Goal: Communication & Community: Answer question/provide support

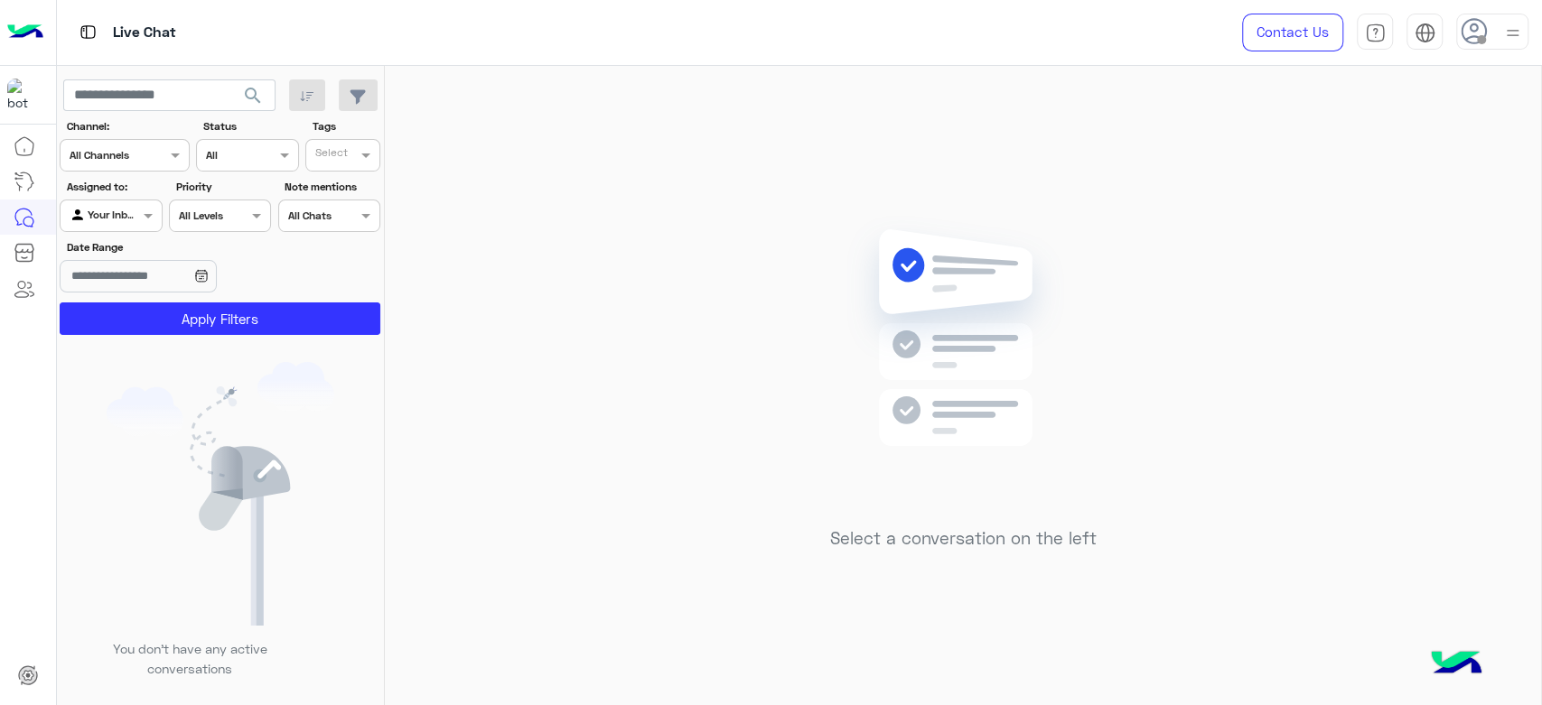
click at [1514, 27] on img at bounding box center [1512, 33] width 23 height 23
click at [1372, 151] on label "Online" at bounding box center [1415, 138] width 197 height 33
click at [613, 211] on div "Select a conversation on the left" at bounding box center [963, 389] width 1156 height 647
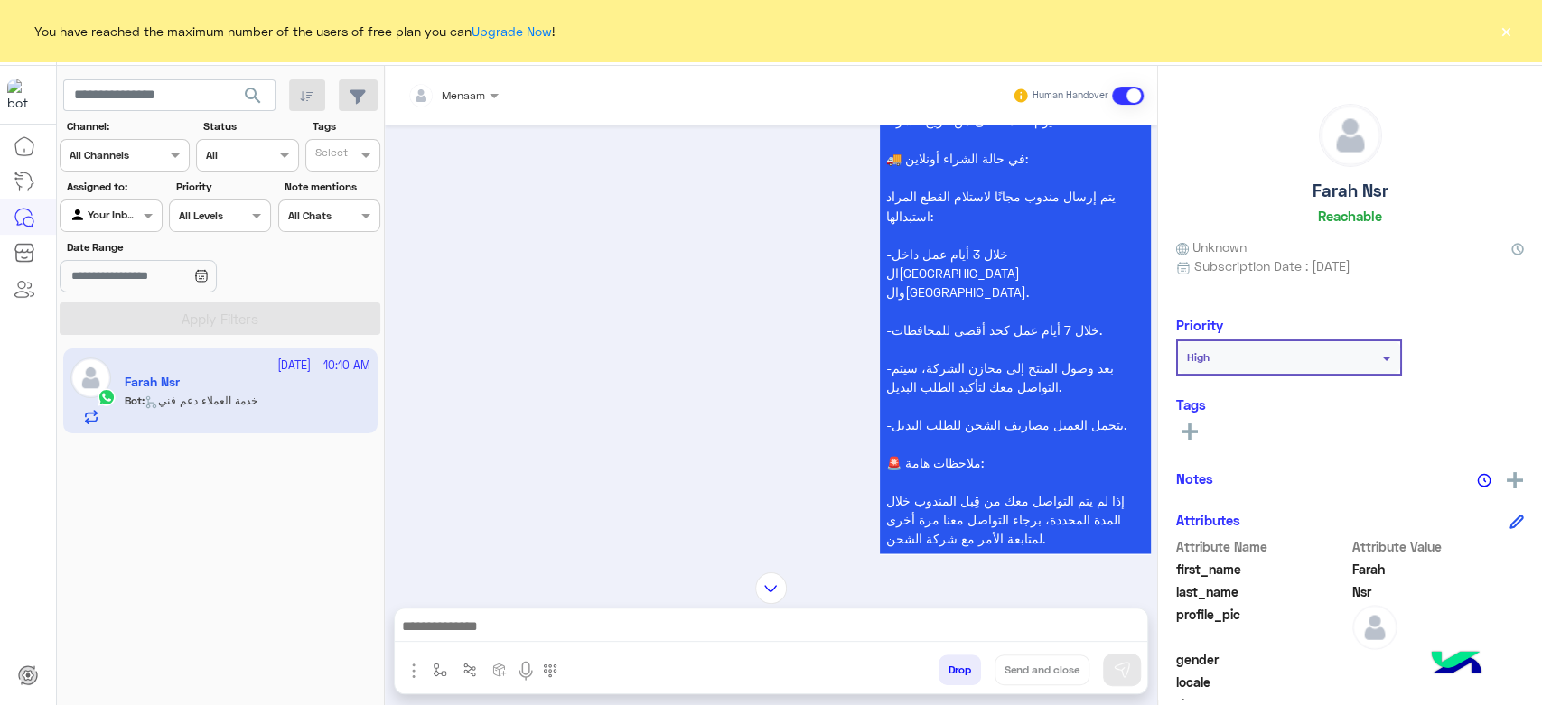
scroll to position [2426, 0]
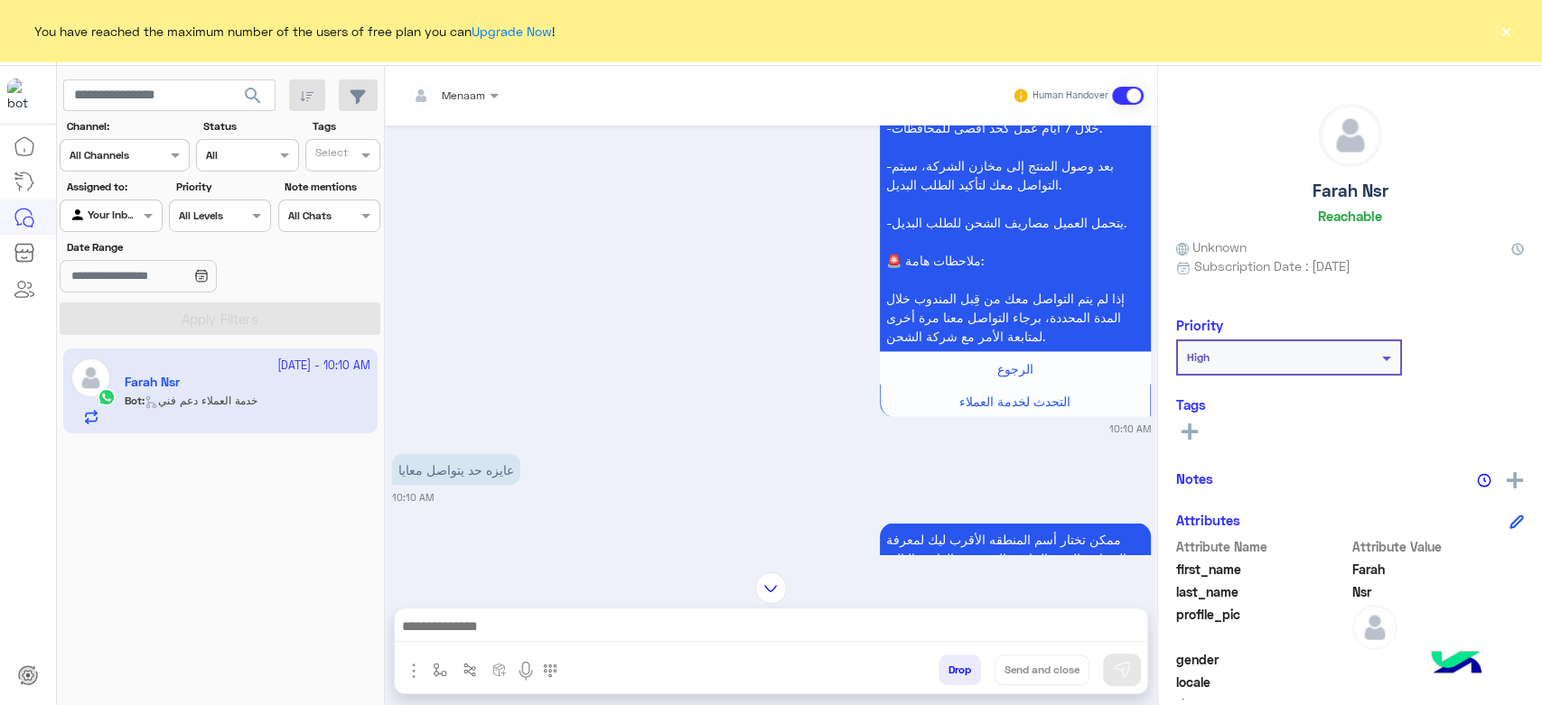
click at [1509, 30] on button "×" at bounding box center [1506, 31] width 18 height 18
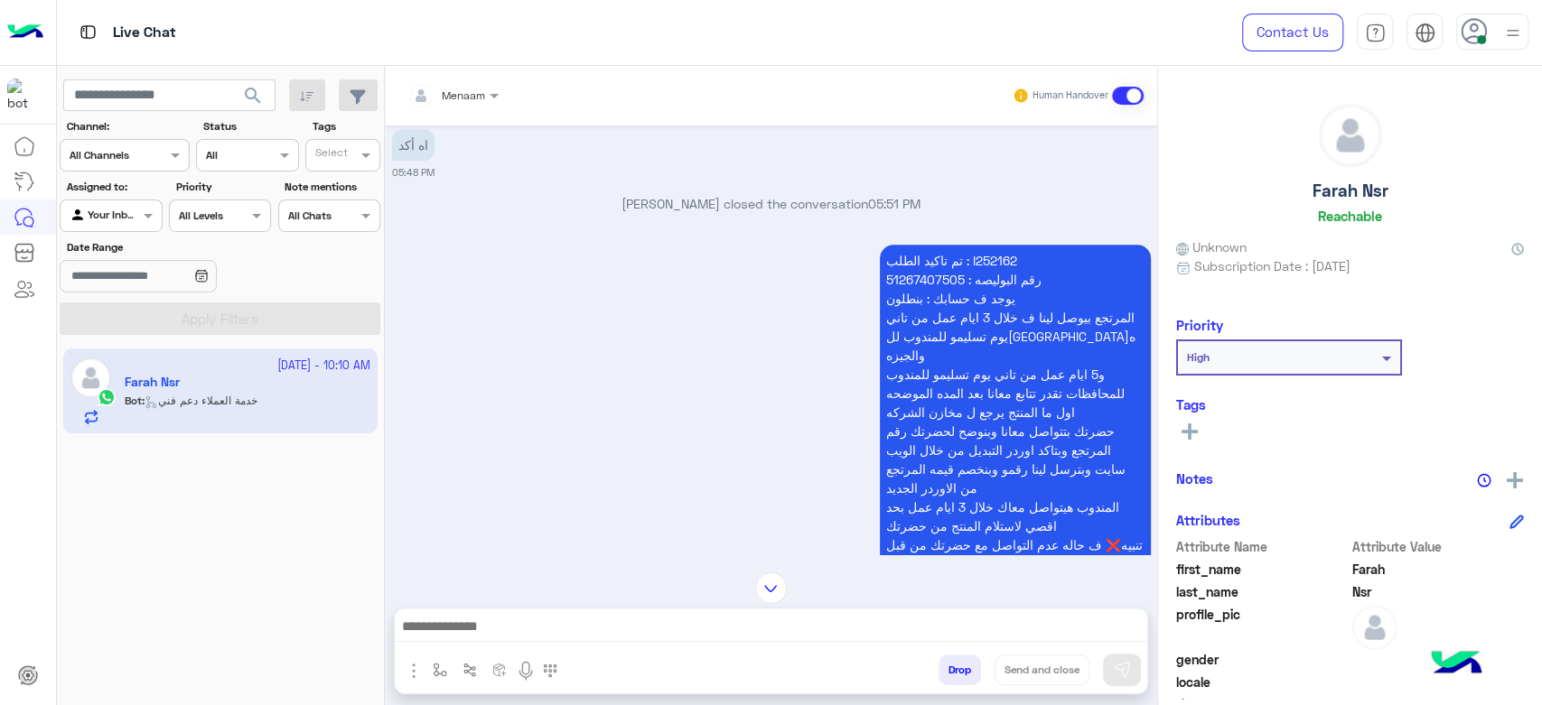
scroll to position [1423, 0]
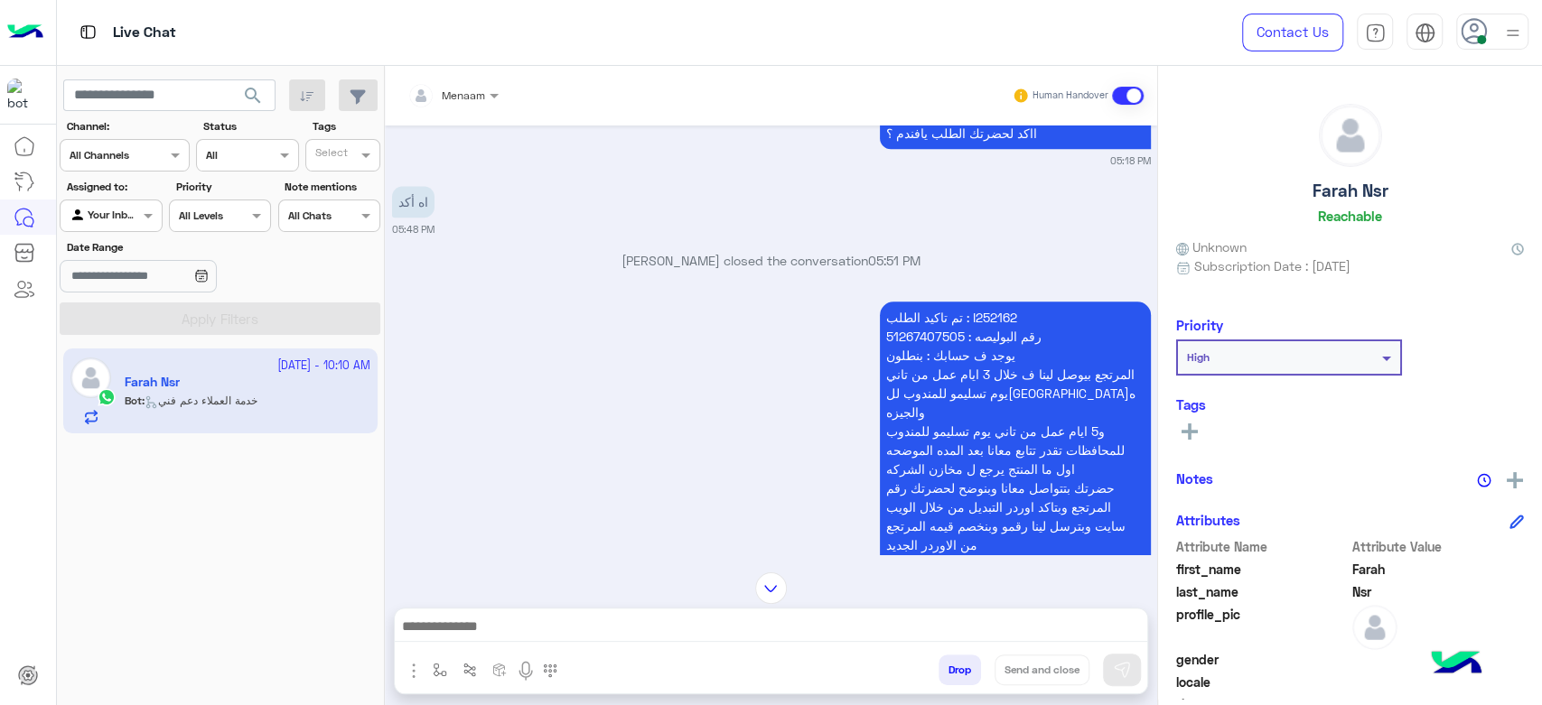
click at [988, 309] on p "تم تاكيد الطلب : I252162 رقم البوليصه : 51267407505 يوجد ف حسابك : بنطلون المرت…" at bounding box center [1015, 479] width 271 height 354
click at [986, 309] on p "تم تاكيد الطلب : I252162 رقم البوليصه : 51267407505 يوجد ف حسابك : بنطلون المرت…" at bounding box center [1015, 479] width 271 height 354
copy p "I252162"
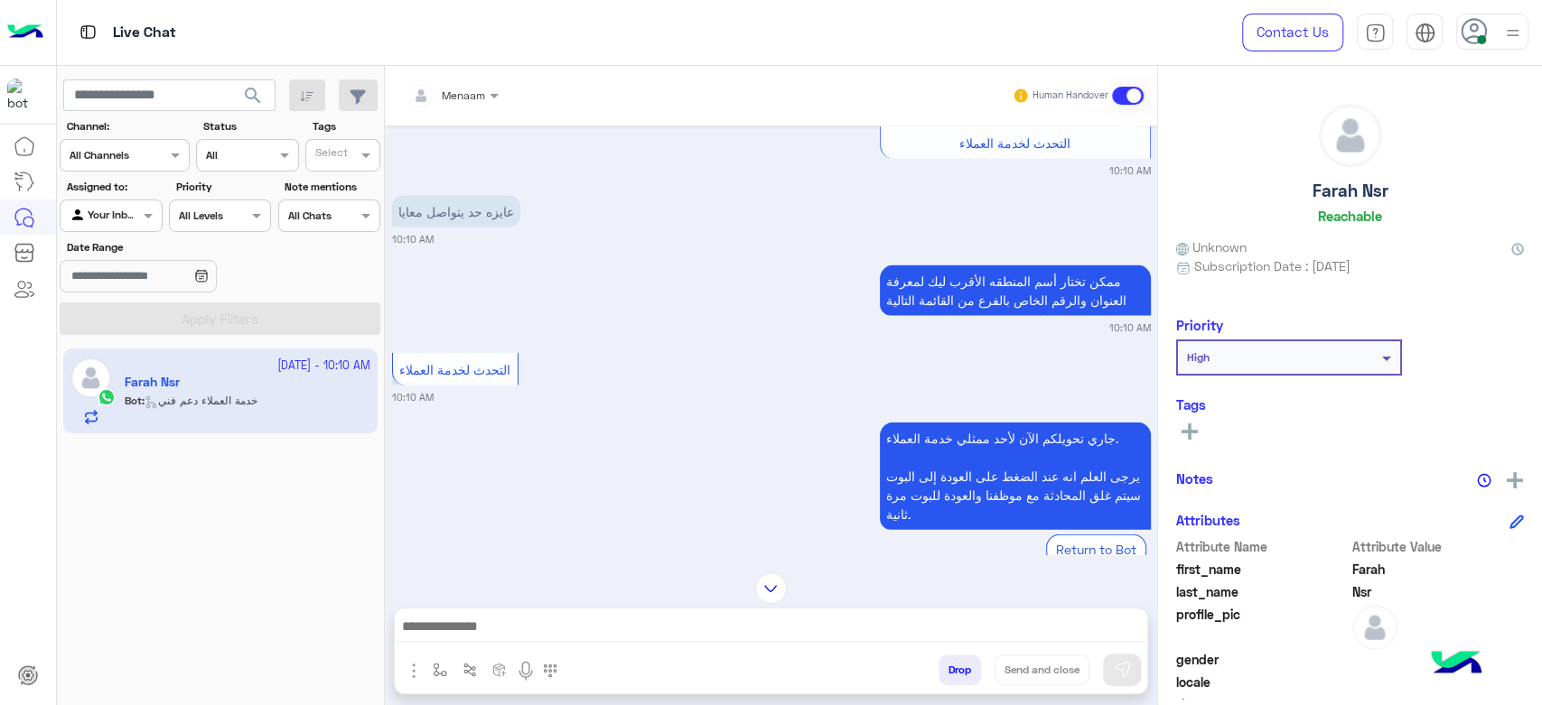
scroll to position [2727, 0]
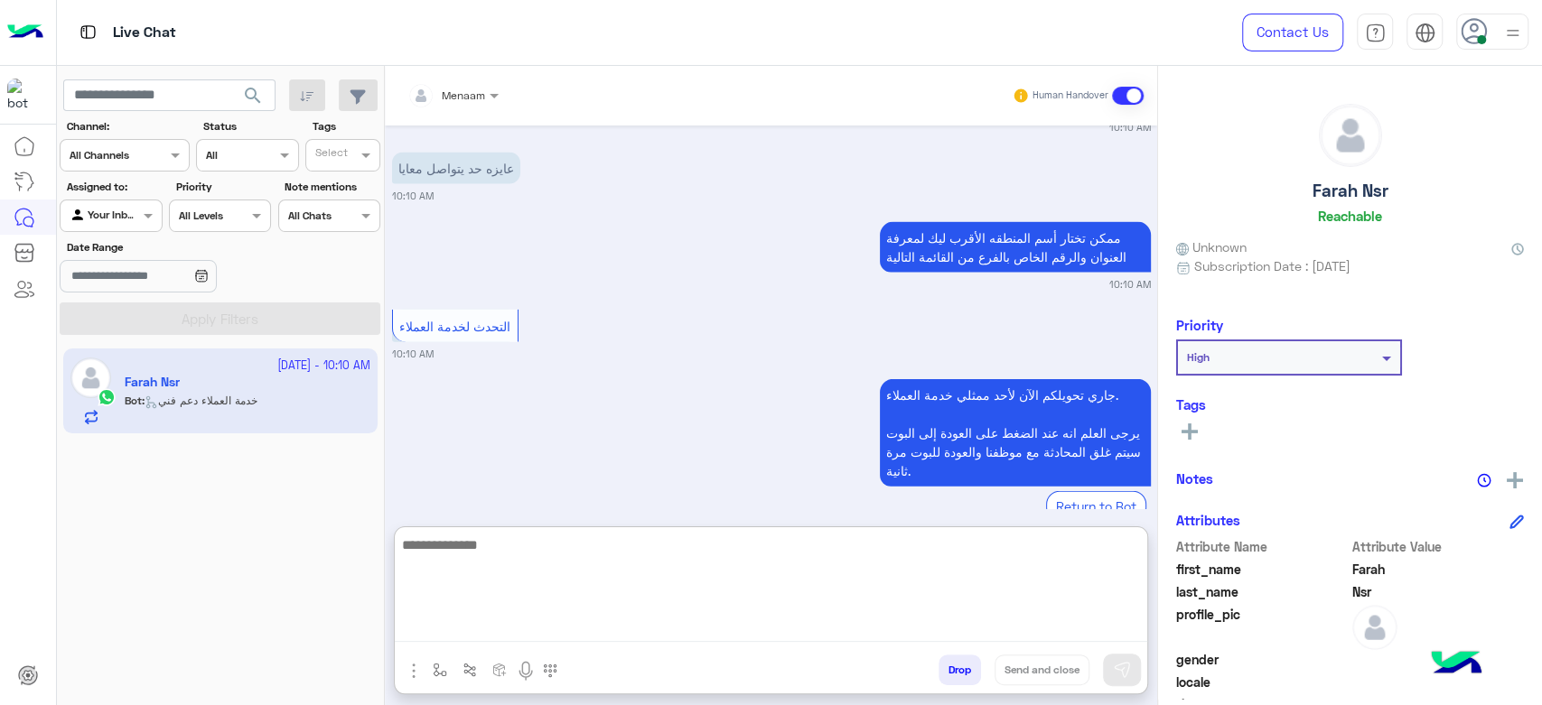
click at [502, 621] on textarea at bounding box center [771, 588] width 752 height 108
paste textarea "**********"
type textarea "**********"
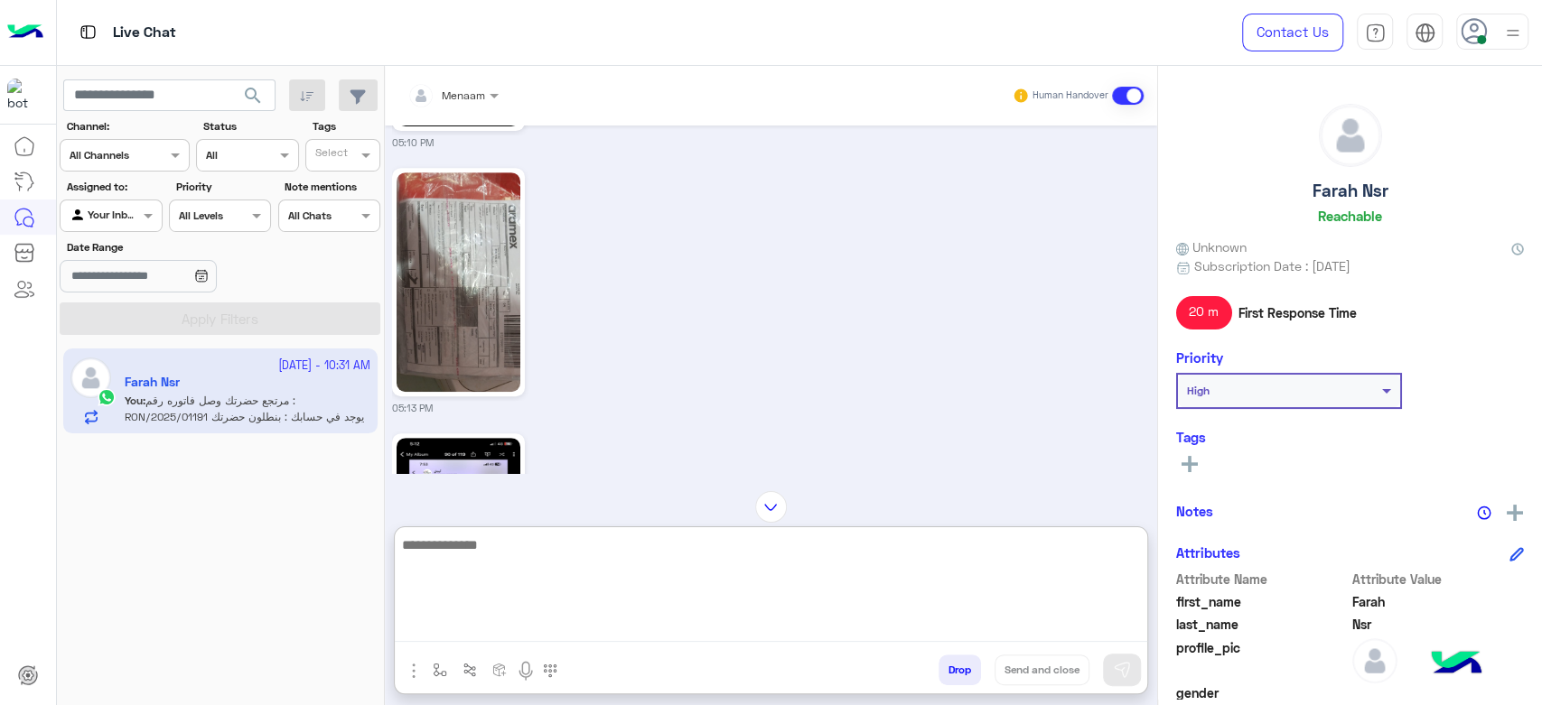
scroll to position [626, 0]
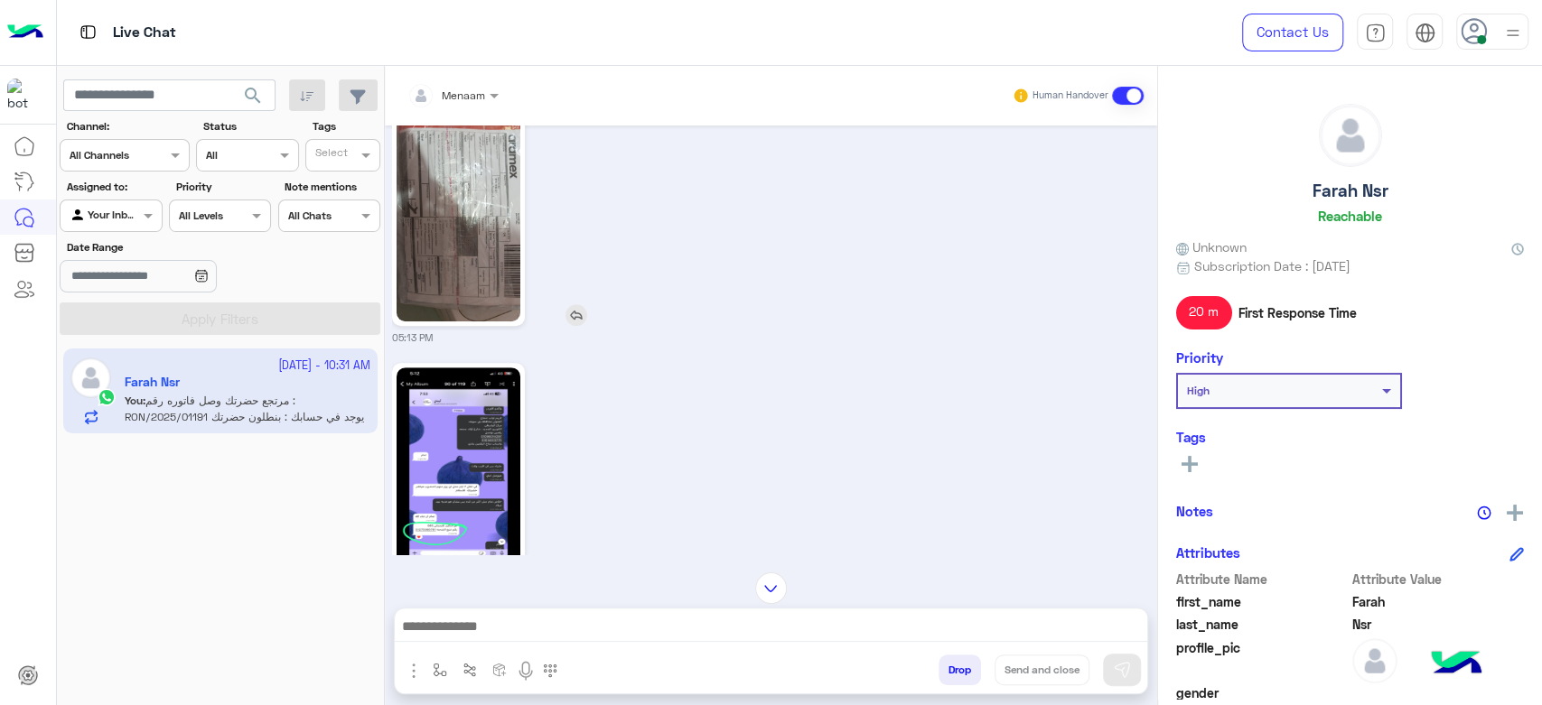
click at [497, 249] on img at bounding box center [459, 212] width 124 height 220
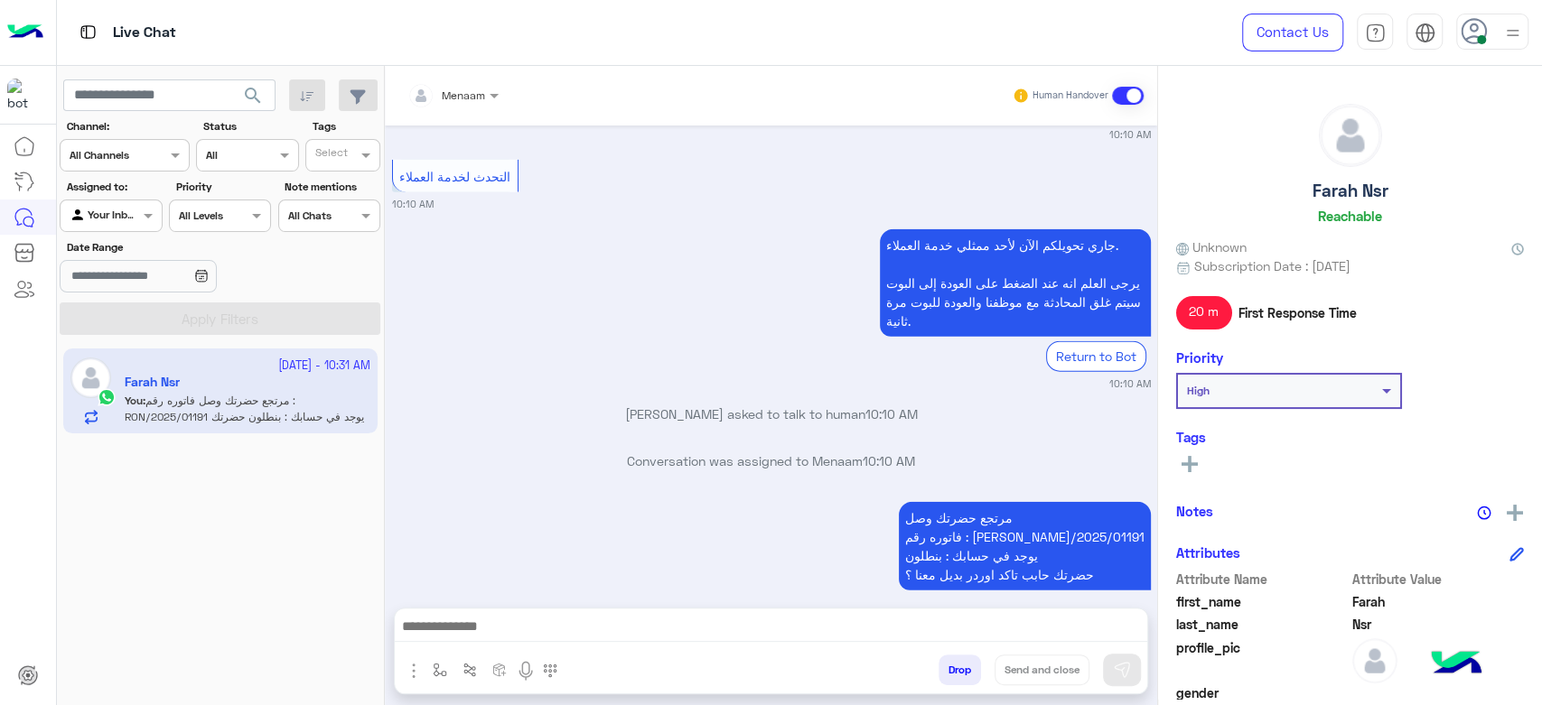
scroll to position [2899, 0]
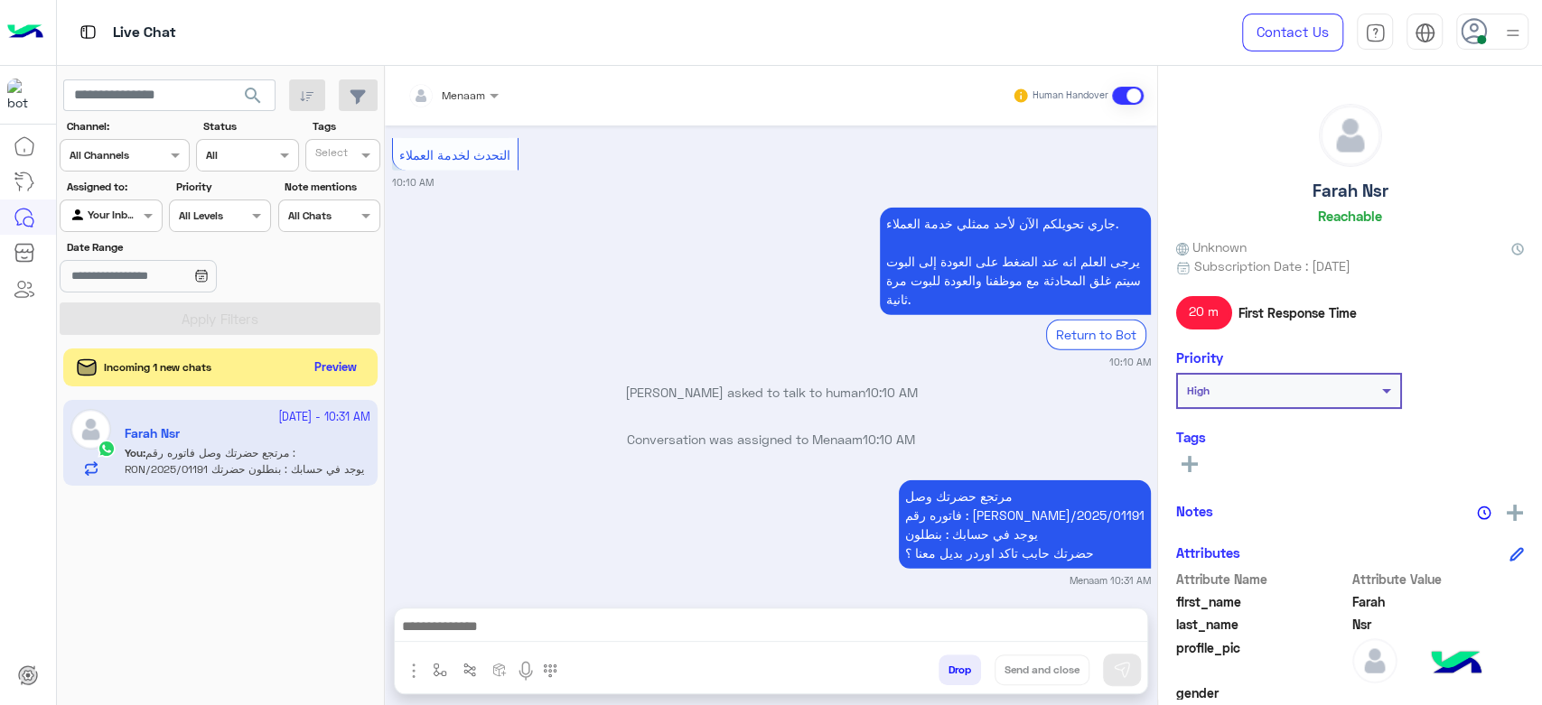
click at [330, 368] on button "Preview" at bounding box center [336, 368] width 56 height 24
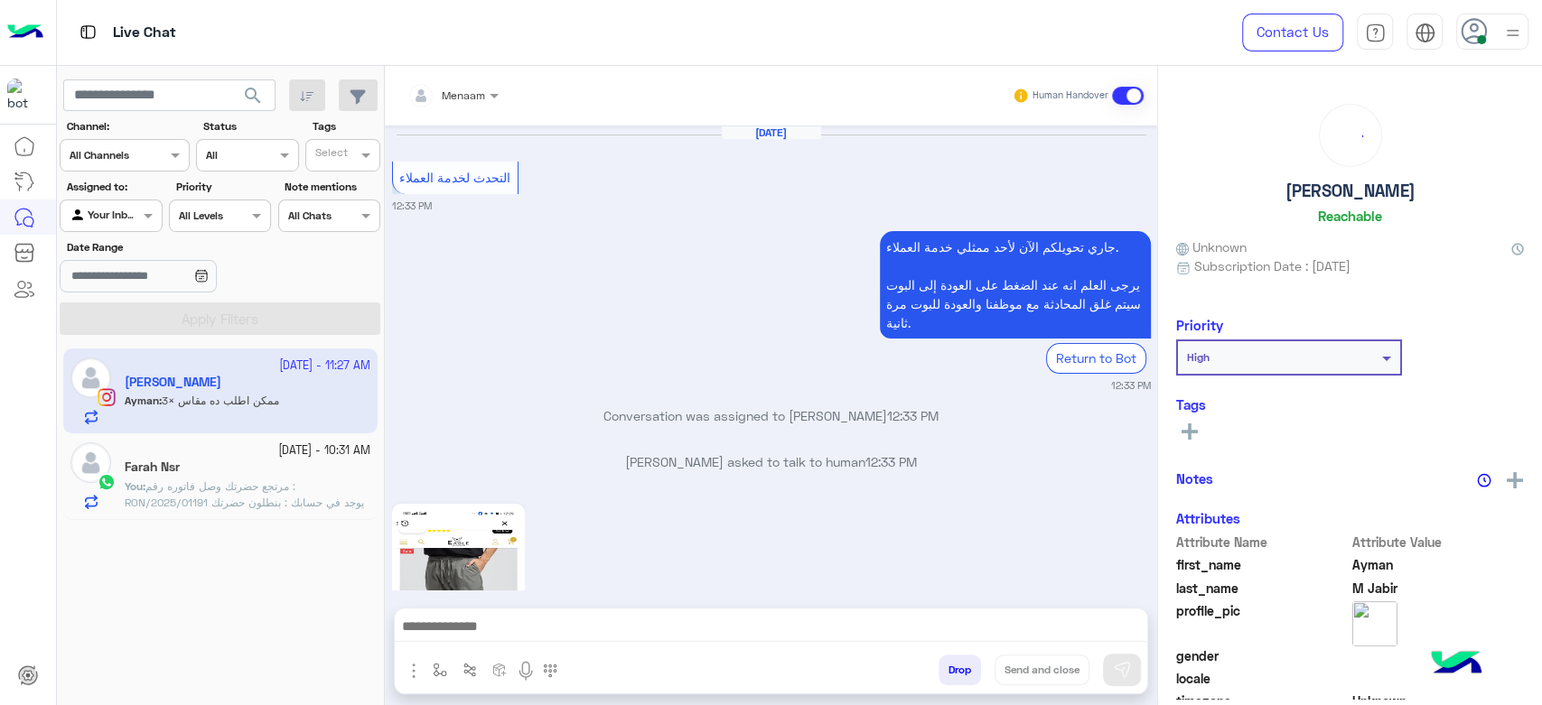
scroll to position [1912, 0]
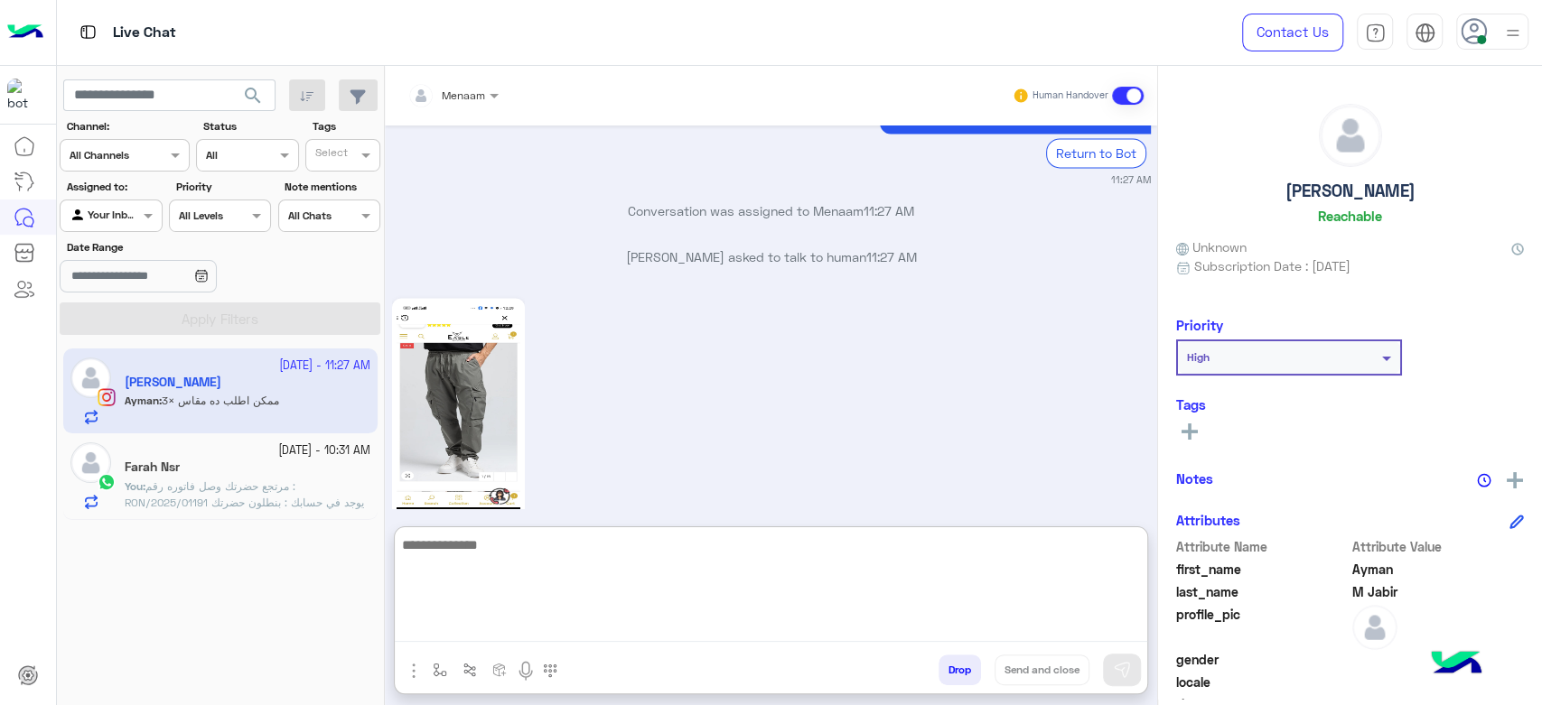
click at [509, 629] on textarea at bounding box center [771, 588] width 752 height 108
type textarea "**********"
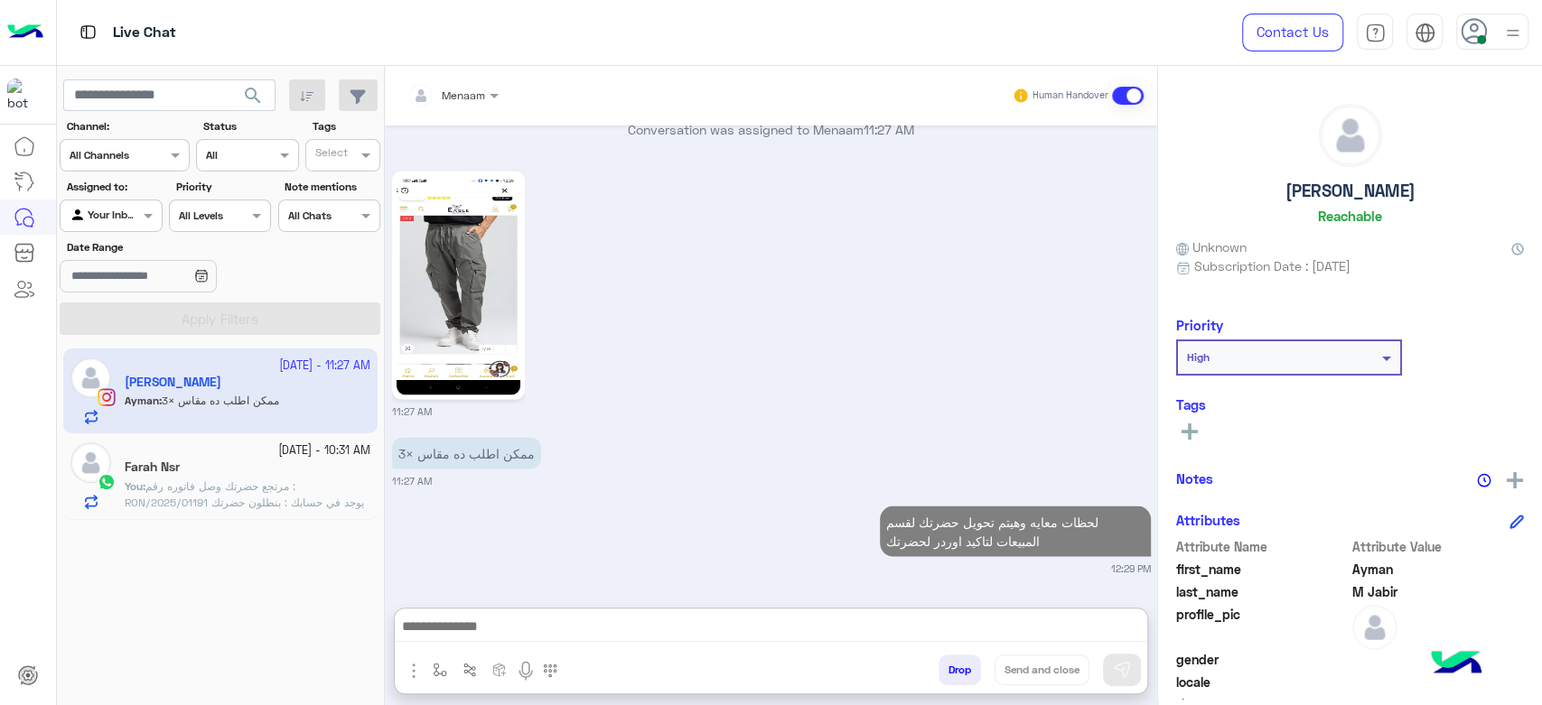
click at [1331, 177] on div "Ayman M Jabir Reachable" at bounding box center [1350, 167] width 348 height 127
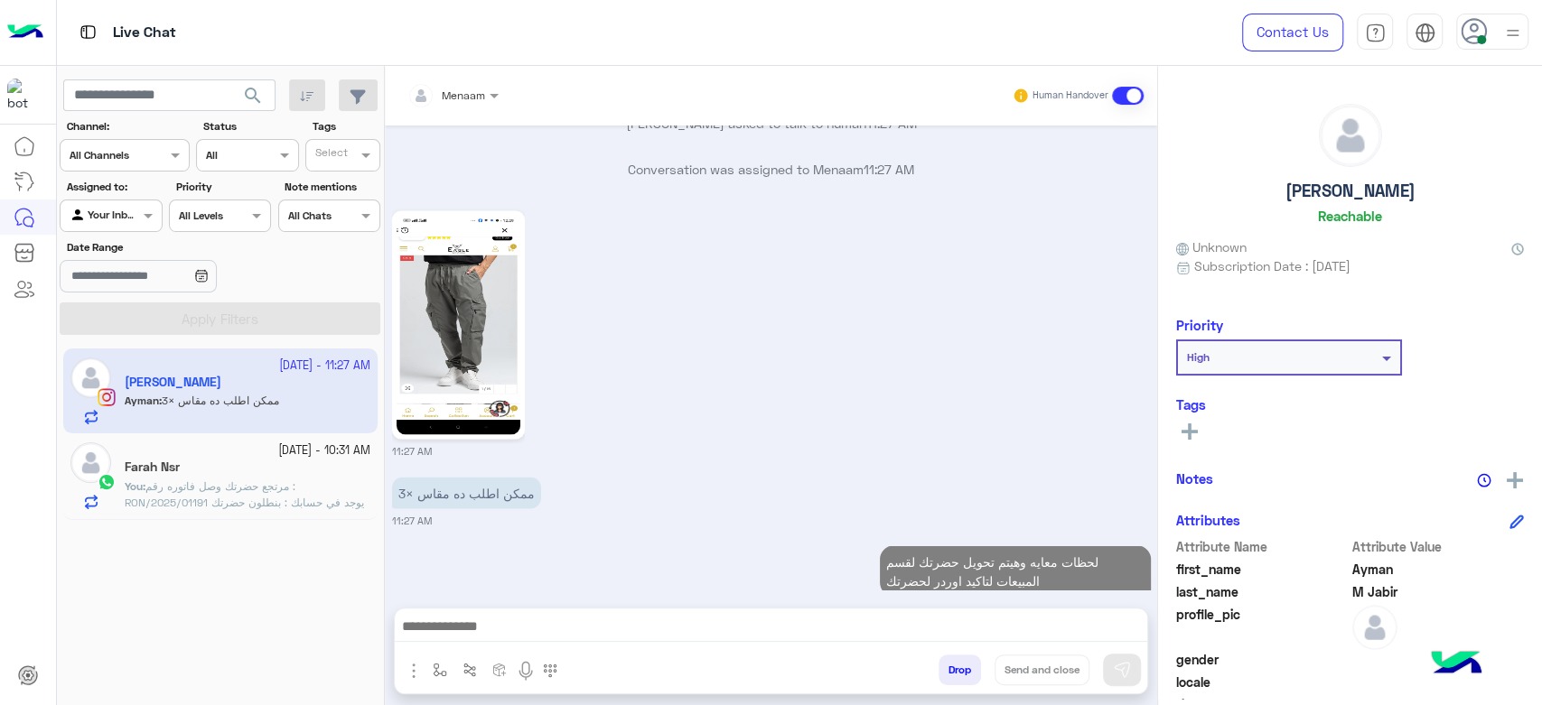
click at [1329, 192] on h5 "Ayman M Jabir" at bounding box center [1350, 191] width 130 height 21
copy h5 "Ayman M Jabir"
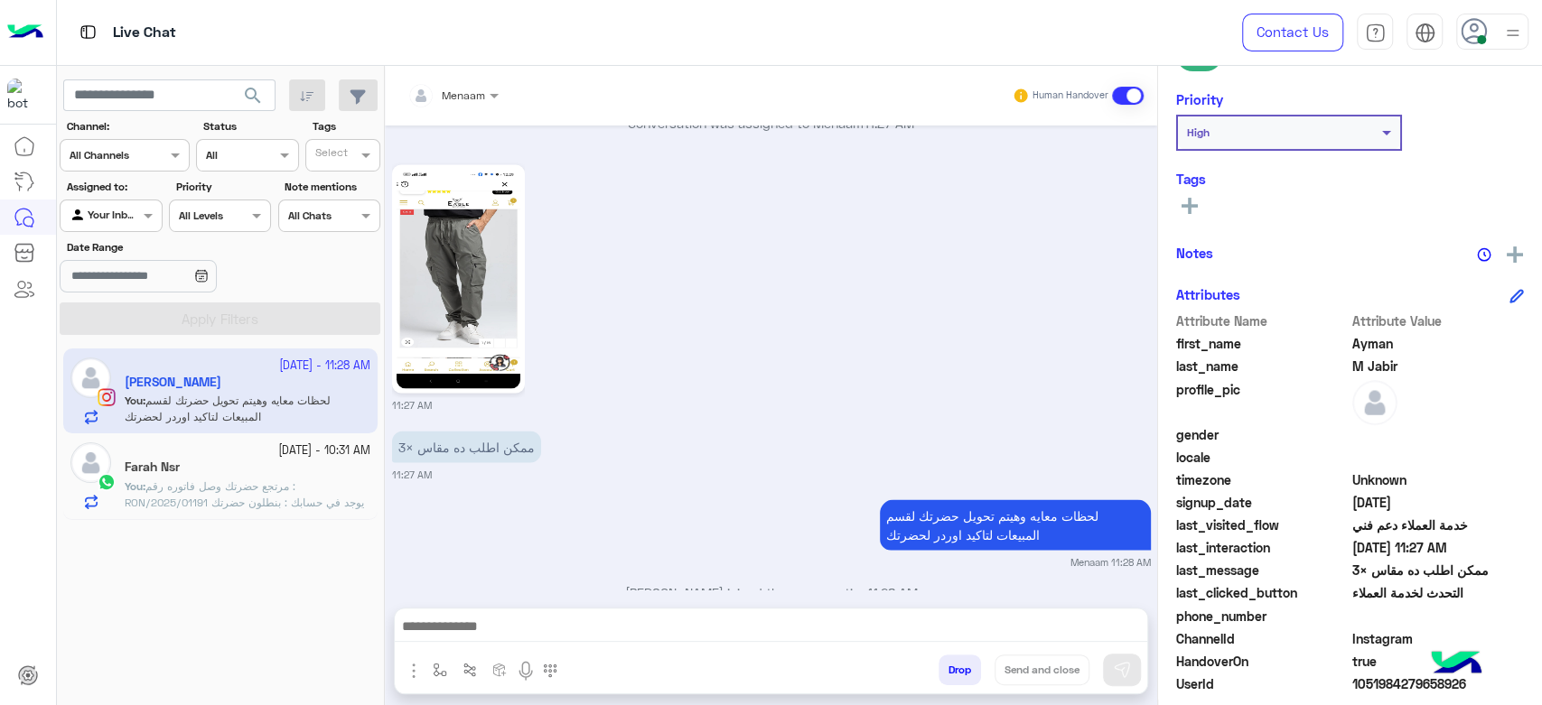
scroll to position [341, 0]
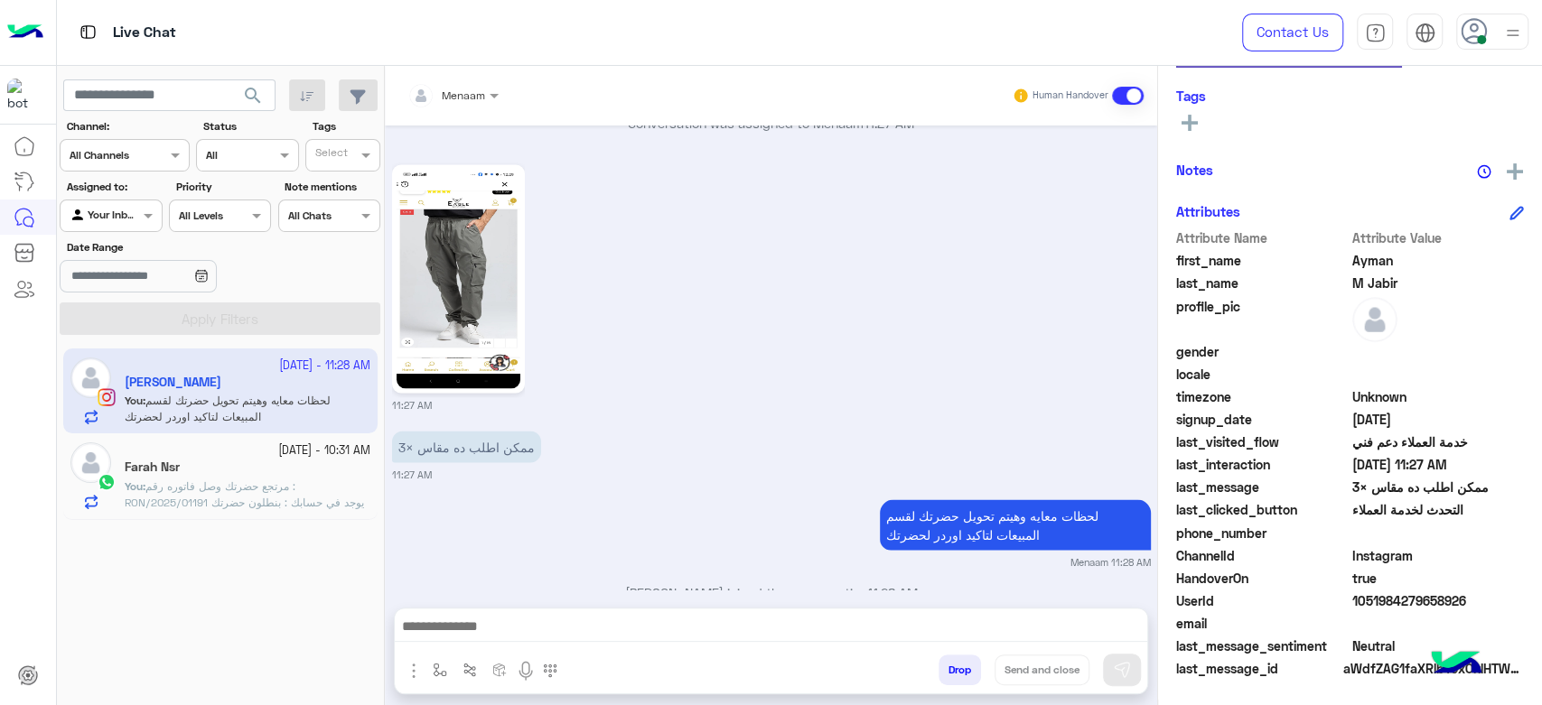
click at [1398, 594] on span "1051984279658926" at bounding box center [1438, 601] width 173 height 19
copy span "1051984279658926"
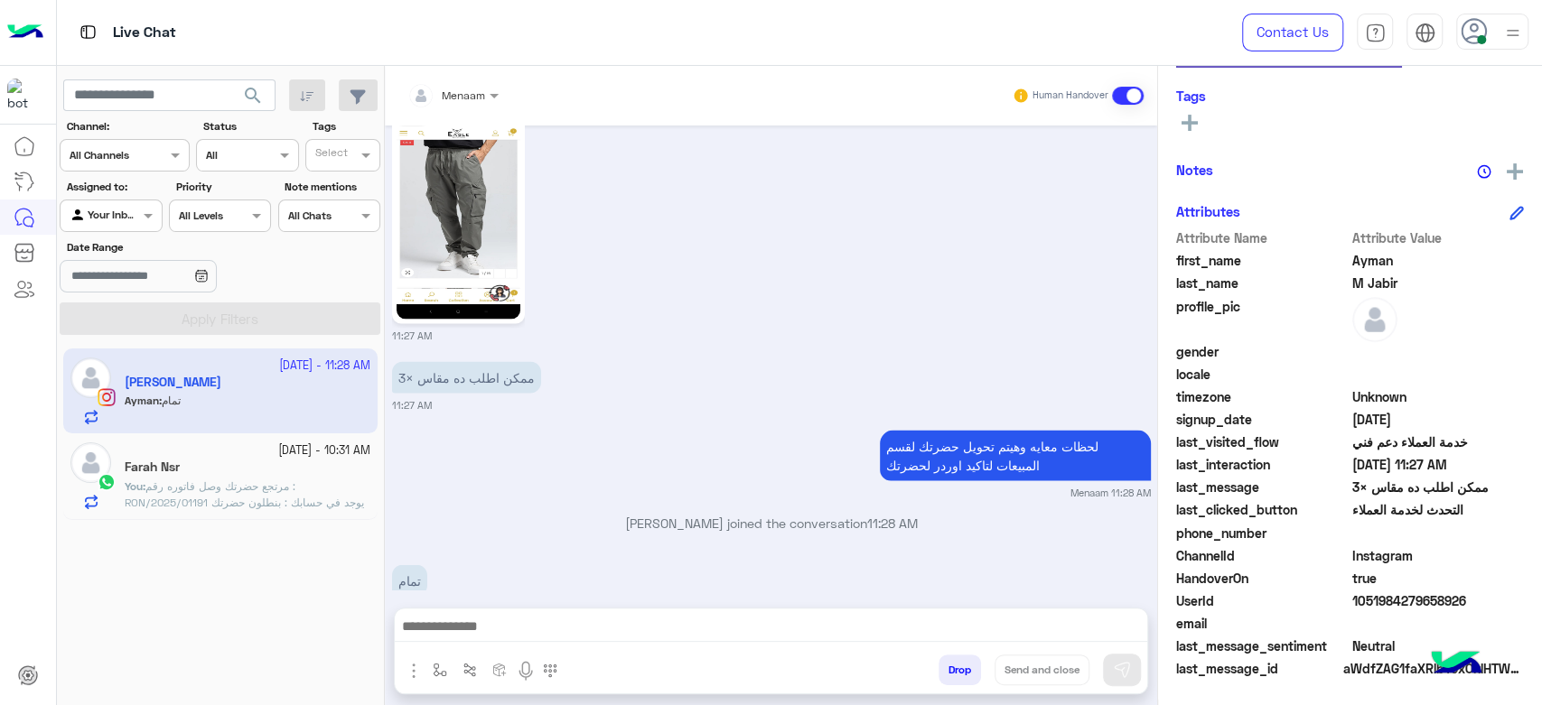
click at [461, 84] on div at bounding box center [452, 92] width 109 height 17
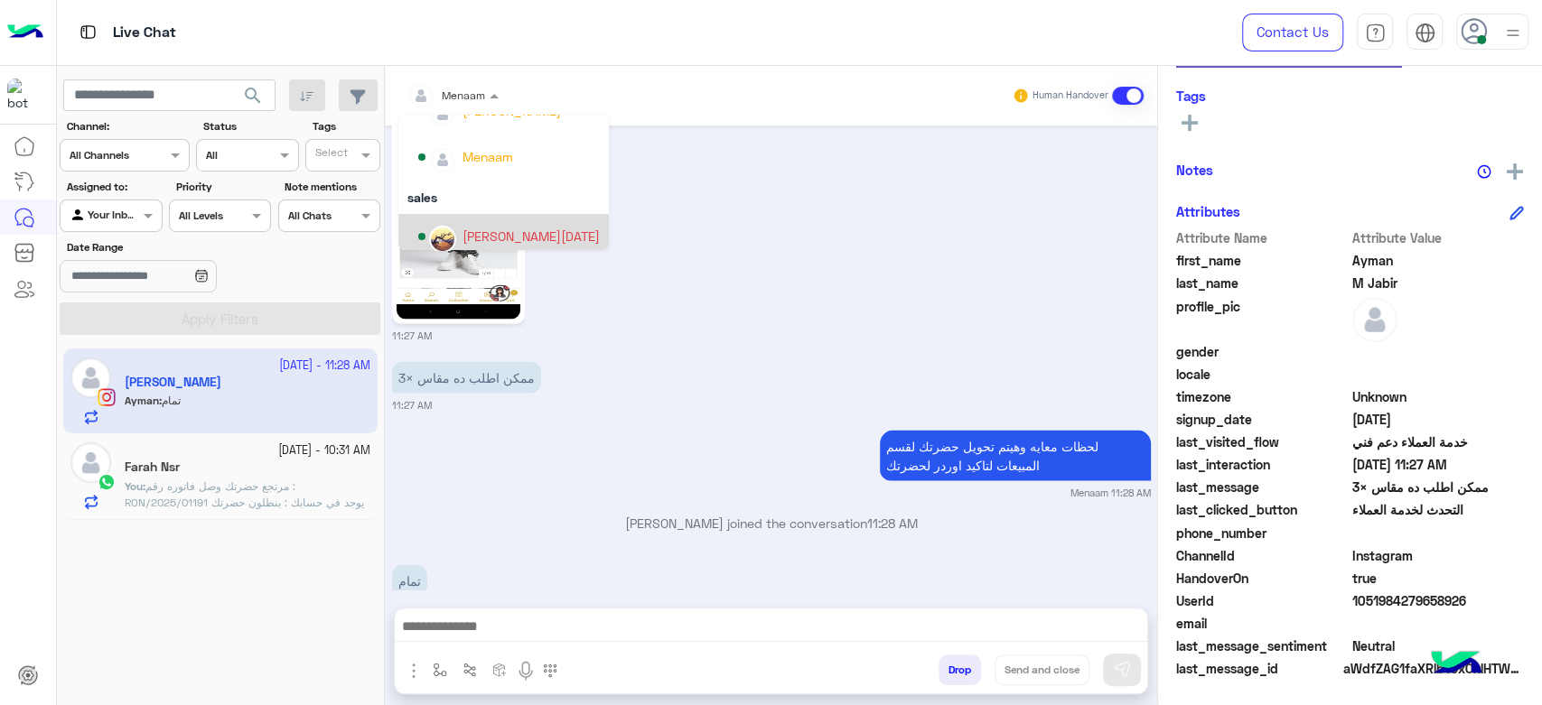
scroll to position [116, 0]
click at [530, 225] on div "Ahmed Ramadan" at bounding box center [530, 226] width 137 height 19
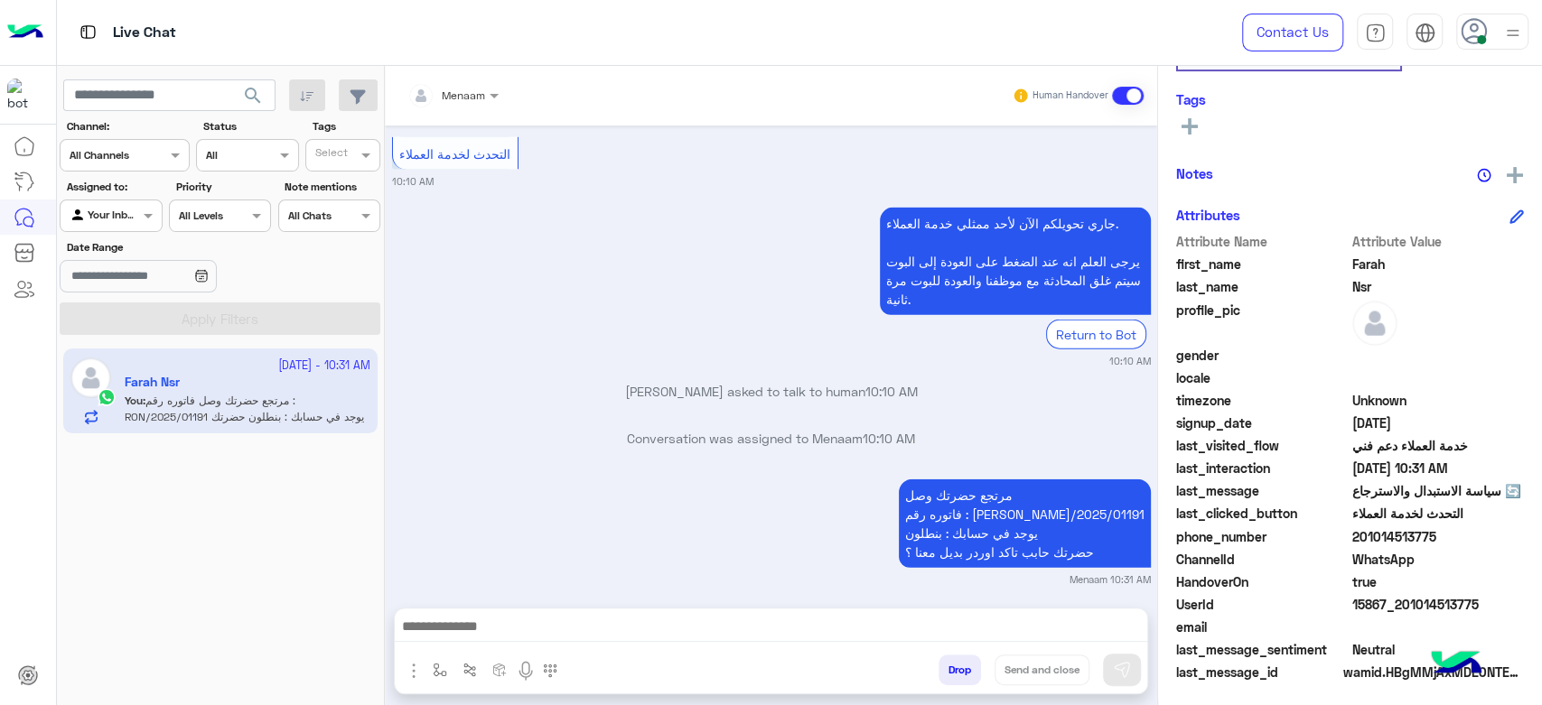
scroll to position [341, 0]
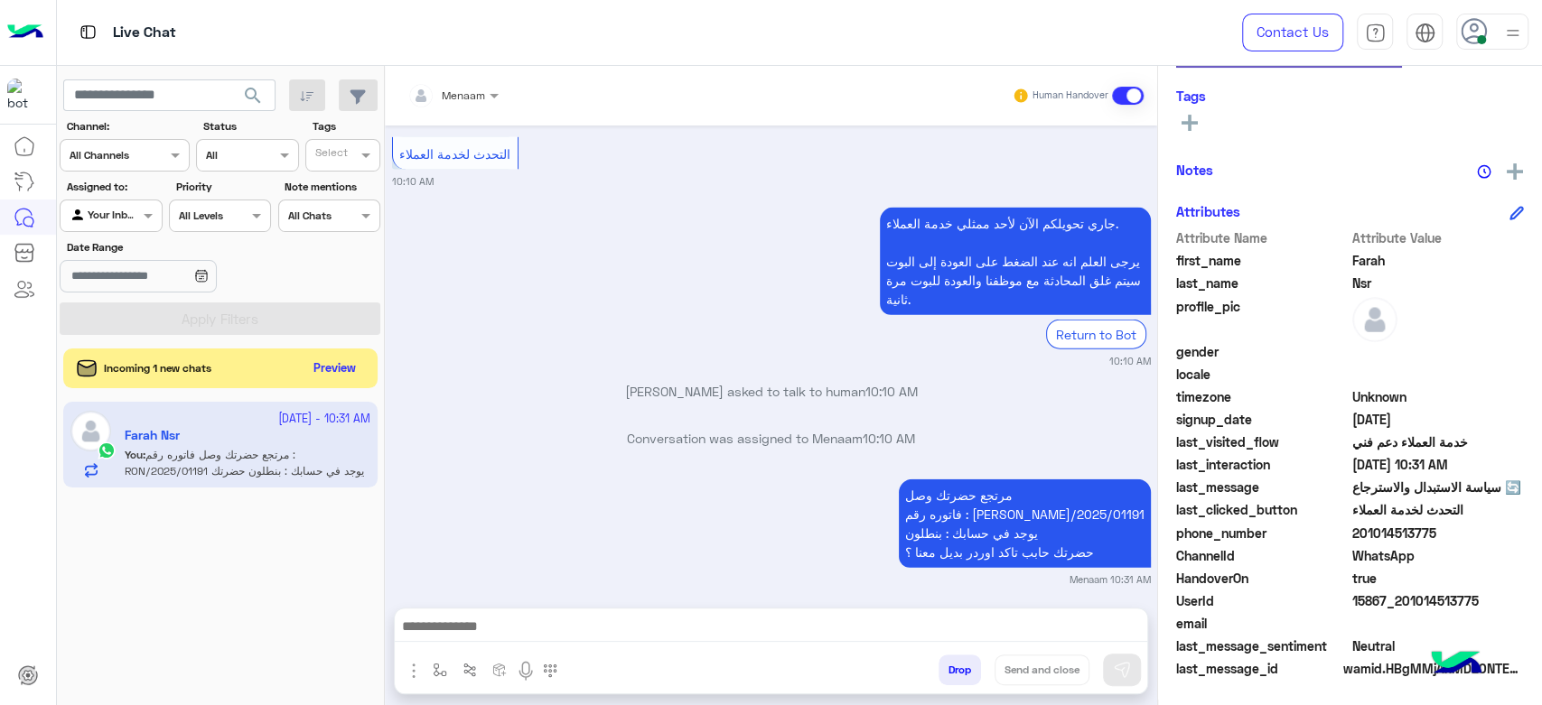
click at [332, 383] on div "Incoming 1 new chats Preview" at bounding box center [220, 369] width 314 height 40
click at [336, 378] on button "Preview" at bounding box center [336, 368] width 56 height 24
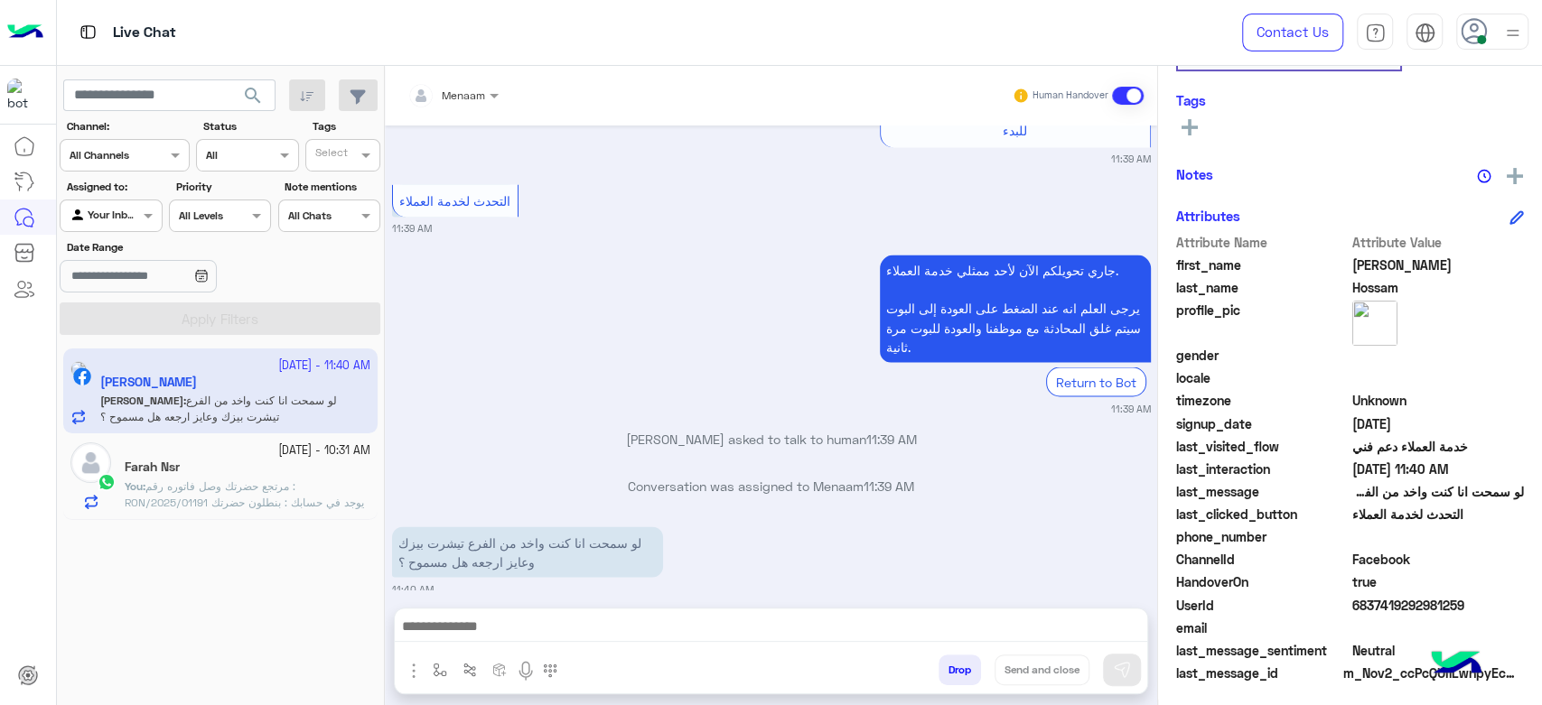
scroll to position [309, 0]
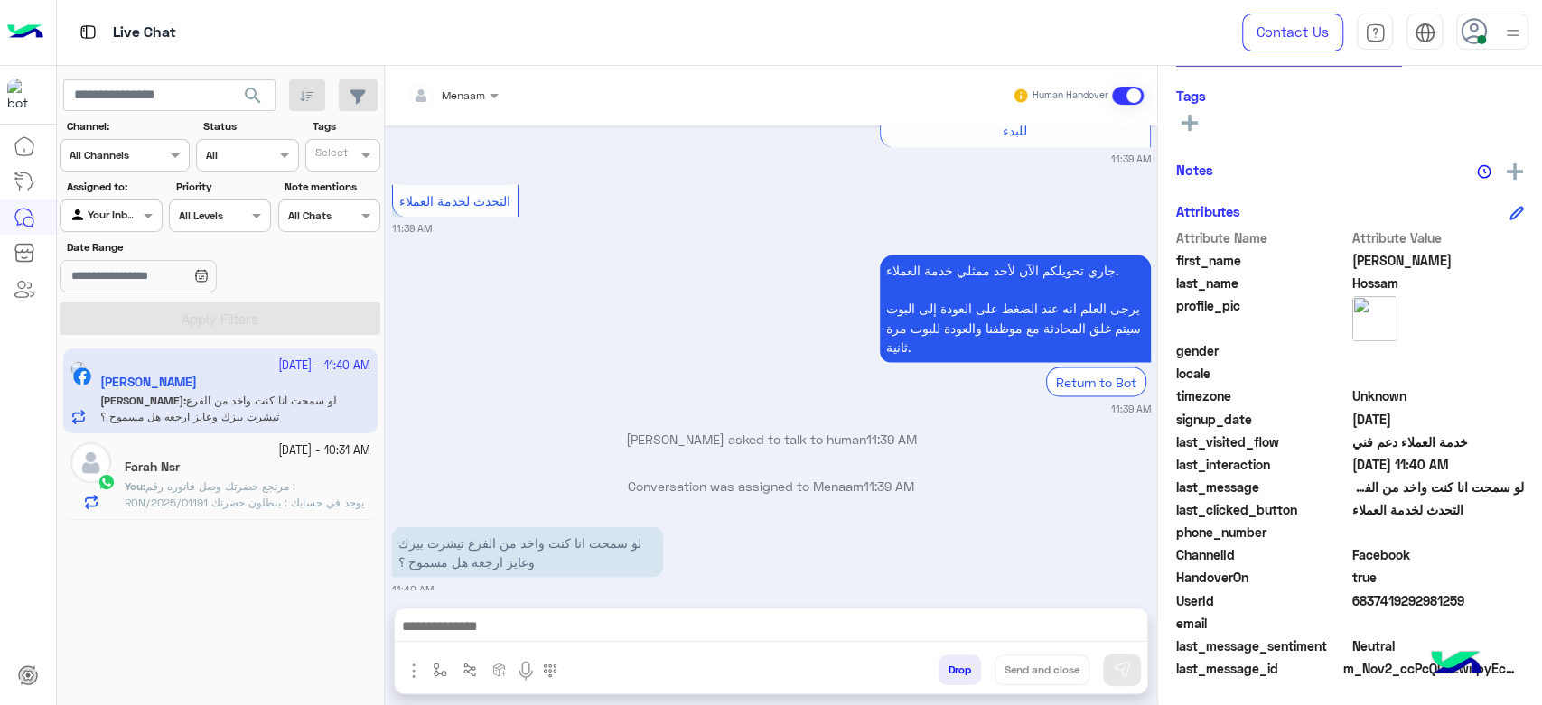
click at [498, 648] on div at bounding box center [771, 631] width 752 height 45
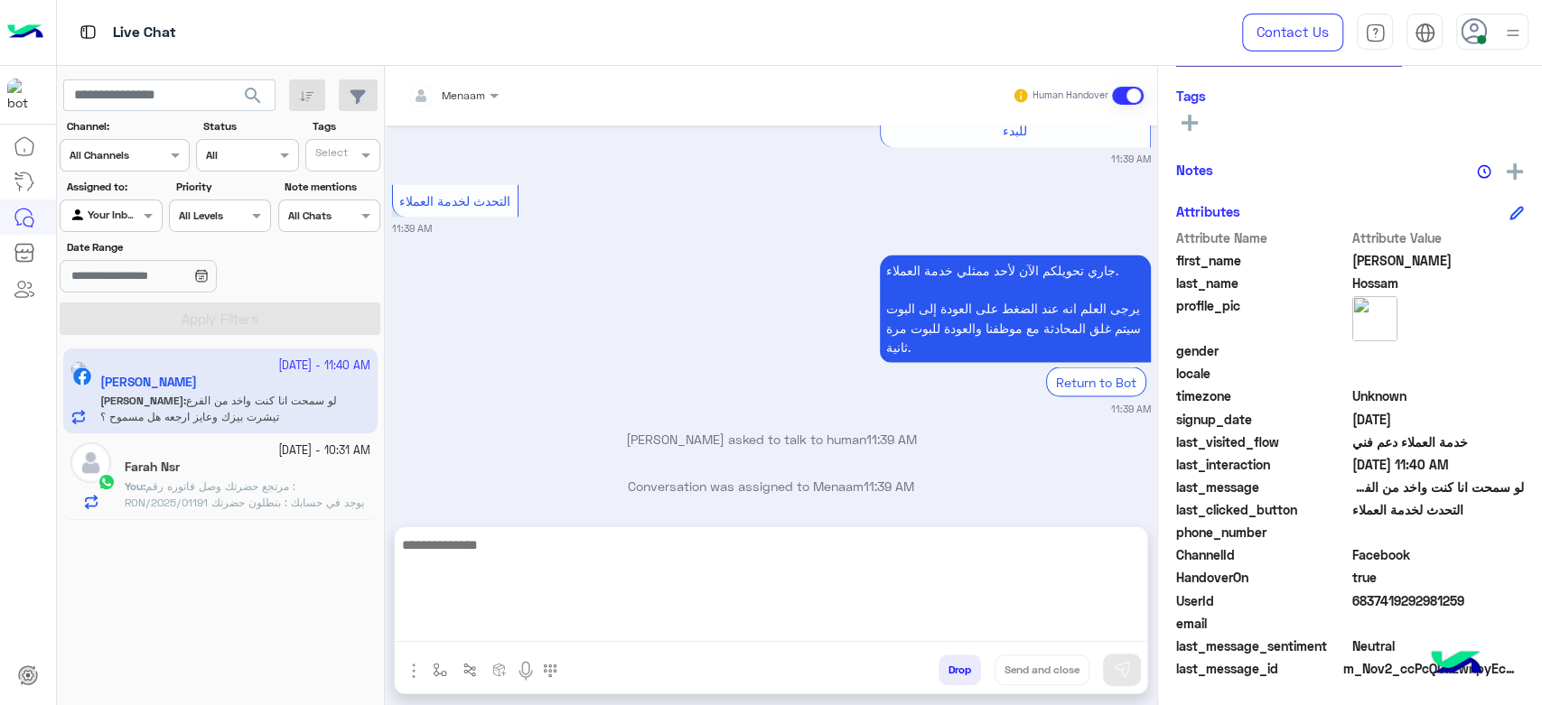
click at [498, 638] on textarea at bounding box center [771, 588] width 752 height 108
type textarea "*"
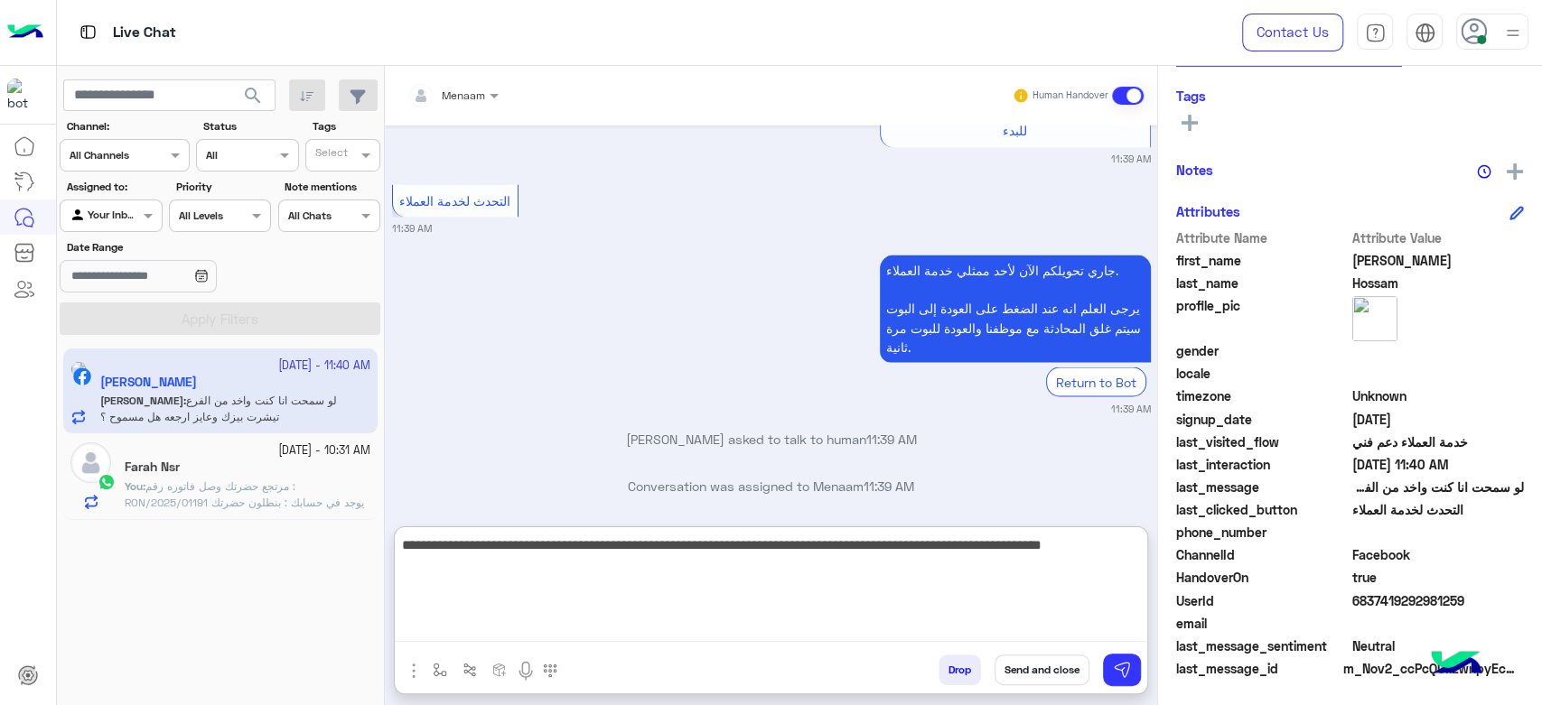
type textarea "**********"
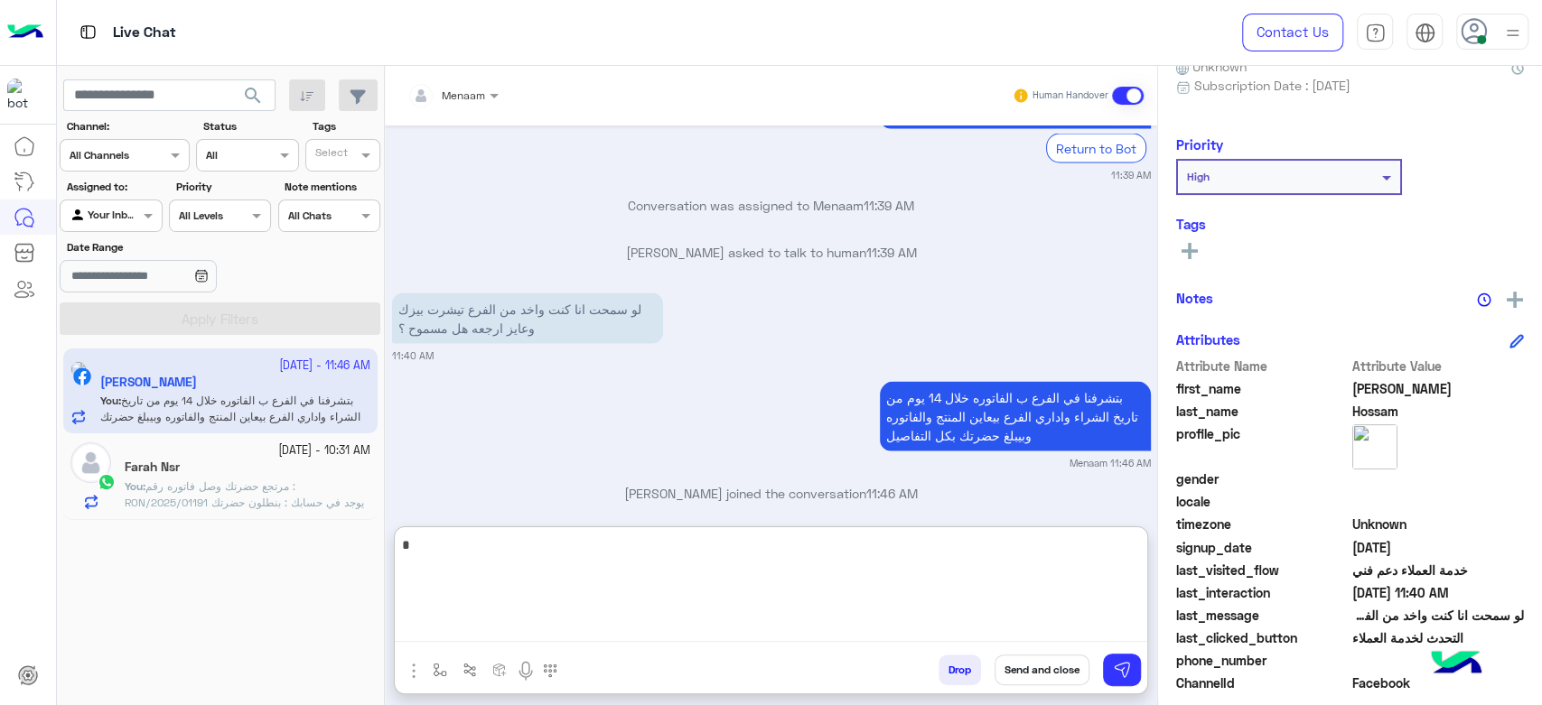
scroll to position [0, 0]
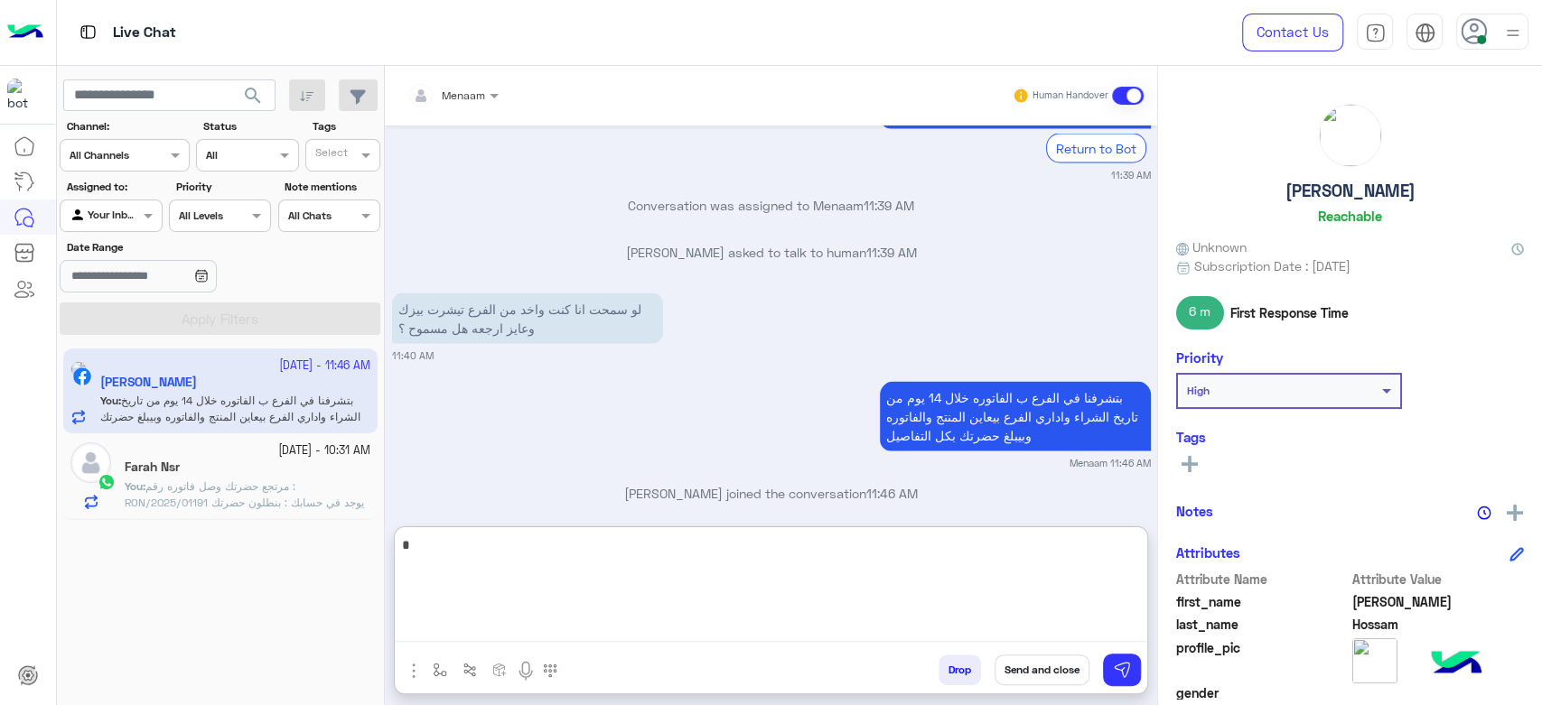
type textarea "*"
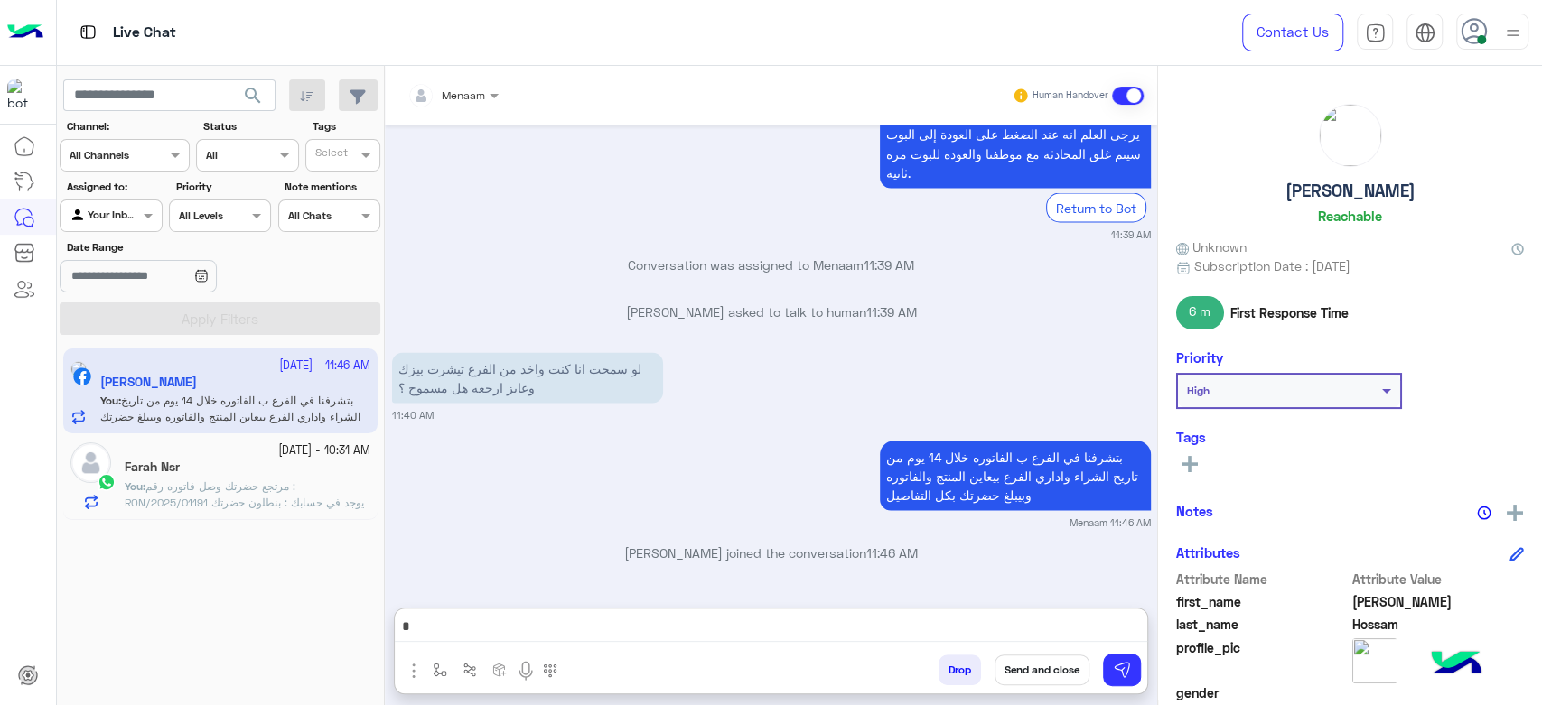
click at [1322, 197] on h5 "Abdelrhman Hossam" at bounding box center [1350, 191] width 130 height 21
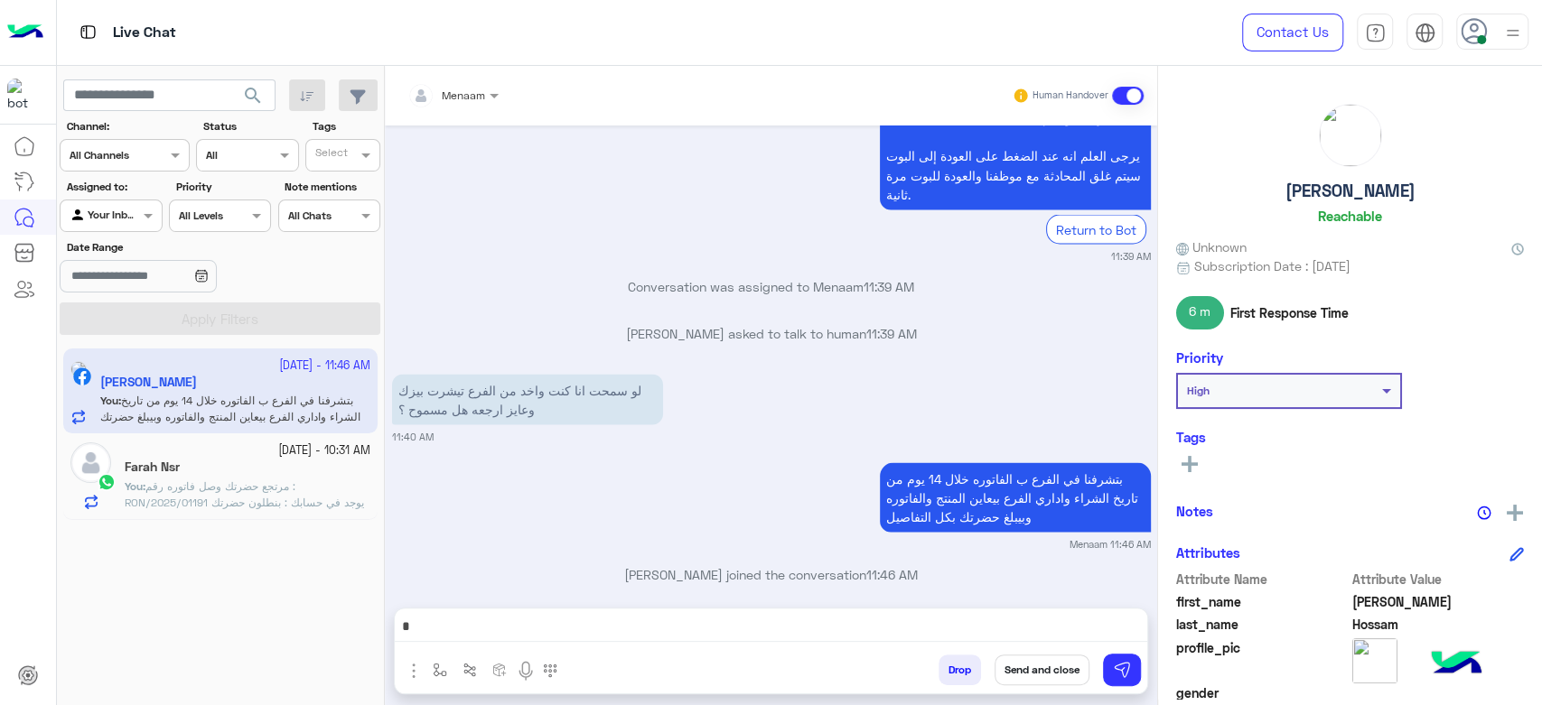
click at [1319, 194] on h5 "Abdelrhman Hossam" at bounding box center [1350, 191] width 130 height 21
copy h5 "Abdelrhman Hossam"
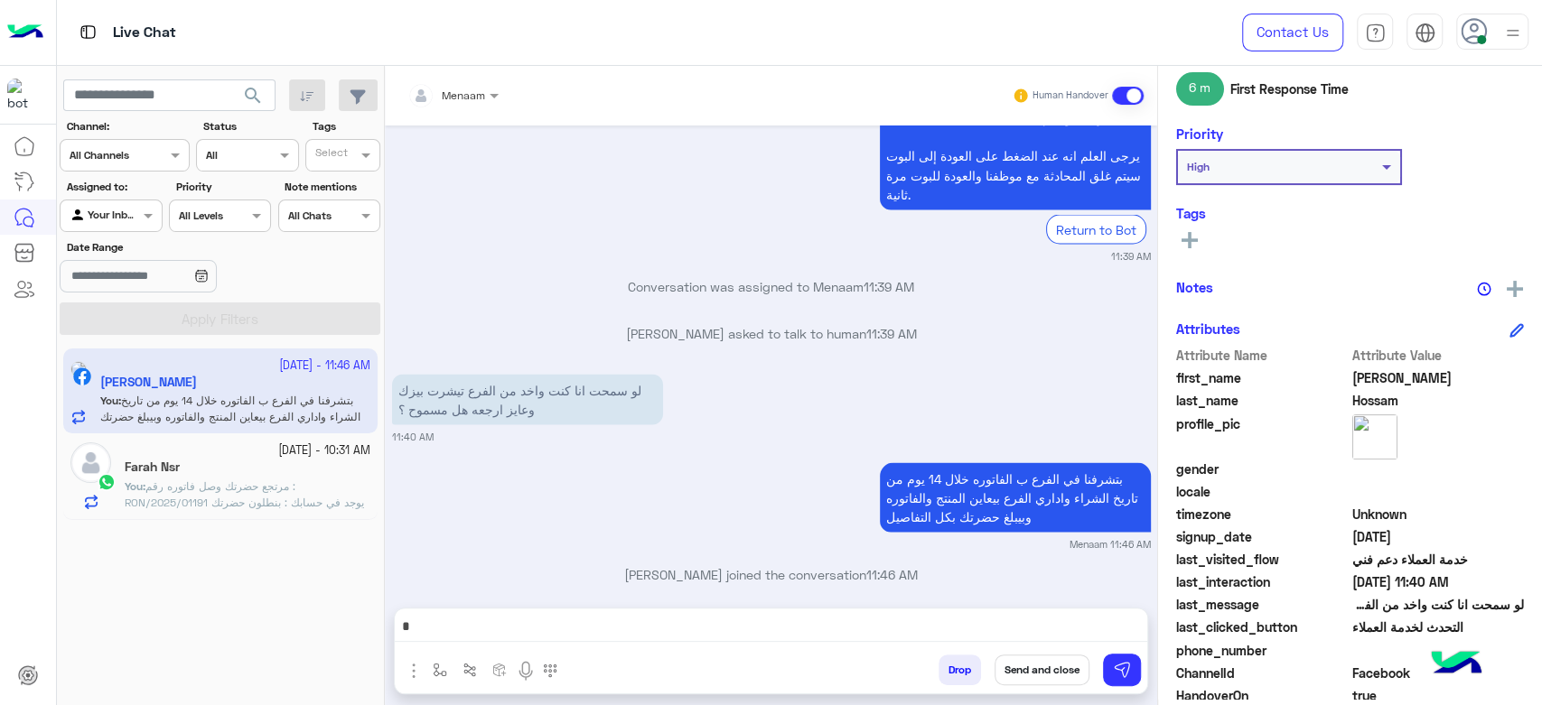
scroll to position [341, 0]
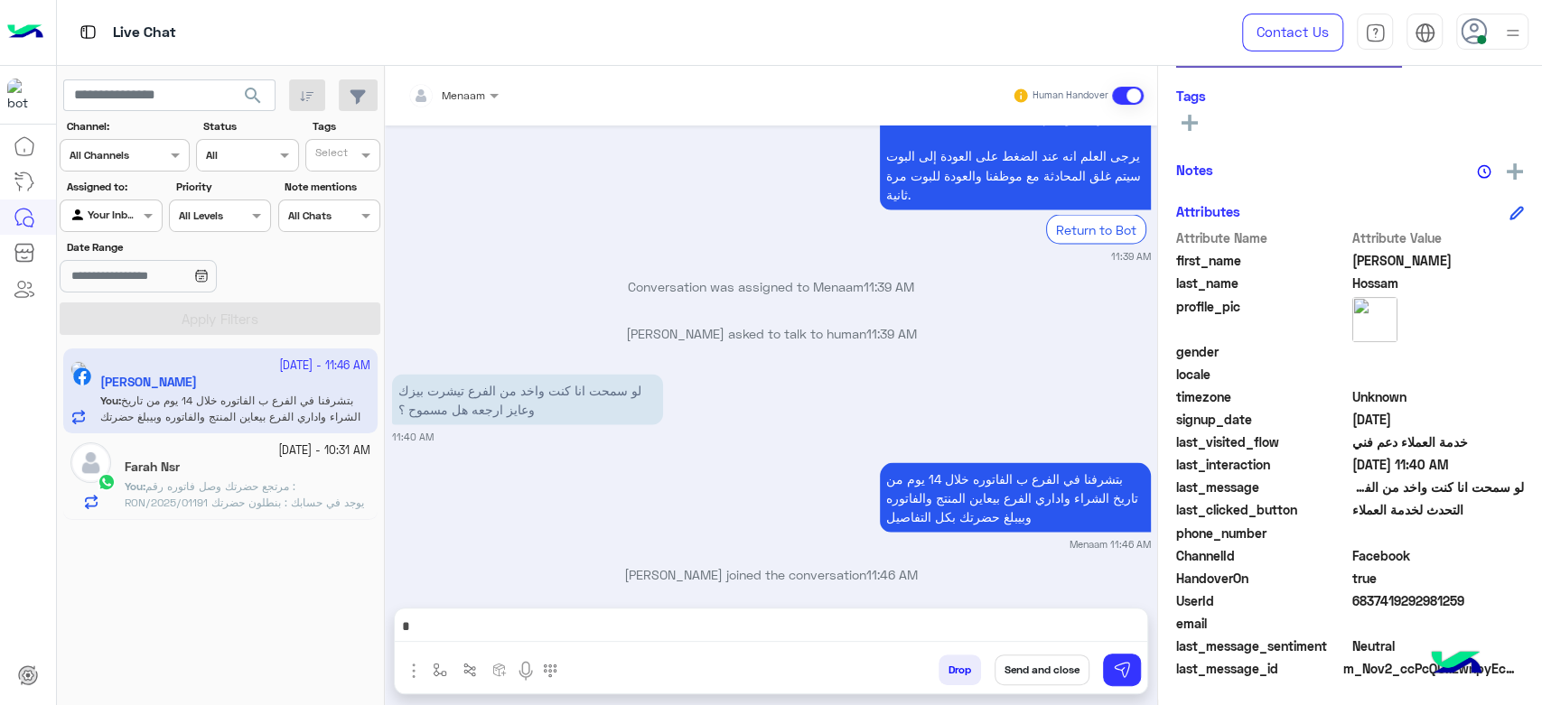
click at [1377, 594] on span "6837419292981259" at bounding box center [1438, 601] width 173 height 19
copy span "6837419292981259"
click at [221, 480] on span "مرتجع حضرتك وصل فاتوره رقم : RON/2025/01191 يوجد في حسابك : بنطلون حضرتك حابب ت…" at bounding box center [244, 503] width 239 height 46
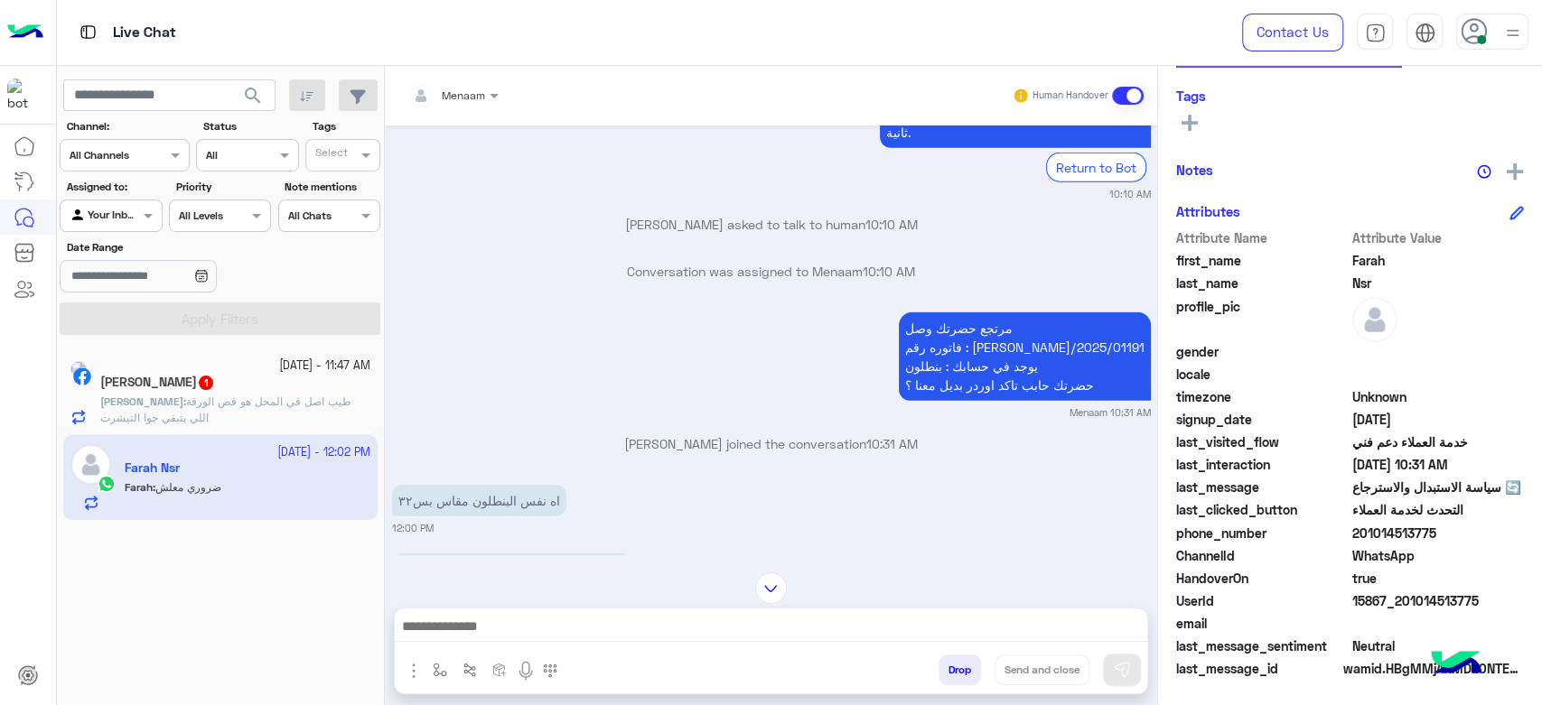
scroll to position [2951, 0]
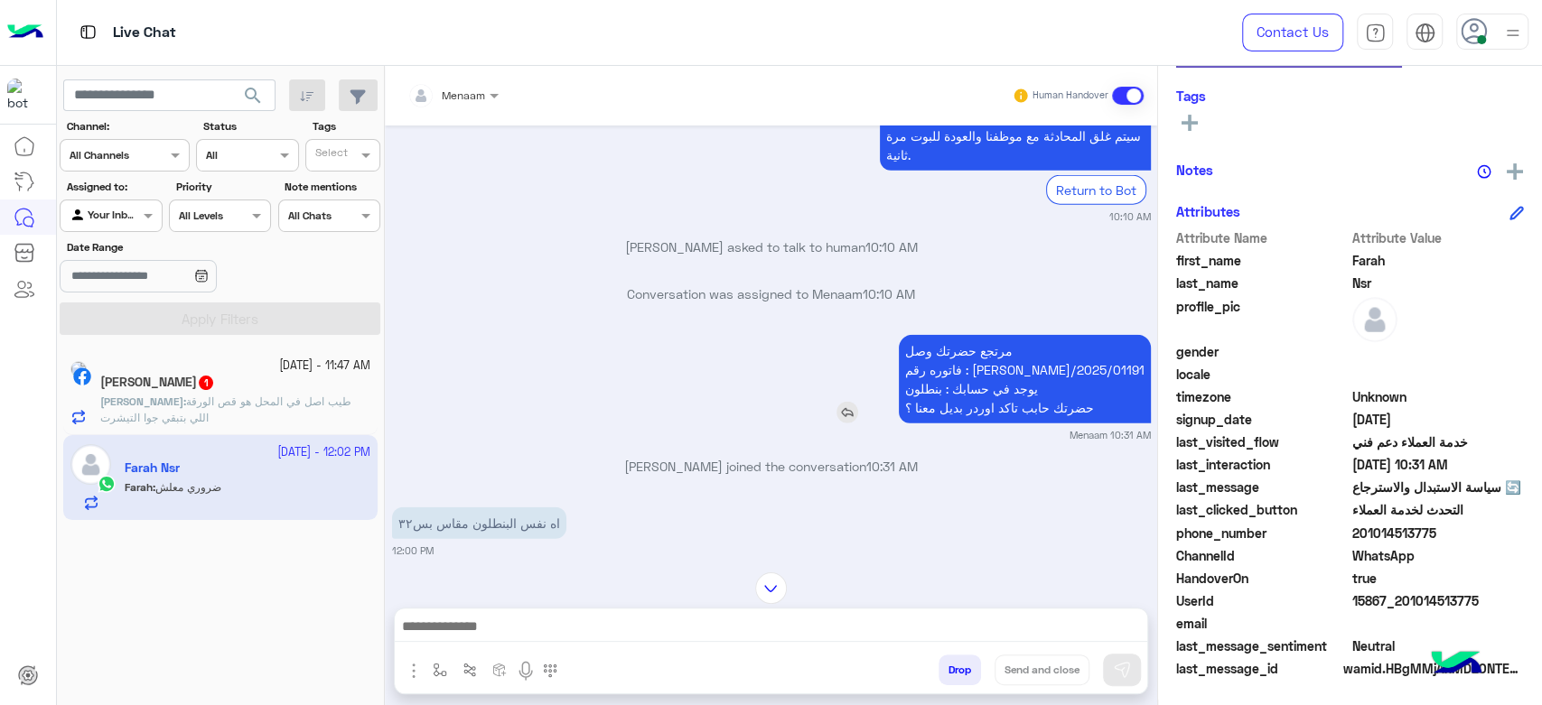
drag, startPoint x: 1027, startPoint y: 310, endPoint x: 1132, endPoint y: 316, distance: 105.0
click at [1132, 335] on p "مرتجع حضرتك وصل فاتوره رقم : RON/2025/01191 يوجد في حسابك : بنطلون حضرتك حابب ت…" at bounding box center [1025, 379] width 252 height 89
copy p "RON/2025/01191"
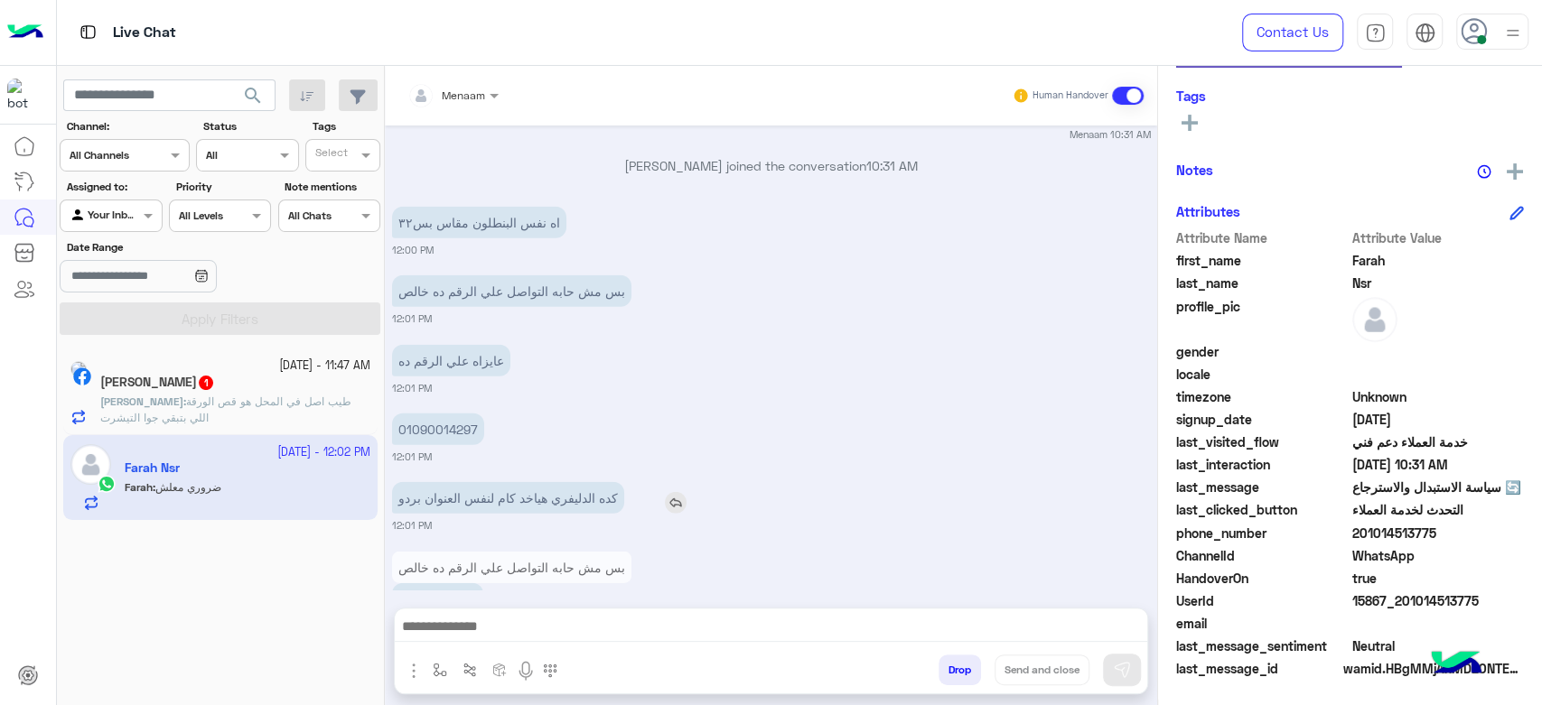
scroll to position [3252, 0]
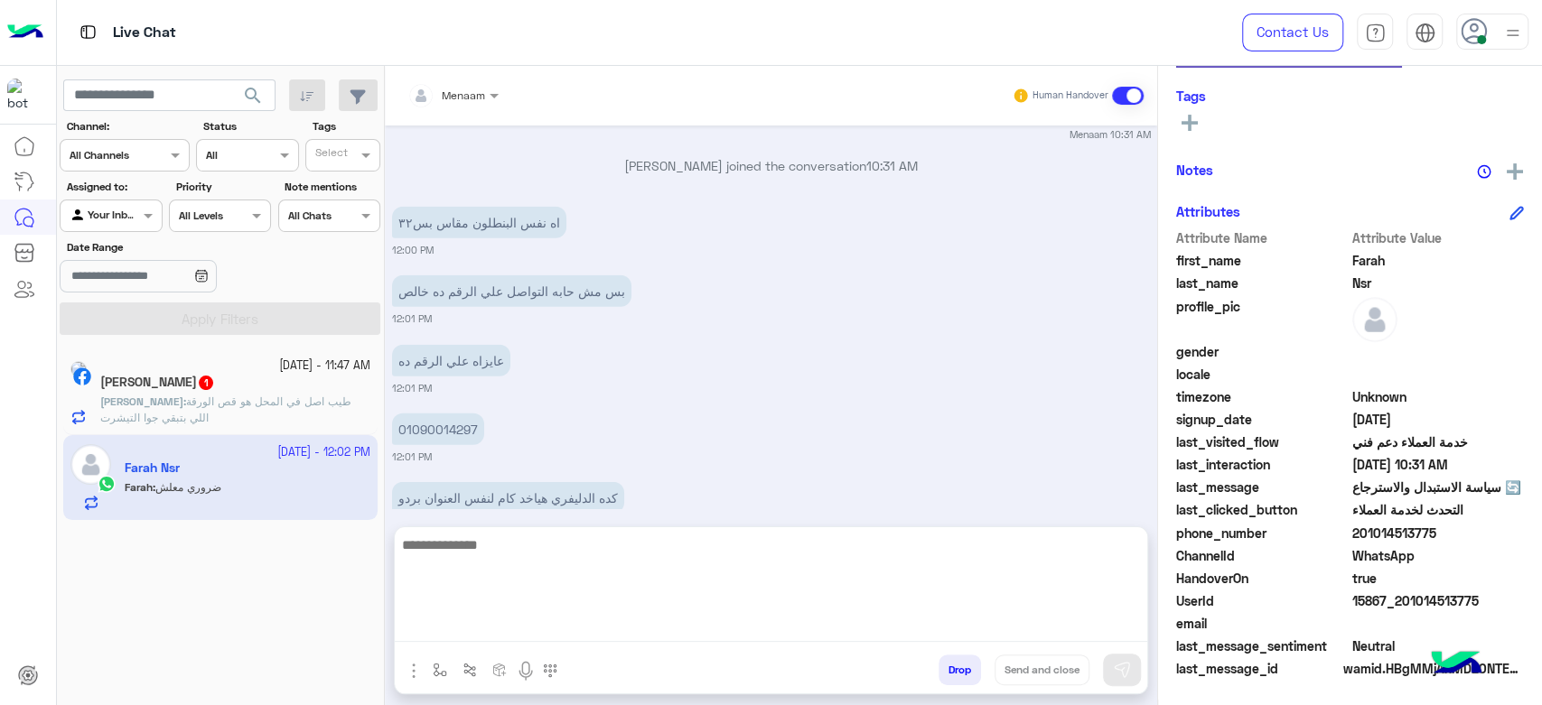
click at [537, 620] on textarea at bounding box center [771, 588] width 752 height 108
click at [536, 623] on textarea at bounding box center [771, 588] width 752 height 108
type textarea "**********"
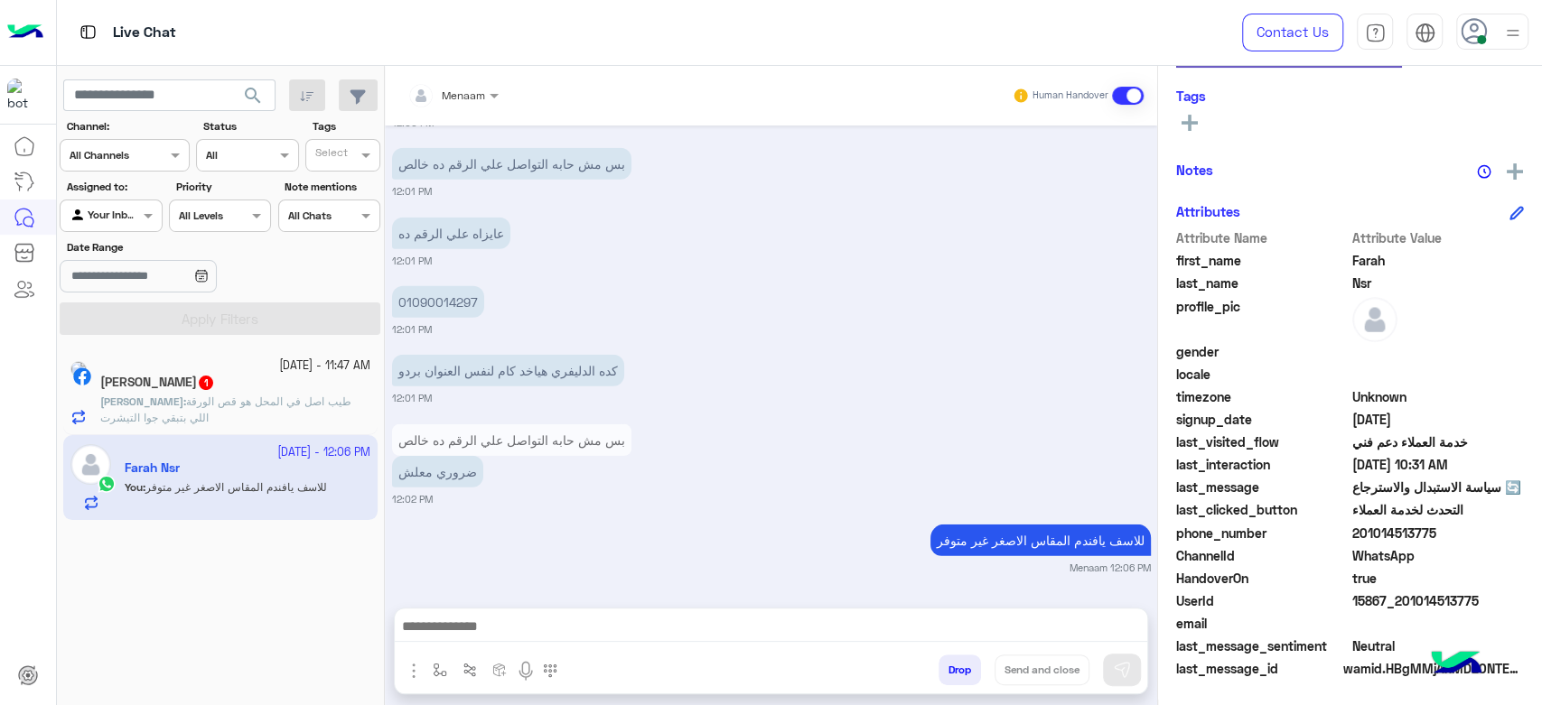
click at [203, 395] on span "طيب اصل في المحل هو قص الورقة اللي بتبقي جوا التيشرت" at bounding box center [225, 410] width 251 height 30
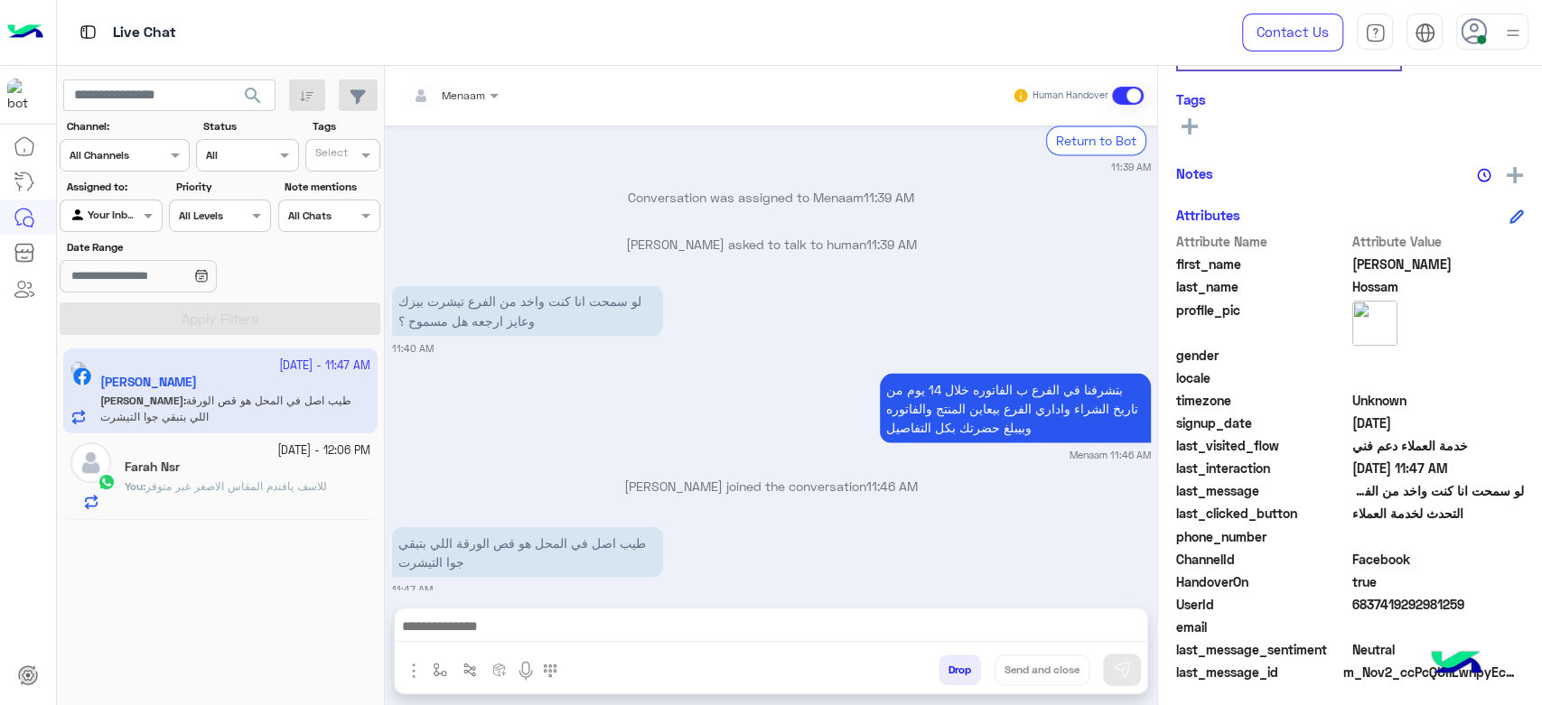
scroll to position [341, 0]
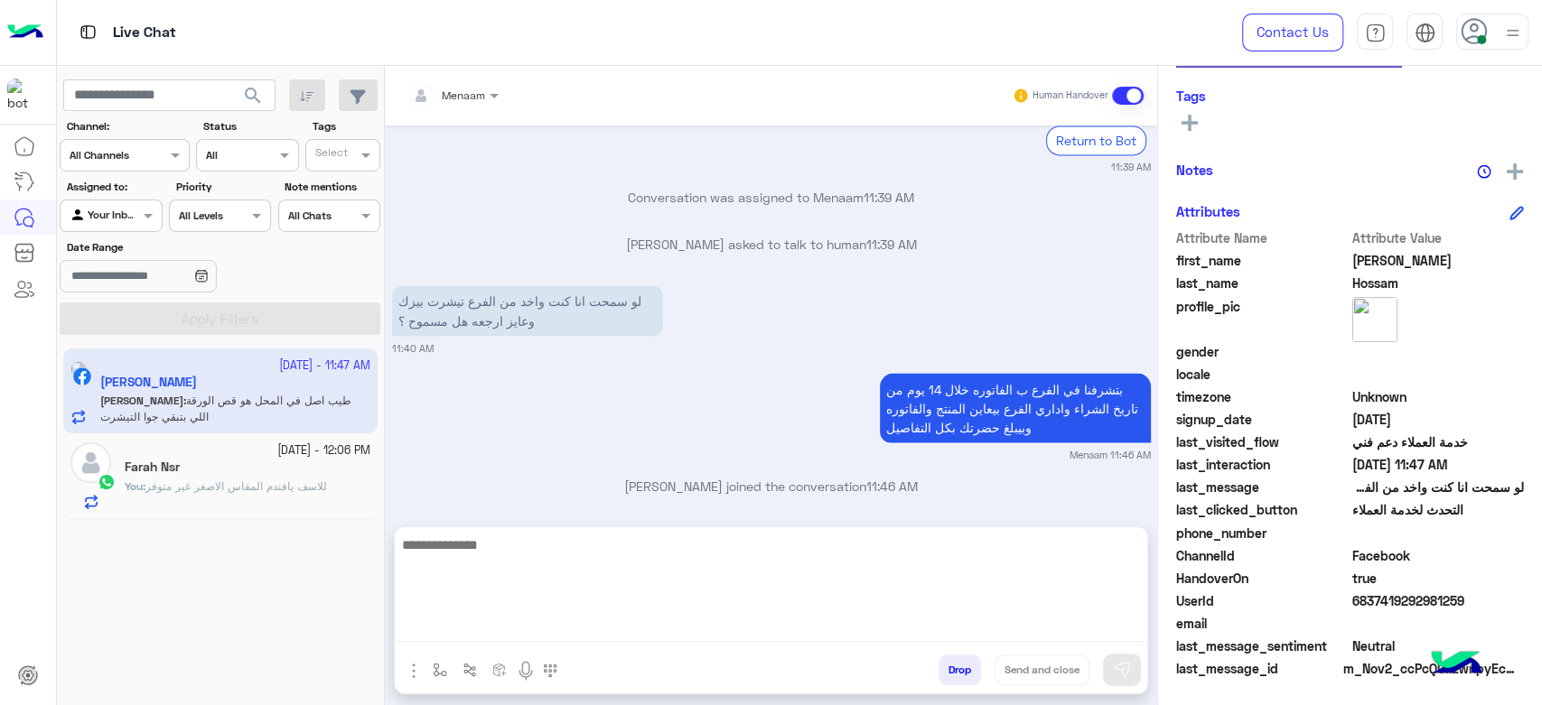
click at [509, 637] on textarea at bounding box center [771, 588] width 752 height 108
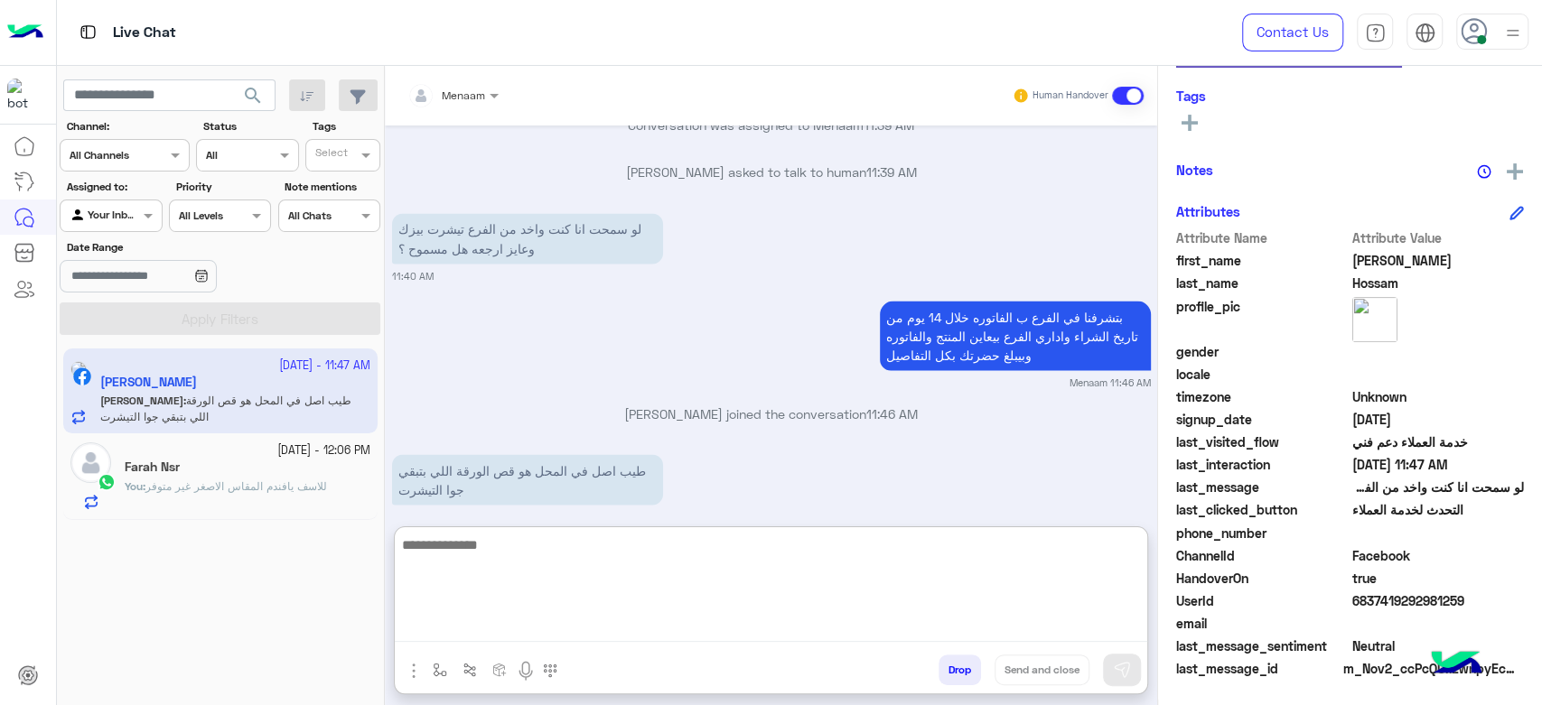
scroll to position [2198, 0]
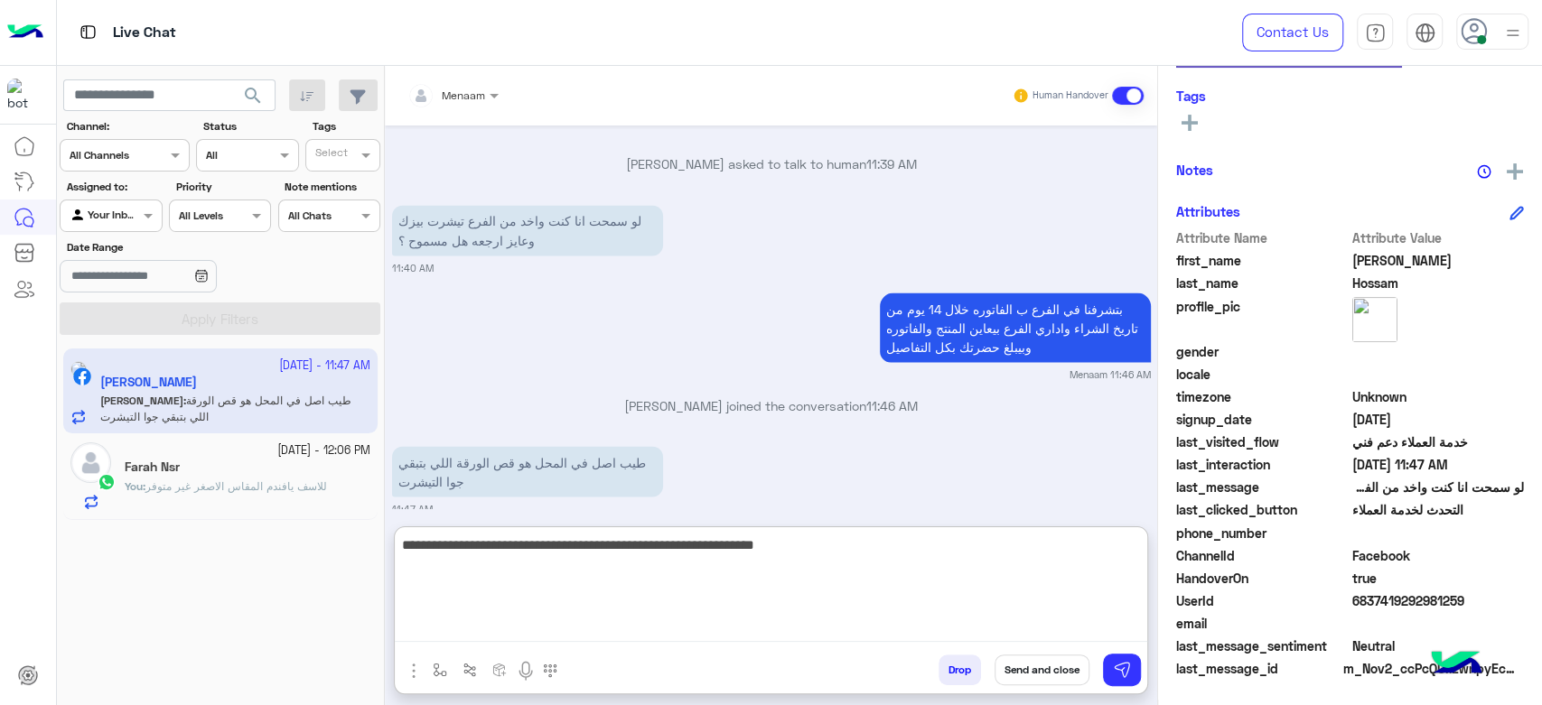
type textarea "**********"
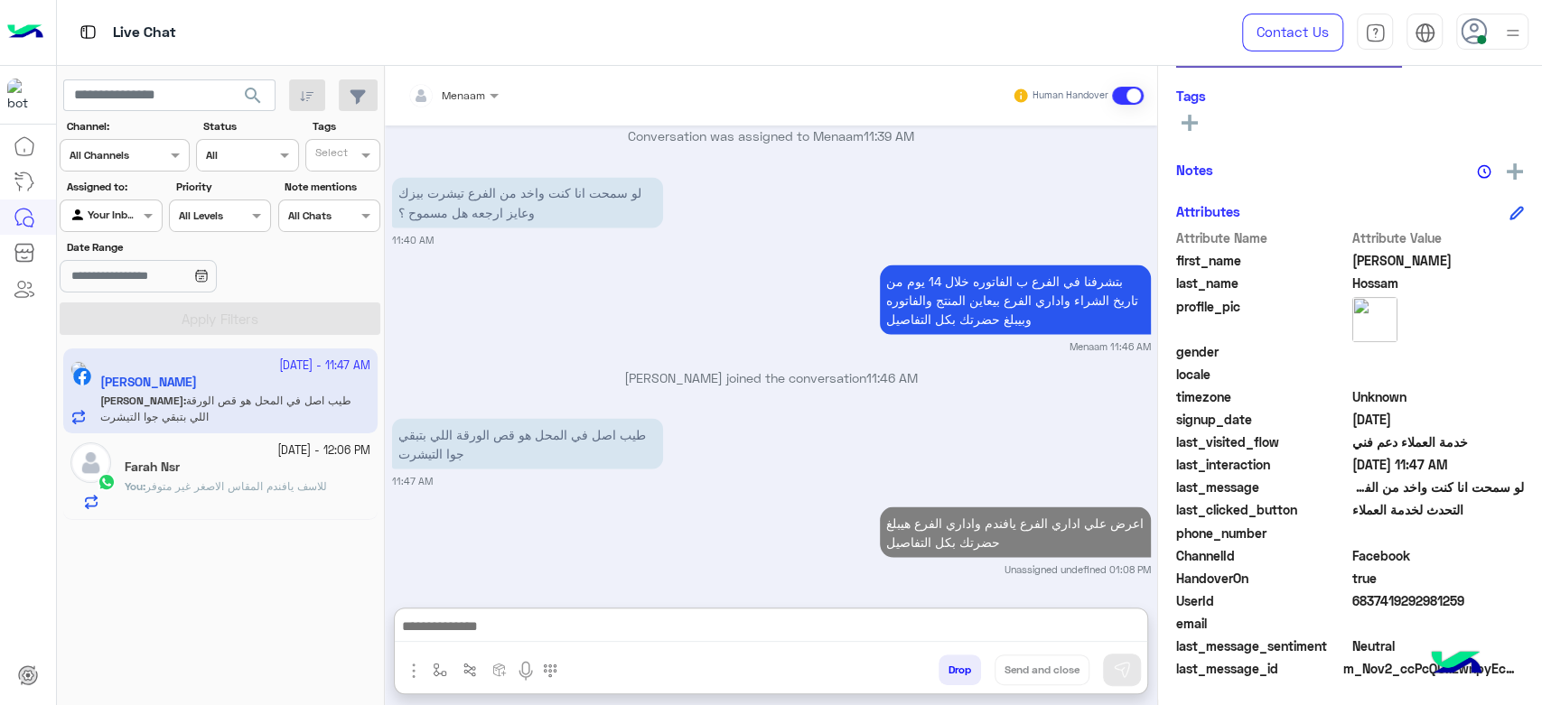
click at [257, 484] on span "للاسف يافندم المقاس الاصغر غير متوفر" at bounding box center [236, 487] width 182 height 14
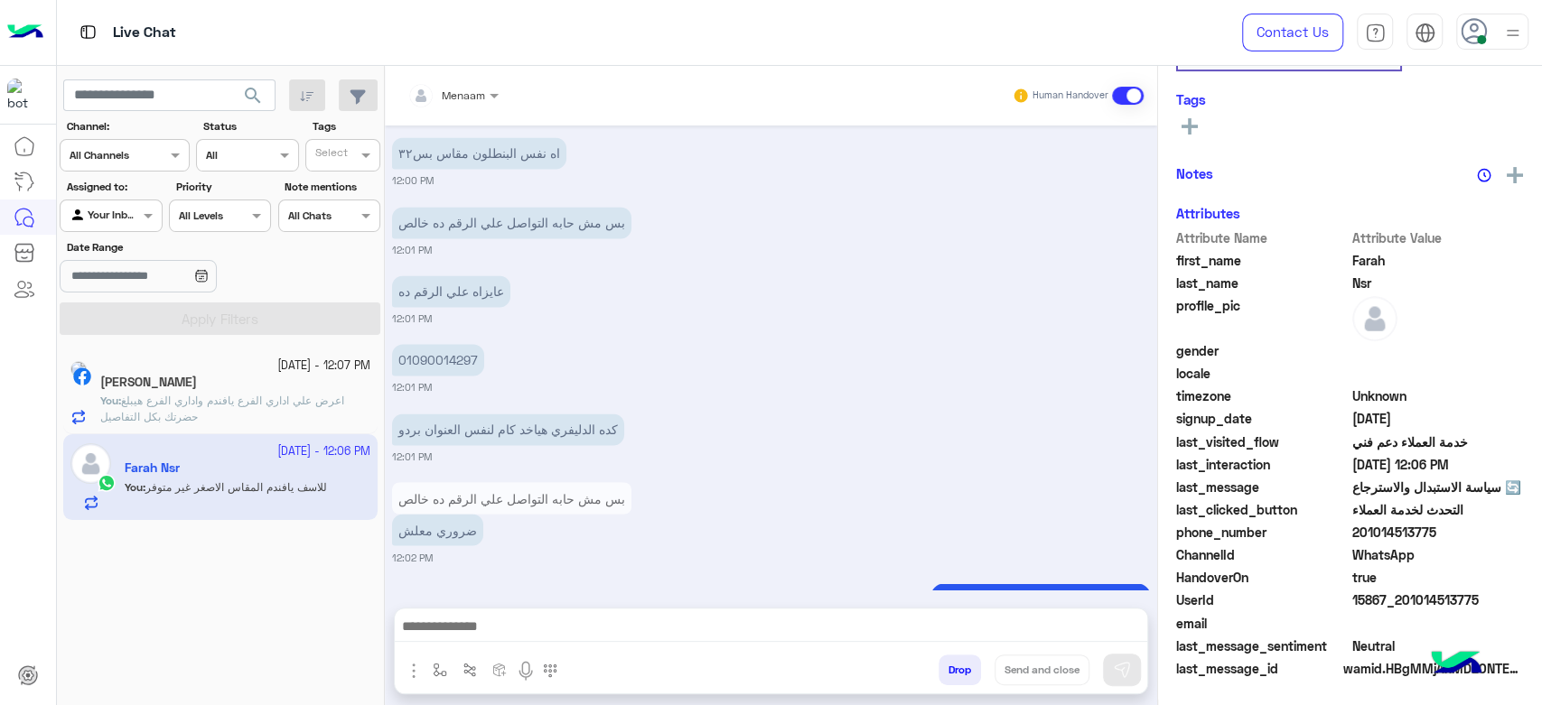
scroll to position [341, 0]
click at [220, 390] on div "Abdelrhman Hossam" at bounding box center [235, 384] width 270 height 19
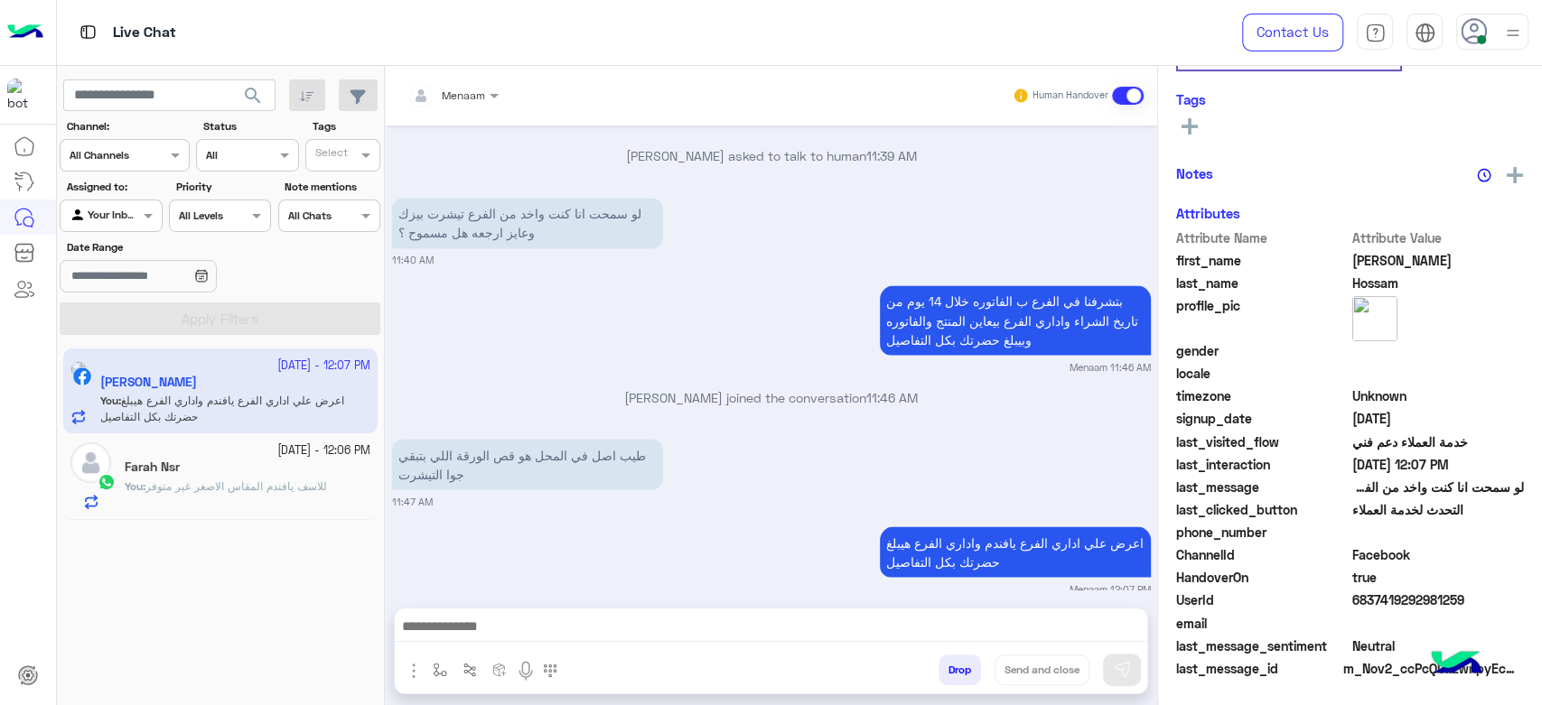
scroll to position [341, 0]
click at [951, 664] on button "Drop" at bounding box center [960, 670] width 42 height 31
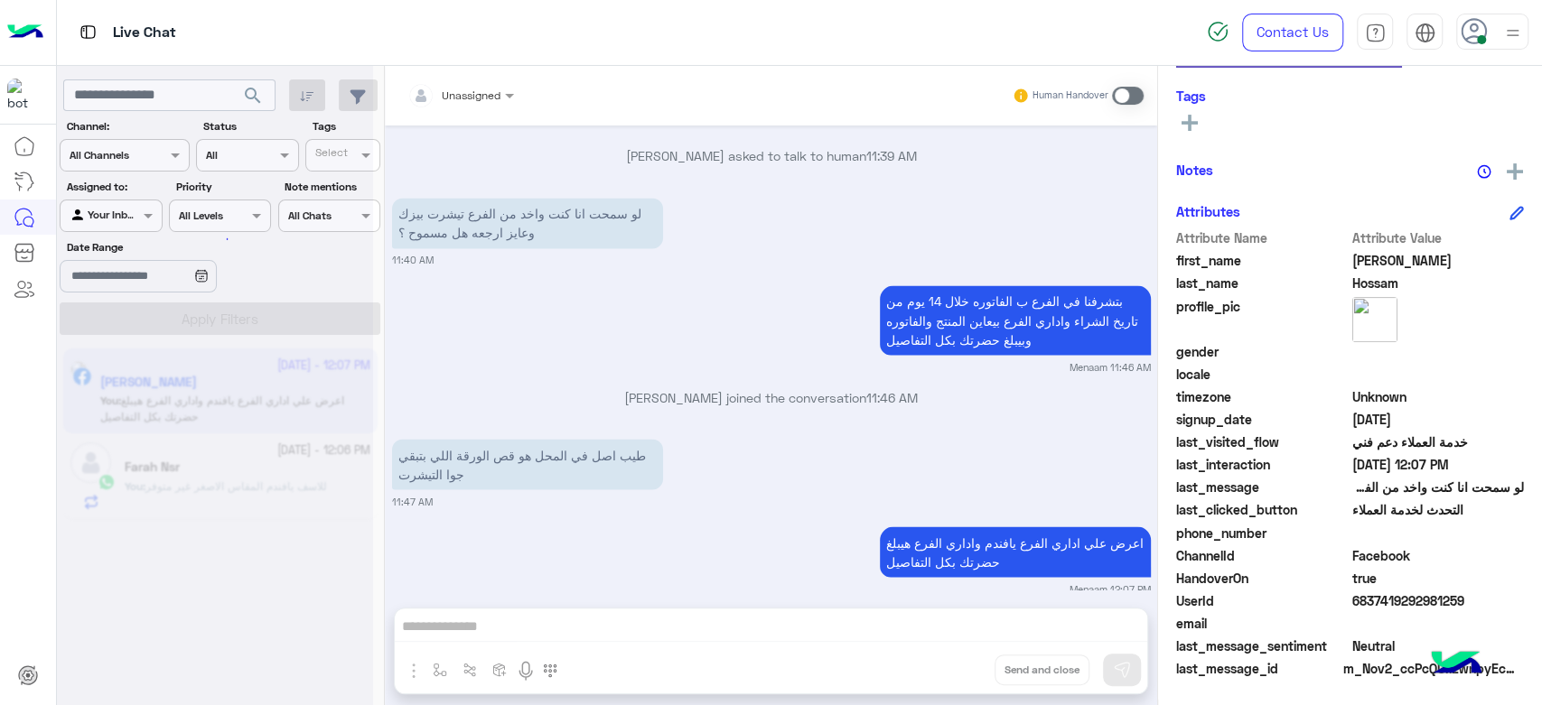
scroll to position [2163, 0]
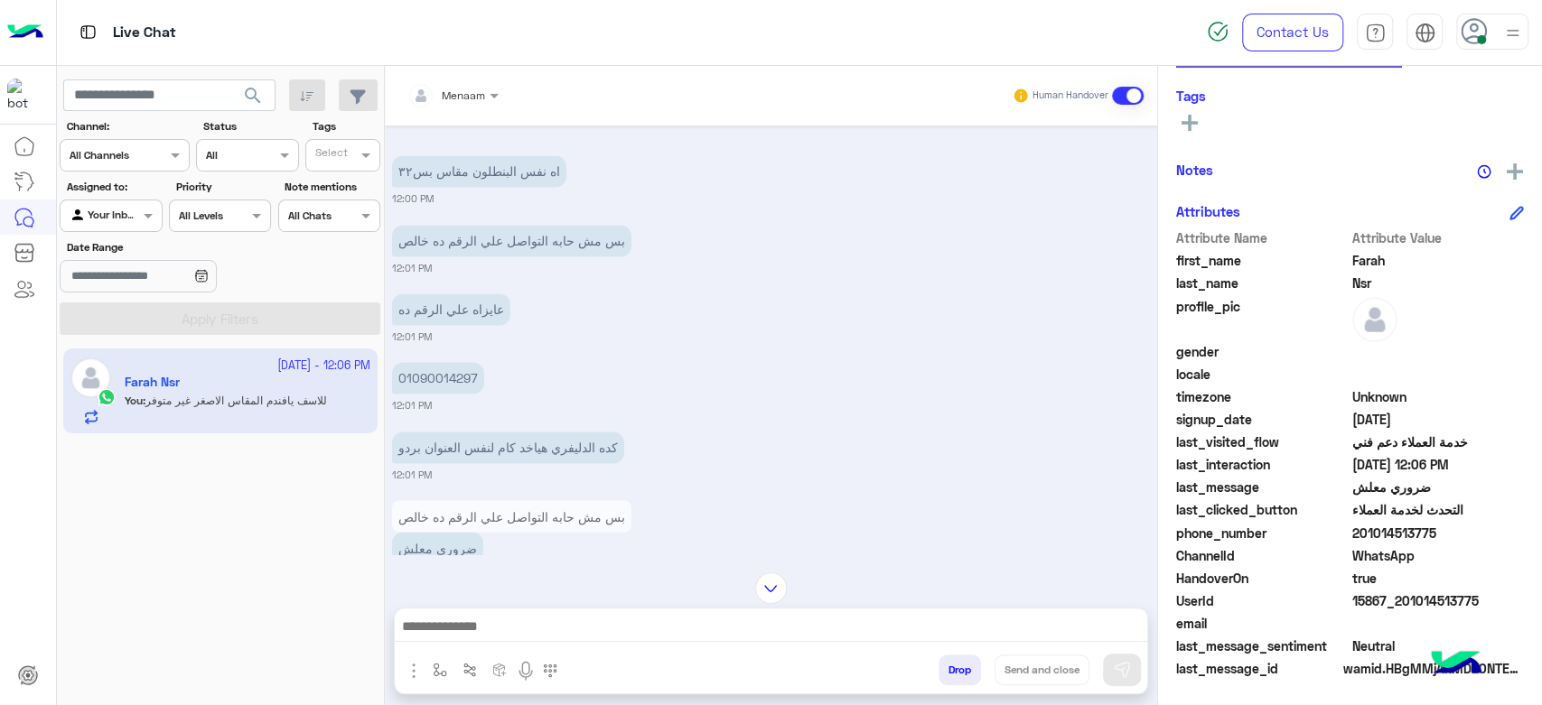
scroll to position [1966, 0]
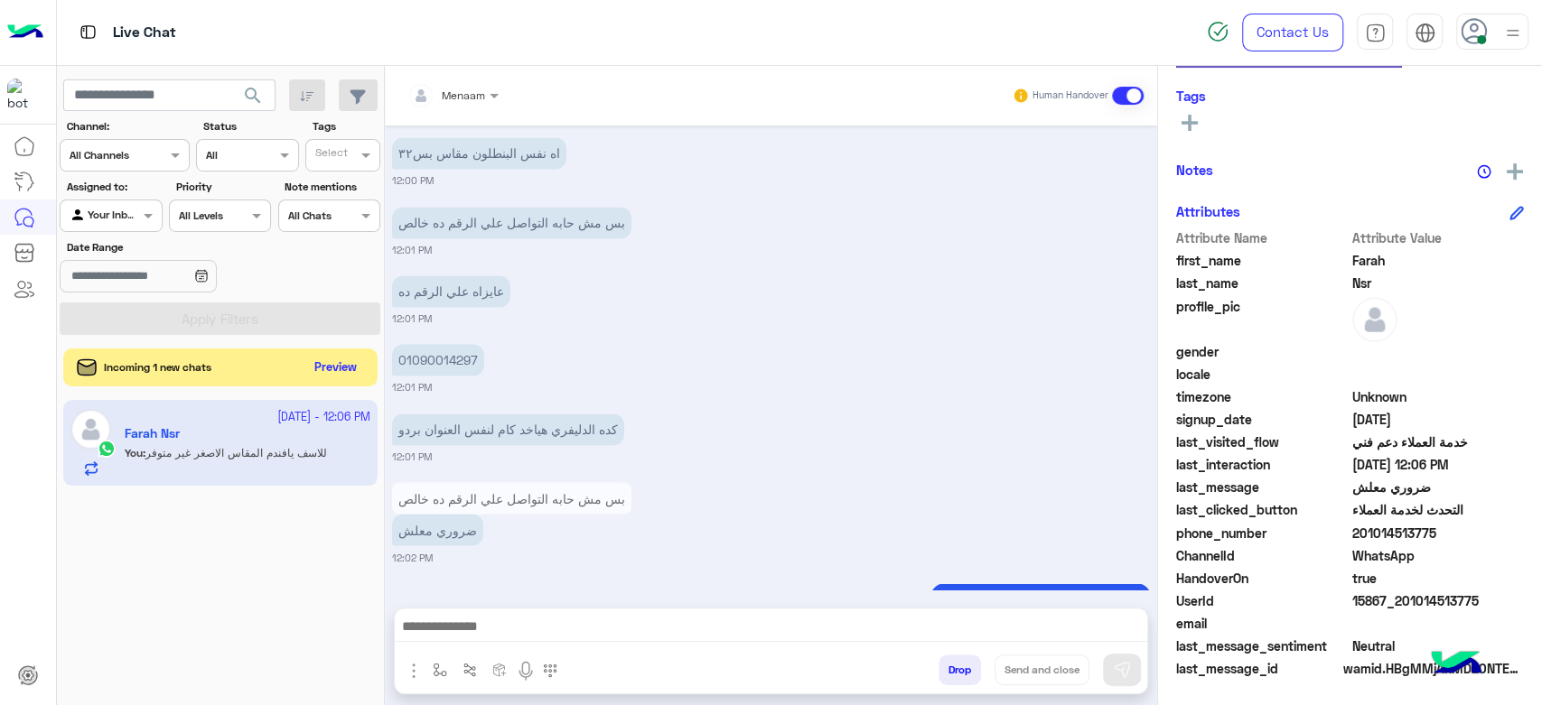
click at [345, 367] on button "Preview" at bounding box center [336, 368] width 56 height 24
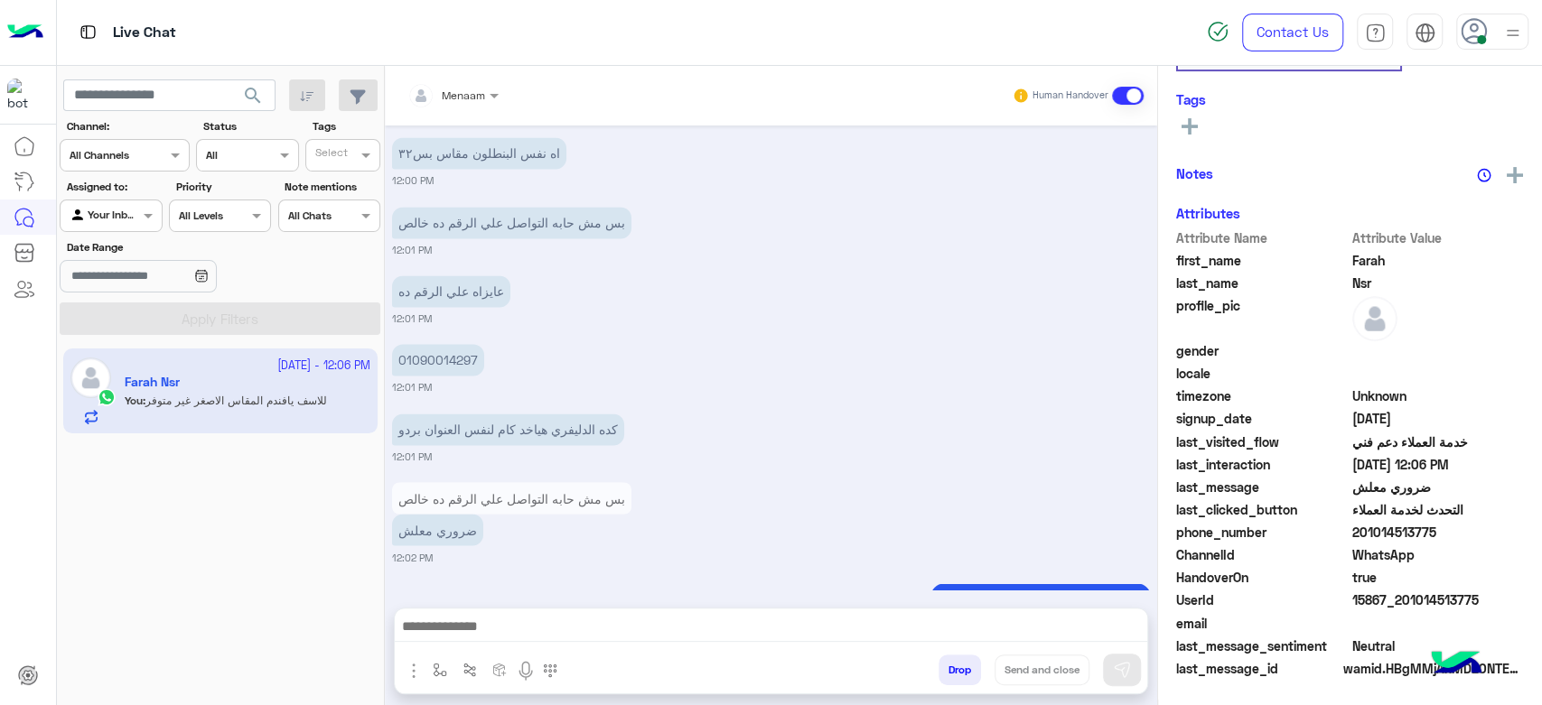
scroll to position [341, 0]
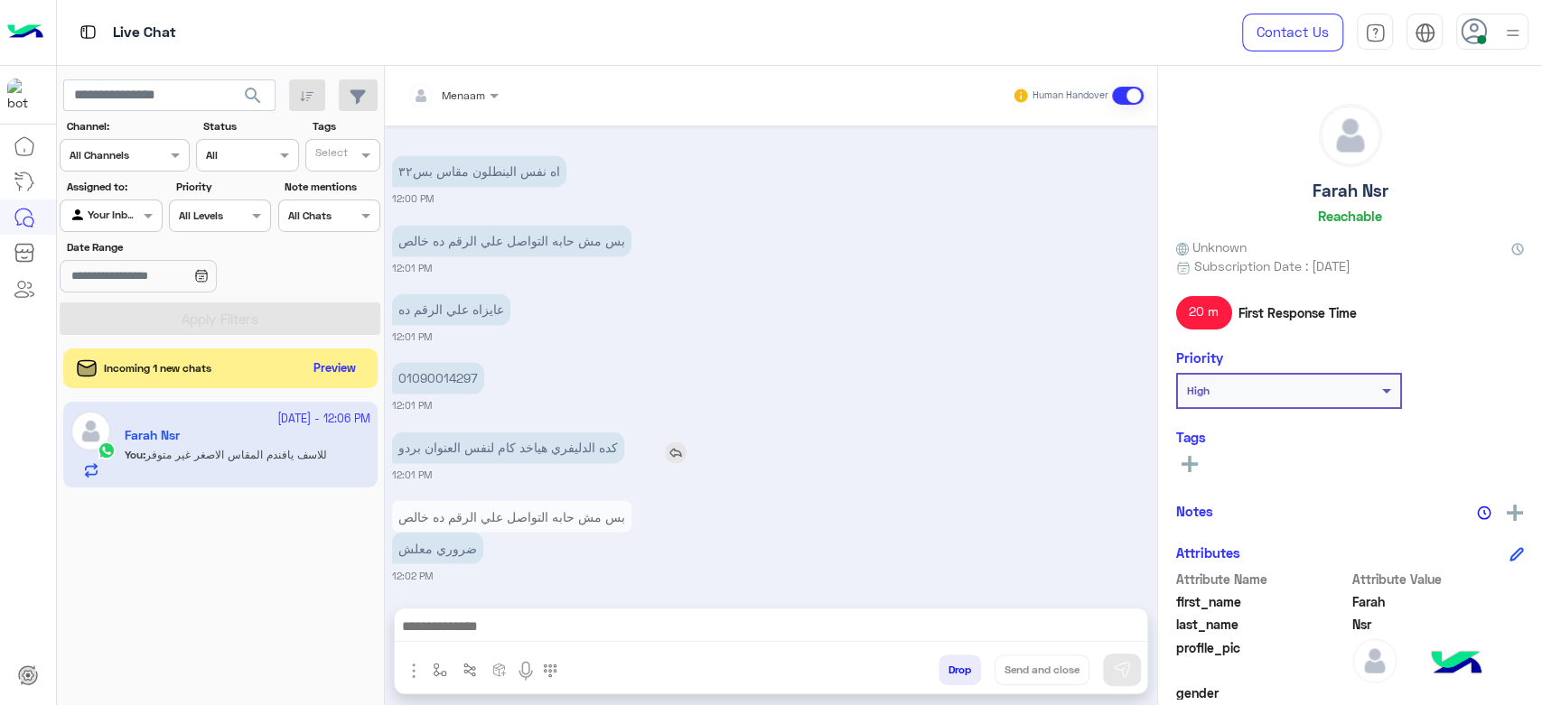
scroll to position [1966, 0]
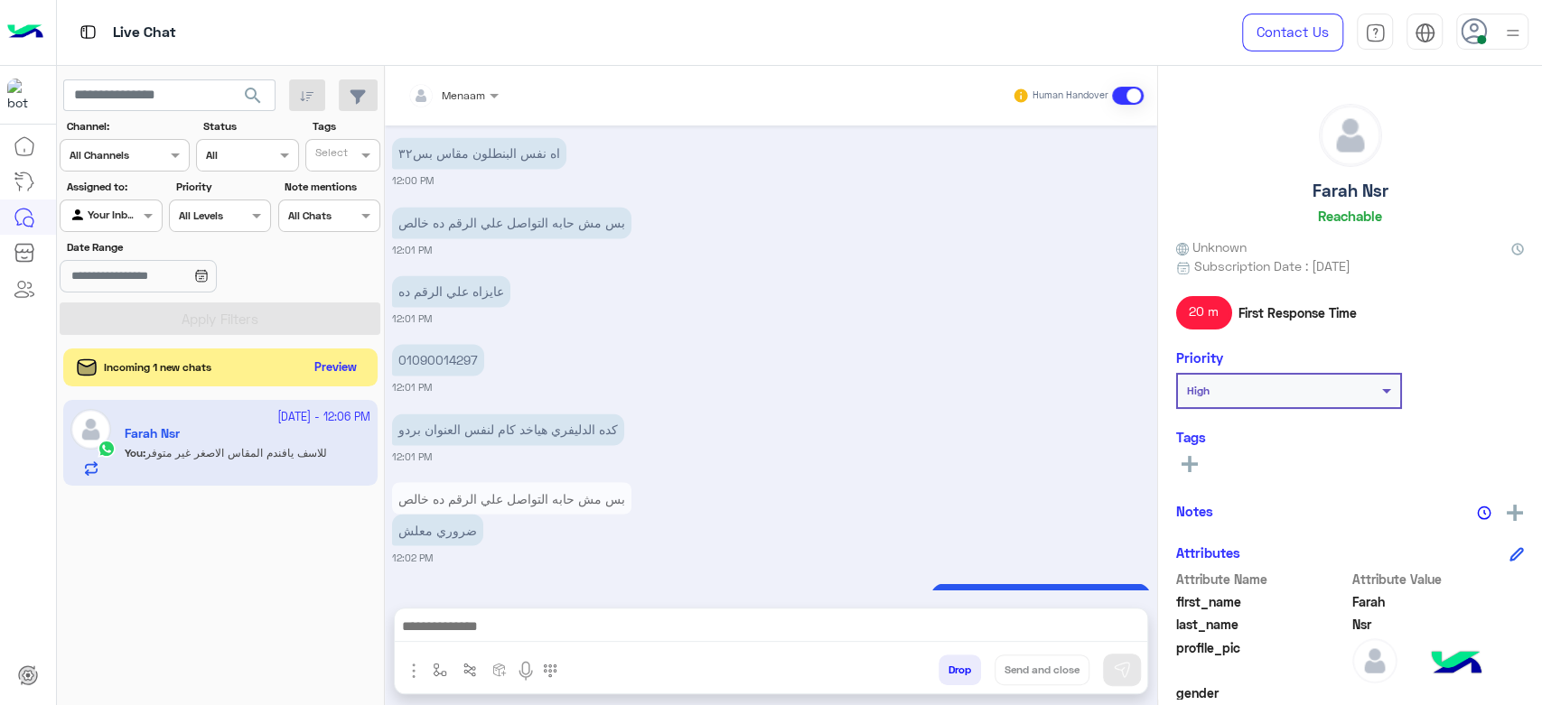
click at [341, 373] on button "Preview" at bounding box center [336, 368] width 56 height 24
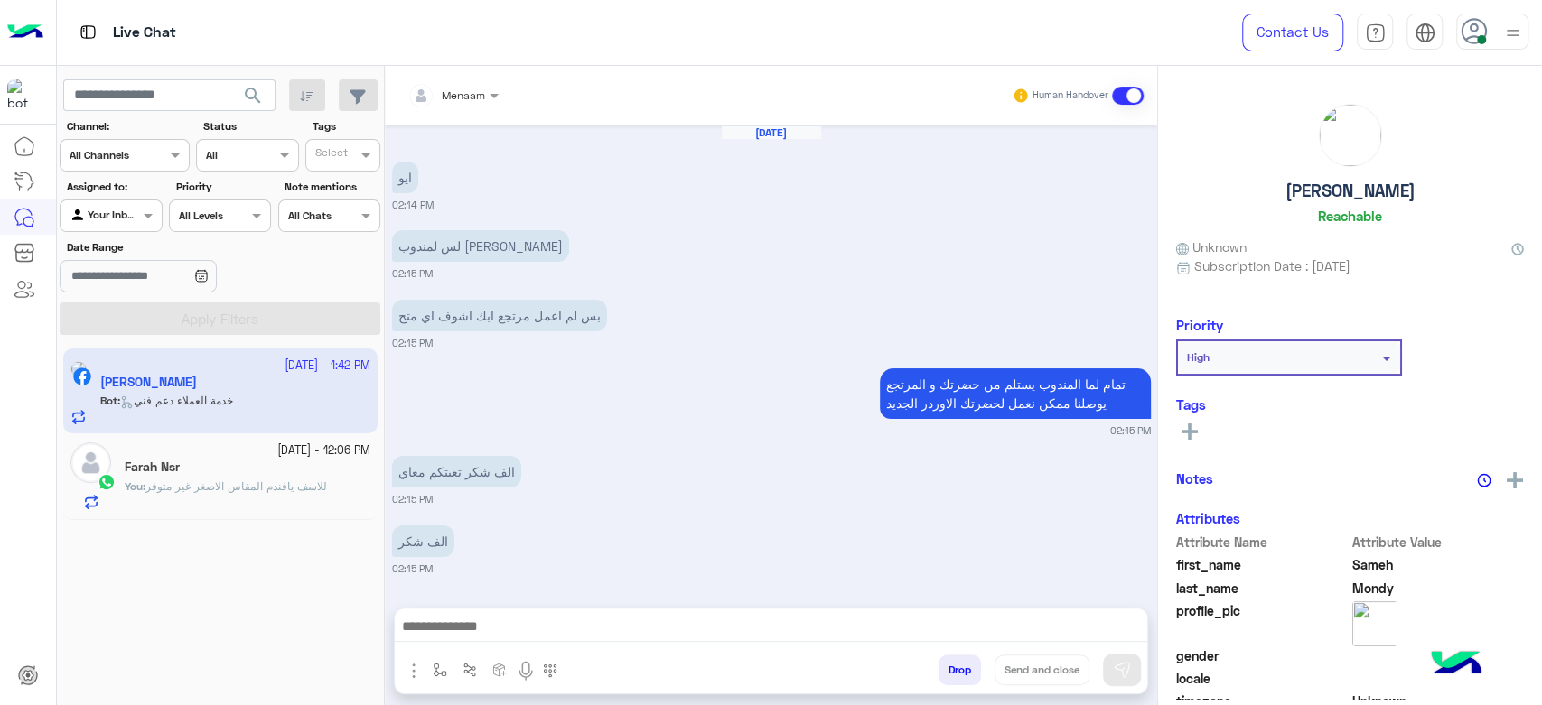
scroll to position [1826, 0]
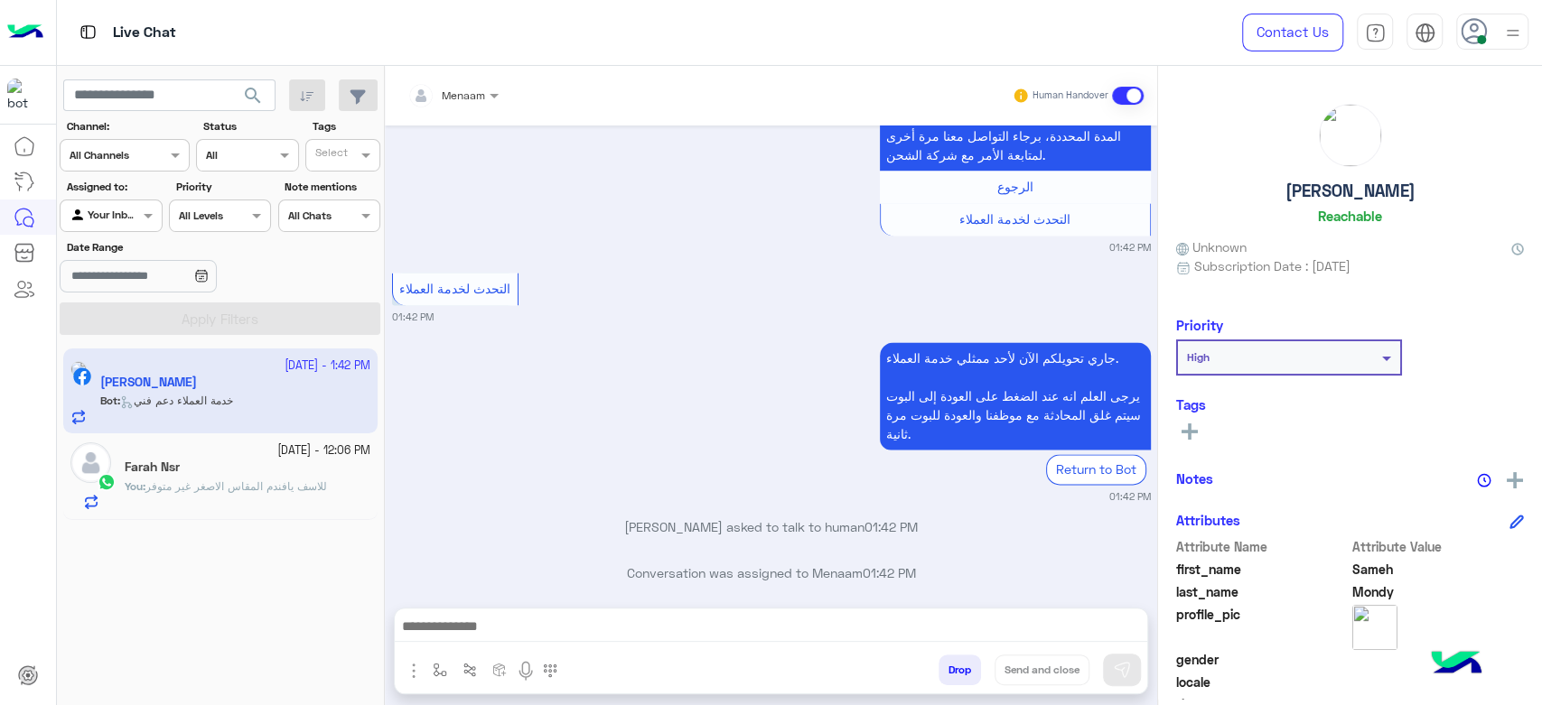
click at [220, 494] on p "You : للاسف يافندم المقاس الاصغر غير متوفر" at bounding box center [226, 487] width 202 height 16
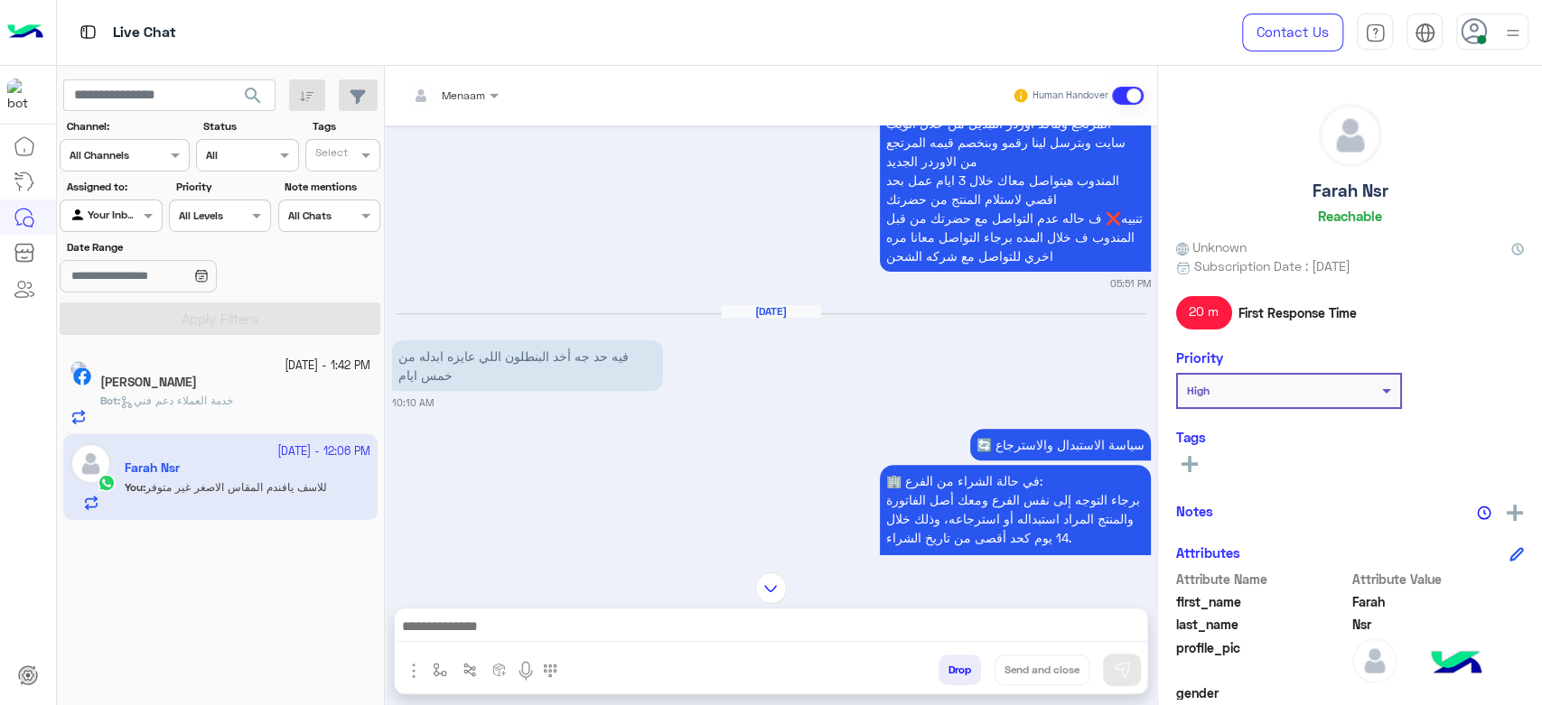
scroll to position [260, 0]
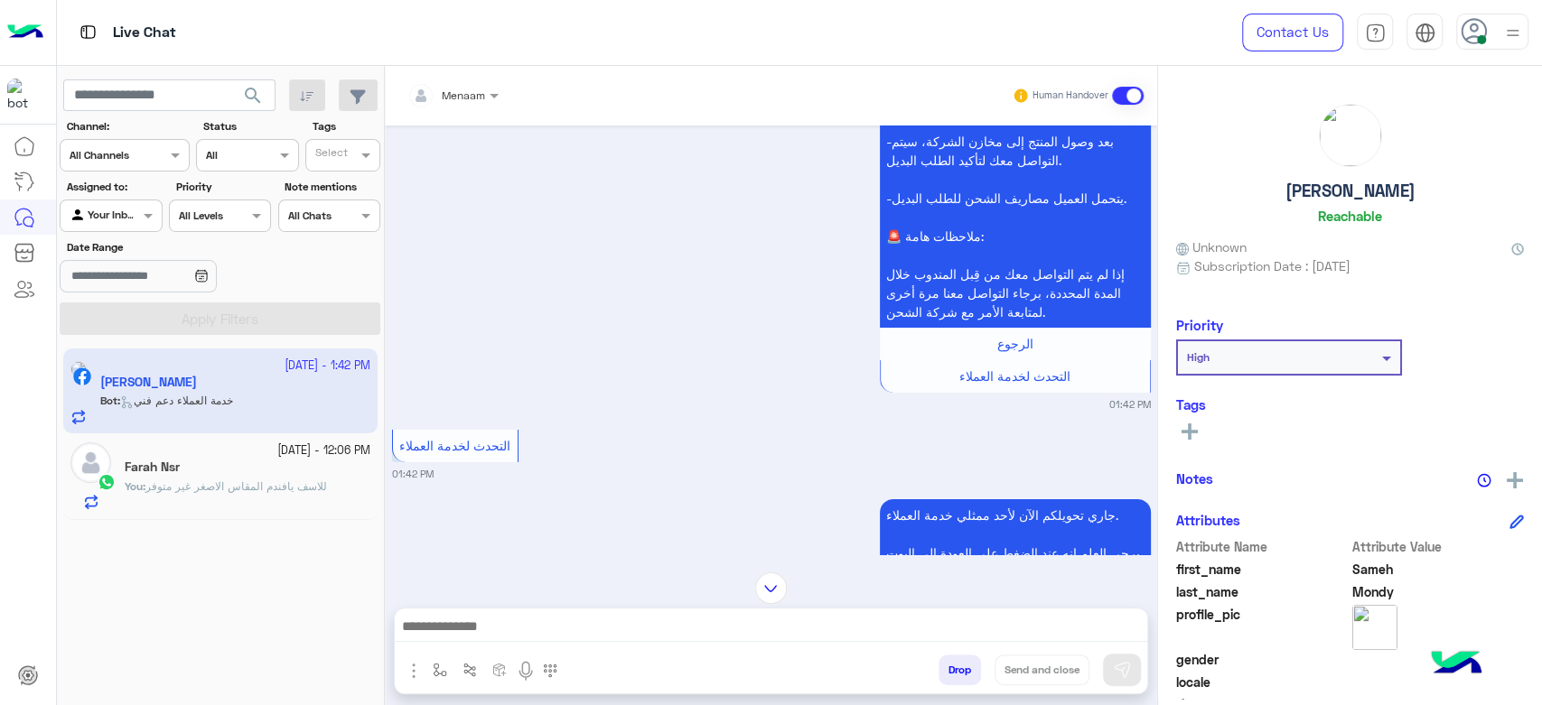
scroll to position [4226, 0]
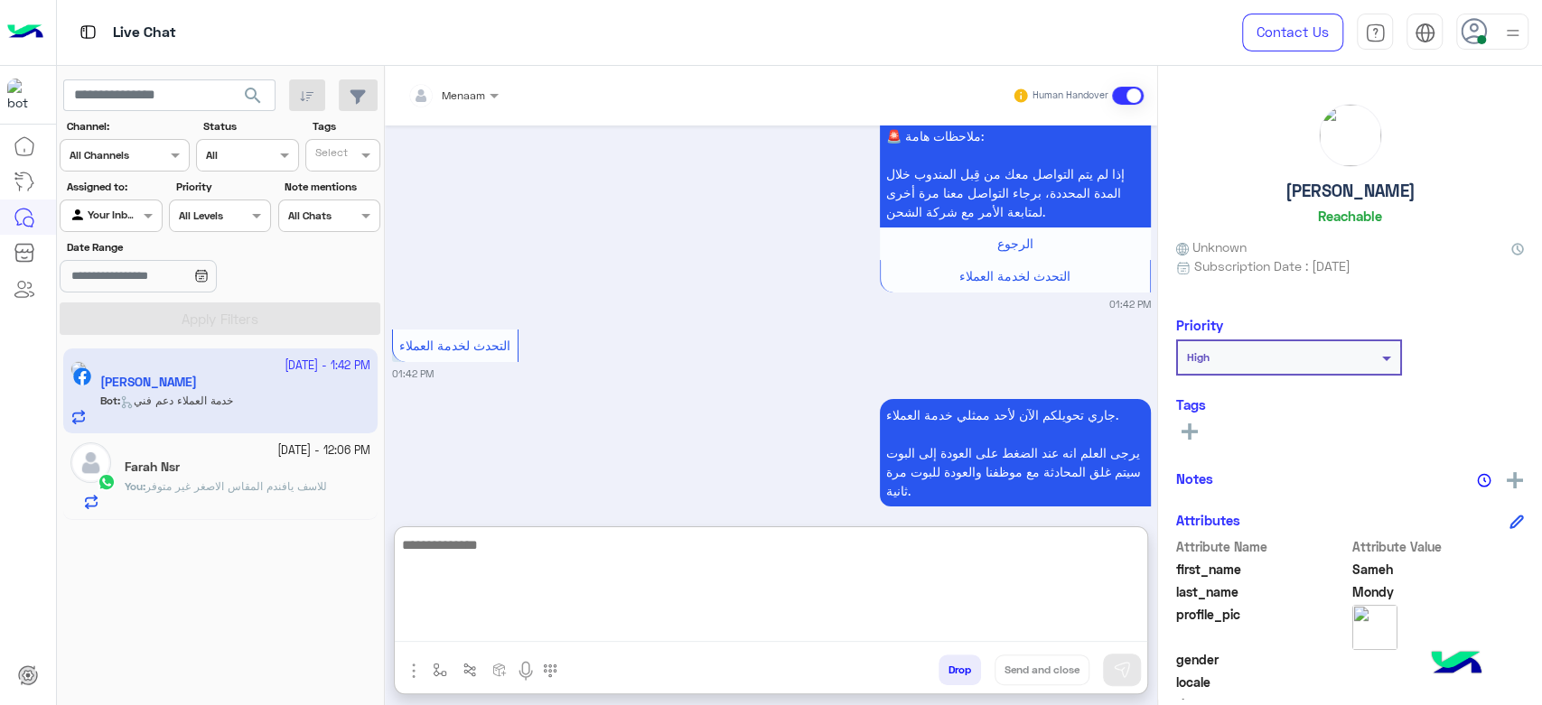
click at [555, 629] on textarea at bounding box center [771, 588] width 752 height 108
type textarea "*"
type textarea "********"
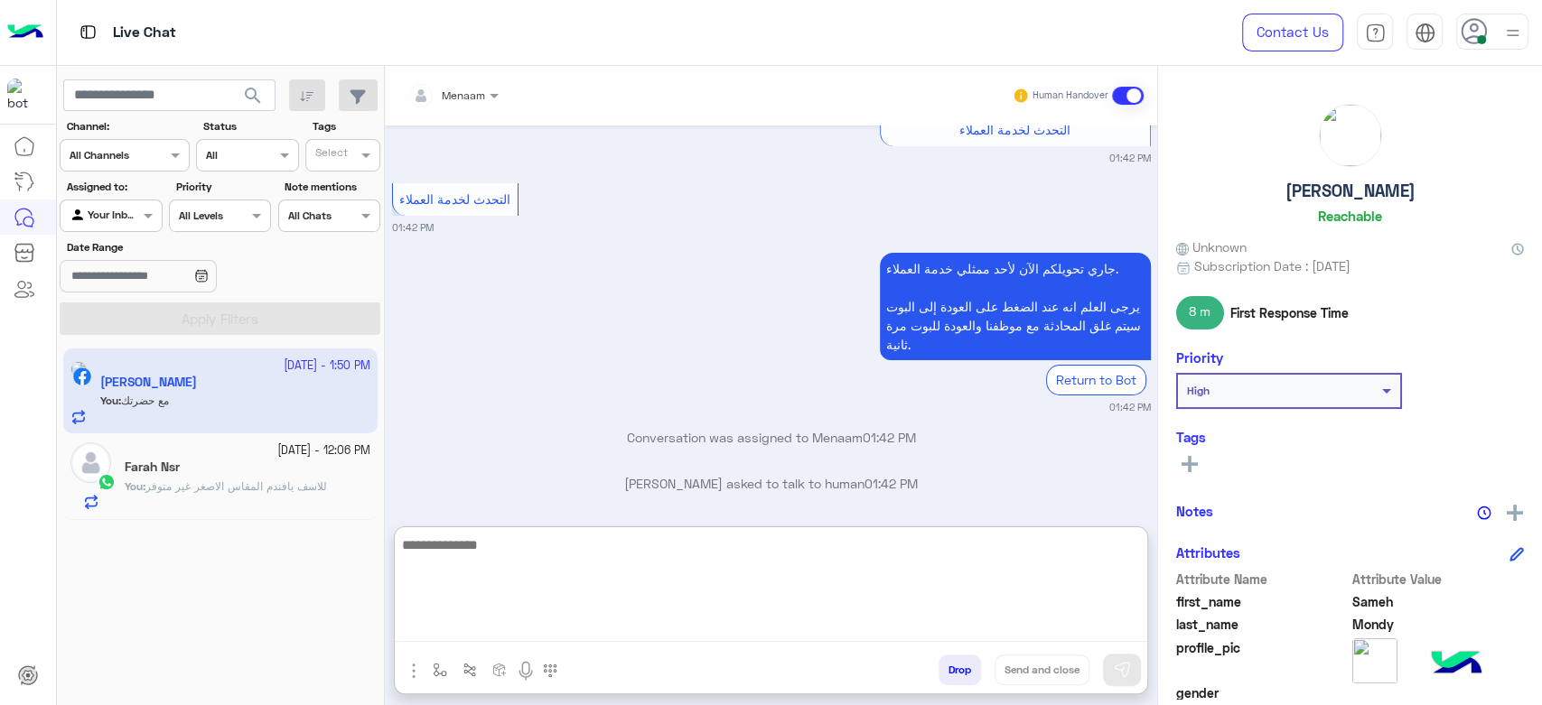
scroll to position [4423, 0]
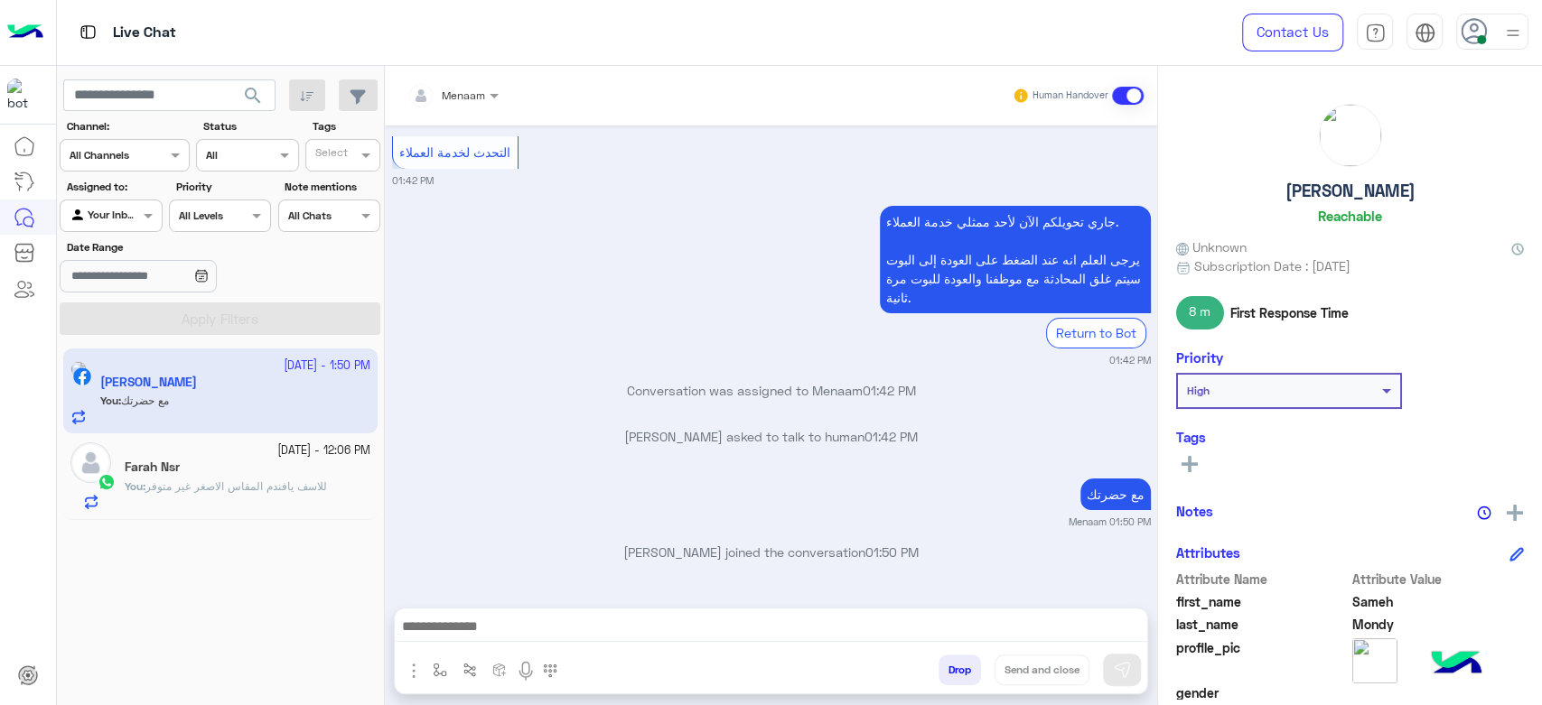
click at [267, 499] on div "You : للاسف يافندم المقاس الاصغر غير متوفر" at bounding box center [248, 495] width 246 height 32
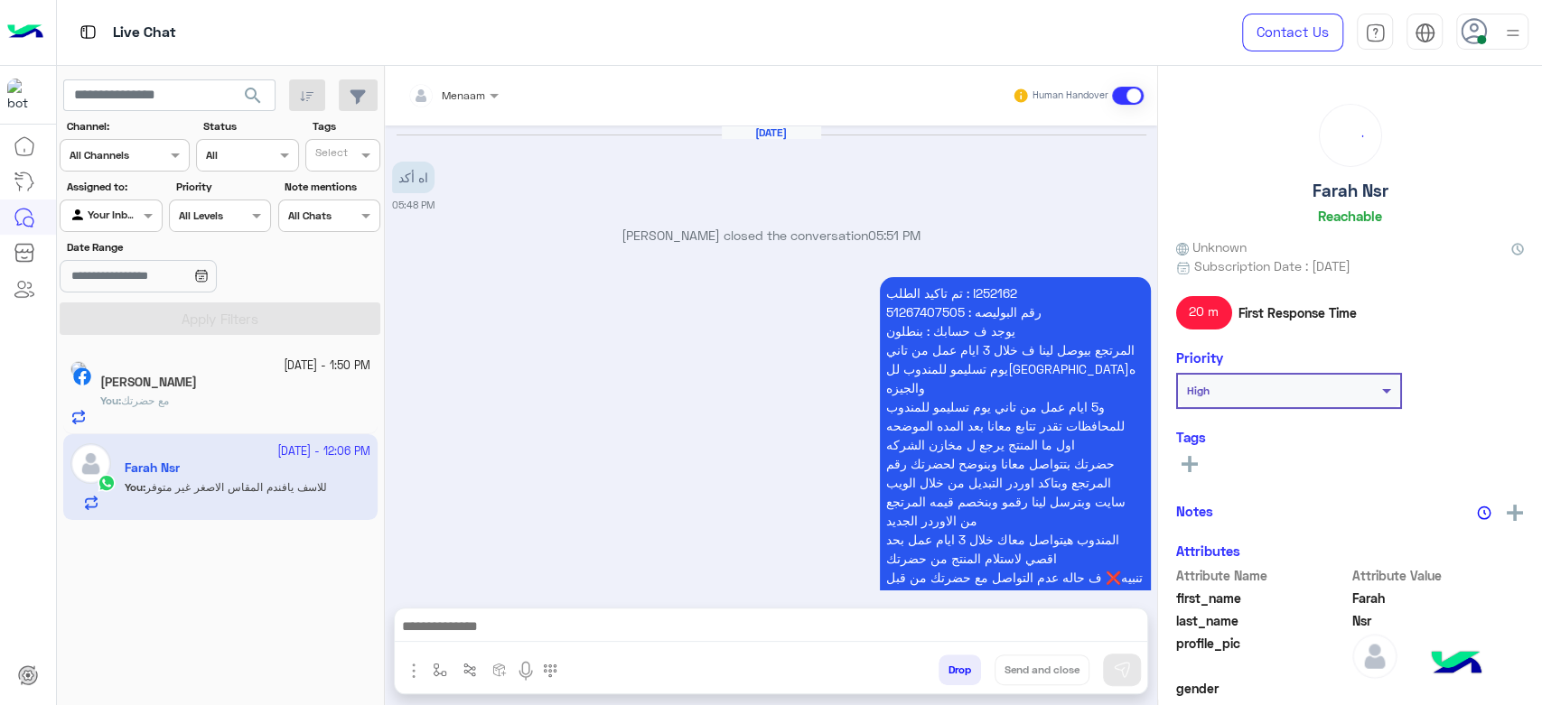
scroll to position [1966, 0]
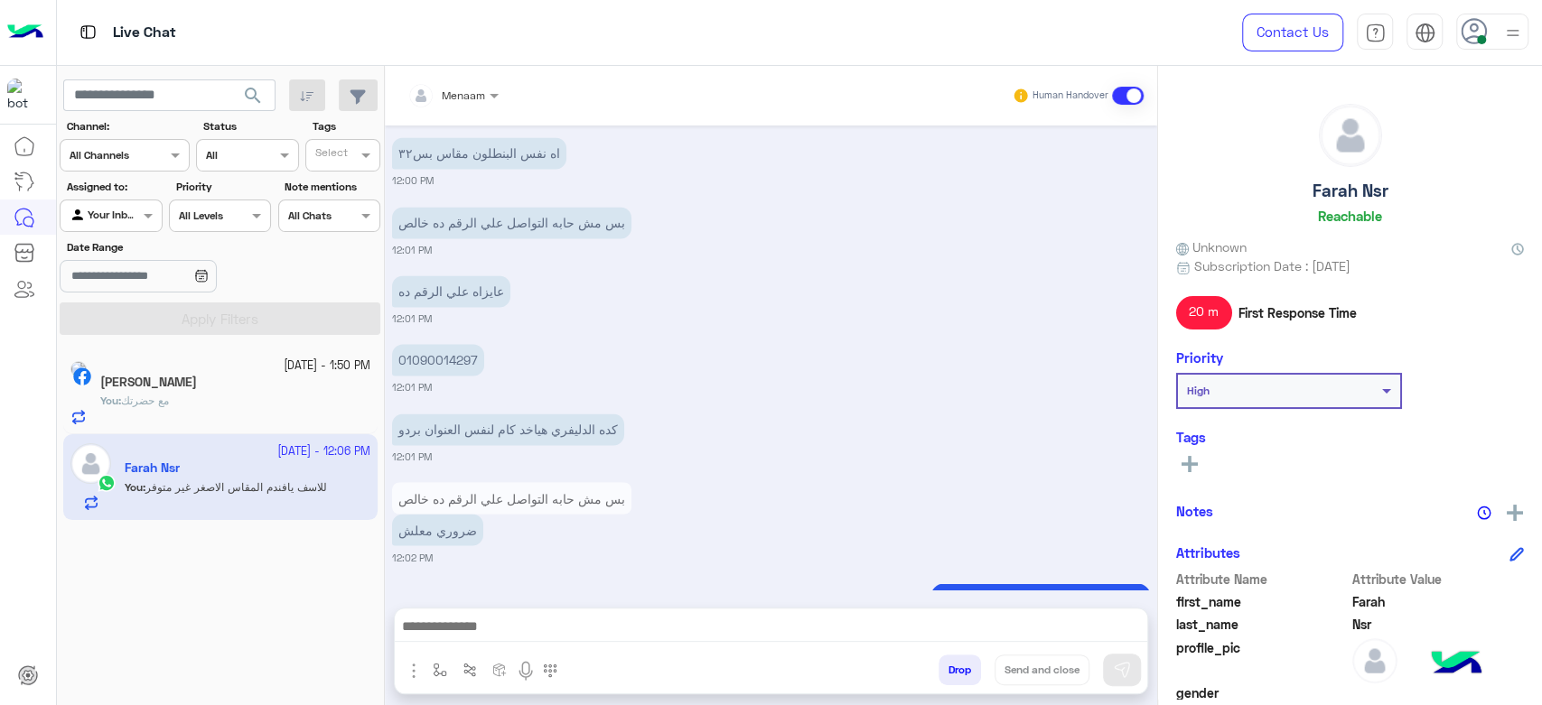
click at [234, 388] on div "[PERSON_NAME]" at bounding box center [235, 384] width 270 height 19
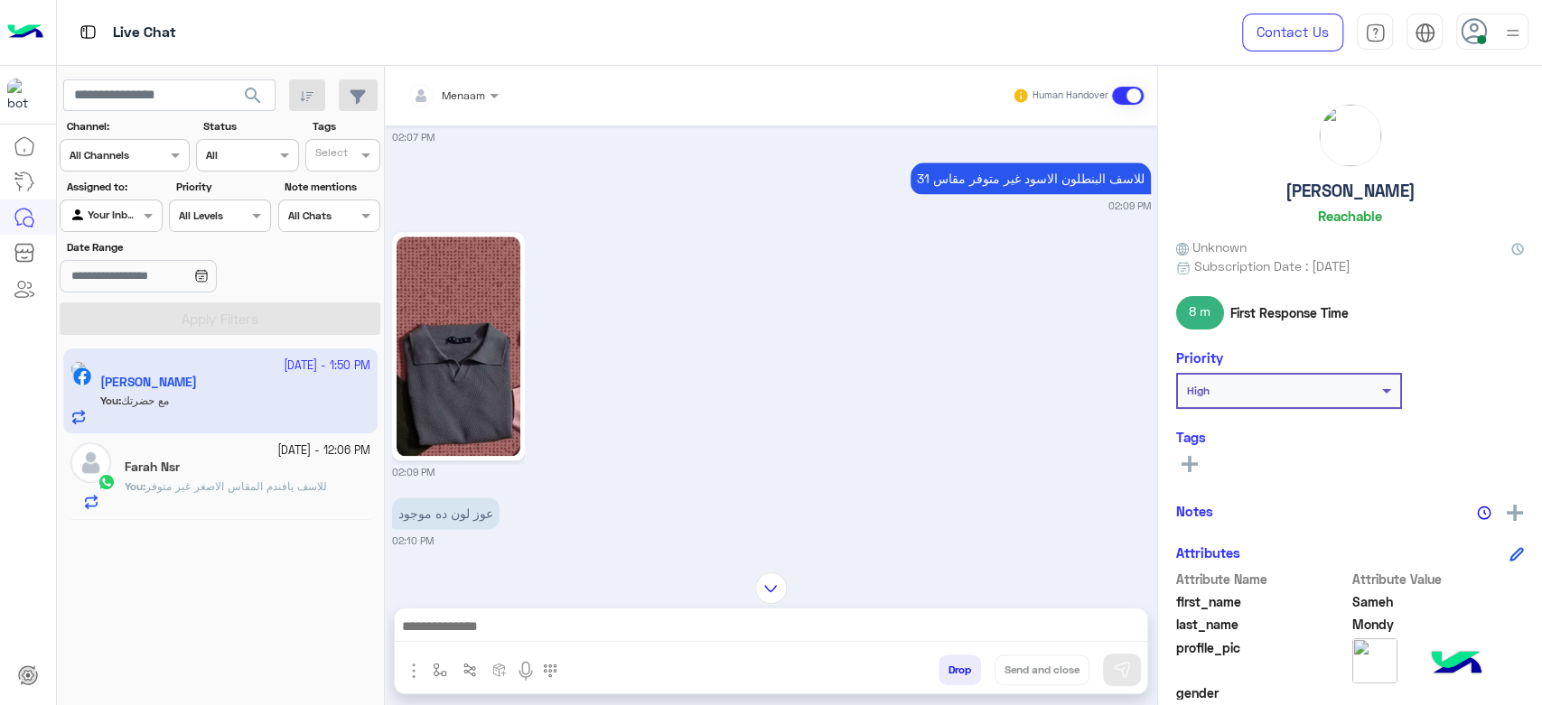
scroll to position [976, 0]
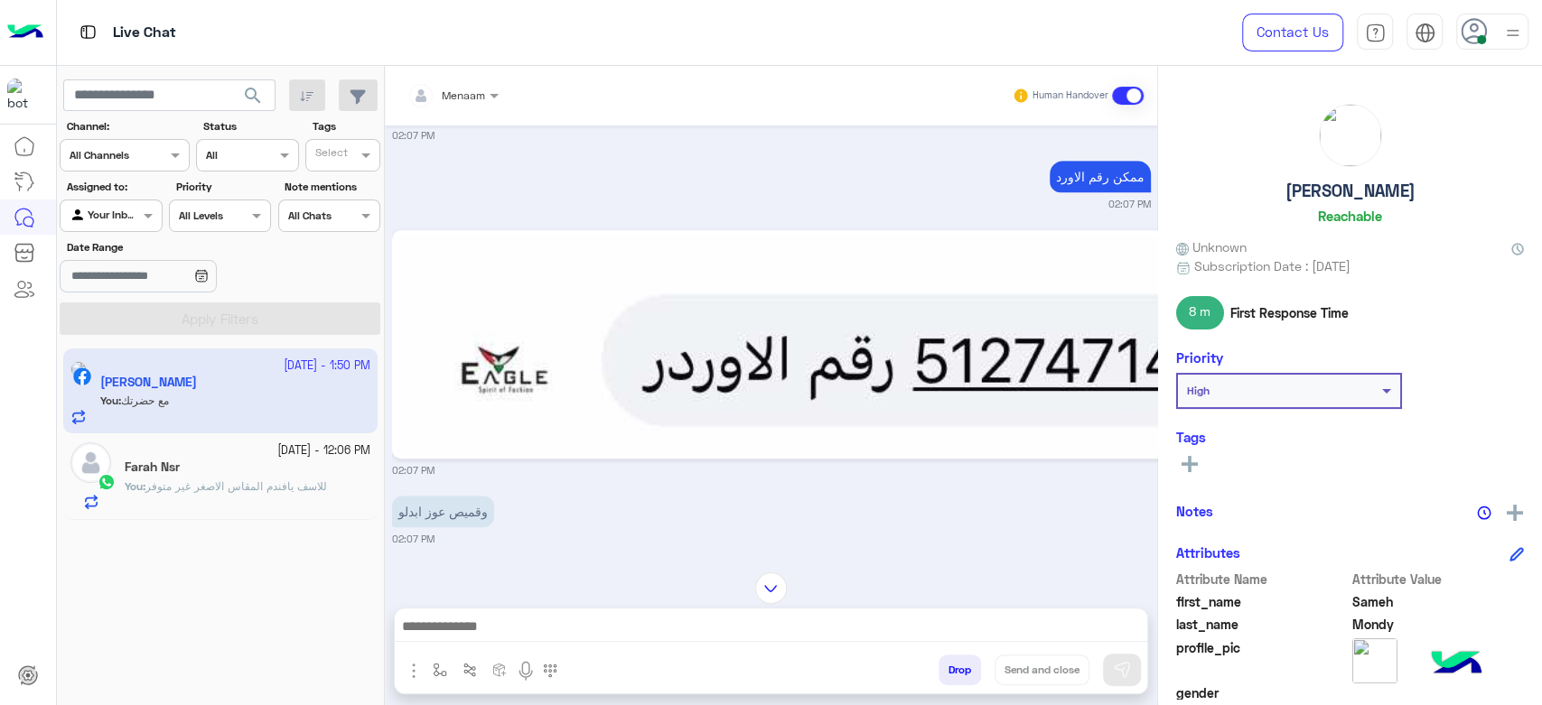
click at [556, 648] on div at bounding box center [771, 631] width 752 height 45
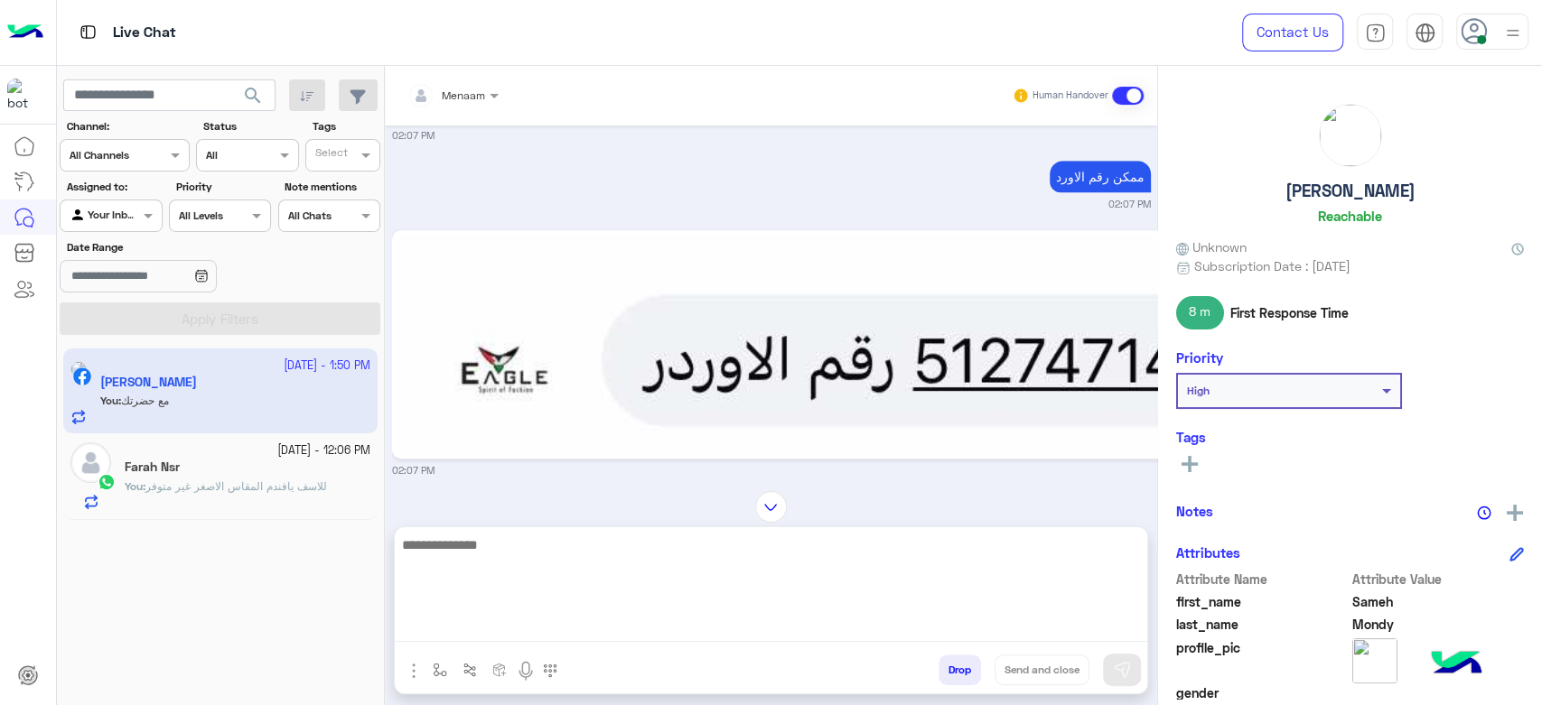
click at [547, 628] on textarea at bounding box center [771, 588] width 752 height 108
type textarea "**********"
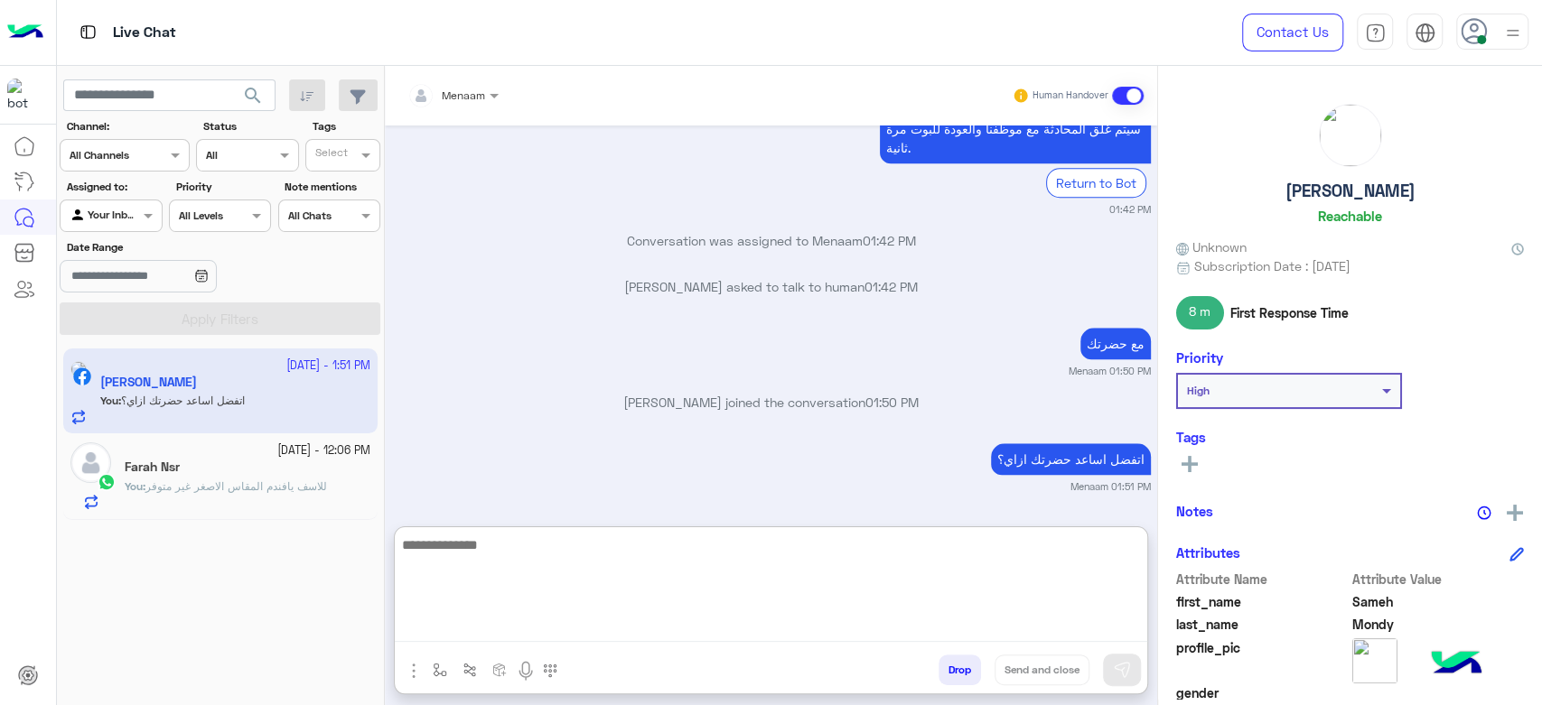
scroll to position [5687, 0]
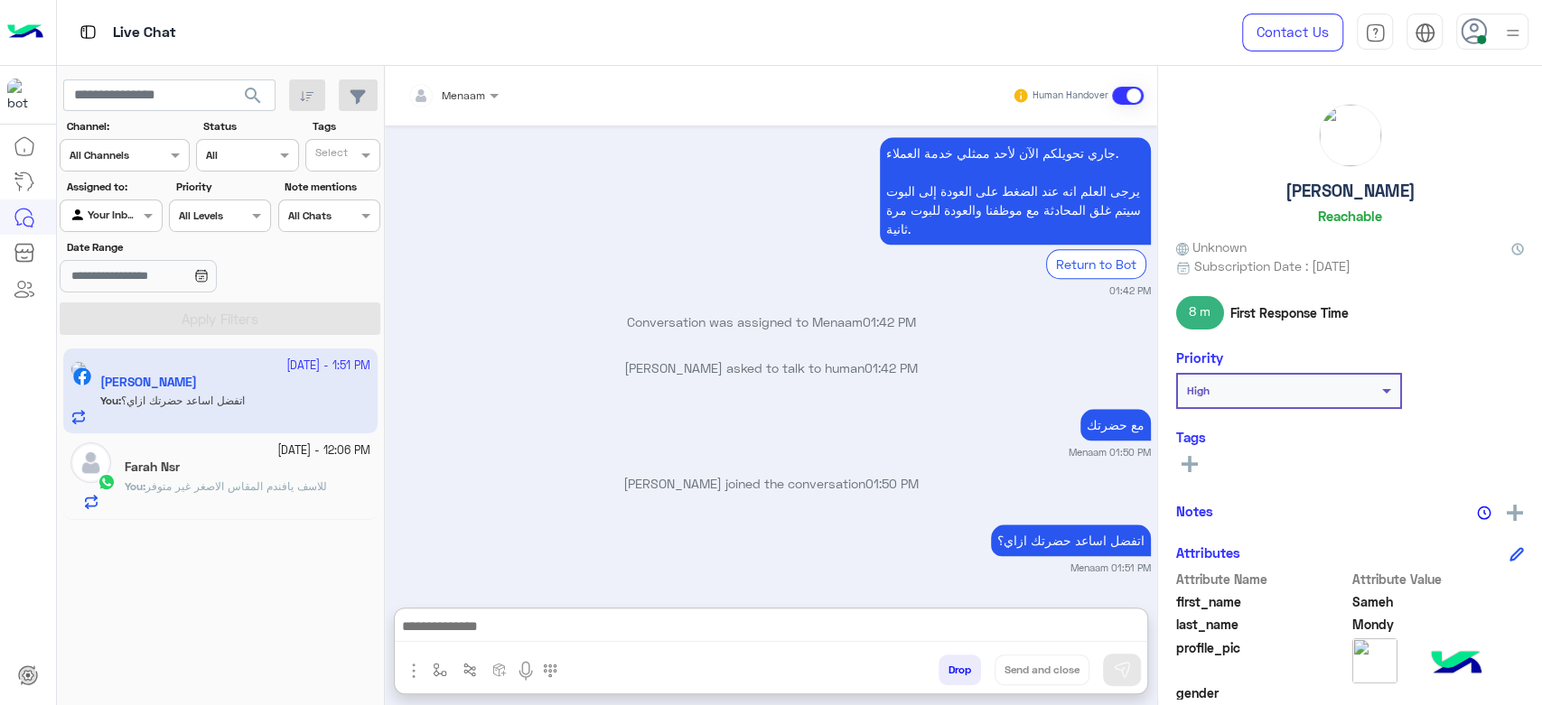
click at [199, 481] on span "للاسف يافندم المقاس الاصغر غير متوفر" at bounding box center [236, 487] width 182 height 14
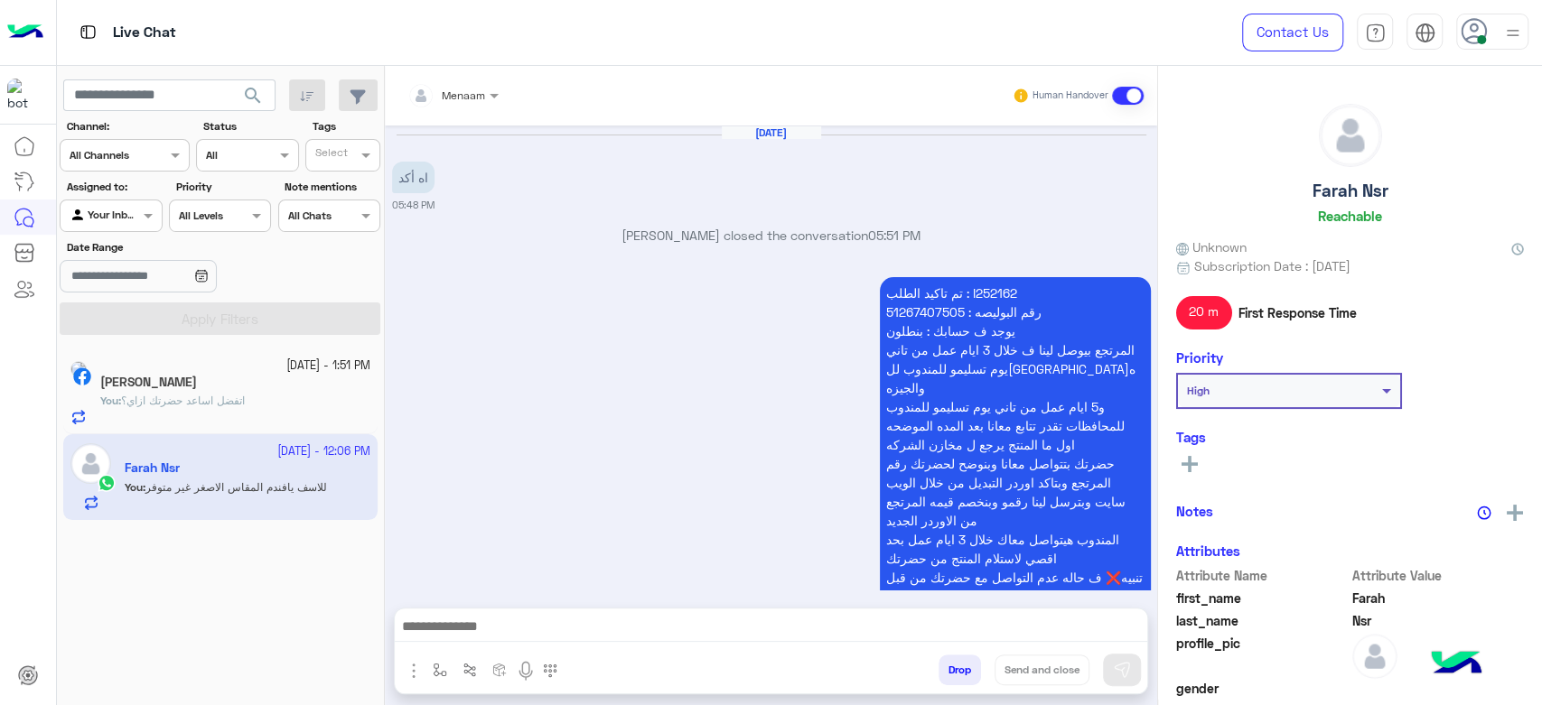
scroll to position [1966, 0]
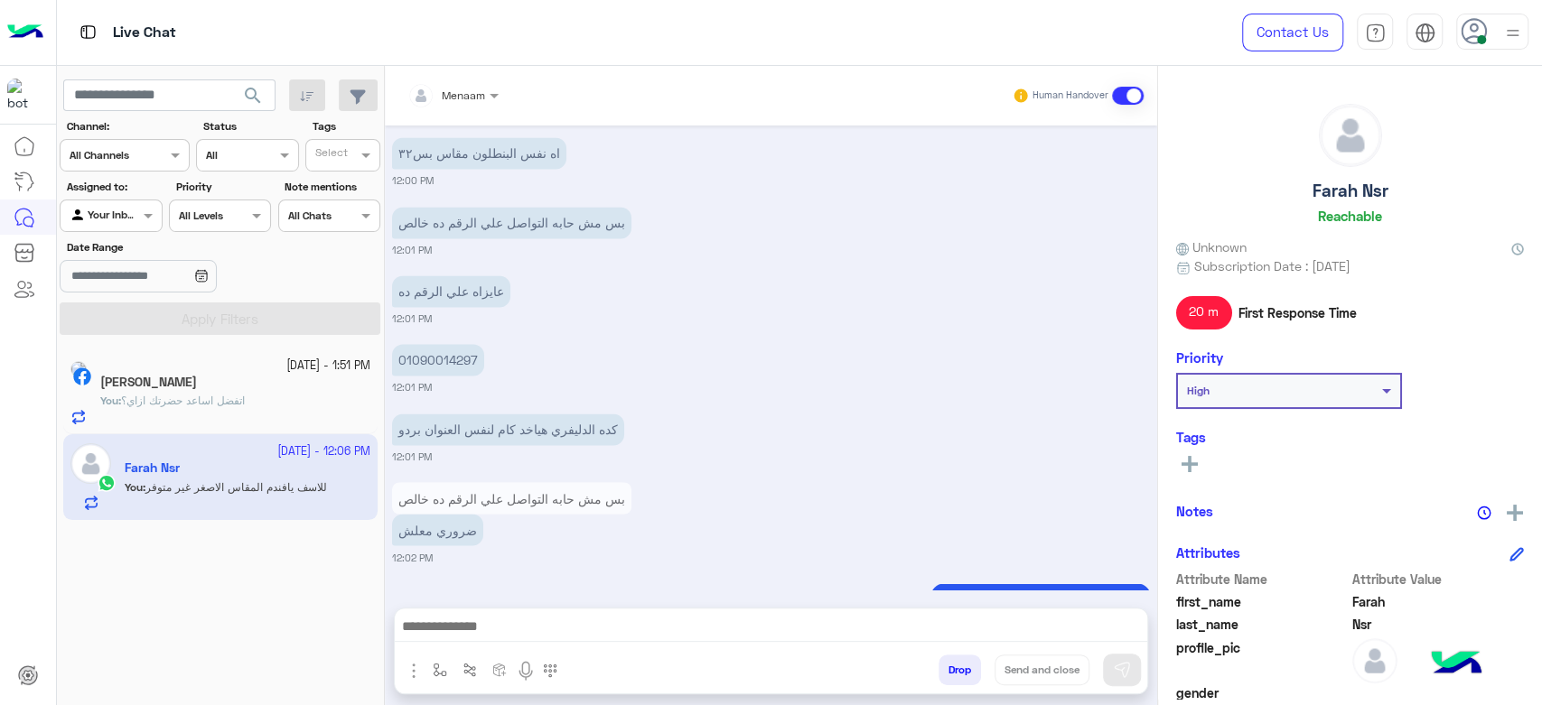
click at [276, 405] on div "You : اتفضل اساعد حضرتك ازاي؟" at bounding box center [235, 409] width 270 height 32
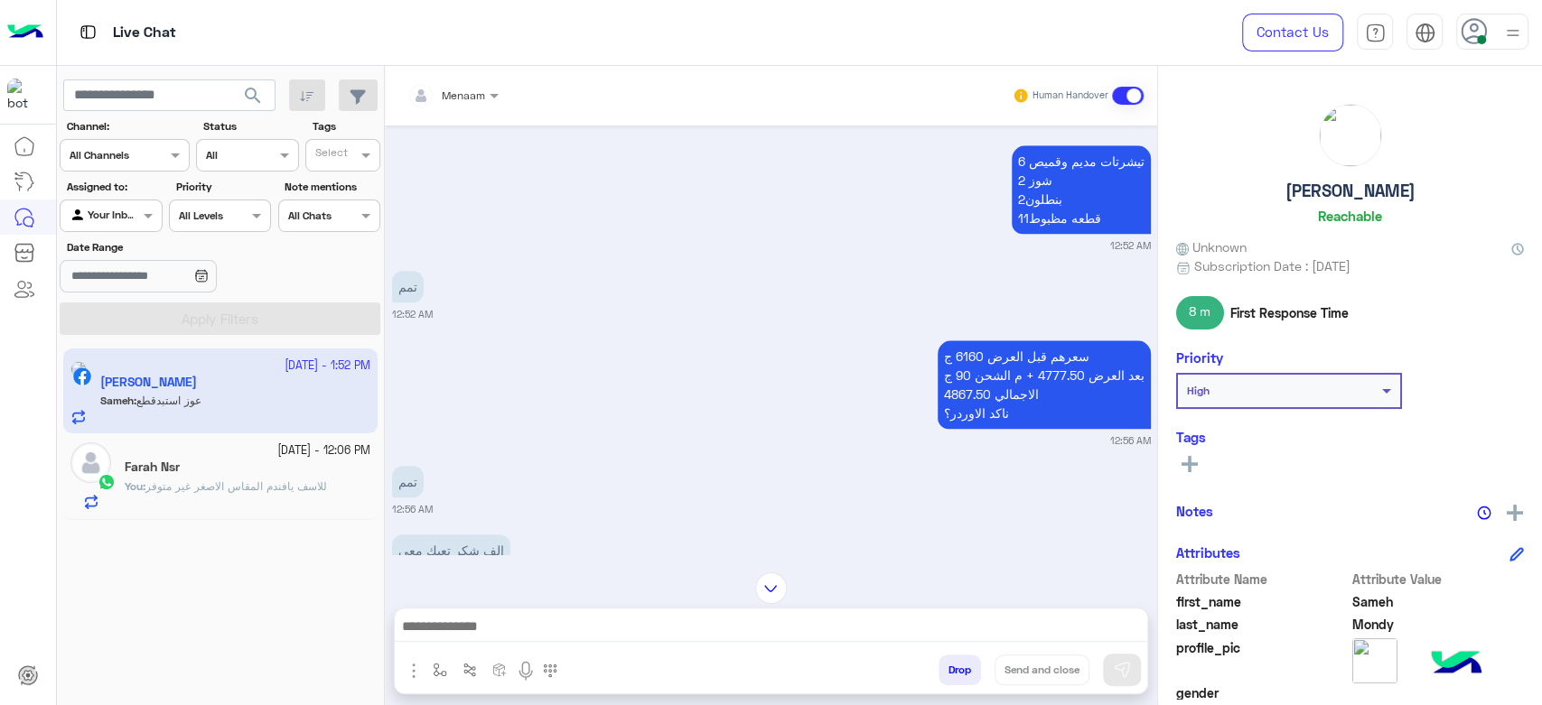
scroll to position [2011, 0]
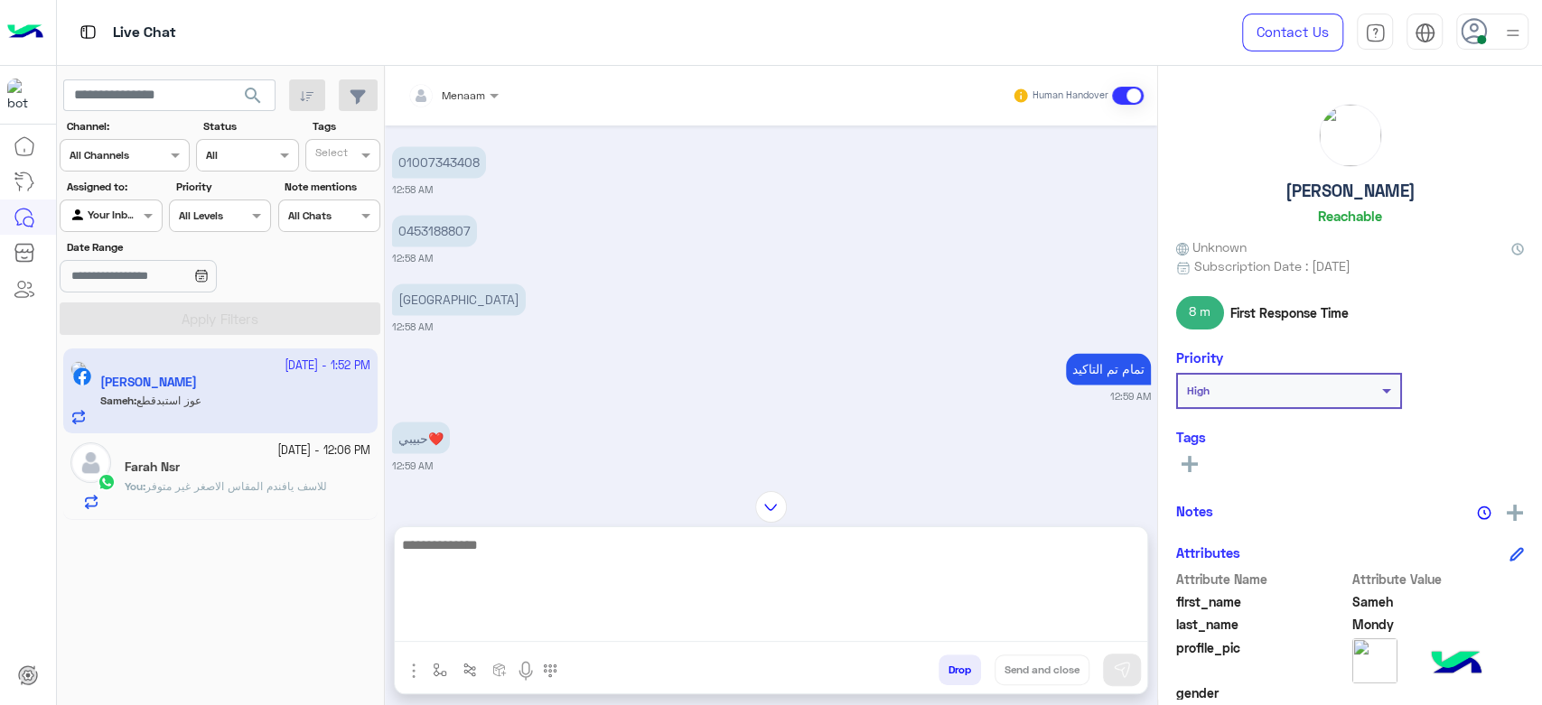
click at [593, 623] on textarea at bounding box center [771, 588] width 752 height 108
type textarea "**********"
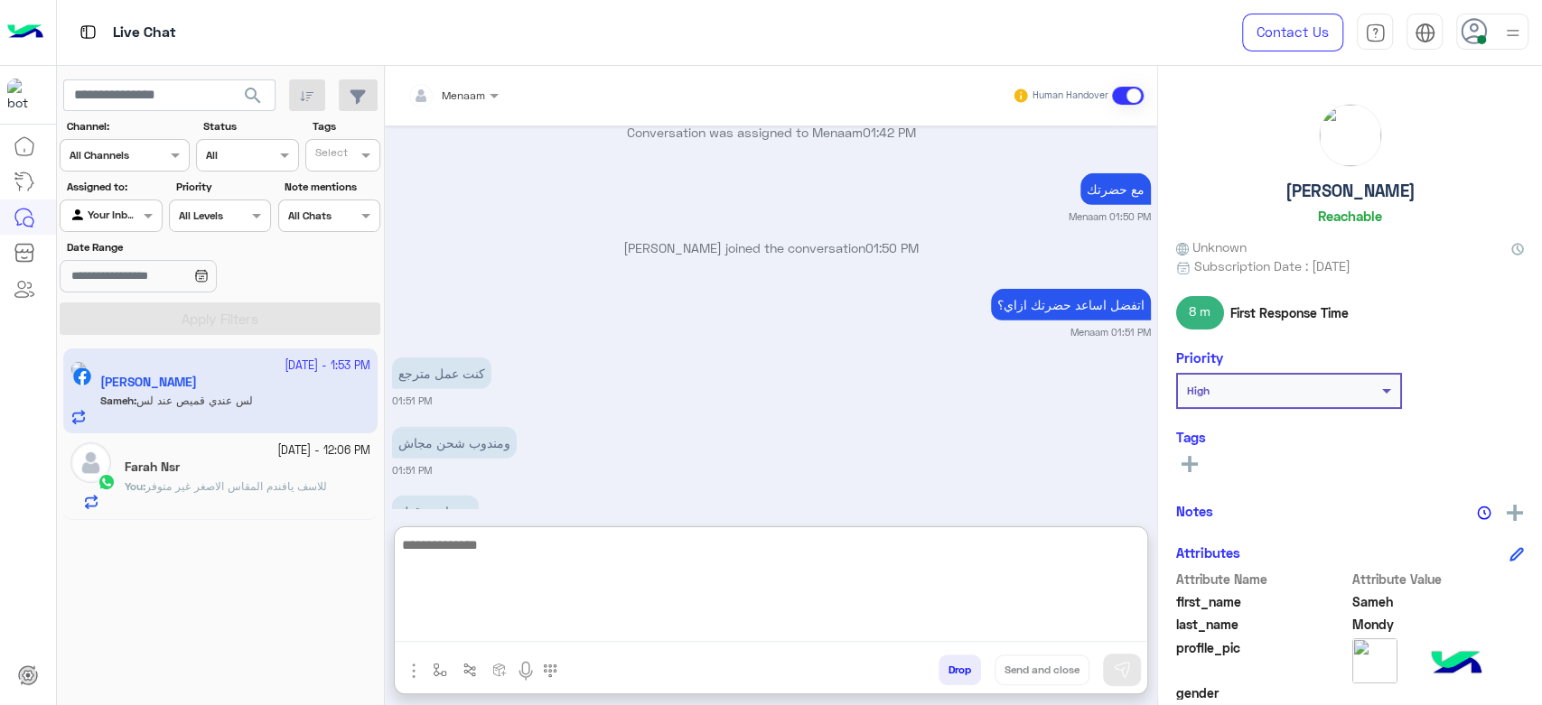
scroll to position [22041, 0]
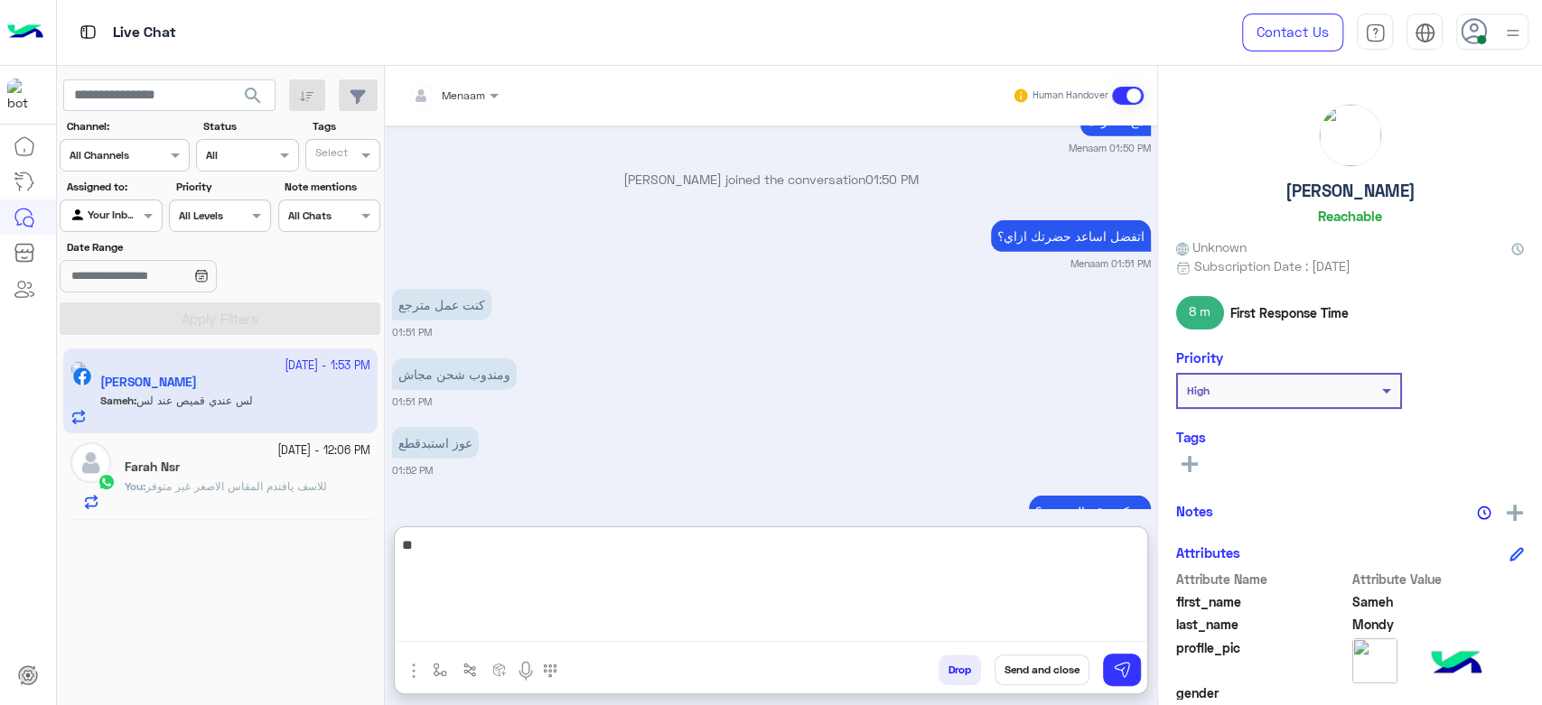
type textarea "*"
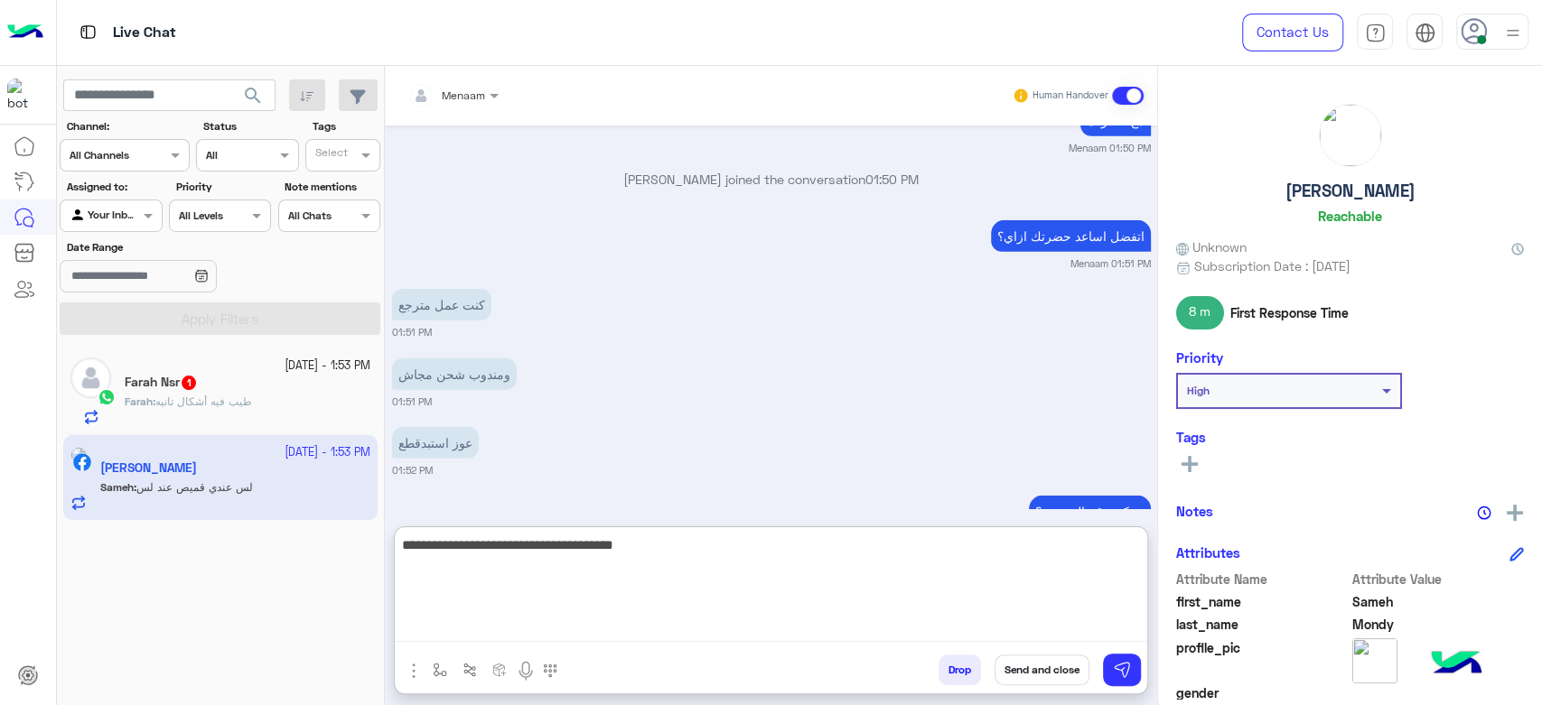
type textarea "**********"
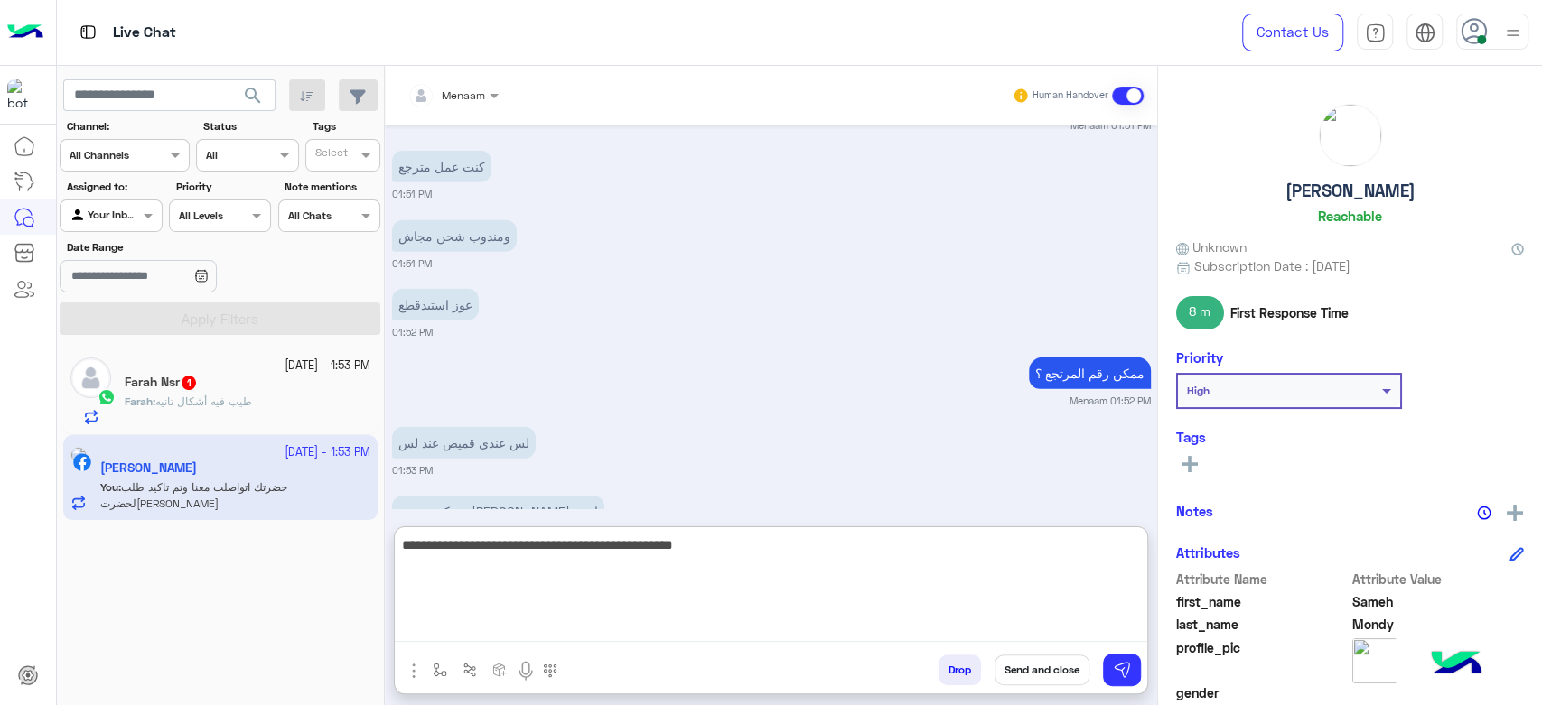
type textarea "**********"
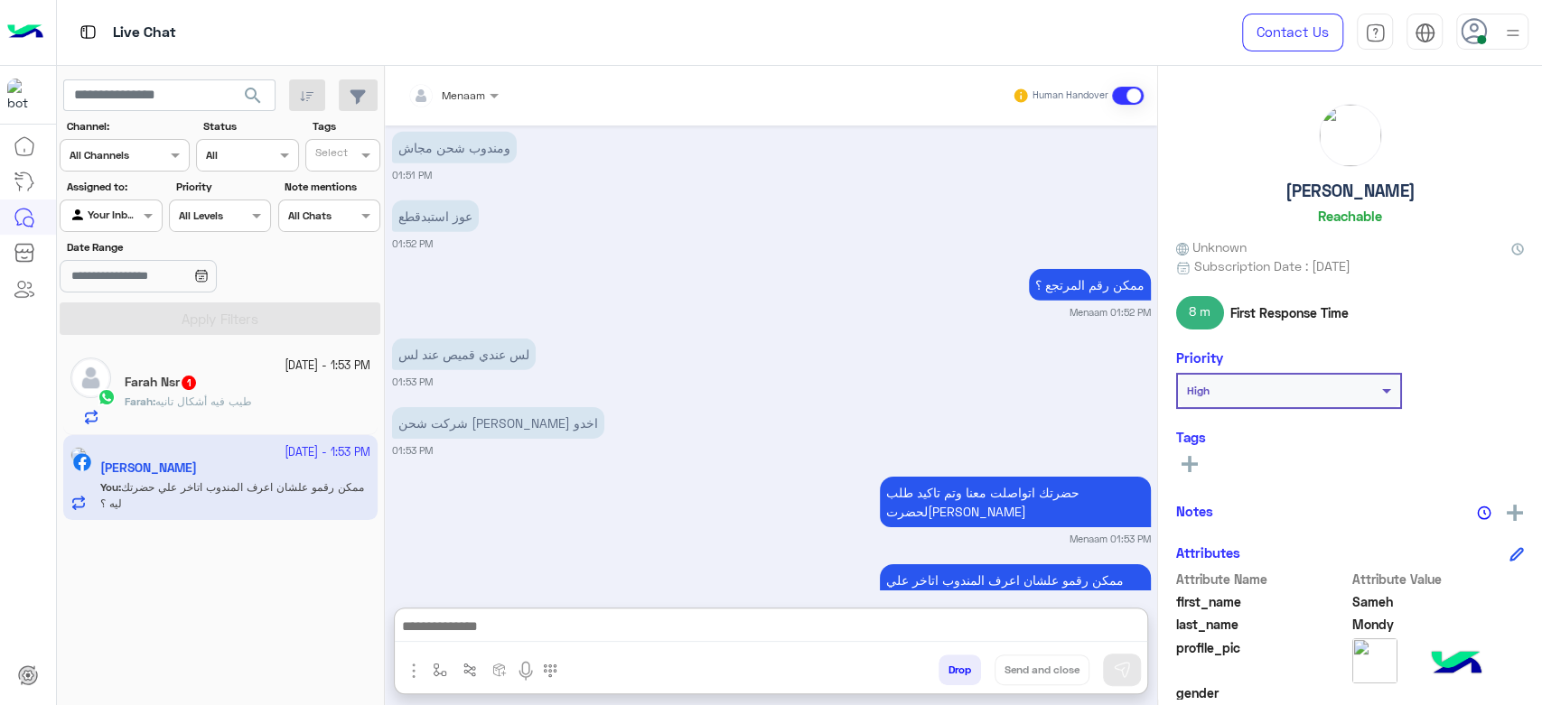
click at [236, 388] on div "Farah Nsr 1" at bounding box center [248, 384] width 246 height 19
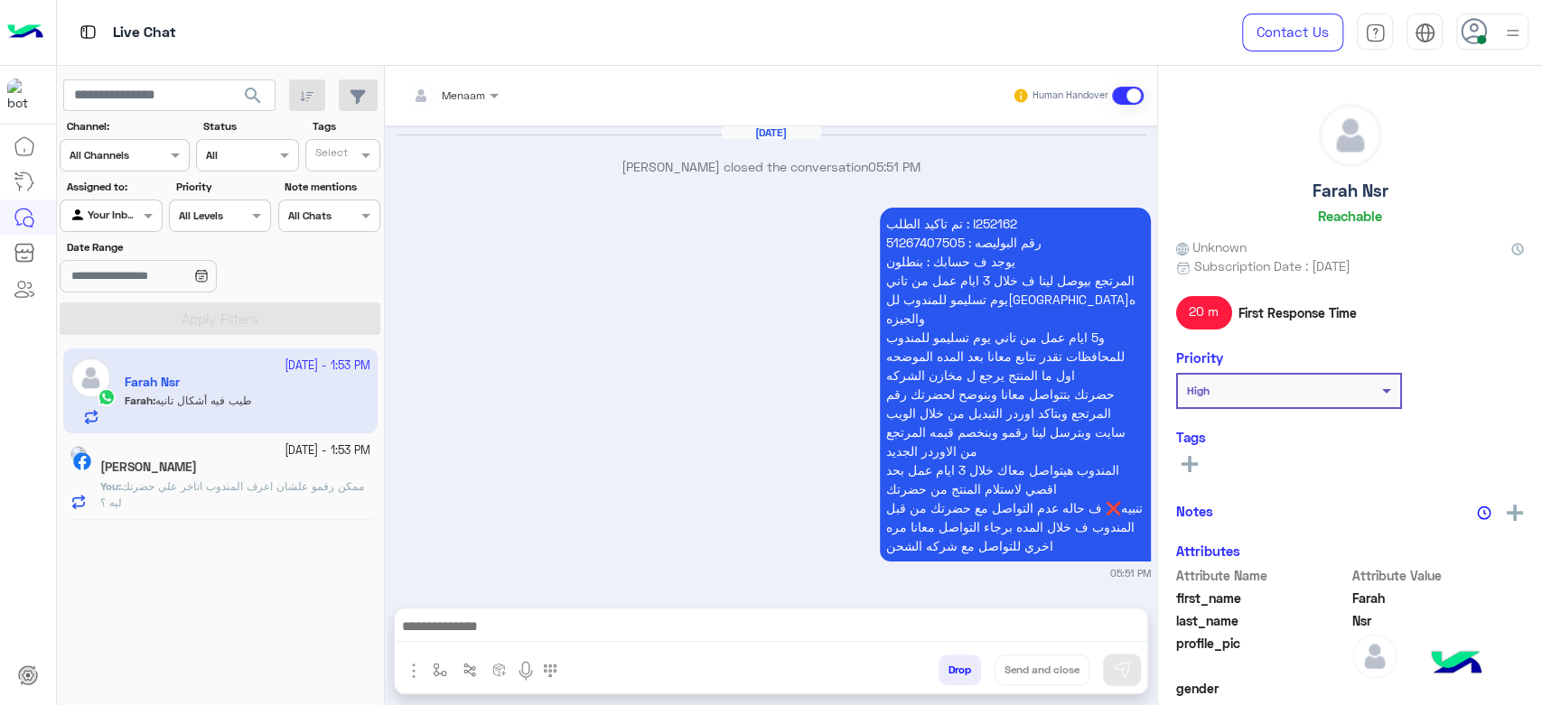
scroll to position [1966, 0]
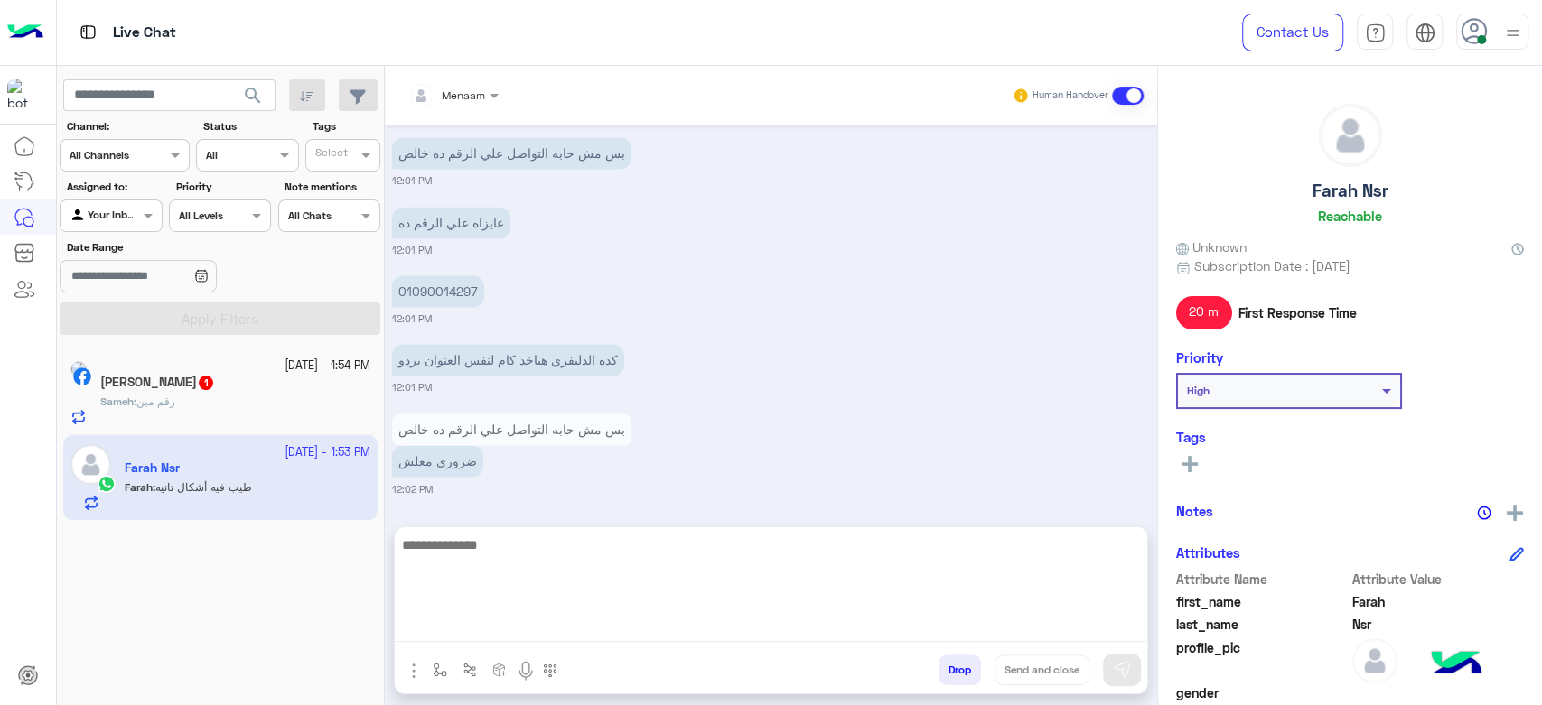
click at [529, 634] on textarea at bounding box center [771, 588] width 752 height 108
paste textarea "**********"
type textarea "**********"
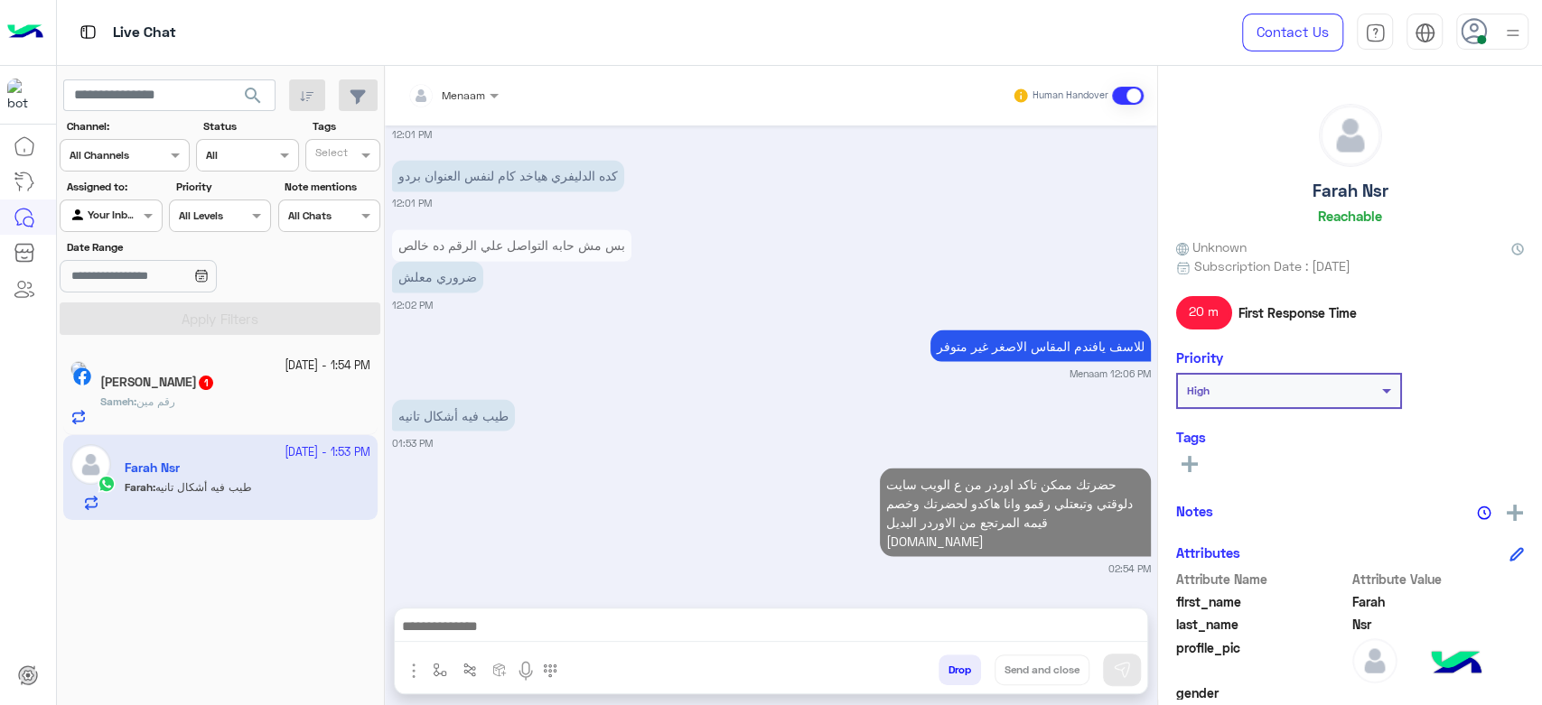
click at [212, 403] on div "Sameh : رقم مين" at bounding box center [235, 410] width 270 height 32
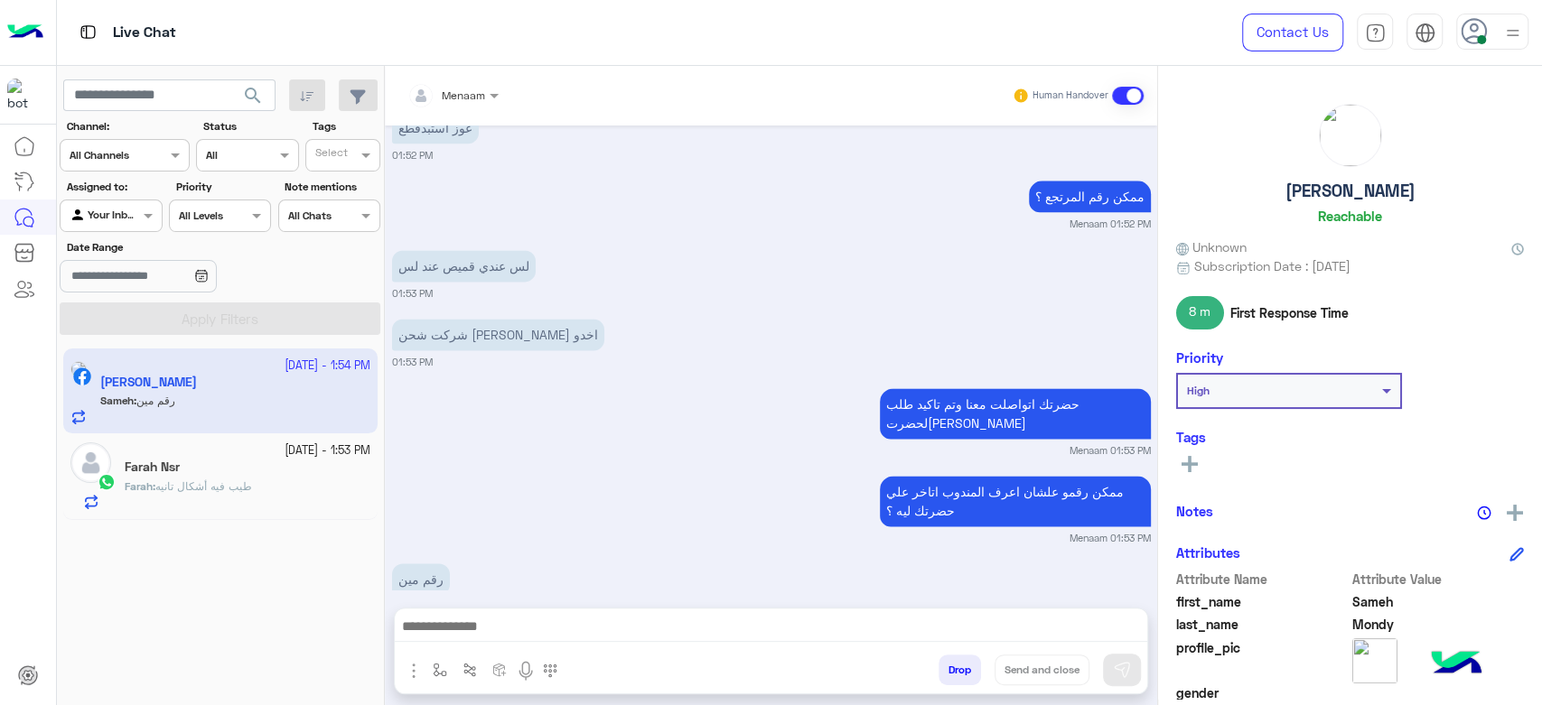
scroll to position [1614, 0]
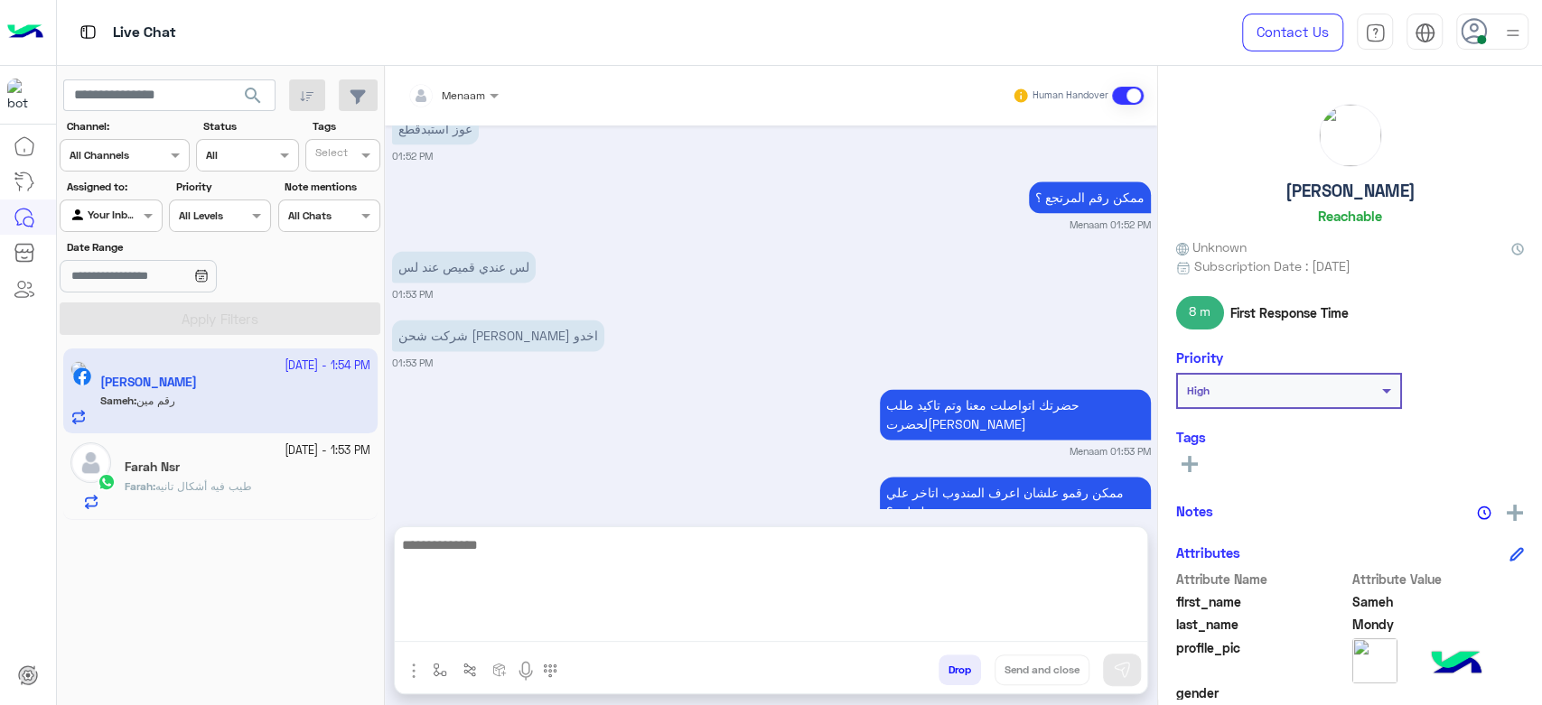
click at [490, 628] on textarea at bounding box center [771, 588] width 752 height 108
type textarea "**********"
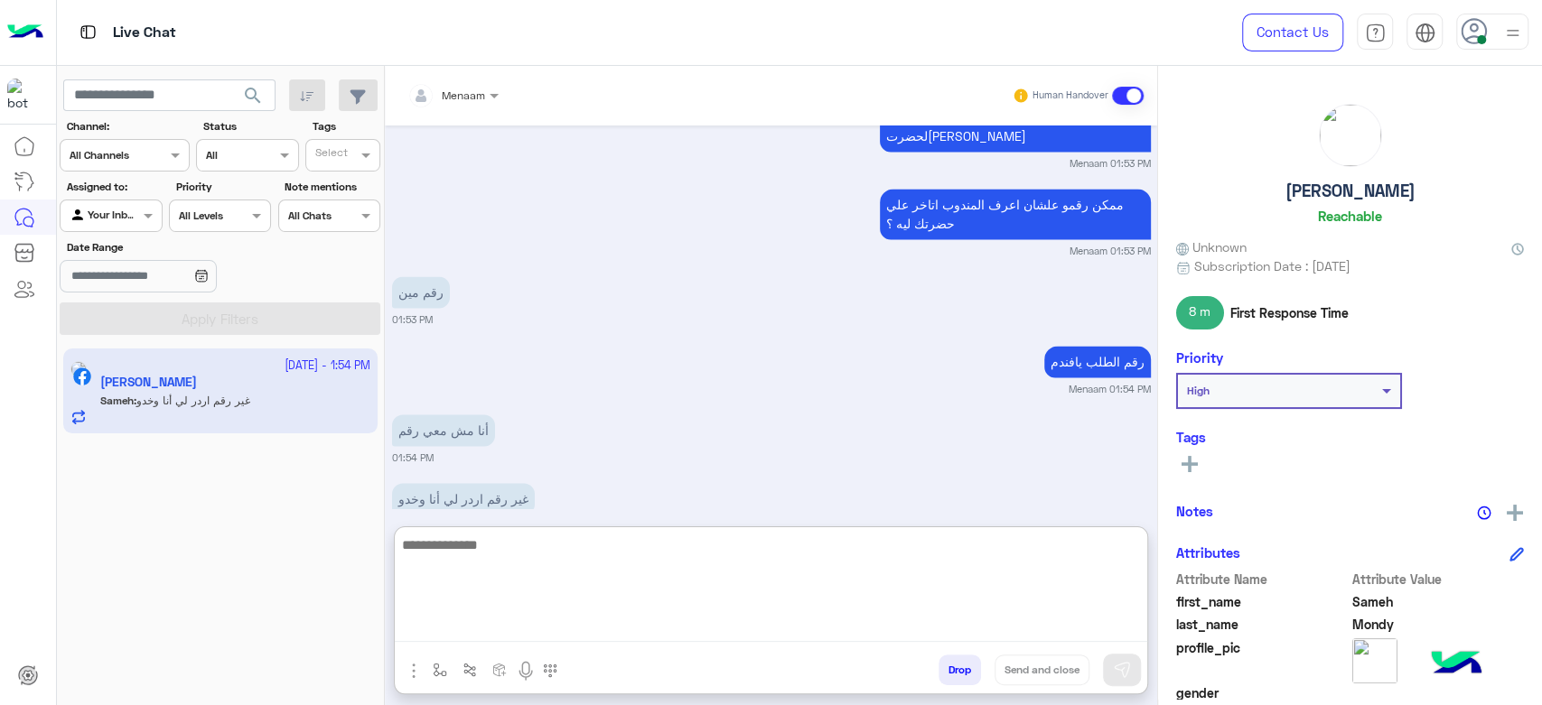
scroll to position [1972, 0]
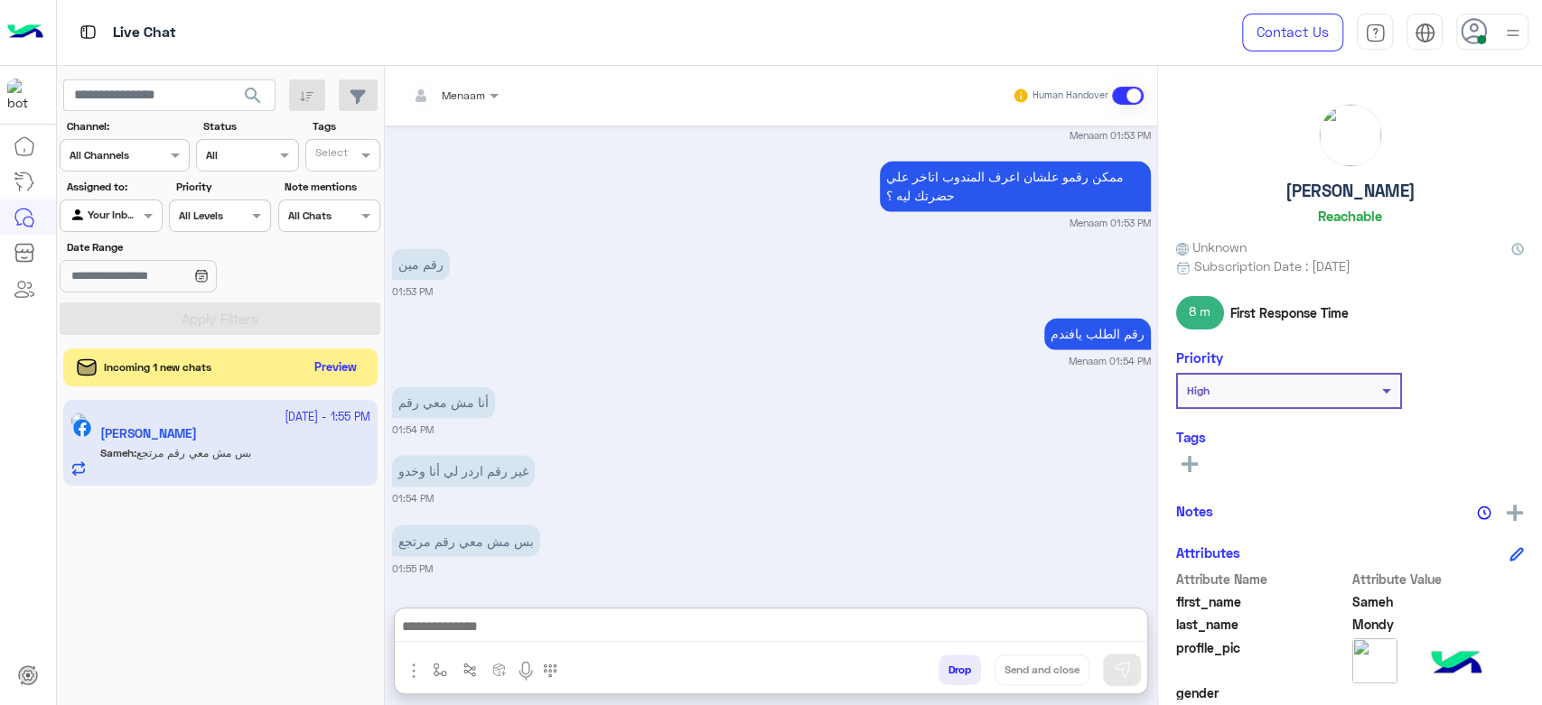
click at [338, 369] on button "Preview" at bounding box center [336, 368] width 56 height 24
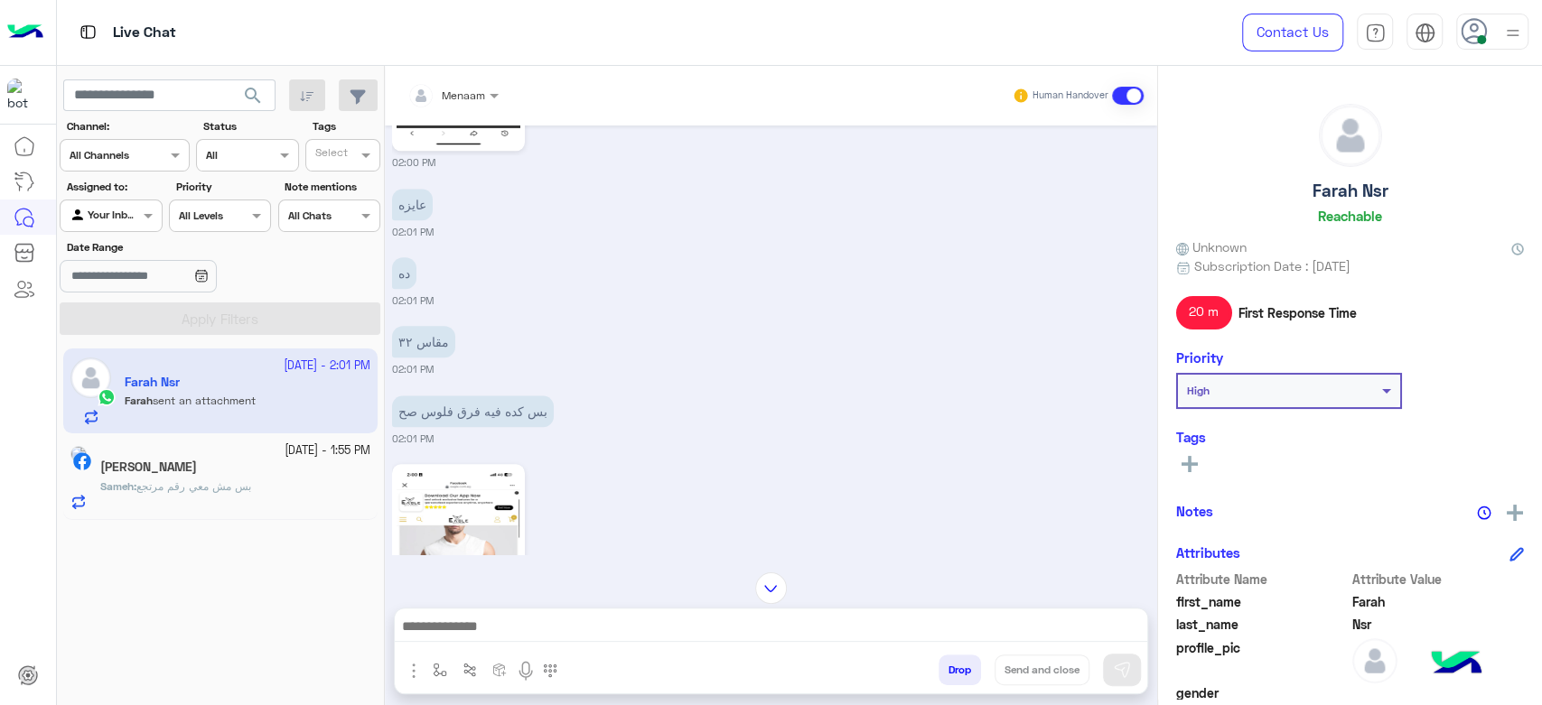
scroll to position [1593, 0]
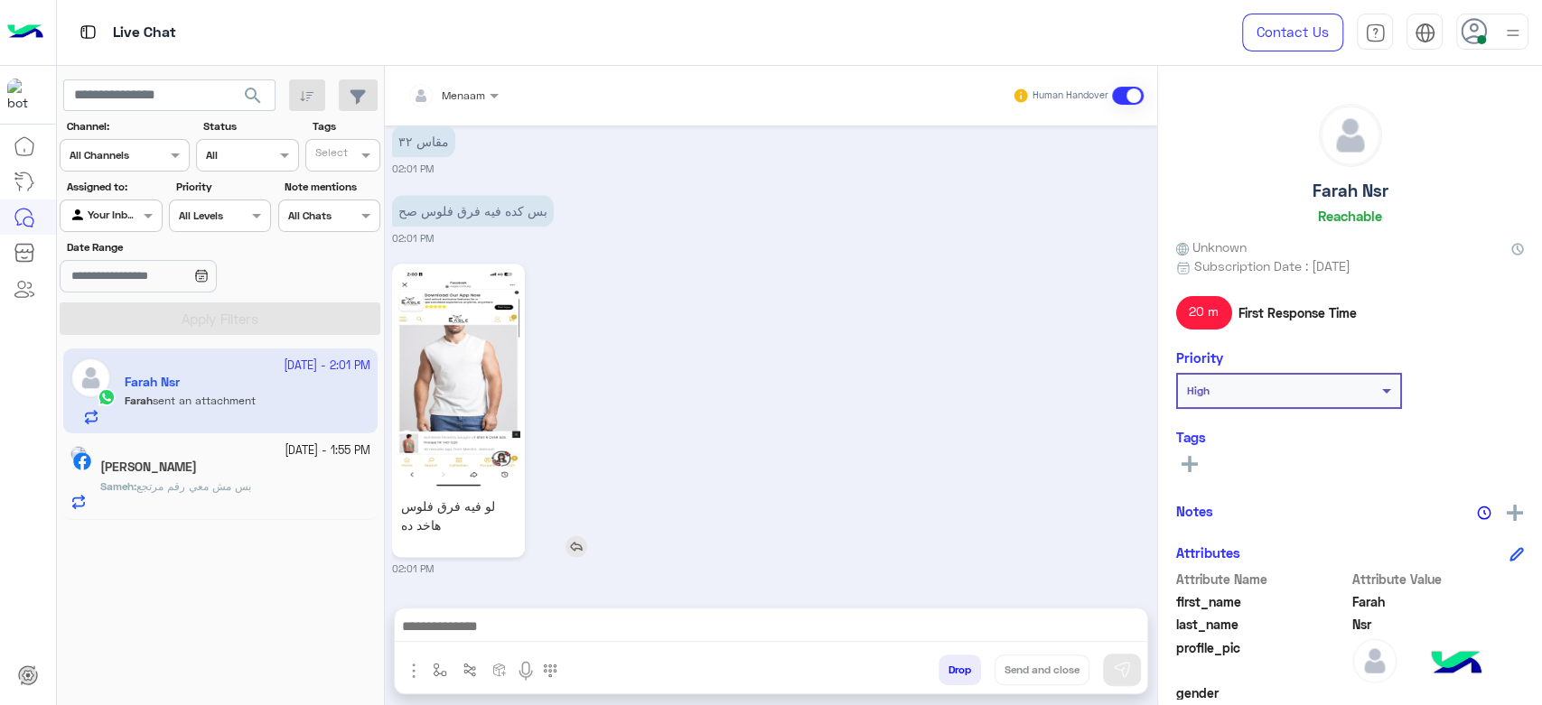
click at [437, 378] on img at bounding box center [459, 378] width 124 height 220
click at [249, 476] on div "[PERSON_NAME]" at bounding box center [235, 469] width 270 height 19
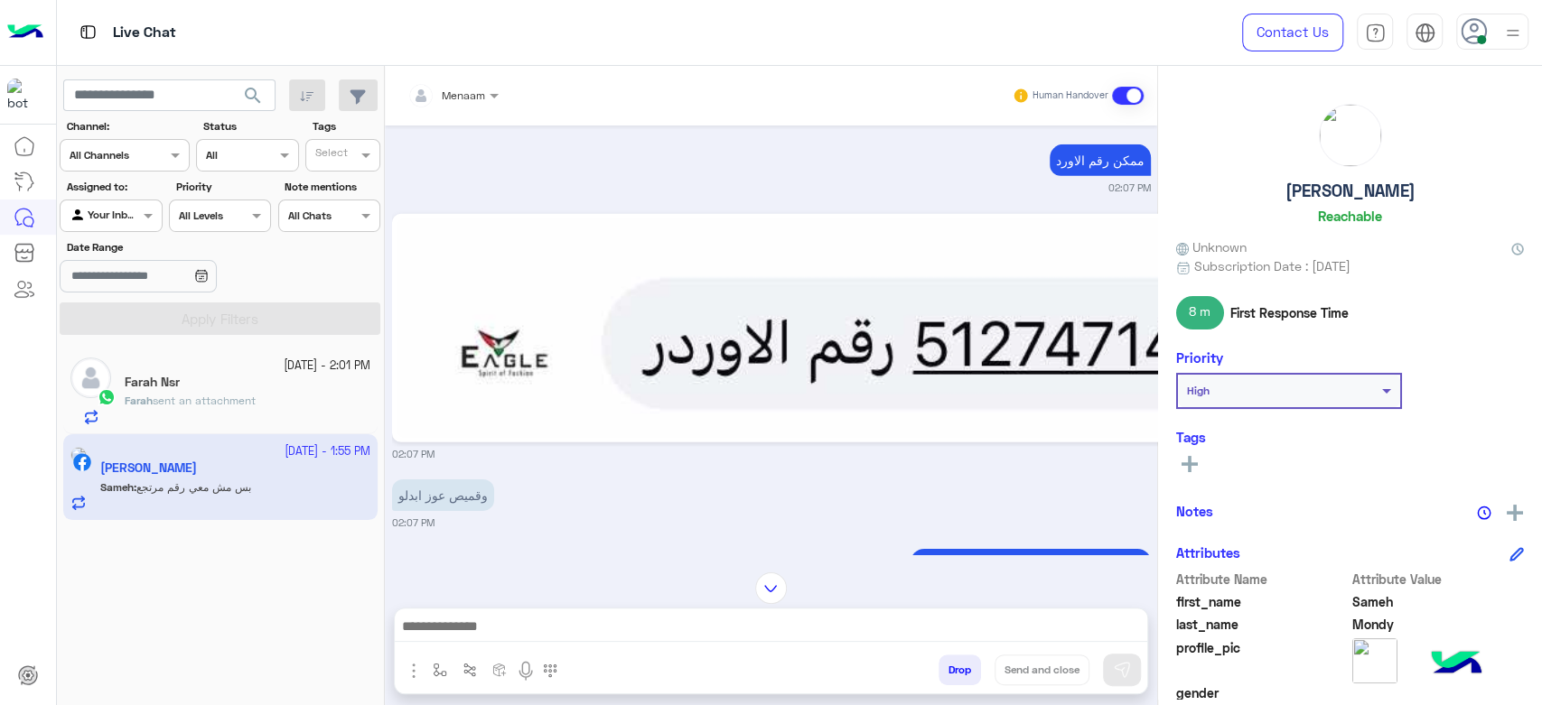
scroll to position [12660, 0]
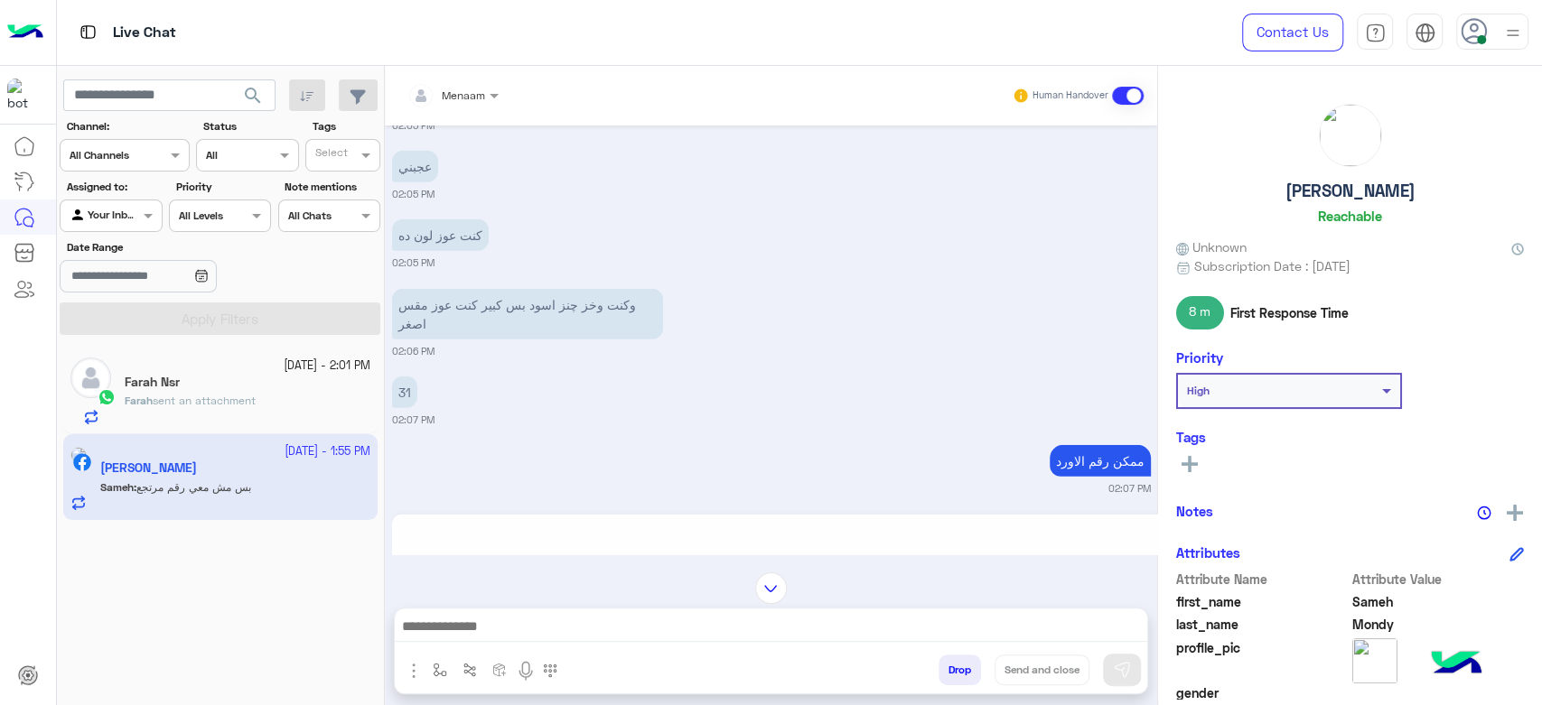
click at [882, 524] on img at bounding box center [1154, 629] width 1515 height 220
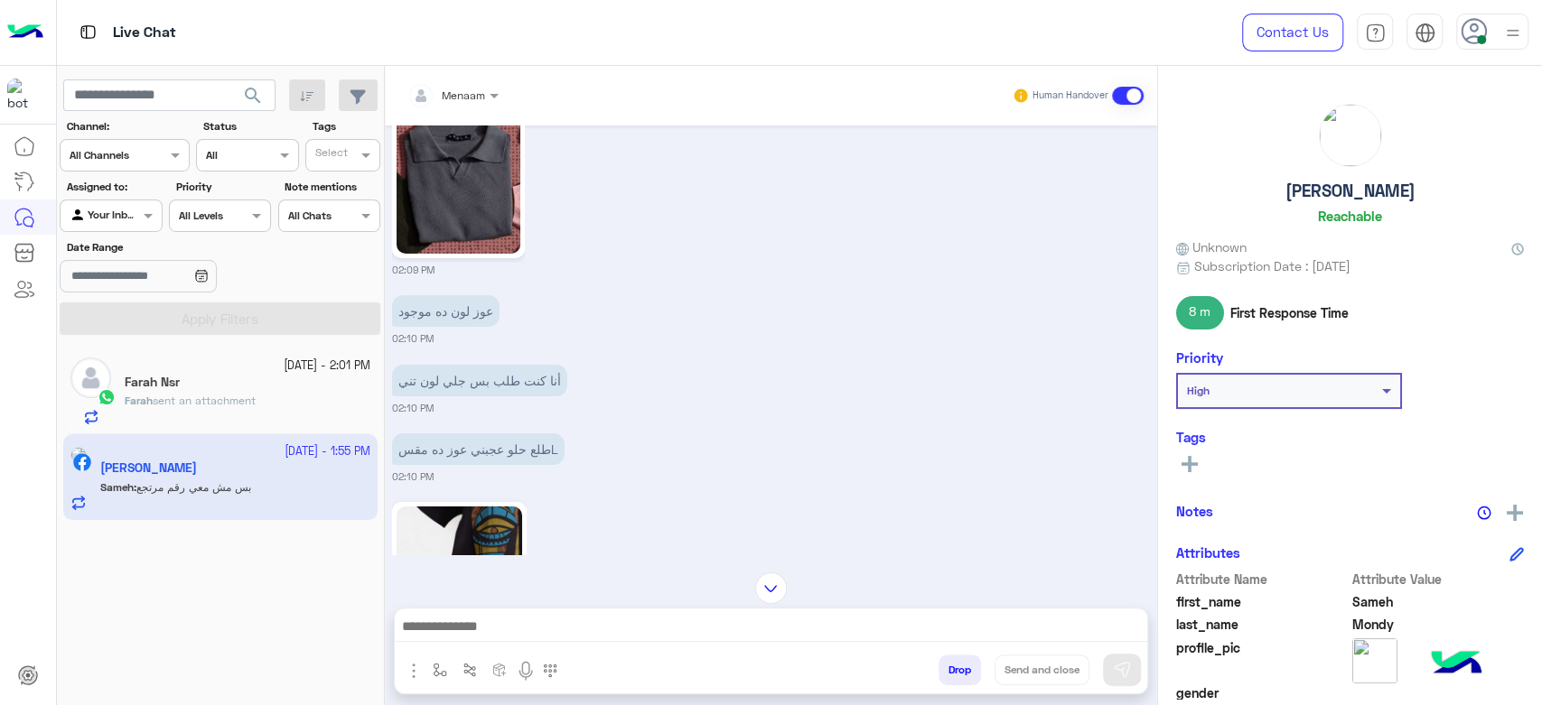
scroll to position [13563, 0]
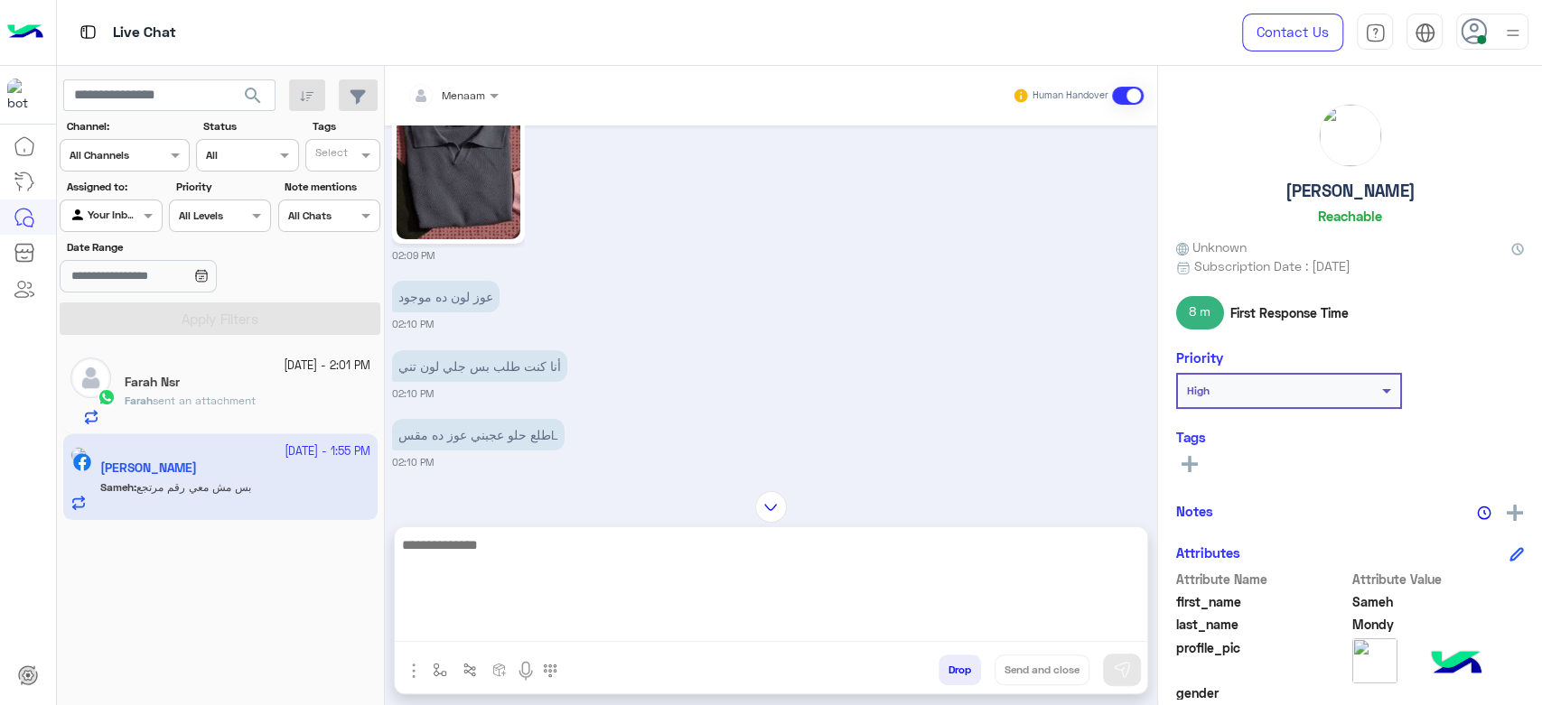
click at [507, 630] on textarea at bounding box center [771, 588] width 752 height 108
paste textarea "**********"
type textarea "**********"
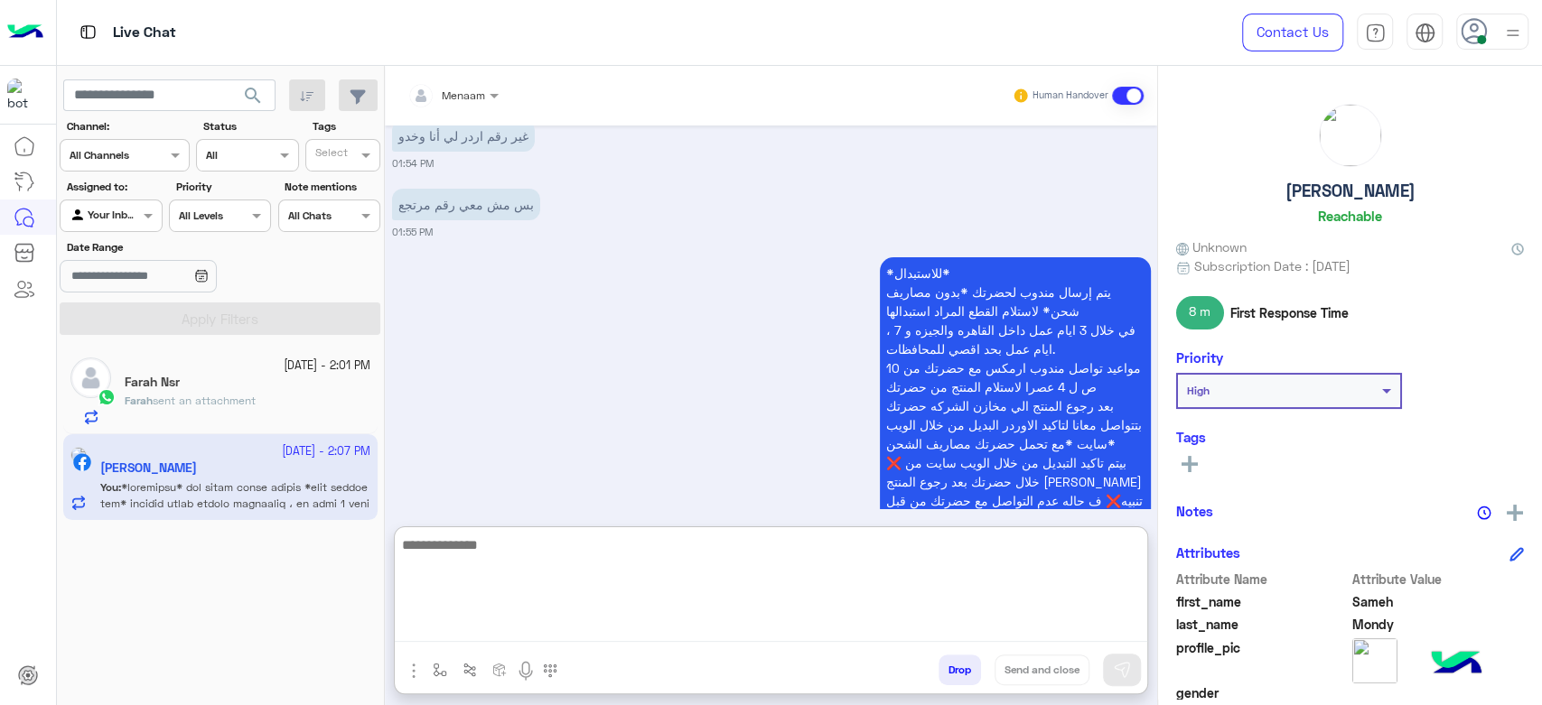
scroll to position [18824, 0]
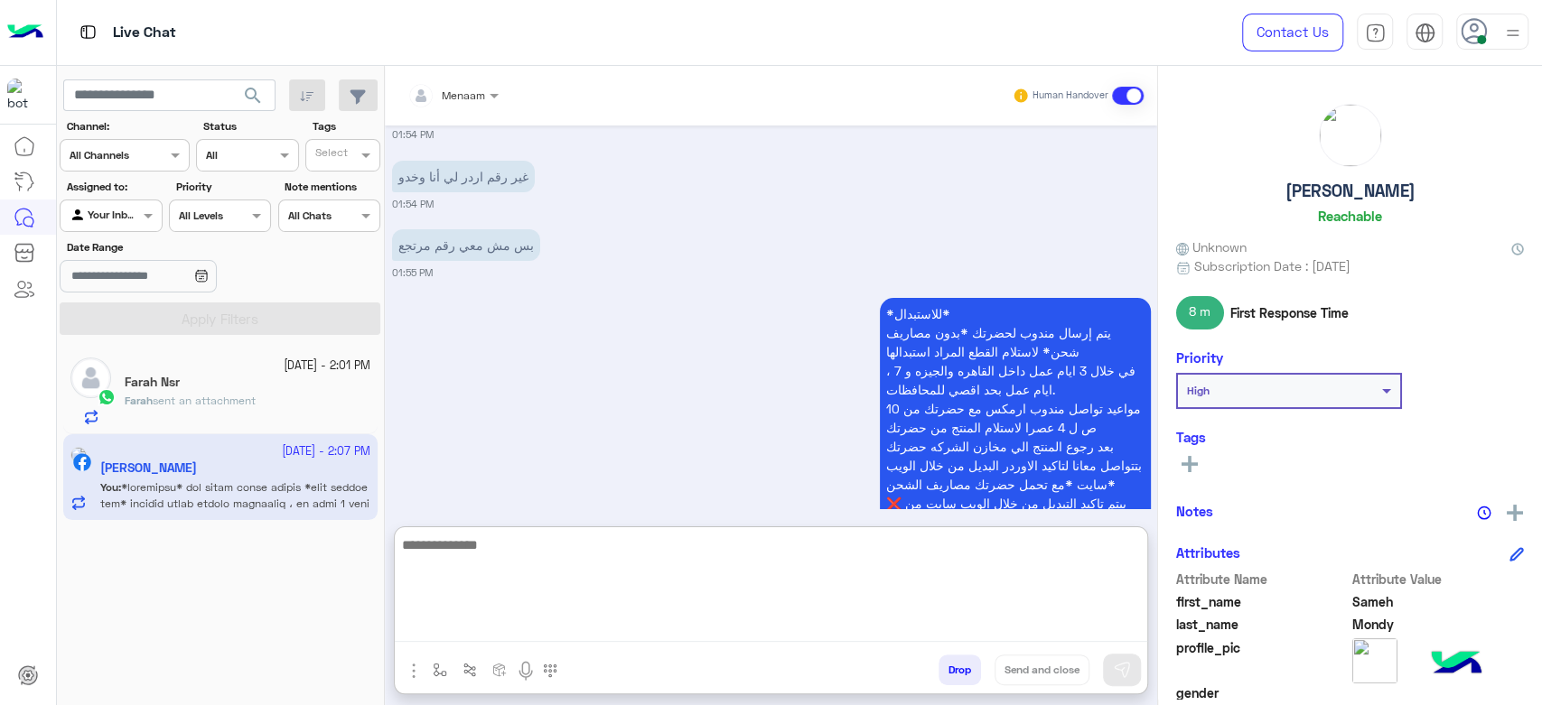
click at [238, 388] on div "Farah Nsr" at bounding box center [248, 384] width 246 height 19
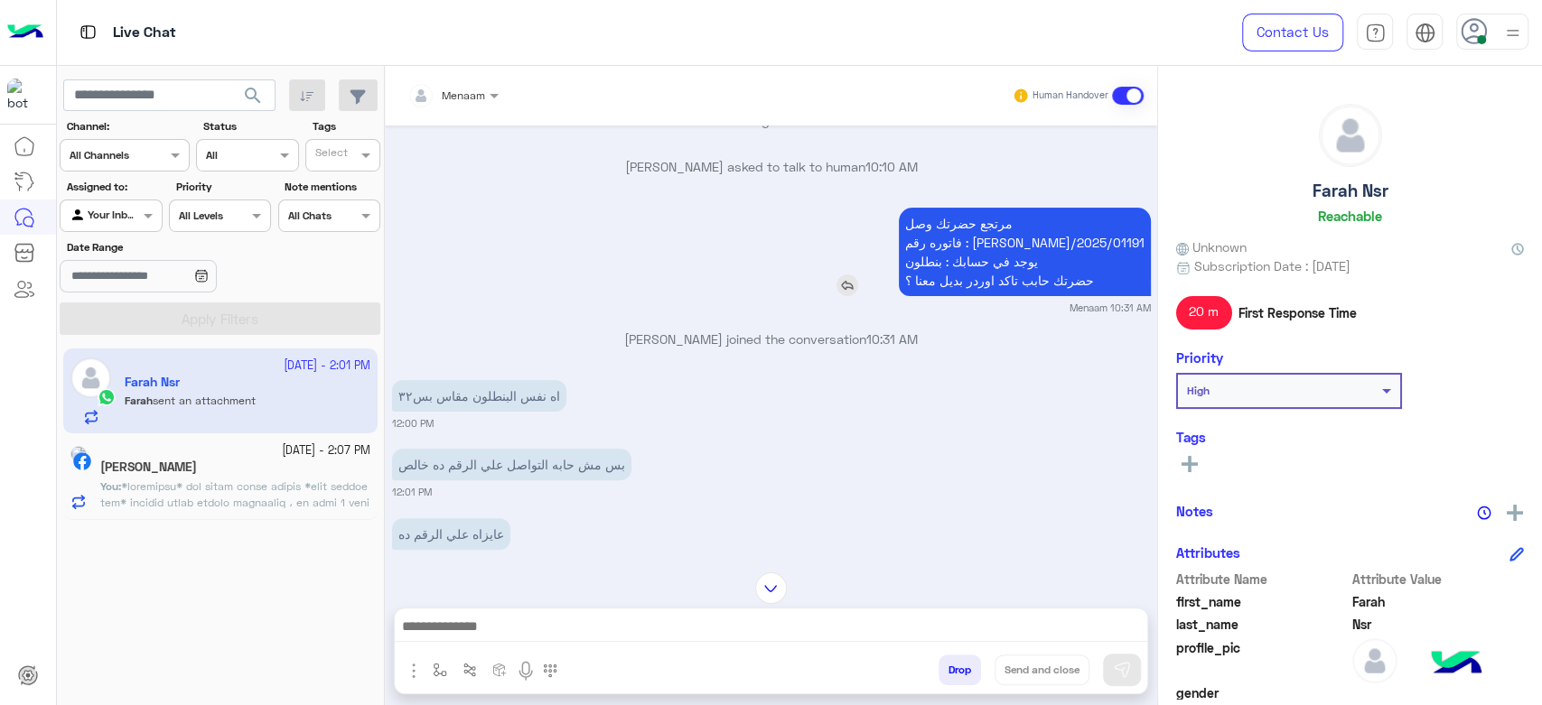
scroll to position [88, 0]
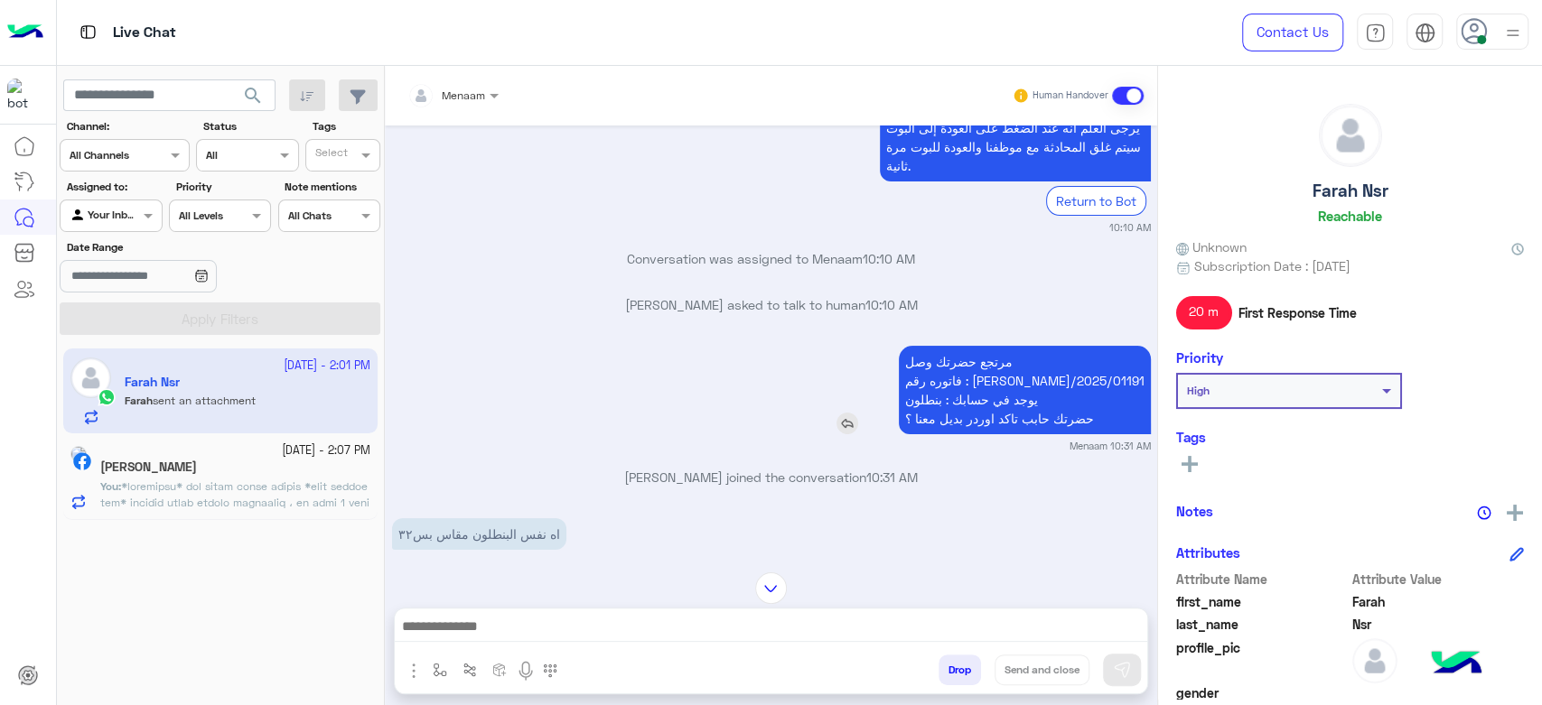
drag, startPoint x: 1028, startPoint y: 375, endPoint x: 1143, endPoint y: 385, distance: 115.1
click at [1143, 385] on p "مرتجع حضرتك وصل فاتوره رقم : RON/2025/01191 يوجد في حسابك : بنطلون حضرتك حابب ت…" at bounding box center [1025, 390] width 252 height 89
copy p "RON/2025/01191"
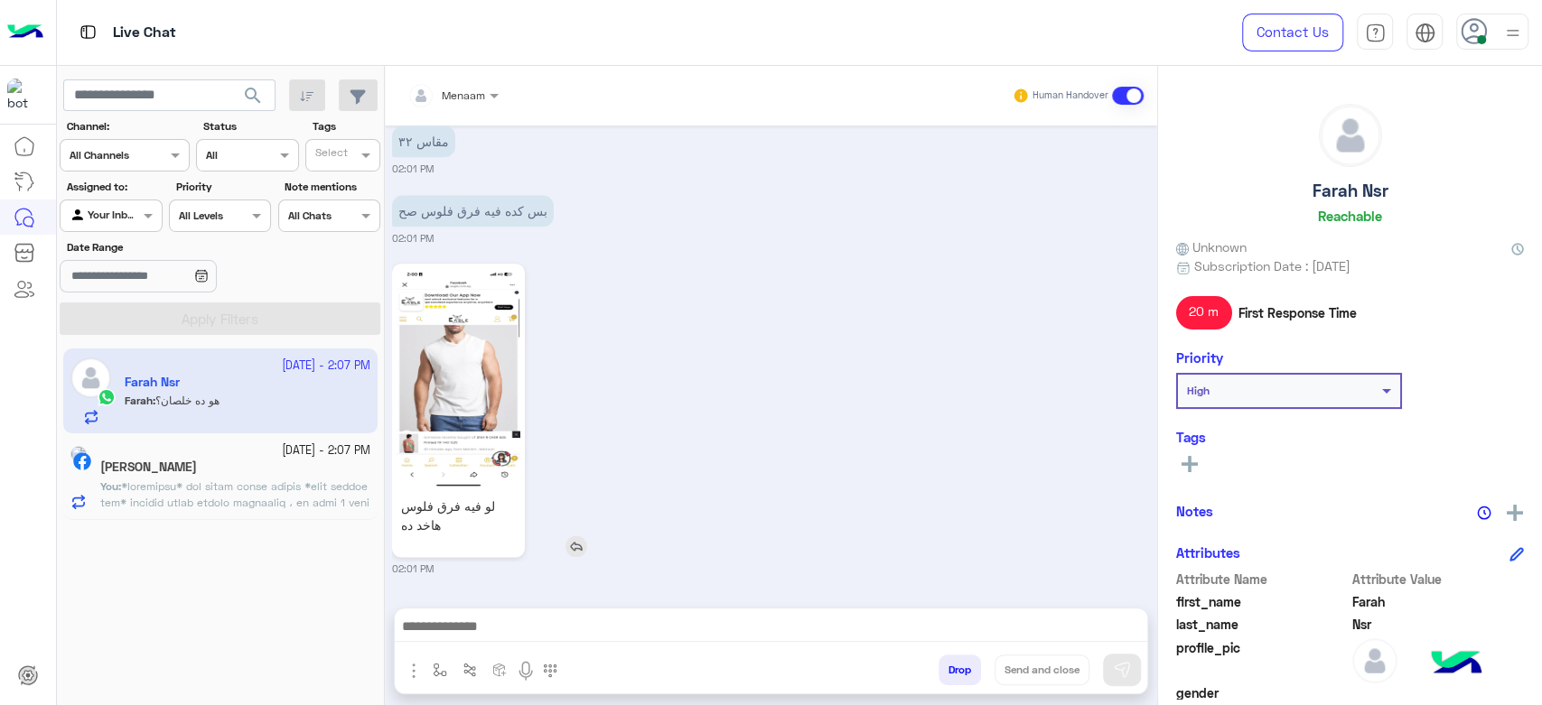
scroll to position [1734, 0]
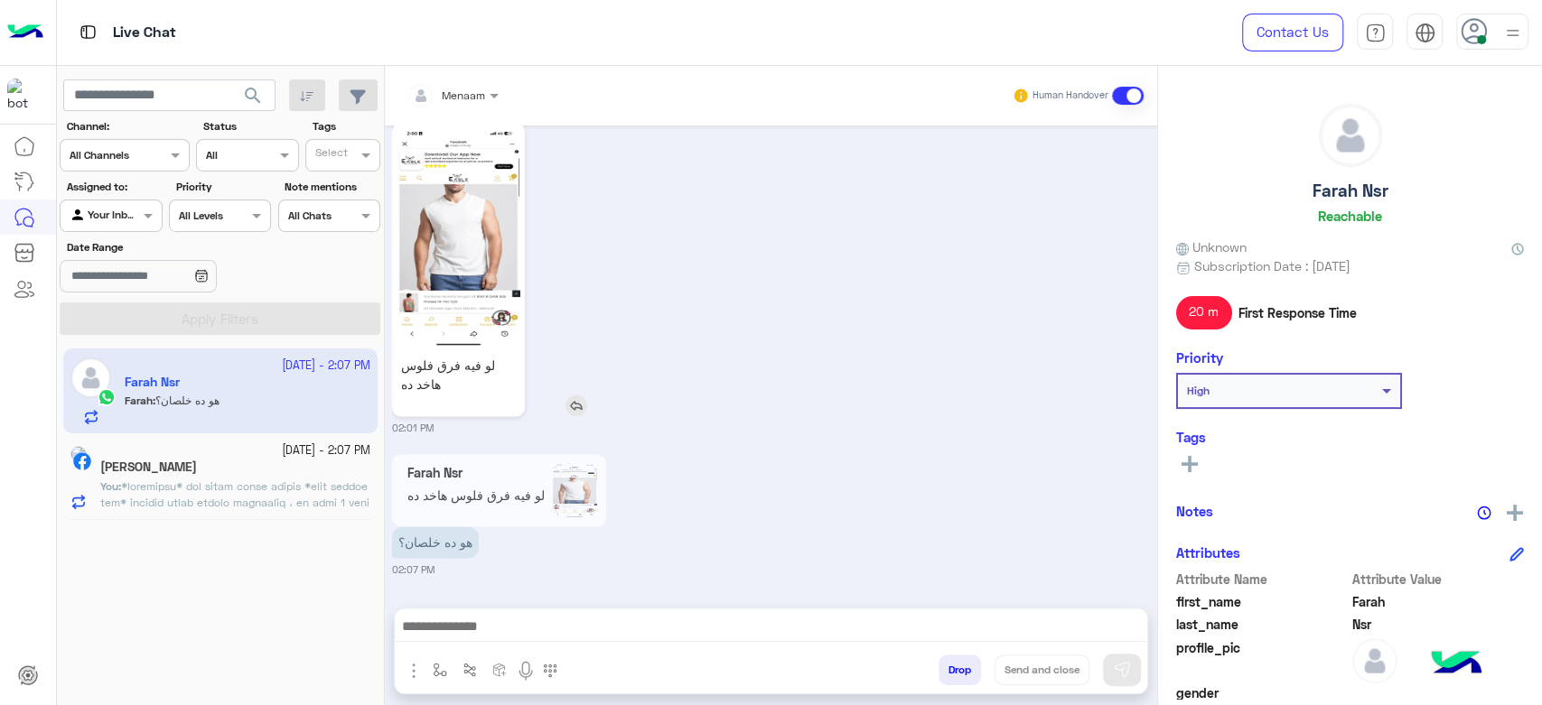
click at [482, 219] on img at bounding box center [459, 237] width 124 height 220
click at [575, 626] on textarea at bounding box center [771, 628] width 752 height 27
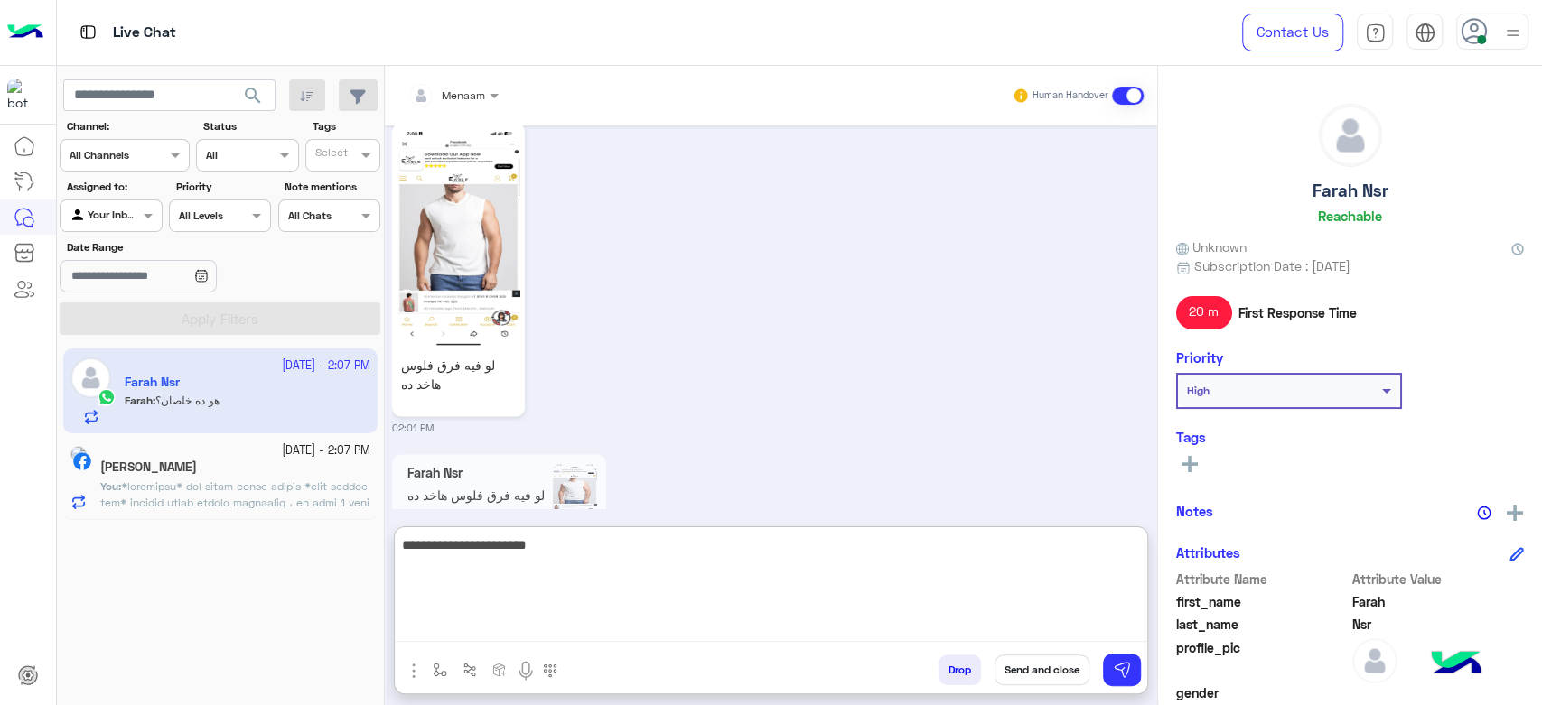
type textarea "**********"
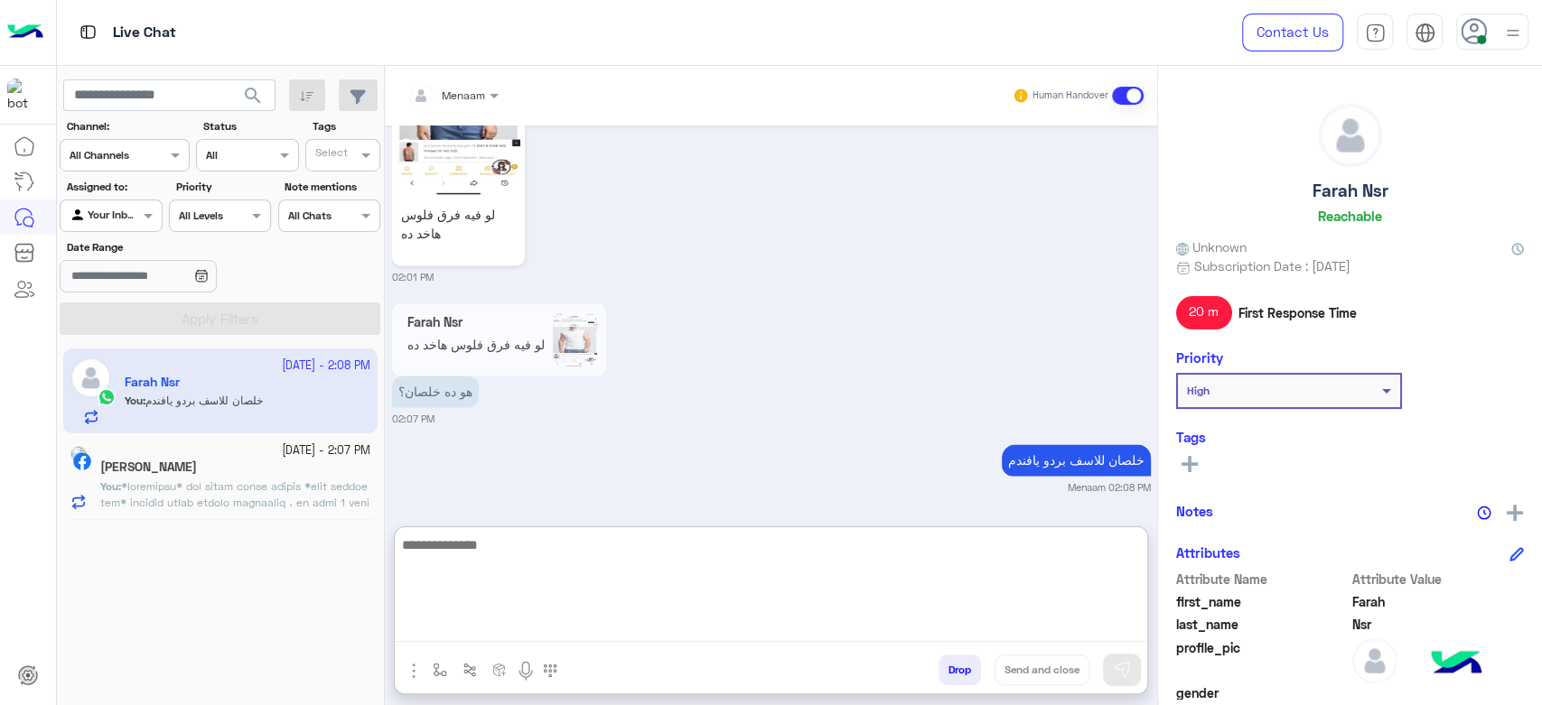
click at [212, 502] on span at bounding box center [234, 576] width 269 height 192
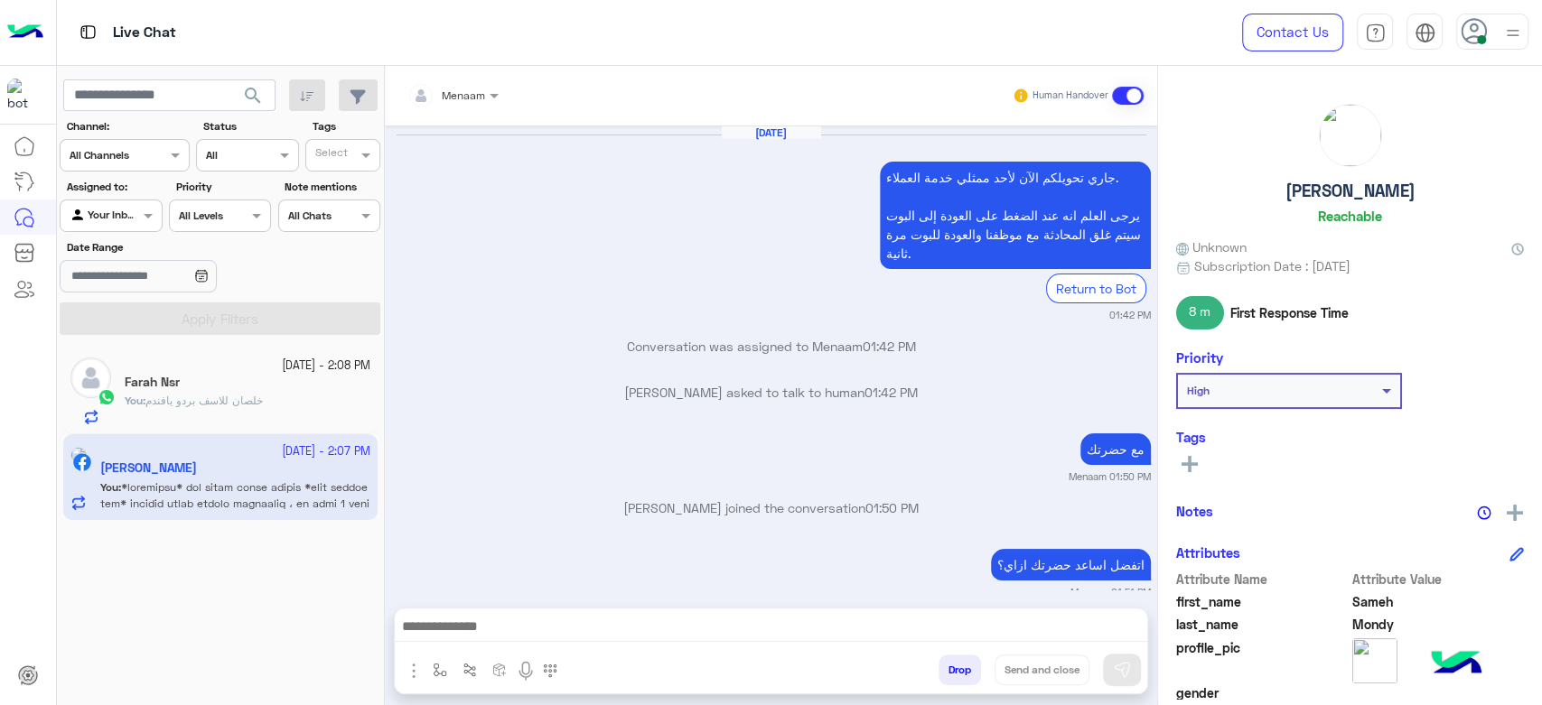
scroll to position [1293, 0]
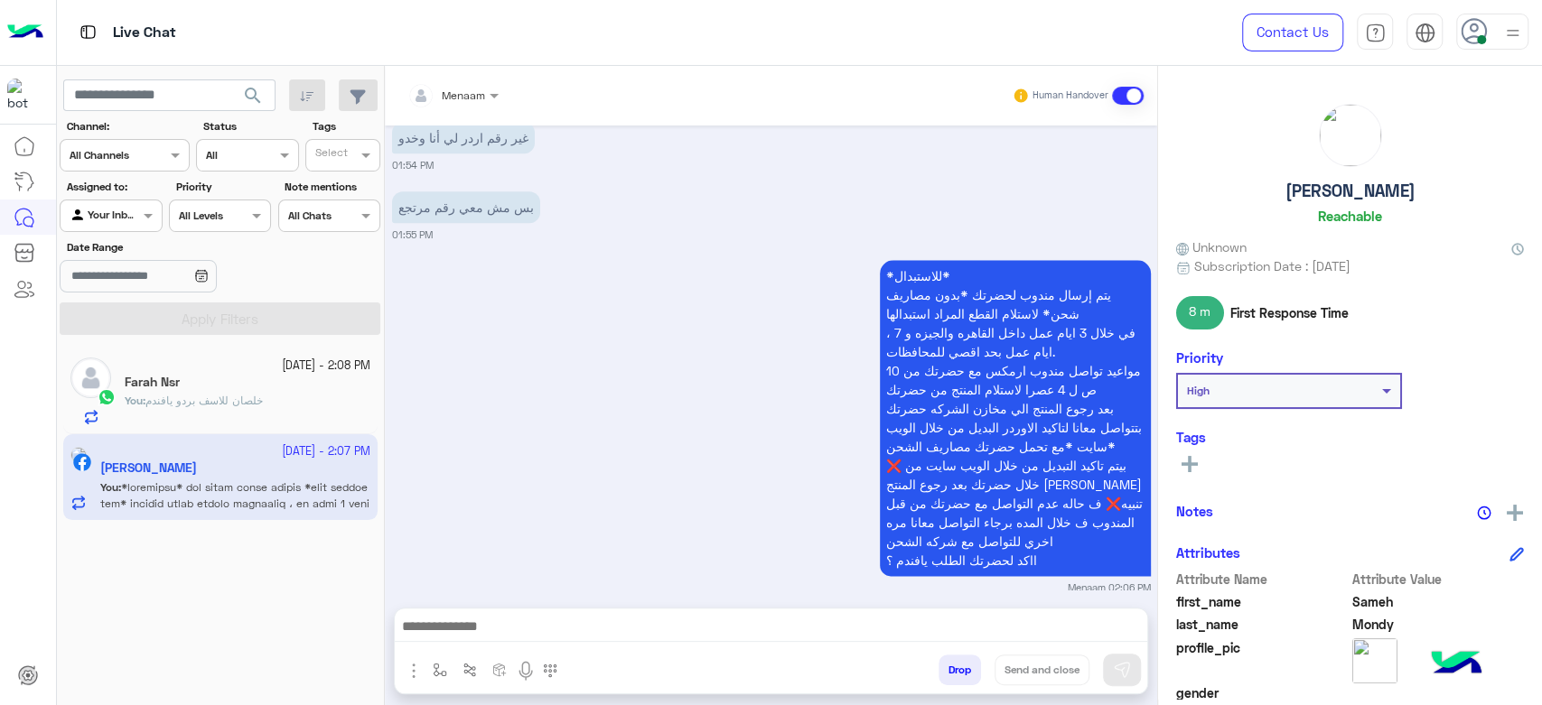
click at [210, 397] on span "خلصان للاسف بردو يافندم" at bounding box center [203, 401] width 117 height 14
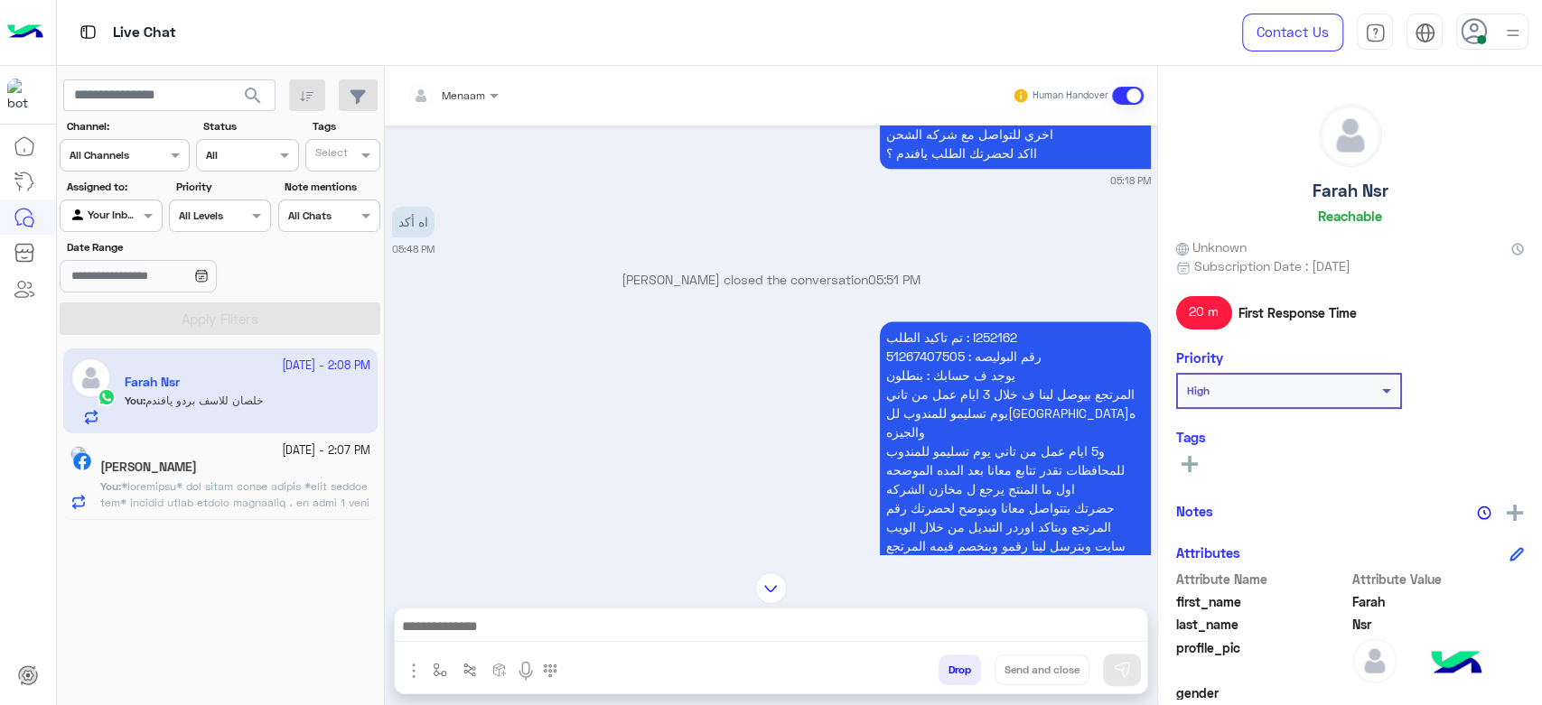
scroll to position [1600, 0]
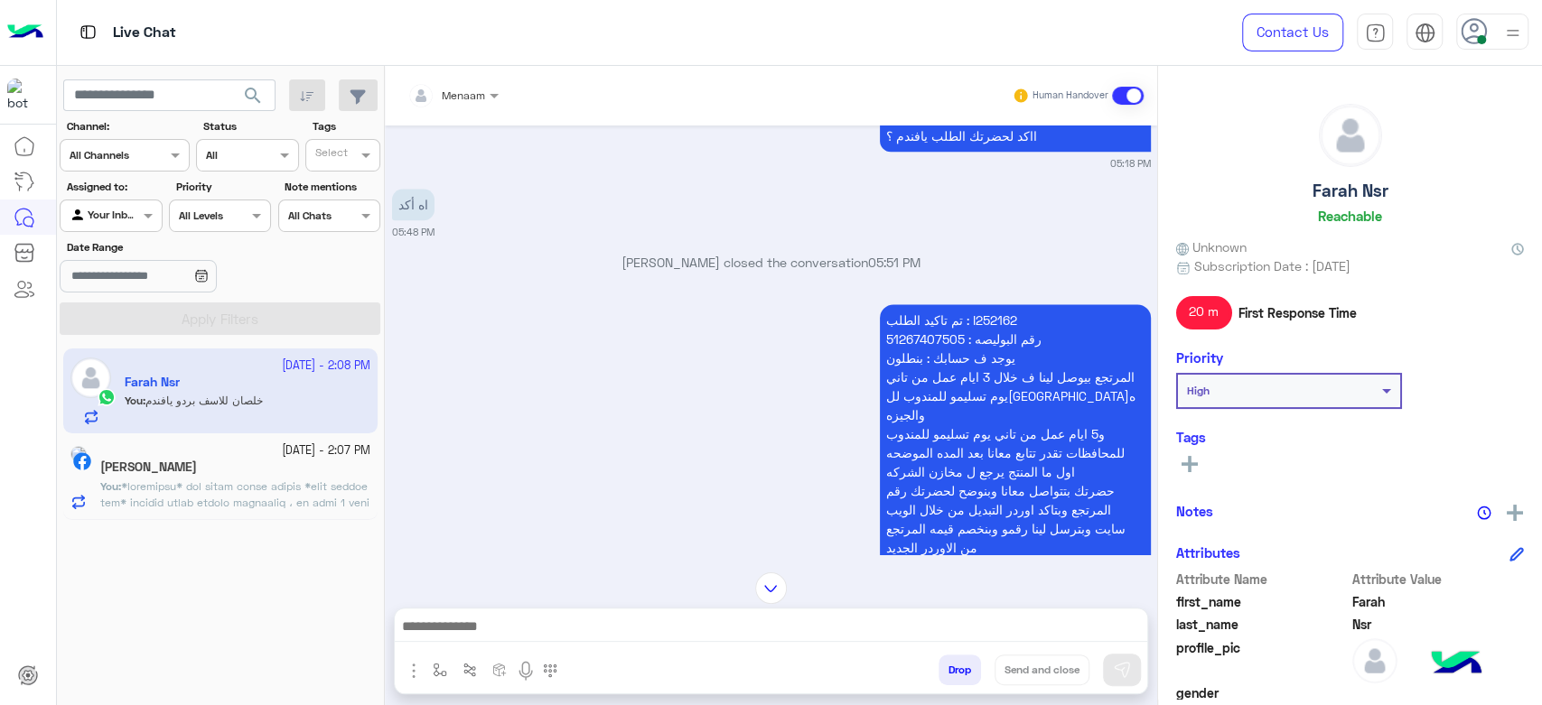
click at [972, 319] on p "تم تاكيد الطلب : I252162 رقم البوليصه : 51267407505 يوجد ف حسابك : بنطلون المرت…" at bounding box center [1015, 481] width 271 height 354
copy p "I252162"
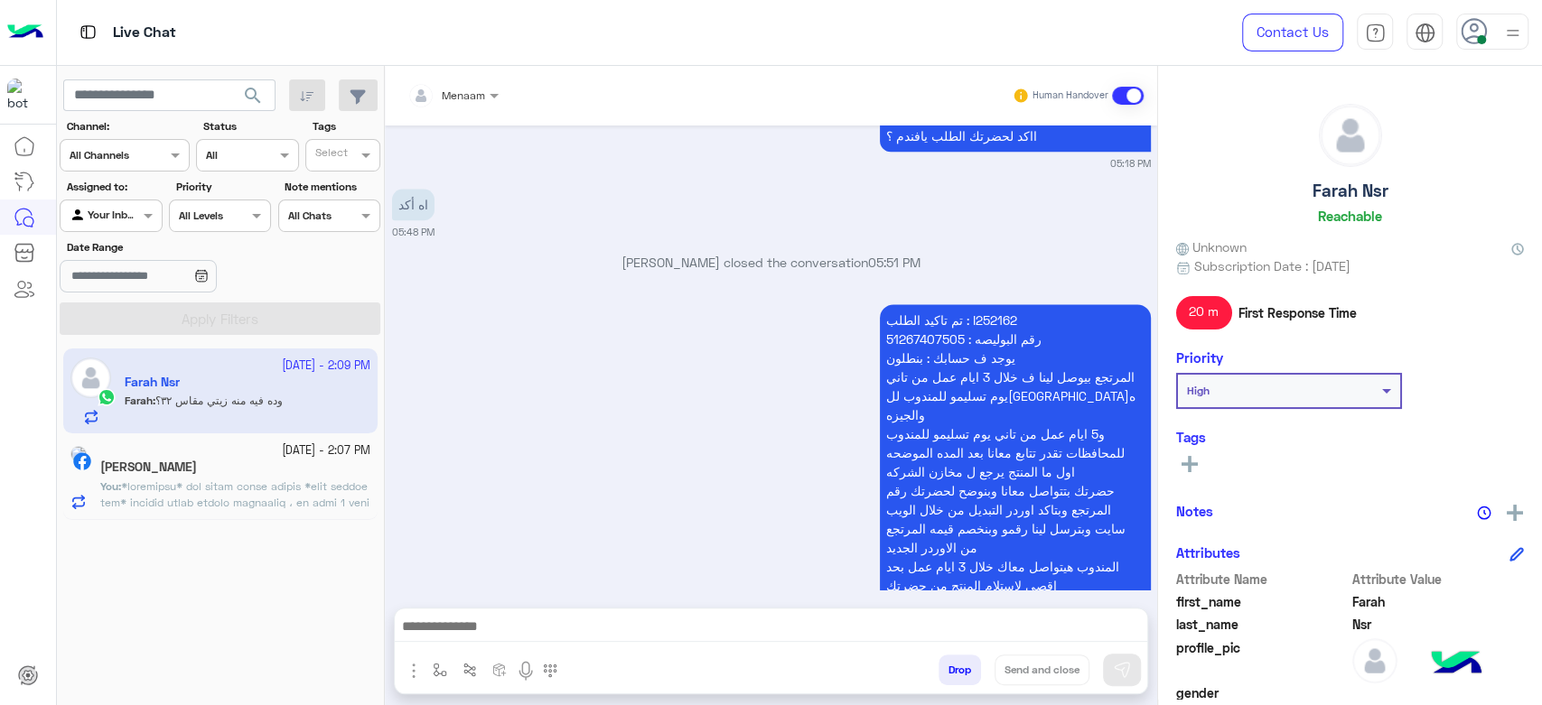
scroll to position [5123, 0]
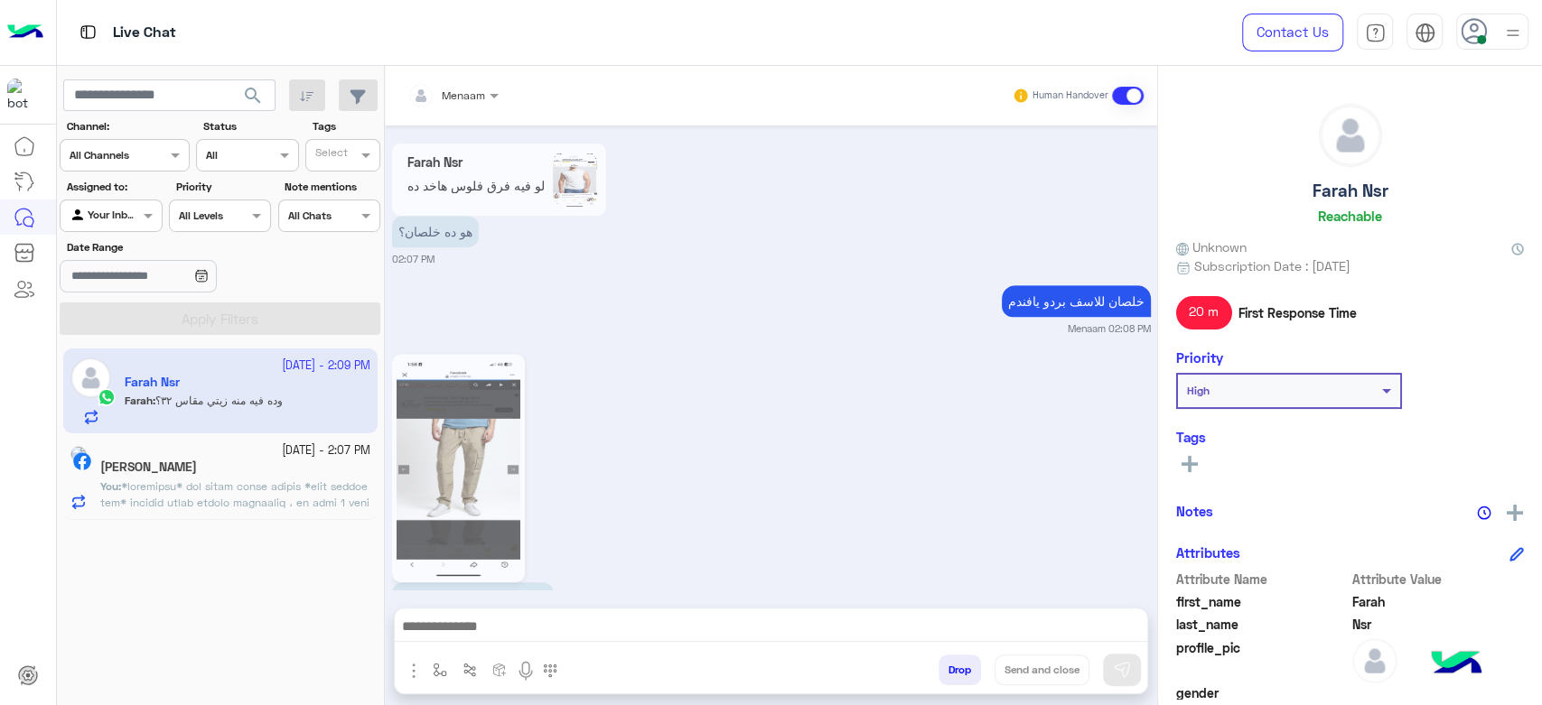
click at [494, 621] on textarea at bounding box center [771, 628] width 752 height 27
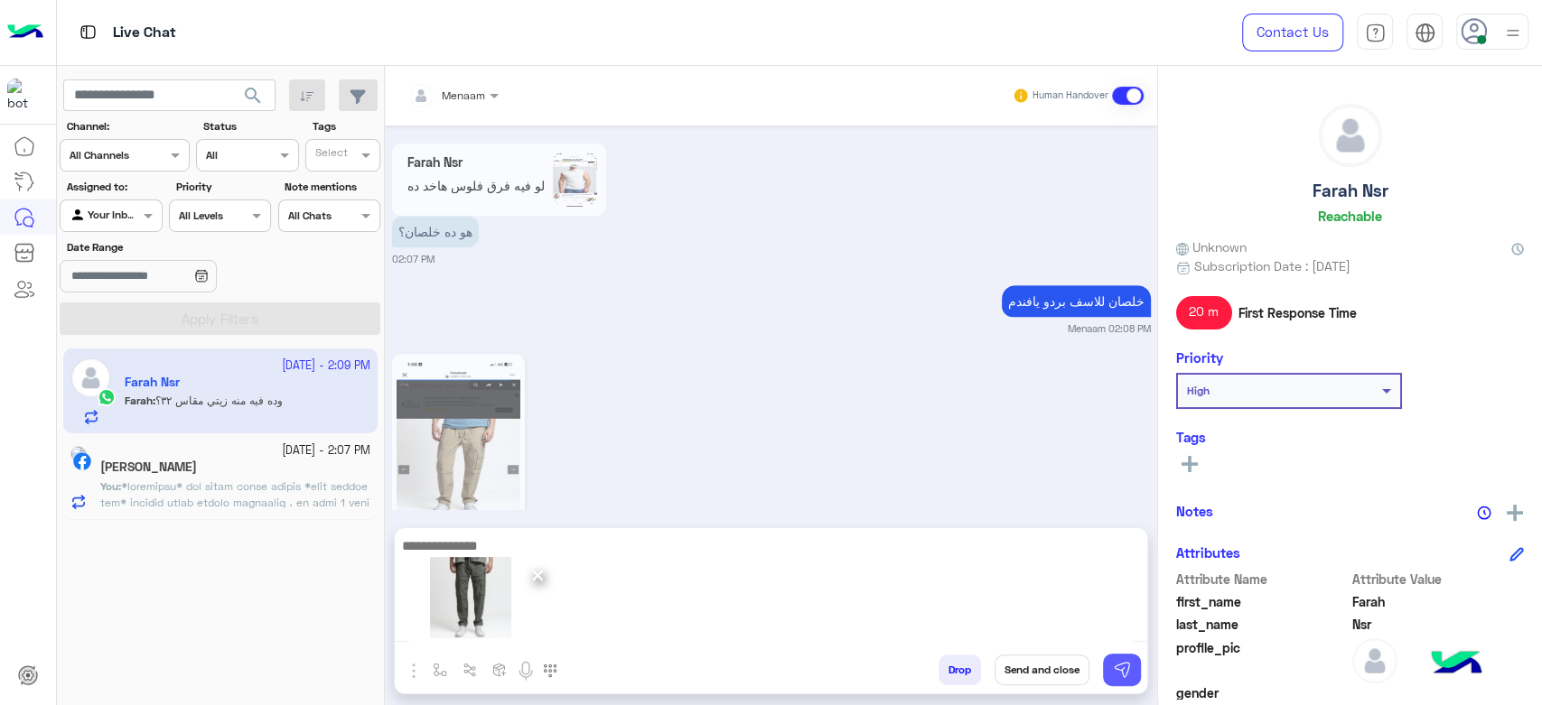
click at [1121, 673] on img at bounding box center [1122, 670] width 18 height 18
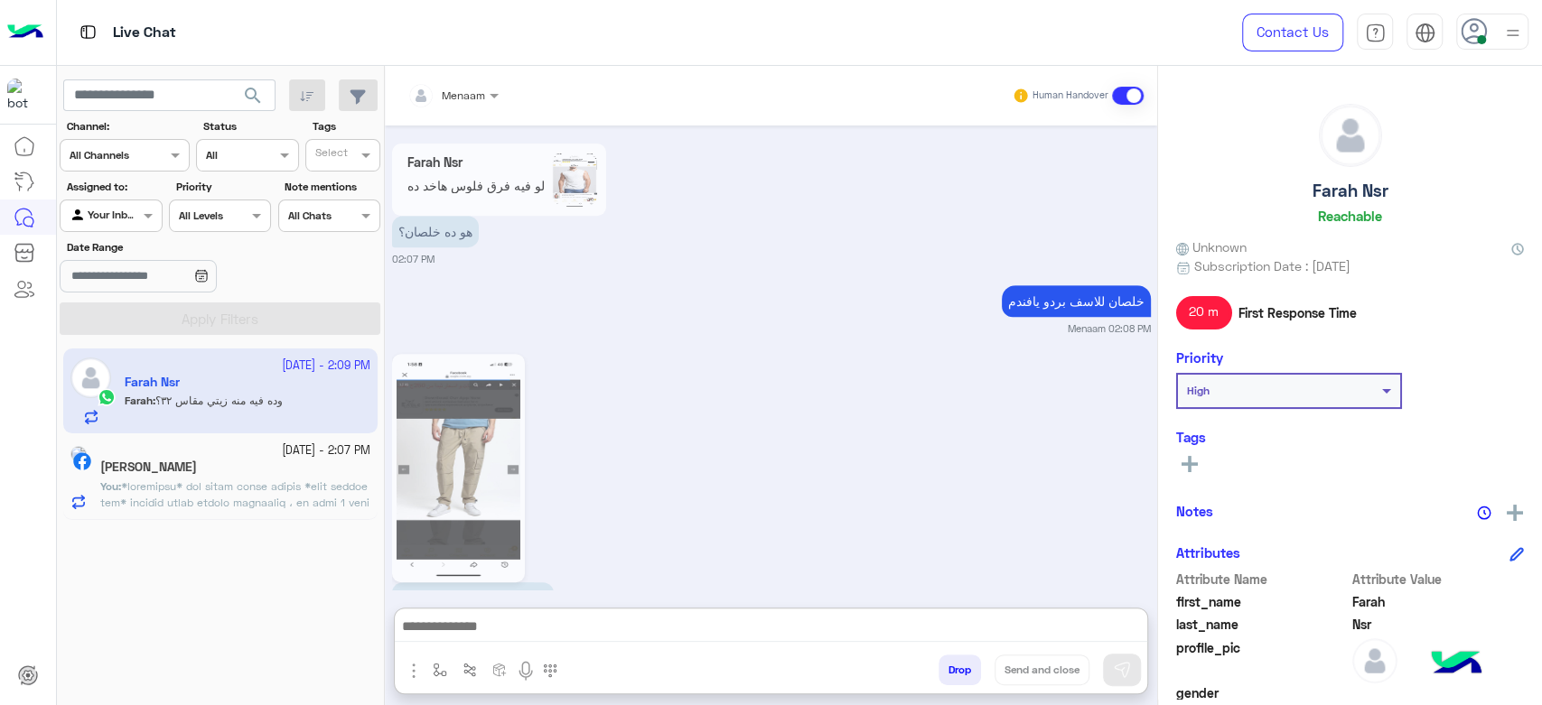
click at [500, 631] on textarea at bounding box center [771, 628] width 752 height 27
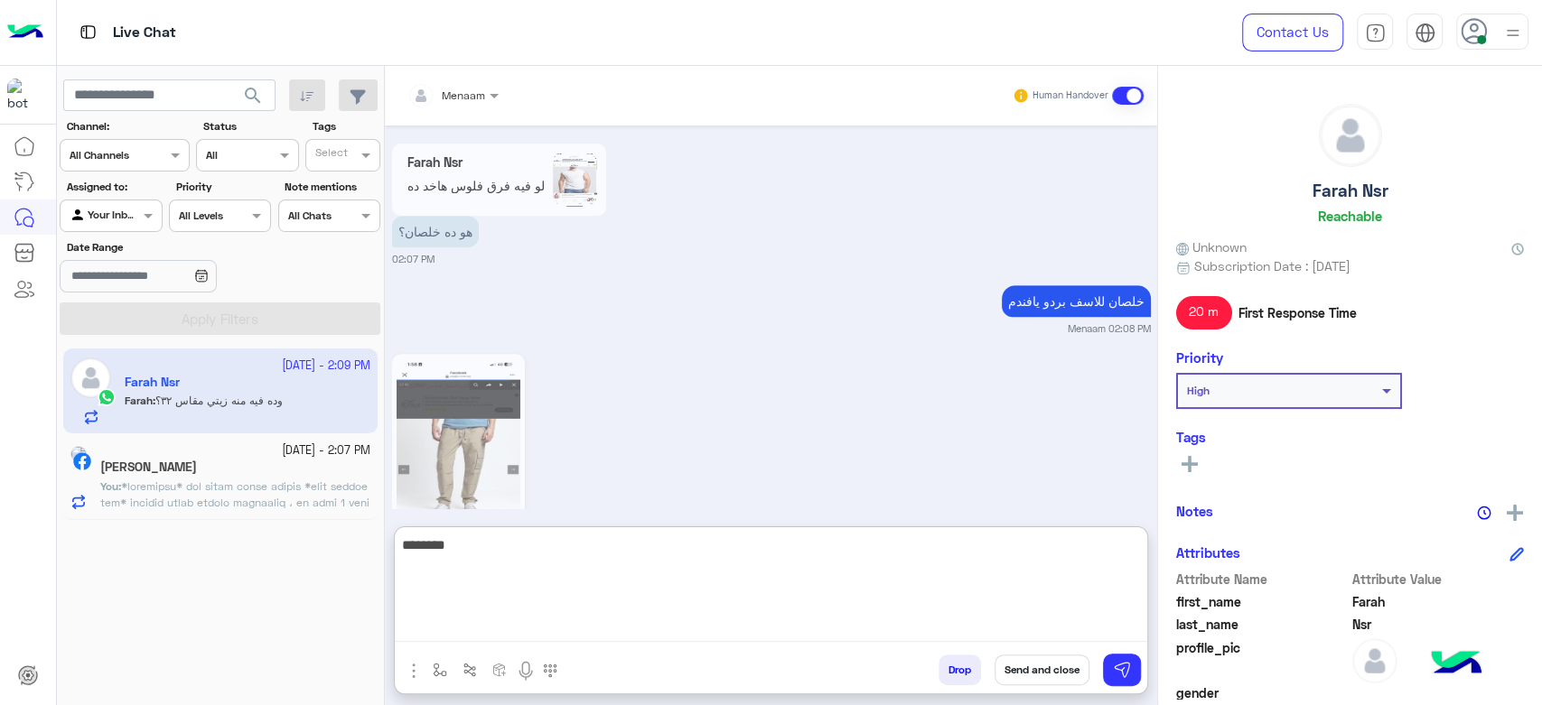
type textarea "********"
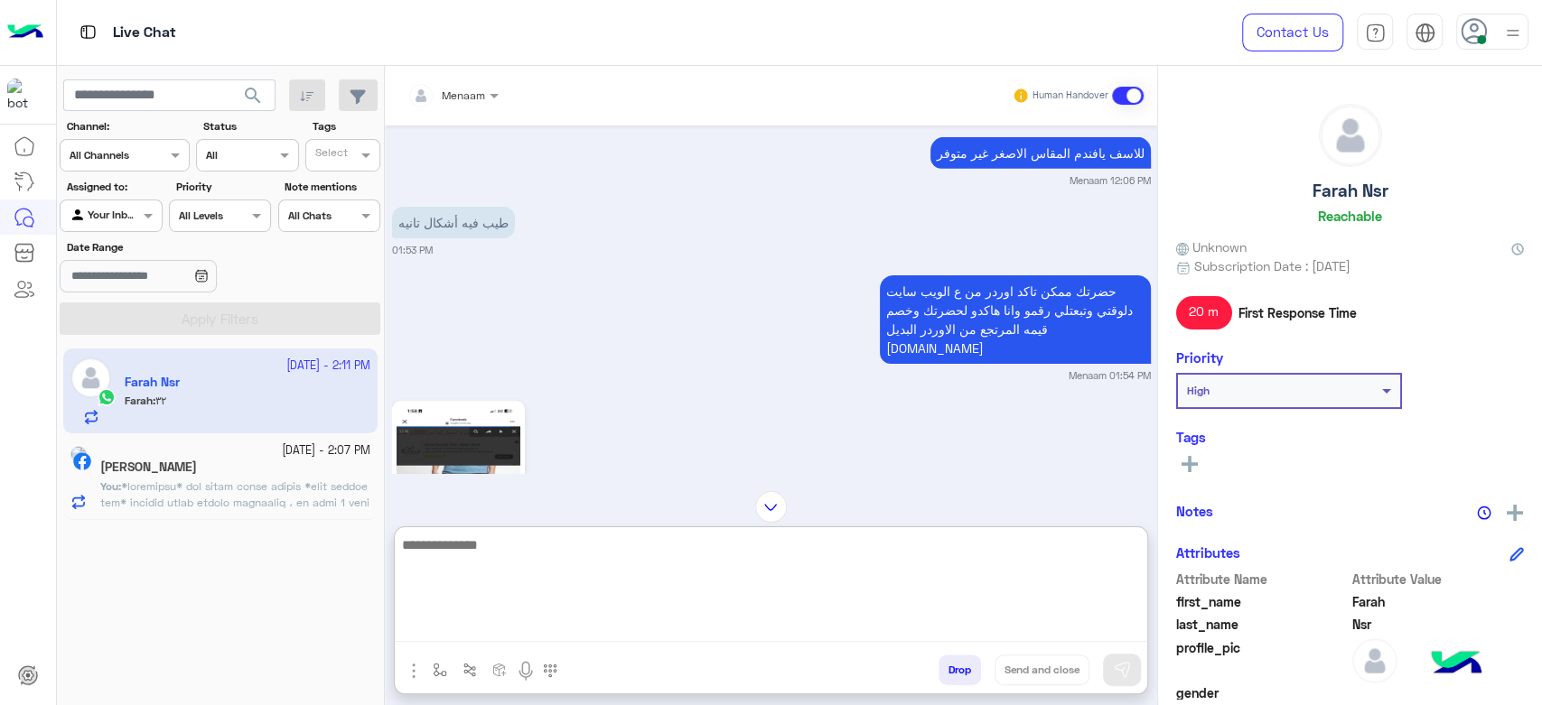
scroll to position [3961, 0]
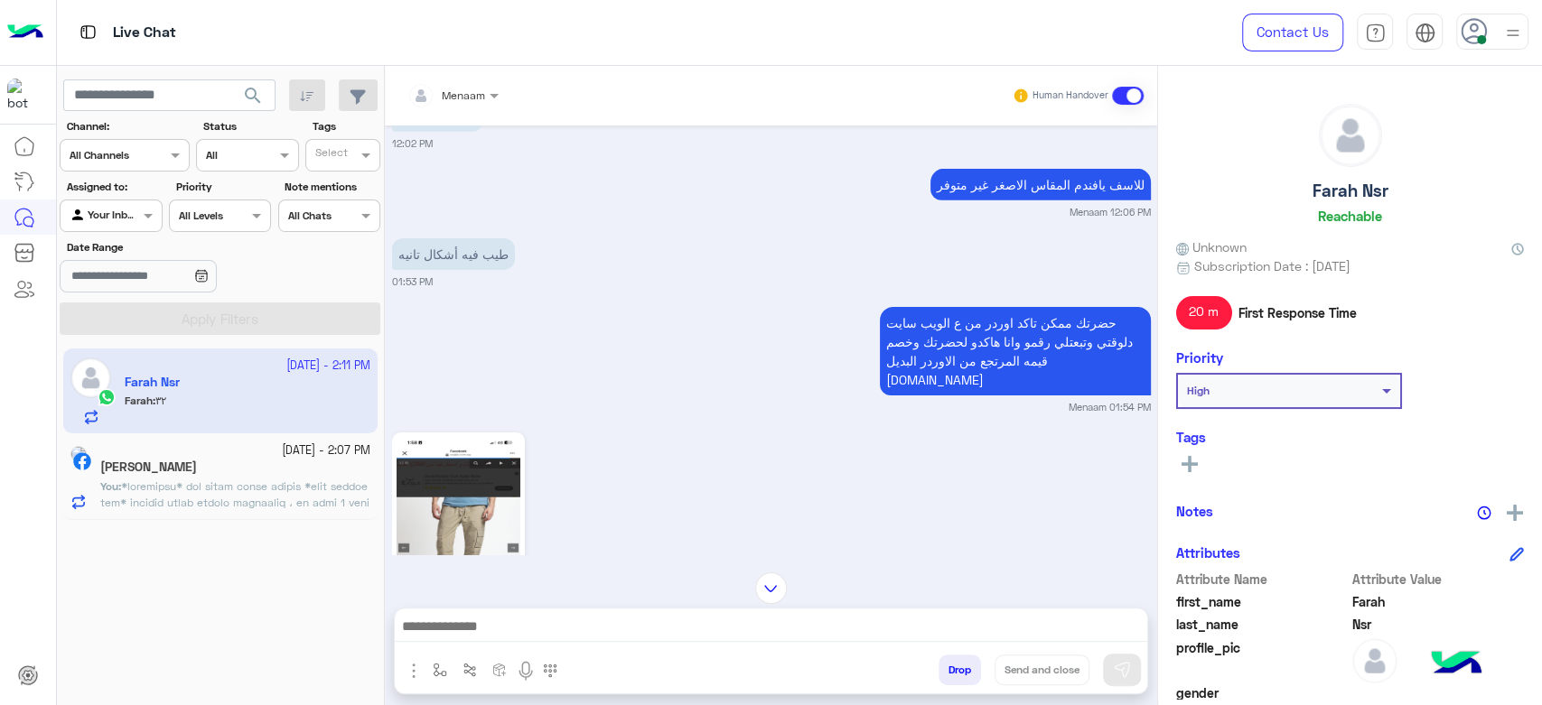
click at [584, 303] on div "حضرتك ممكن تاكد اوردر من ع الويب سايت دلوقتي وتبعتلي رقمو وانا هاكدو لحضرتك وخص…" at bounding box center [771, 359] width 759 height 112
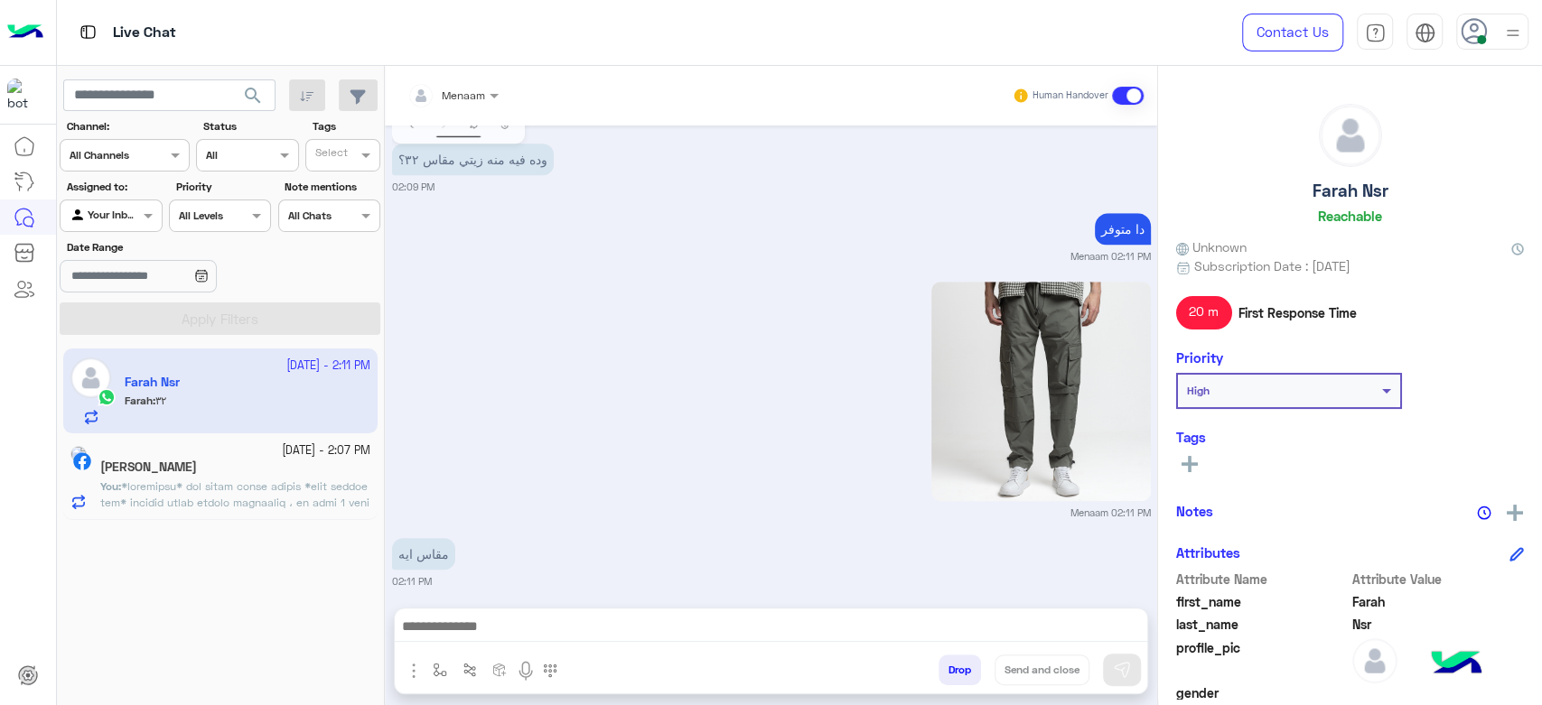
scroll to position [5586, 0]
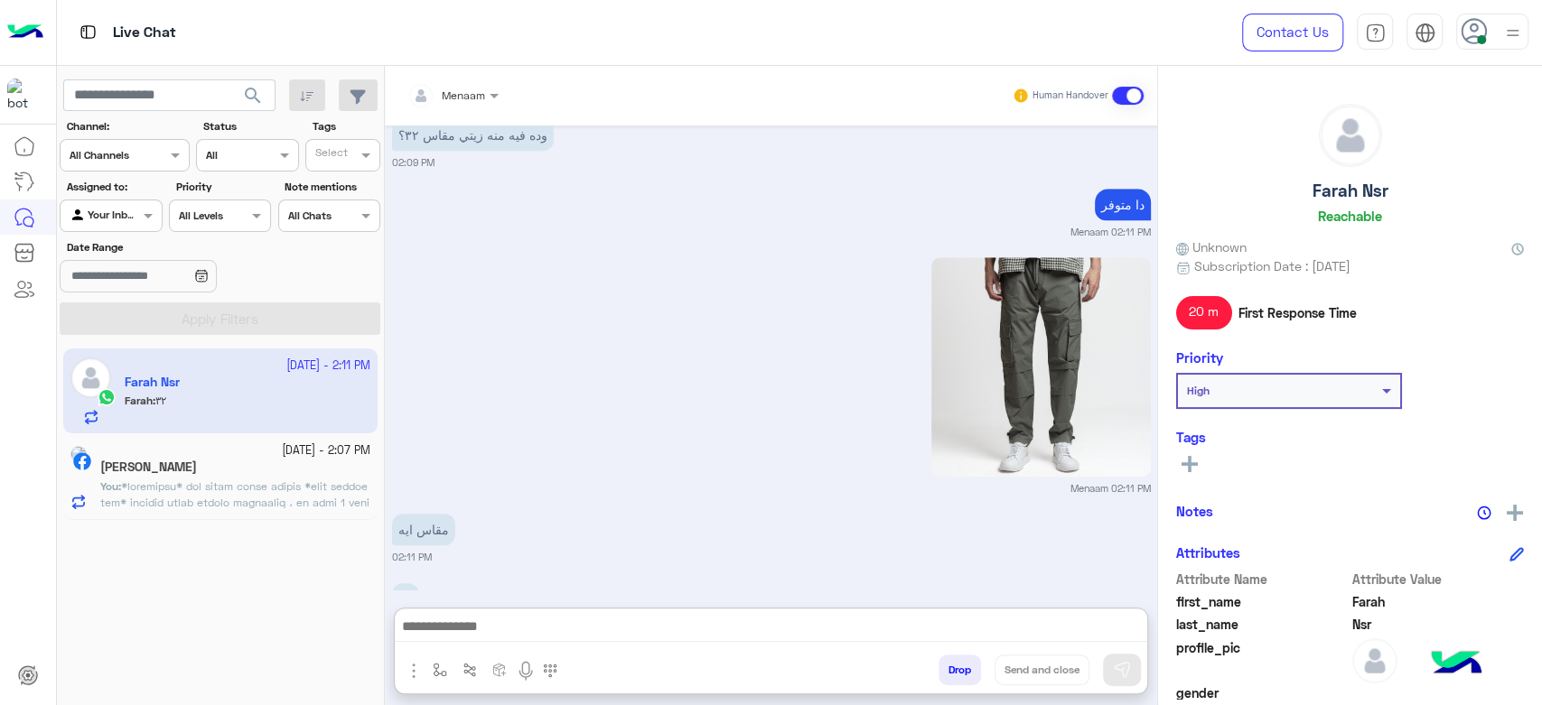
click at [471, 634] on textarea at bounding box center [771, 628] width 752 height 27
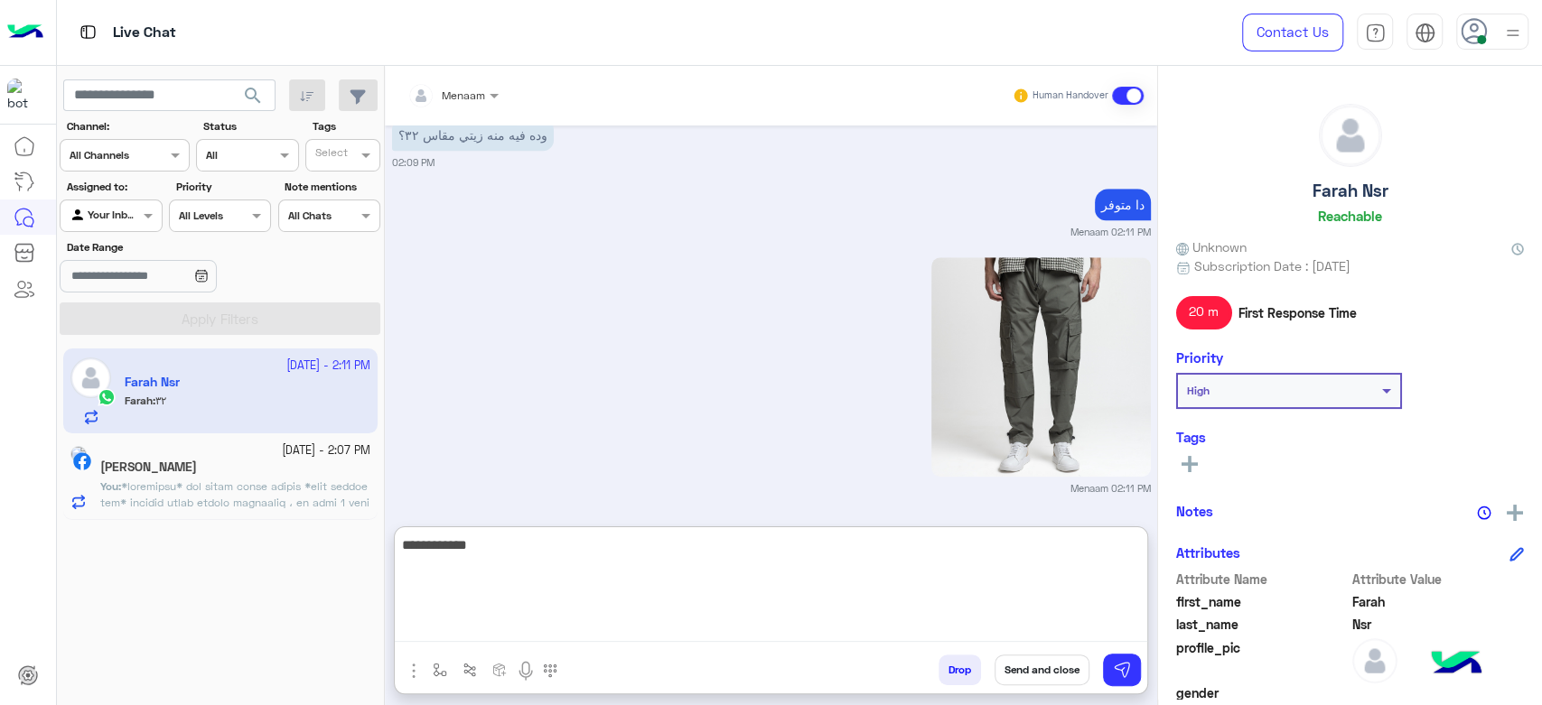
type textarea "**********"
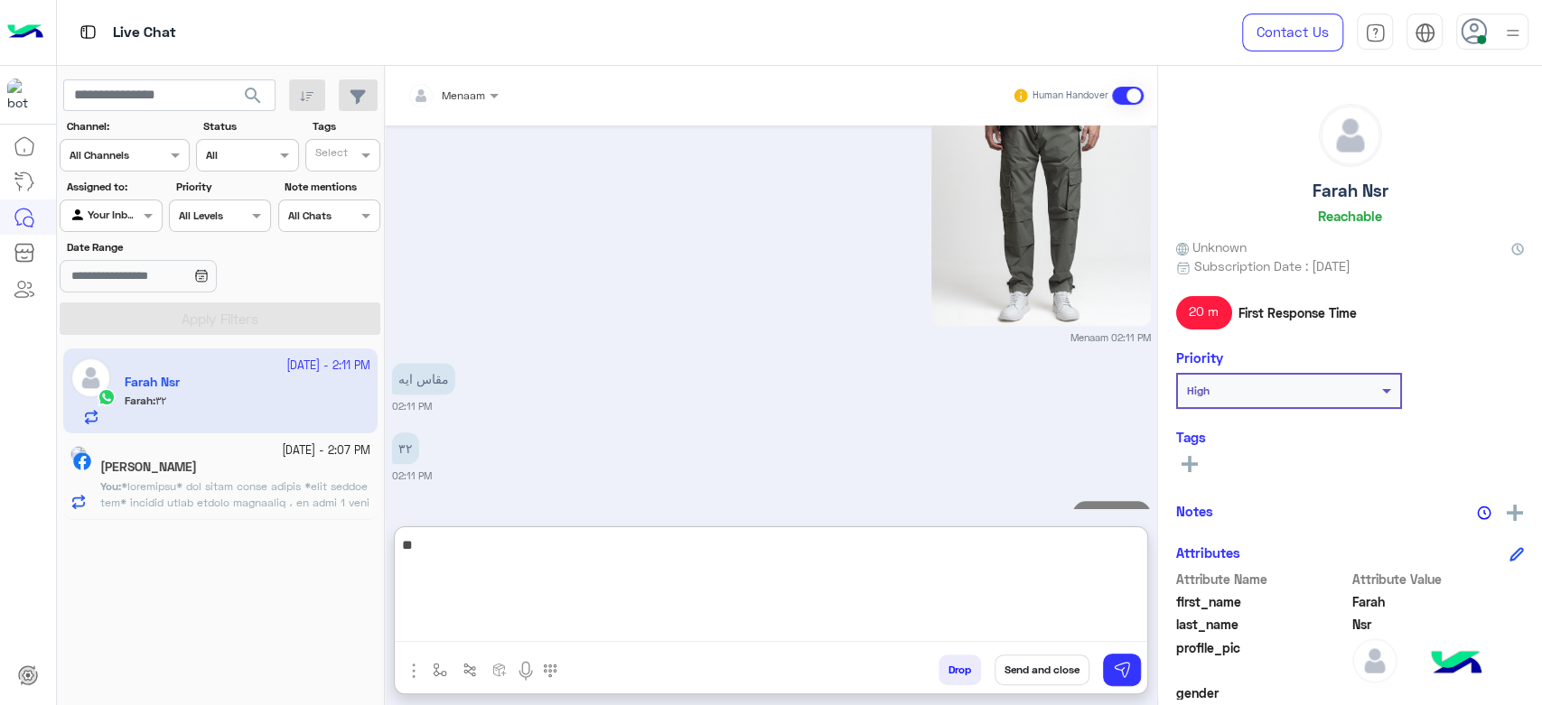
type textarea "*"
type textarea "**********"
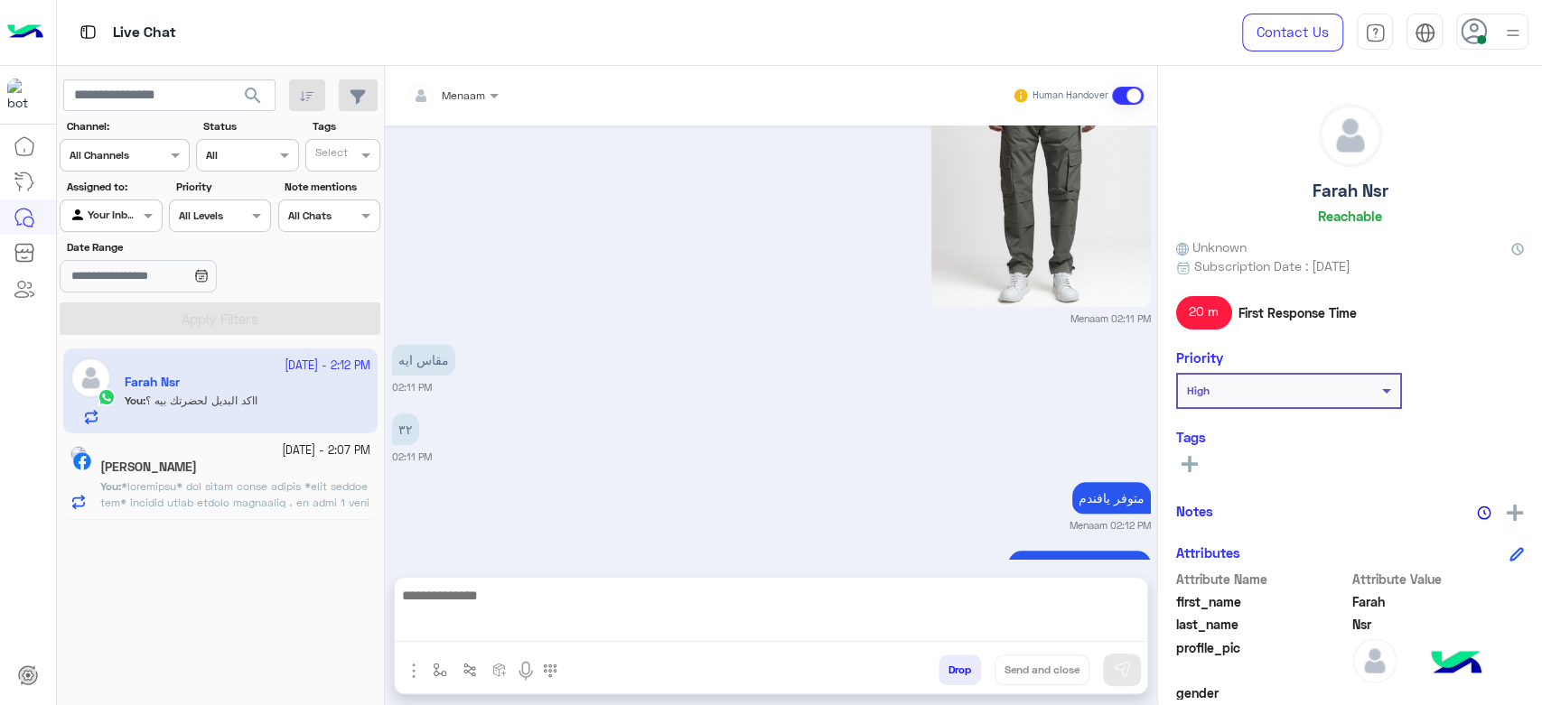
scroll to position [5724, 0]
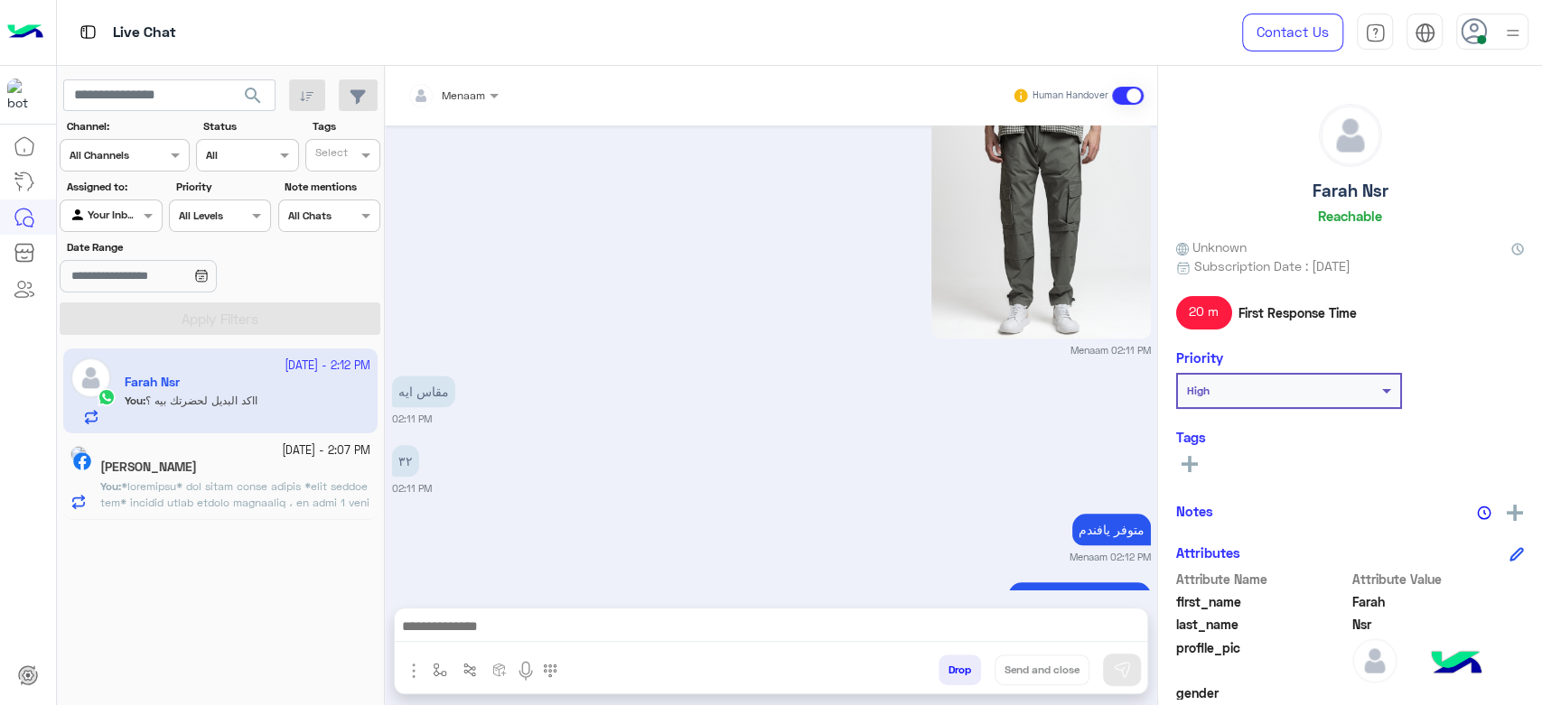
click at [742, 441] on div "٣٢ 02:11 PM" at bounding box center [771, 468] width 759 height 55
click at [485, 631] on textarea at bounding box center [771, 628] width 752 height 27
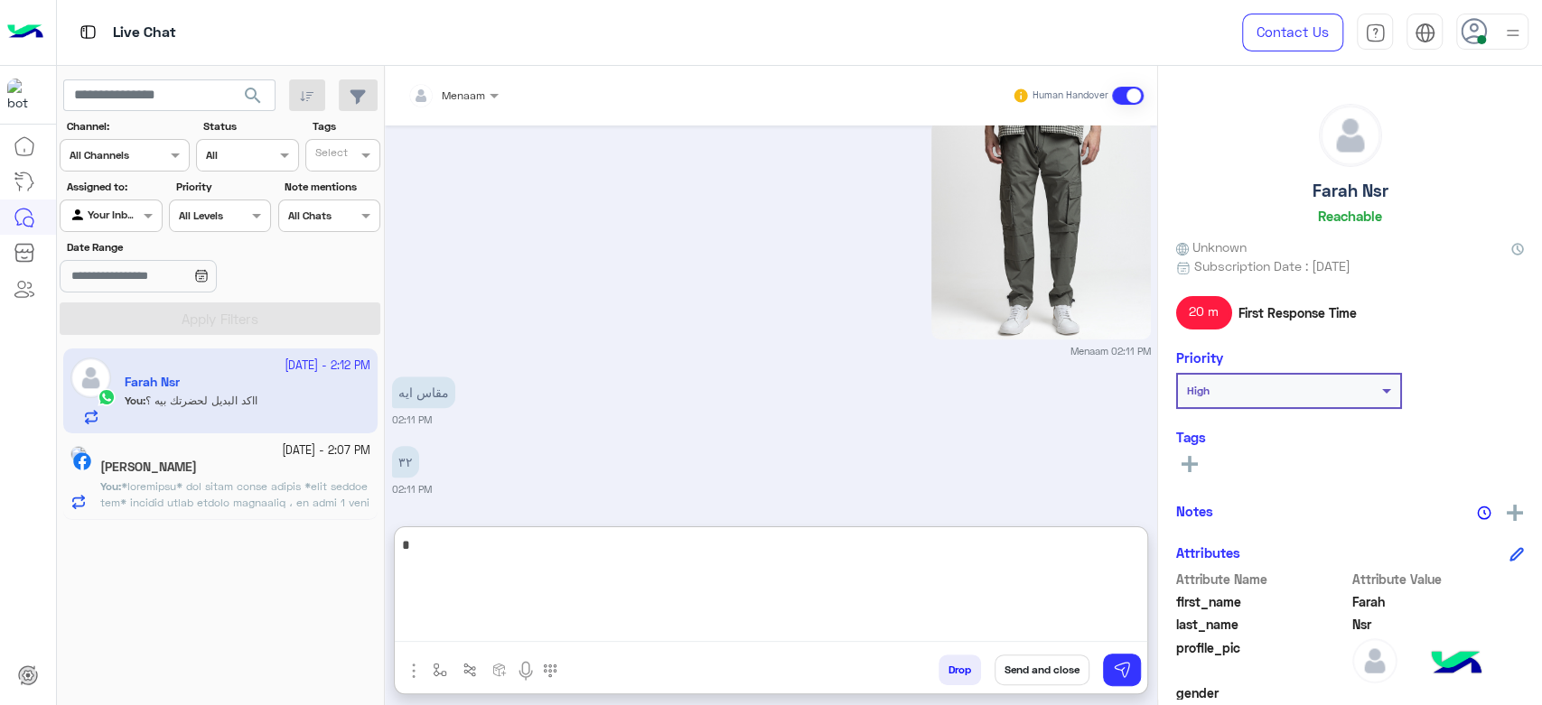
type textarea "**"
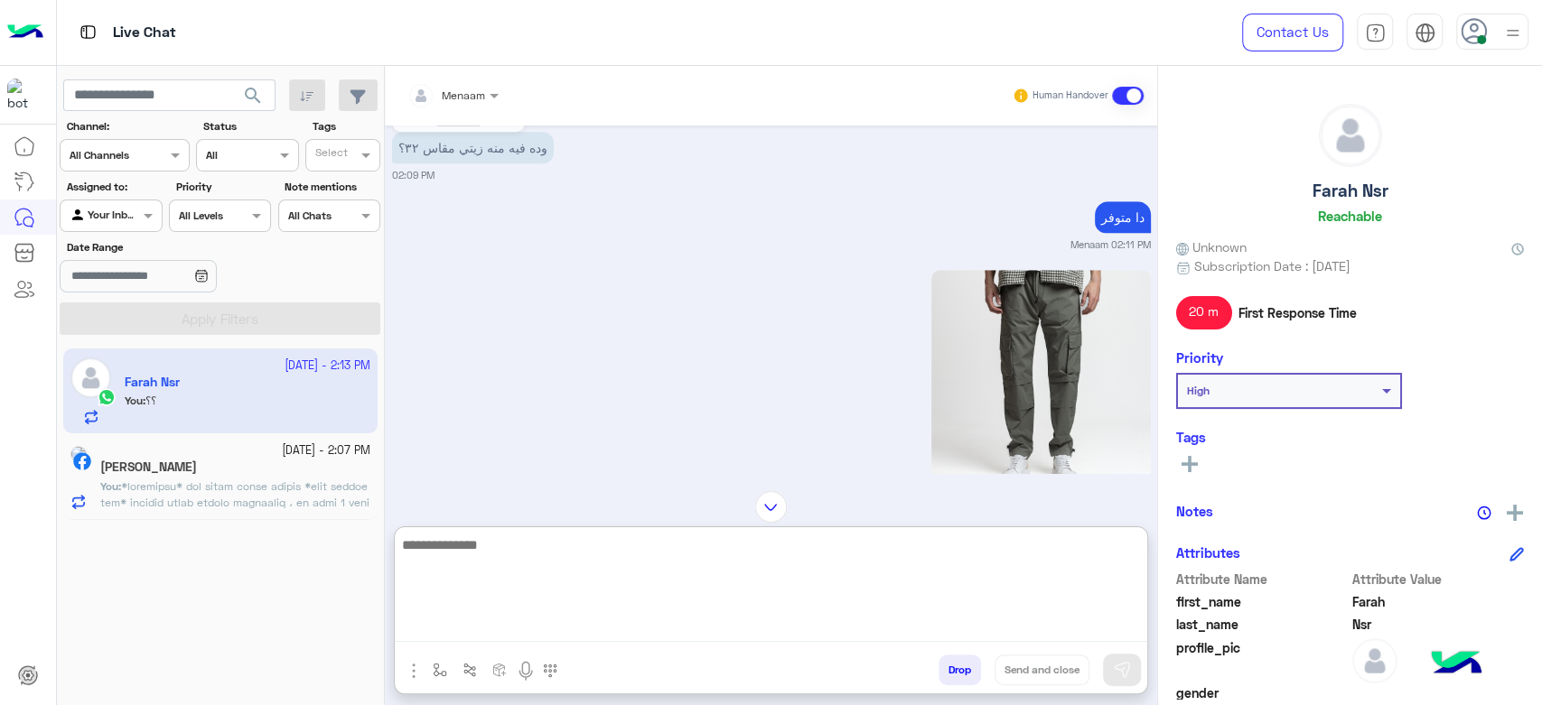
scroll to position [5875, 0]
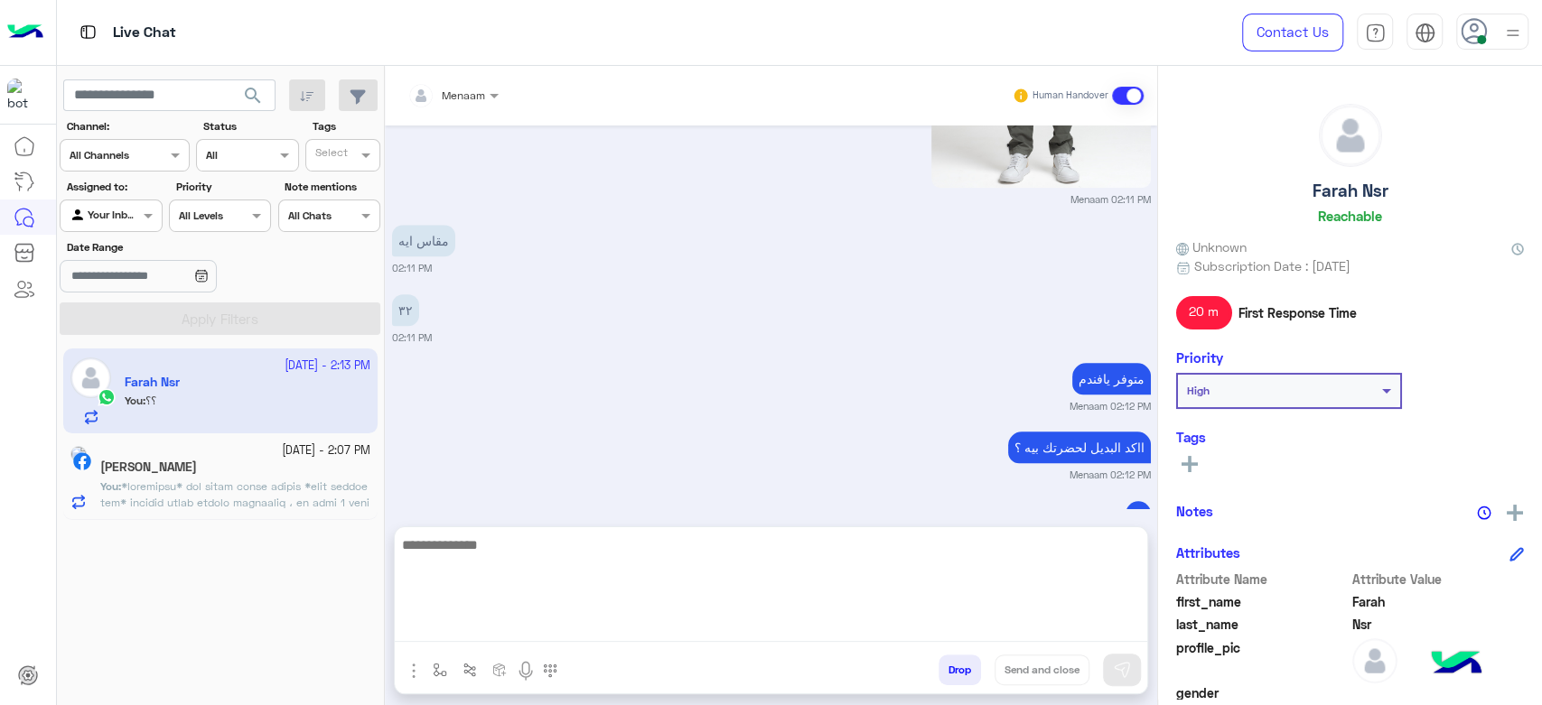
click at [187, 496] on span at bounding box center [234, 576] width 269 height 192
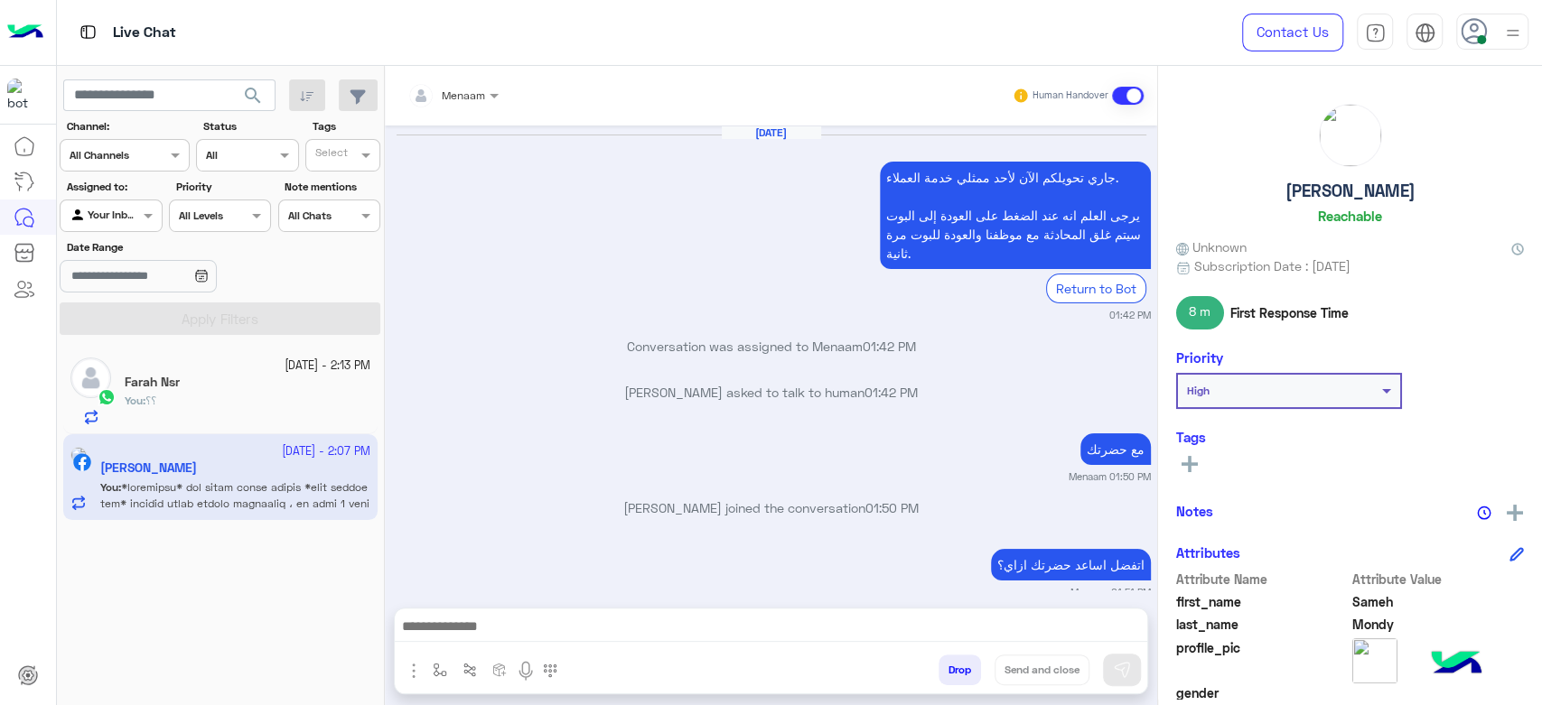
scroll to position [1293, 0]
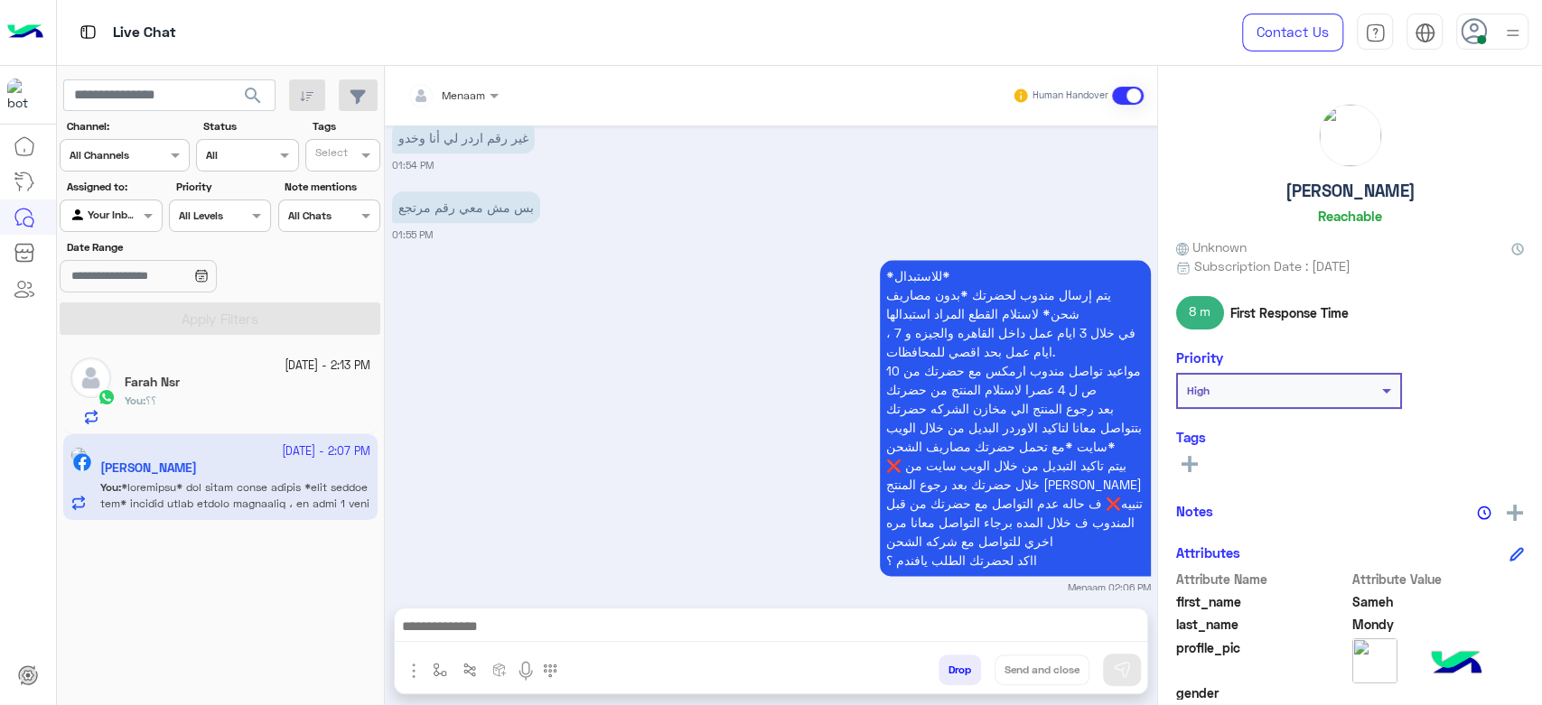
click at [201, 410] on div "You : ؟؟" at bounding box center [248, 409] width 246 height 32
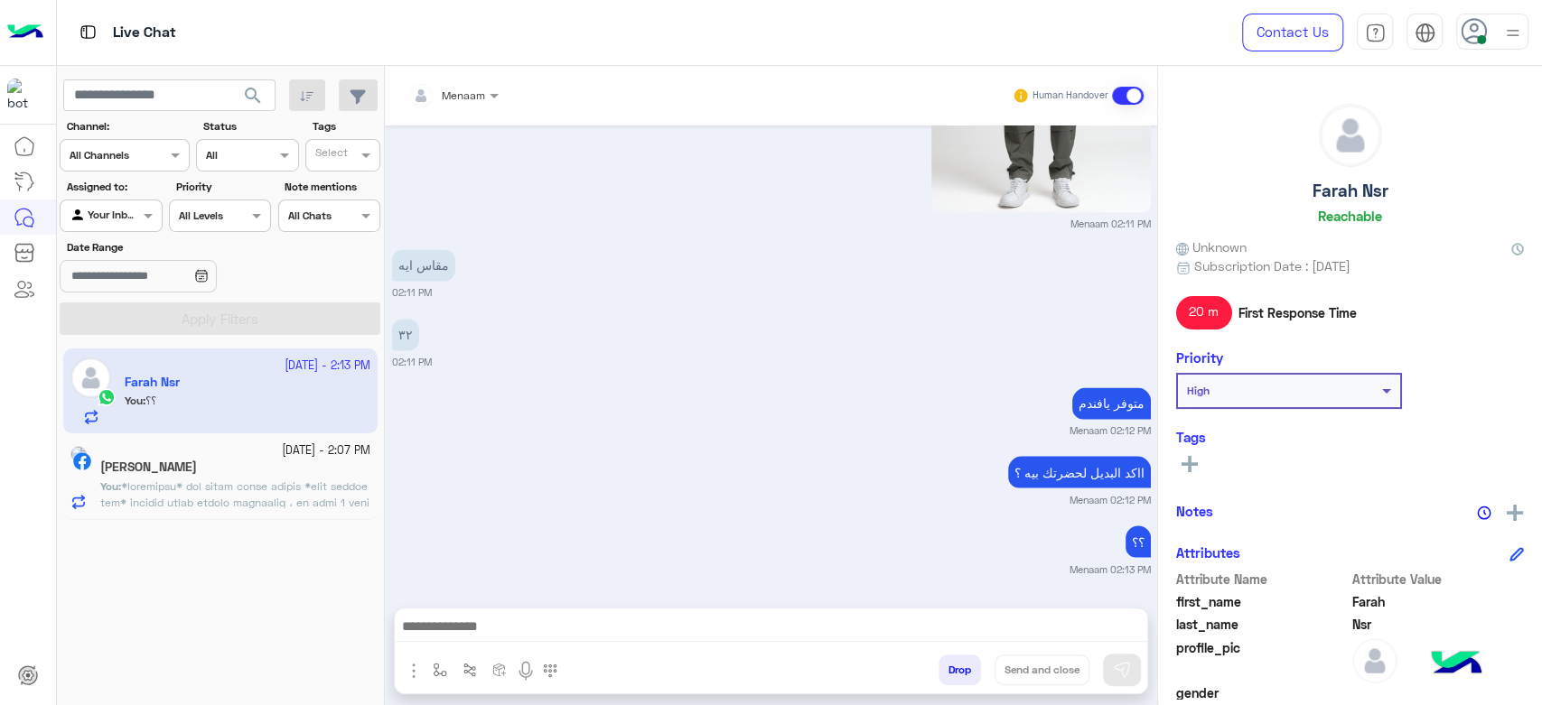
scroll to position [1982, 0]
click at [87, 453] on img at bounding box center [78, 454] width 16 height 16
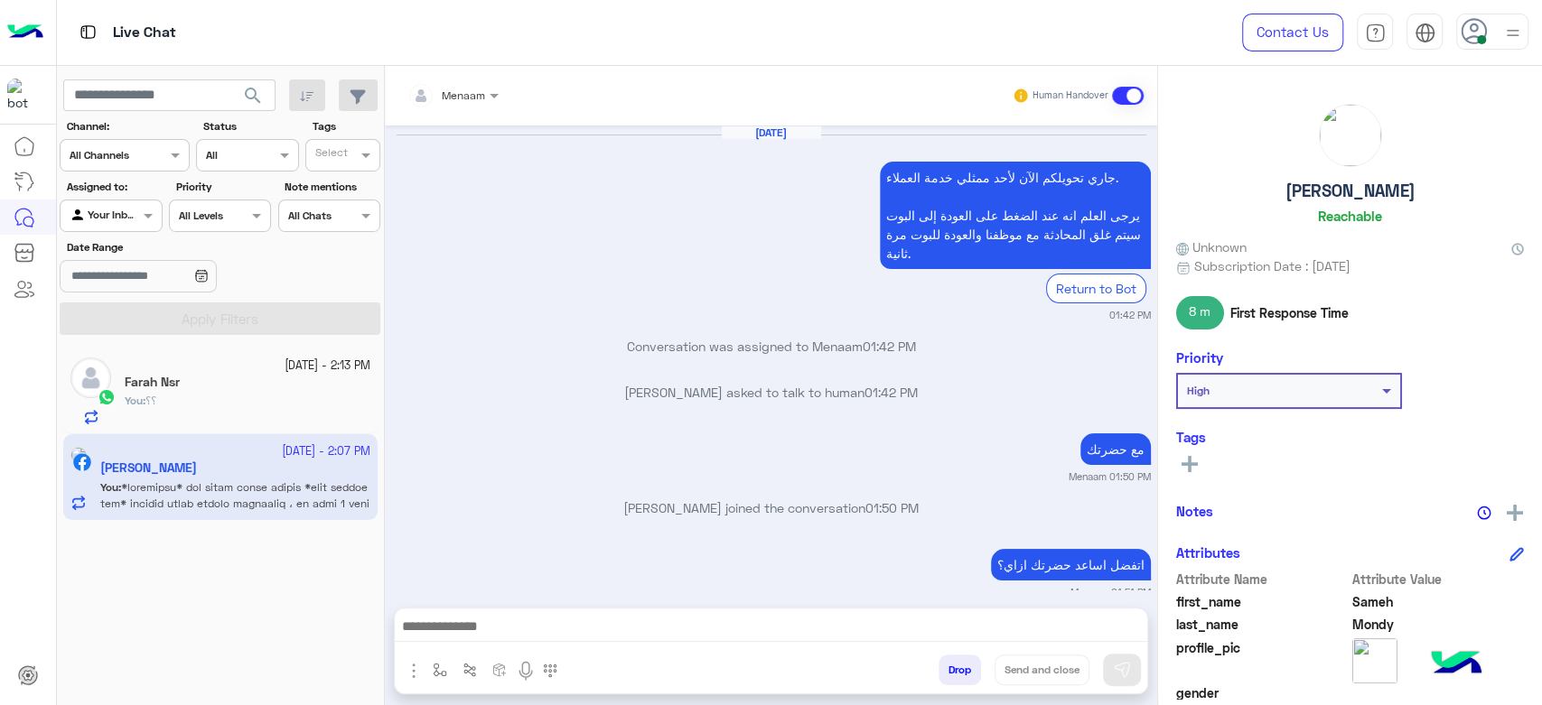
scroll to position [1293, 0]
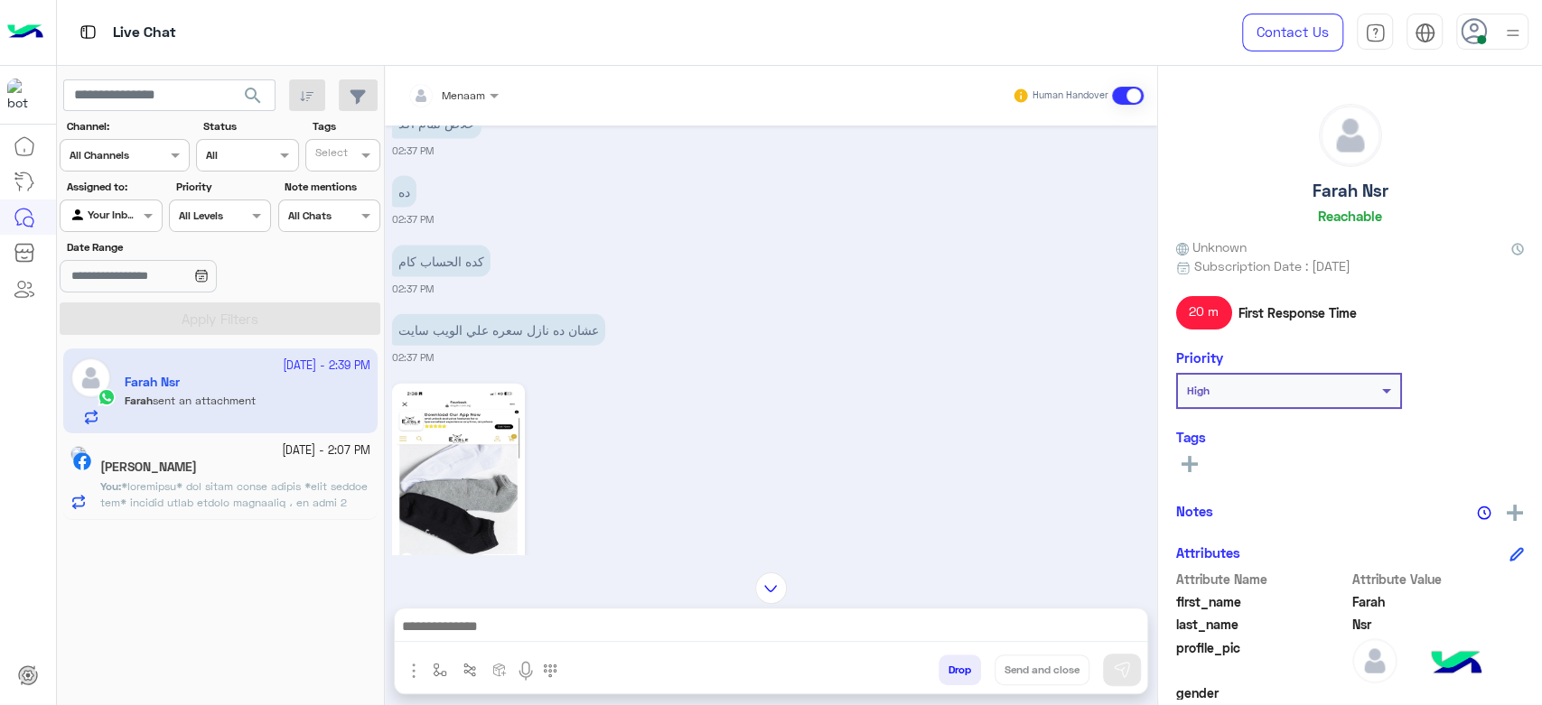
scroll to position [2798, 0]
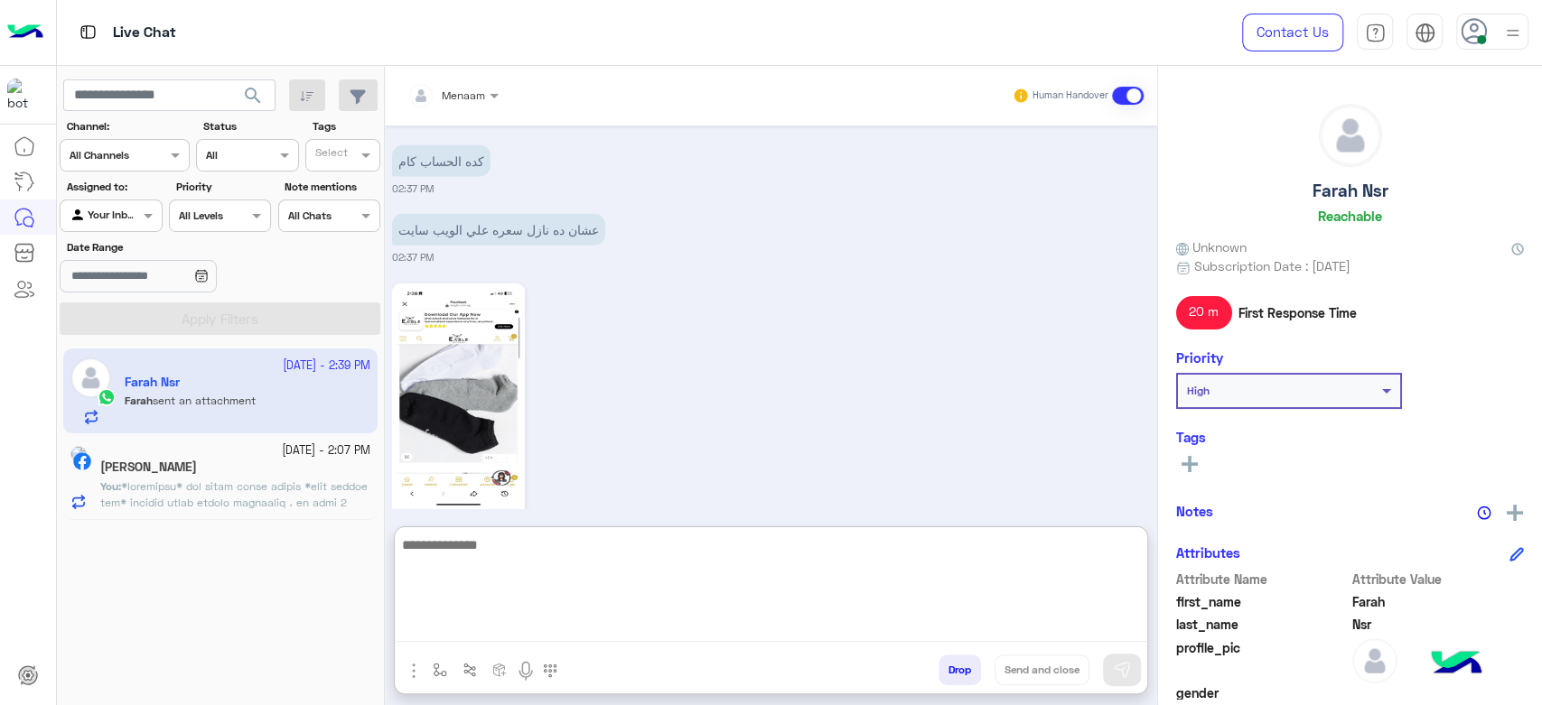
click at [511, 628] on textarea at bounding box center [771, 588] width 752 height 108
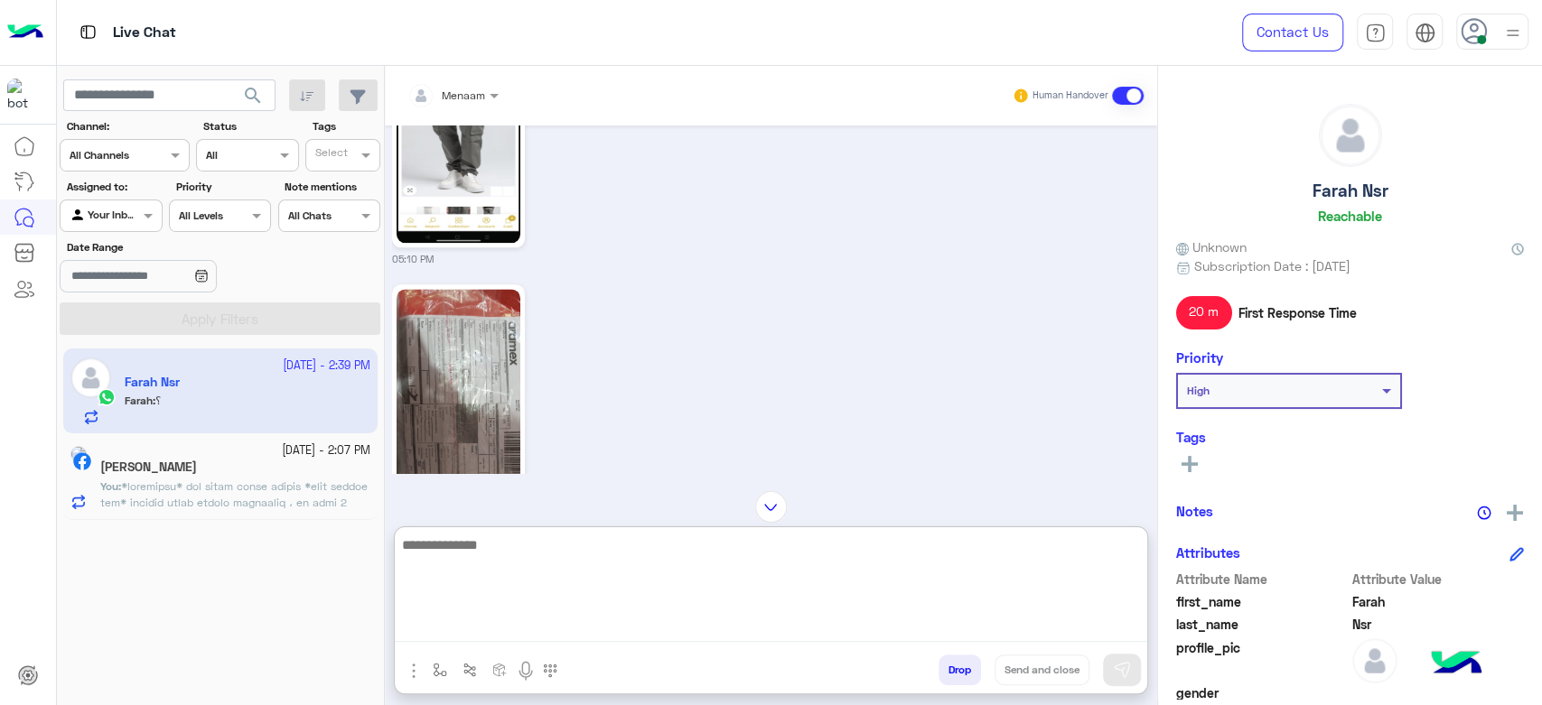
scroll to position [1724, 0]
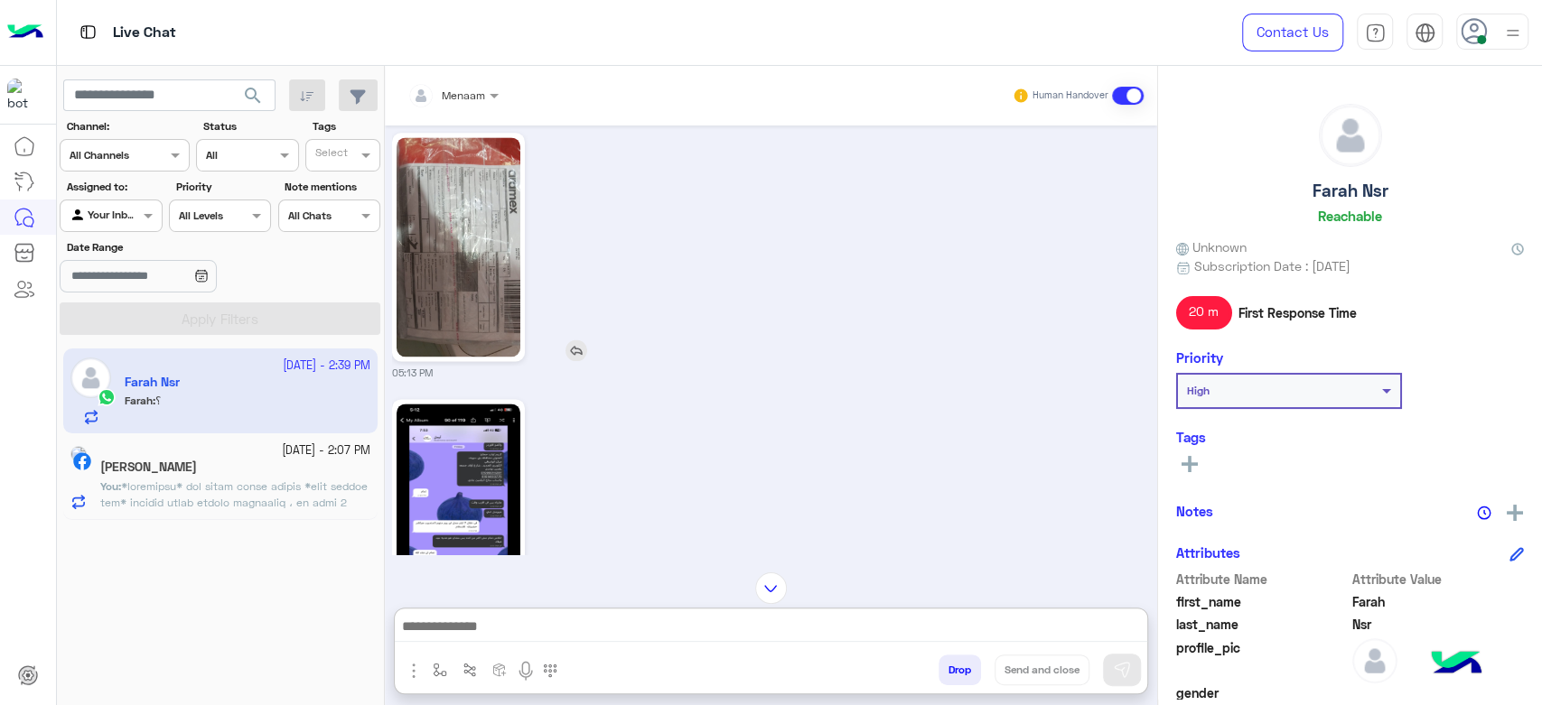
click at [453, 254] on img at bounding box center [459, 247] width 124 height 220
click at [740, 289] on div "05:13 PM" at bounding box center [771, 254] width 759 height 252
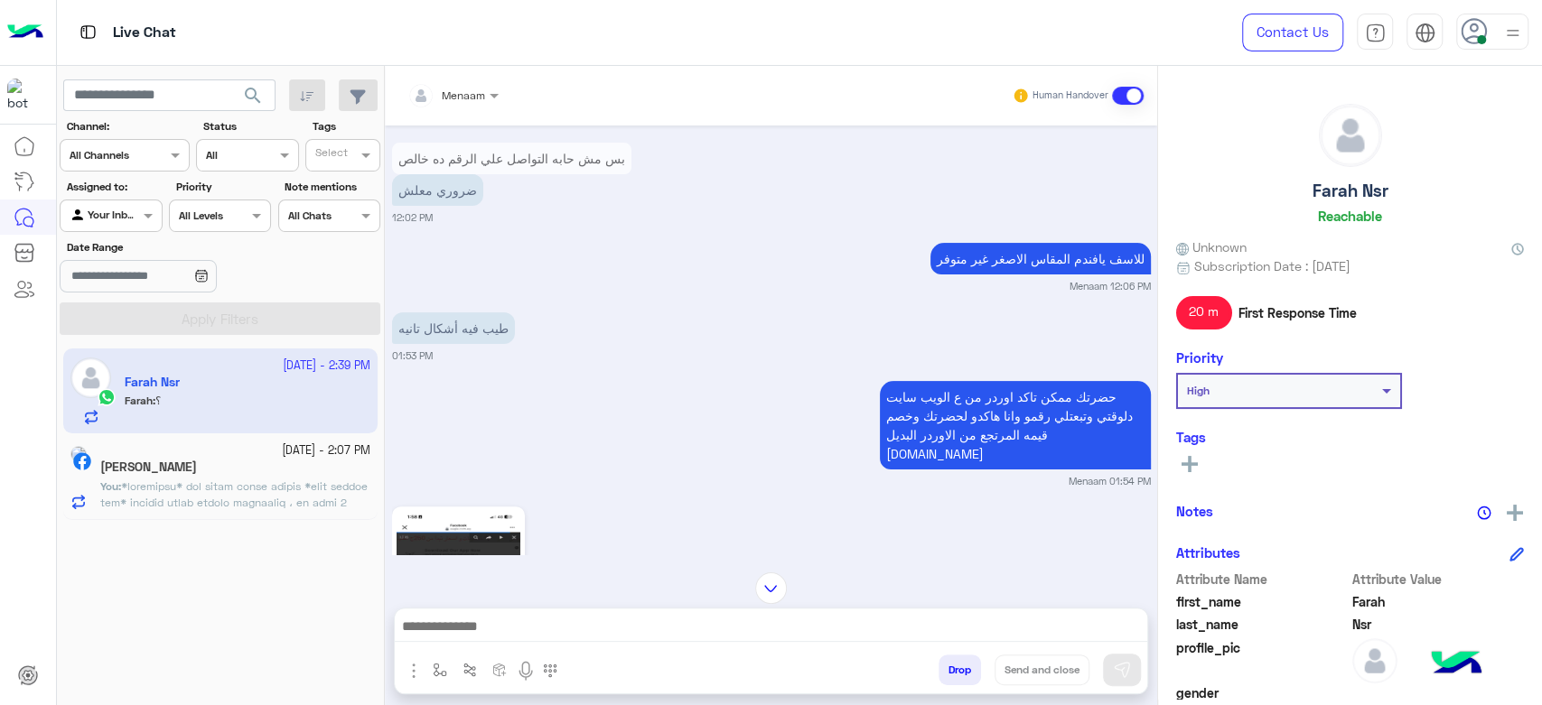
scroll to position [4449, 0]
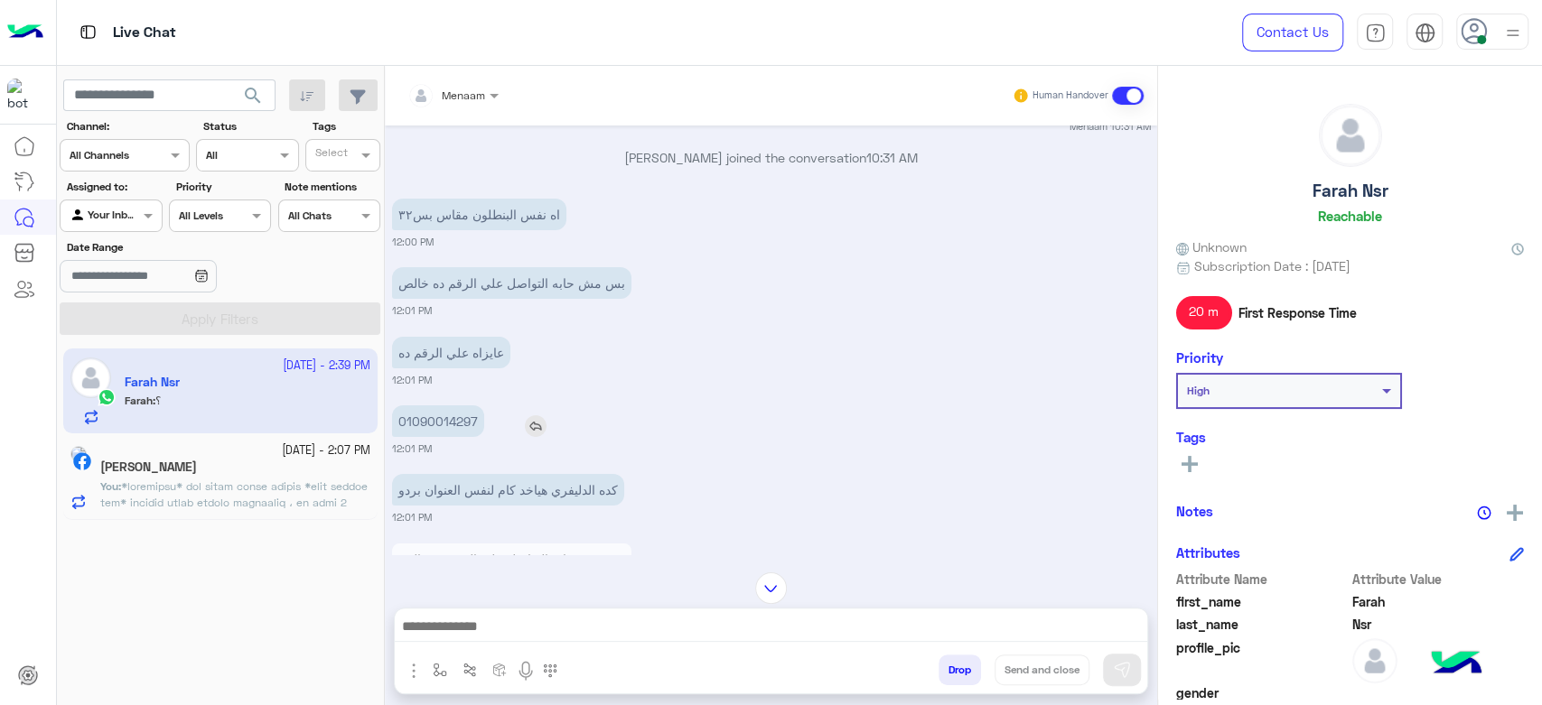
click at [432, 406] on p "01090014297" at bounding box center [438, 422] width 92 height 32
copy p "01090014297"
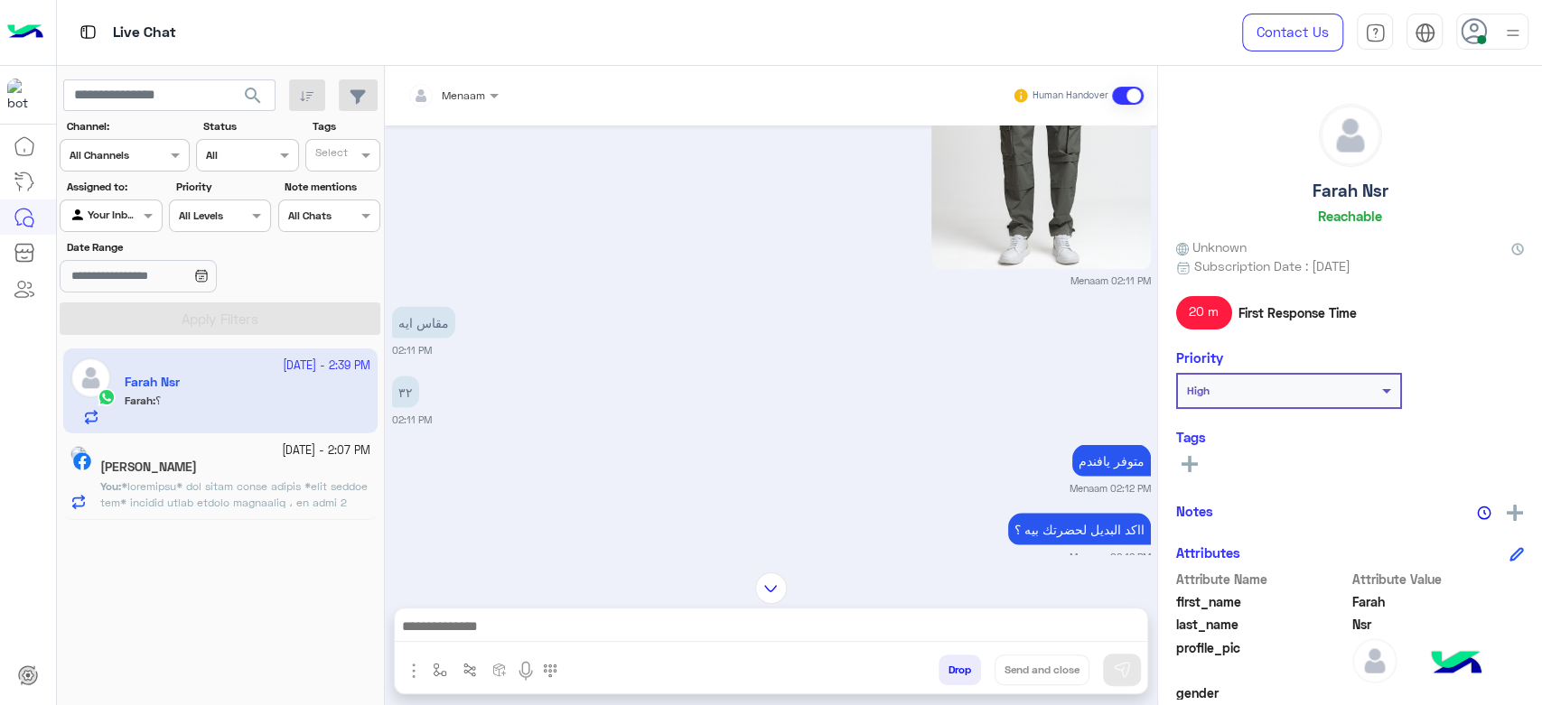
scroll to position [7660, 0]
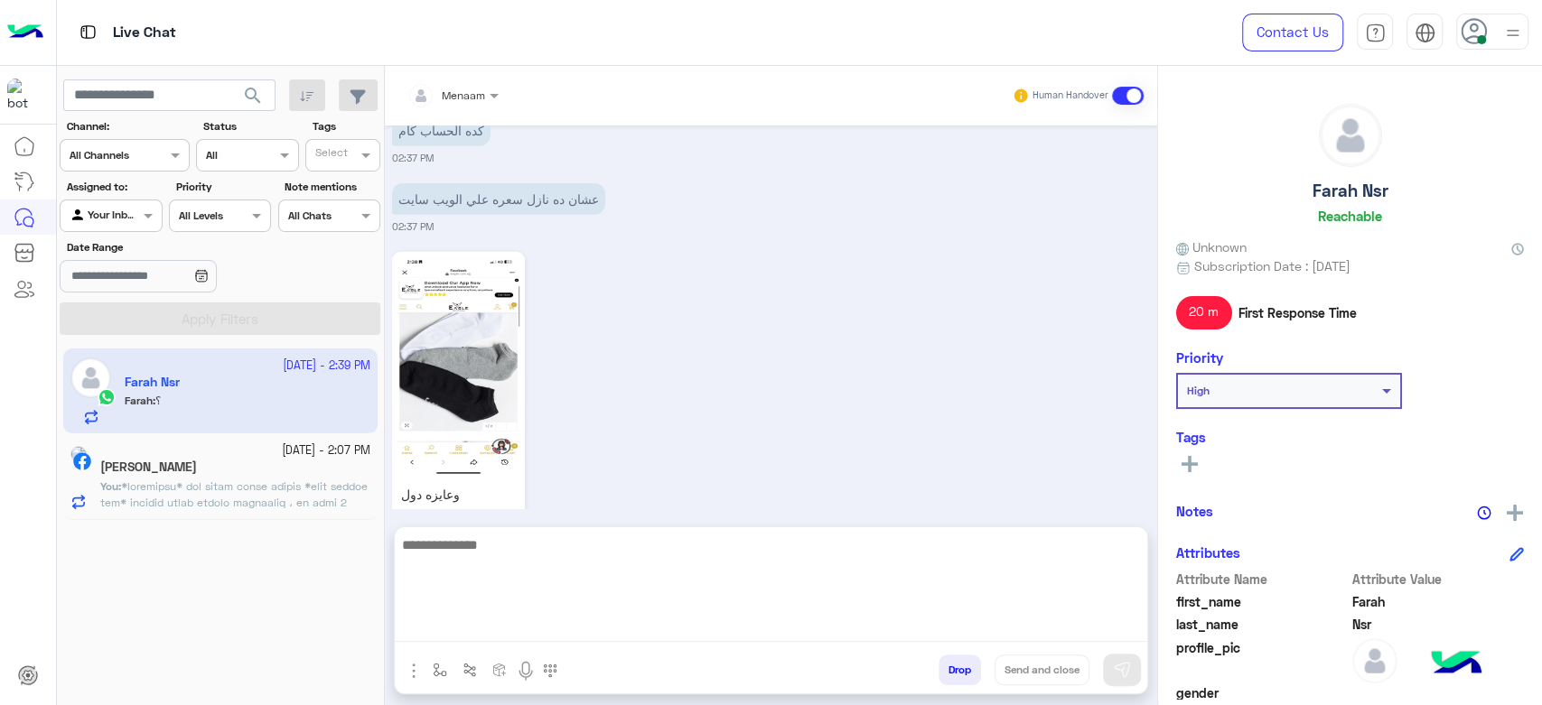
click at [463, 627] on textarea at bounding box center [771, 588] width 752 height 108
type textarea "*"
type textarea "**********"
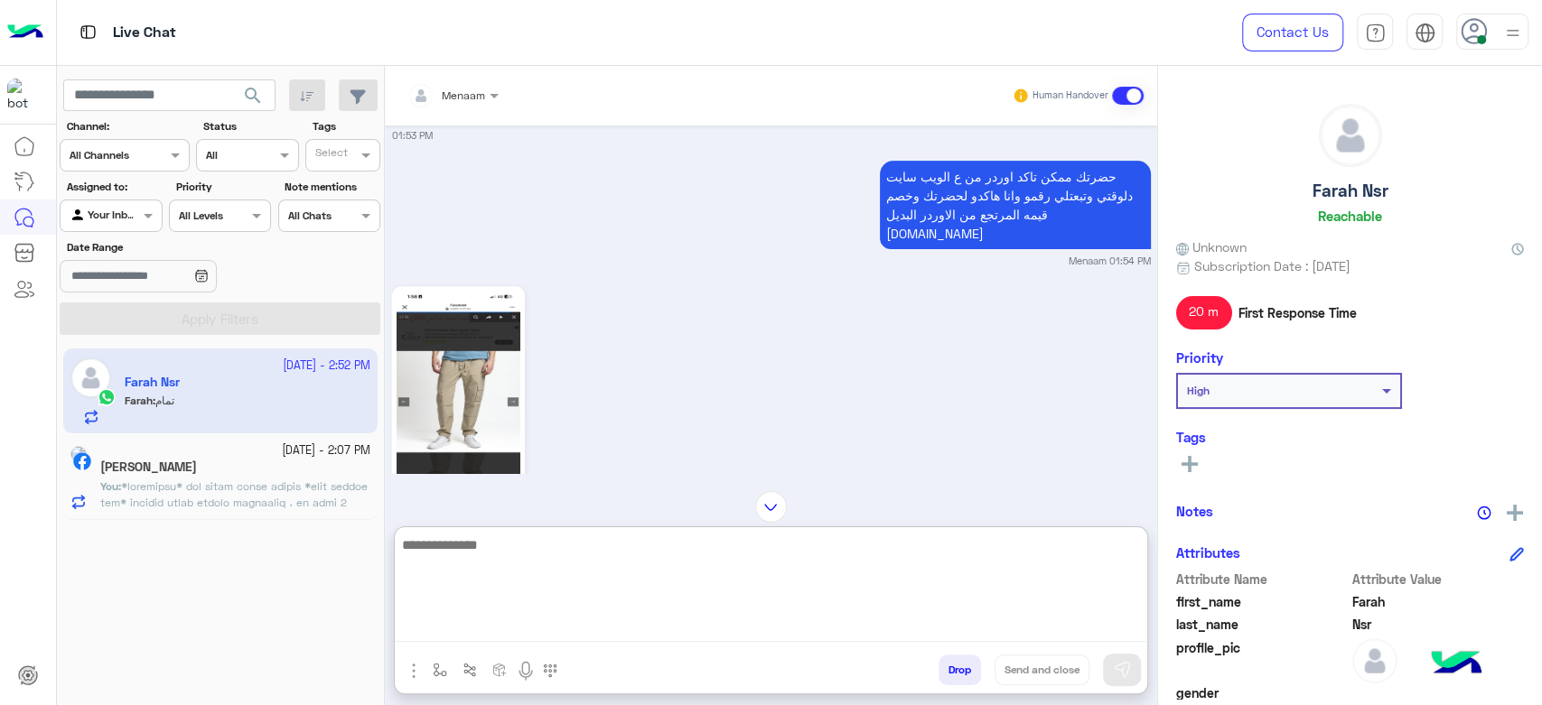
scroll to position [4568, 0]
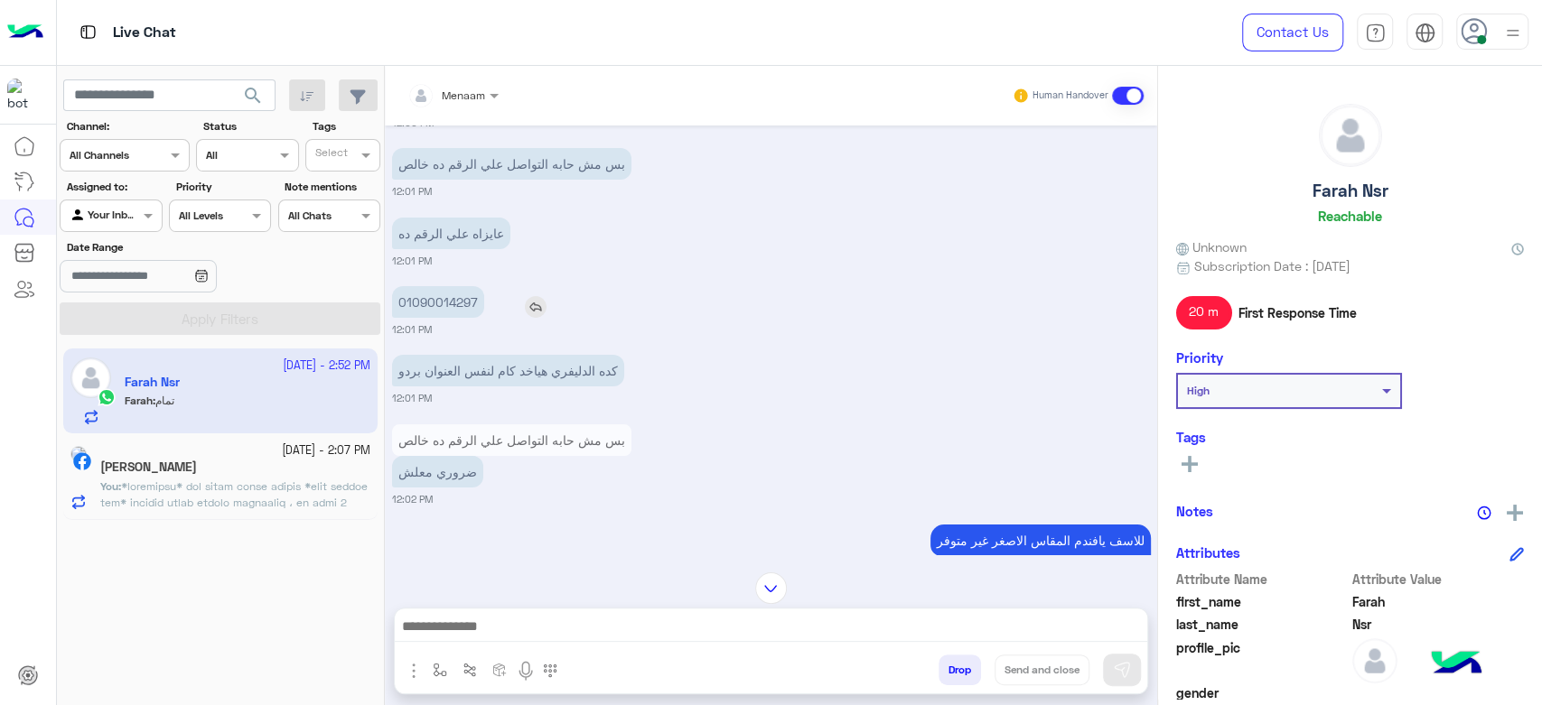
click at [440, 286] on p "01090014297" at bounding box center [438, 302] width 92 height 32
copy p "01090014297"
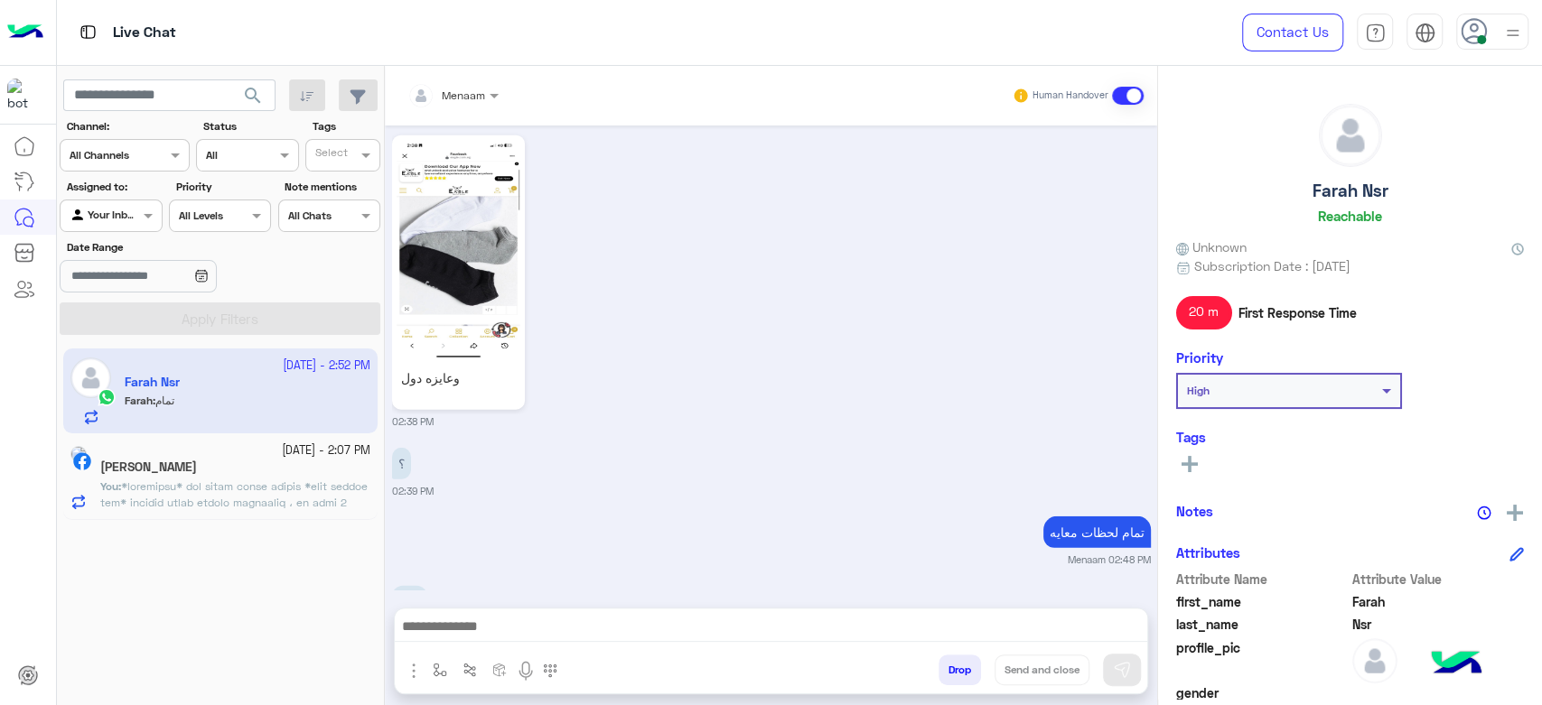
scroll to position [7798, 0]
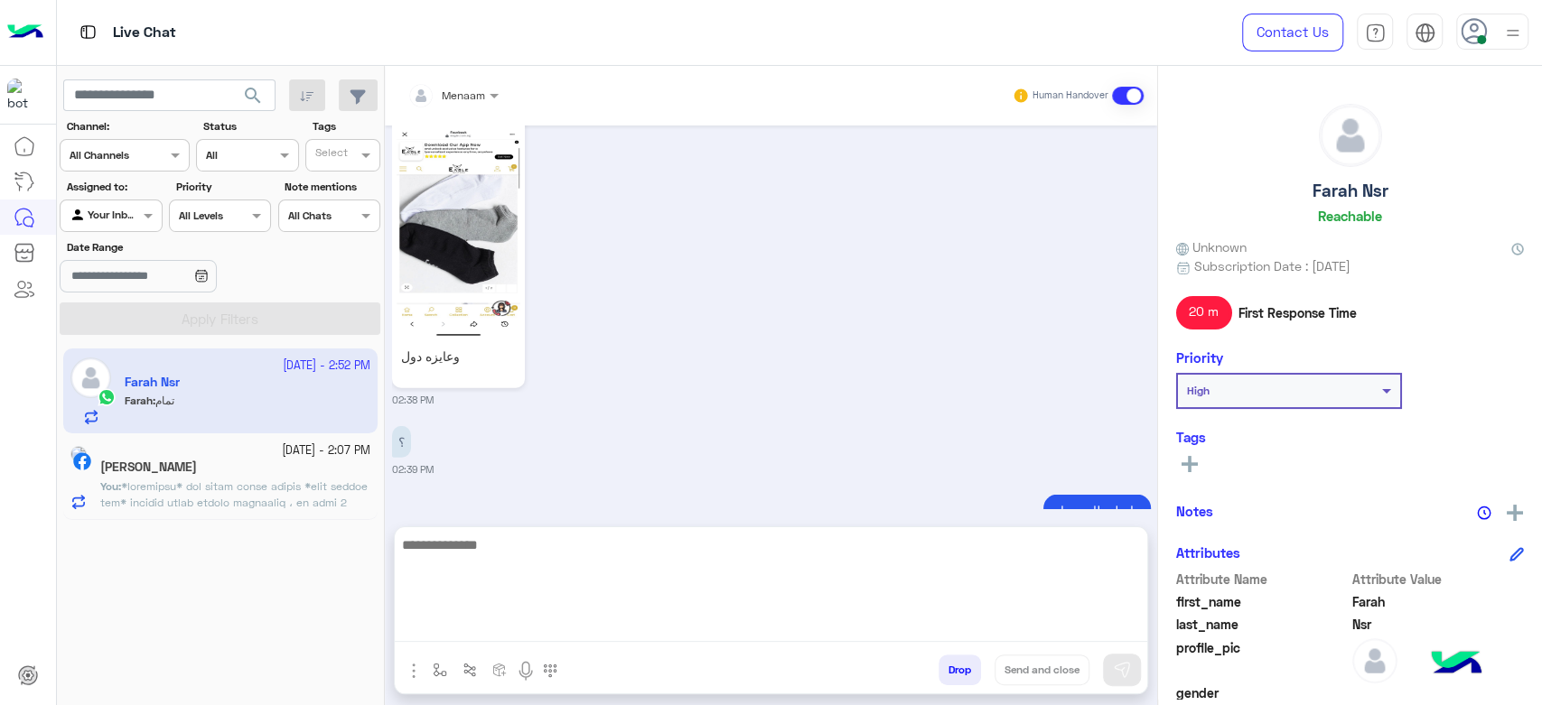
click at [514, 623] on textarea at bounding box center [771, 588] width 752 height 108
paste textarea "**********"
type textarea "**********"
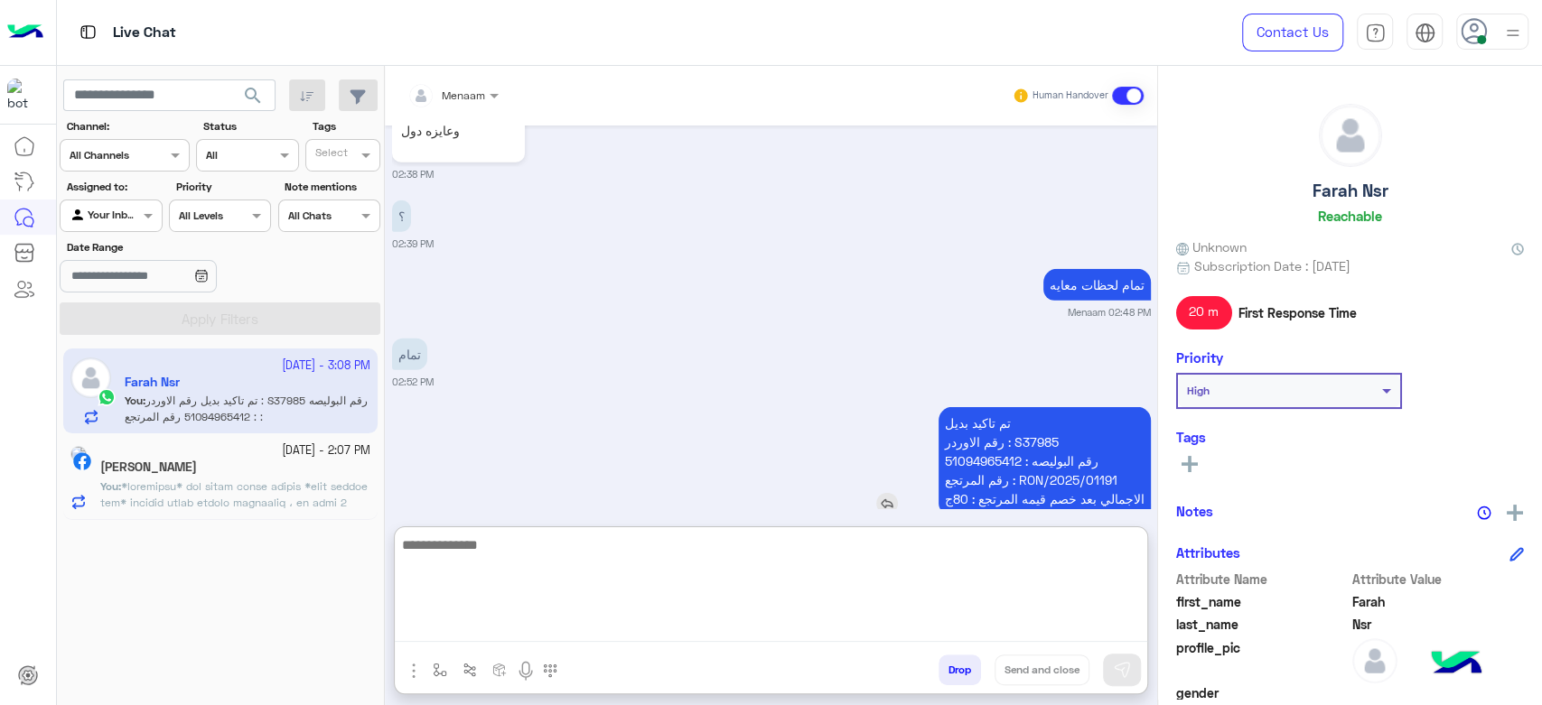
click at [1019, 407] on p "تم تاكيد بديل رقم الاوردر : S37985 رقم البوليصه : 51094965412 رقم المرتجع : RON…" at bounding box center [1045, 460] width 212 height 107
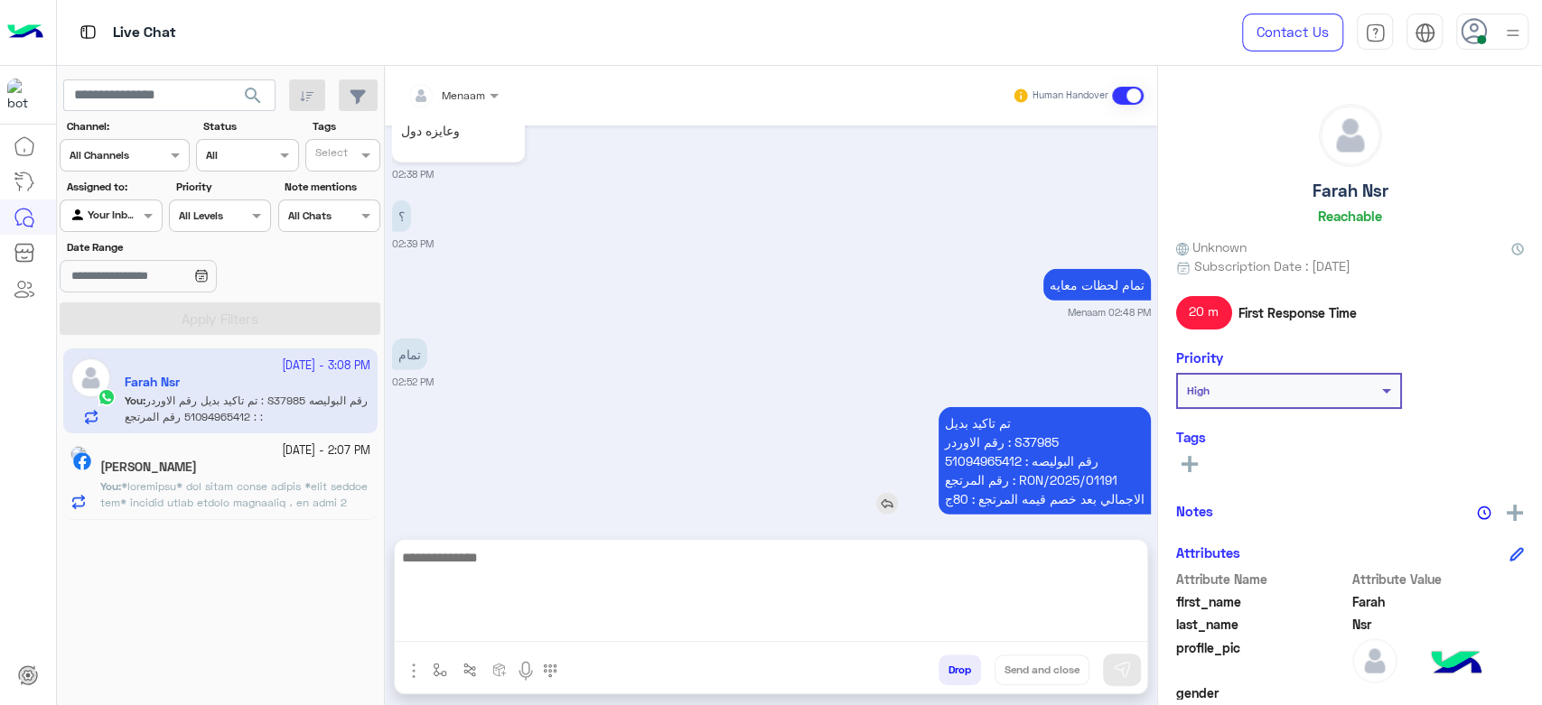
scroll to position [7943, 0]
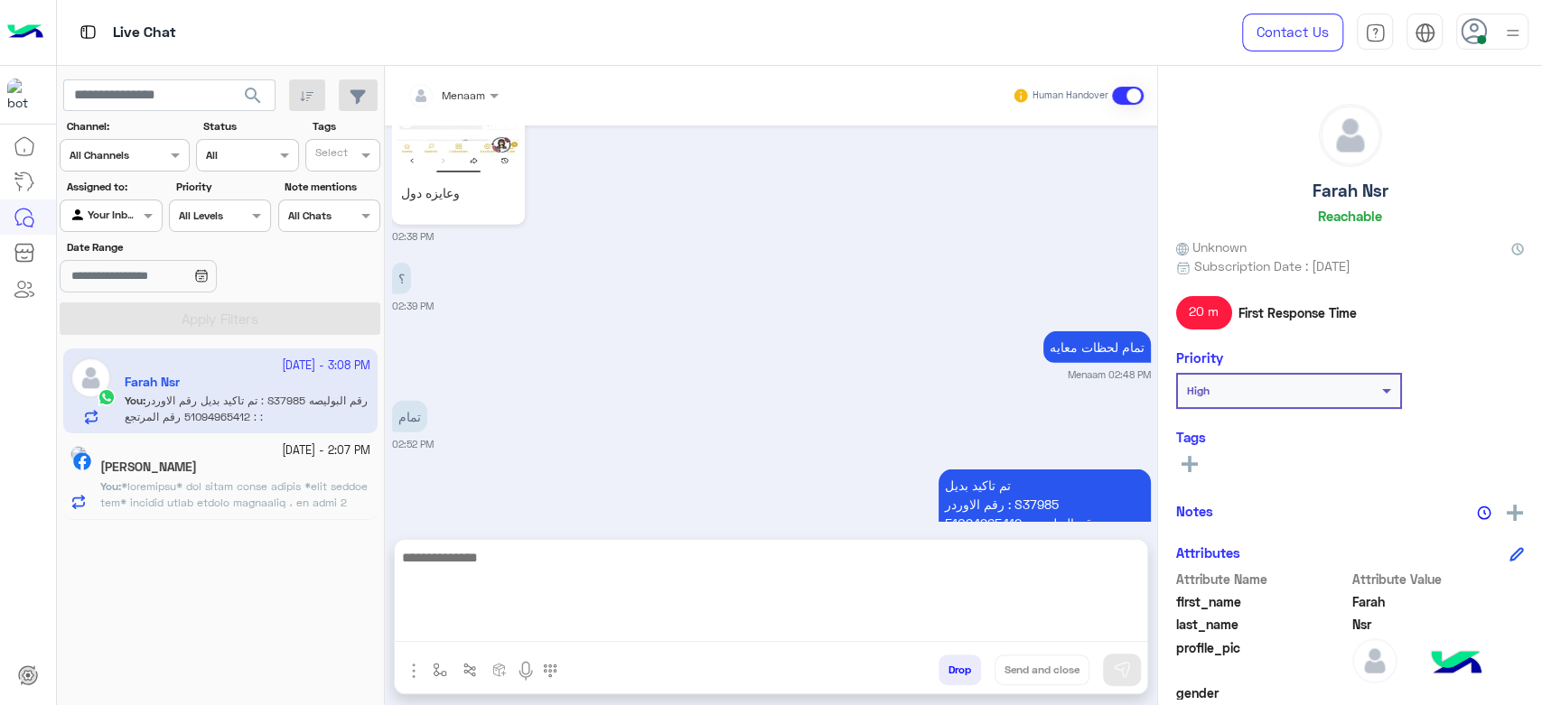
click at [1019, 402] on div "تمام 02:52 PM" at bounding box center [771, 424] width 759 height 55
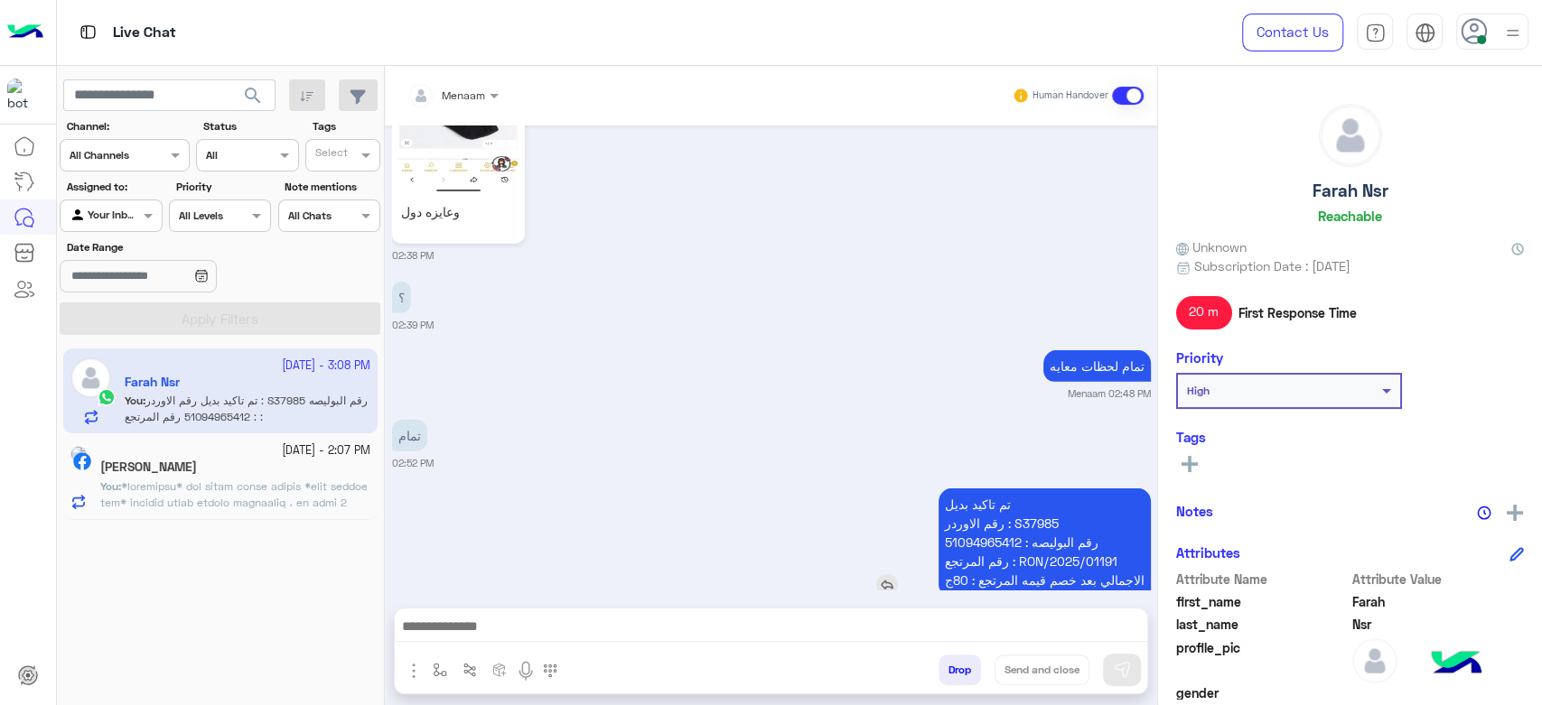
click at [1027, 489] on p "تم تاكيد بديل رقم الاوردر : S37985 رقم البوليصه : 51094965412 رقم المرتجع : RON…" at bounding box center [1045, 542] width 212 height 107
copy p "S37985"
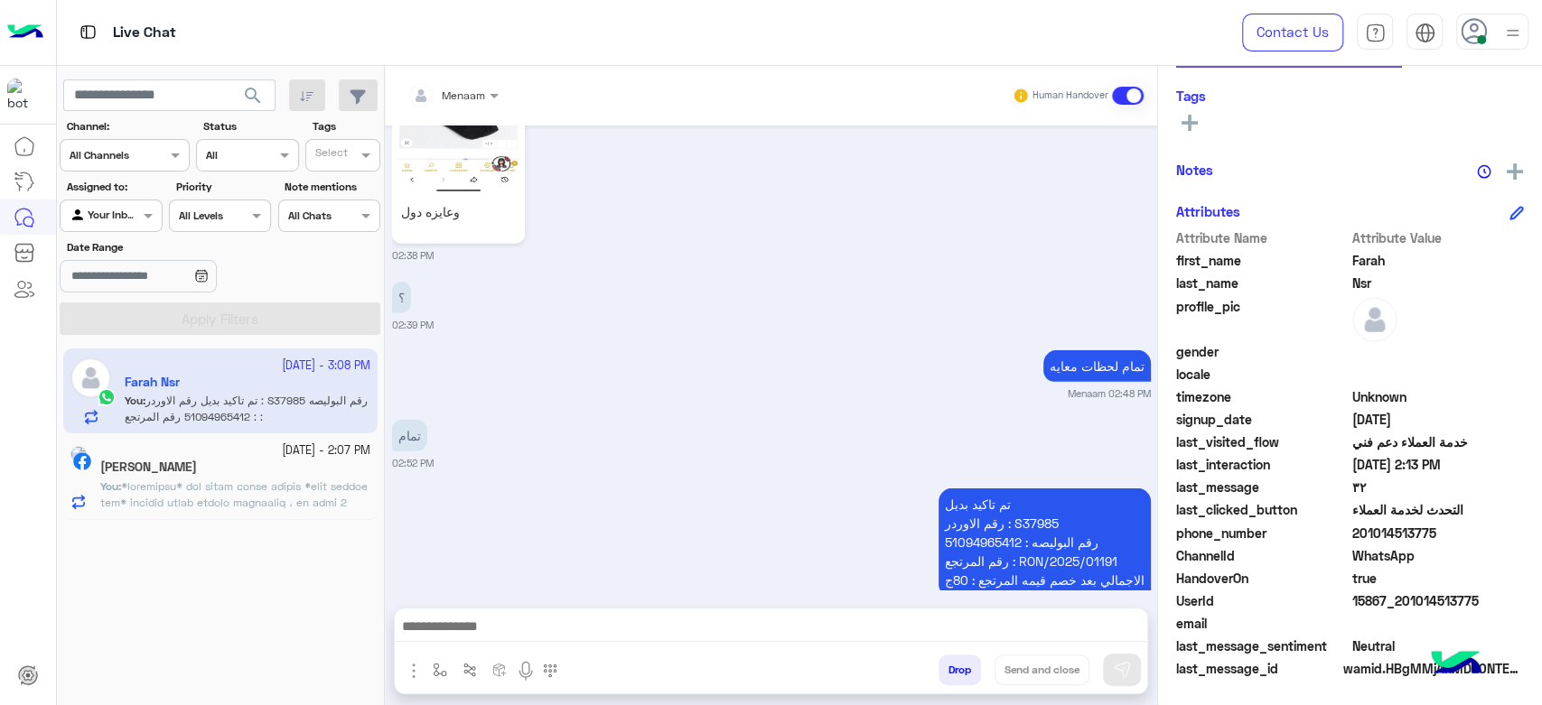
click at [815, 416] on div "تمام 02:52 PM" at bounding box center [771, 443] width 759 height 55
click at [746, 346] on div "تمام لحظات معايه Menaam 02:48 PM" at bounding box center [771, 373] width 759 height 55
click at [950, 663] on button "Drop" at bounding box center [960, 670] width 42 height 31
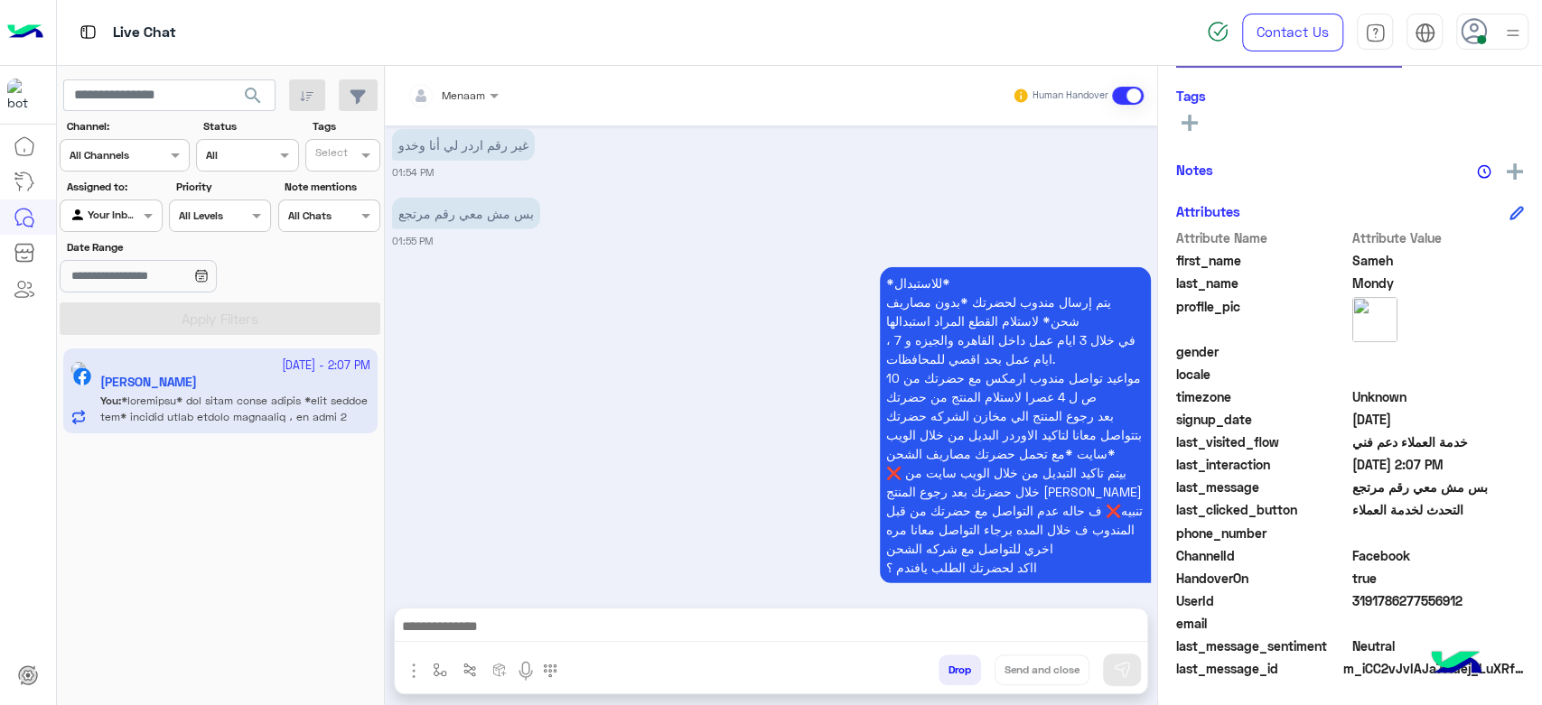
scroll to position [3505, 0]
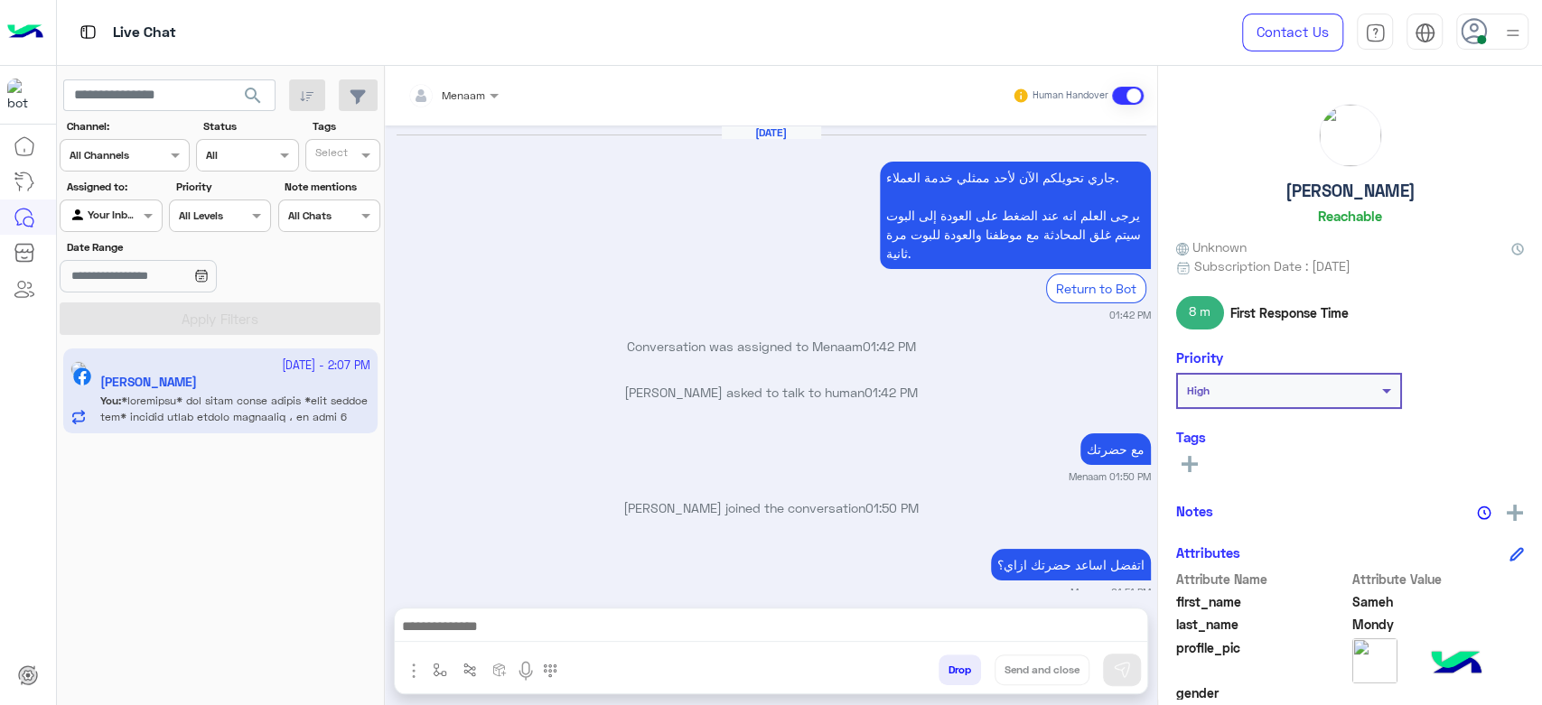
scroll to position [1293, 0]
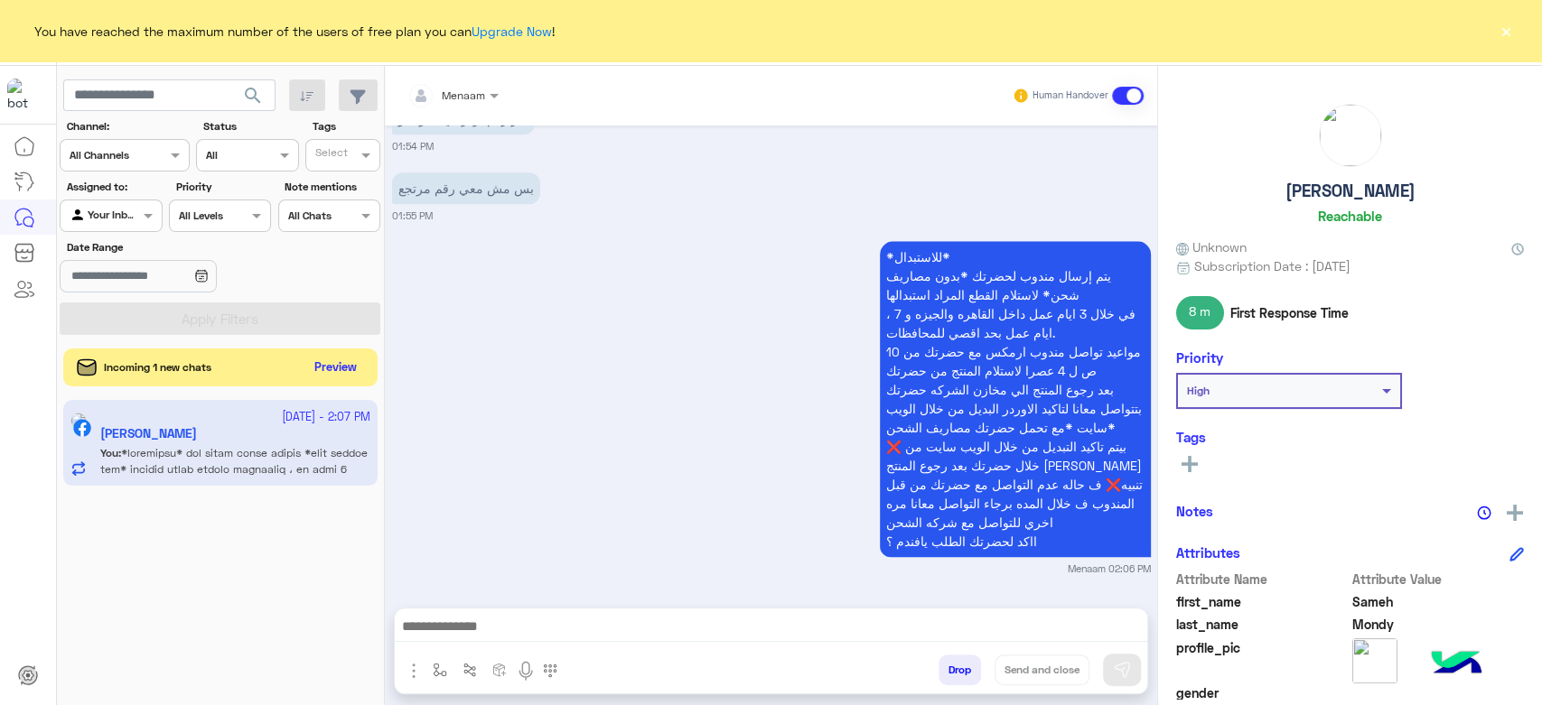
click at [324, 362] on button "Preview" at bounding box center [336, 368] width 56 height 24
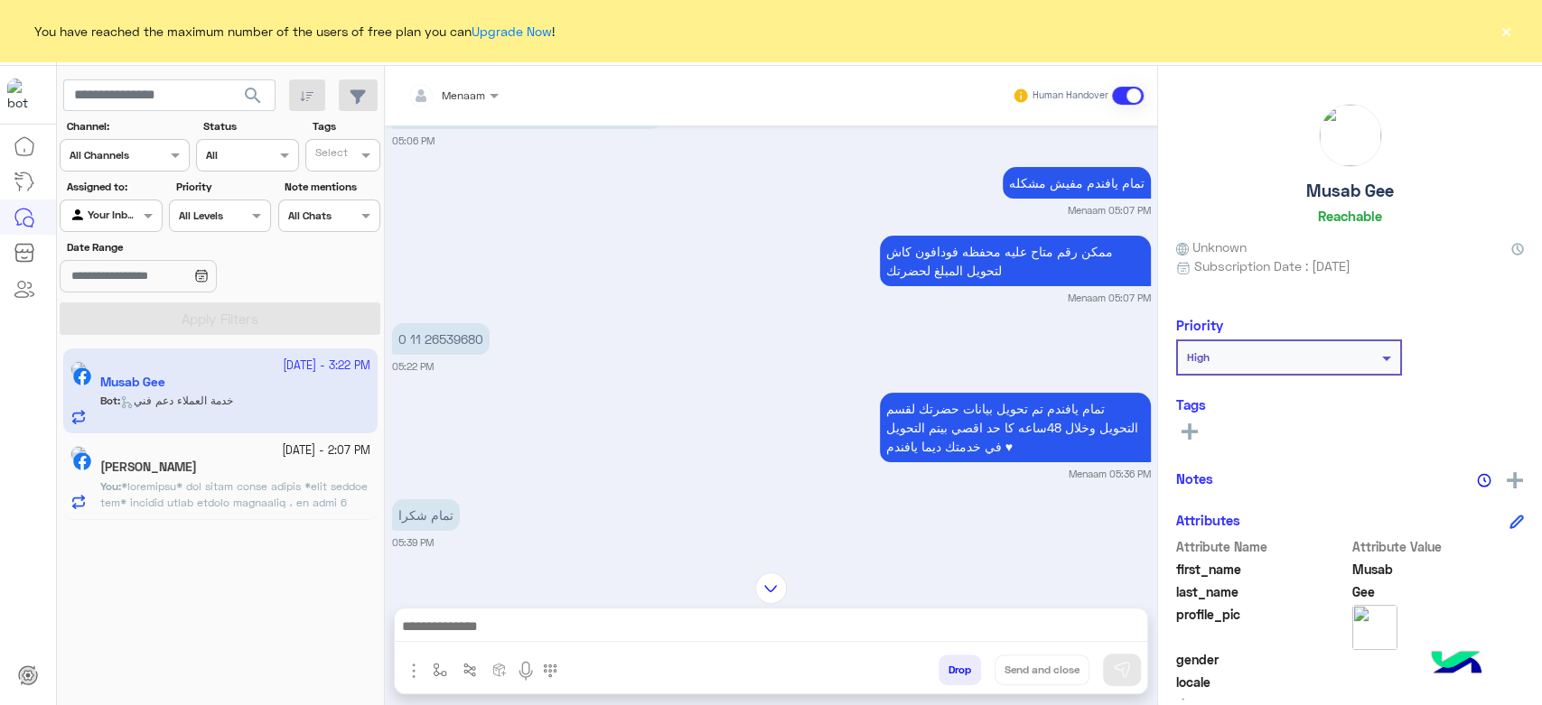
scroll to position [33, 0]
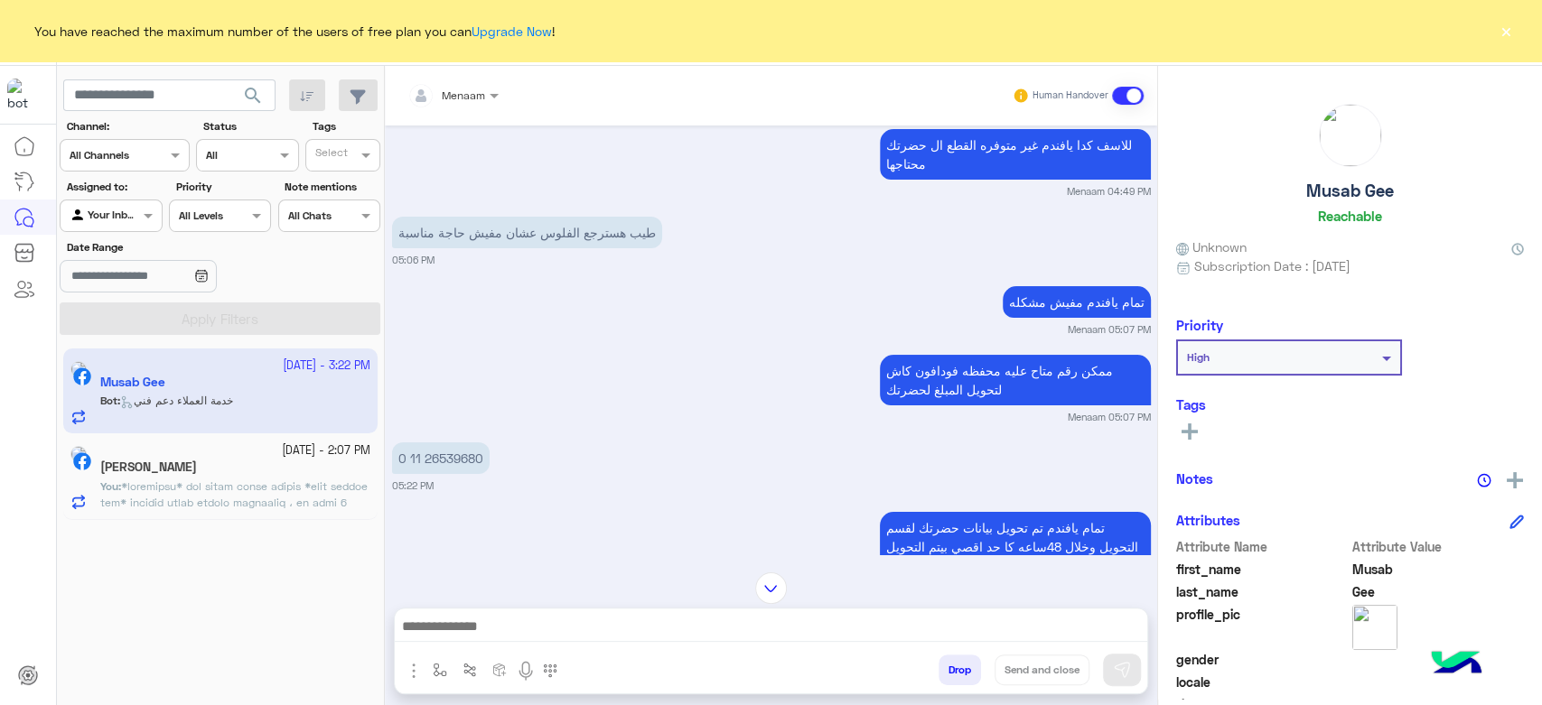
click at [469, 474] on p "0 11 26539680" at bounding box center [441, 459] width 98 height 32
copy app-message "0 11 26539680"
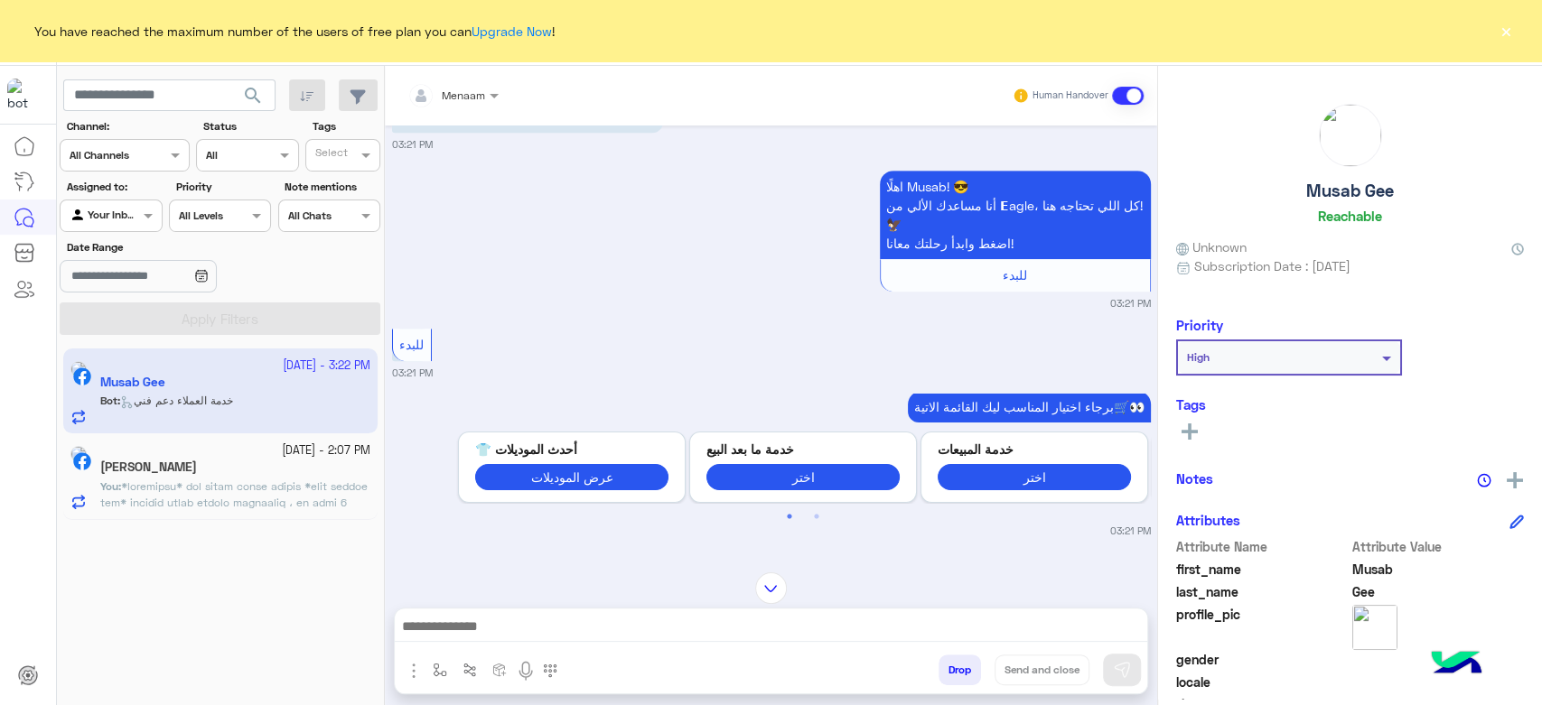
scroll to position [8, 0]
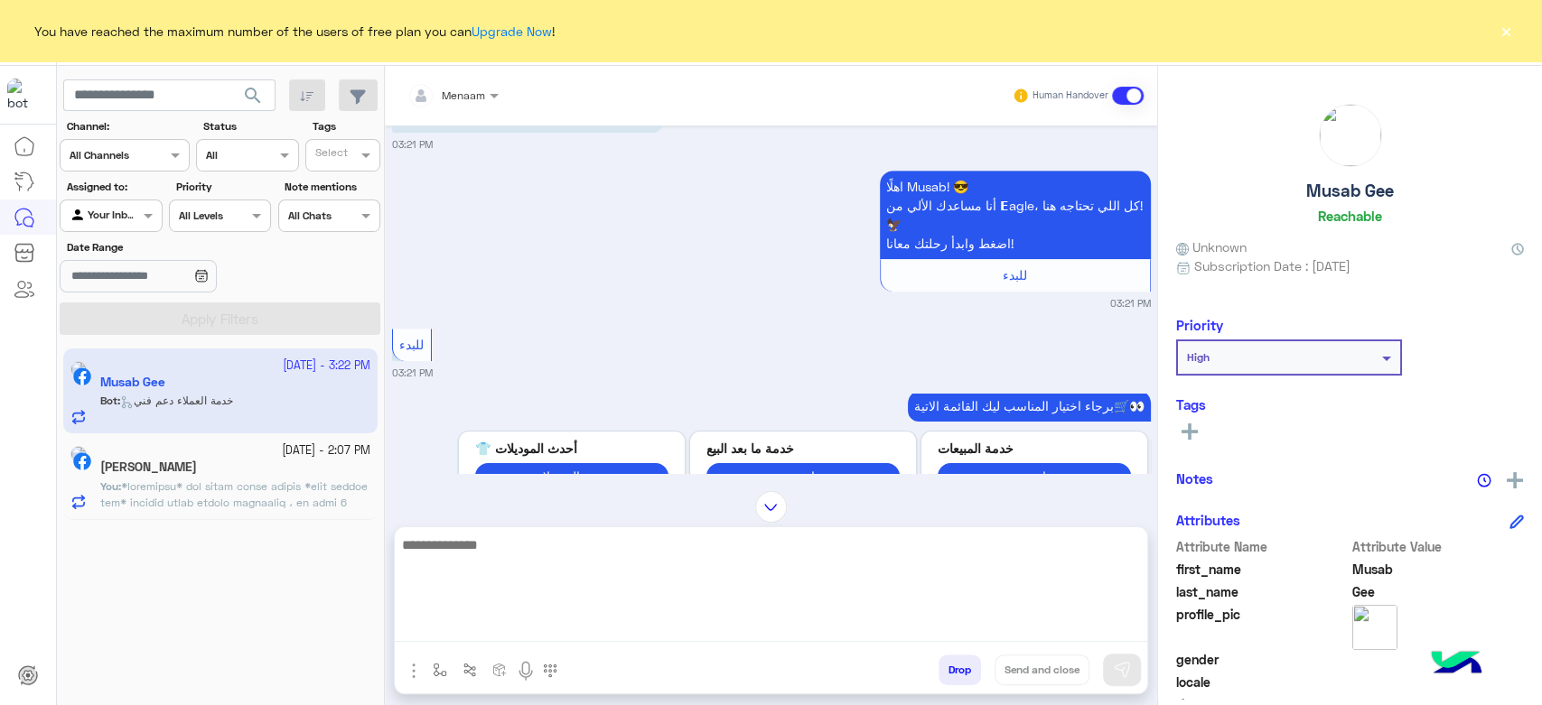
click at [499, 625] on textarea at bounding box center [771, 588] width 752 height 108
type textarea "**********"
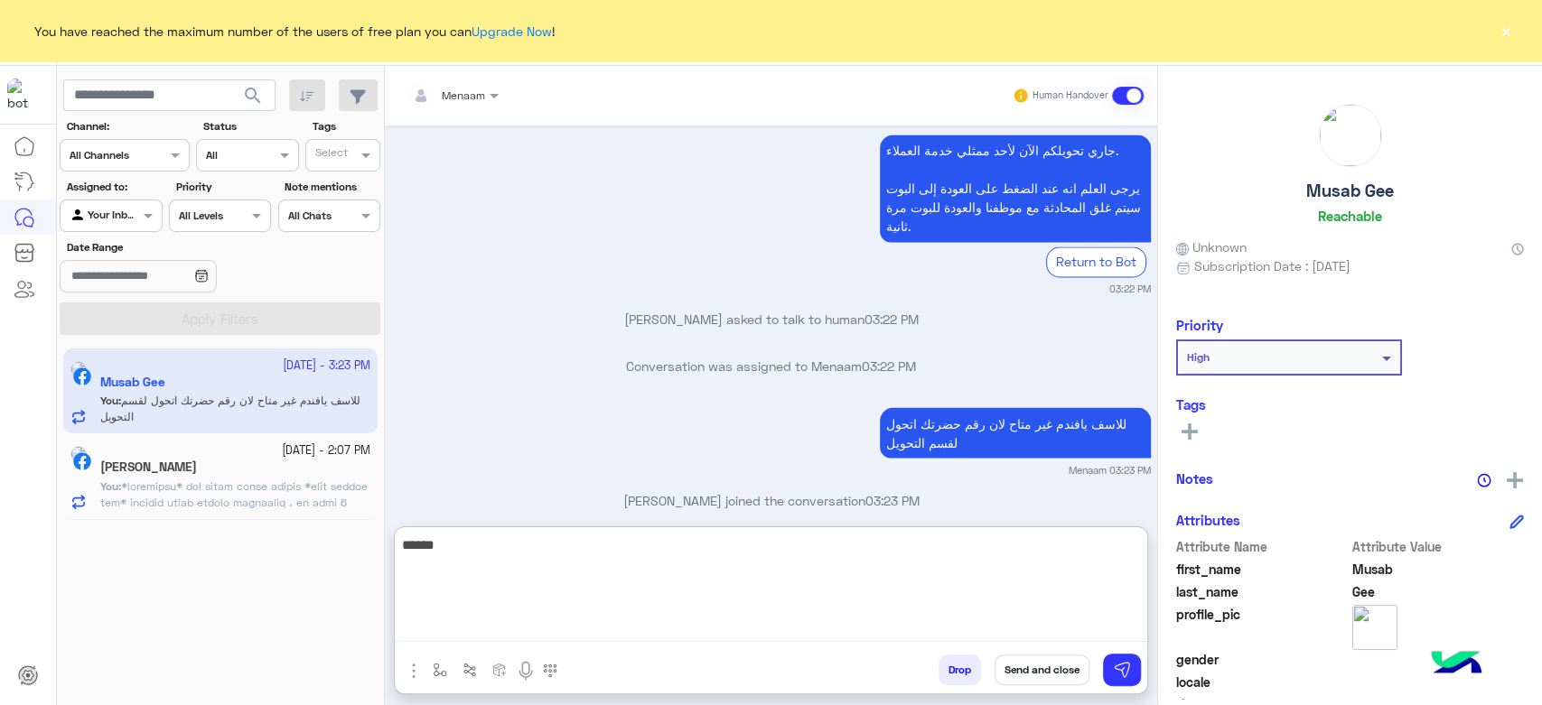
scroll to position [2154, 0]
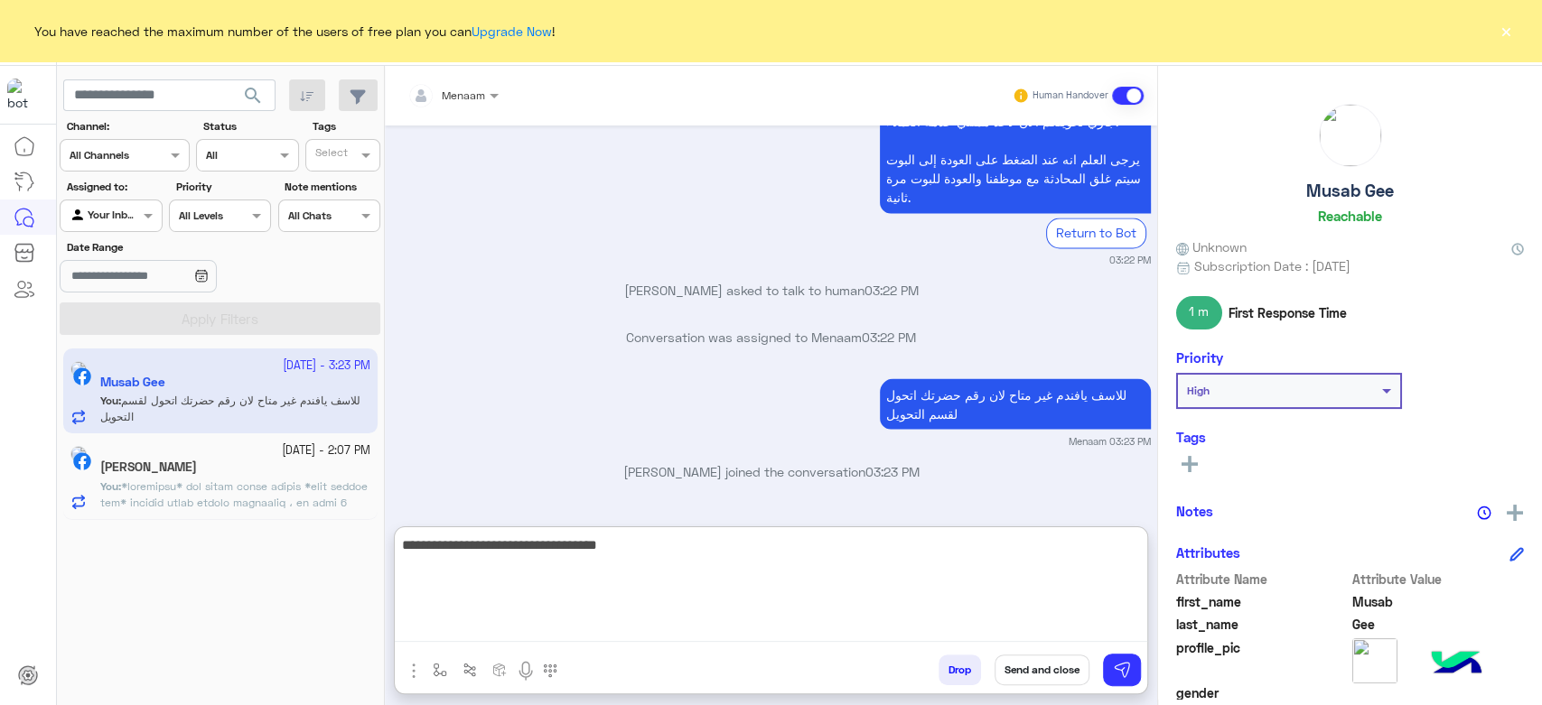
type textarea "**********"
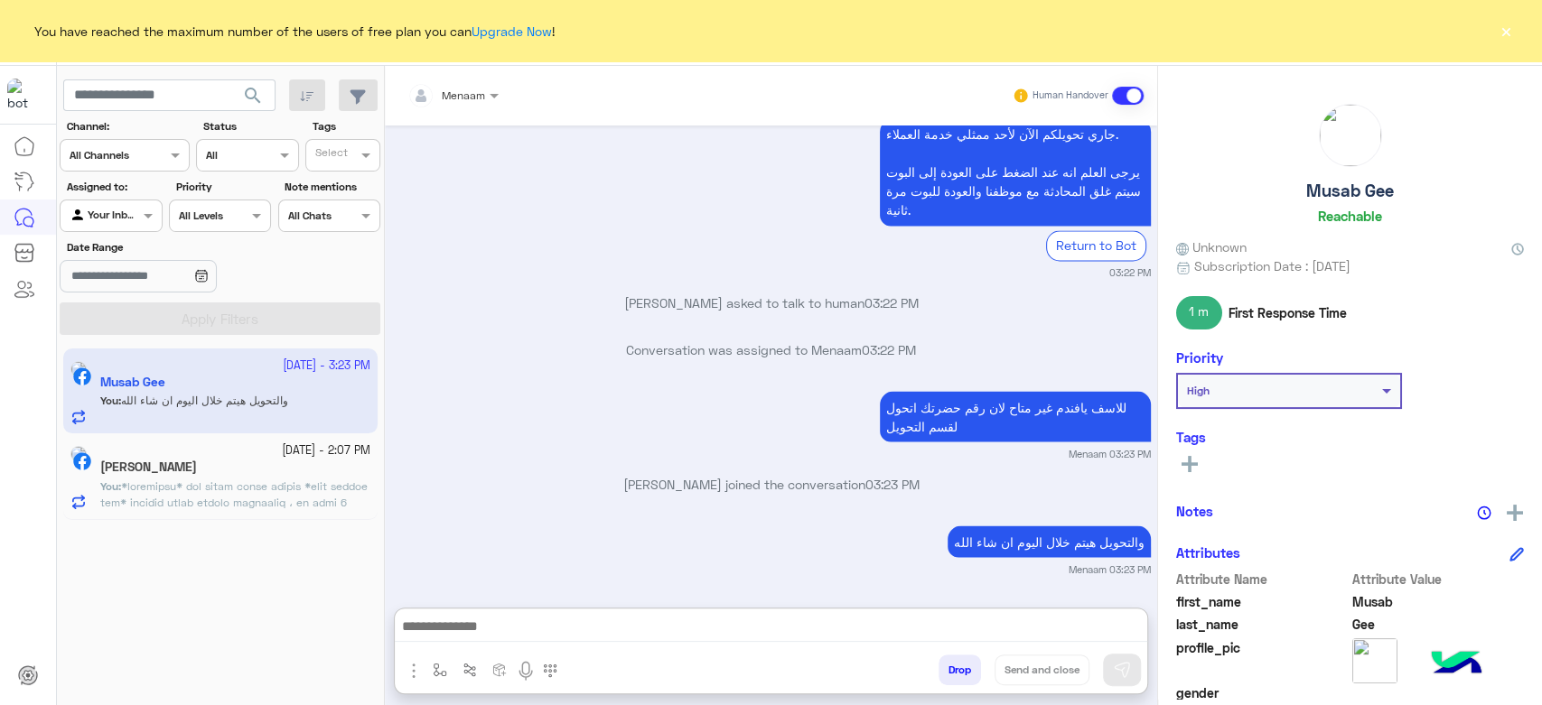
click at [1350, 186] on h5 "Musab Gee" at bounding box center [1350, 191] width 88 height 21
copy h5 "Musab Gee"
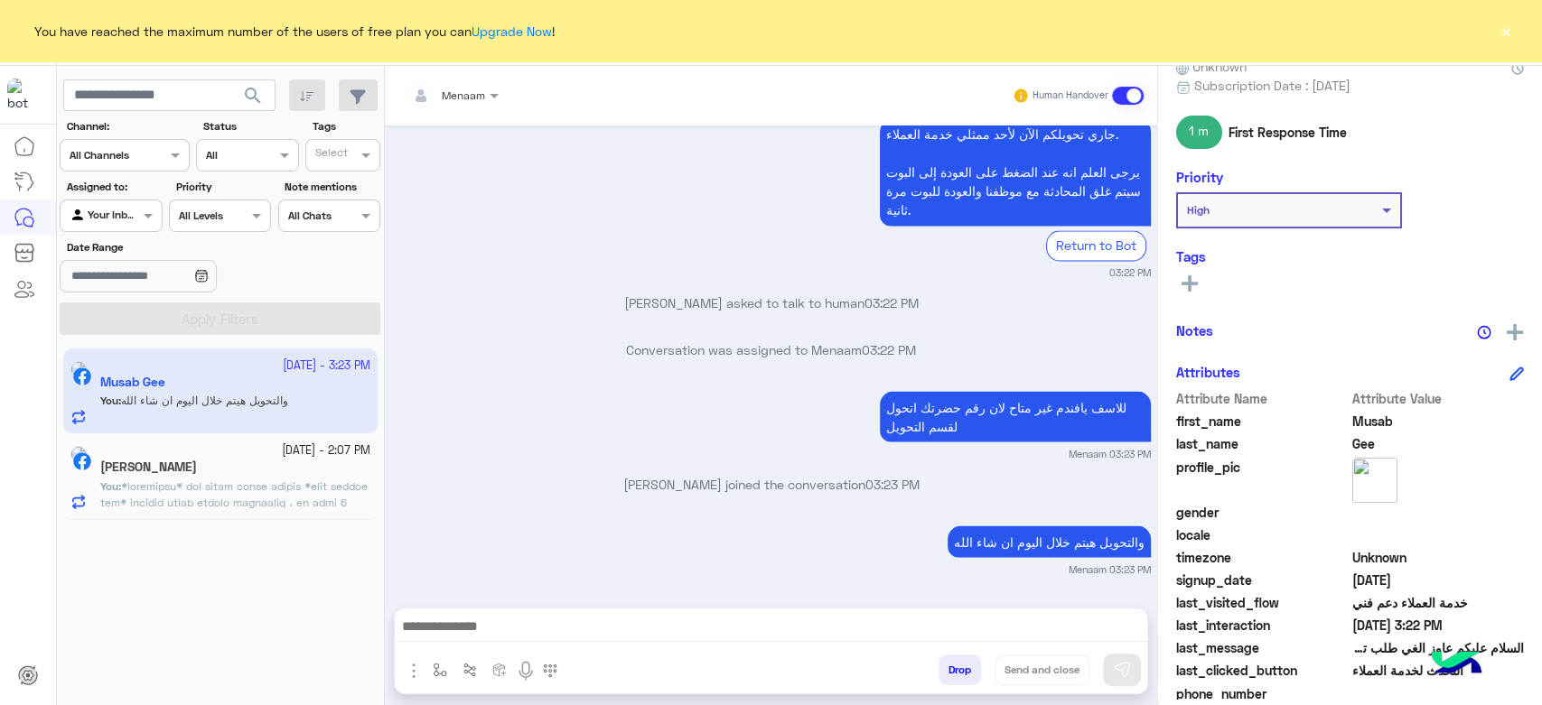
scroll to position [341, 0]
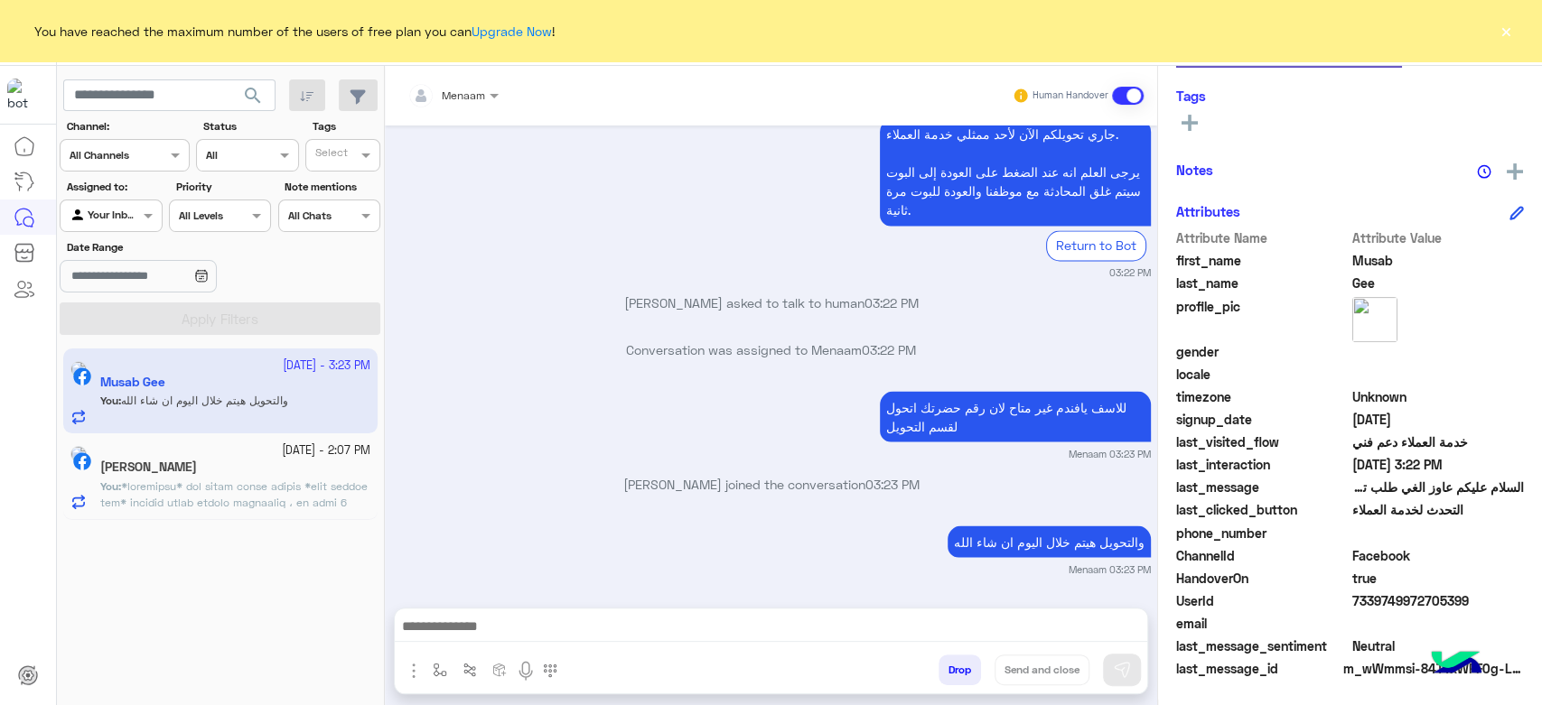
click at [1380, 598] on span "7339749972705399" at bounding box center [1438, 601] width 173 height 19
copy span "7339749972705399"
click at [199, 487] on span at bounding box center [234, 576] width 269 height 192
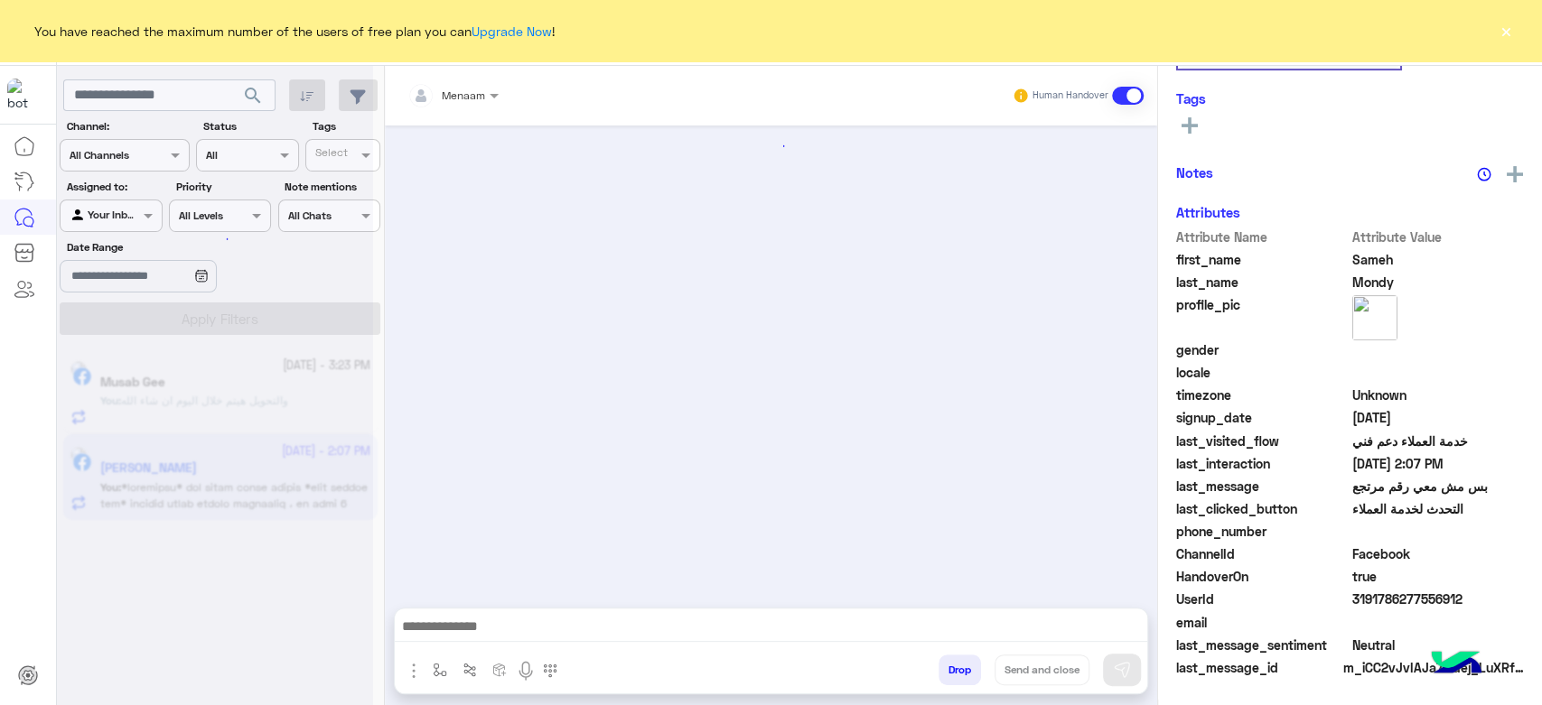
click at [1504, 28] on button "×" at bounding box center [1506, 31] width 18 height 18
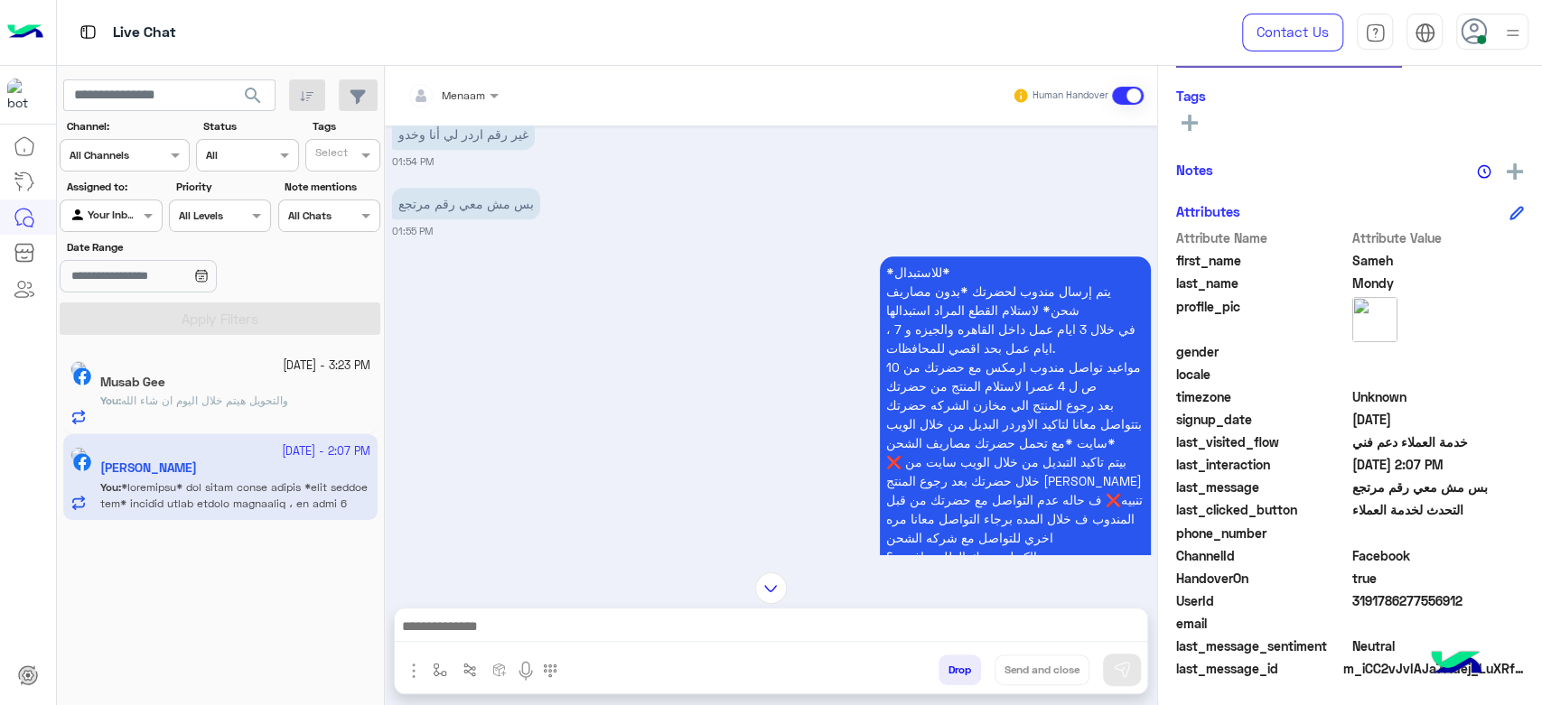
scroll to position [1293, 0]
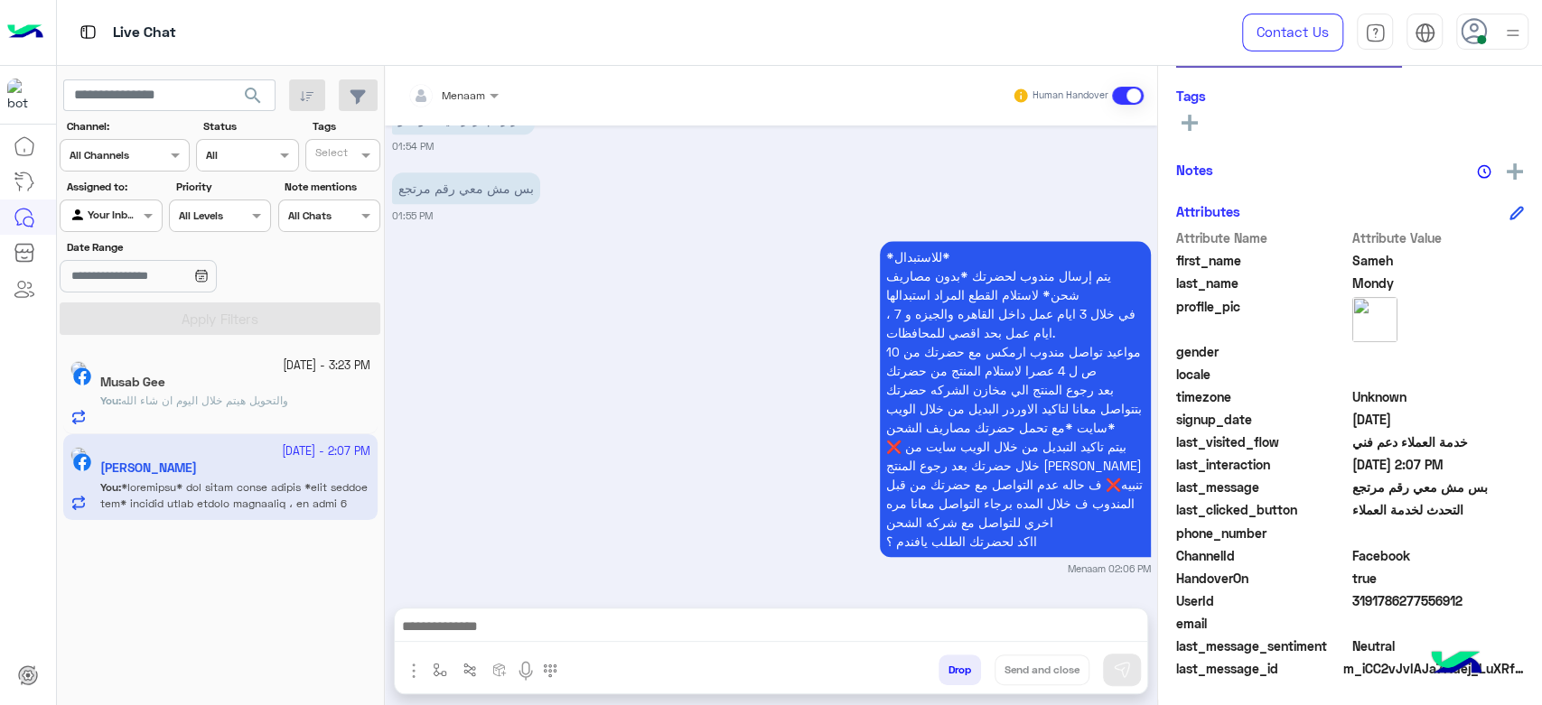
click at [204, 382] on div "Musab Gee" at bounding box center [235, 384] width 270 height 19
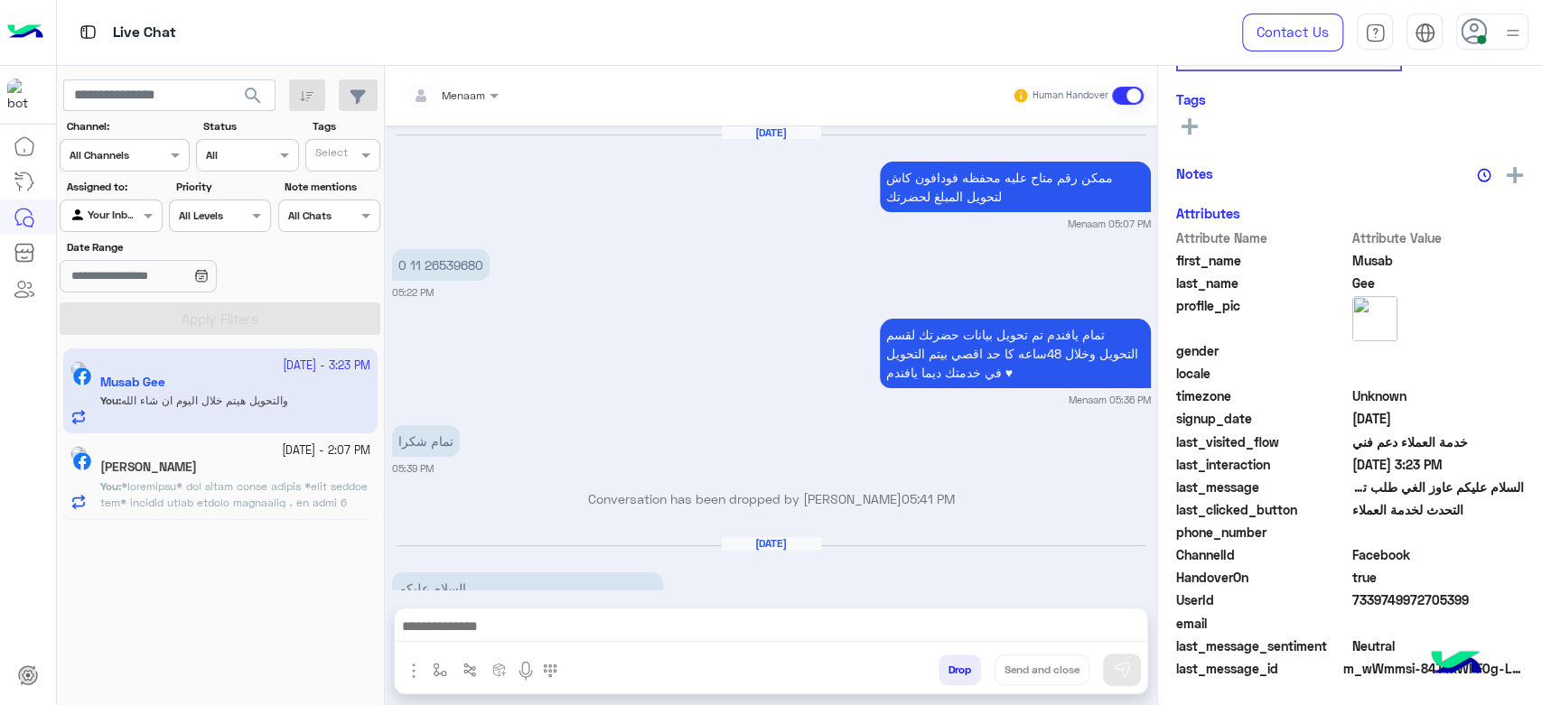
scroll to position [1898, 0]
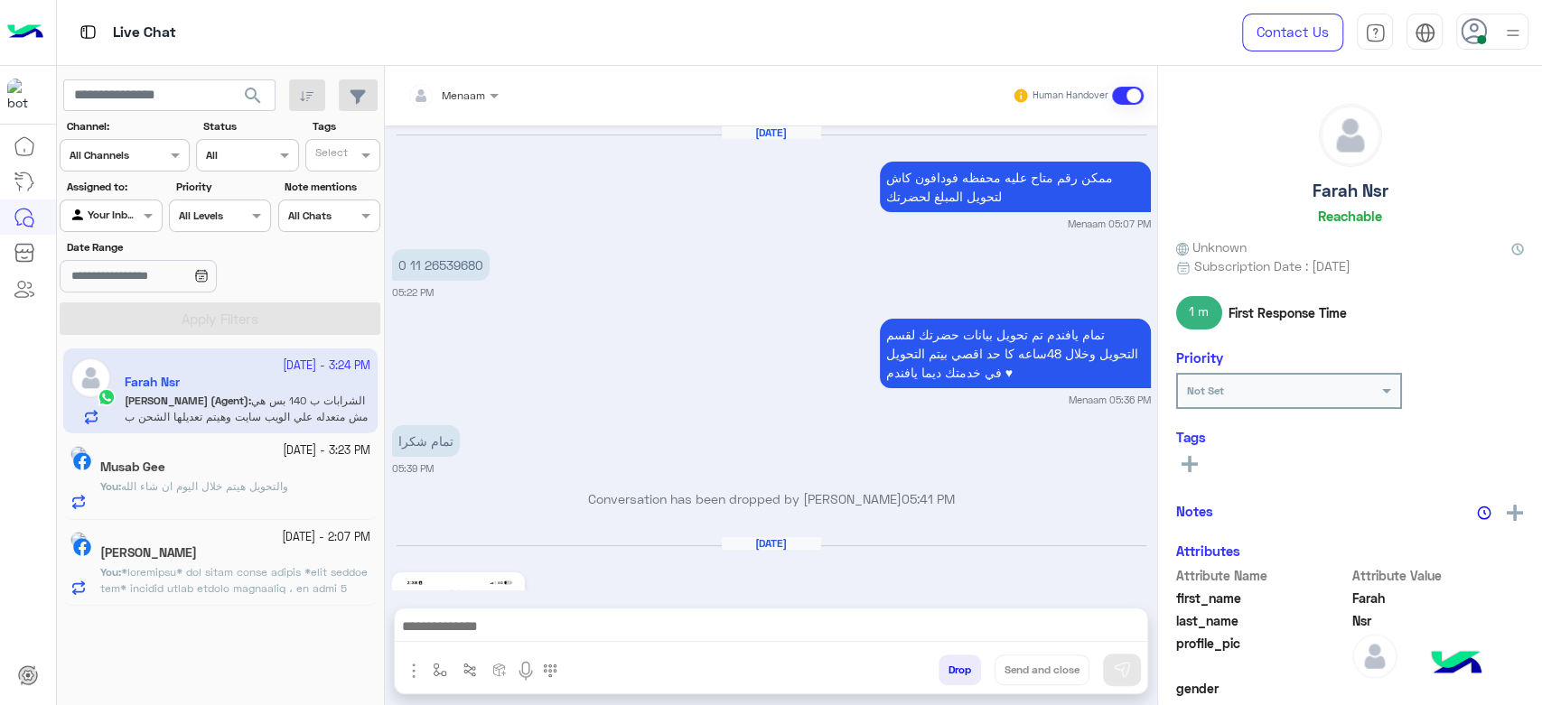
scroll to position [4269, 0]
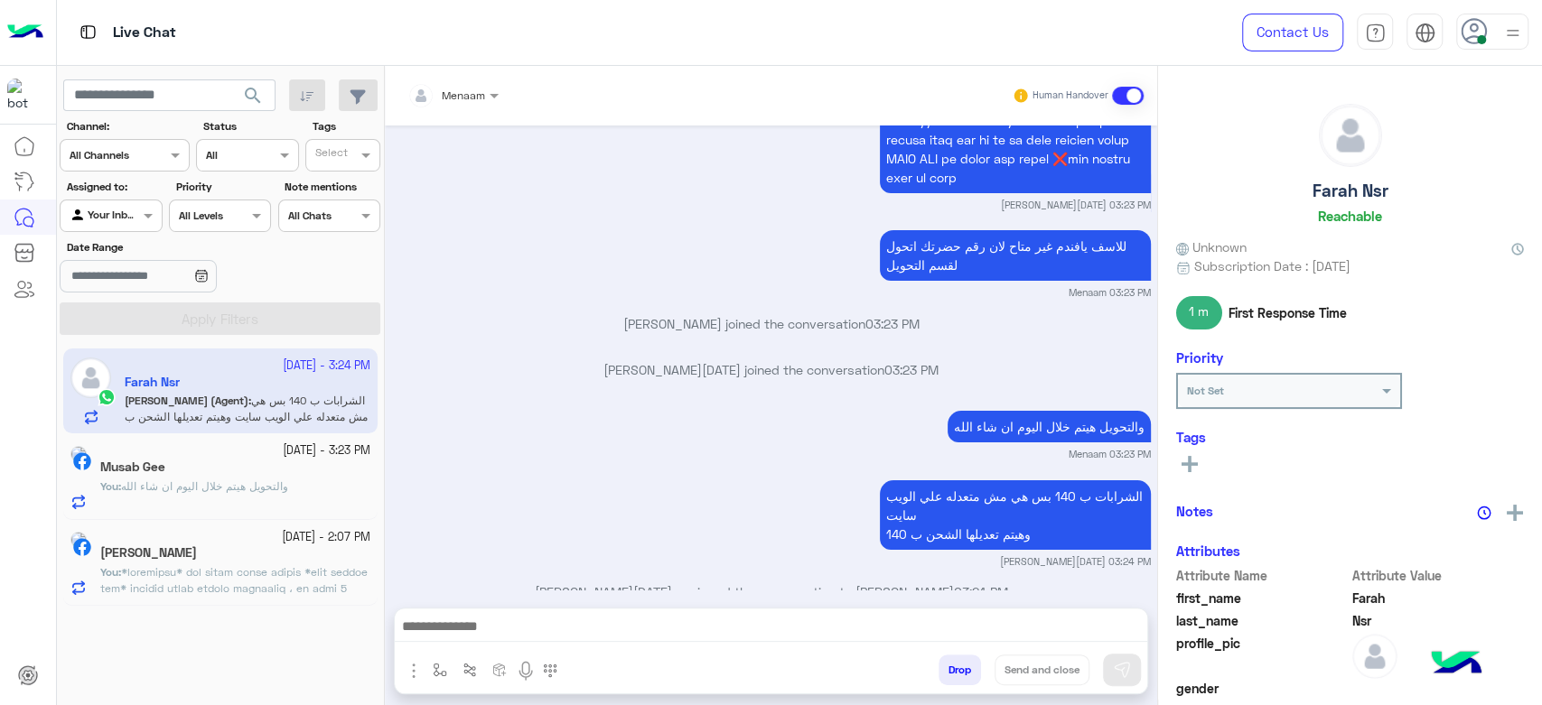
click at [215, 420] on app-inbox-user "[DATE] - 3:24 PM [PERSON_NAME] (Agent) : الشرابات ب 140 بس هي مش متعدله علي الو…" at bounding box center [220, 391] width 314 height 85
click at [457, 609] on div at bounding box center [771, 631] width 752 height 45
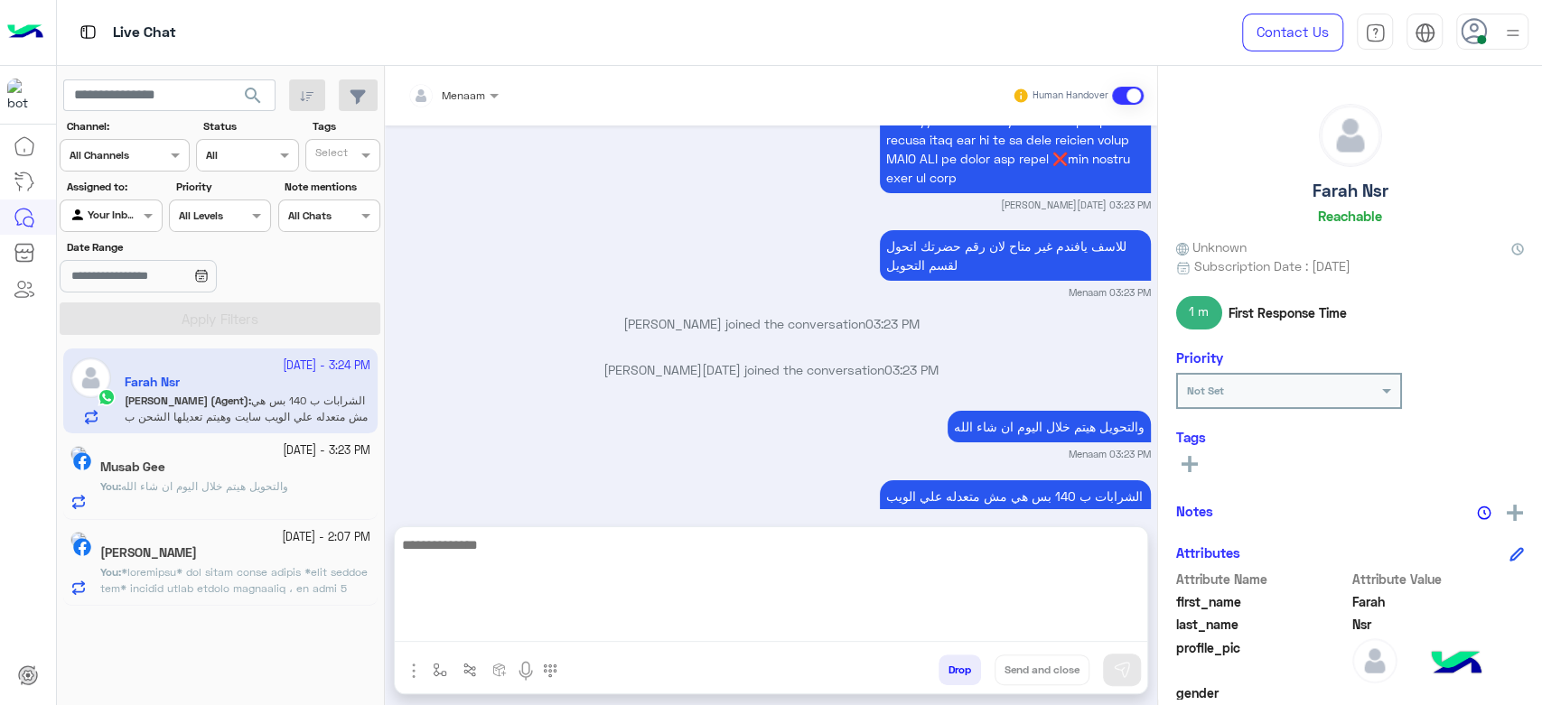
click at [465, 633] on textarea at bounding box center [771, 588] width 752 height 108
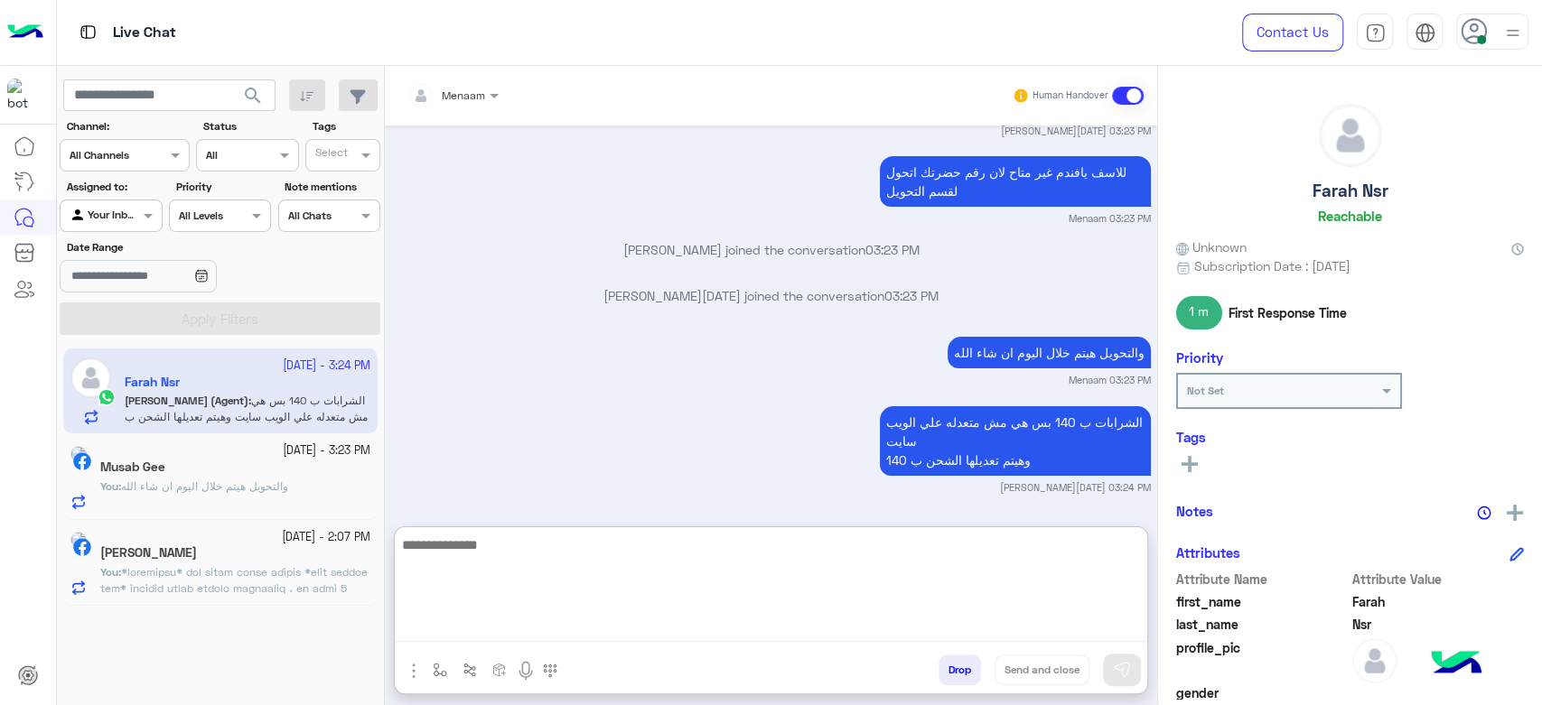
scroll to position [4350, 0]
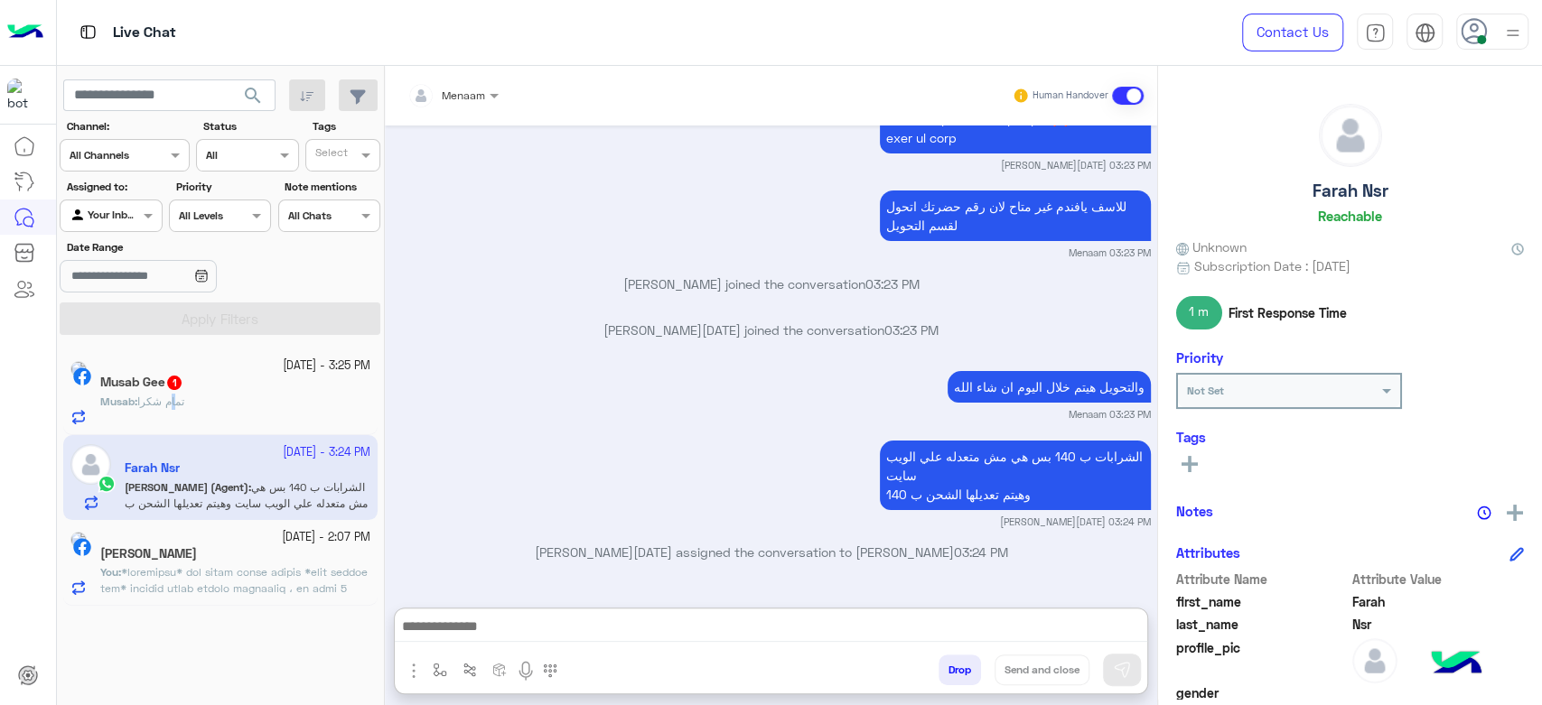
click at [200, 417] on div "Musab : تمام شكرا" at bounding box center [235, 410] width 270 height 32
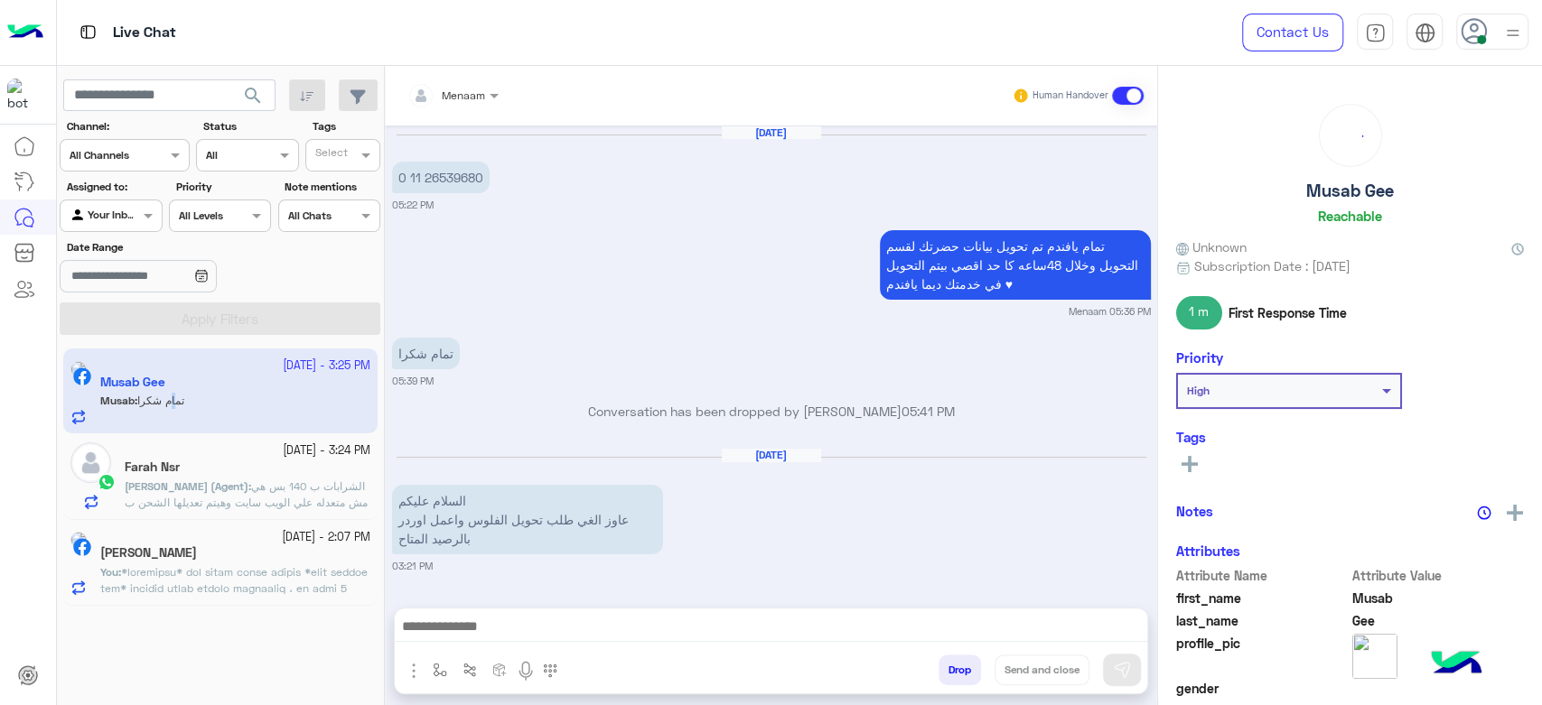
scroll to position [1879, 0]
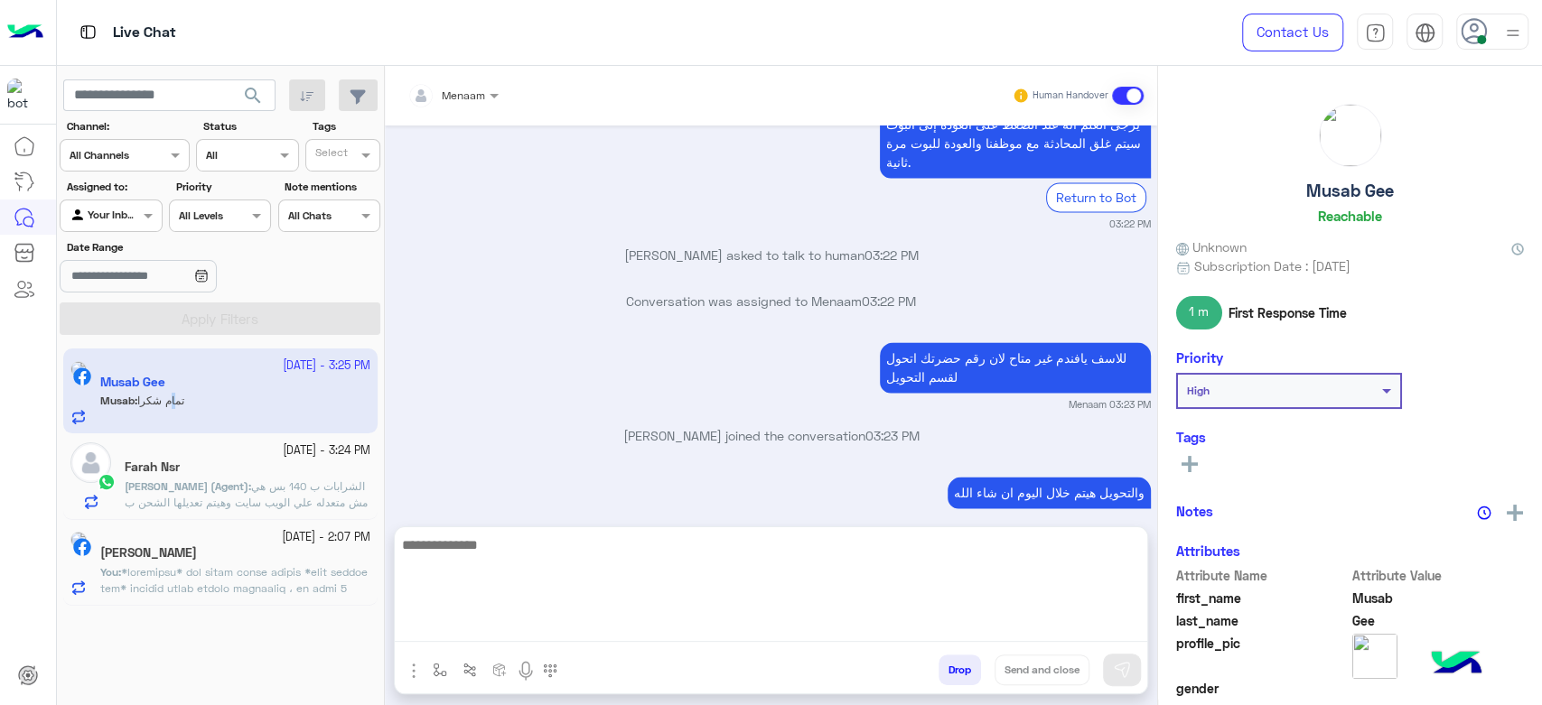
click at [490, 625] on textarea at bounding box center [771, 588] width 752 height 108
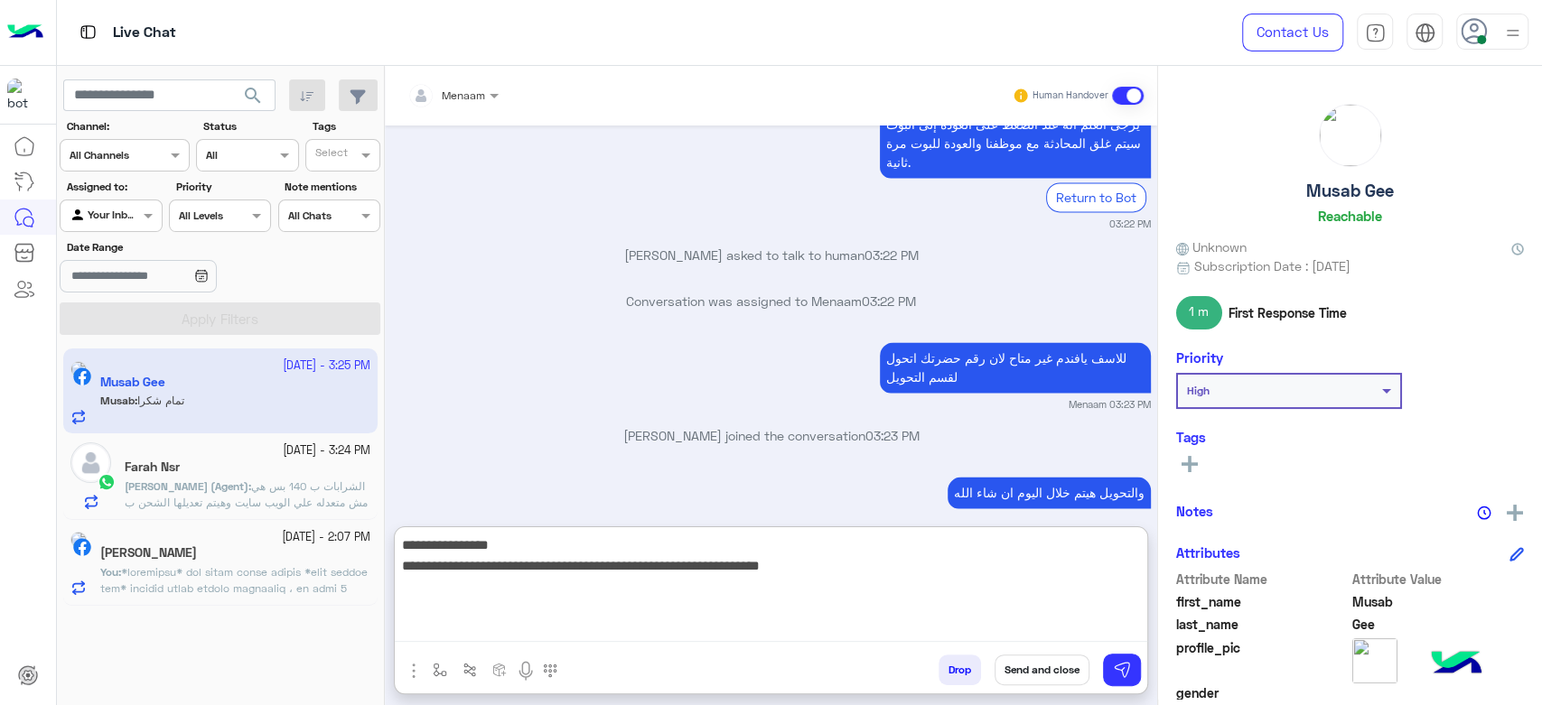
type textarea "**********"
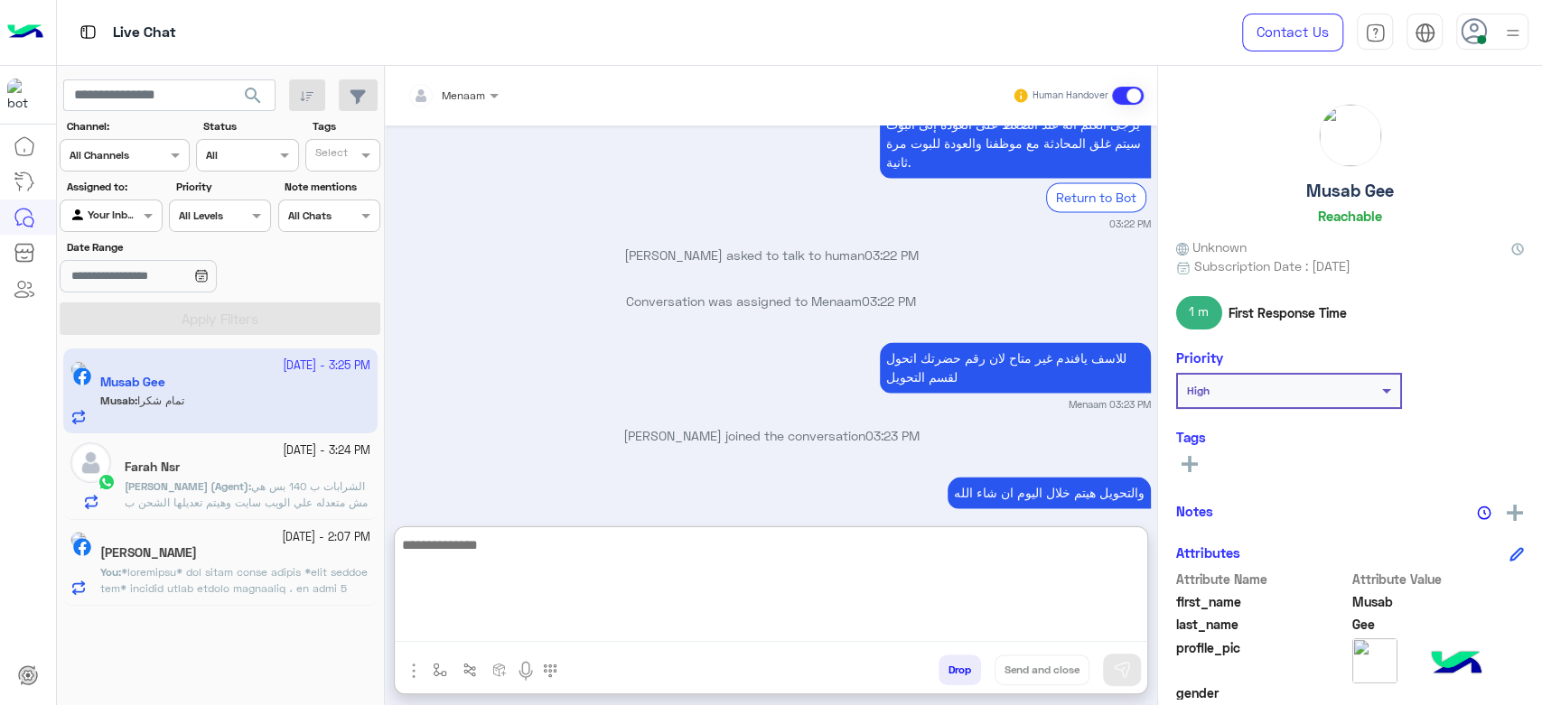
scroll to position [2067, 0]
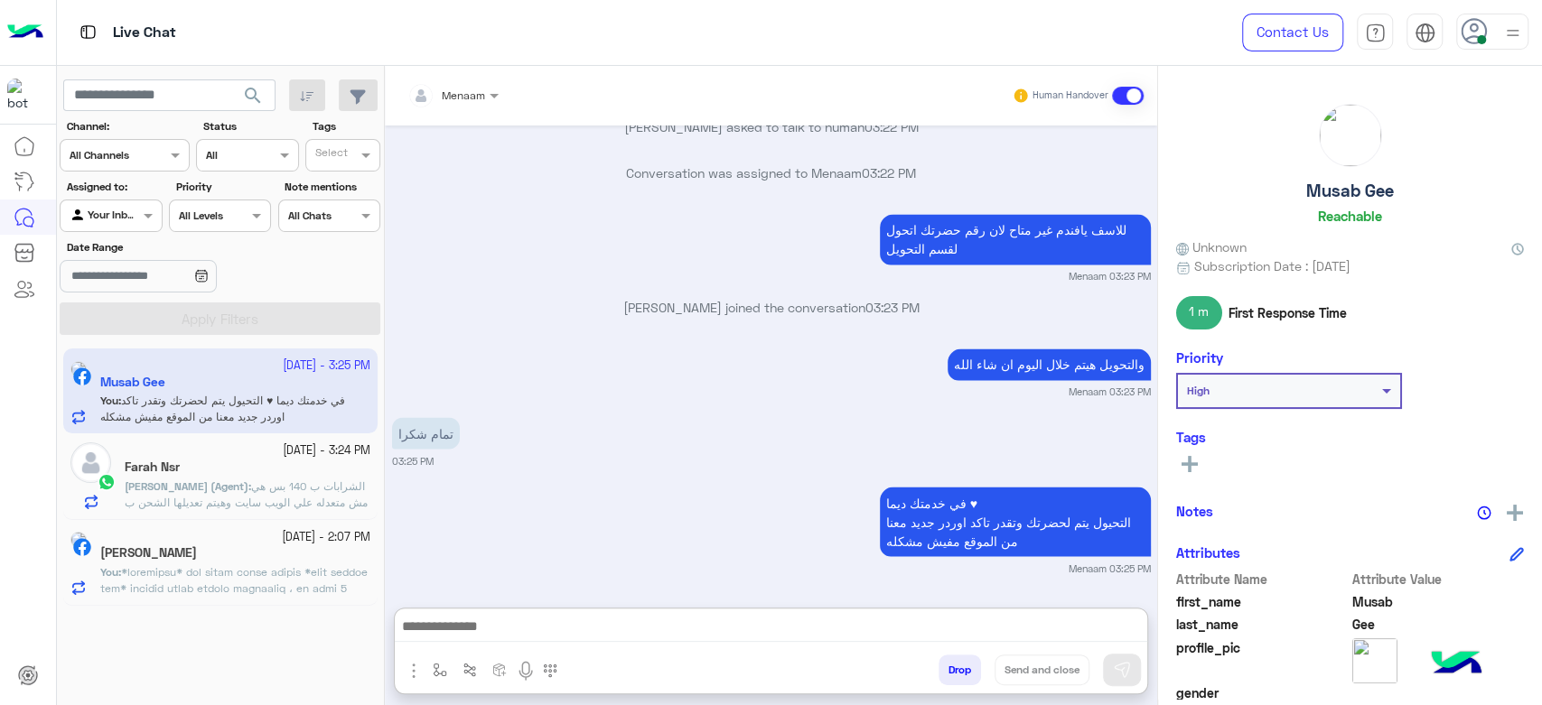
click at [168, 486] on span "[PERSON_NAME] (Agent)" at bounding box center [187, 487] width 124 height 14
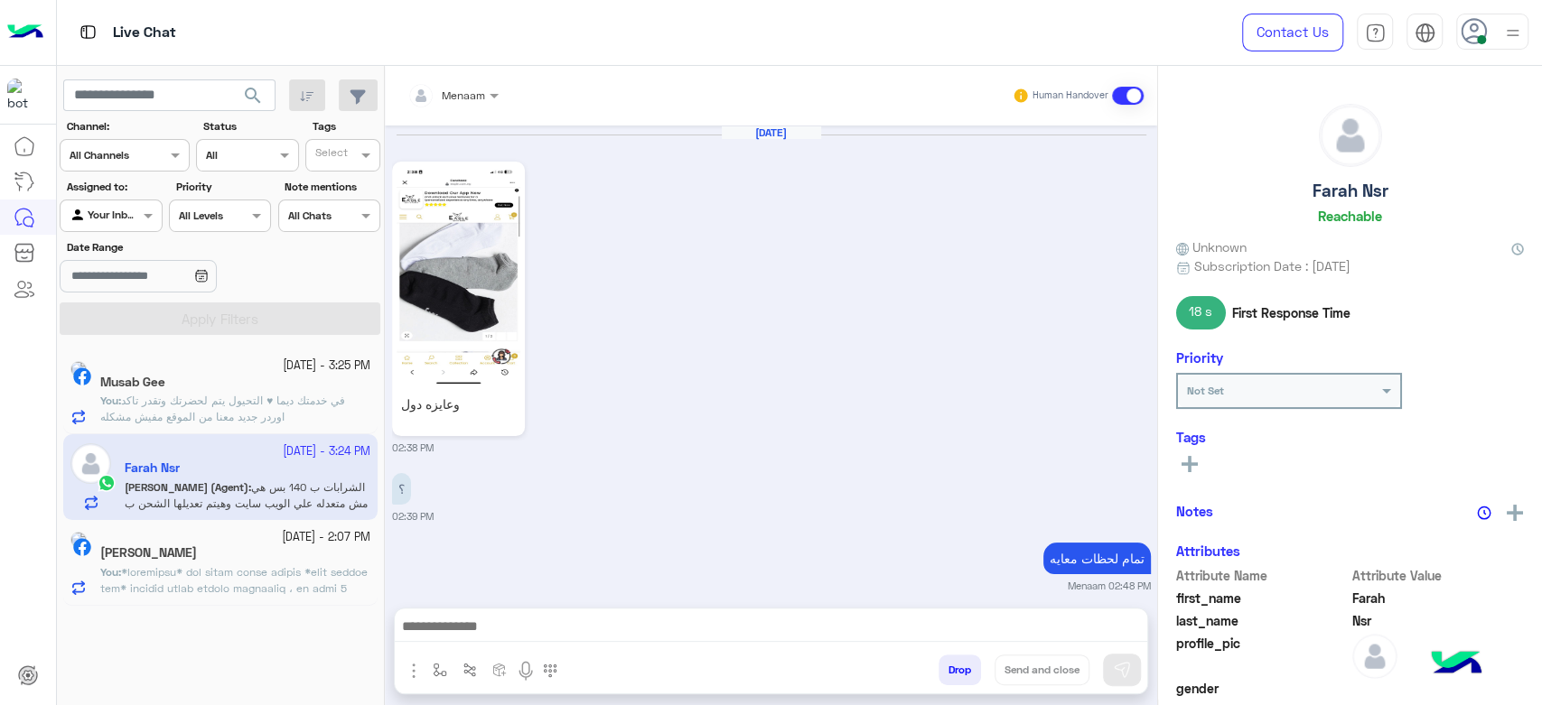
scroll to position [1937, 0]
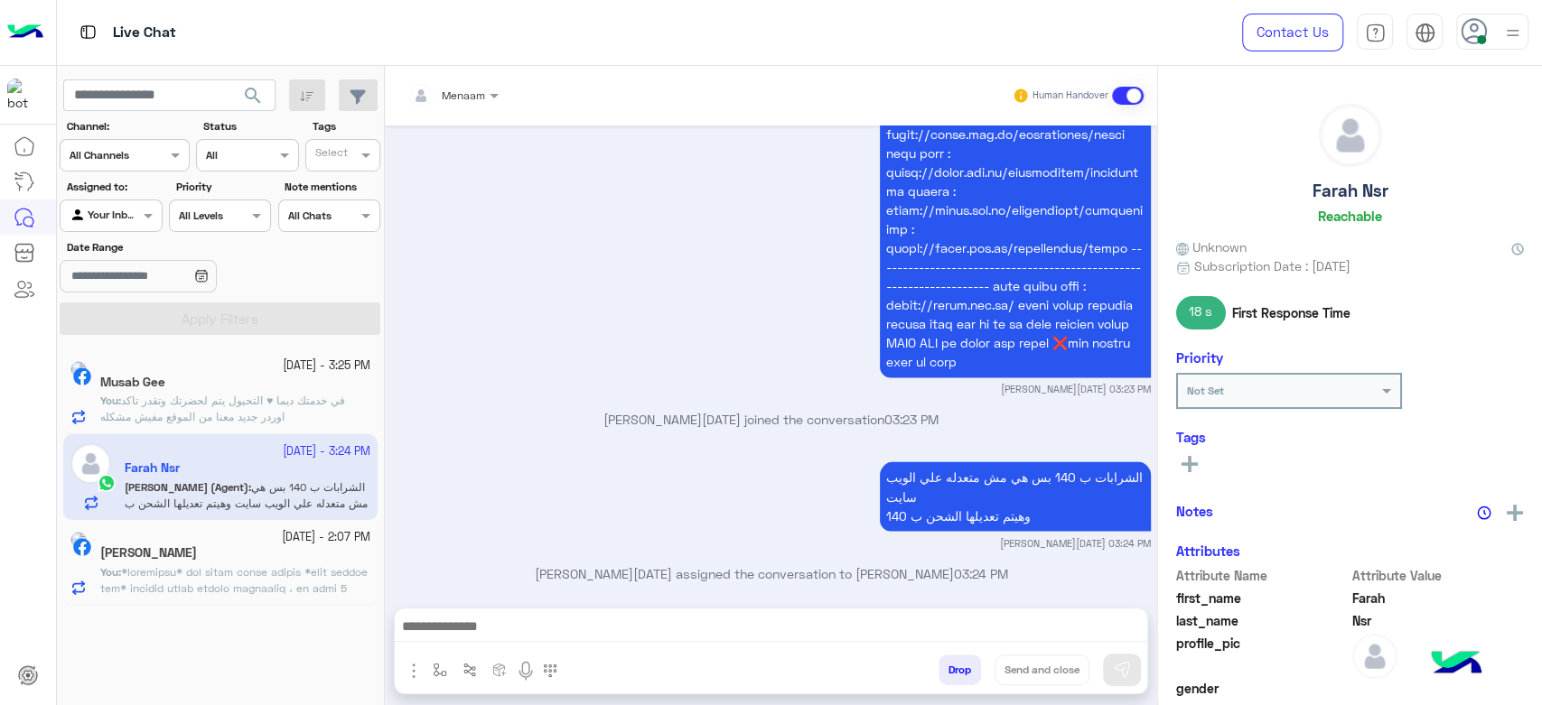
click at [230, 565] on p "You :" at bounding box center [235, 662] width 270 height 195
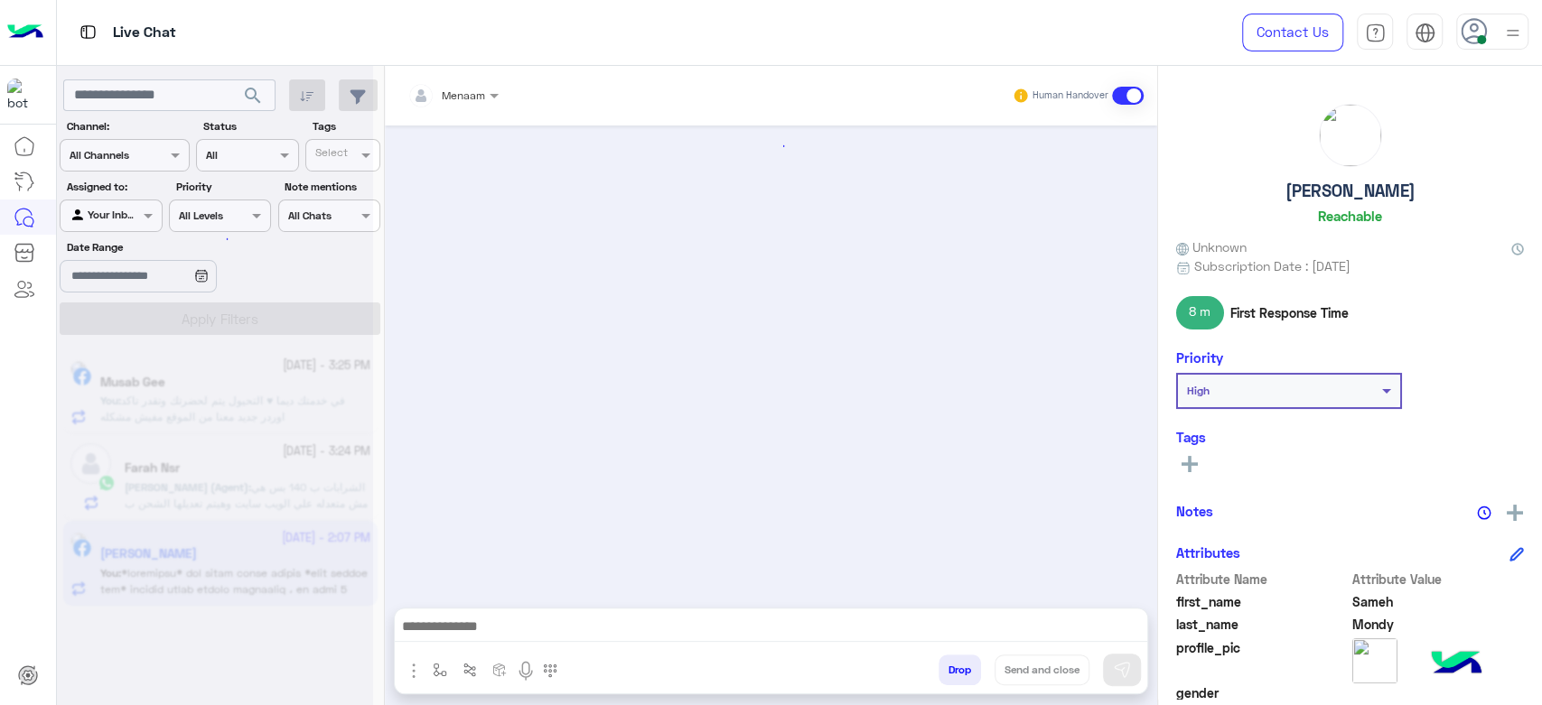
click at [948, 673] on button "Drop" at bounding box center [960, 670] width 42 height 31
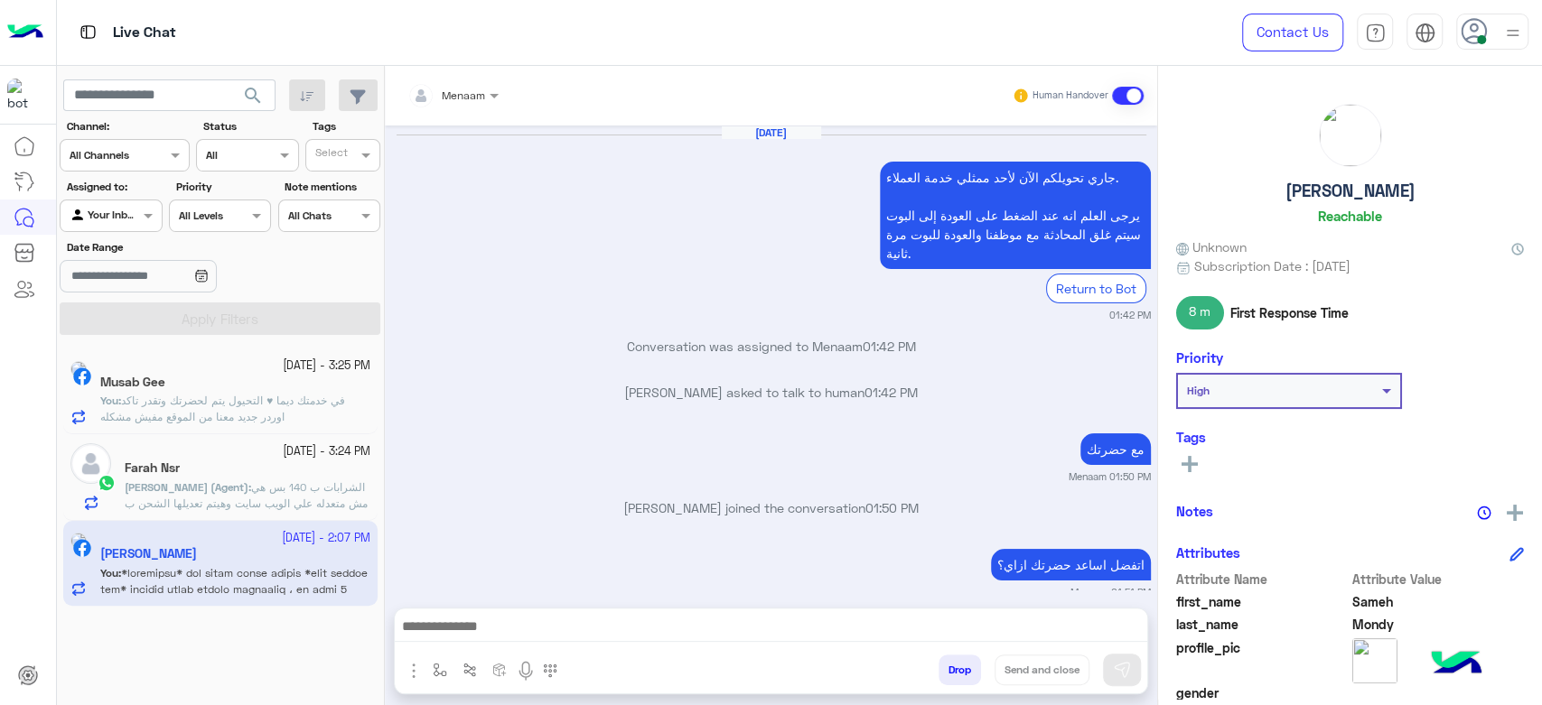
scroll to position [1339, 0]
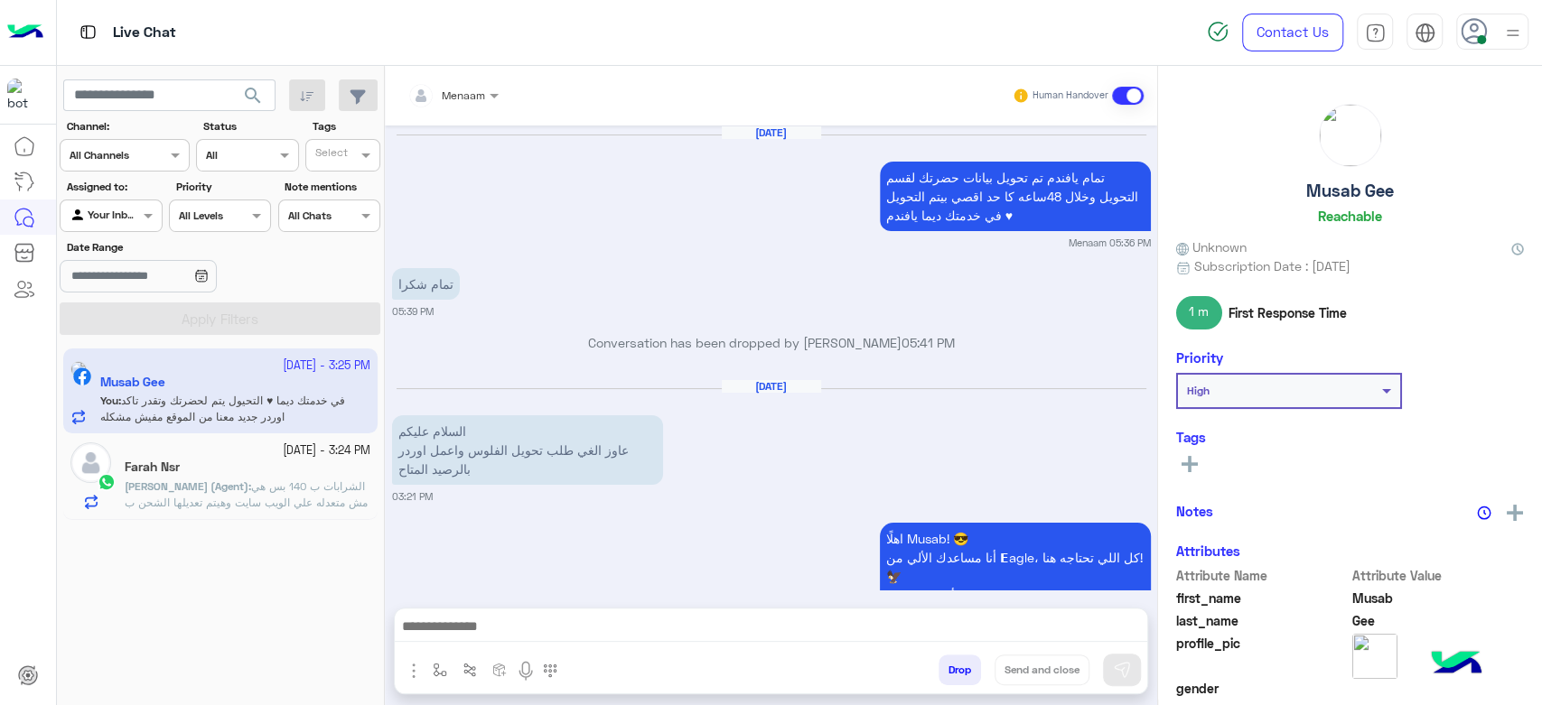
scroll to position [1917, 0]
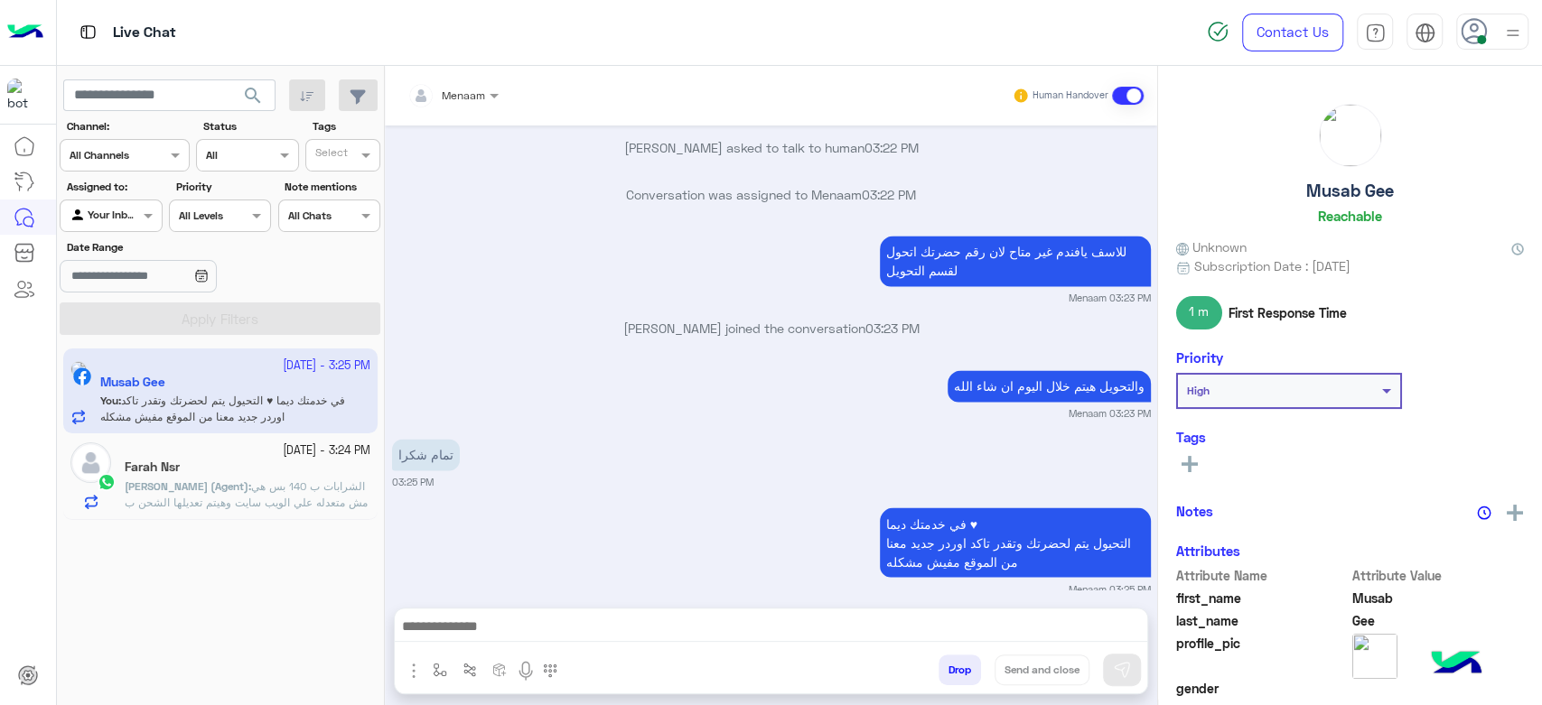
click at [169, 476] on div "Farah Nsr" at bounding box center [248, 469] width 246 height 19
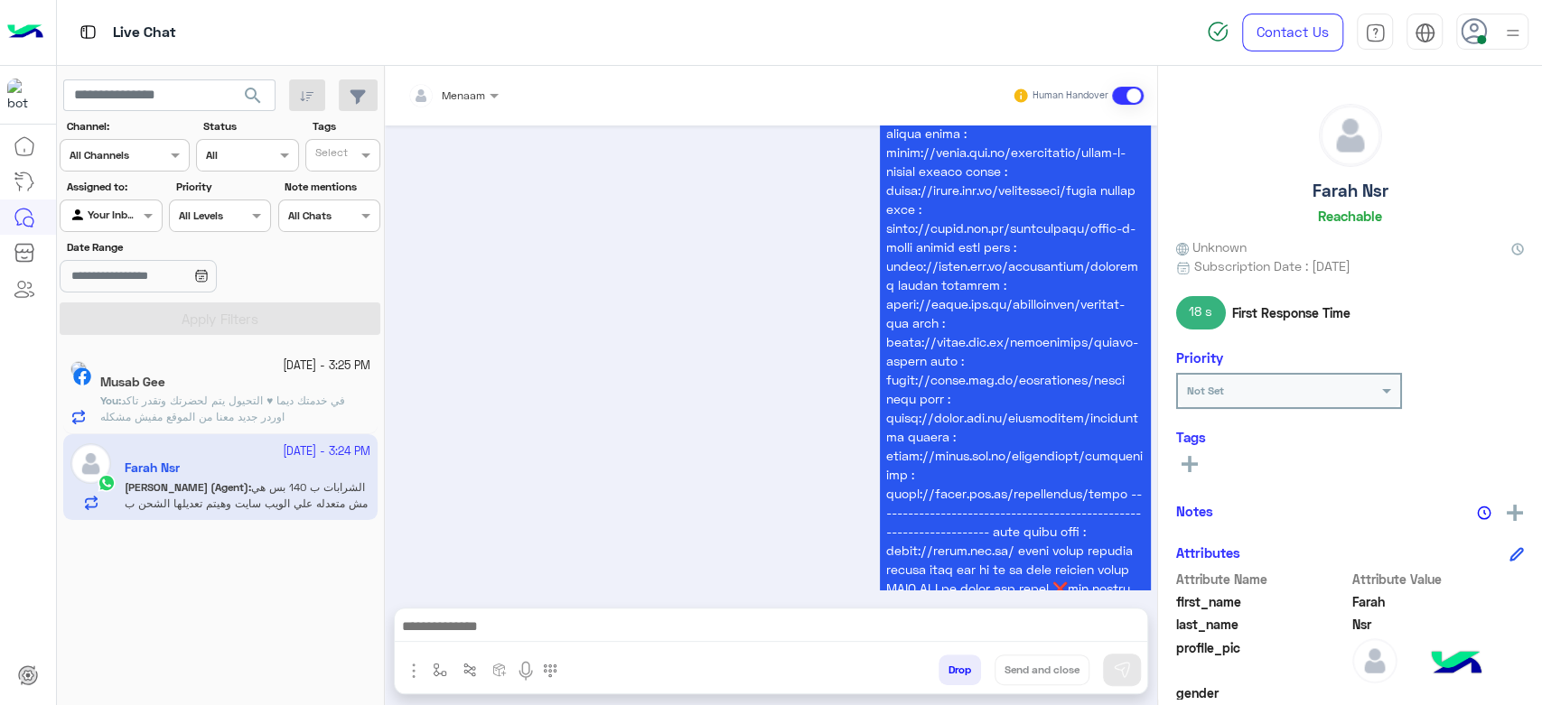
scroll to position [1937, 0]
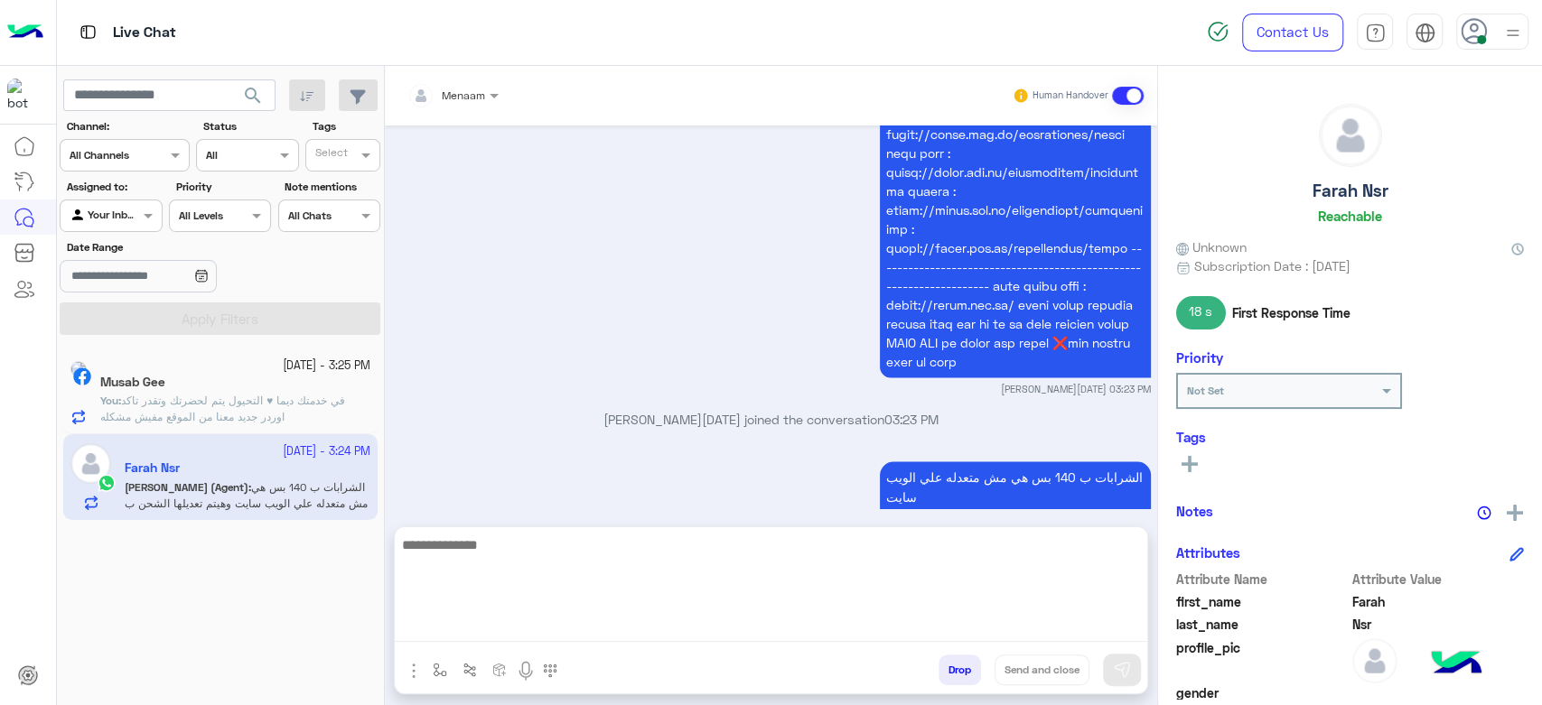
click at [468, 631] on textarea at bounding box center [771, 588] width 752 height 108
type textarea "*"
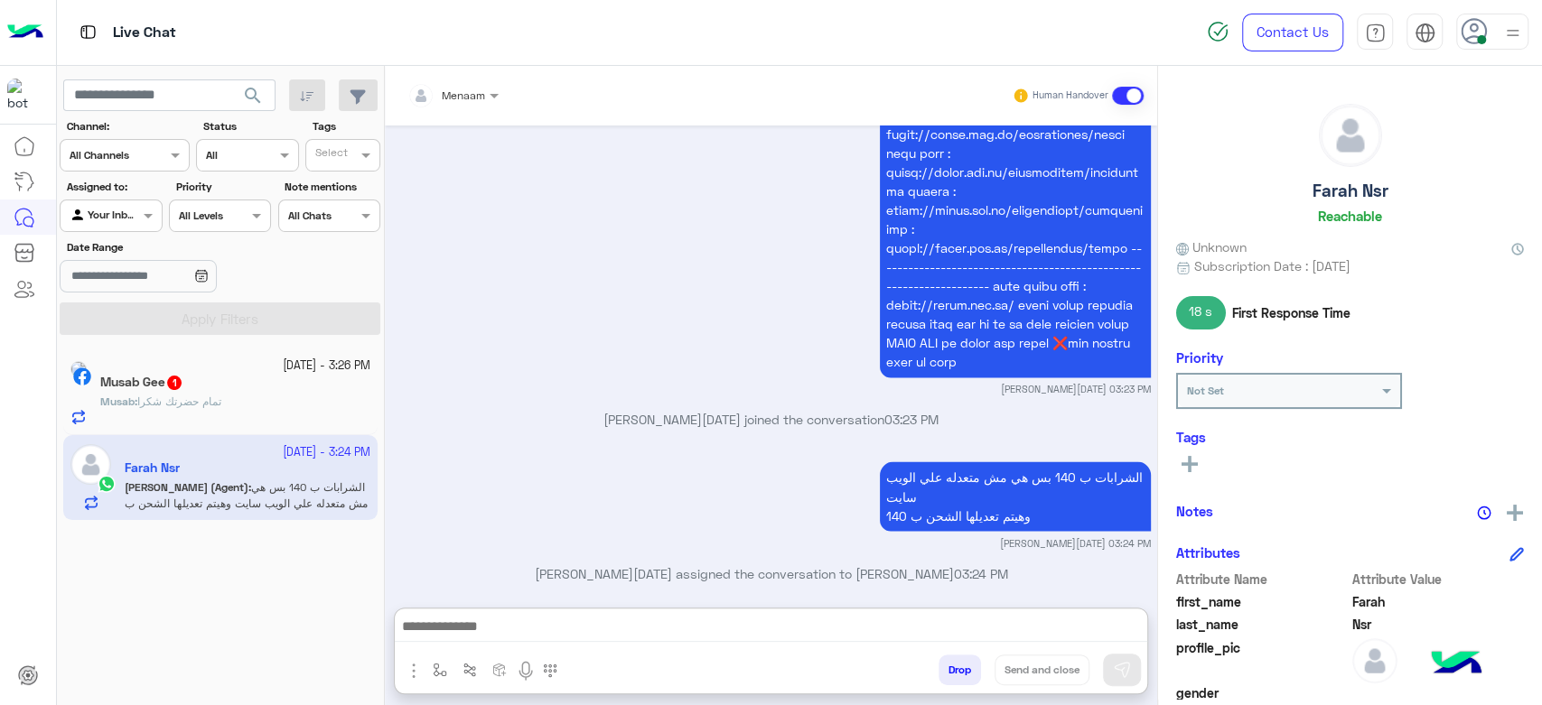
click at [266, 406] on div "Musab : تمام حضرتك شكرا" at bounding box center [235, 410] width 270 height 32
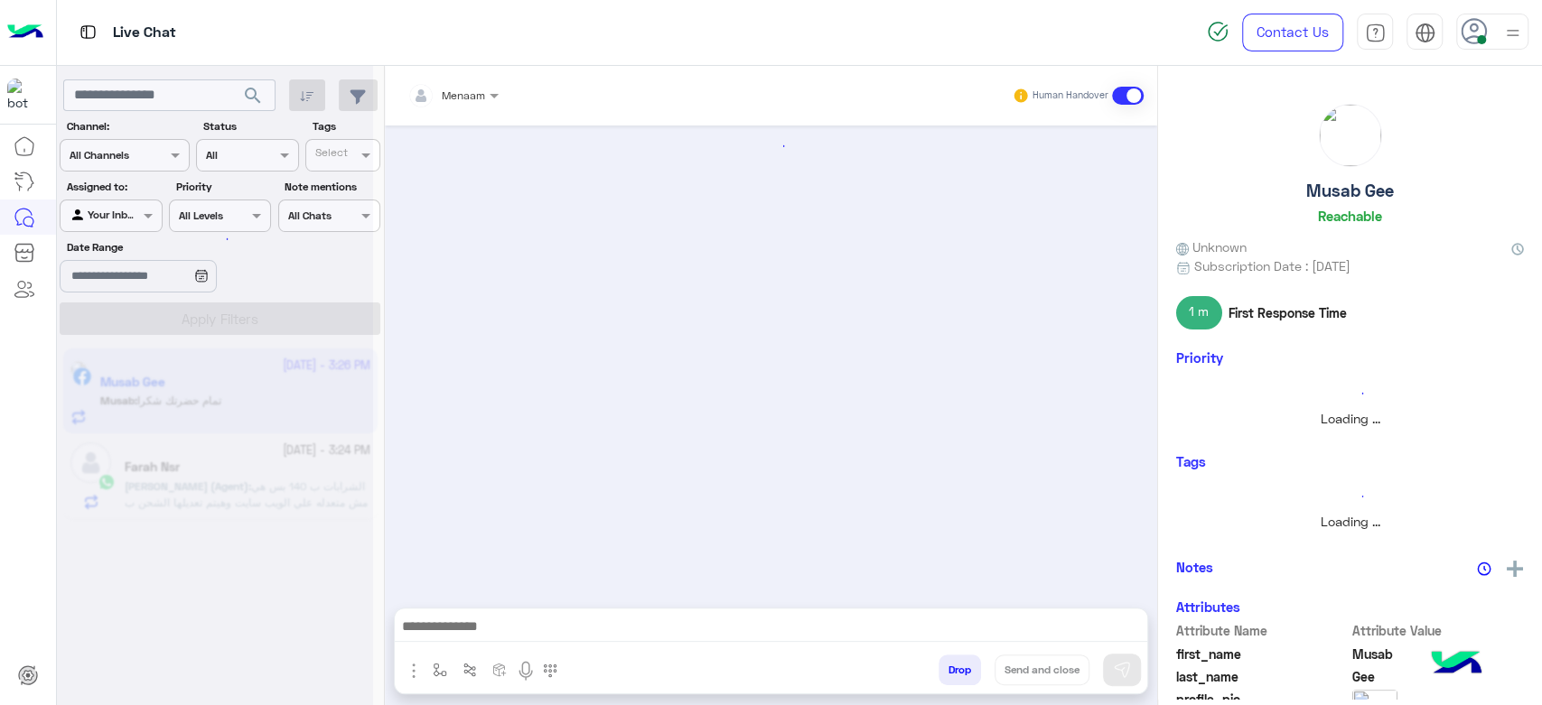
scroll to position [1879, 0]
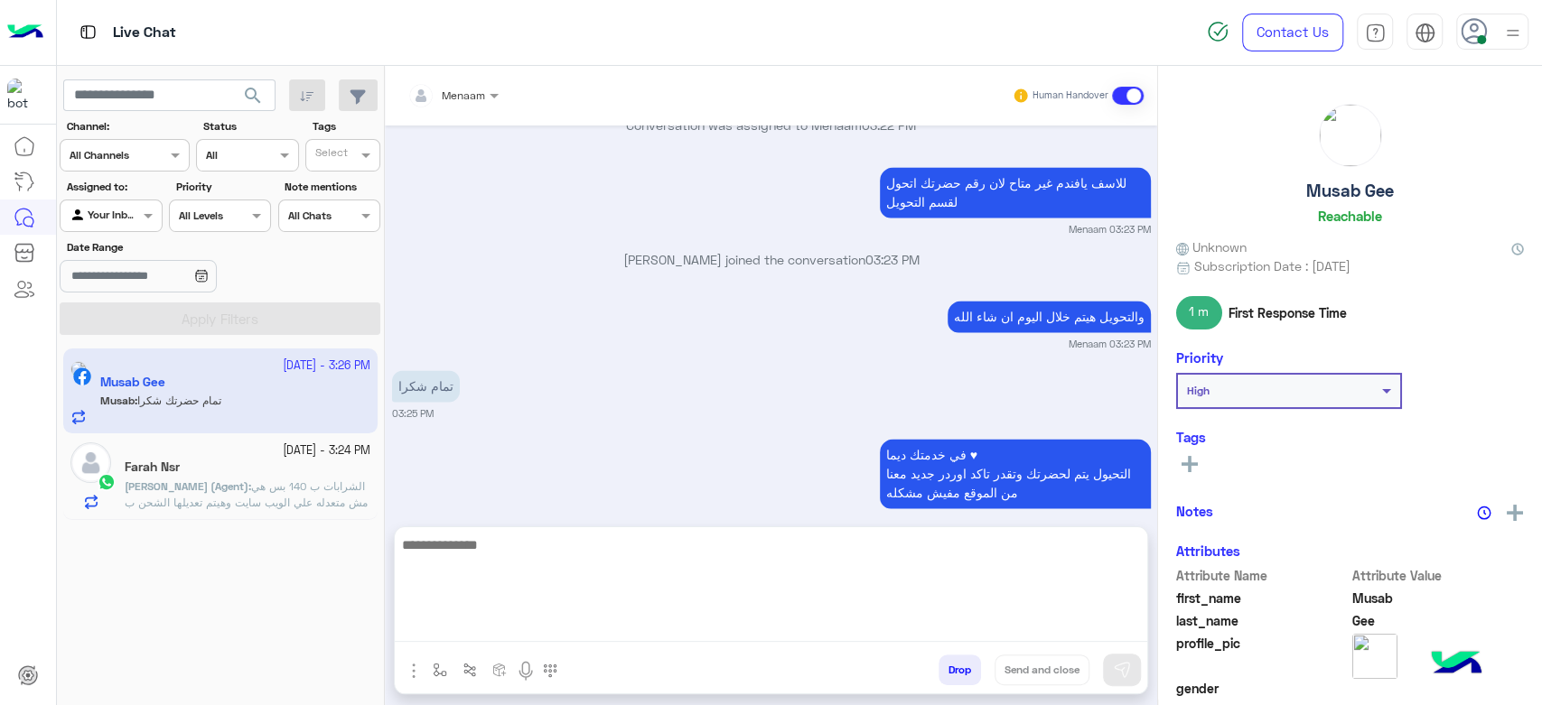
click at [520, 631] on textarea at bounding box center [771, 588] width 752 height 108
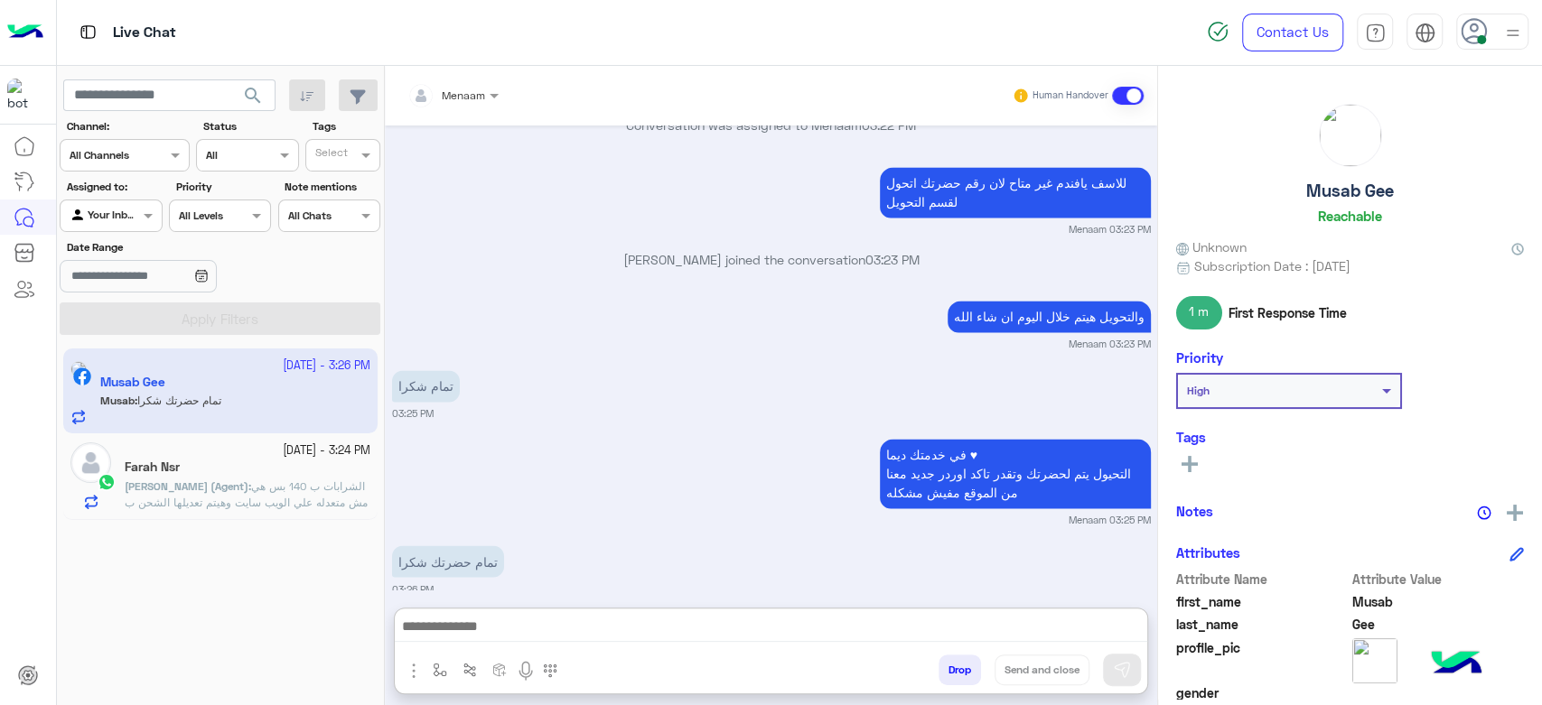
click at [968, 672] on button "Drop" at bounding box center [960, 670] width 42 height 31
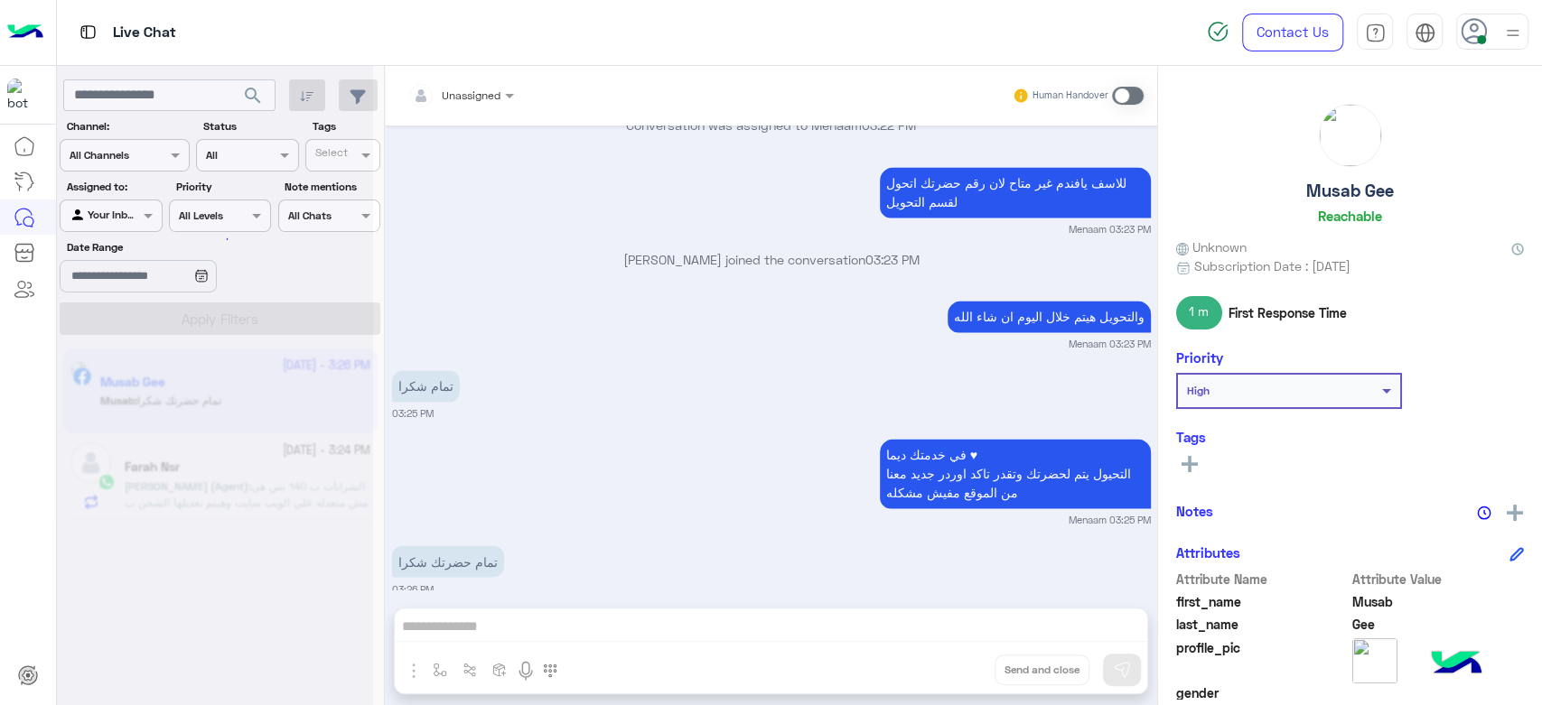
scroll to position [1926, 0]
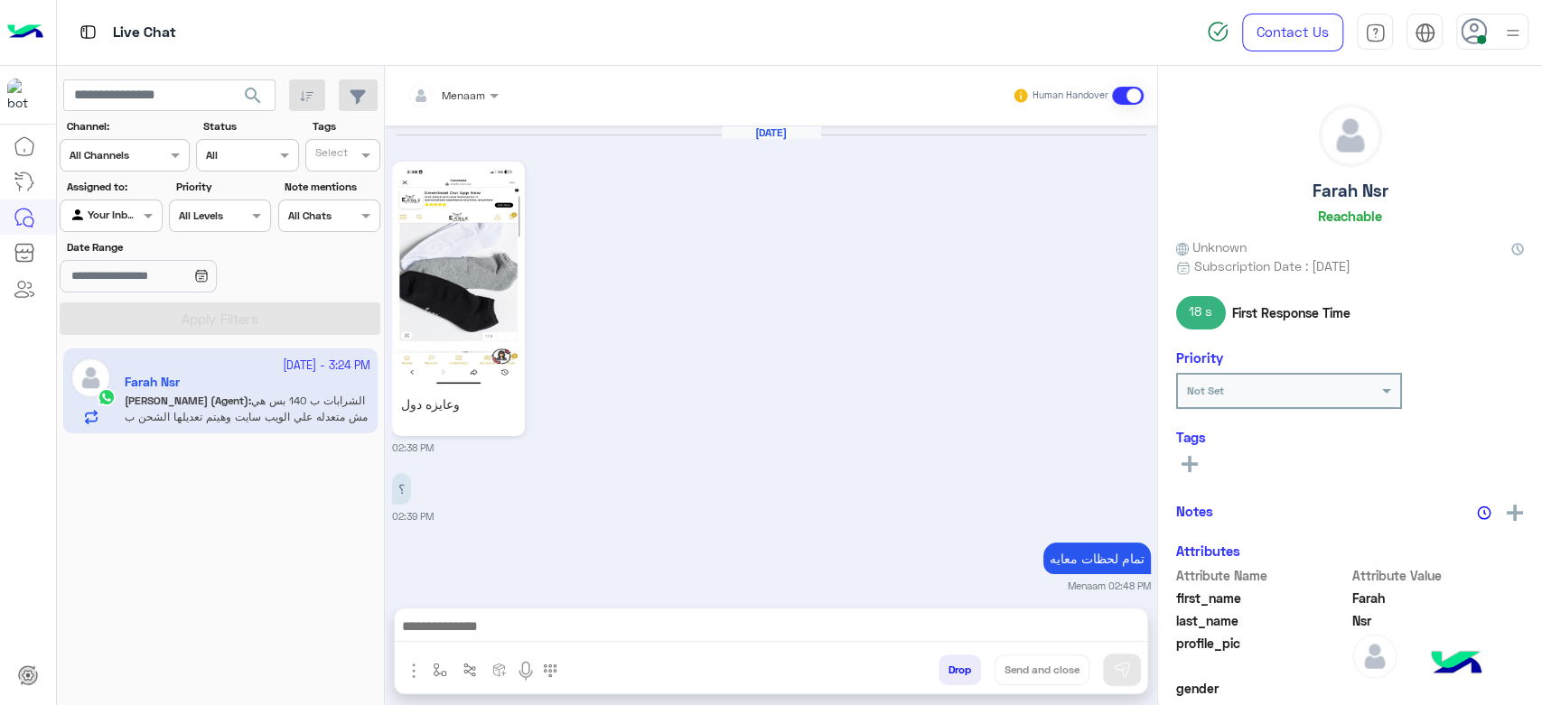
scroll to position [1937, 0]
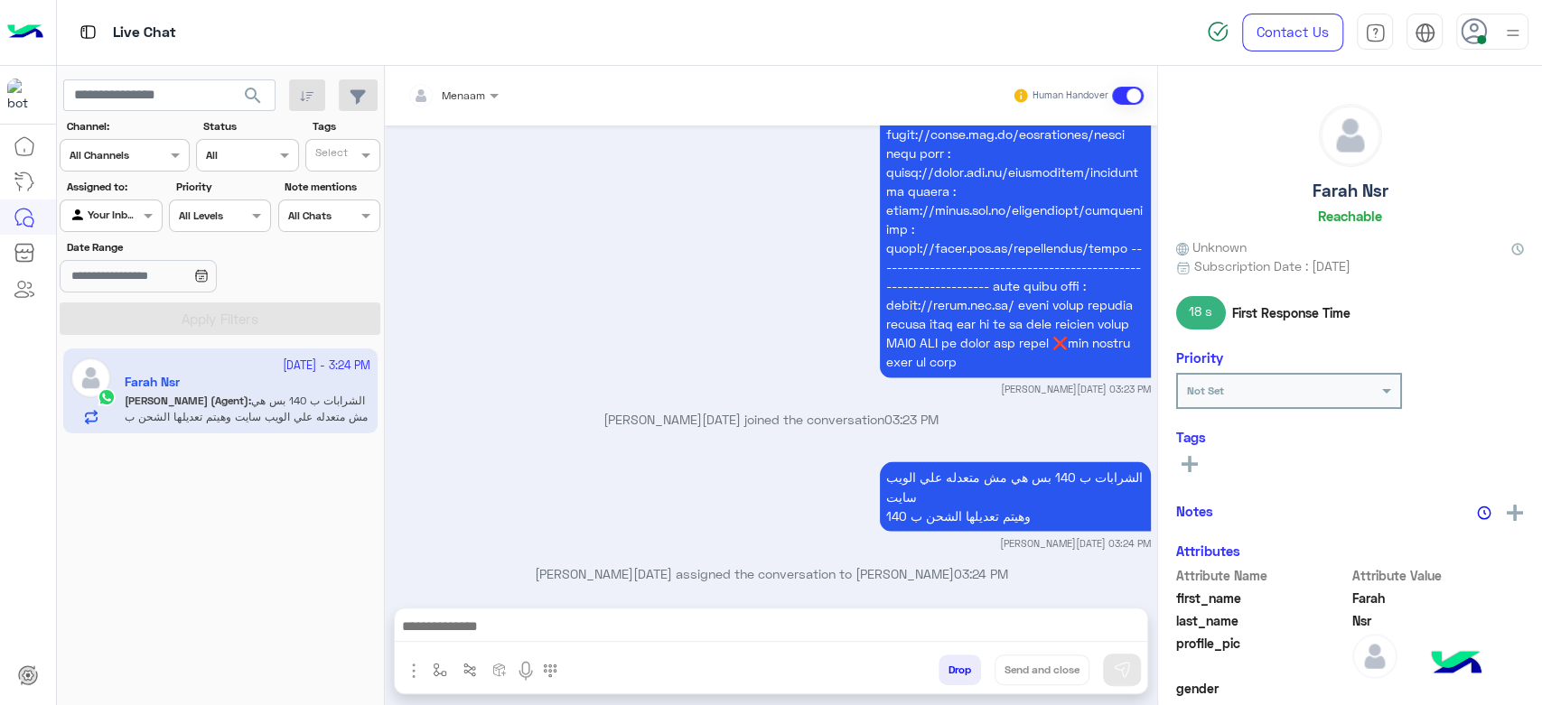
click at [212, 396] on app-inbox-user "[DATE] - 3:24 PM [PERSON_NAME] (Agent) : الشرابات ب 140 بس هي مش متعدله علي الو…" at bounding box center [220, 391] width 314 height 85
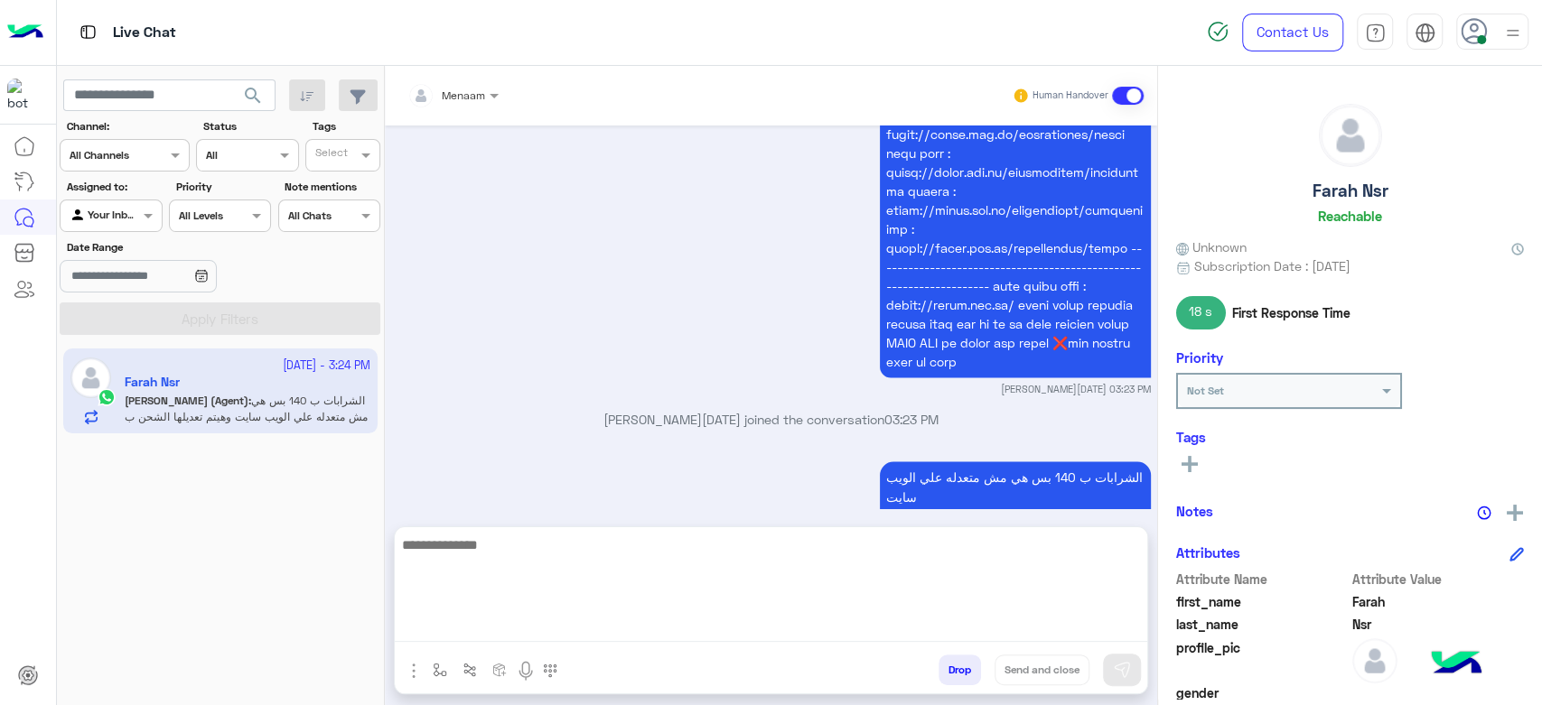
click at [522, 630] on textarea at bounding box center [771, 588] width 752 height 108
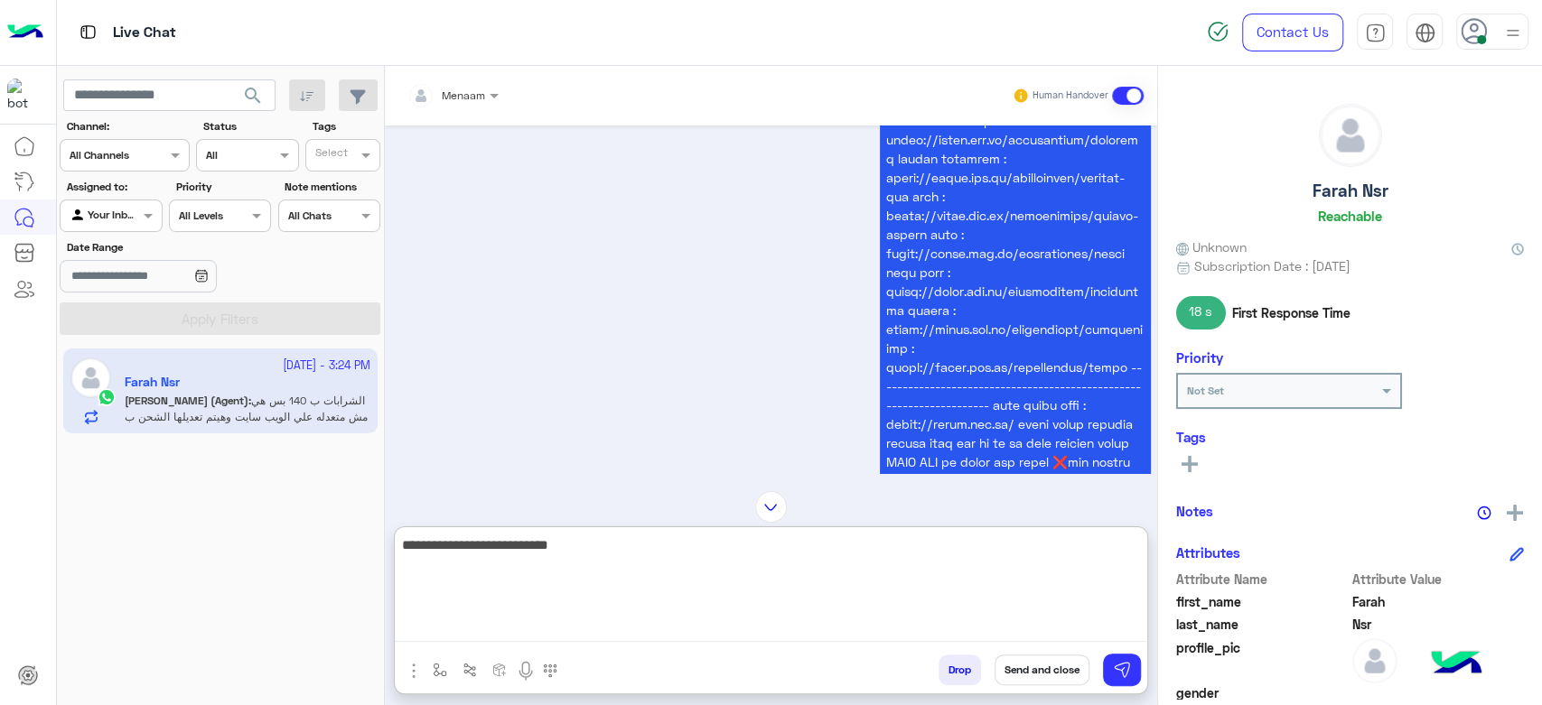
scroll to position [2018, 0]
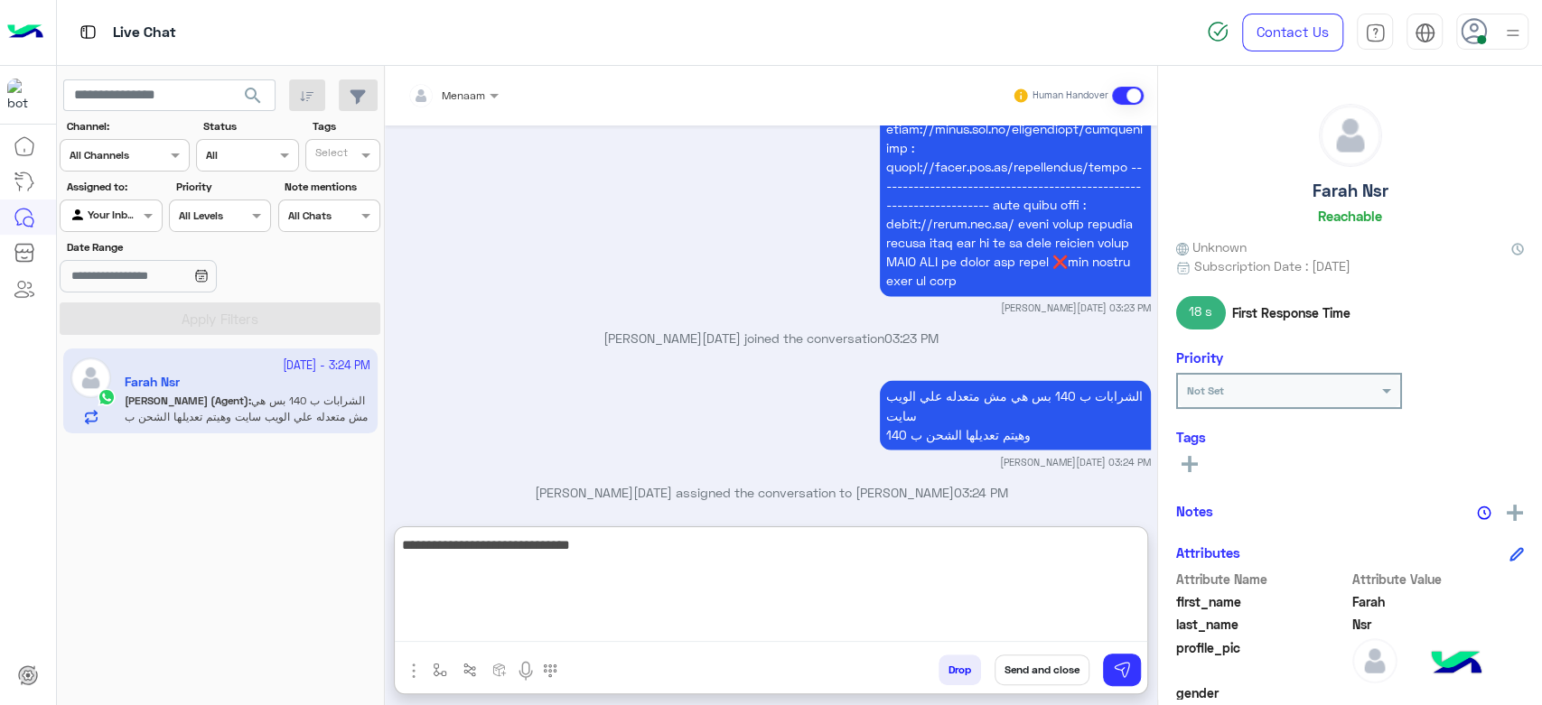
type textarea "**********"
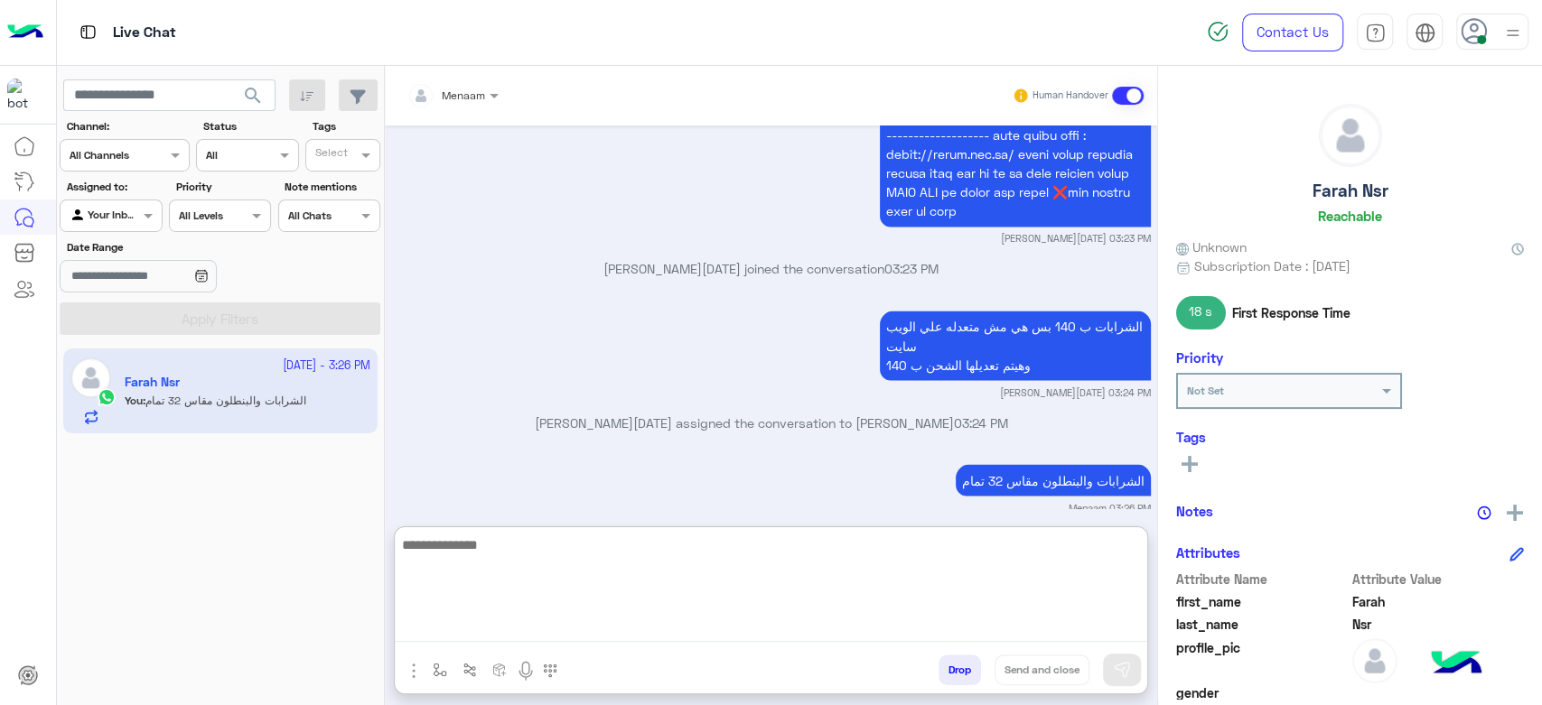
scroll to position [2134, 0]
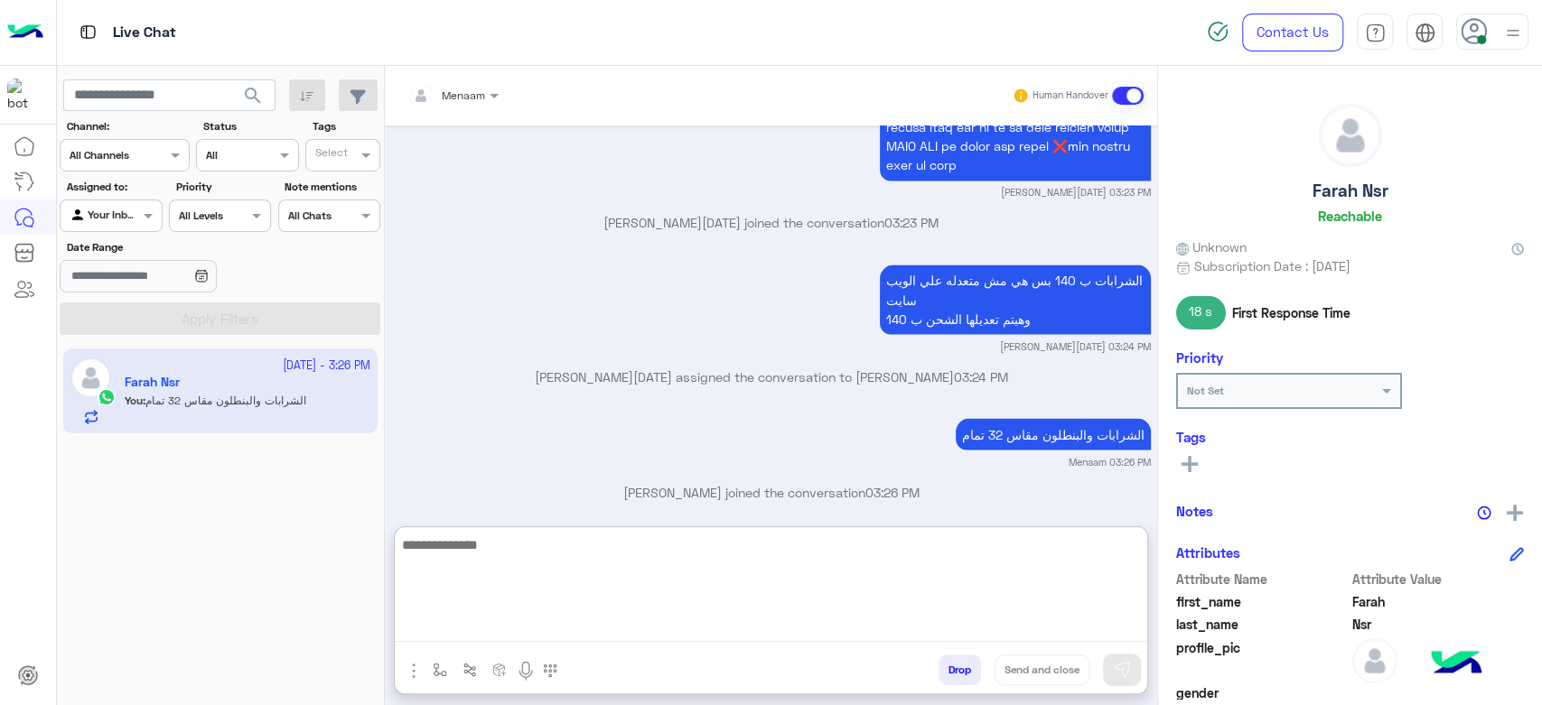
click at [472, 540] on textarea at bounding box center [771, 588] width 752 height 108
type textarea "**********"
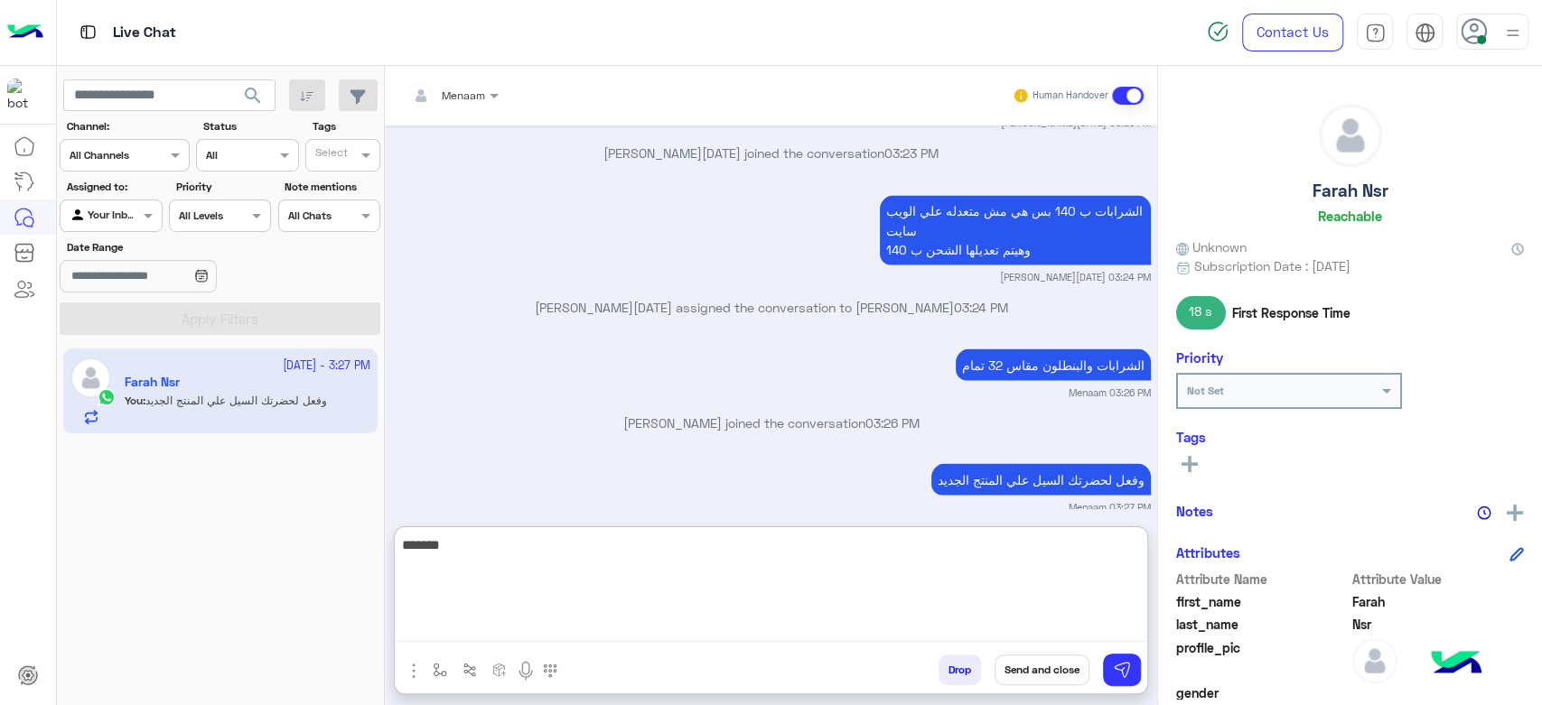
type textarea "*******"
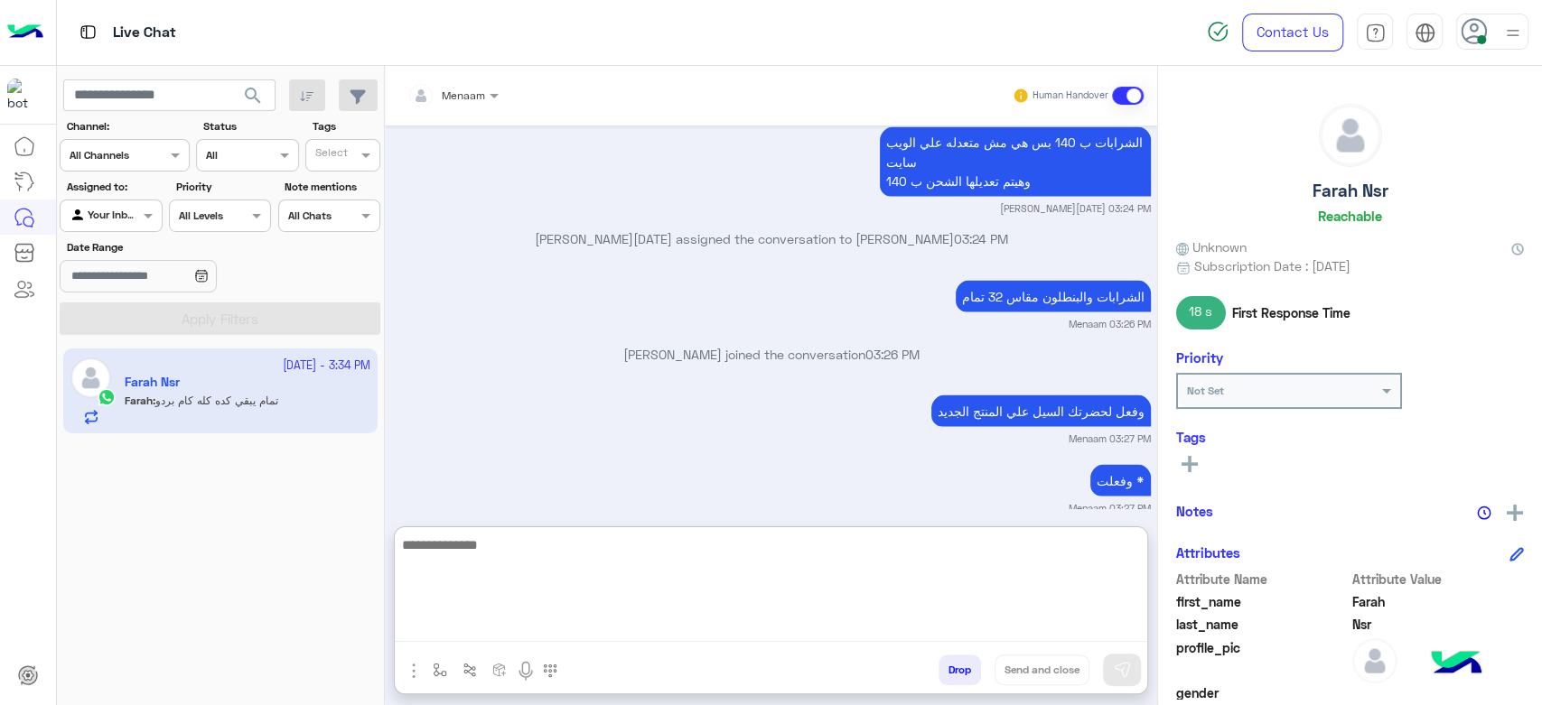
scroll to position [2341, 0]
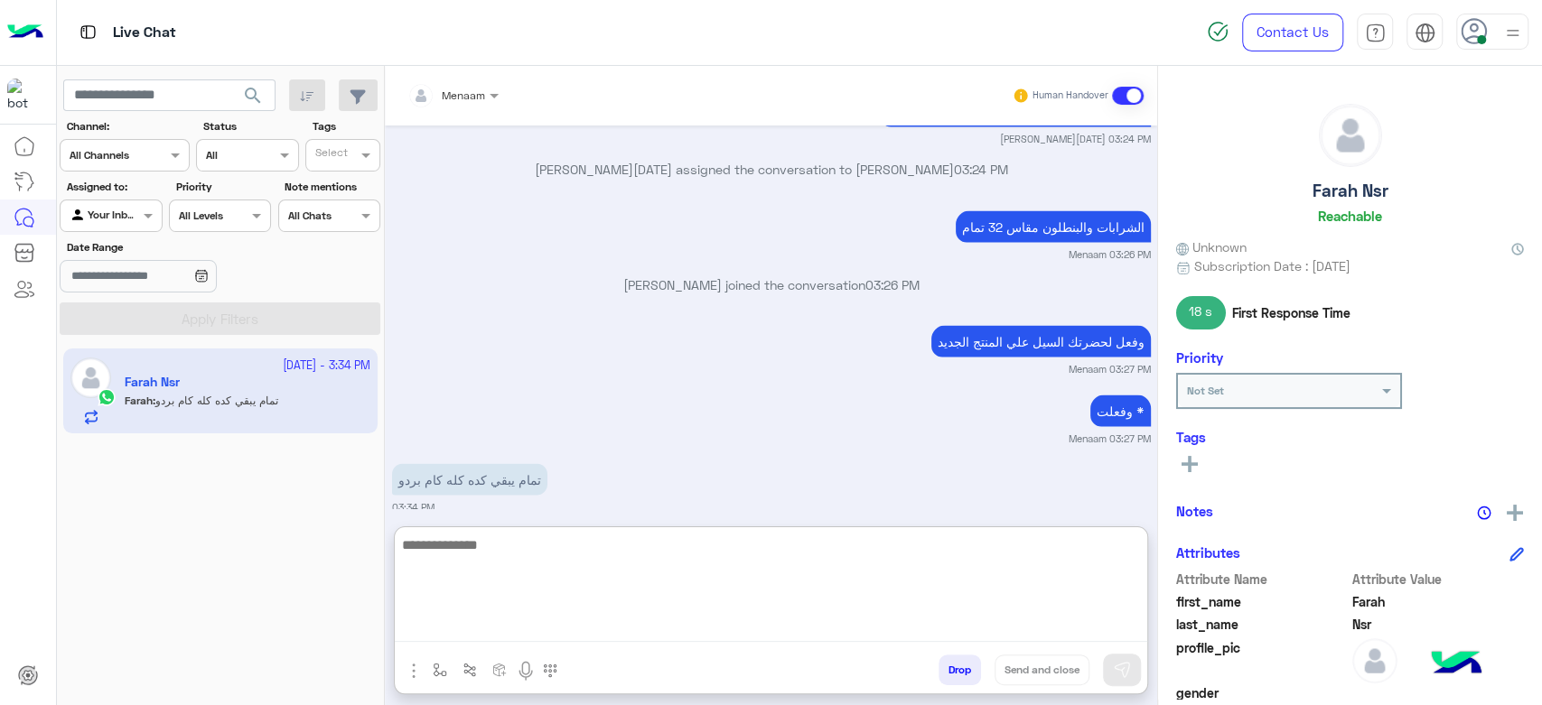
click at [507, 558] on textarea at bounding box center [771, 588] width 752 height 108
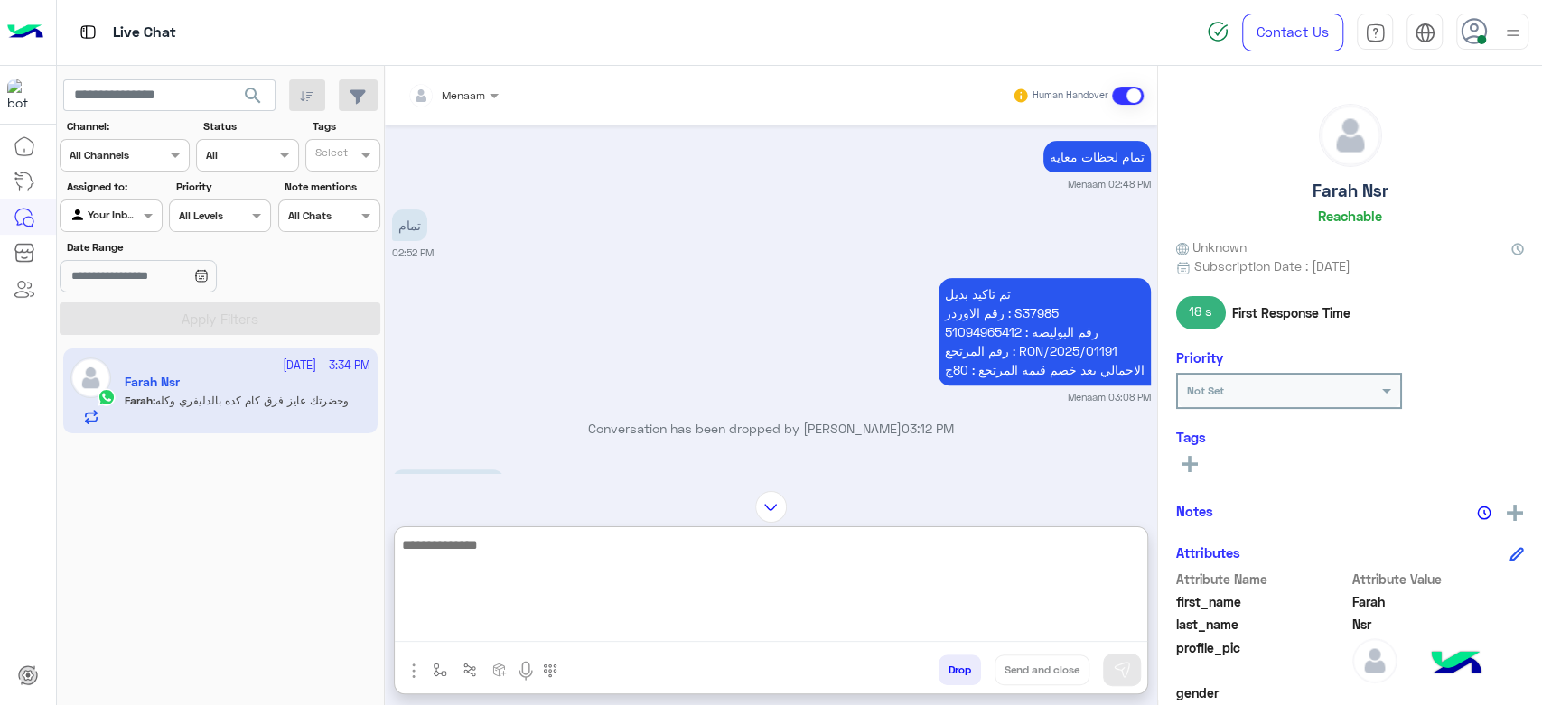
scroll to position [503, 0]
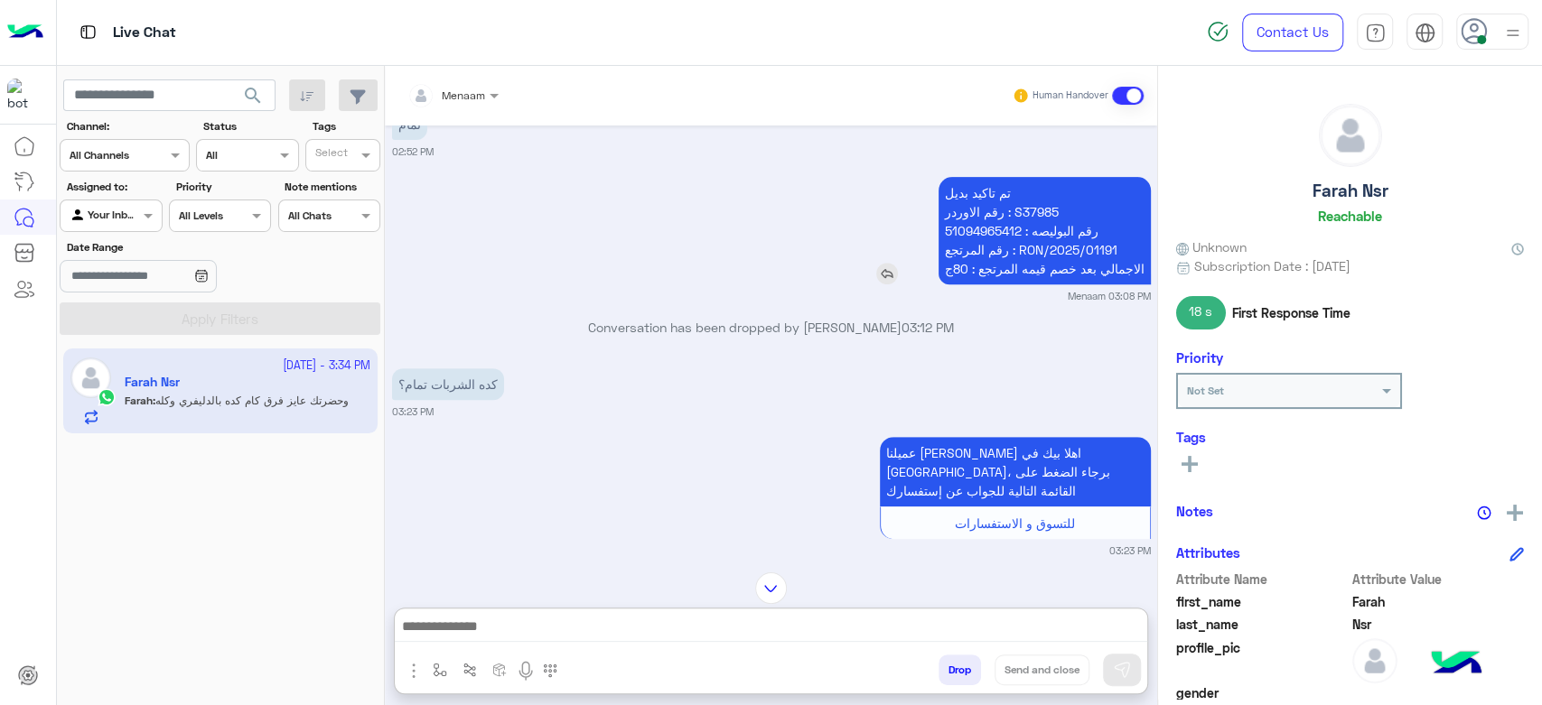
click at [972, 190] on p "تم تاكيد بديل رقم الاوردر : S37985 رقم البوليصه : 51094965412 رقم المرتجع : RON…" at bounding box center [1045, 230] width 212 height 107
drag, startPoint x: 972, startPoint y: 190, endPoint x: 977, endPoint y: 279, distance: 89.6
click at [977, 279] on p "تم تاكيد بديل رقم الاوردر : S37985 رقم البوليصه : 51094965412 رقم المرتجع : RON…" at bounding box center [1045, 230] width 212 height 107
copy app-msgs-text
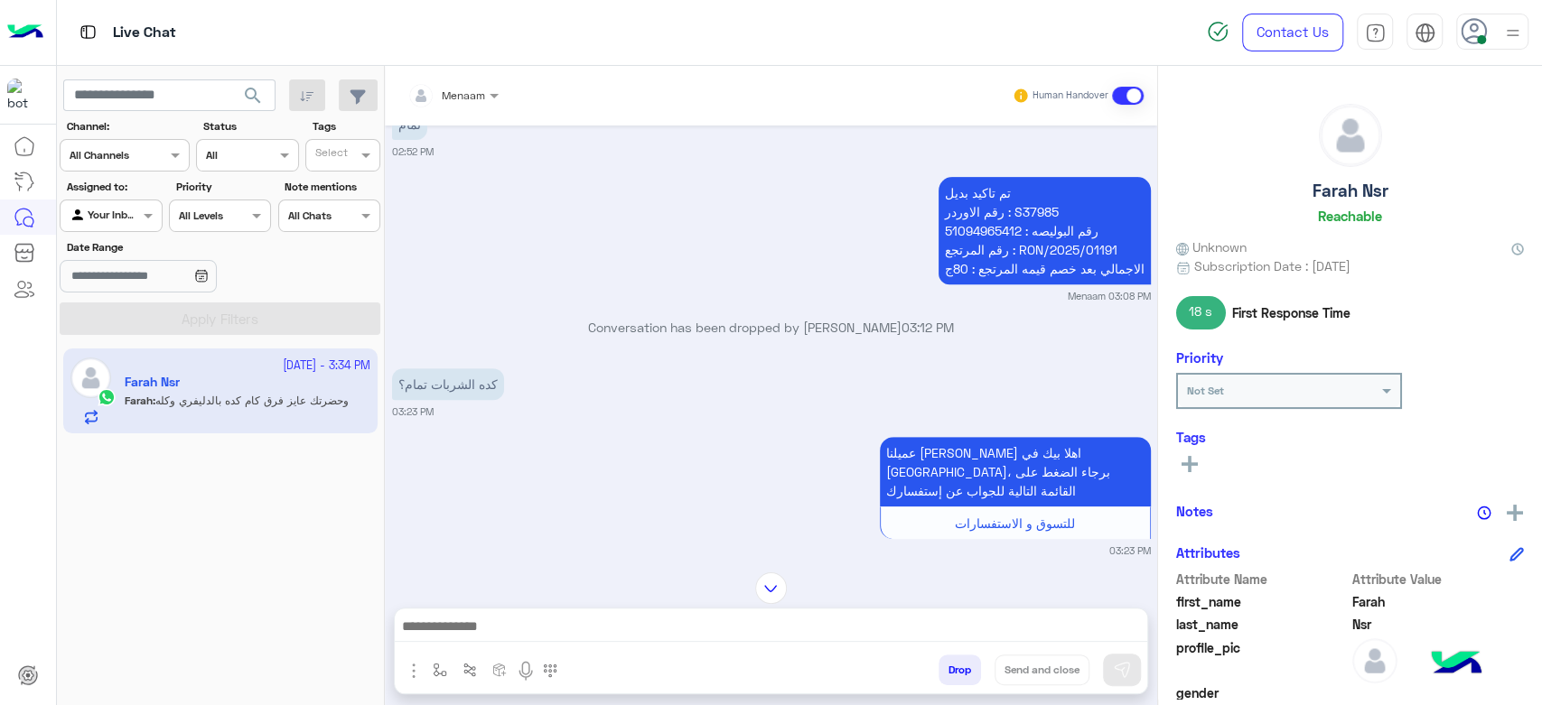
click at [484, 612] on div at bounding box center [771, 631] width 752 height 45
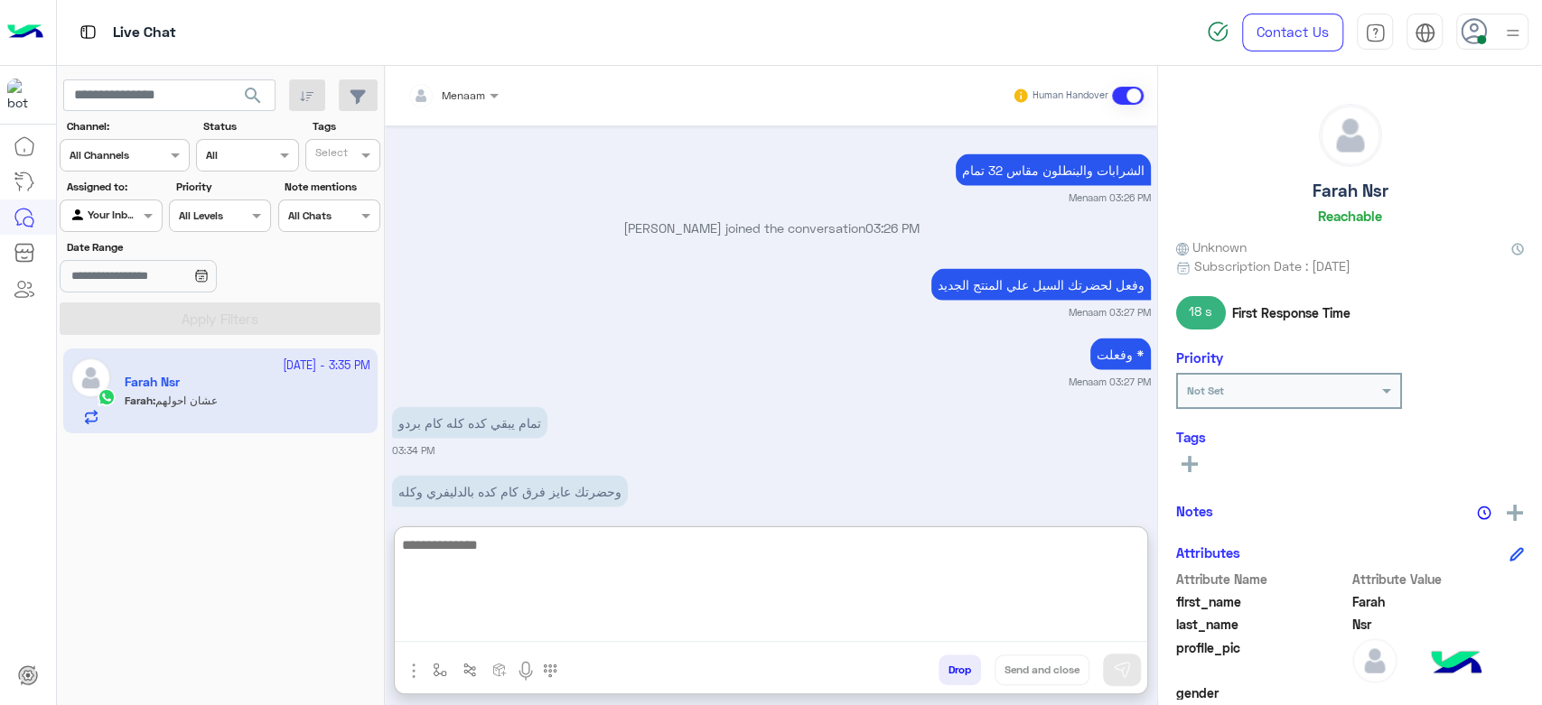
click at [491, 622] on textarea at bounding box center [771, 588] width 752 height 108
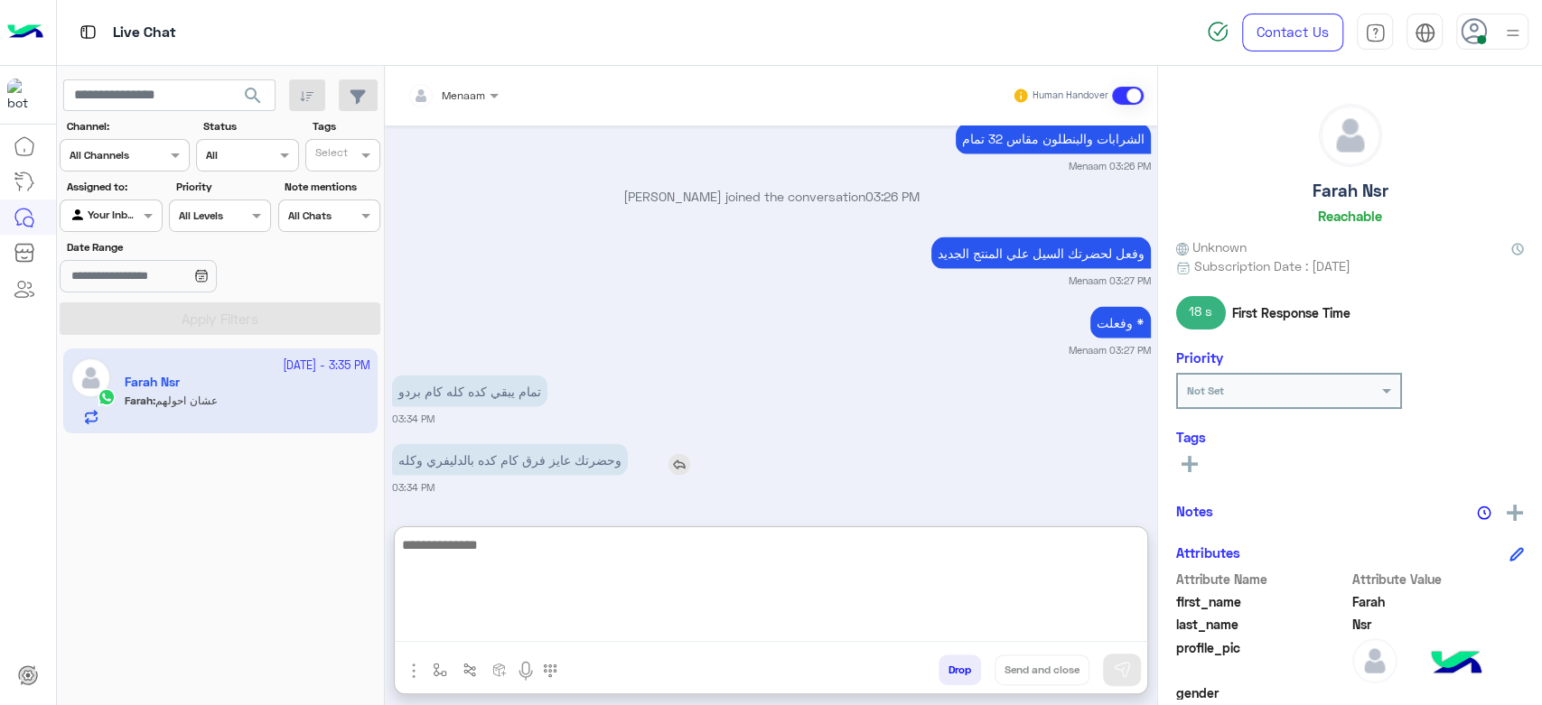
scroll to position [2479, 0]
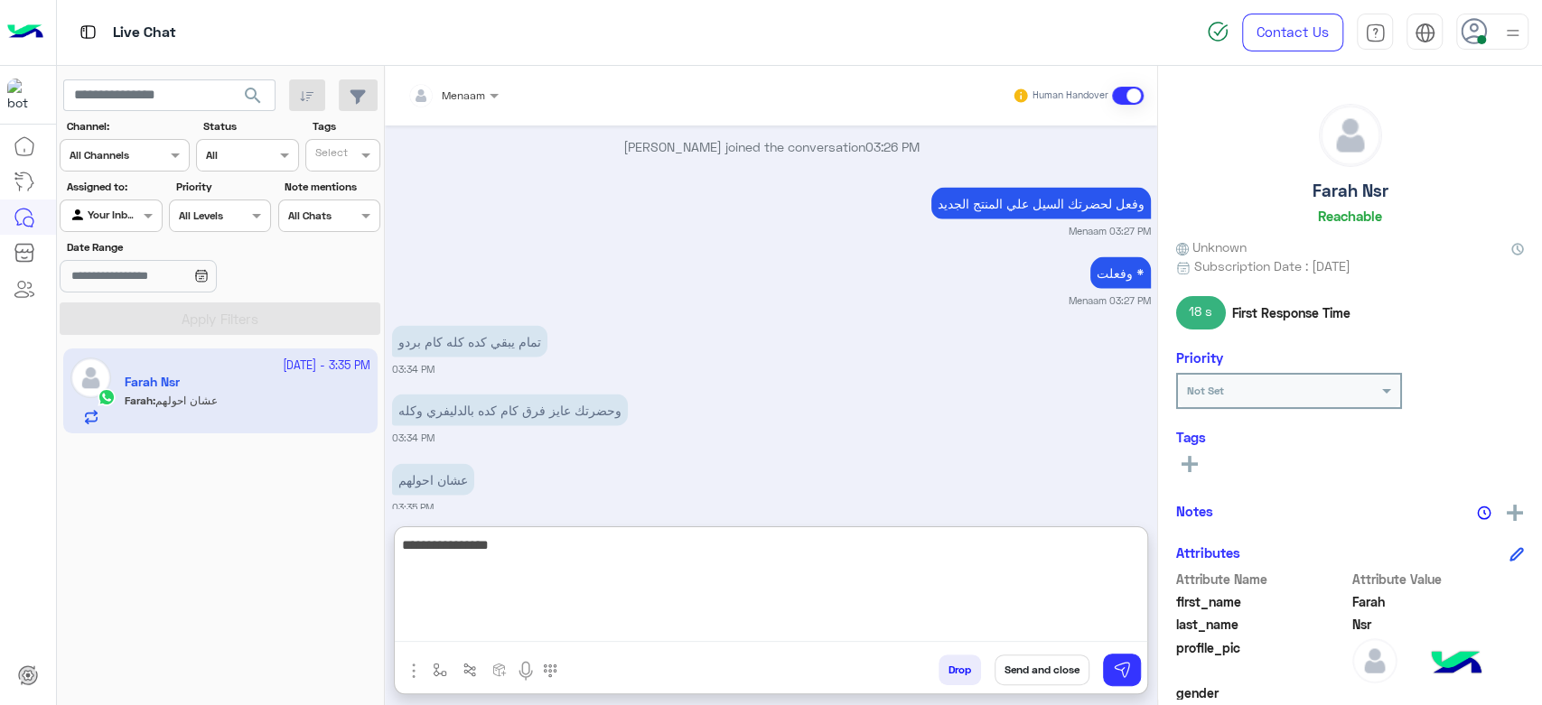
type textarea "**********"
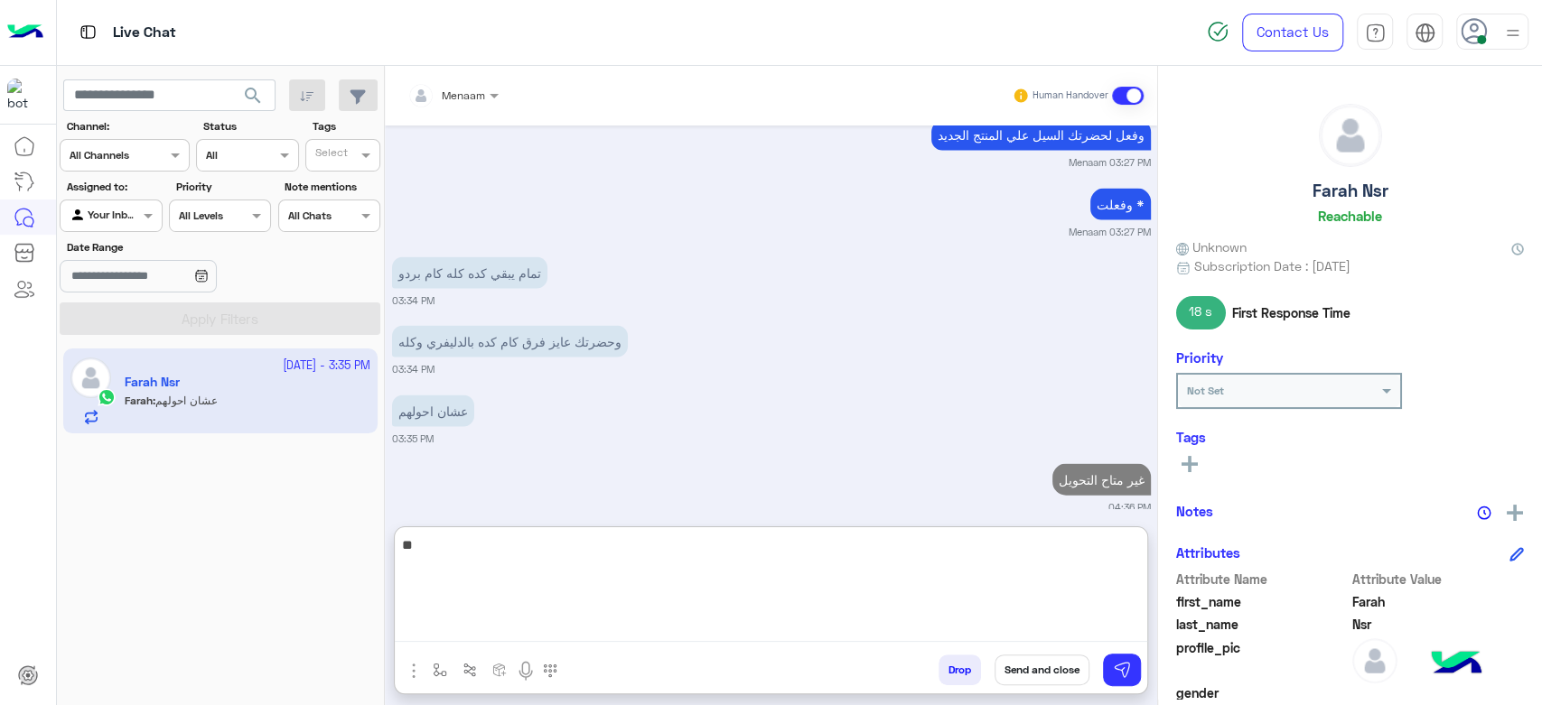
type textarea "*"
paste textarea "**********"
type textarea "**********"
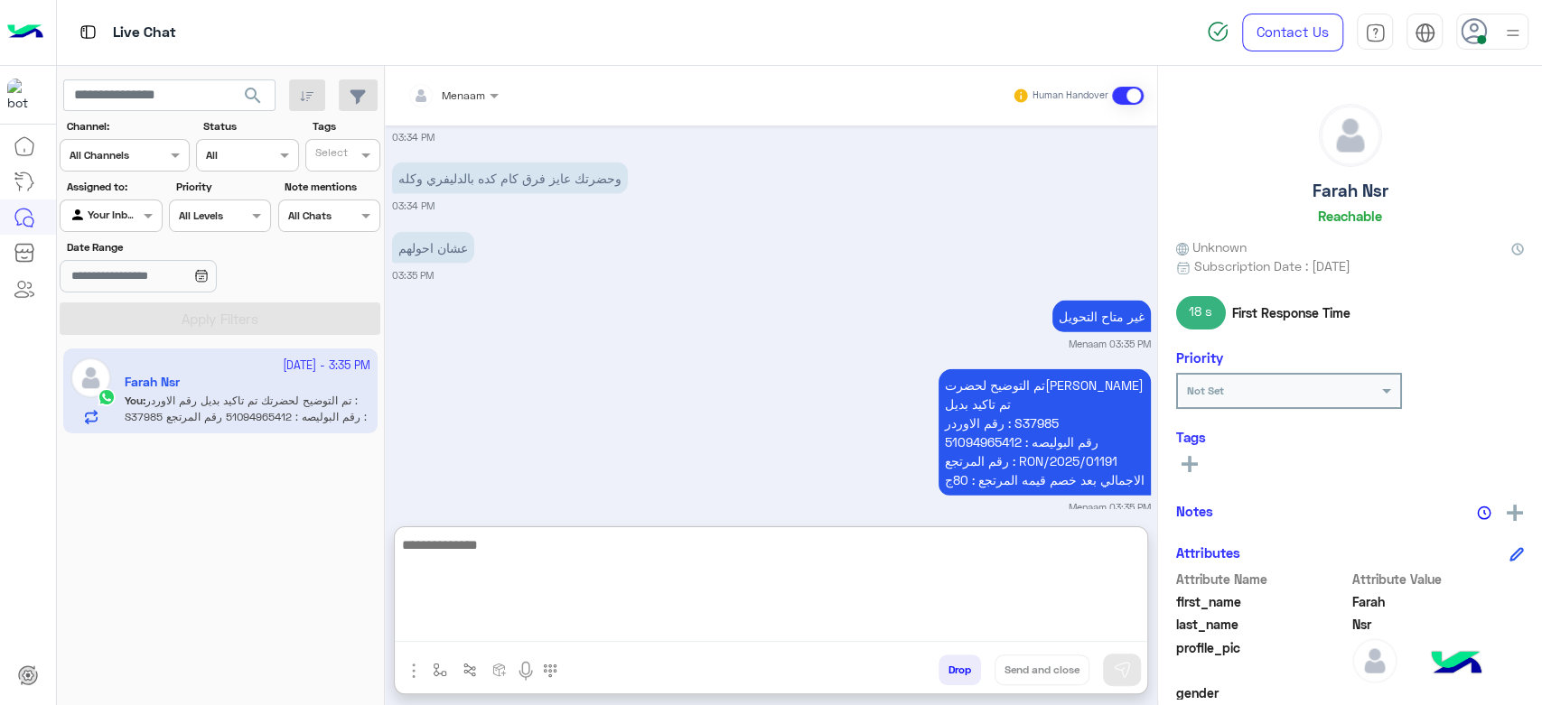
click at [520, 556] on textarea at bounding box center [771, 588] width 752 height 108
type textarea "**********"
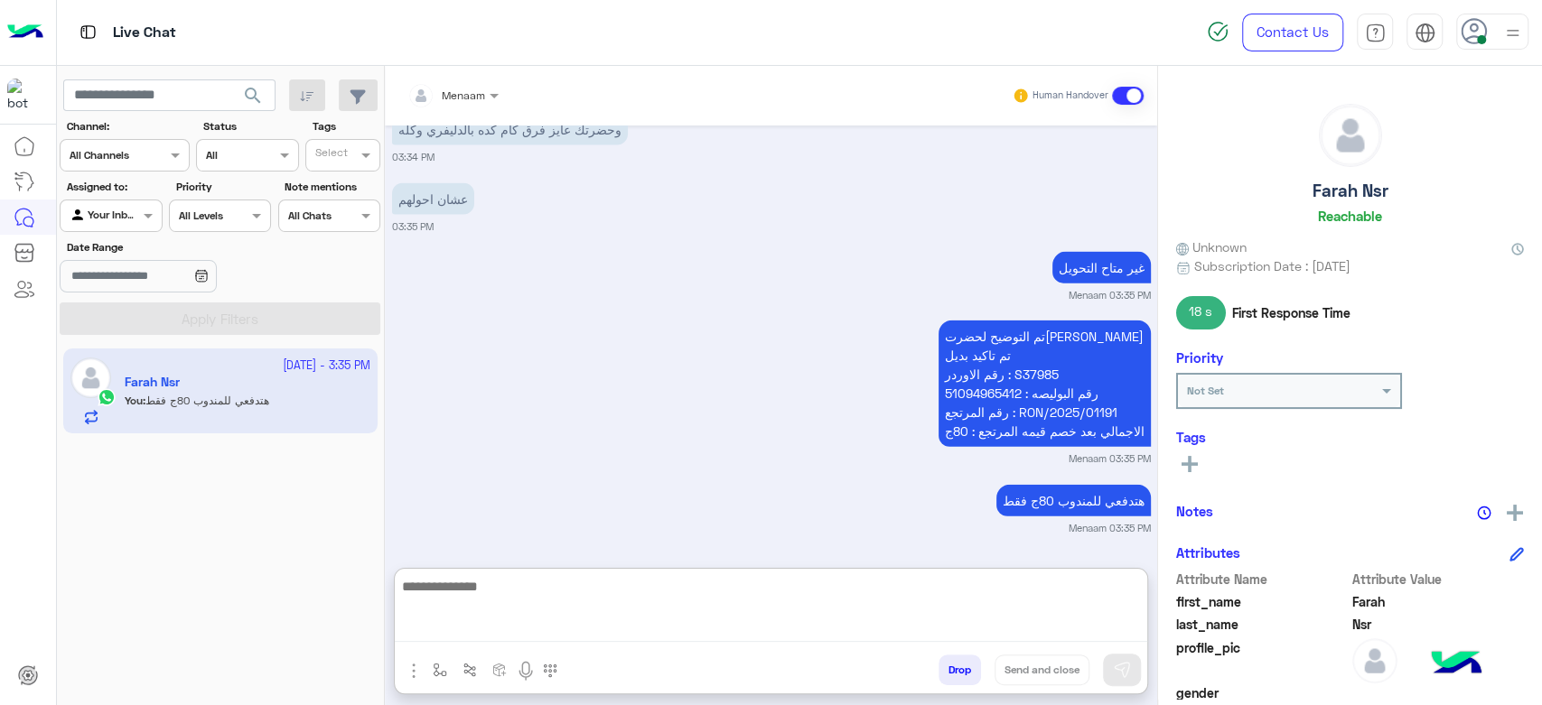
scroll to position [2780, 0]
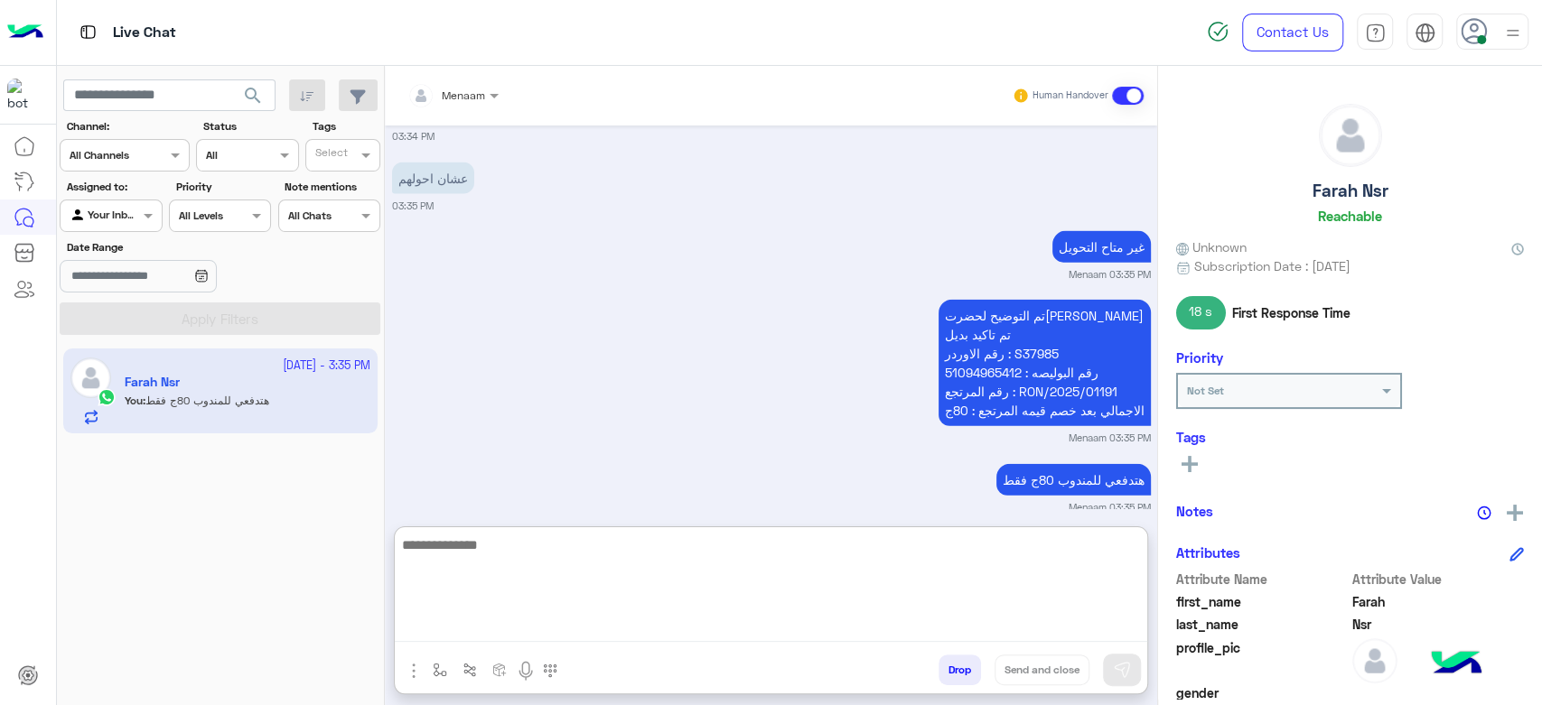
click at [453, 560] on textarea at bounding box center [771, 588] width 752 height 108
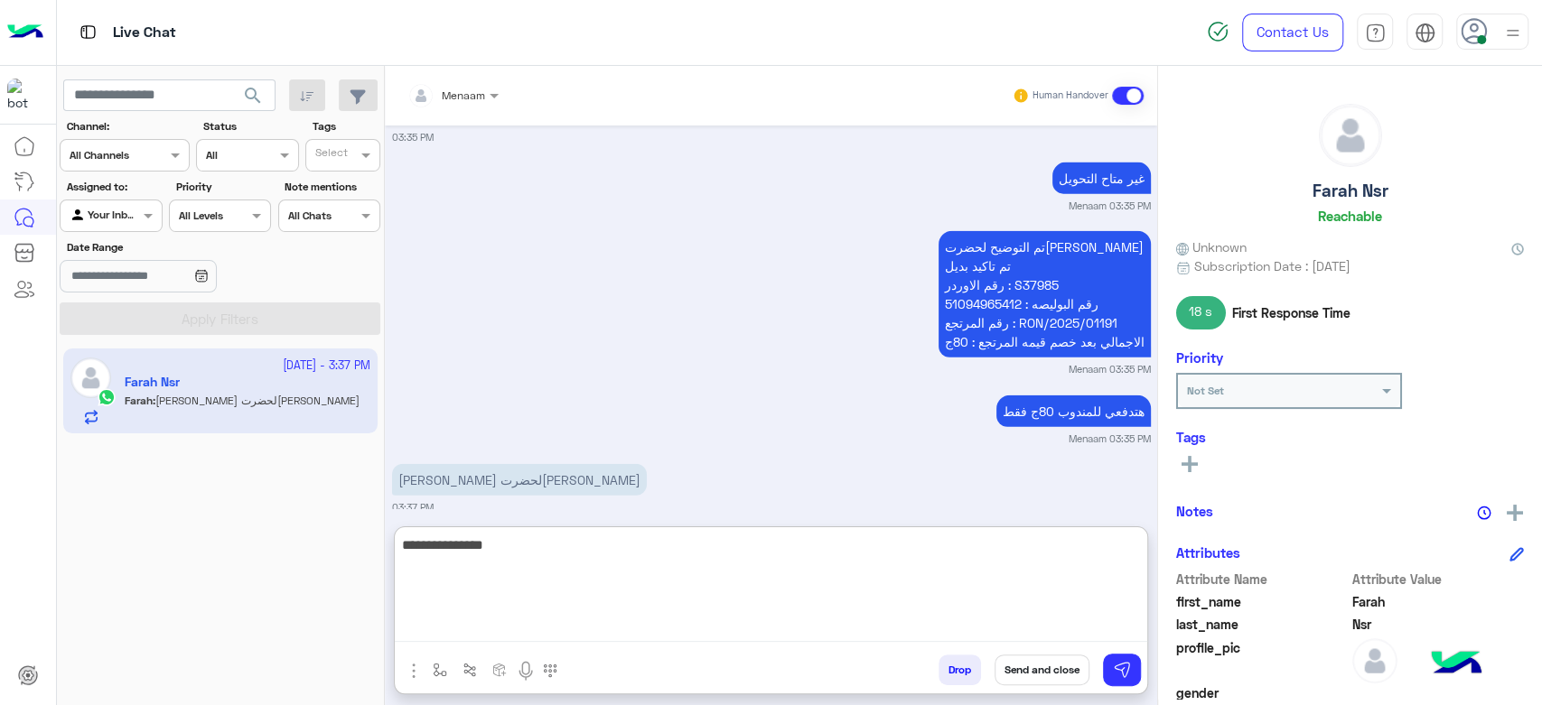
type textarea "**********"
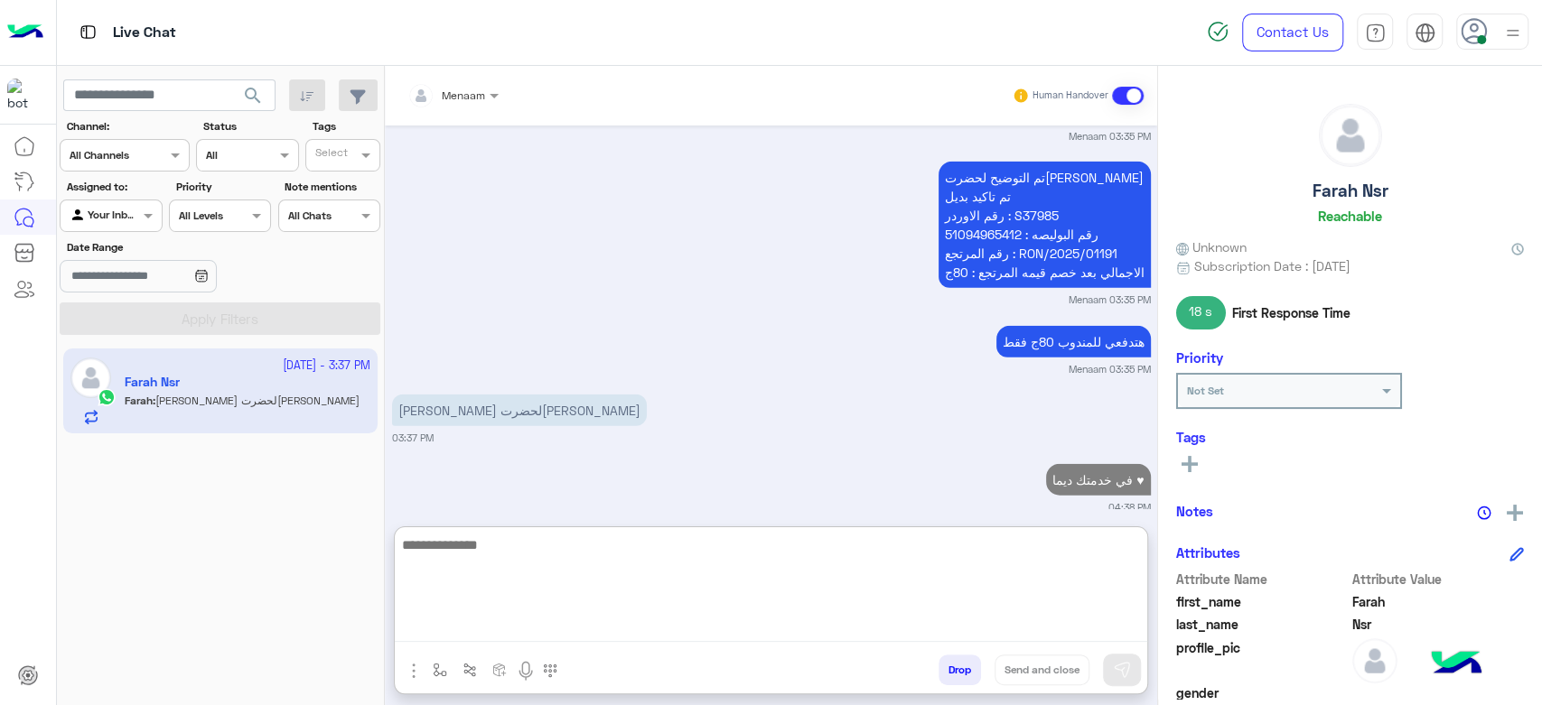
click at [966, 676] on button "Drop" at bounding box center [960, 670] width 42 height 31
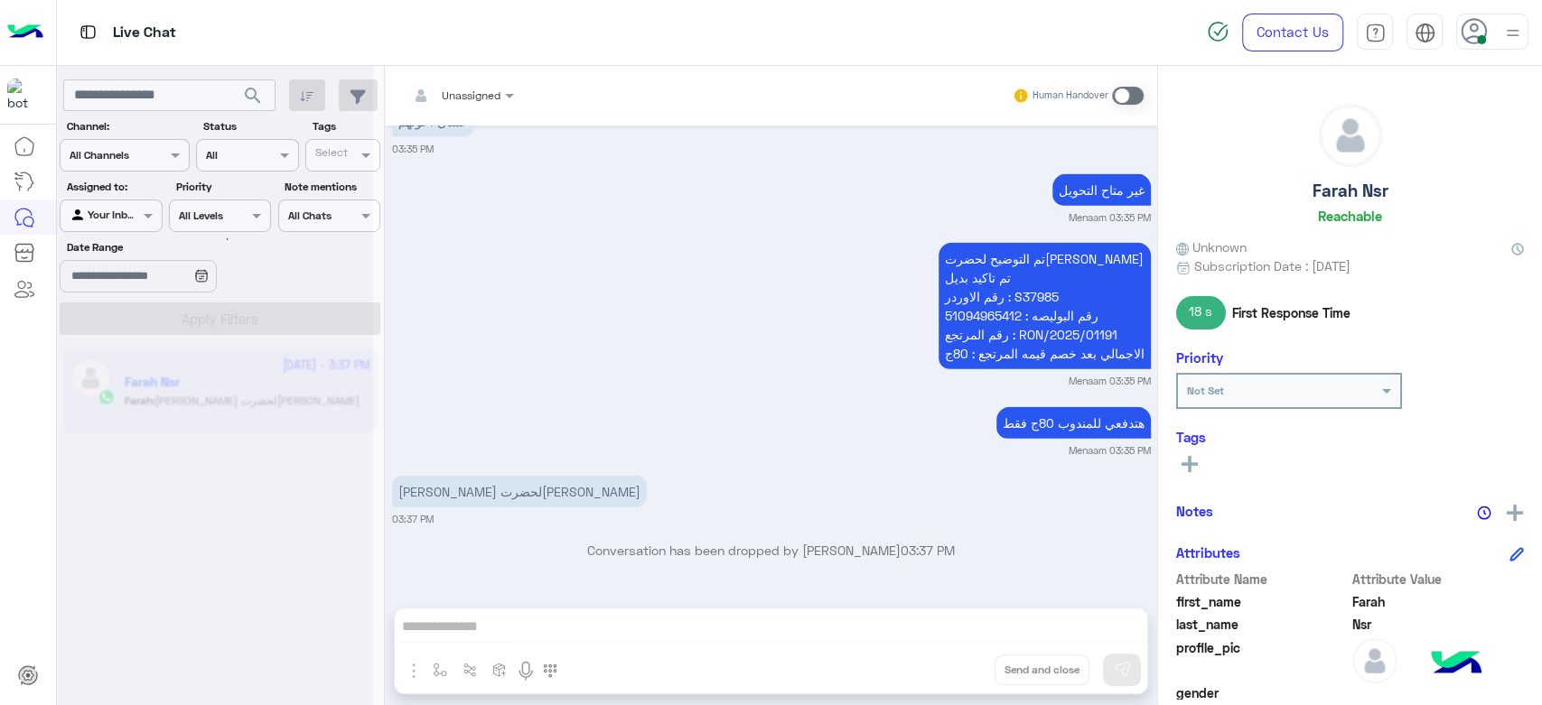
scroll to position [2883, 0]
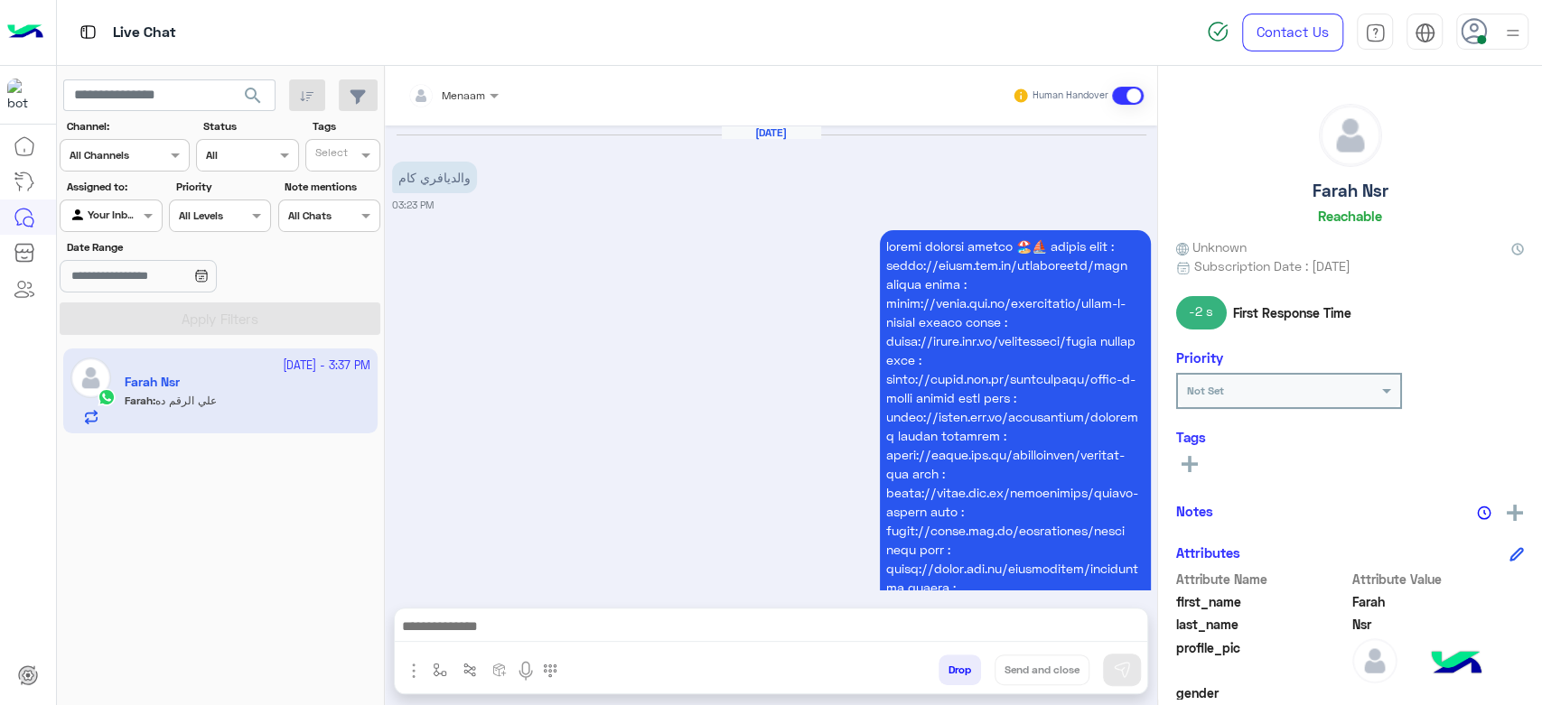
scroll to position [1611, 0]
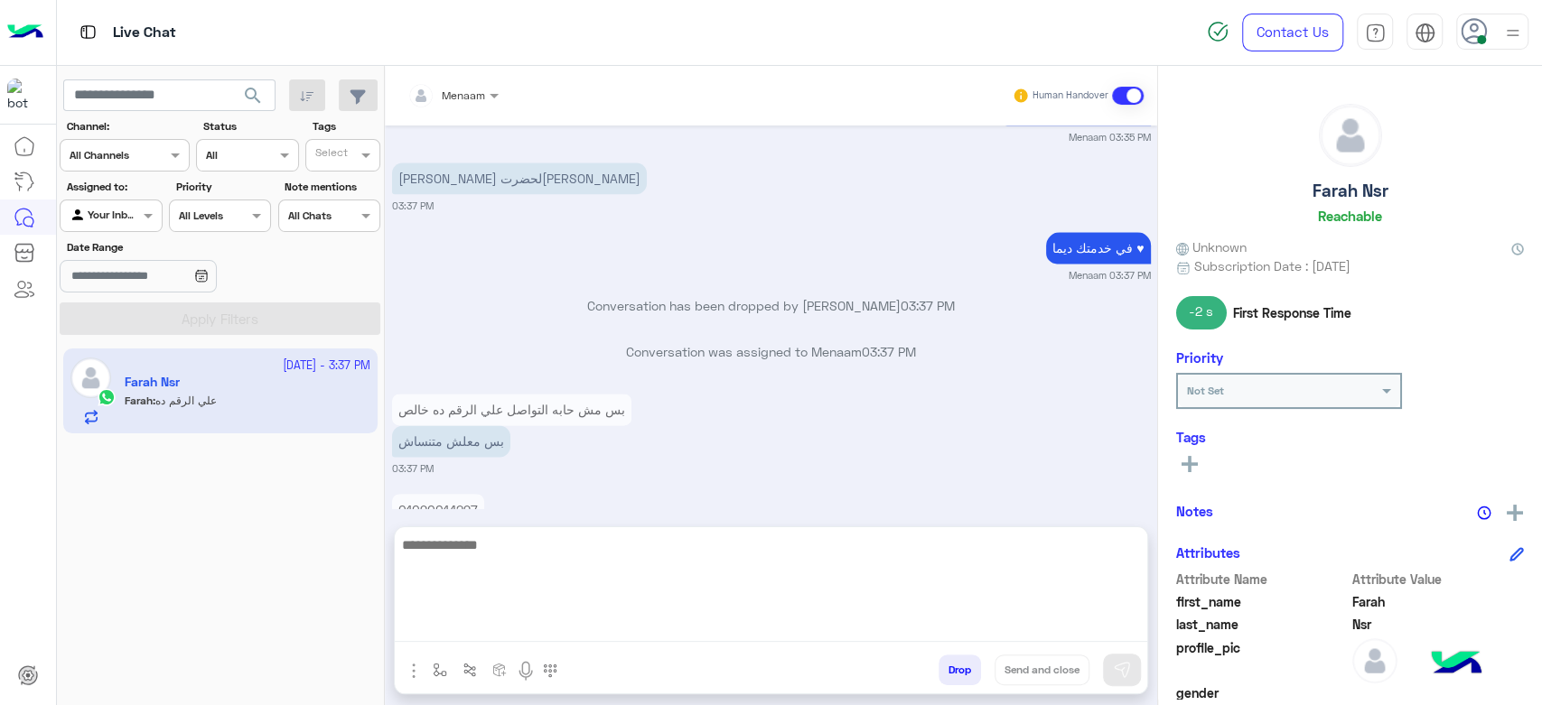
click at [491, 633] on textarea at bounding box center [771, 588] width 752 height 108
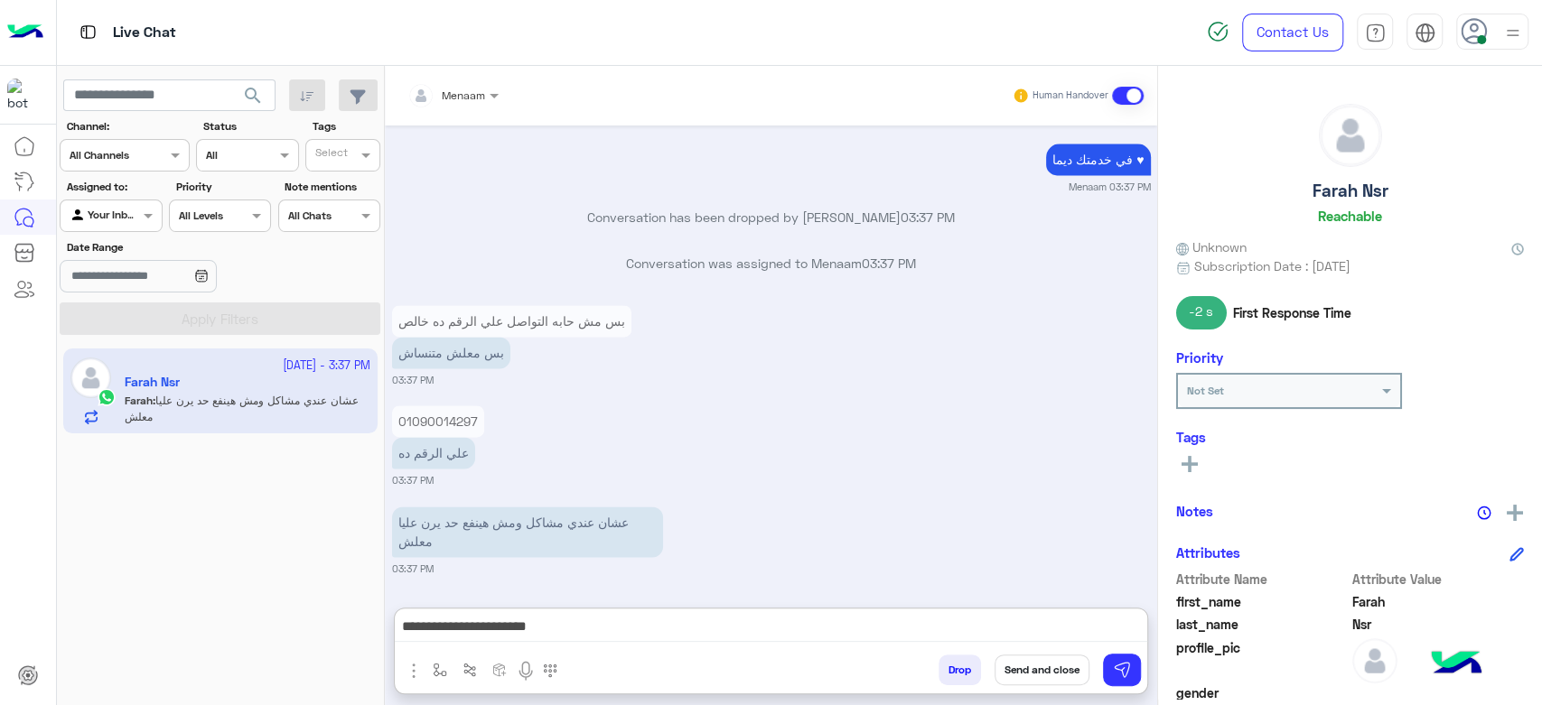
click at [456, 406] on p "01090014297" at bounding box center [438, 422] width 92 height 32
click at [456, 344] on div "بس مش حابه التواصل علي الرقم ده خالص بس معلش متنساش 03:37 PM" at bounding box center [771, 345] width 759 height 87
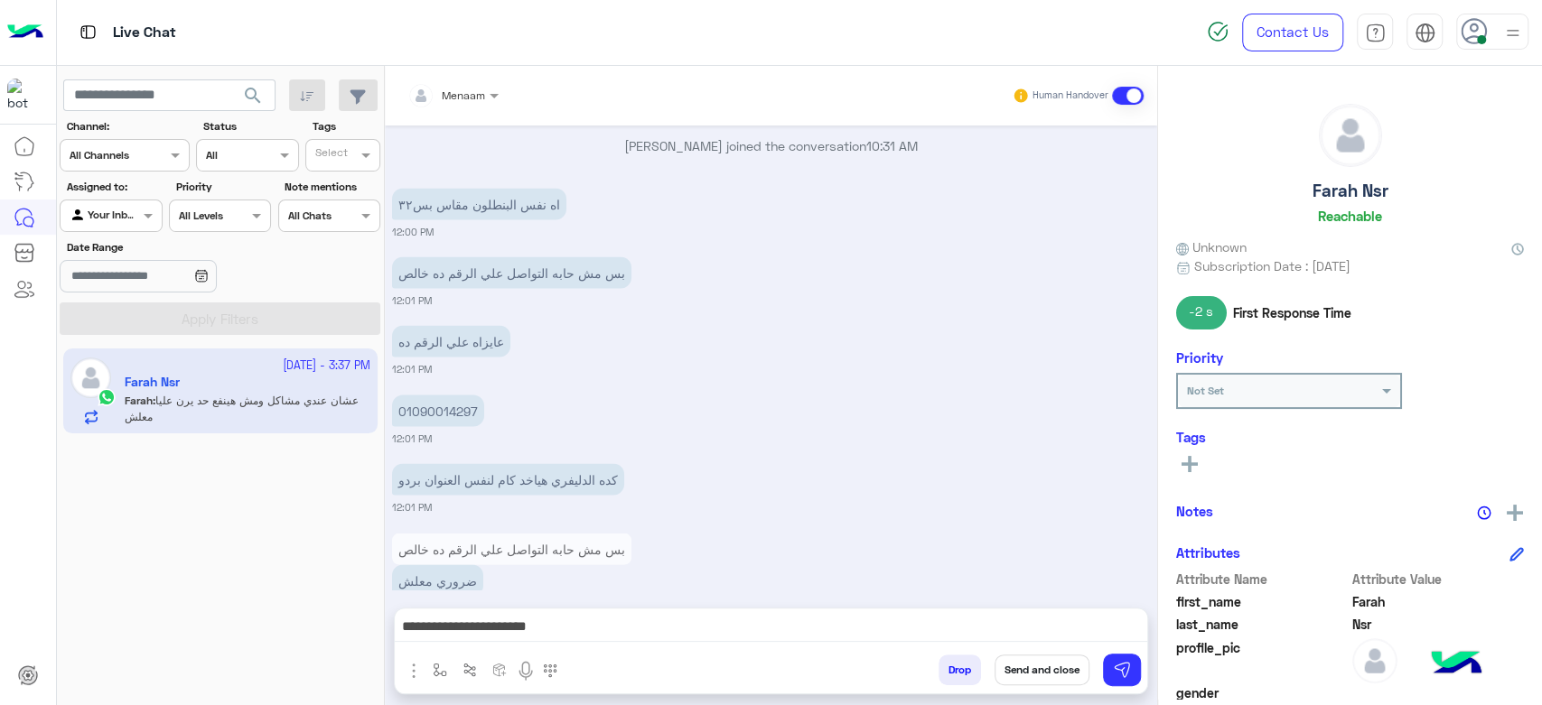
click at [449, 390] on div "01090014297" at bounding box center [489, 410] width 195 height 41
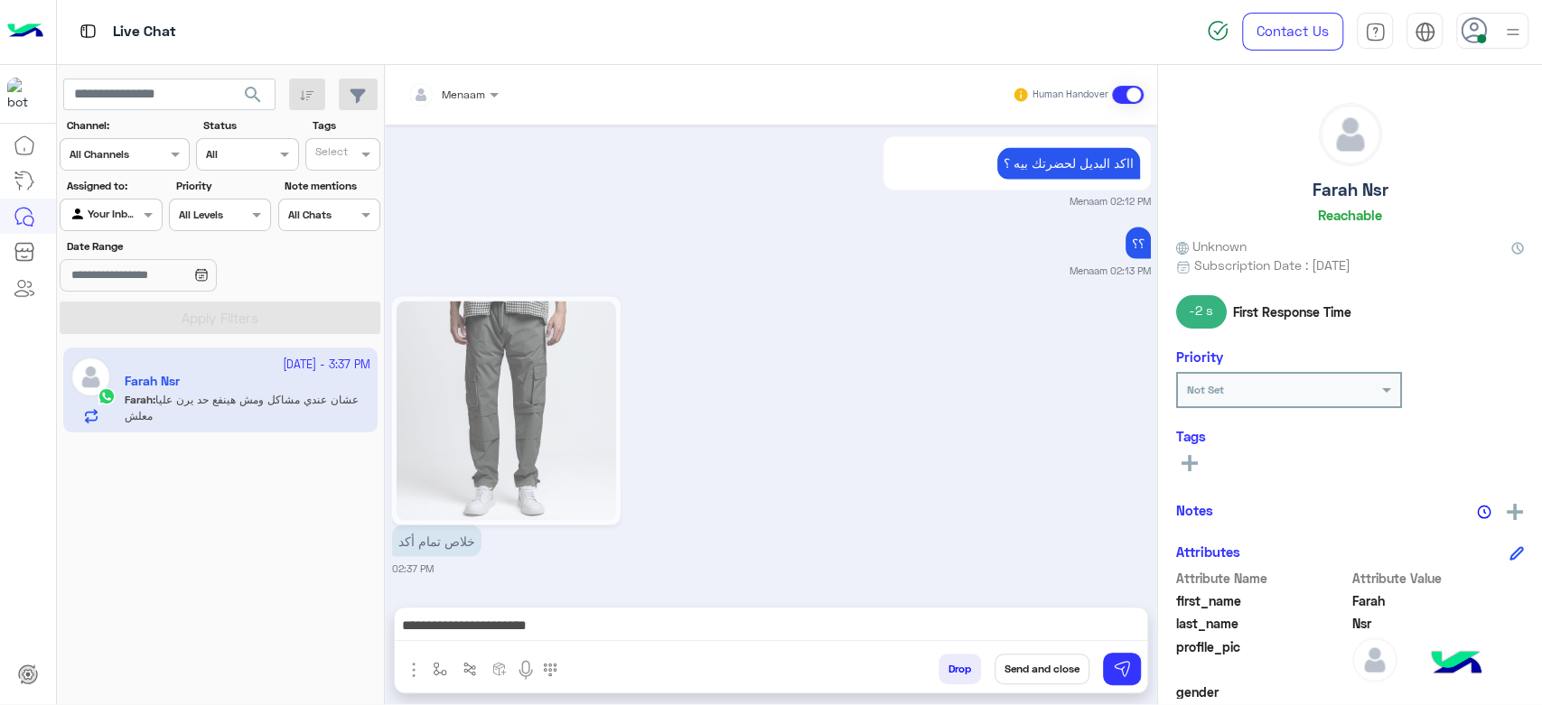
click at [463, 316] on div "[DATE] للاسف يافندم المقاس الاصغر غير متوفر Menaam 12:06 PM طيب فيه أشكال تانيه…" at bounding box center [771, 357] width 772 height 464
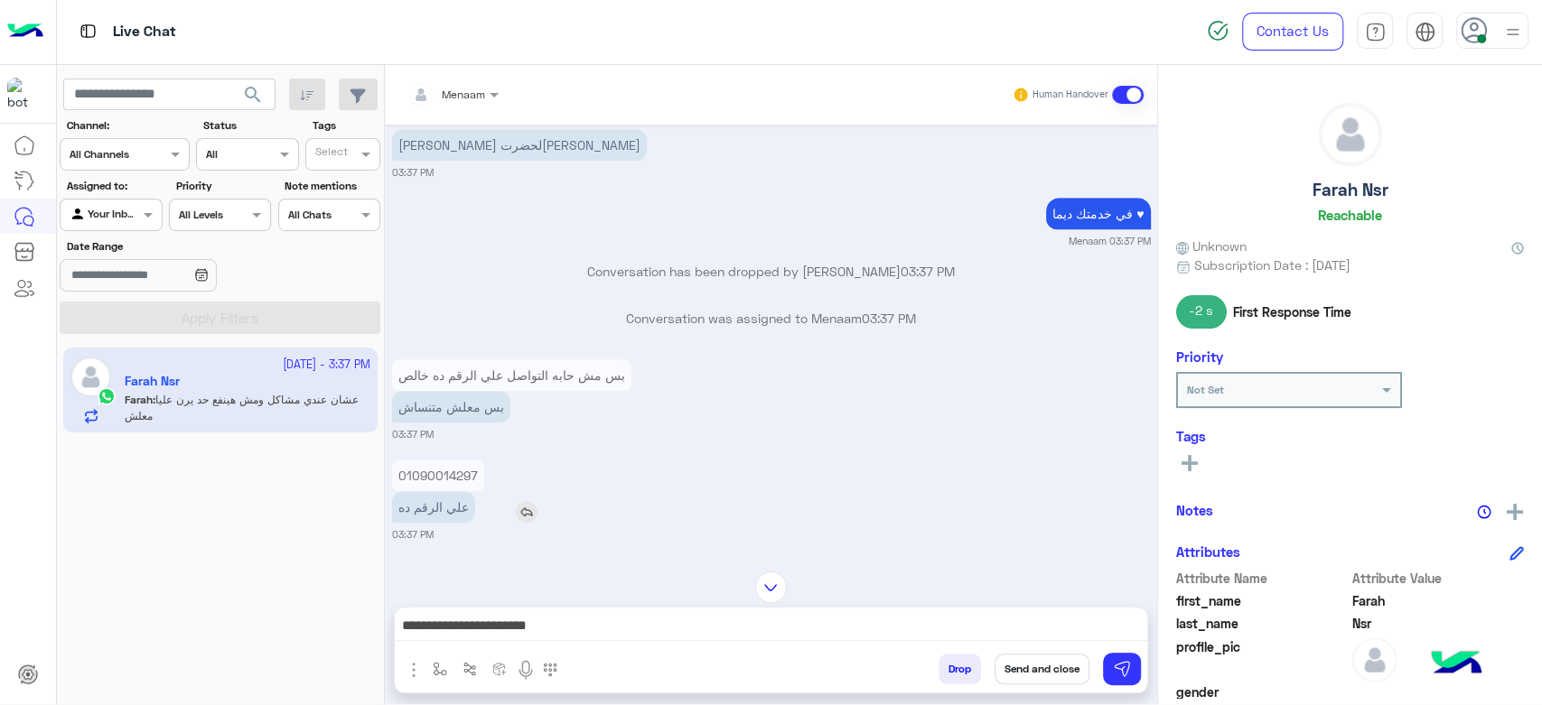
scroll to position [1048, 0]
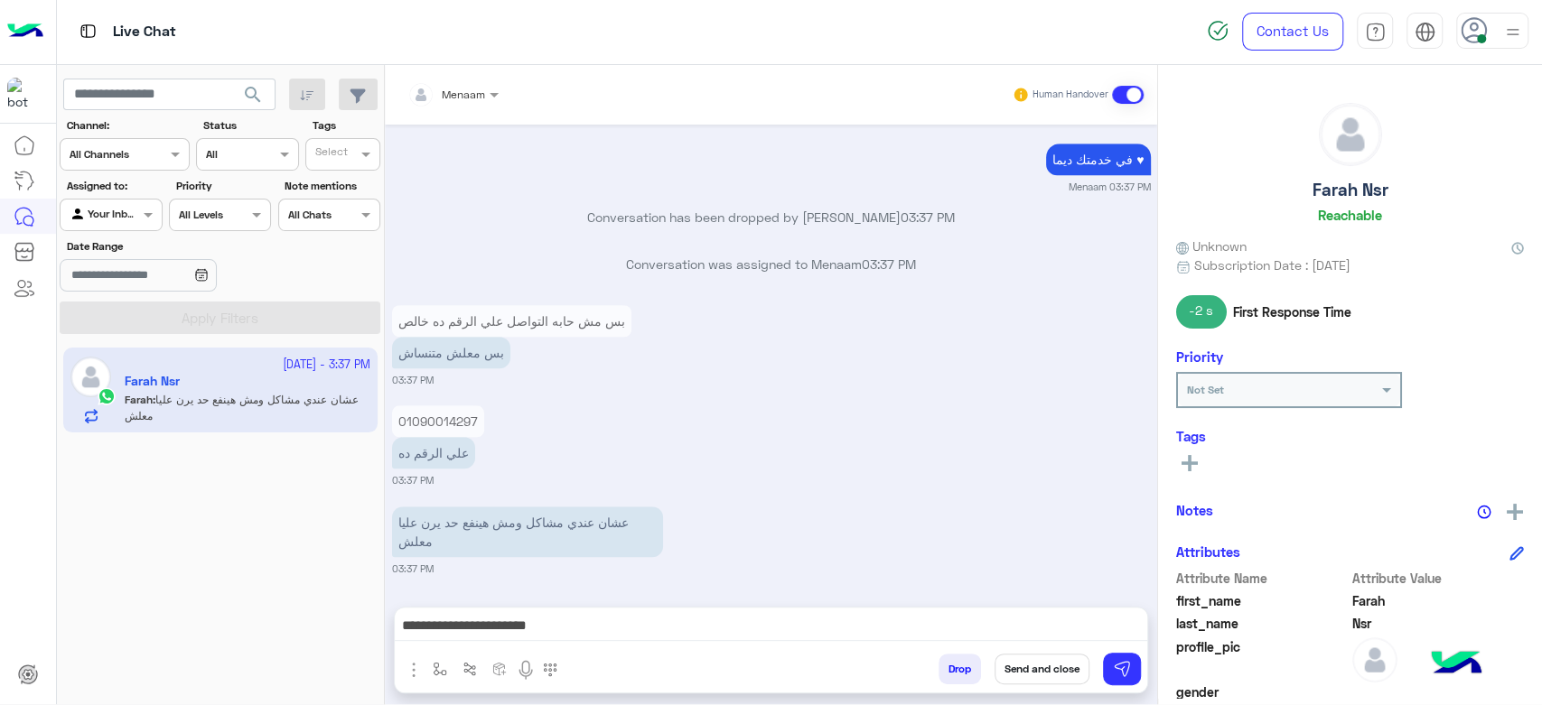
click at [446, 425] on p "01090014297" at bounding box center [438, 422] width 92 height 32
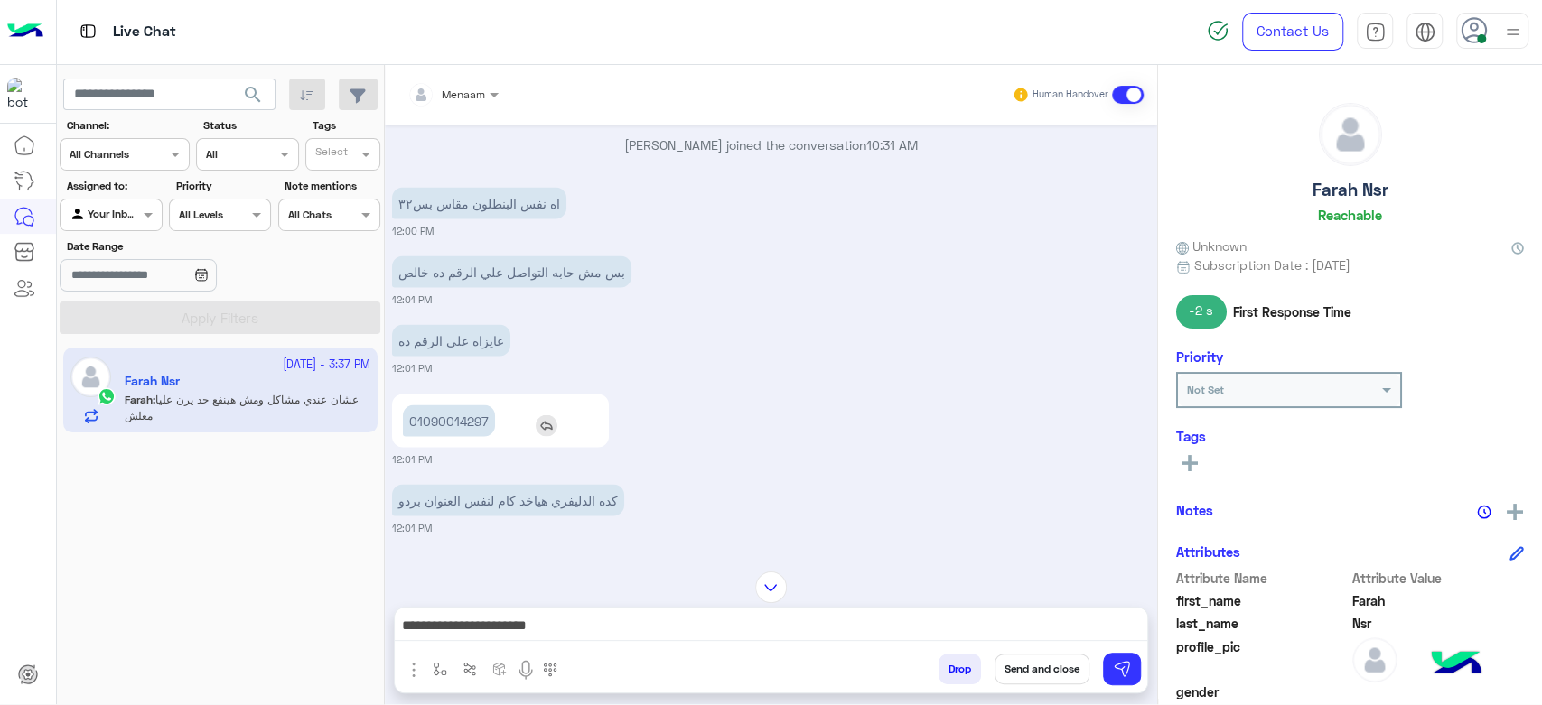
scroll to position [2271, 0]
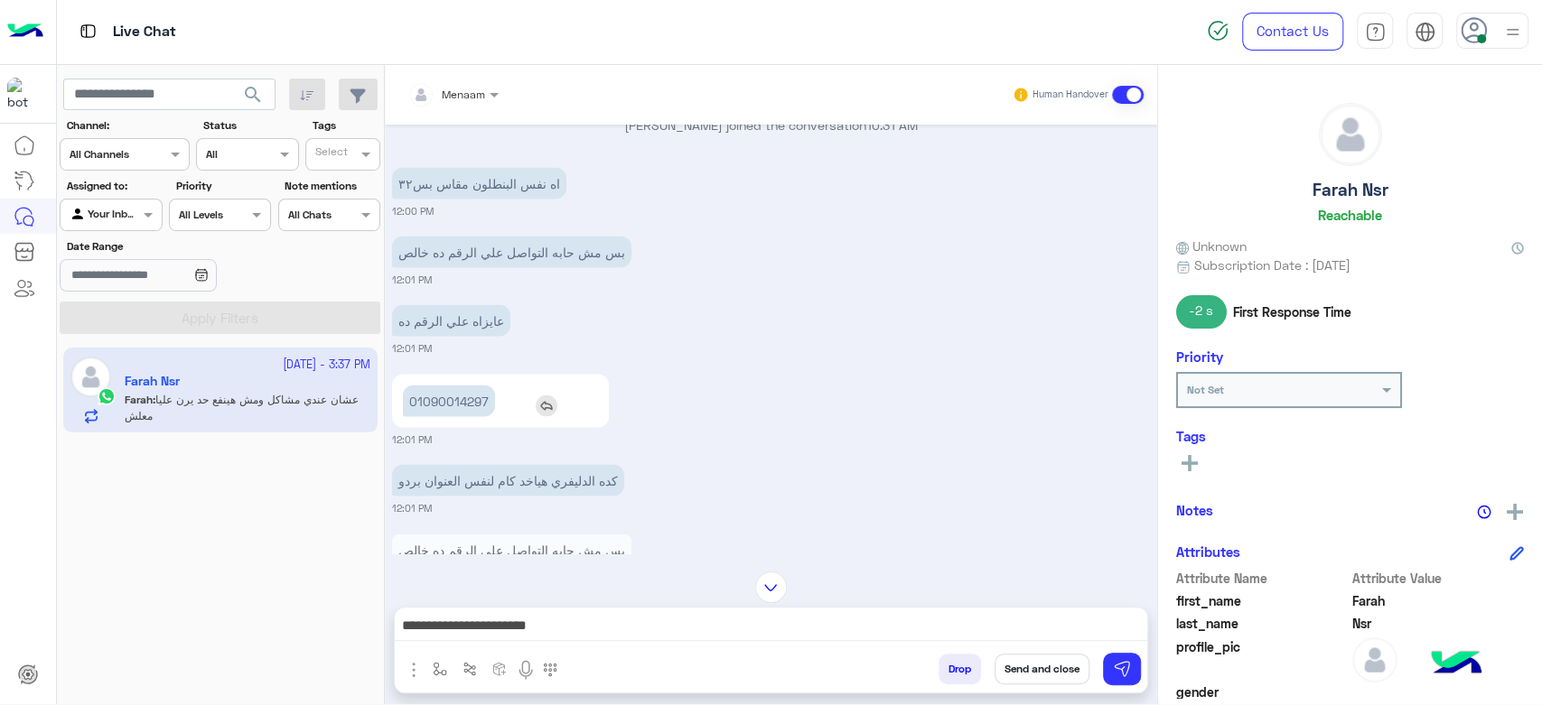
click at [450, 385] on p "01090014297" at bounding box center [449, 401] width 92 height 32
copy p "01090014297"
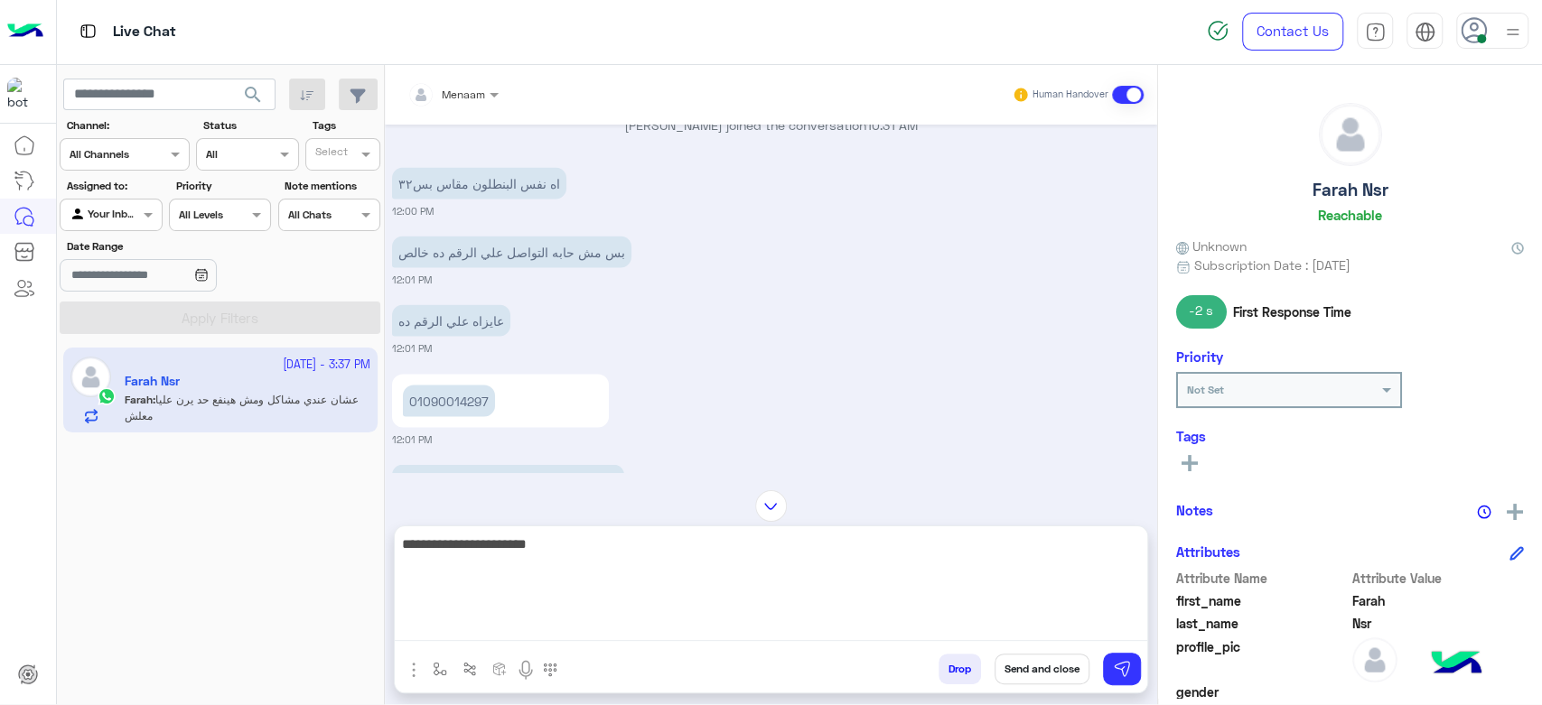
click at [961, 621] on textarea "**********" at bounding box center [771, 587] width 752 height 108
paste textarea "**********"
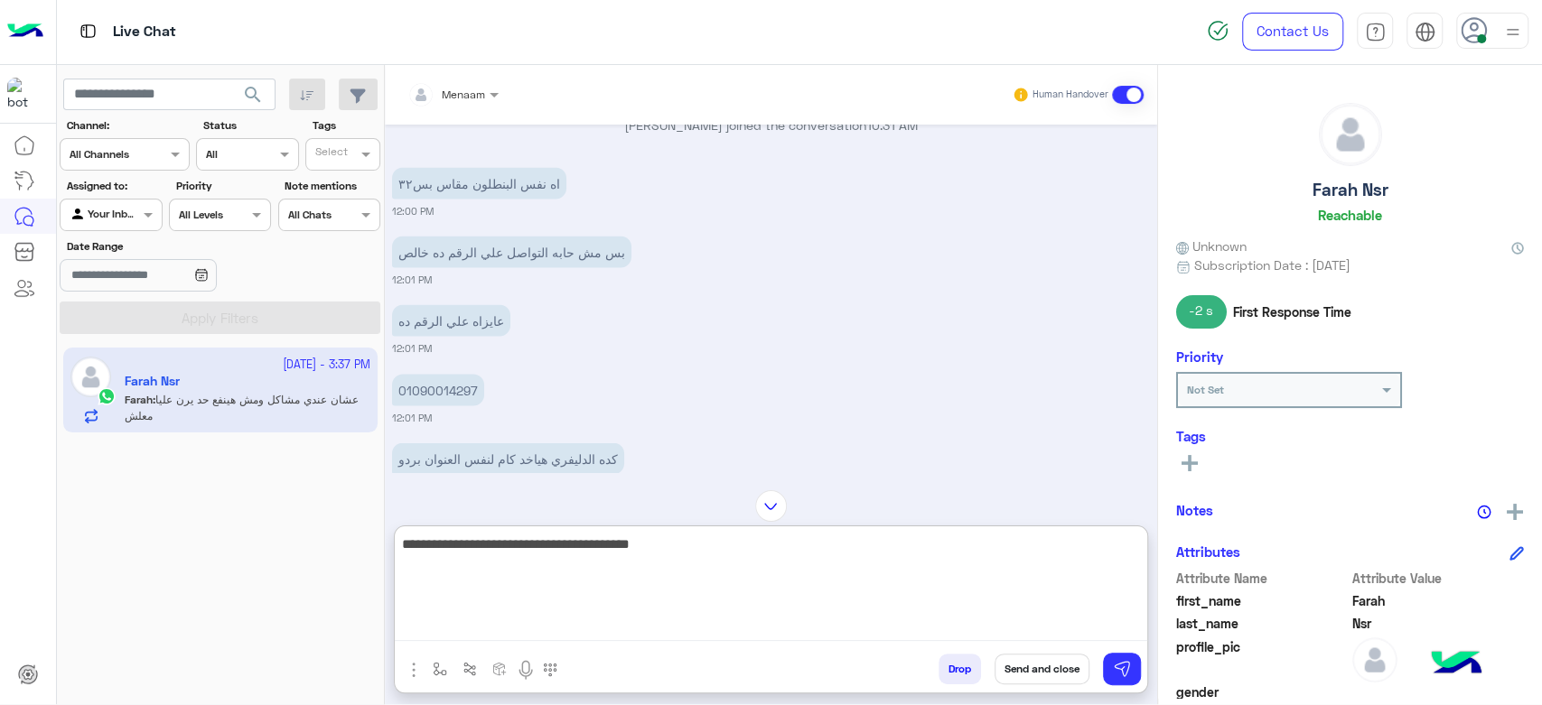
type textarea "**********"
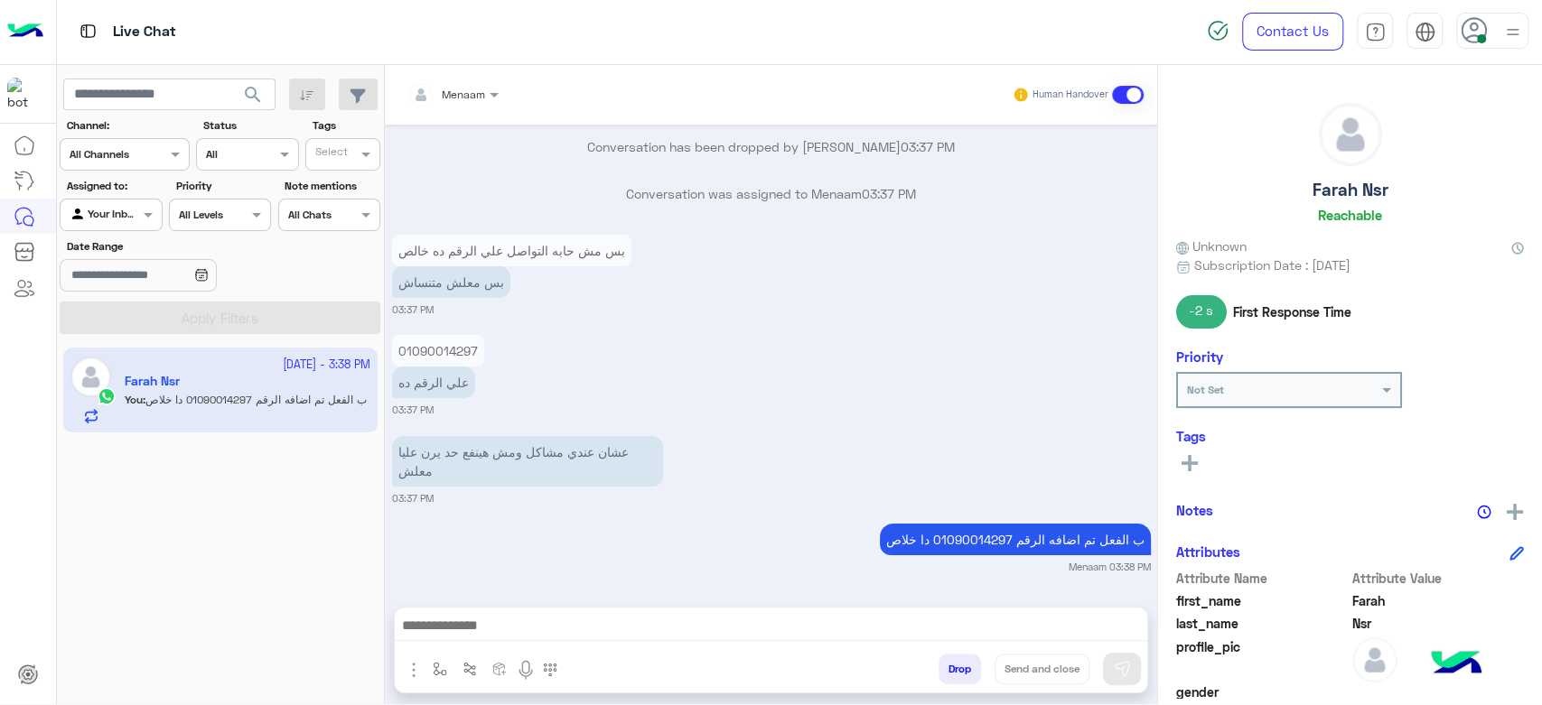
scroll to position [3821, 0]
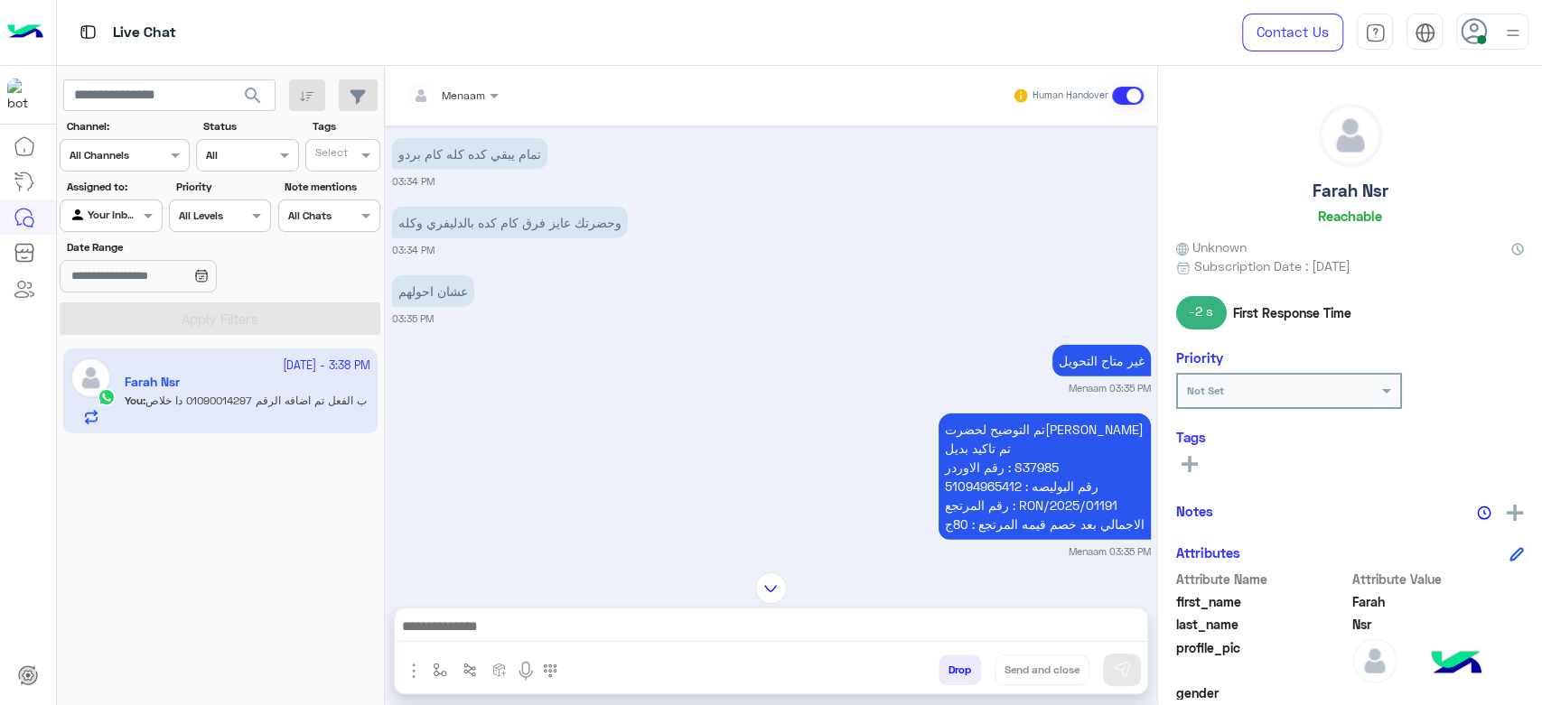
scroll to position [2943, 0]
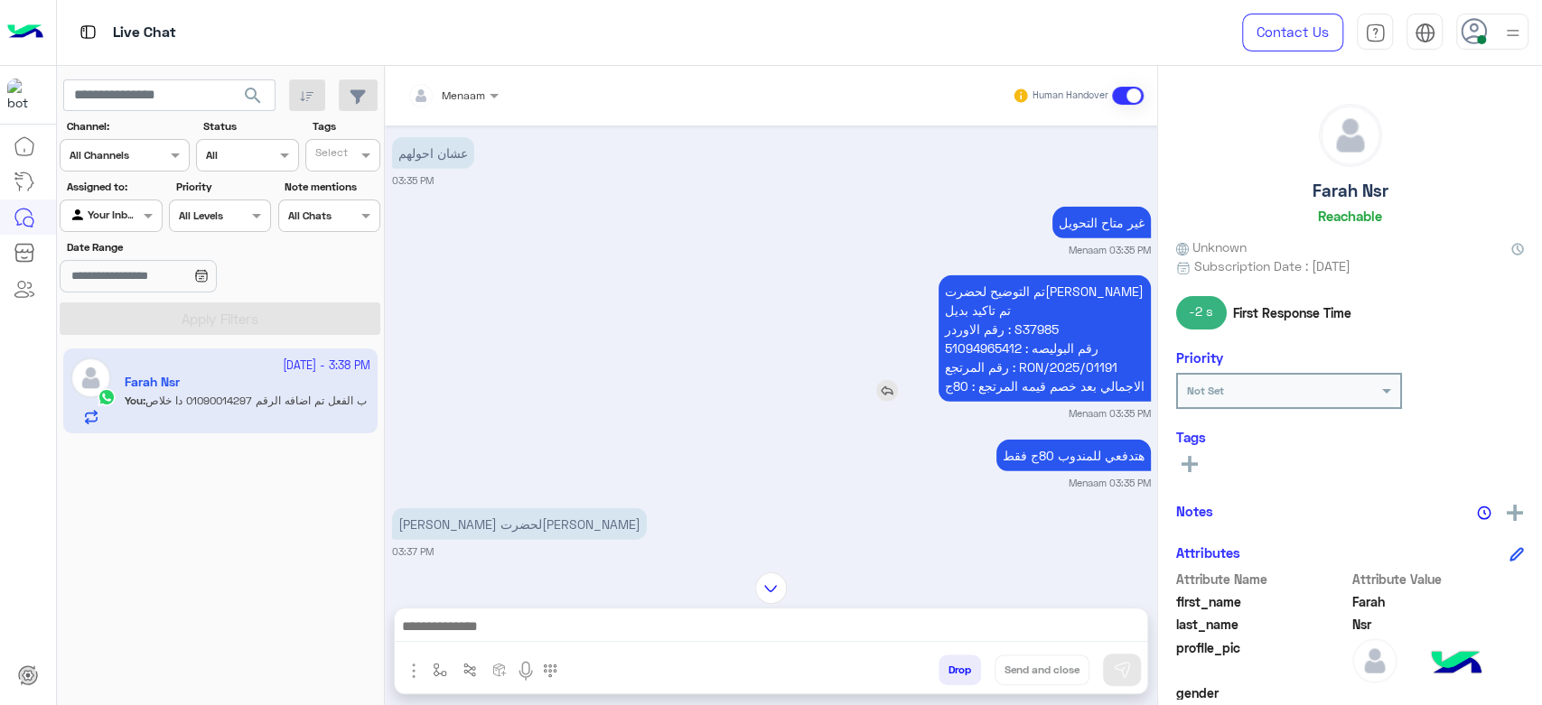
click at [1011, 312] on p "تم التوضيح لحضرتك تم تاكيد بديل رقم الاوردر : S37985 رقم البوليصه : 51094965412…" at bounding box center [1045, 339] width 212 height 126
copy p "S37985"
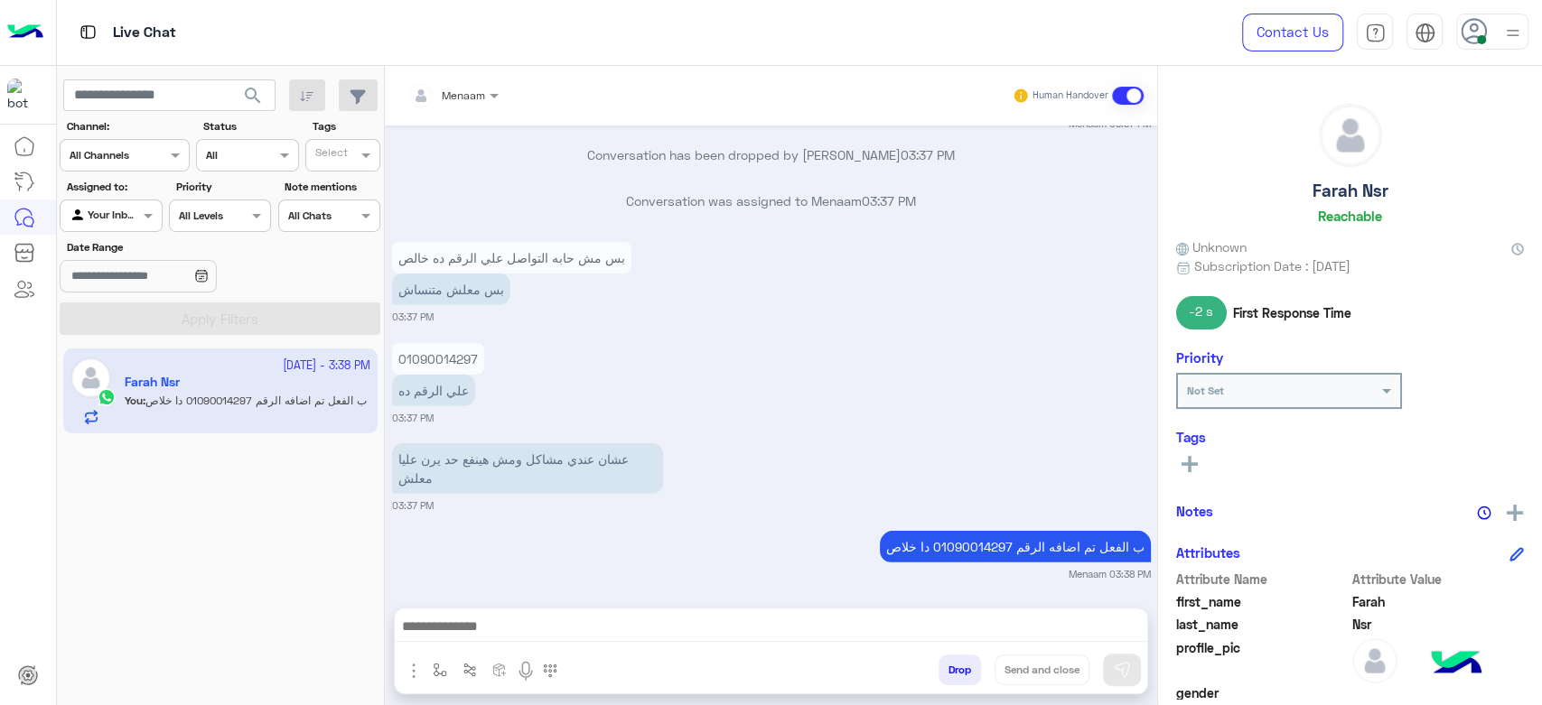
scroll to position [3445, 0]
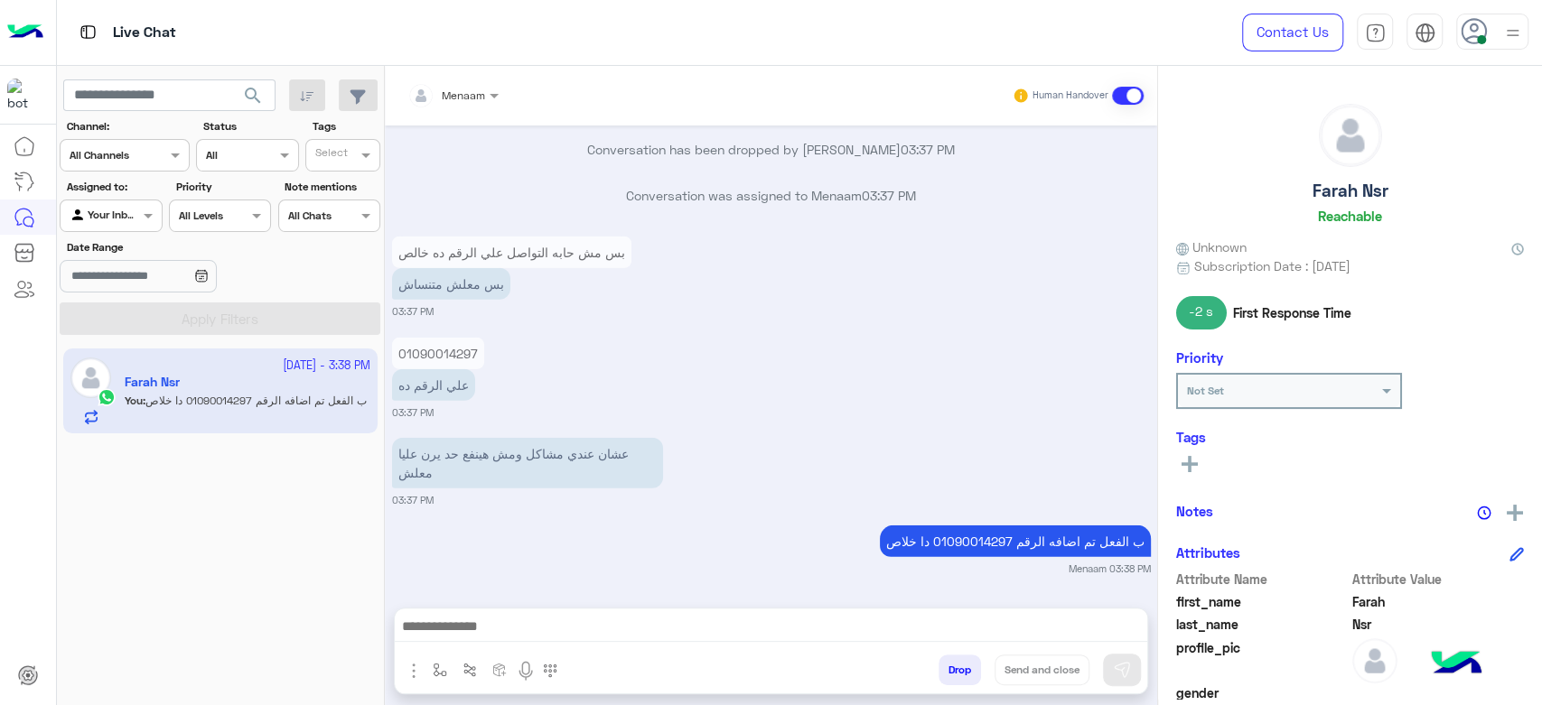
click at [968, 670] on button "Drop" at bounding box center [960, 670] width 42 height 31
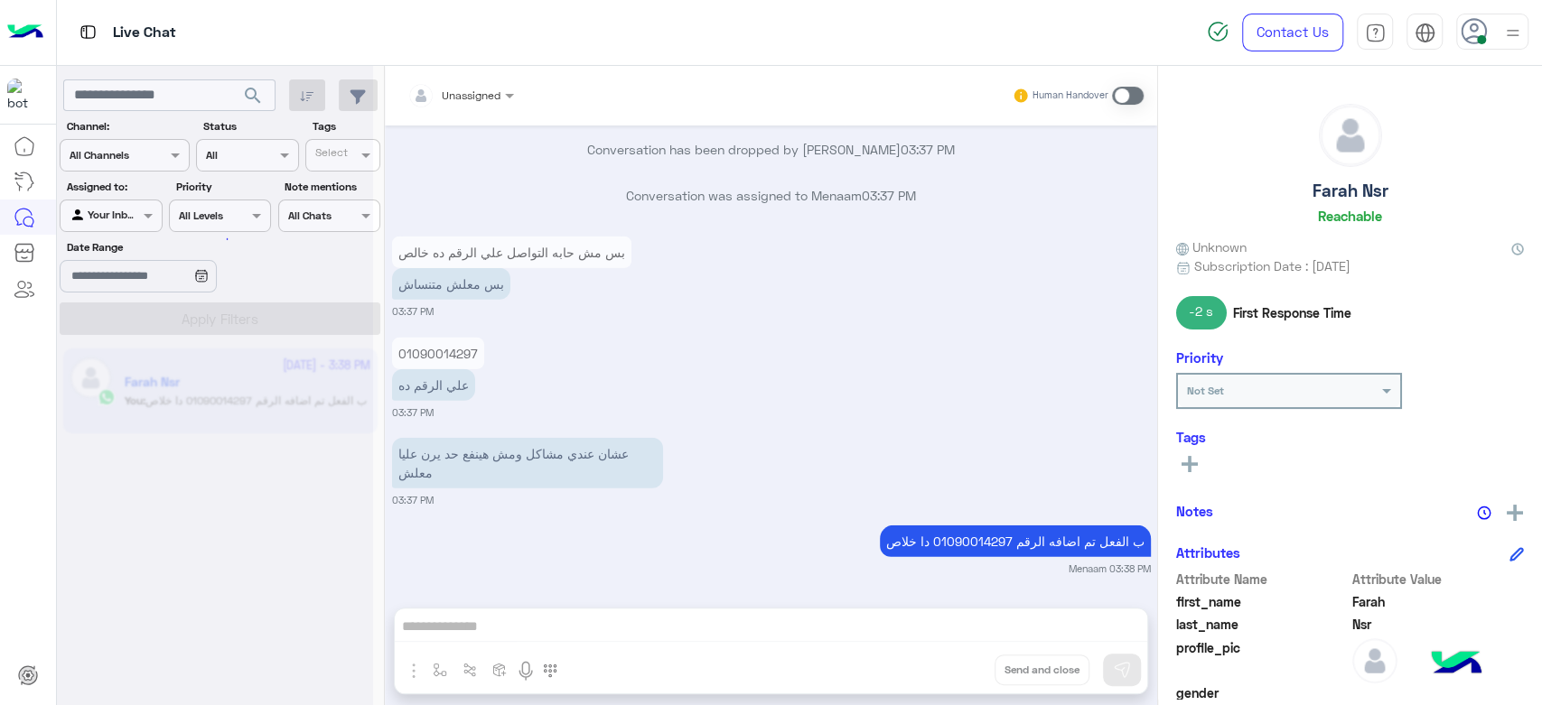
scroll to position [3491, 0]
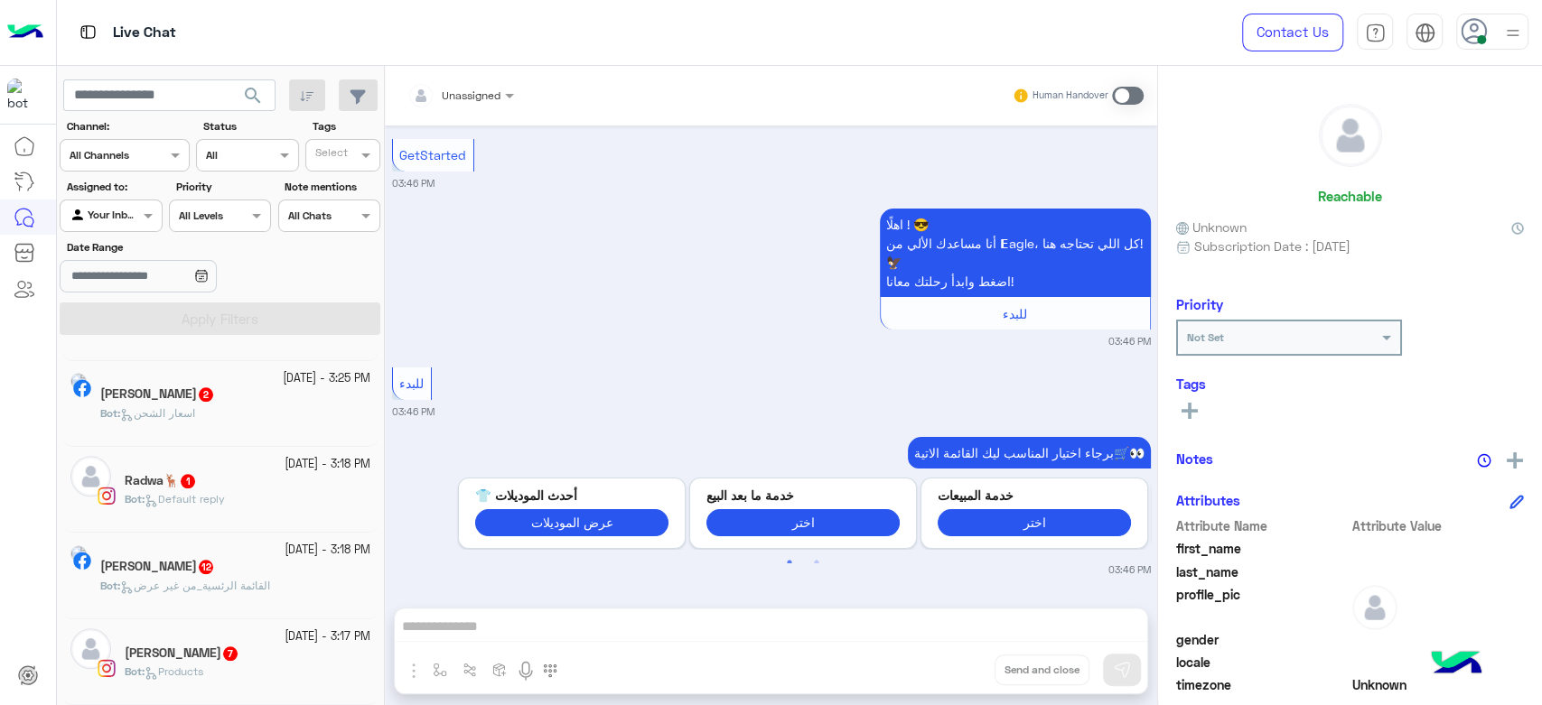
scroll to position [8, 0]
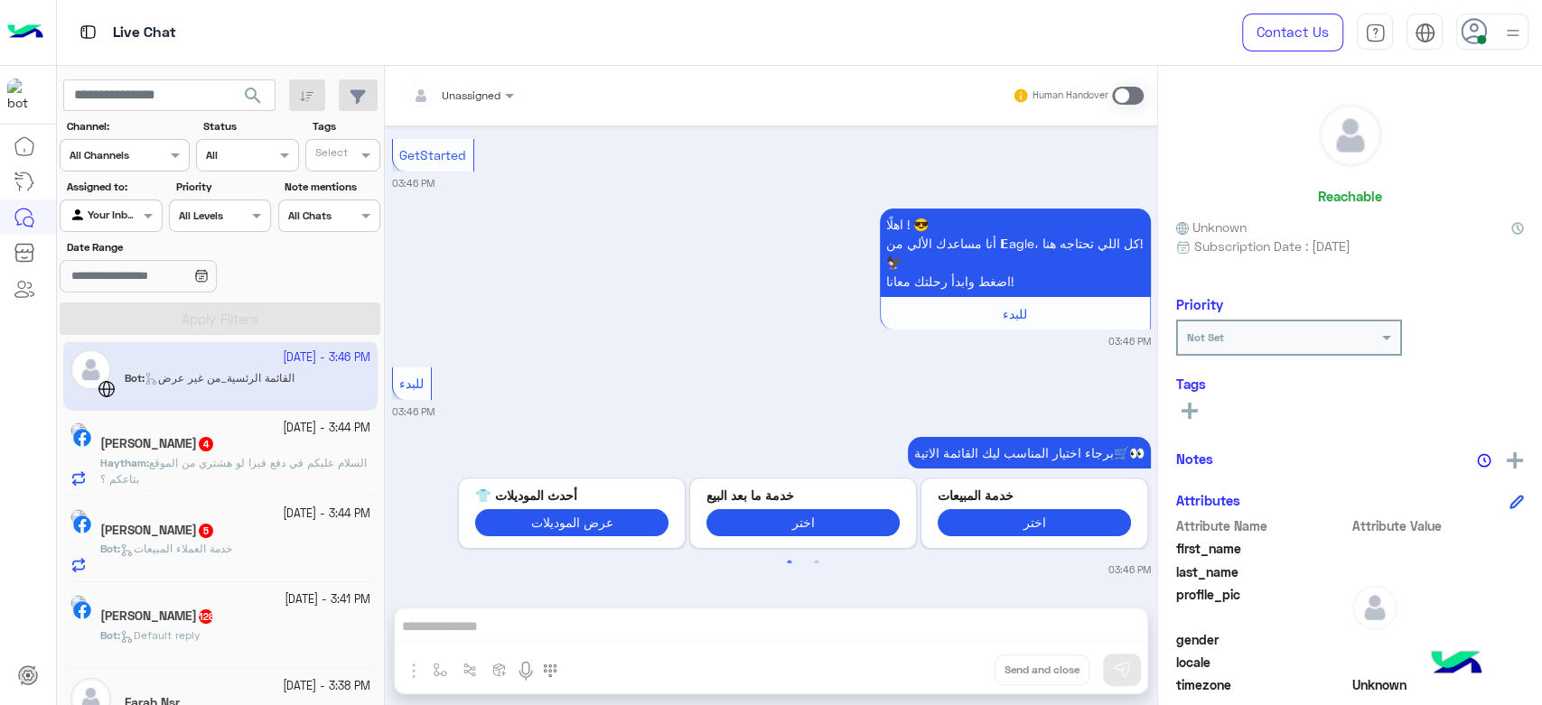
click at [128, 219] on div at bounding box center [111, 213] width 100 height 17
click at [136, 288] on b "Your Inbox" at bounding box center [118, 286] width 63 height 15
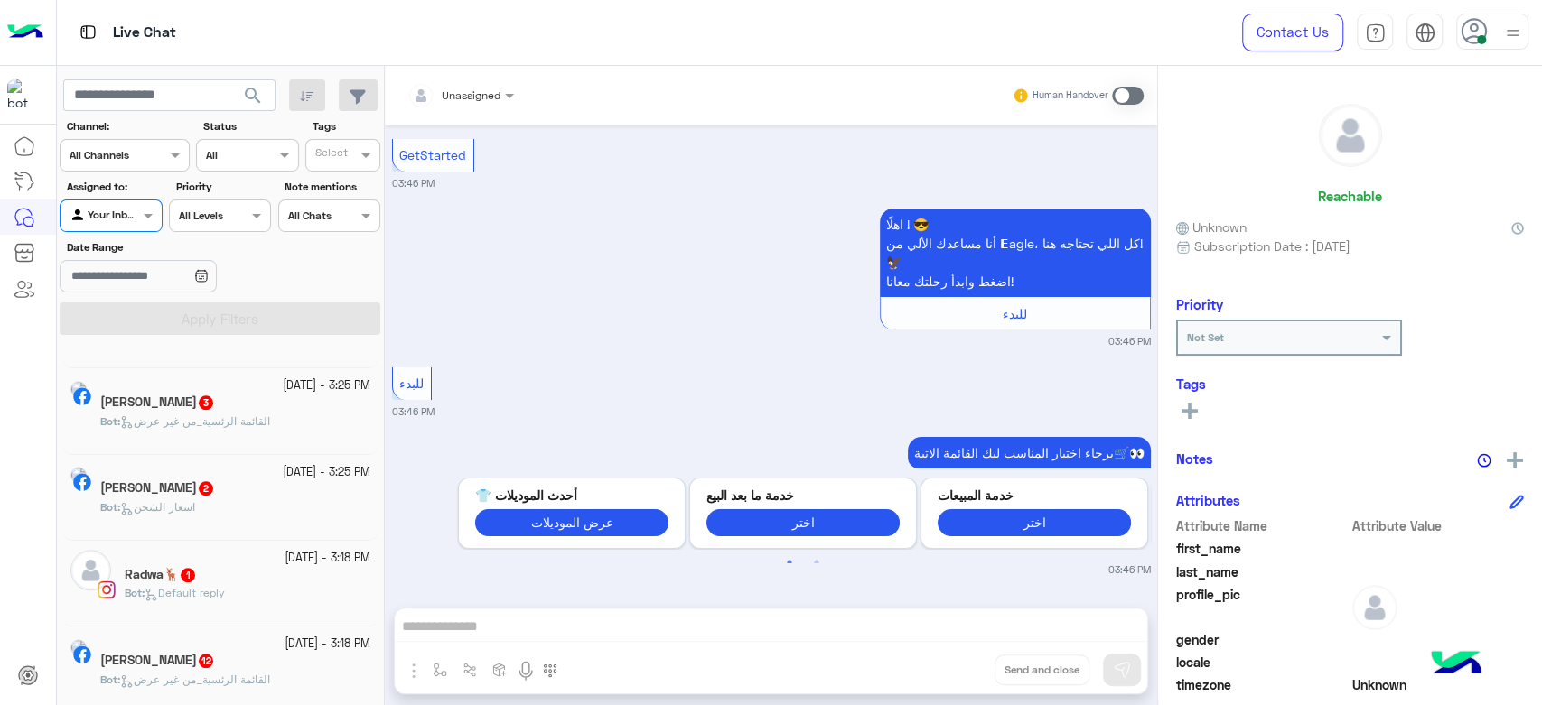
scroll to position [1359, 0]
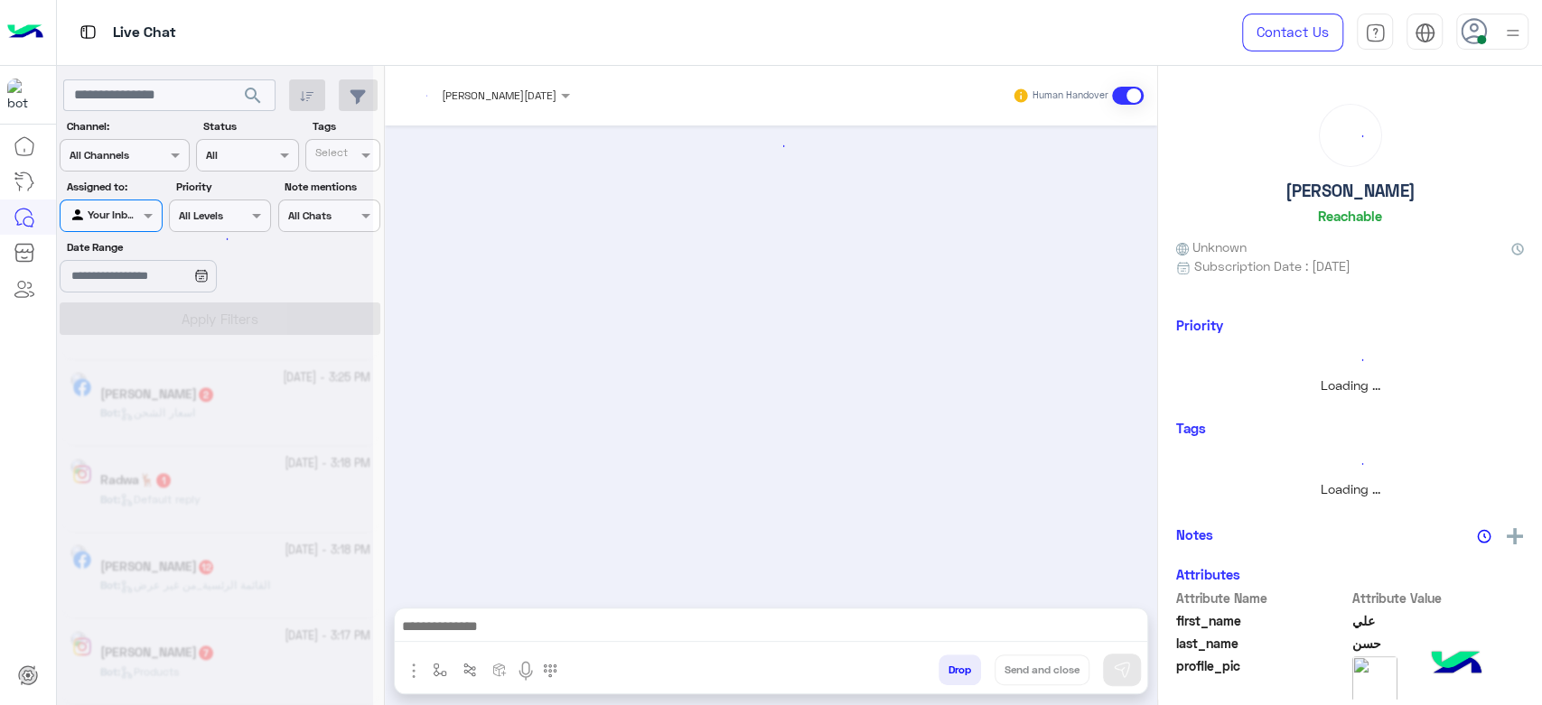
click at [124, 227] on div at bounding box center [215, 359] width 316 height 705
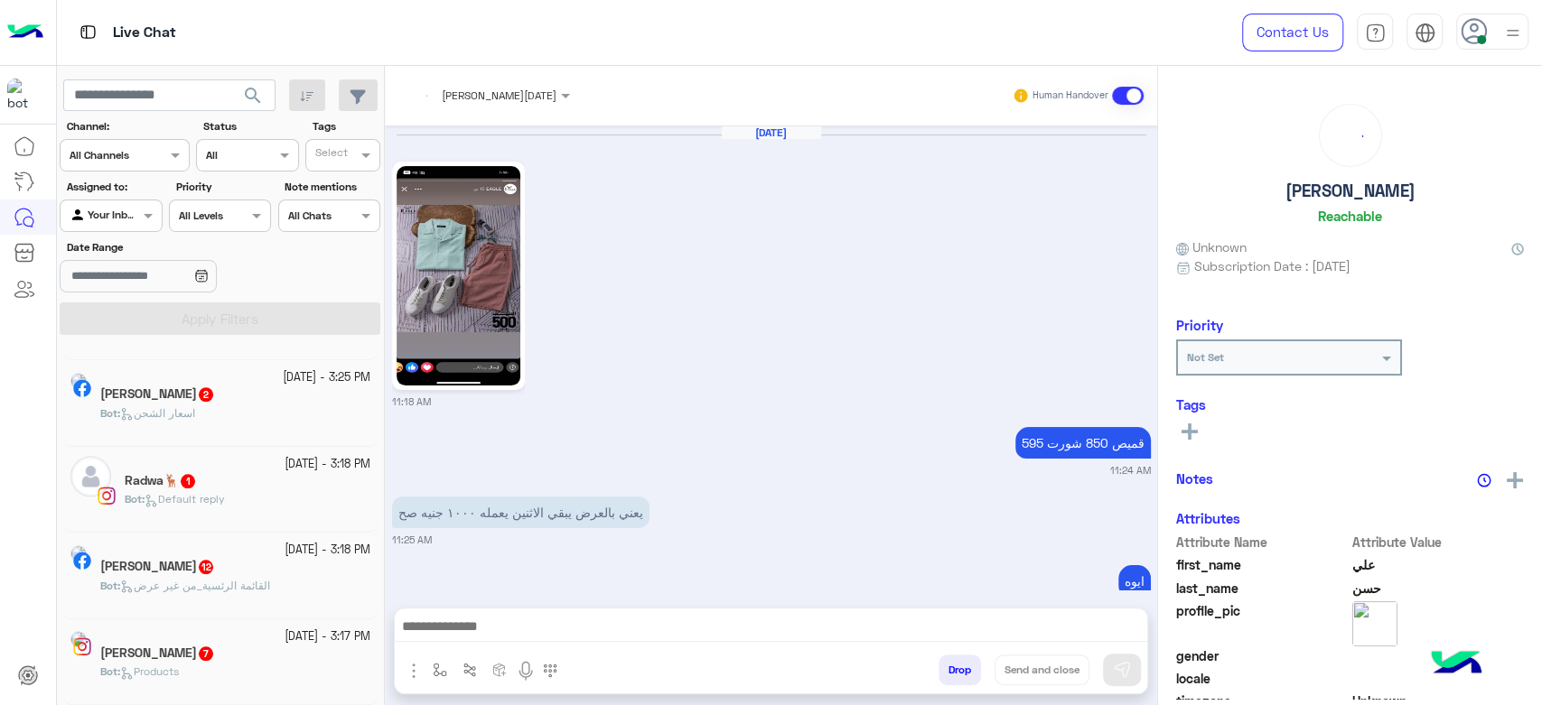
scroll to position [2694, 0]
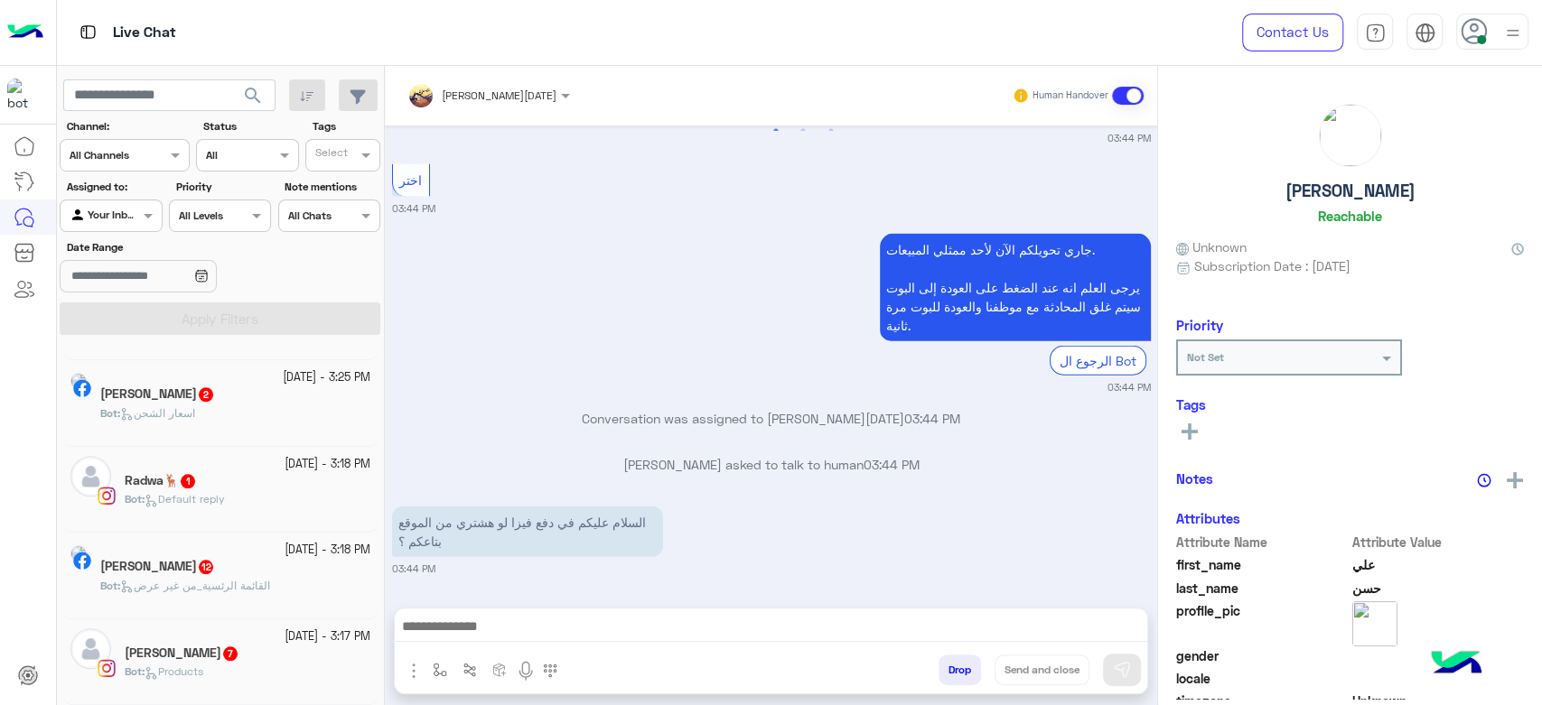
click at [123, 226] on div "Agent Filter Your Inbox" at bounding box center [111, 216] width 102 height 33
click at [116, 264] on div "Unassigned" at bounding box center [112, 252] width 105 height 35
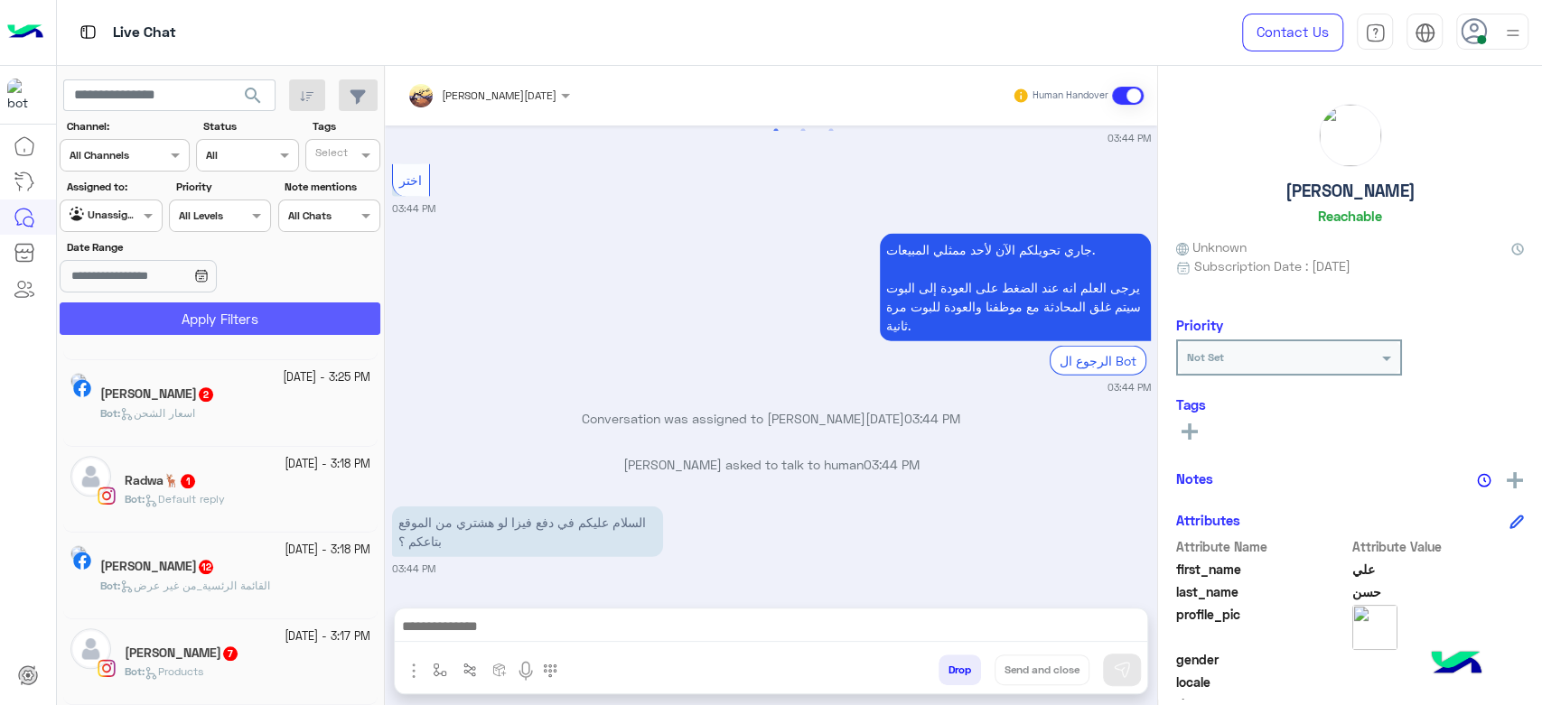
click at [203, 326] on button "Apply Filters" at bounding box center [220, 319] width 321 height 33
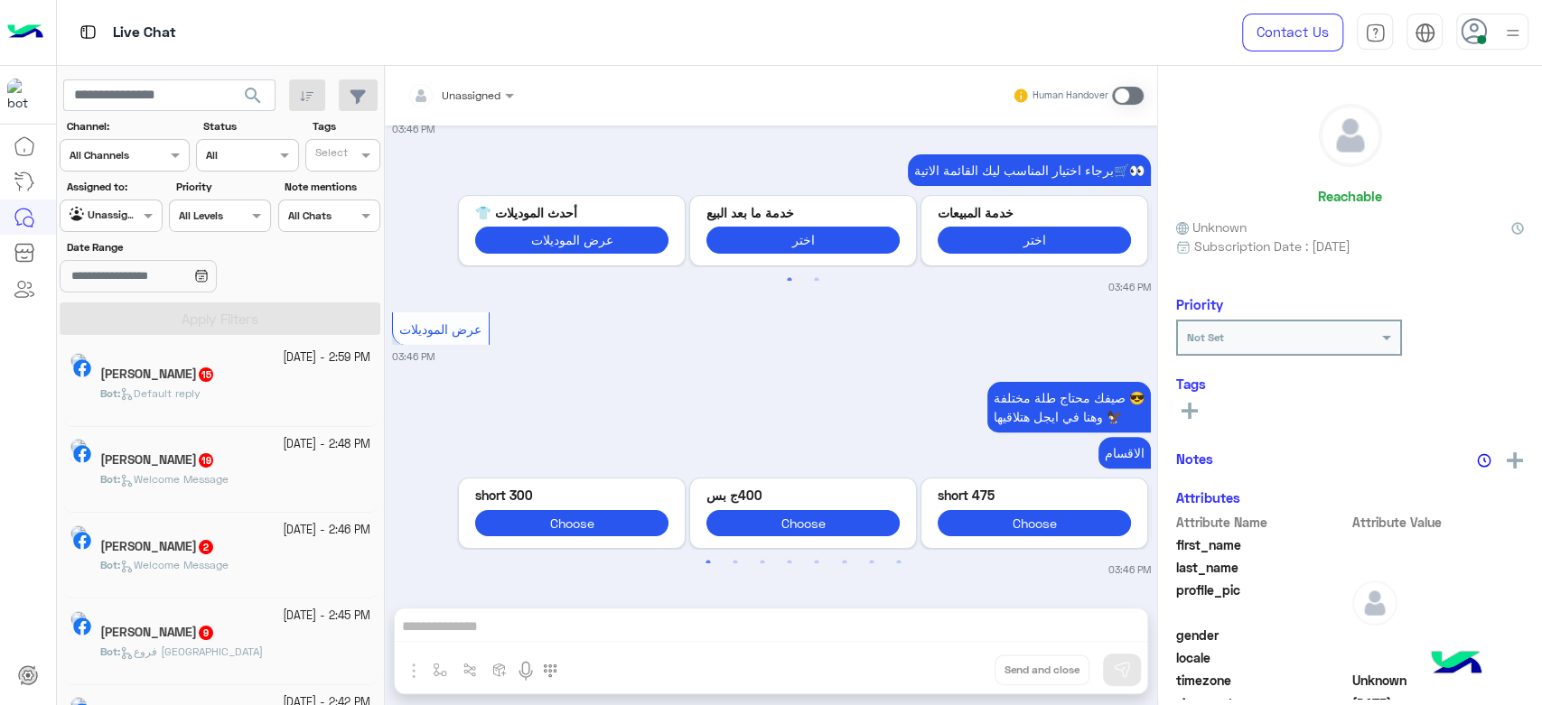
scroll to position [811, 0]
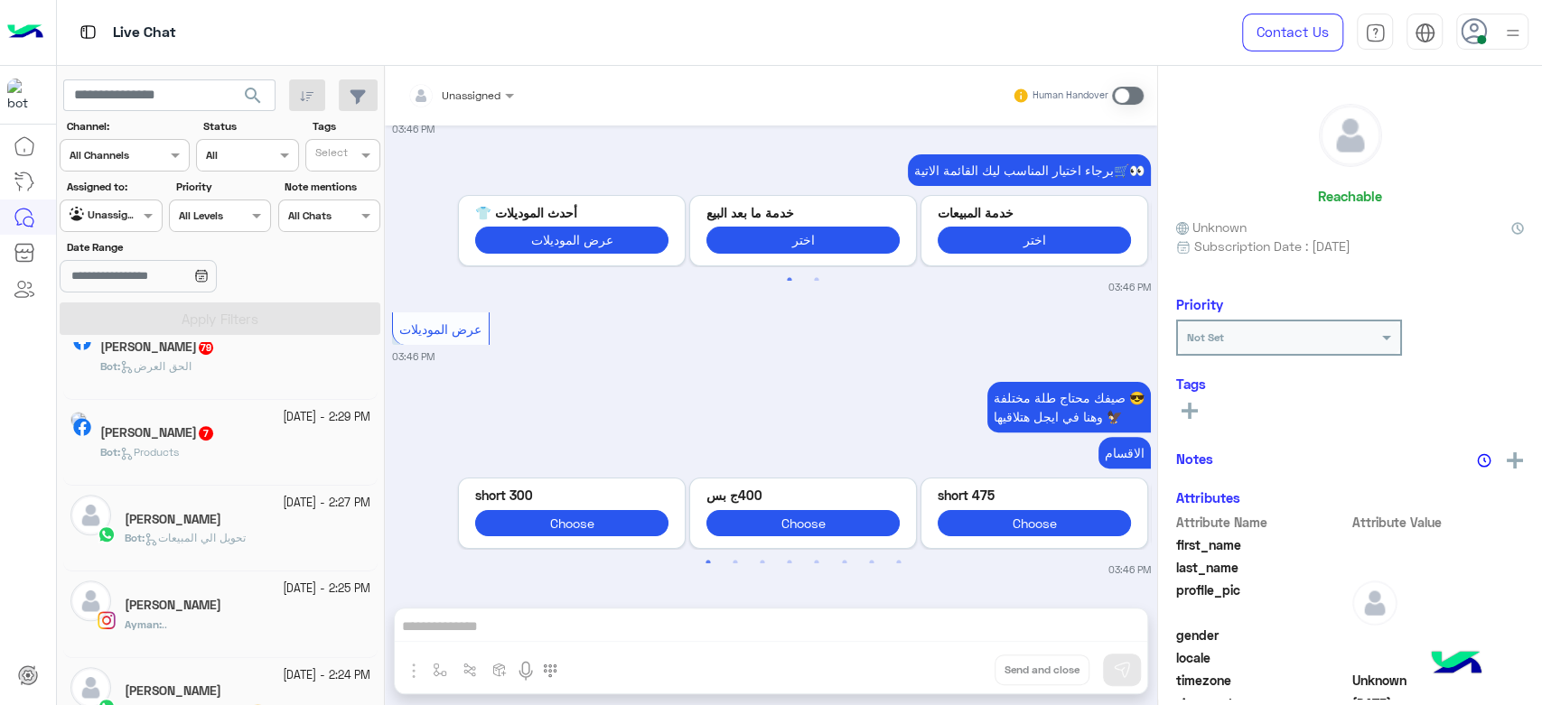
click at [117, 218] on div at bounding box center [111, 213] width 100 height 17
click at [123, 292] on b "Your Inbox" at bounding box center [118, 286] width 63 height 15
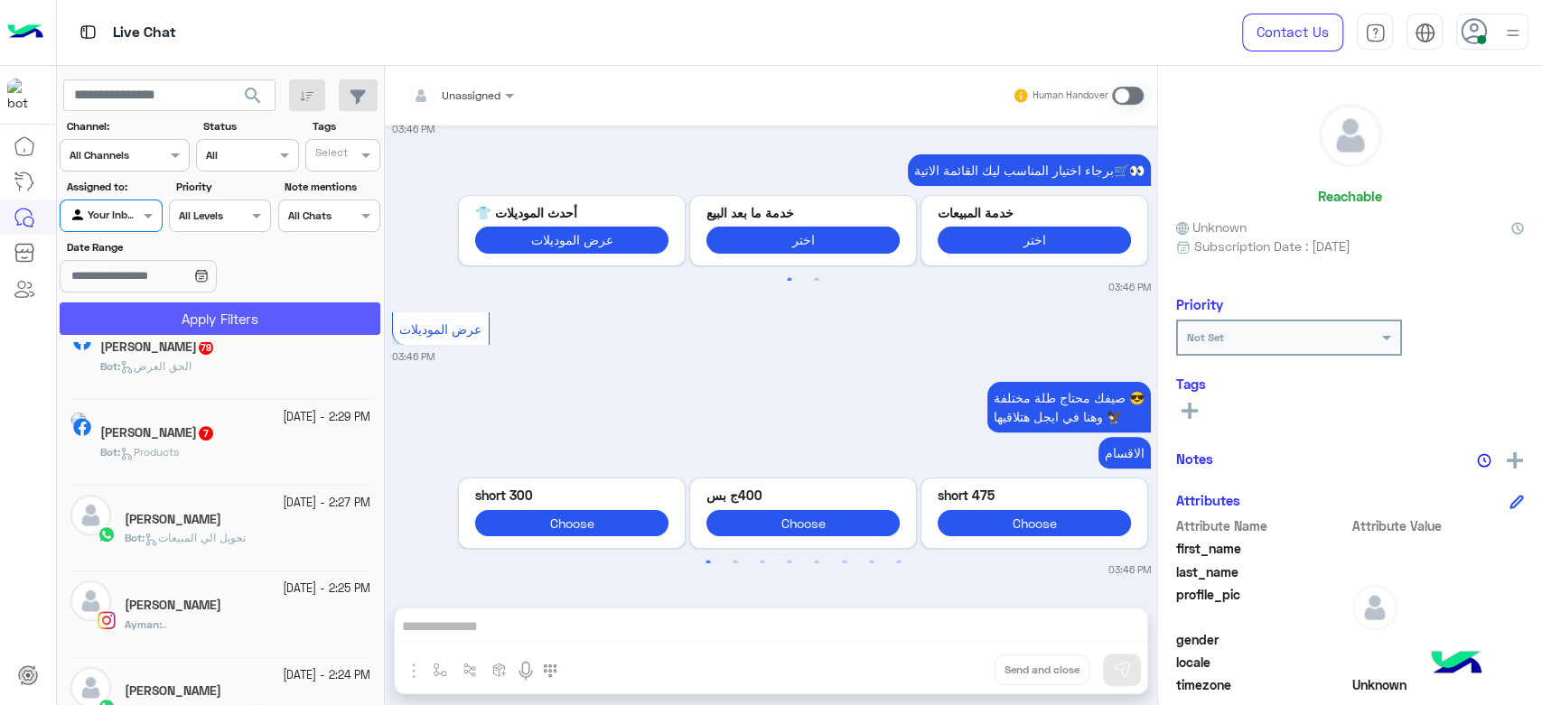
click at [186, 320] on button "Apply Filters" at bounding box center [220, 319] width 321 height 33
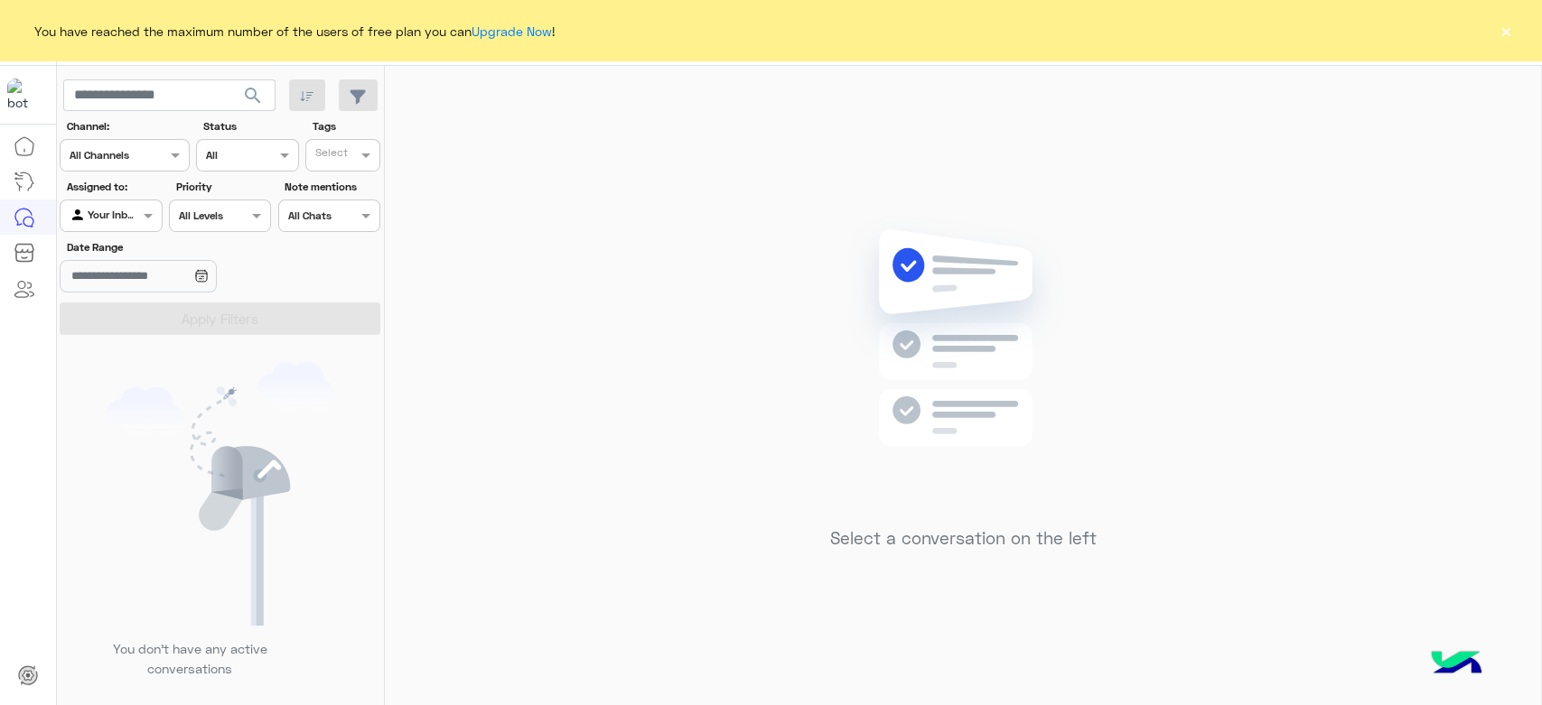
click at [1509, 22] on button "×" at bounding box center [1506, 31] width 18 height 18
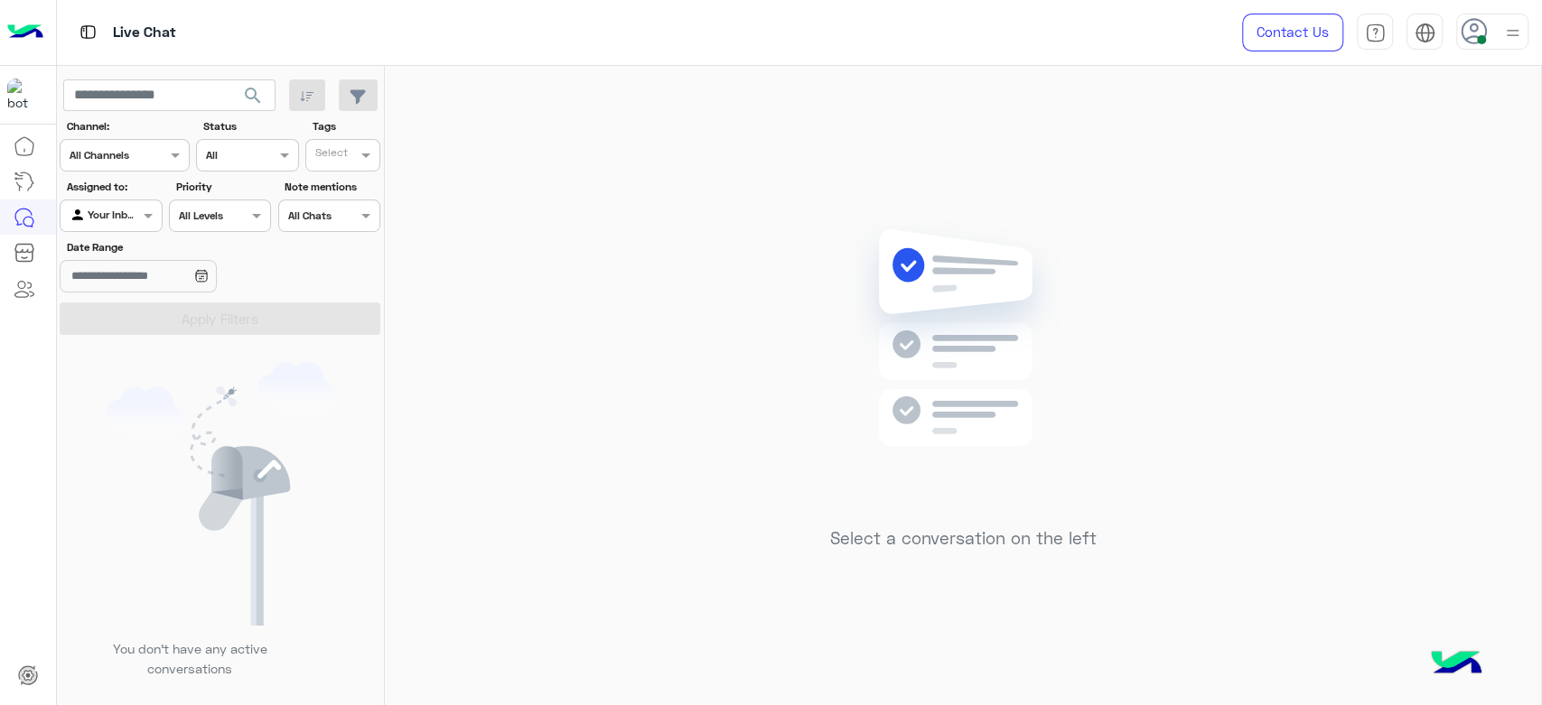
drag, startPoint x: 1540, startPoint y: 160, endPoint x: 1540, endPoint y: 143, distance: 17.2
click at [1541, 143] on mat-drawer at bounding box center [1541, 389] width 1 height 647
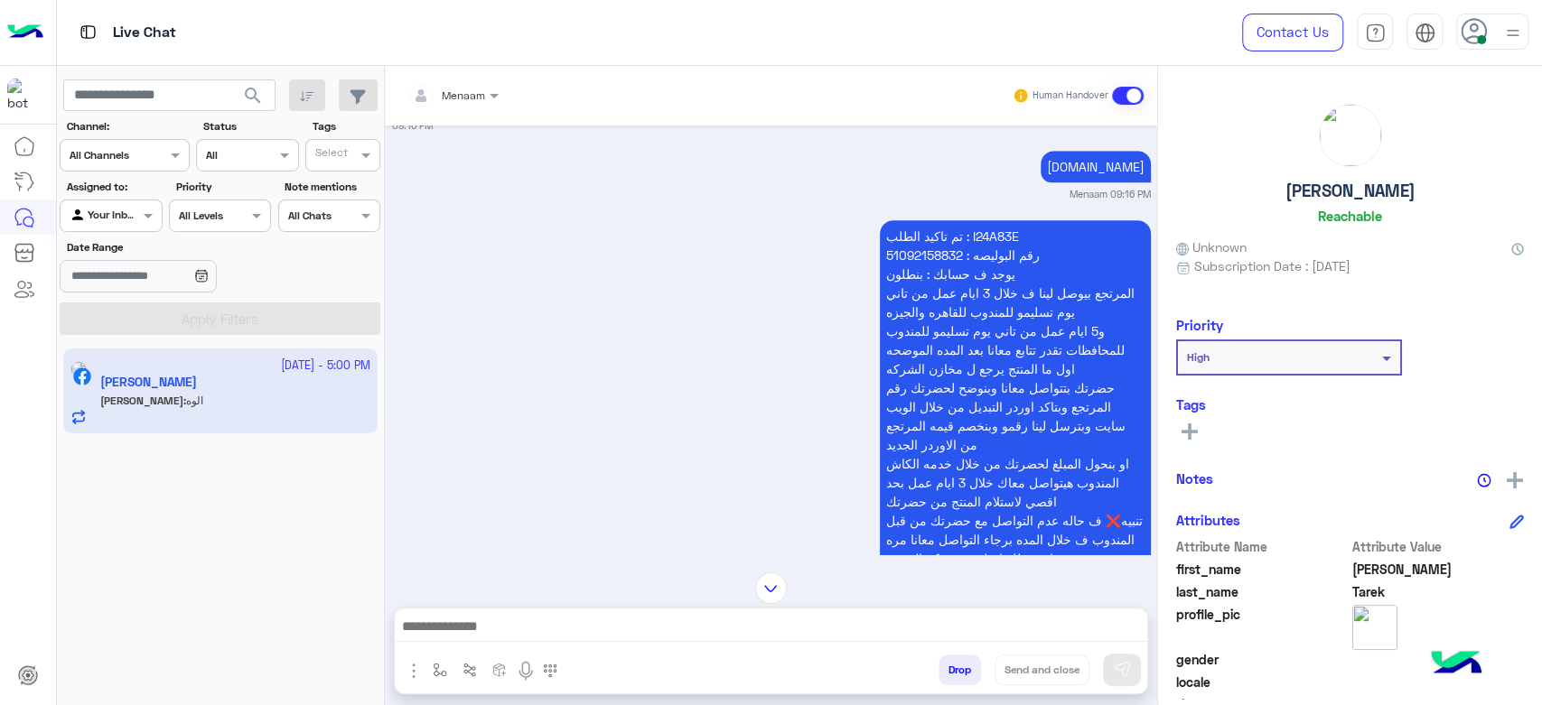
scroll to position [923, 0]
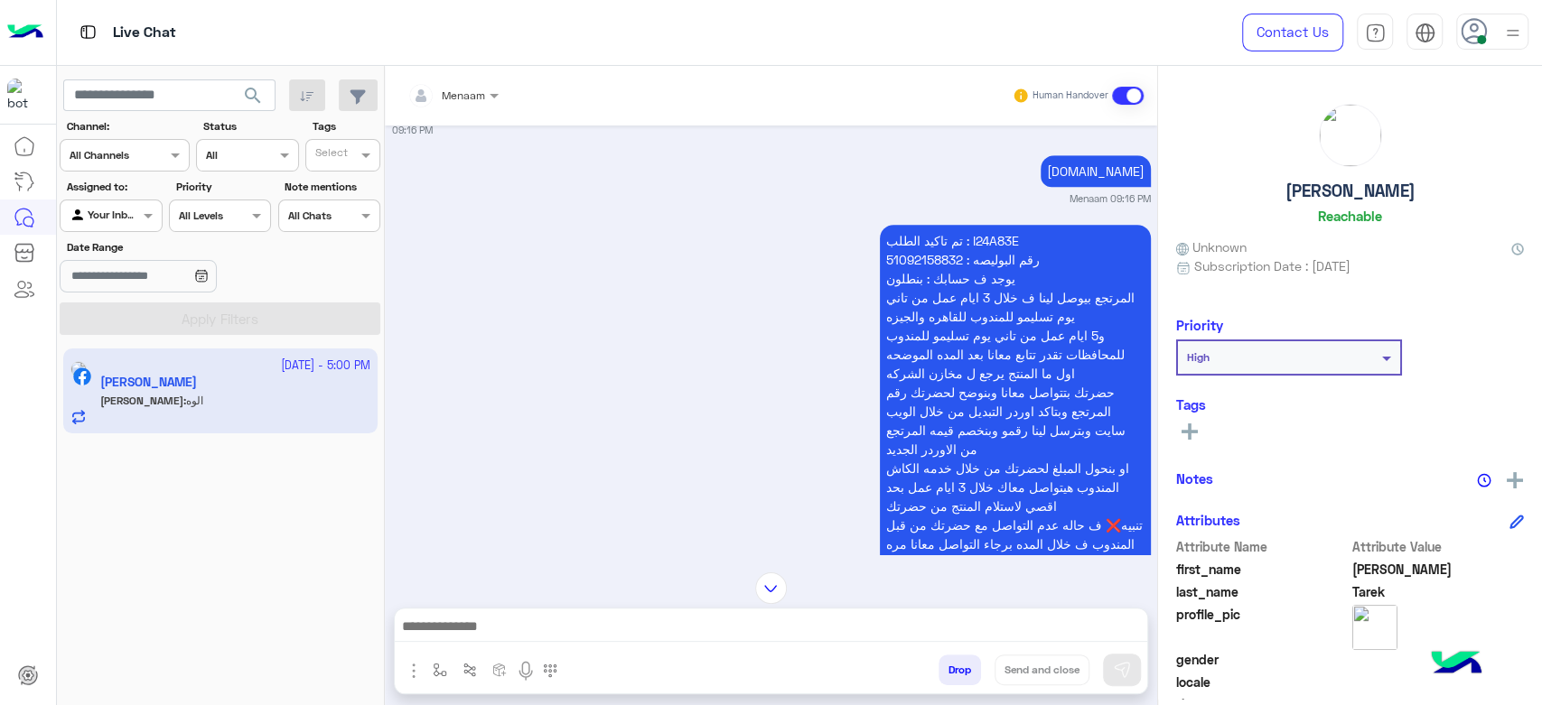
click at [1010, 237] on p "تم تاكيد الطلب : I24A83E رقم البوليصه : 51092158832 يوجد ف حسابك : بنطلون المرت…" at bounding box center [1015, 402] width 271 height 354
copy p "تم تاكيد الطلب : I24A83E"
click at [993, 236] on p "تم تاكيد الطلب : I24A83E رقم البوليصه : 51092158832 يوجد ف حسابك : بنطلون المرت…" at bounding box center [1015, 402] width 271 height 354
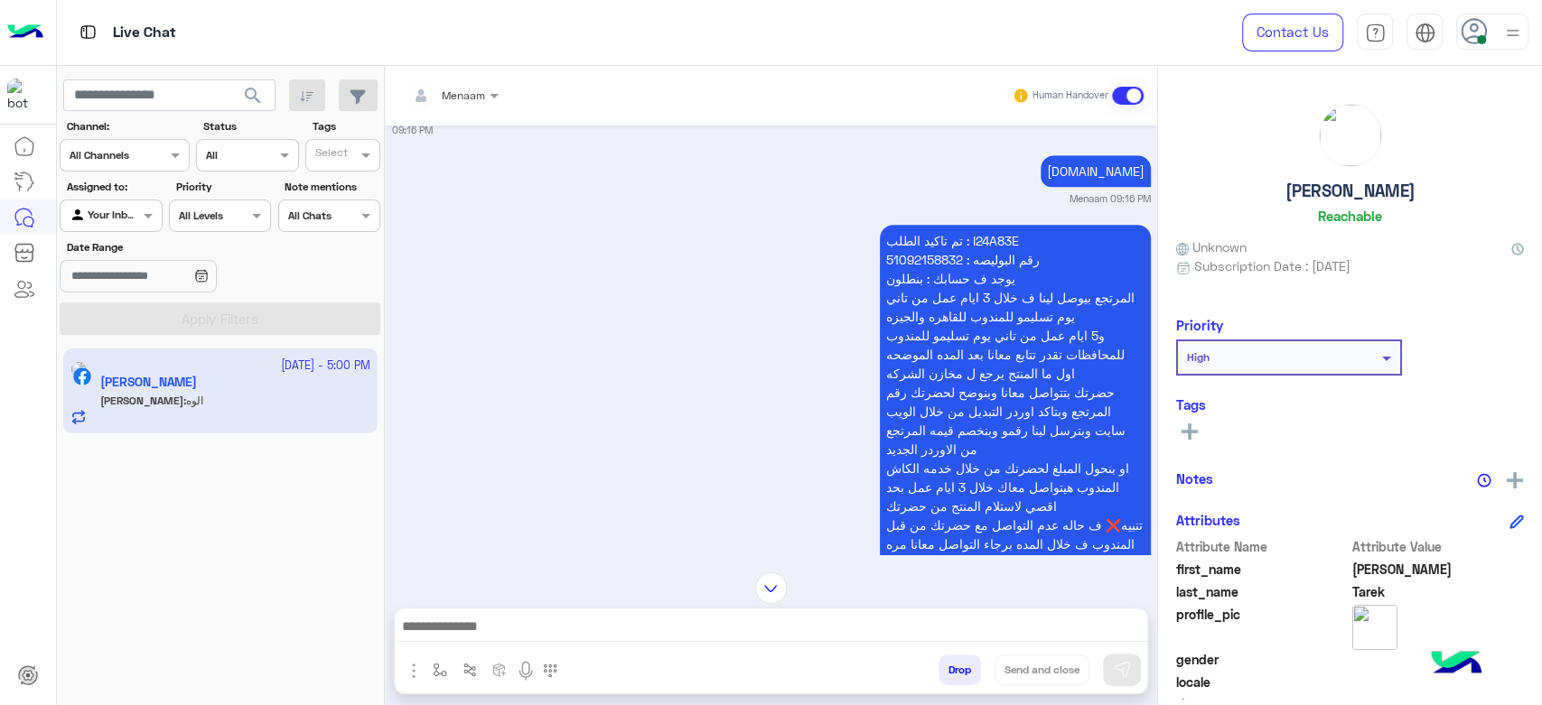
copy p "I24A83E"
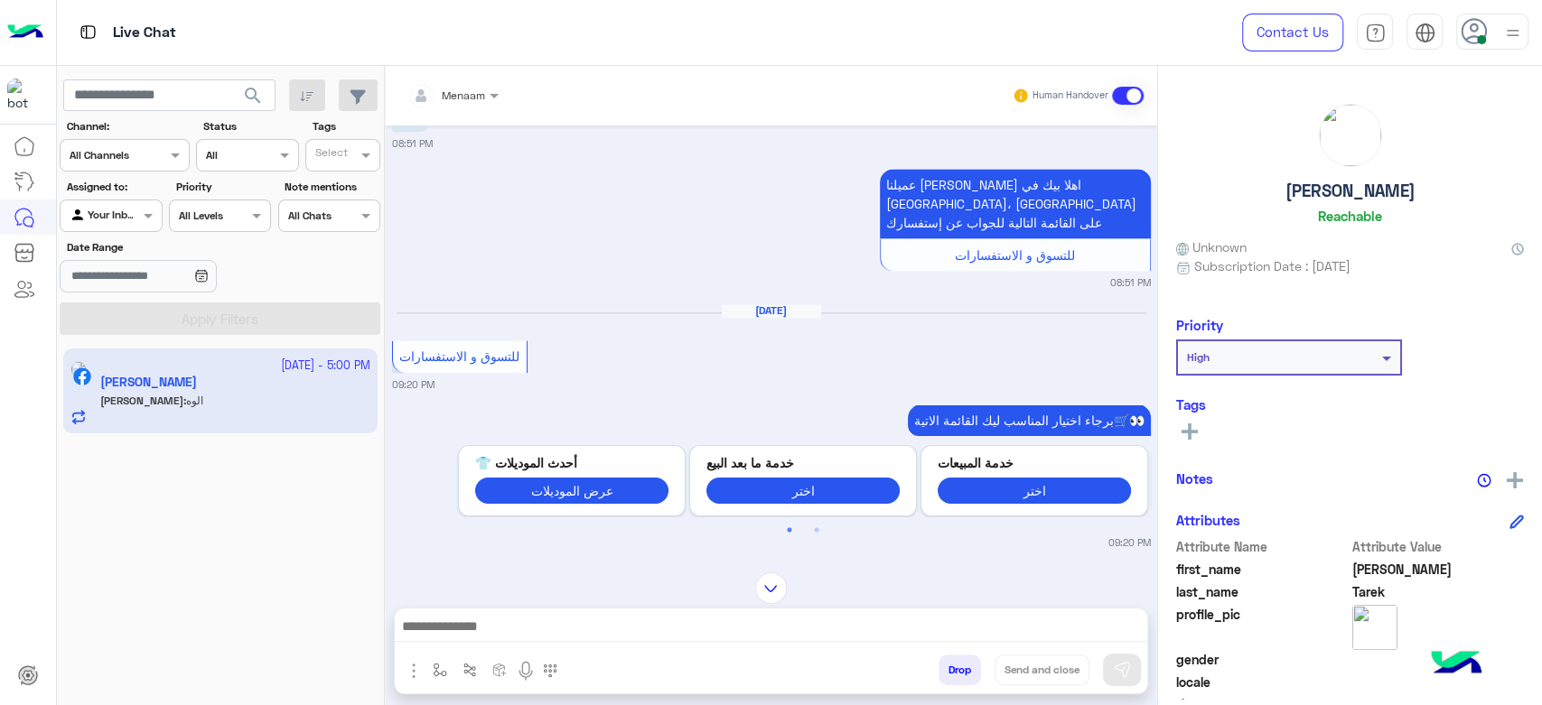
scroll to position [8, 0]
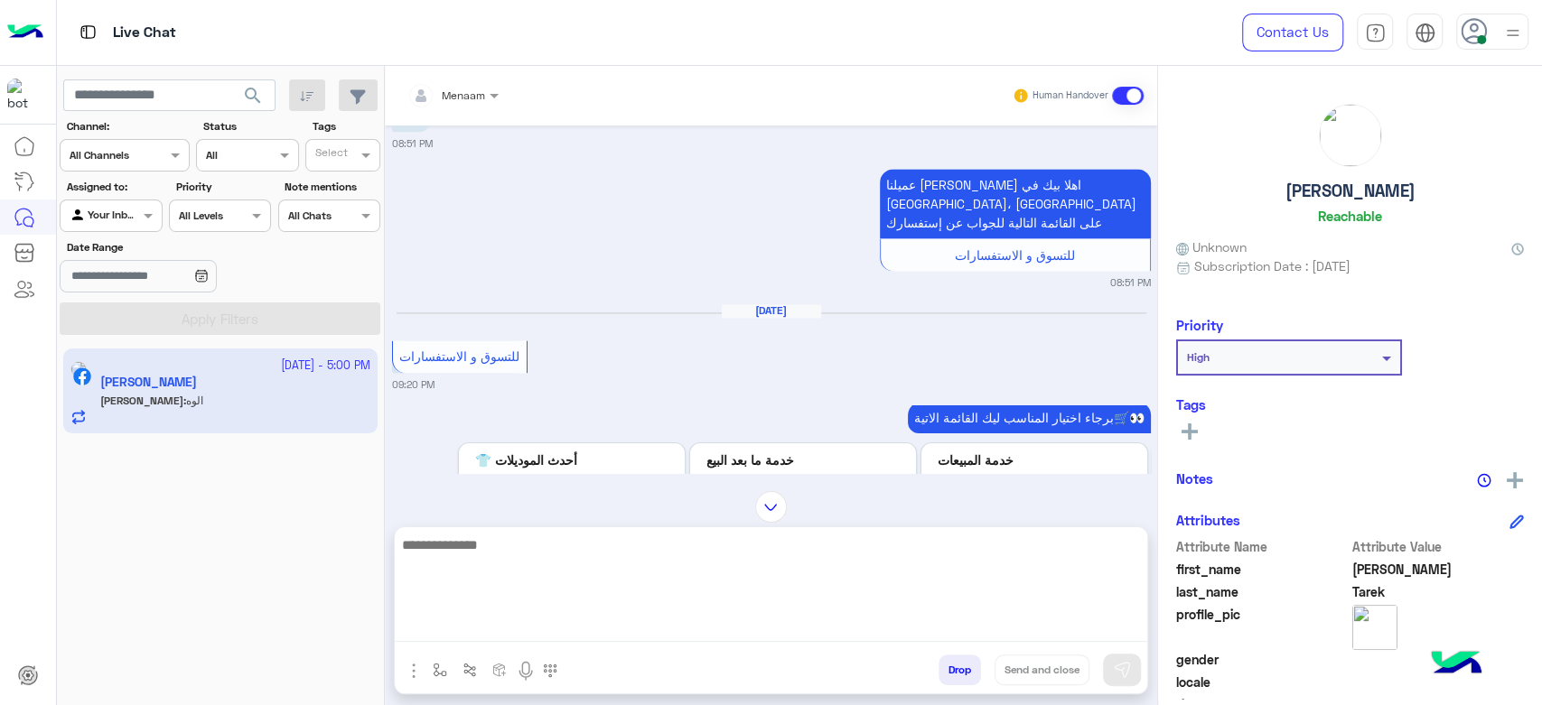
click at [542, 633] on textarea at bounding box center [771, 588] width 752 height 108
paste textarea "**********"
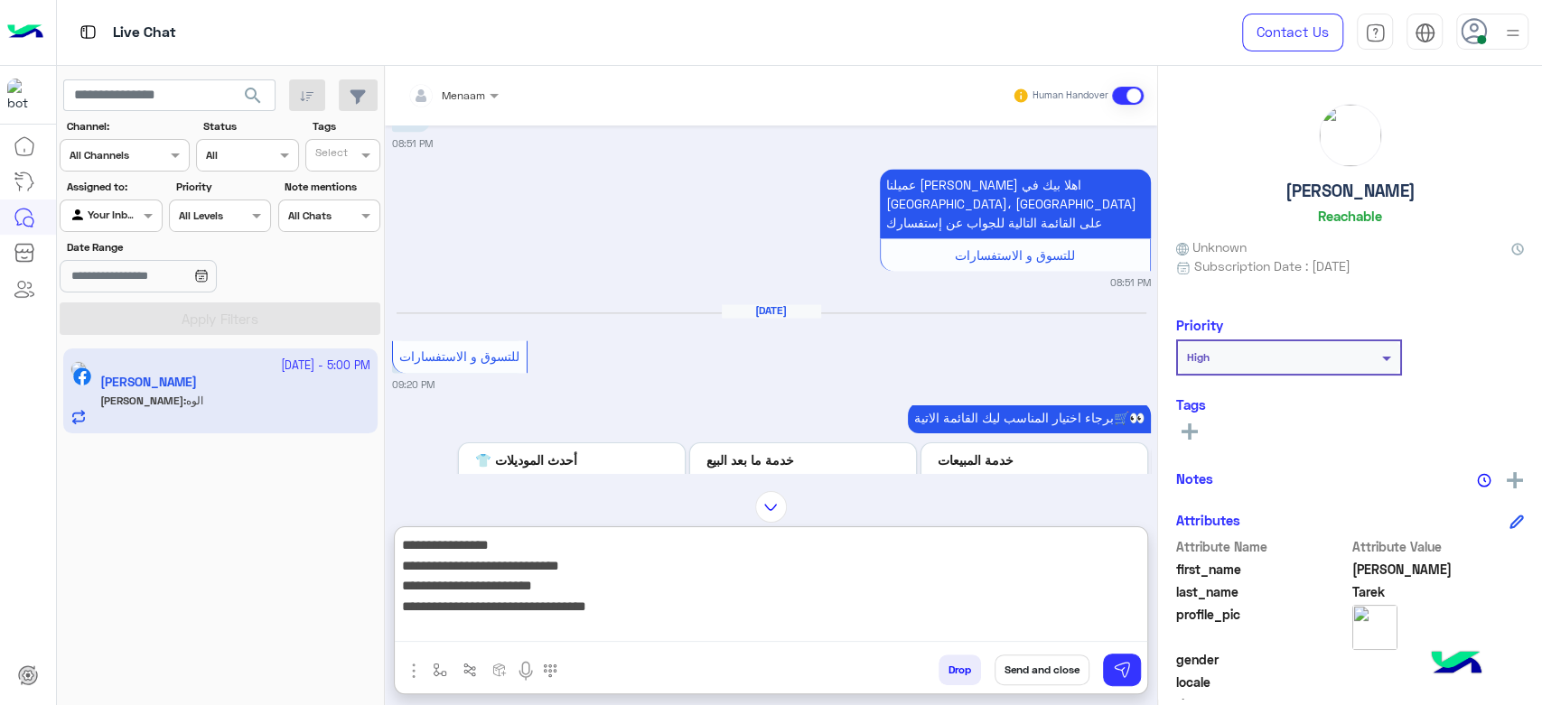
type textarea "**********"
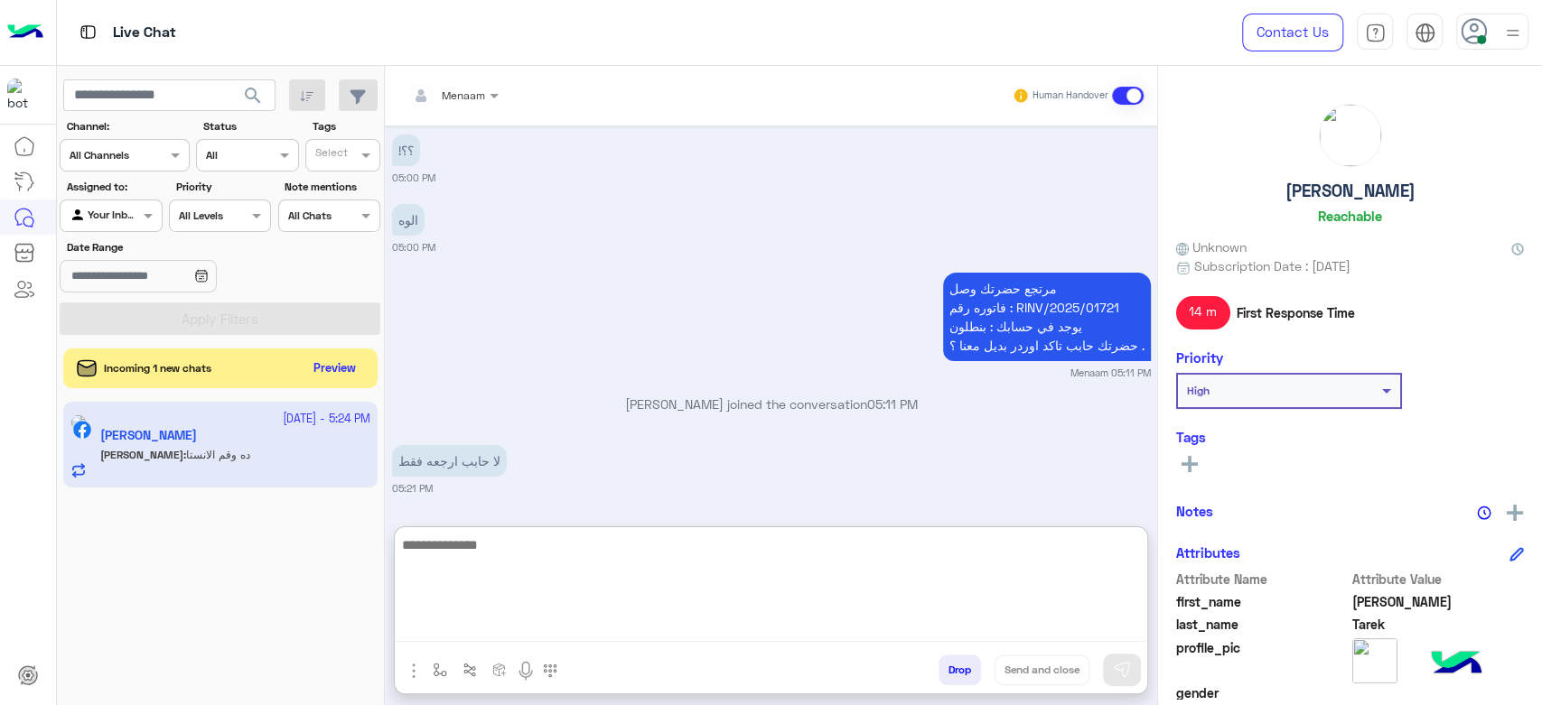
scroll to position [4366, 0]
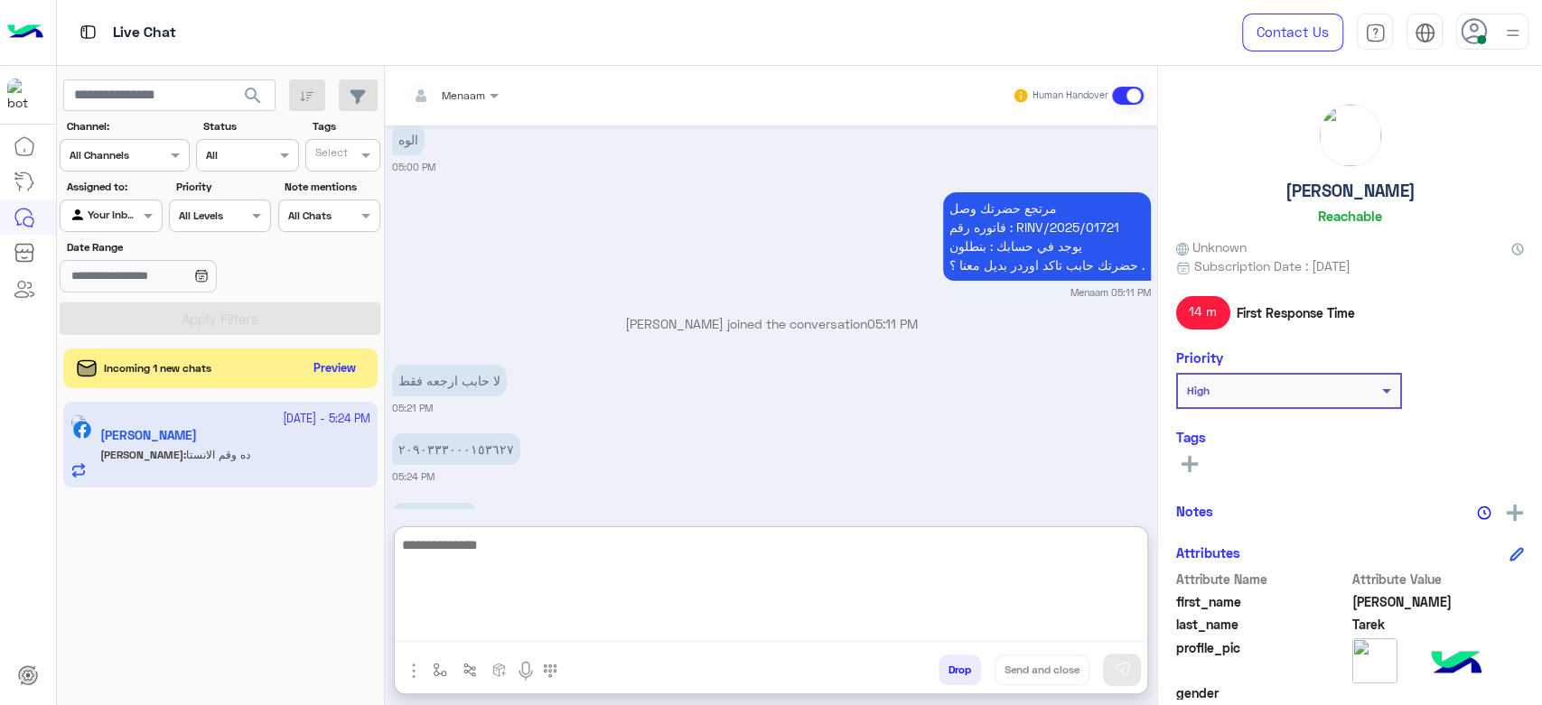
click at [499, 547] on textarea at bounding box center [771, 588] width 752 height 108
click at [506, 559] on textarea at bounding box center [771, 588] width 752 height 108
type textarea "**********"
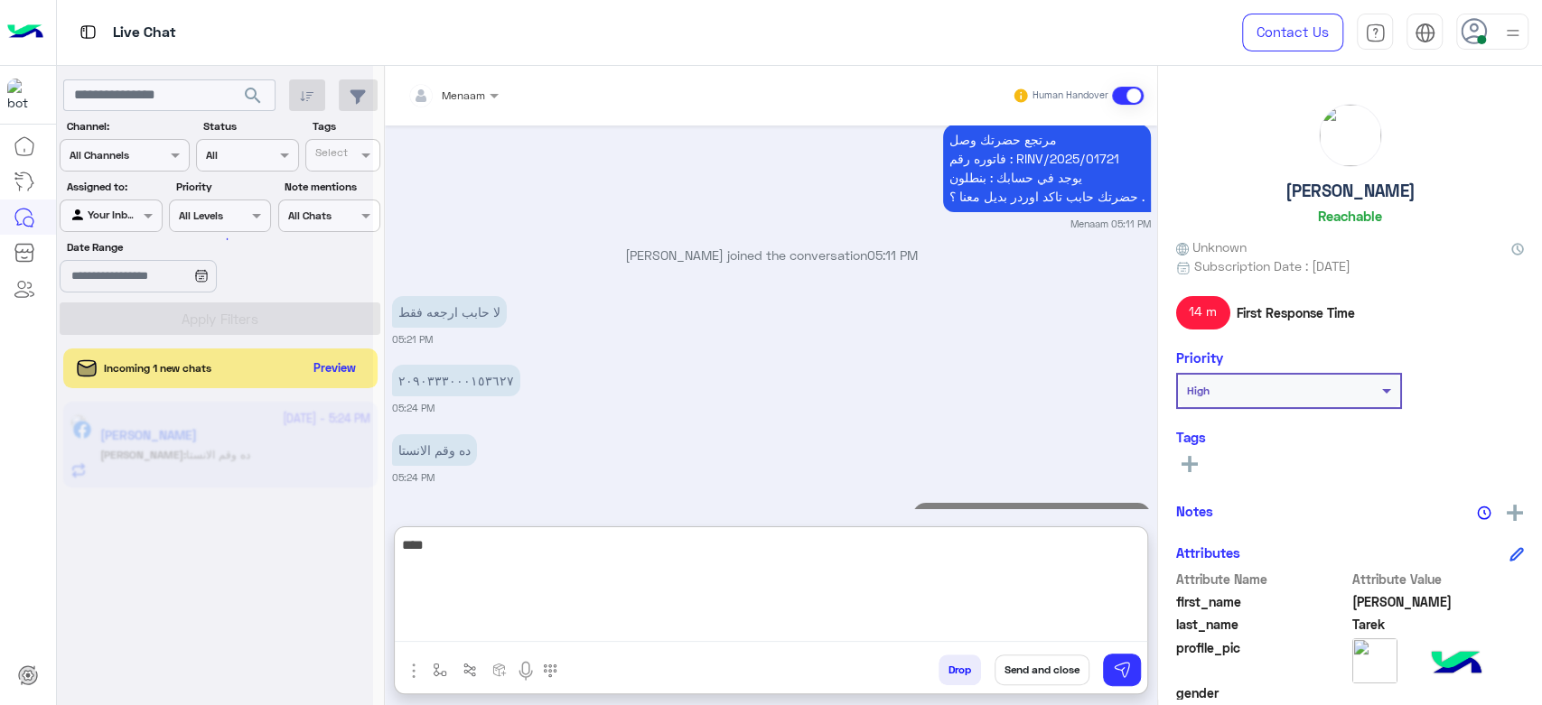
scroll to position [4607, 0]
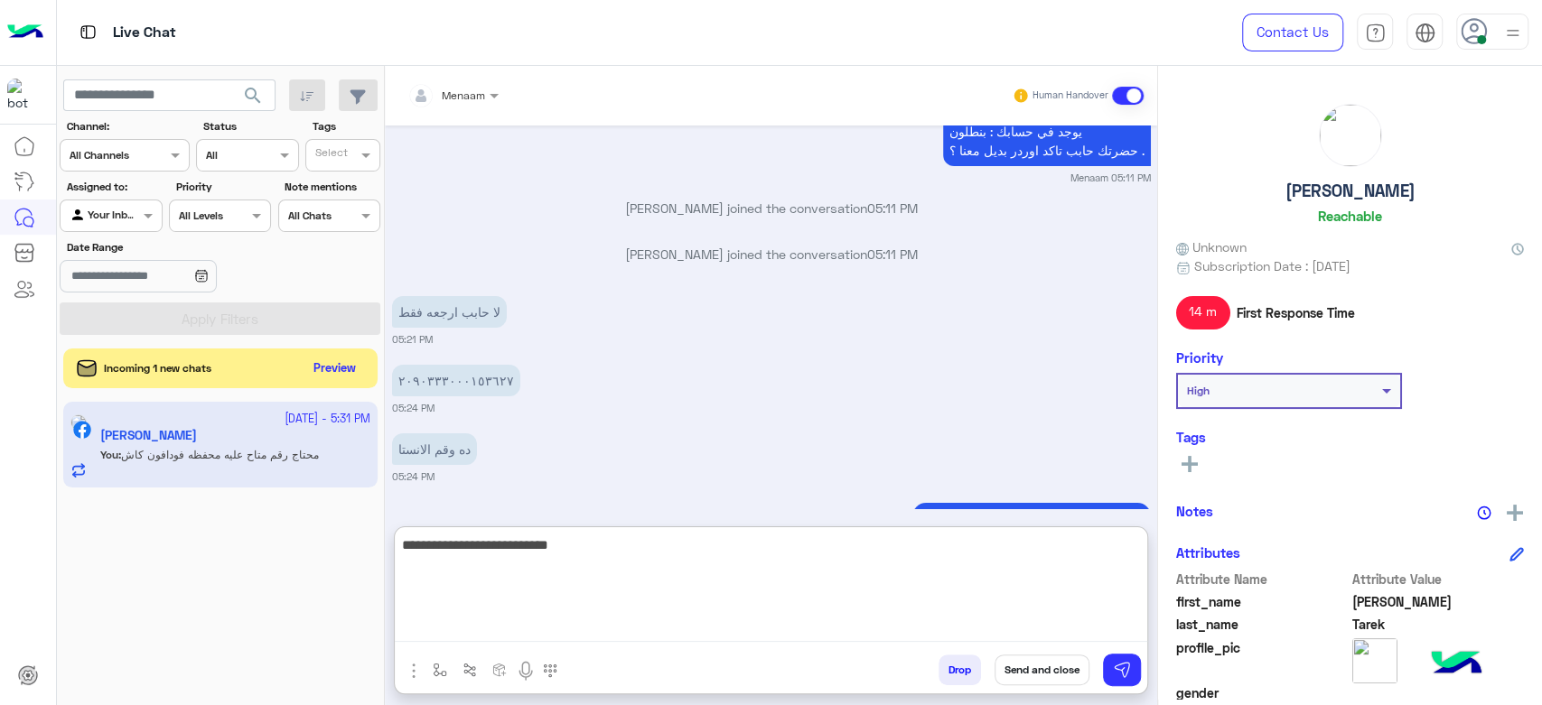
type textarea "**********"
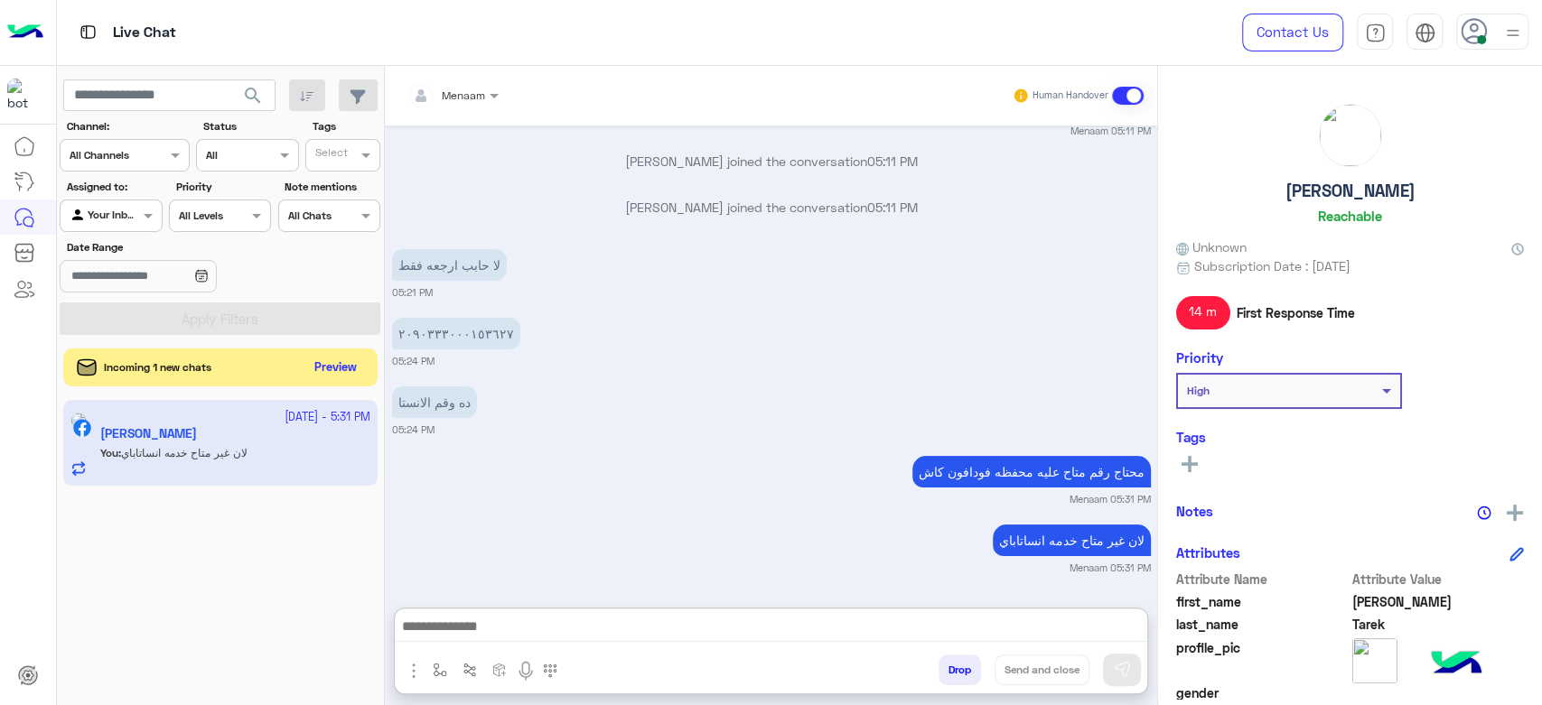
click at [350, 374] on button "Preview" at bounding box center [336, 368] width 56 height 24
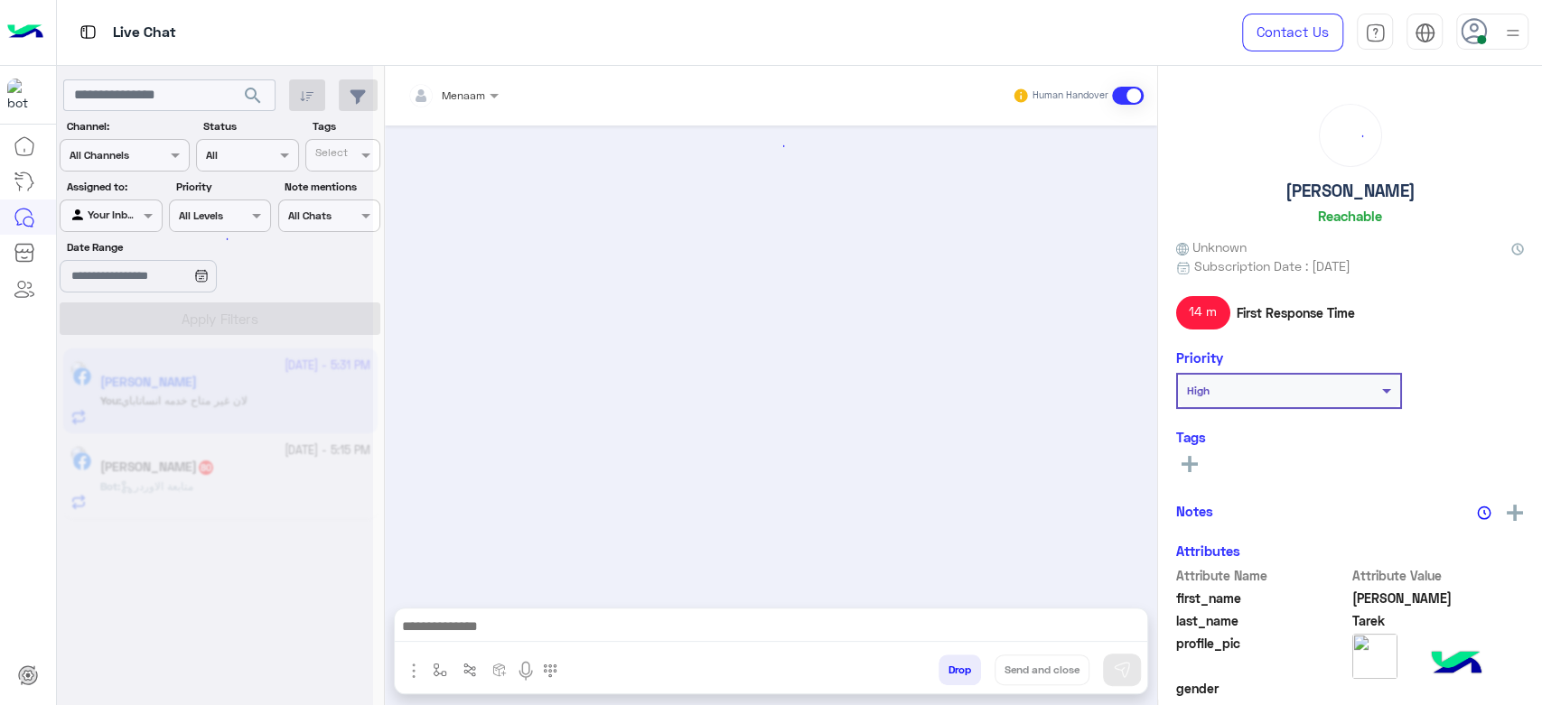
scroll to position [1104, 0]
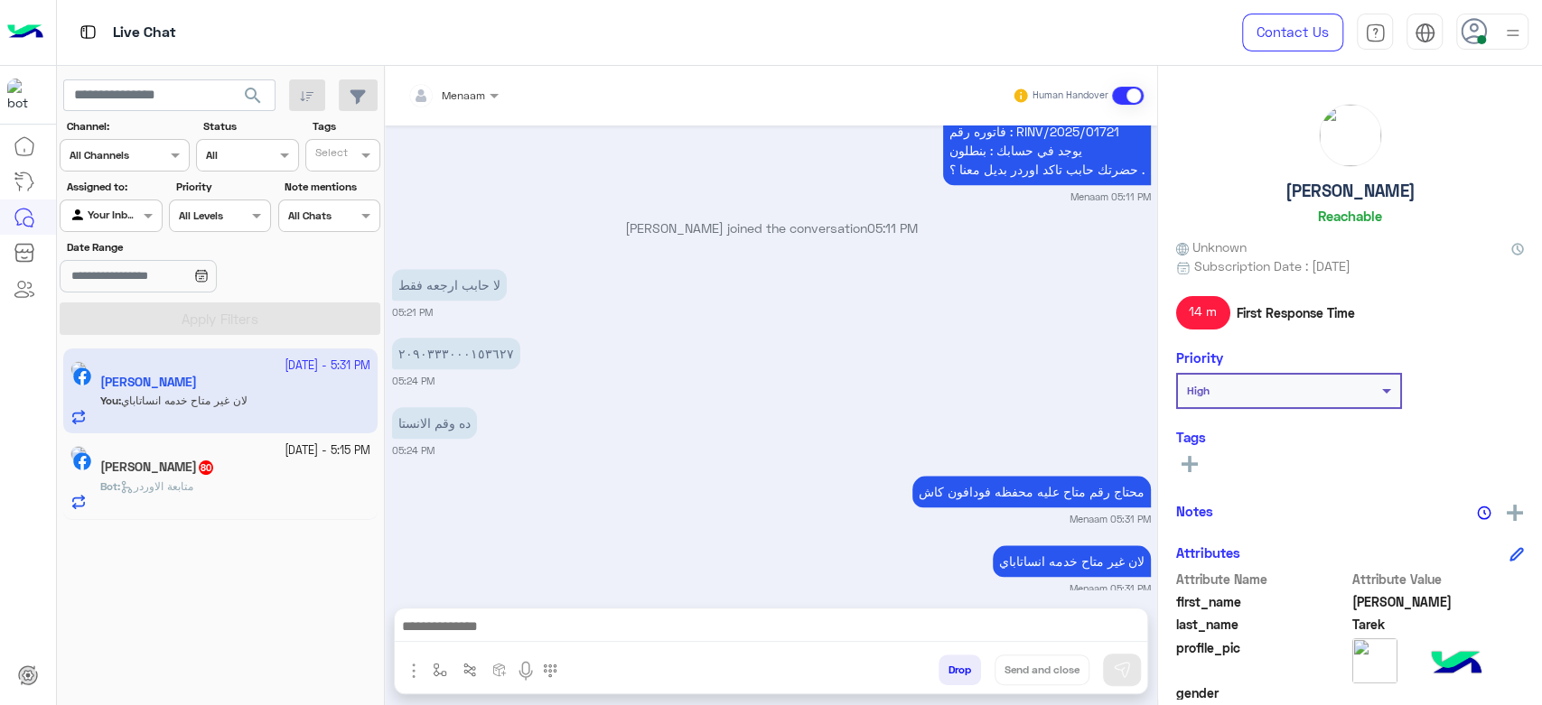
click at [247, 497] on div "Bot : متابعة الاوردر" at bounding box center [235, 495] width 270 height 32
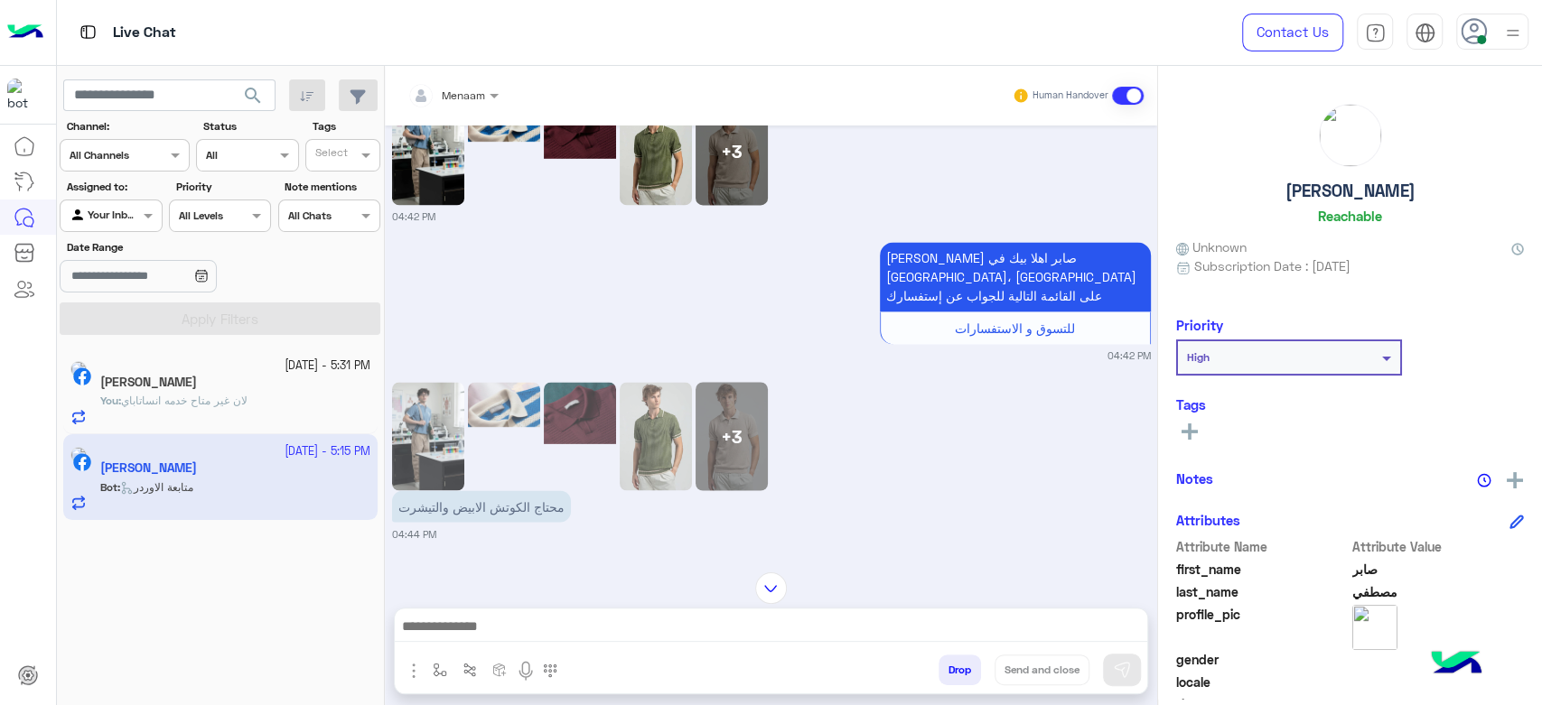
scroll to position [2067, 0]
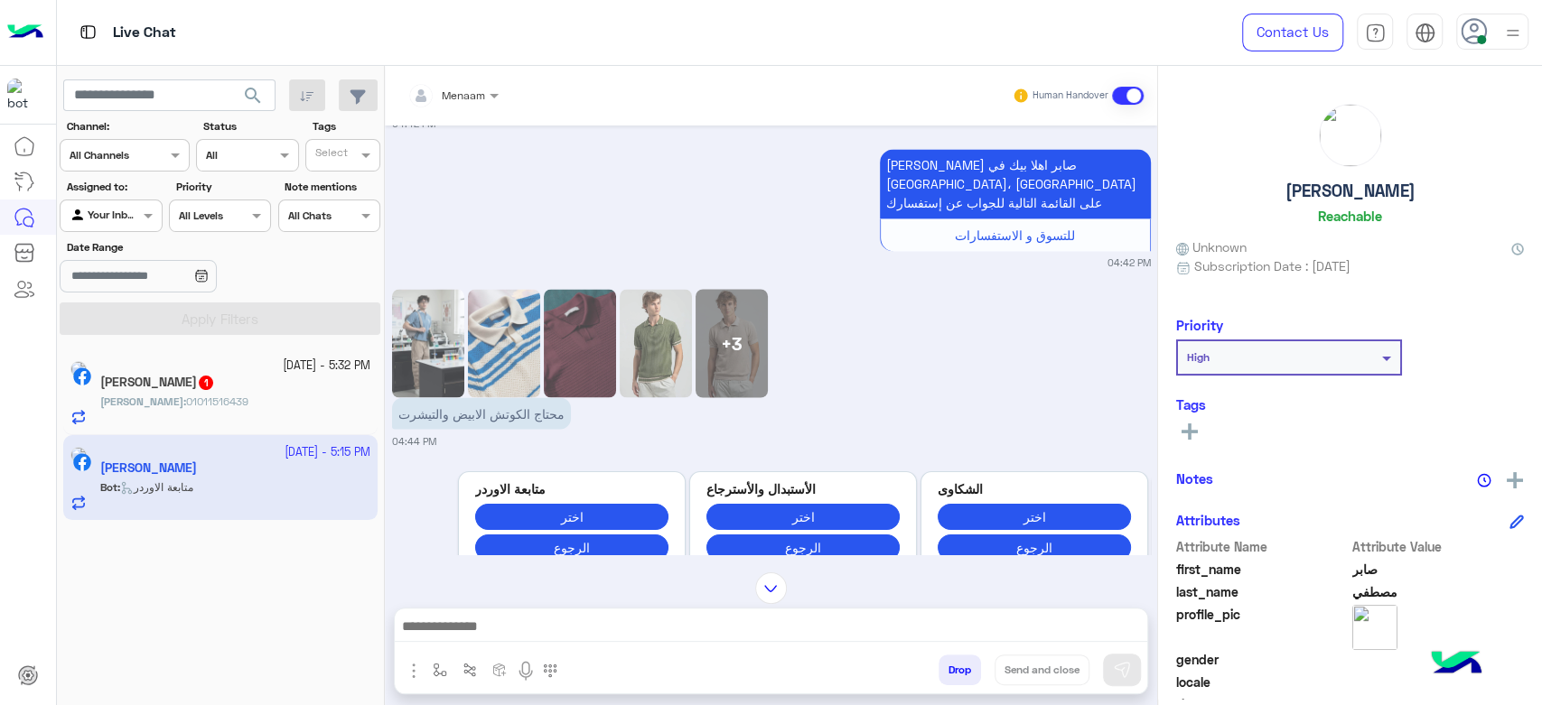
click at [145, 396] on span "Khalid" at bounding box center [141, 402] width 83 height 14
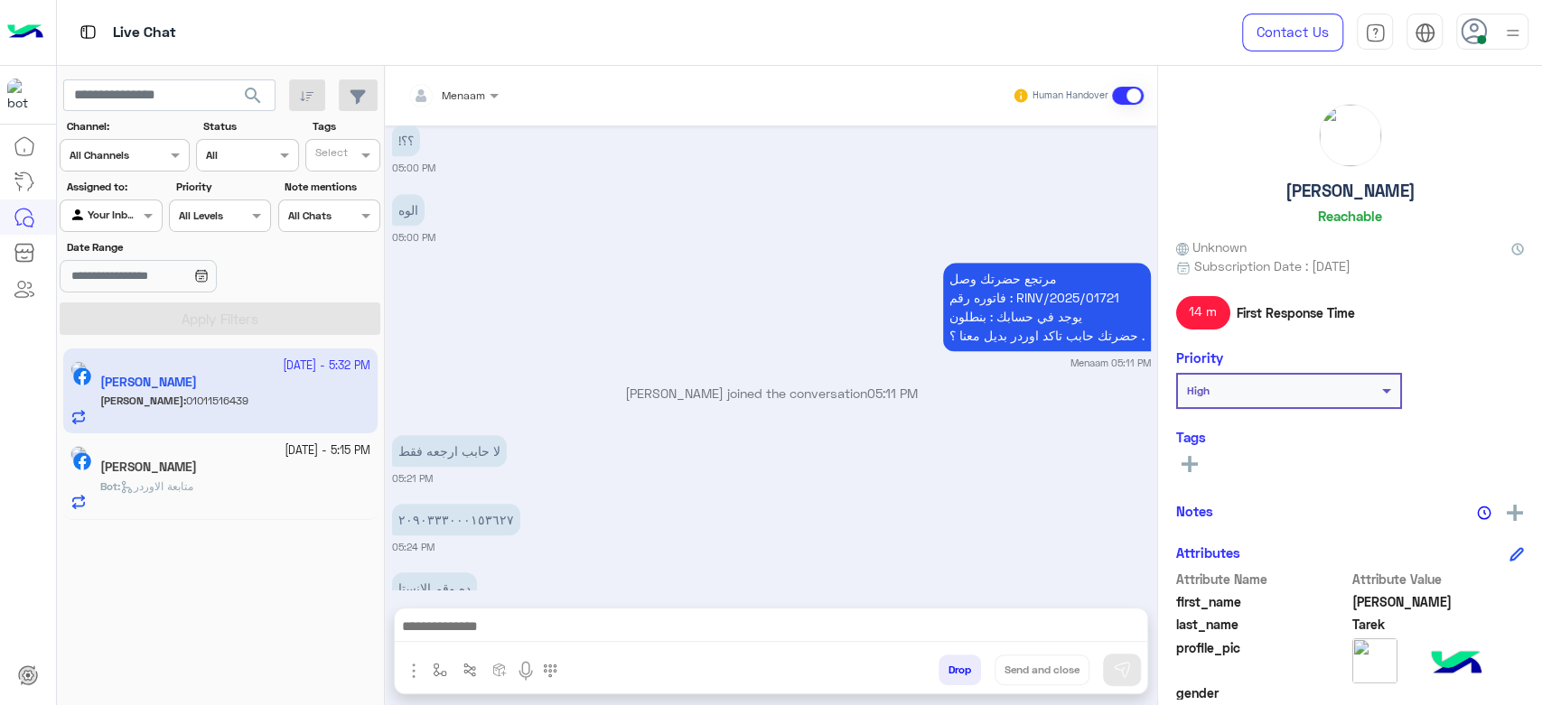
scroll to position [702, 0]
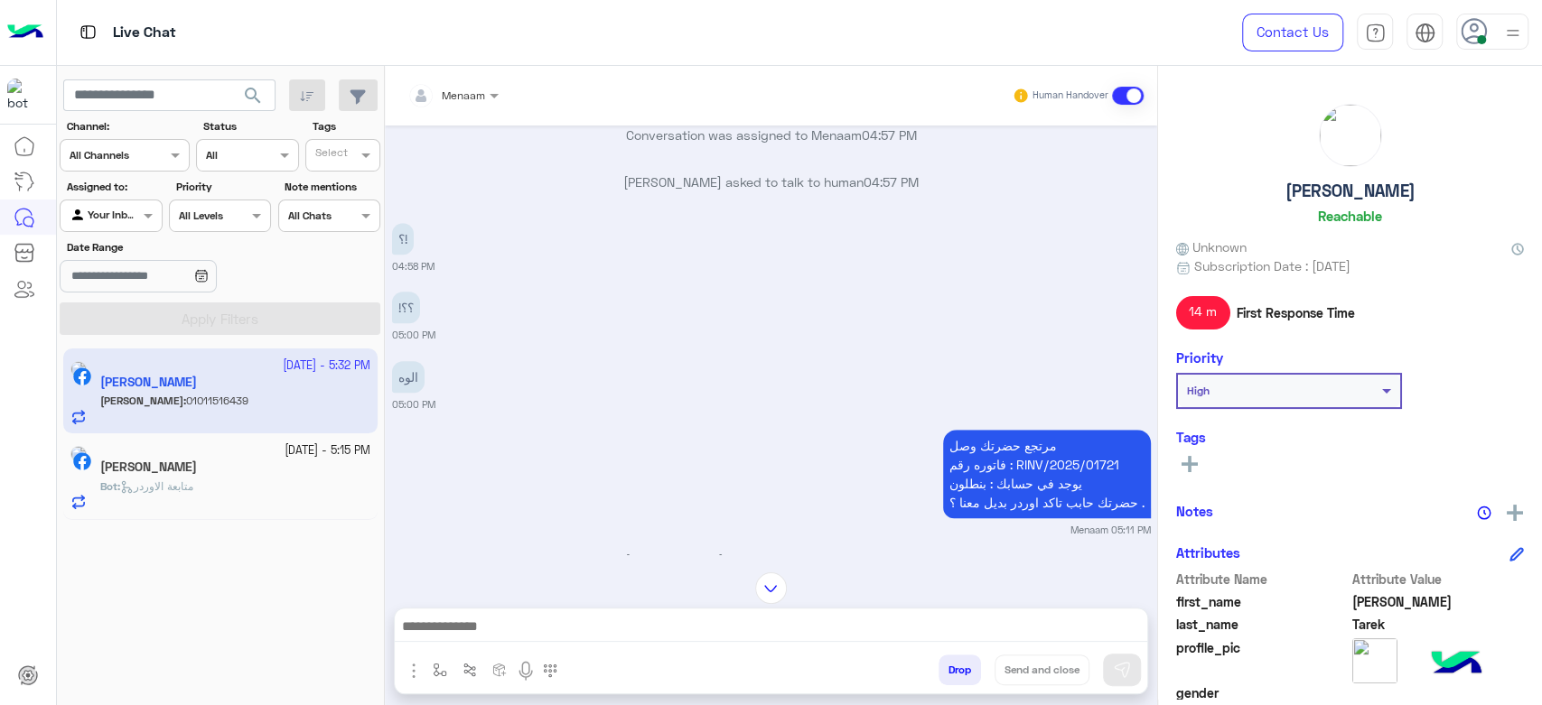
drag, startPoint x: 1019, startPoint y: 446, endPoint x: 1137, endPoint y: 454, distance: 118.6
click at [1137, 454] on p "مرتجع حضرتك وصل فاتوره رقم : RINV/2025/01721 يوجد في حسابك : بنطلون حضرتك حابب …" at bounding box center [1047, 474] width 208 height 89
click at [1067, 455] on p "مرتجع حضرتك وصل فاتوره رقم : RINV/2025/01721 يوجد في حسابك : بنطلون حضرتك حابب …" at bounding box center [1047, 474] width 208 height 89
click at [1055, 451] on p "مرتجع حضرتك وصل فاتوره رقم : RINV/2025/01721 يوجد في حسابك : بنطلون حضرتك حابب …" at bounding box center [1047, 474] width 208 height 89
drag, startPoint x: 1021, startPoint y: 446, endPoint x: 1124, endPoint y: 449, distance: 103.0
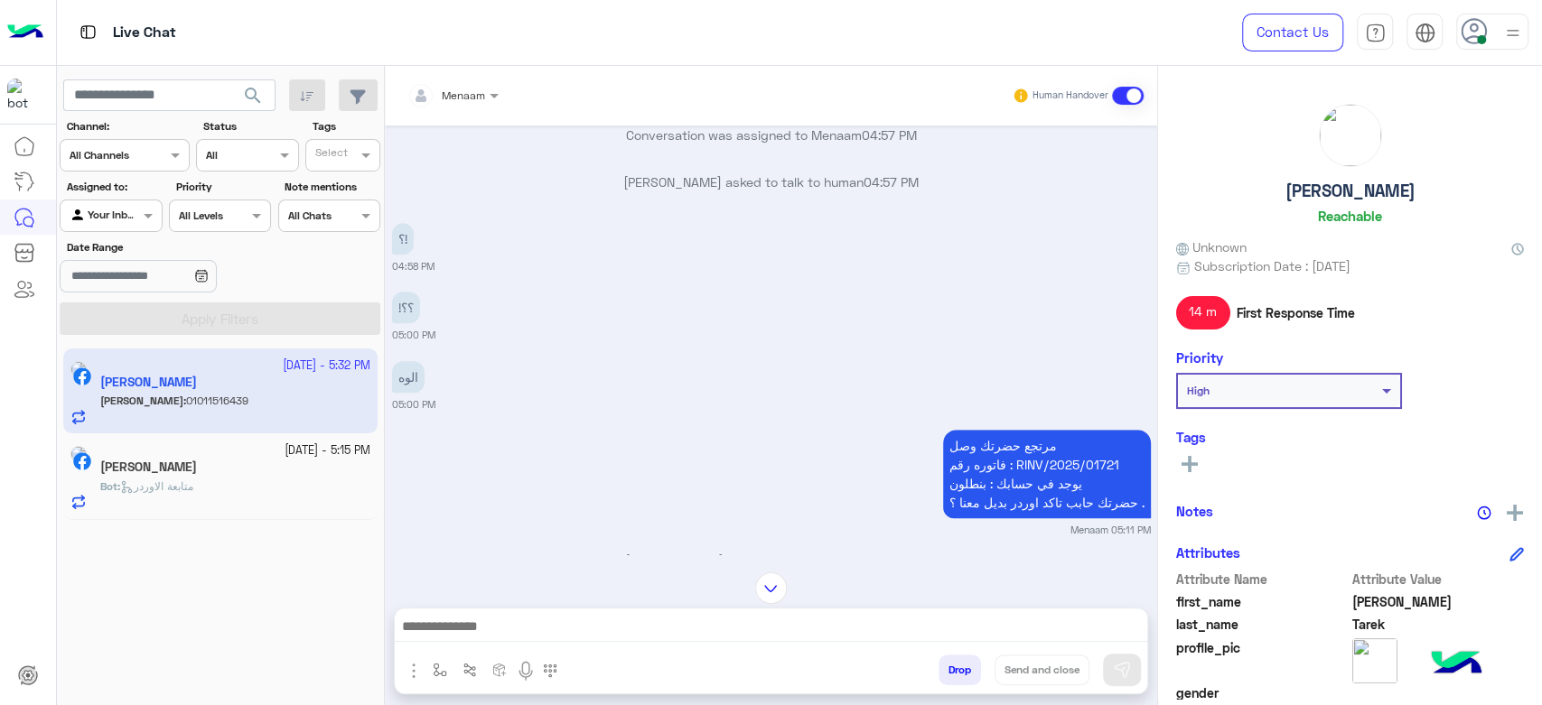
click at [1124, 449] on p "مرتجع حضرتك وصل فاتوره رقم : RINV/2025/01721 يوجد في حسابك : بنطلون حضرتك حابب …" at bounding box center [1047, 474] width 208 height 89
copy p "RINV/2025/01721"
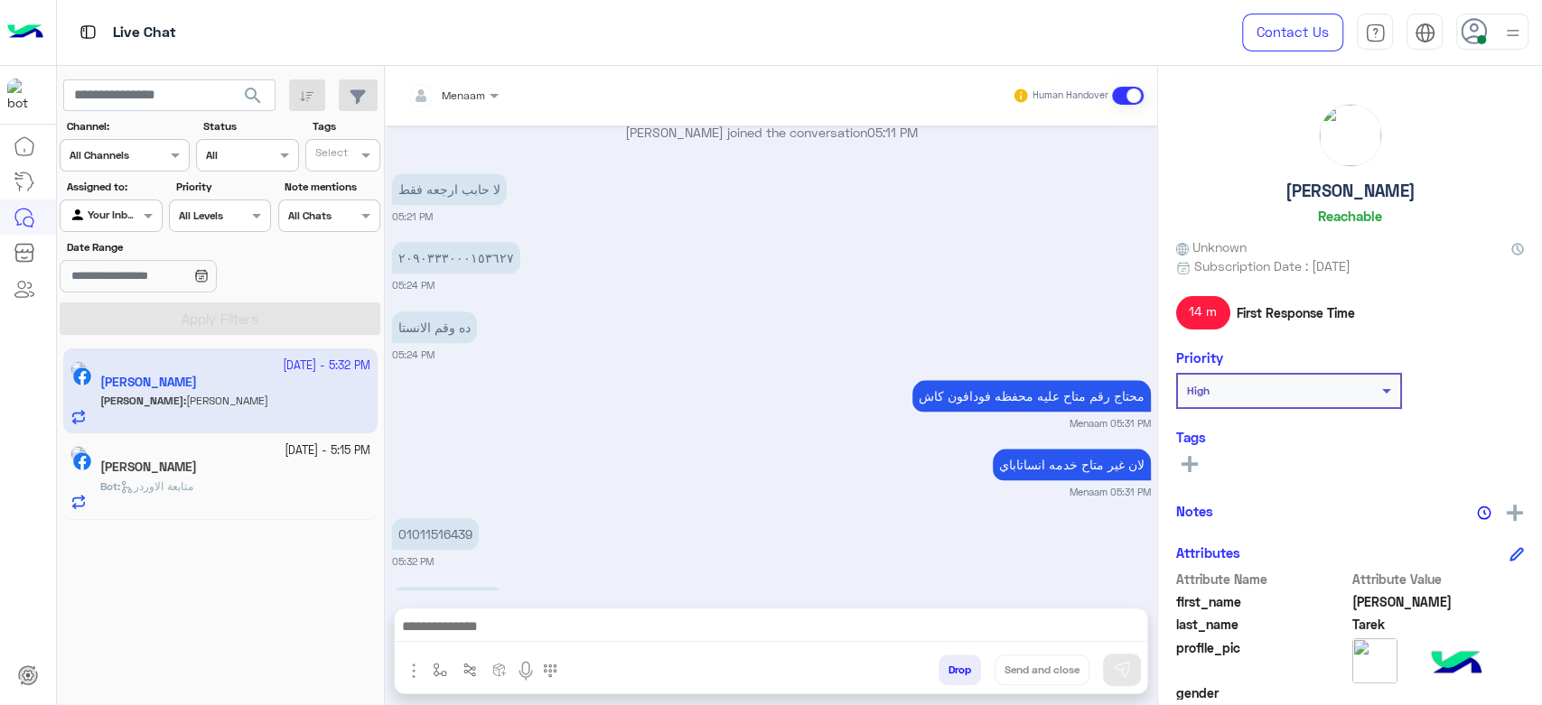
scroll to position [5741, 0]
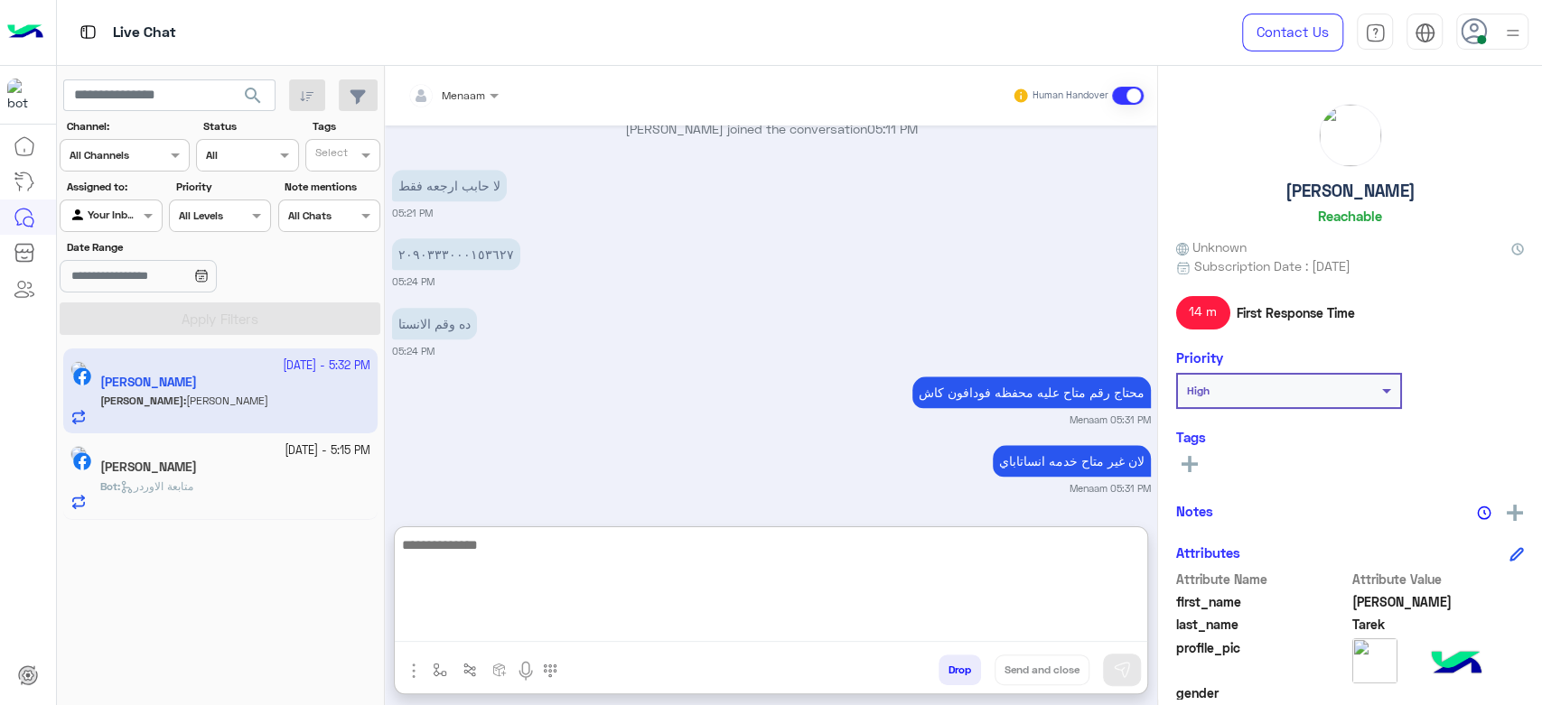
click at [496, 629] on textarea at bounding box center [771, 588] width 752 height 108
type textarea "****"
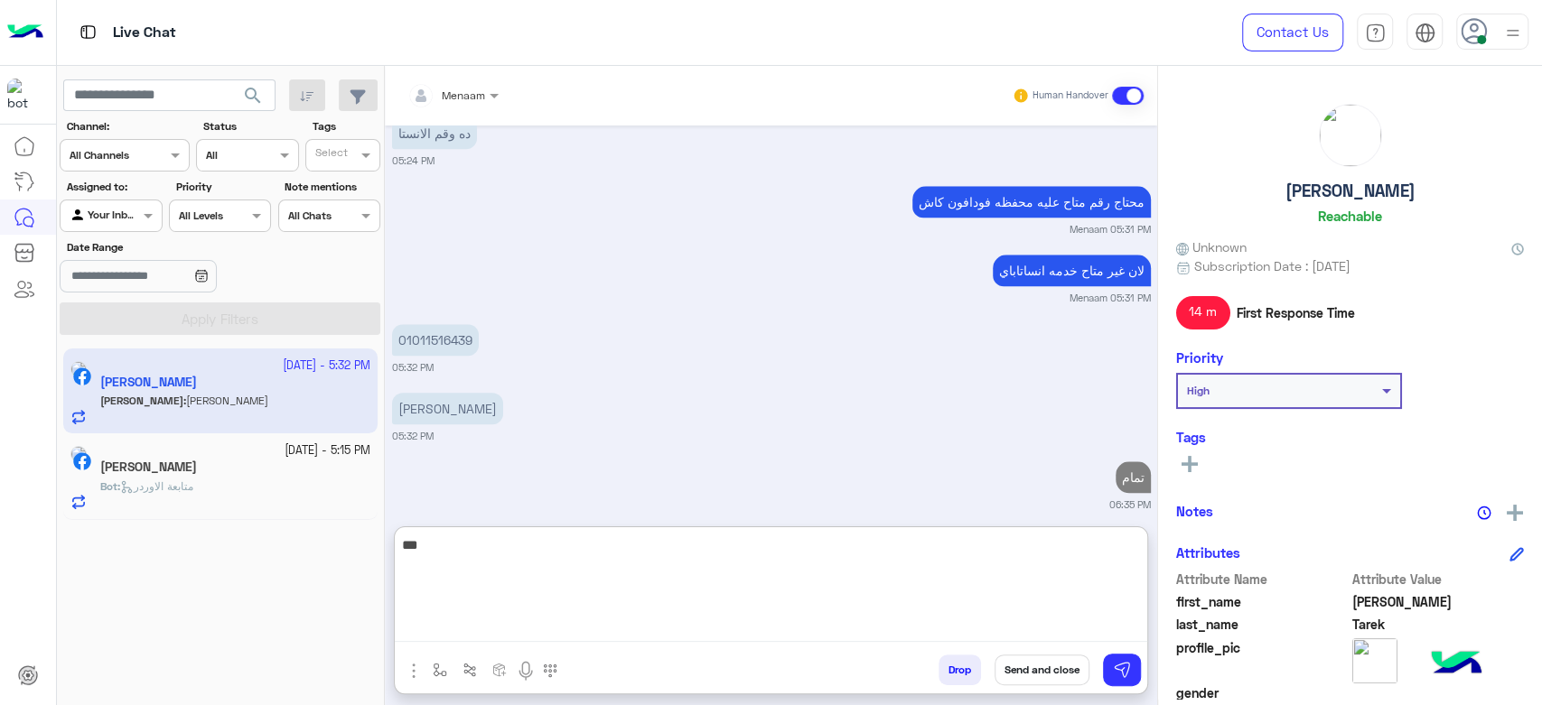
scroll to position [5891, 0]
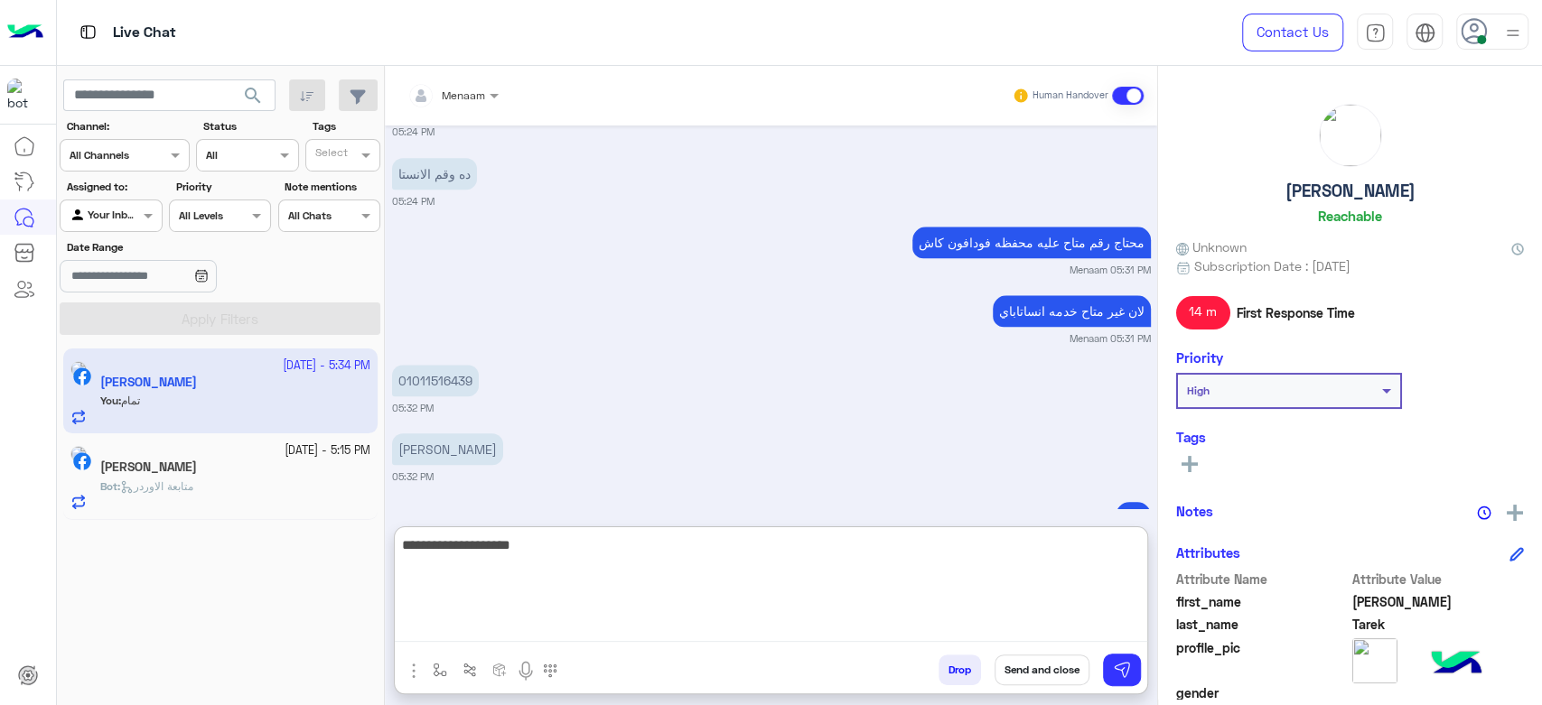
paste textarea "****"
type textarea "**********"
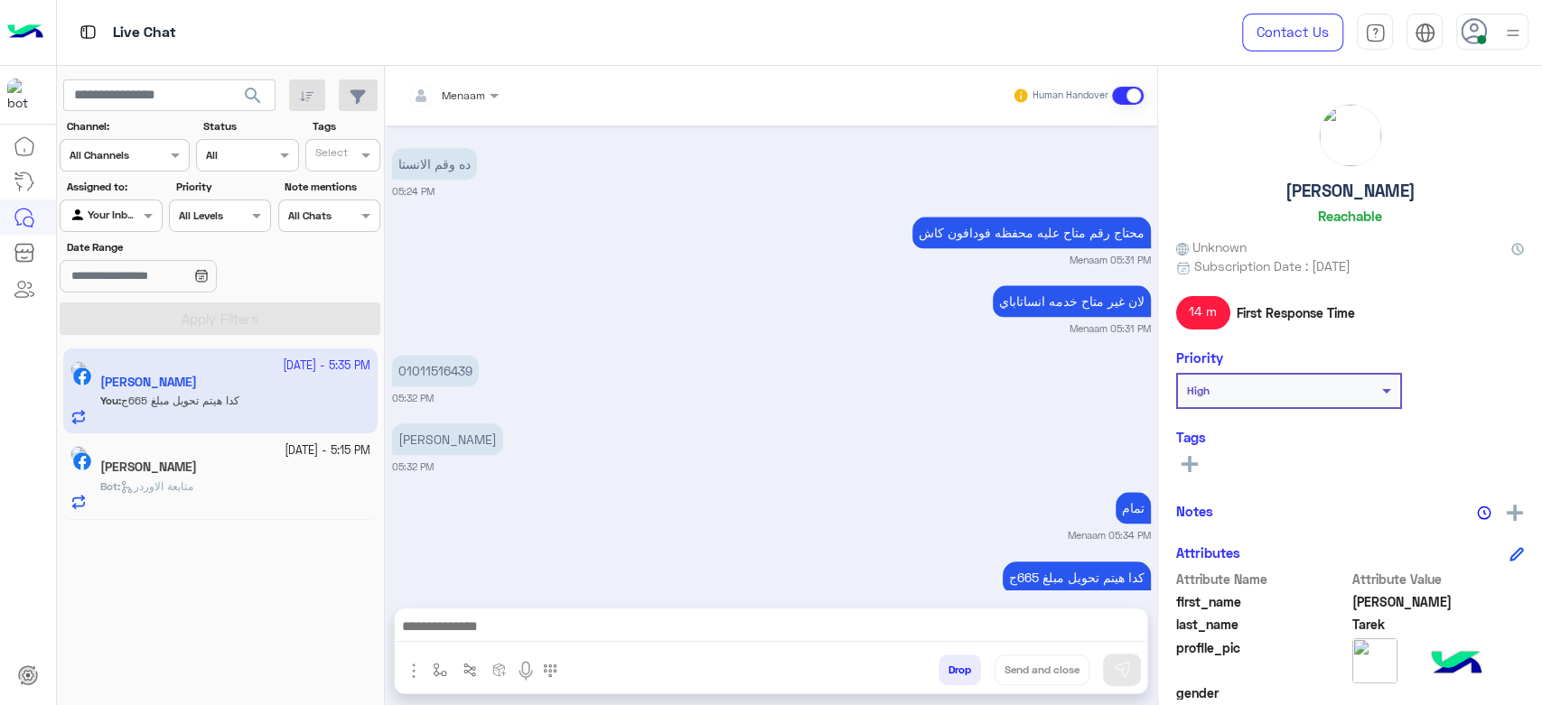
scroll to position [5880, 0]
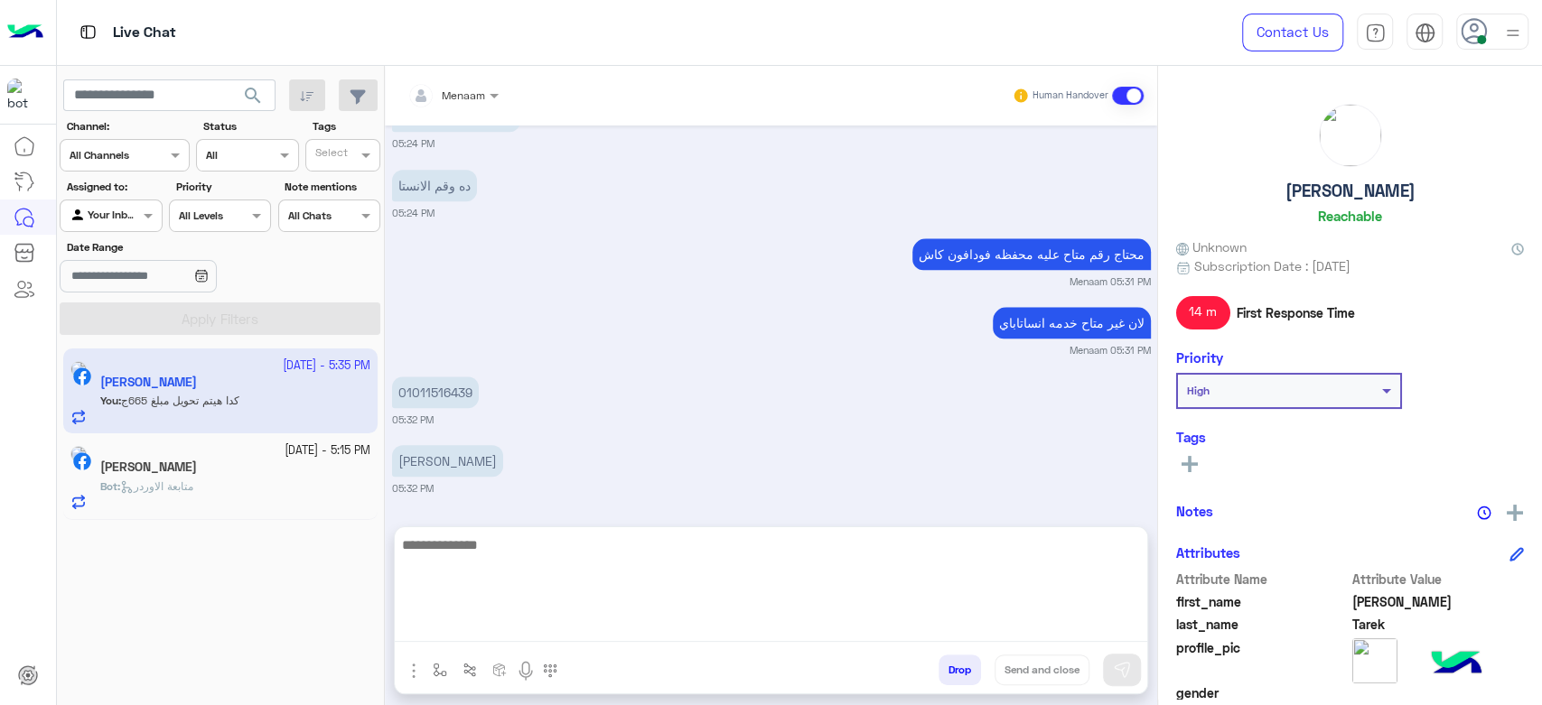
click at [827, 622] on textarea at bounding box center [771, 588] width 752 height 108
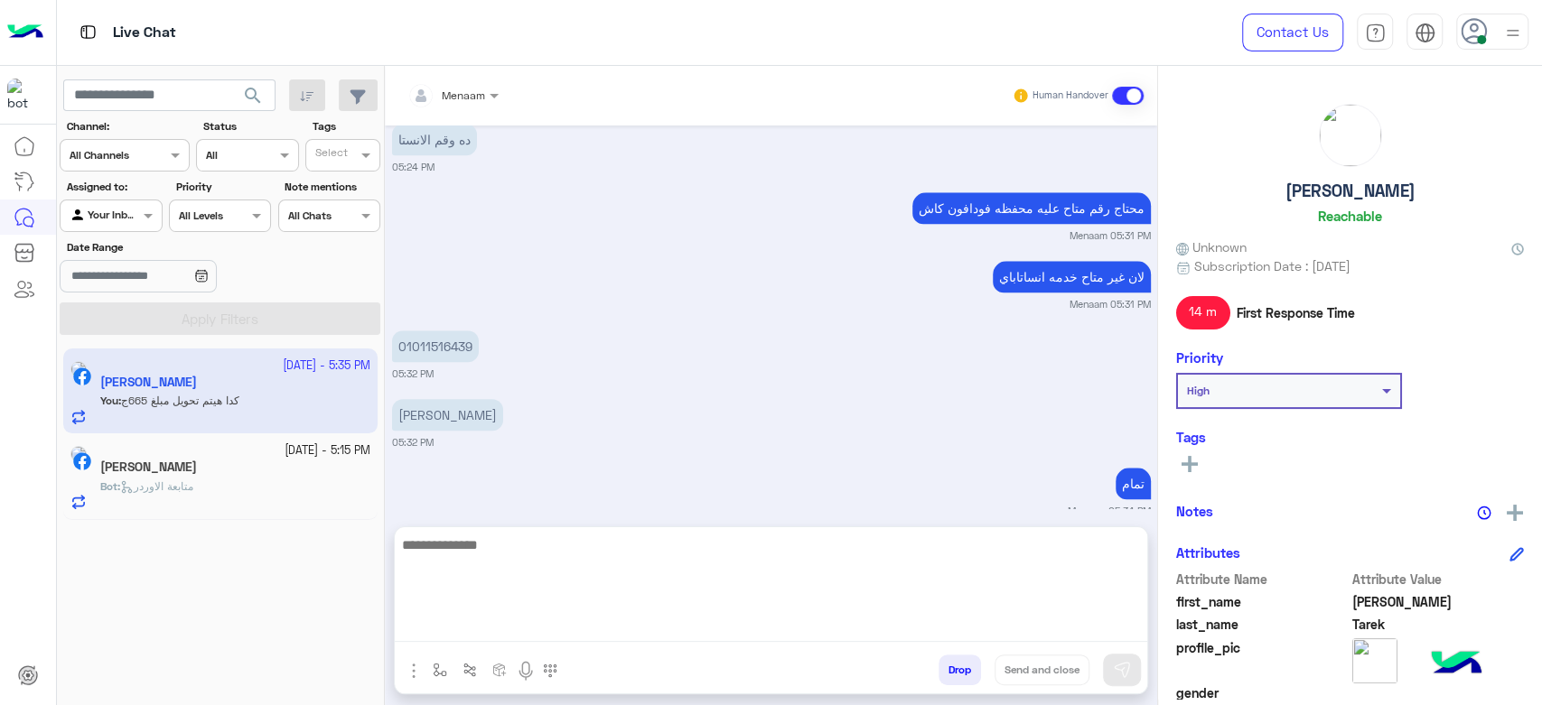
paste textarea "**********"
type textarea "**********"
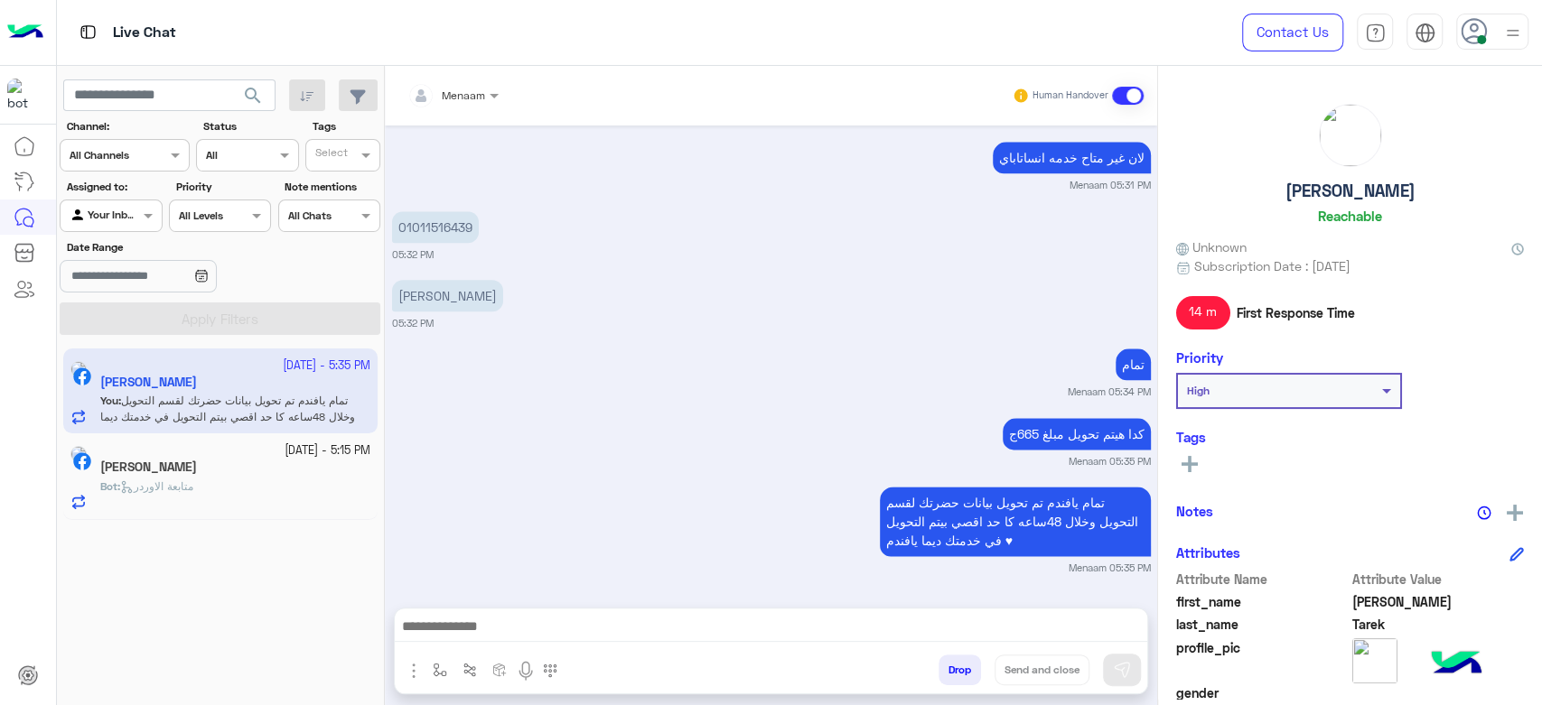
scroll to position [5986, 0]
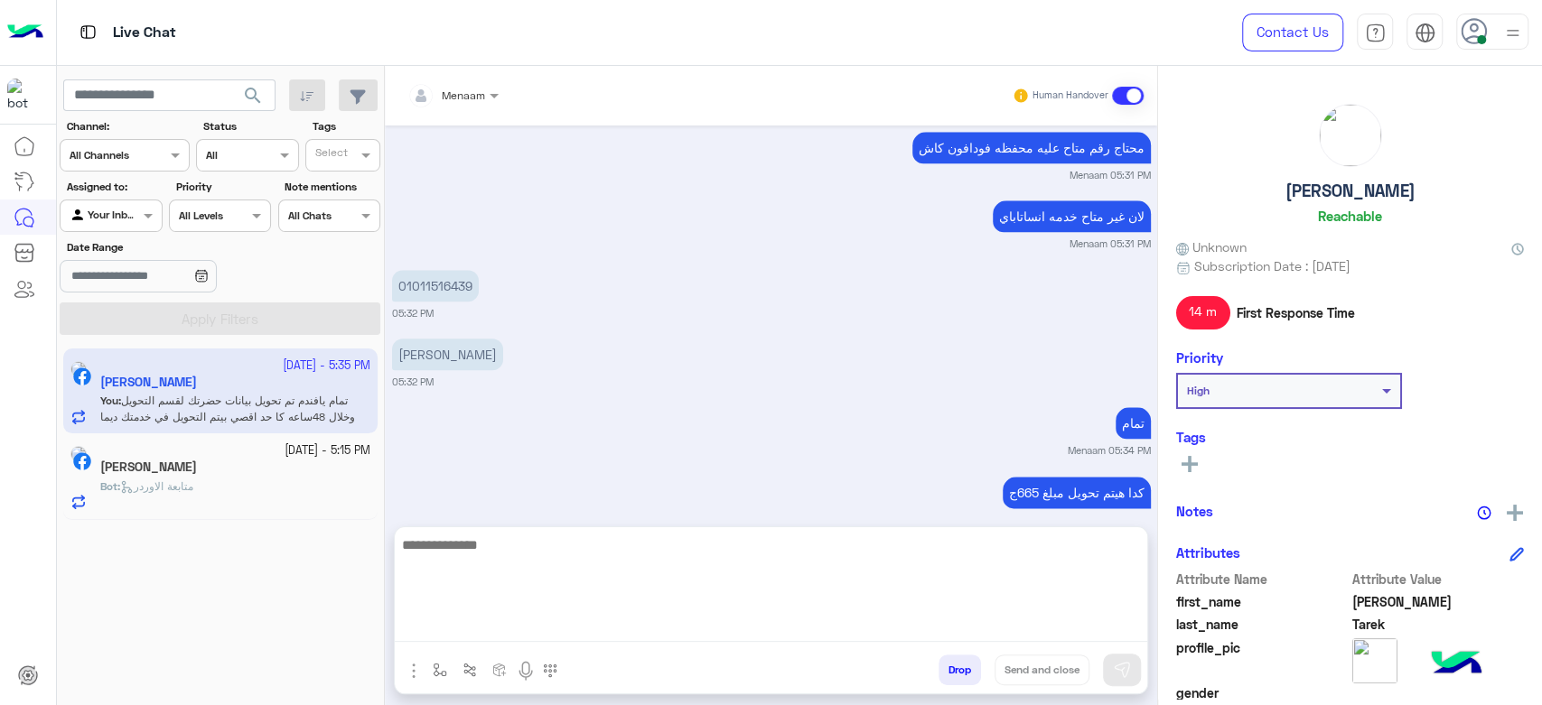
click at [477, 627] on textarea at bounding box center [771, 588] width 752 height 108
paste textarea "**********"
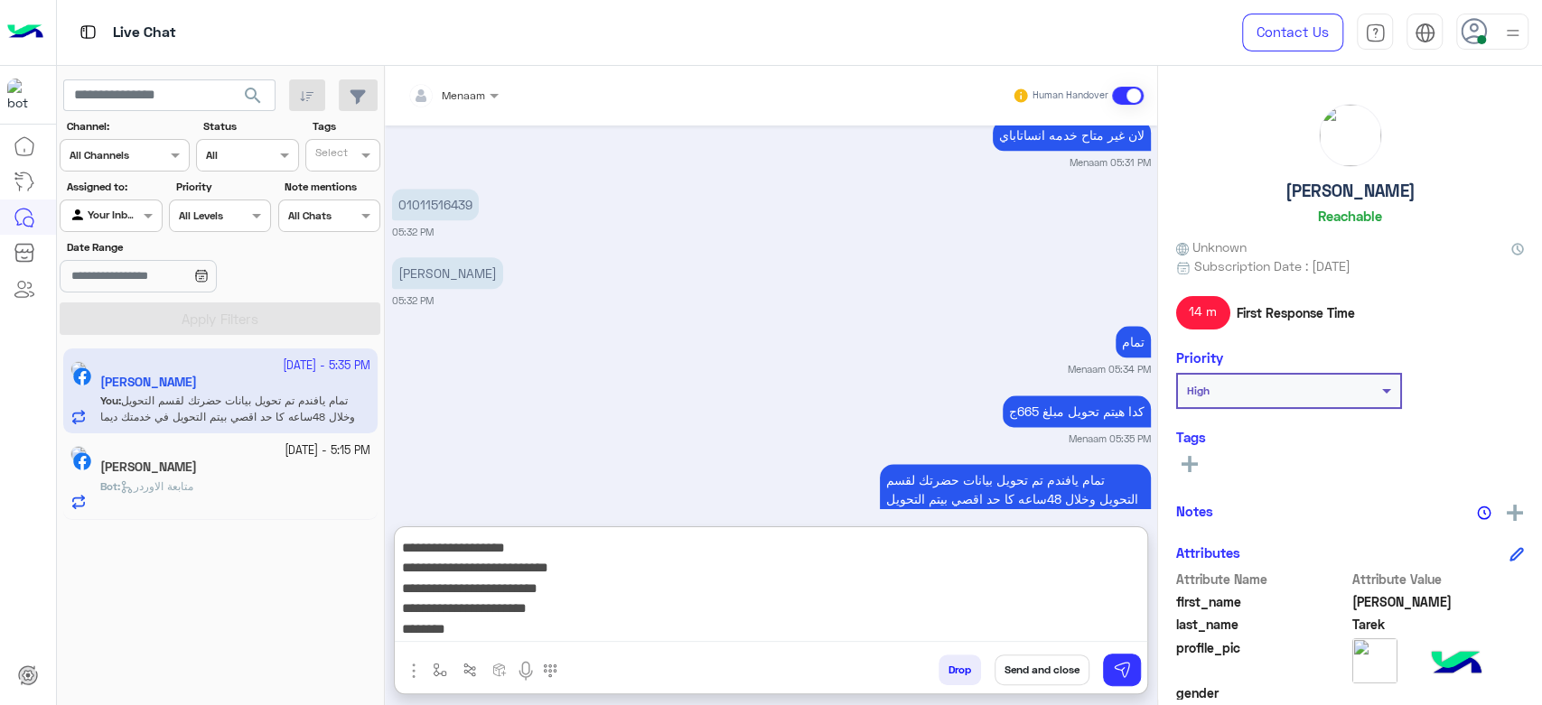
scroll to position [0, 0]
click at [1017, 546] on textarea "**********" at bounding box center [771, 588] width 752 height 108
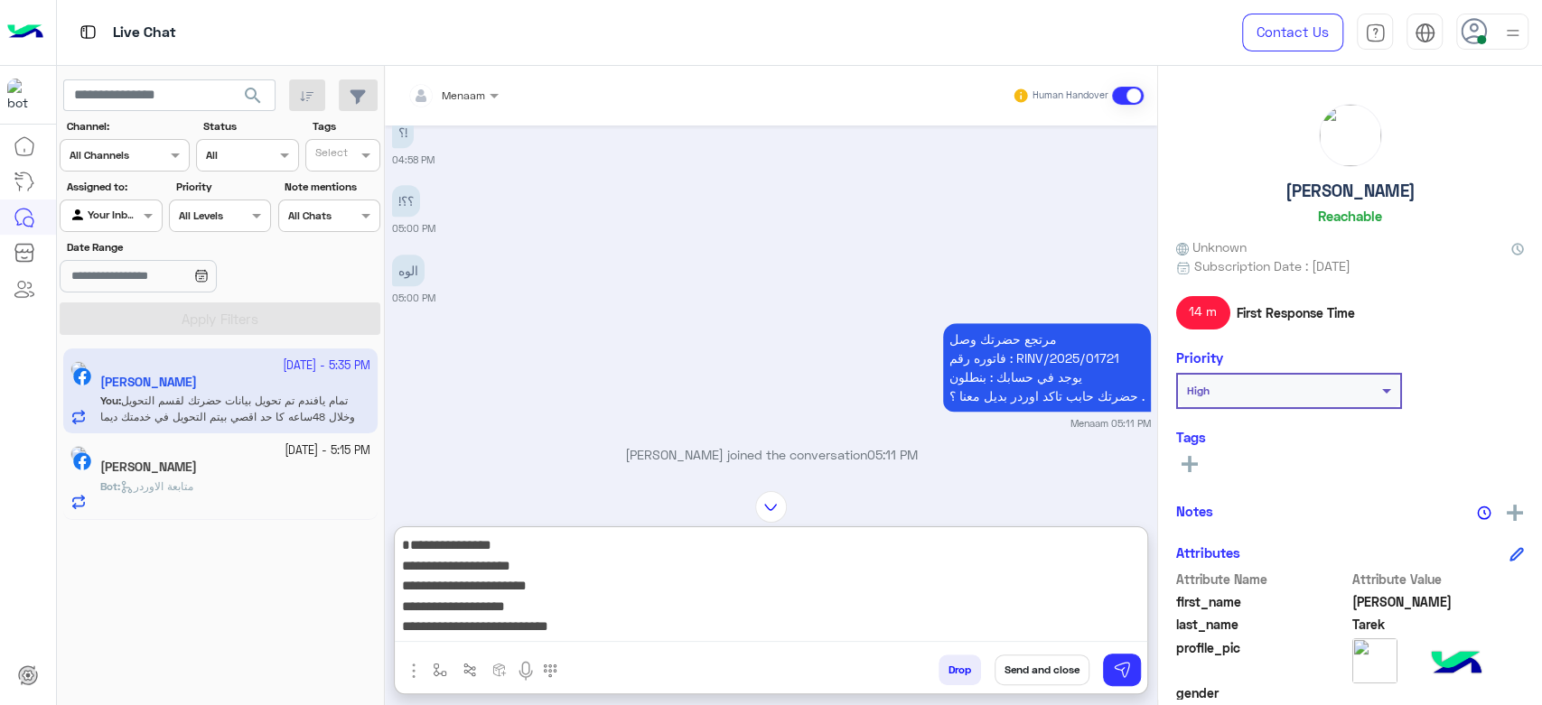
scroll to position [5365, 0]
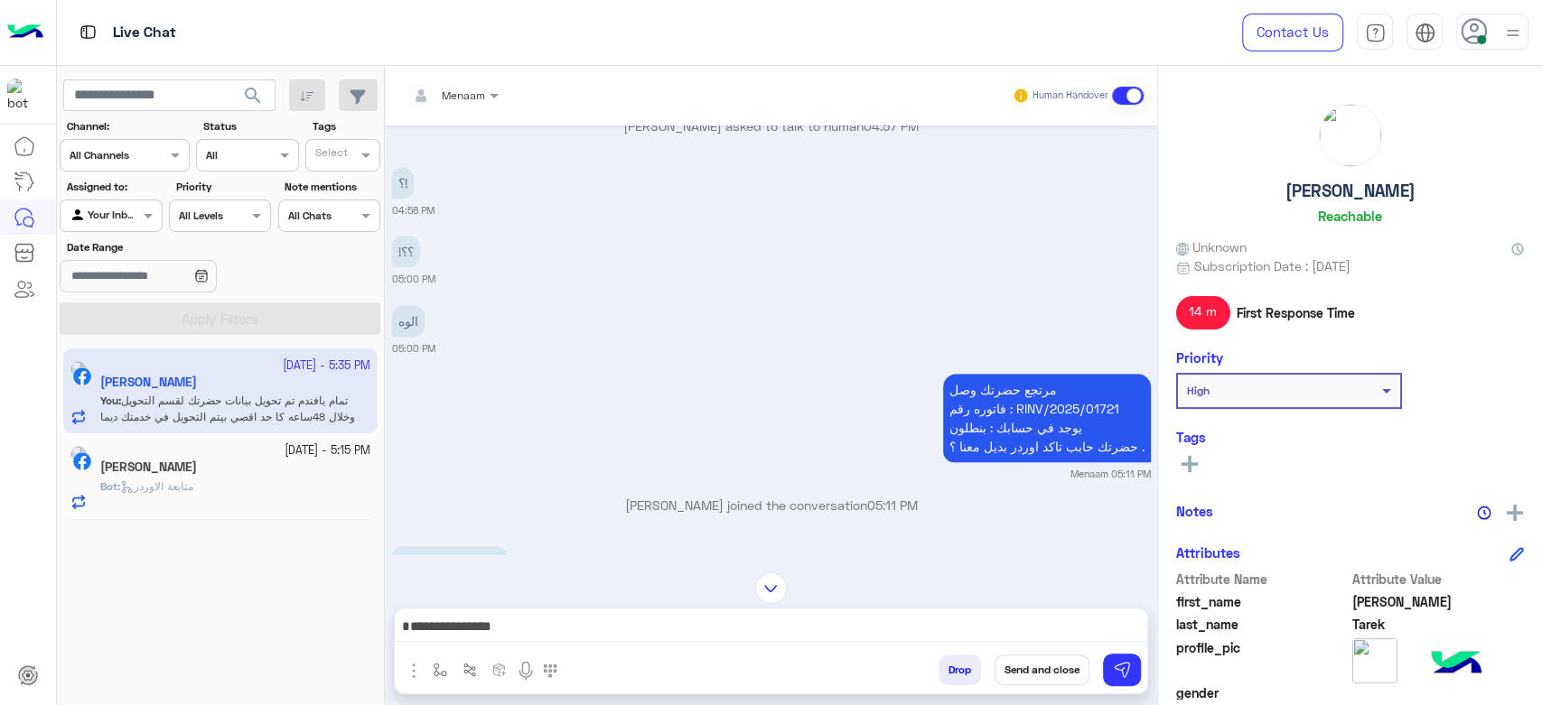
drag, startPoint x: 1019, startPoint y: 350, endPoint x: 1123, endPoint y: 356, distance: 104.0
click at [1123, 374] on p "مرتجع حضرتك وصل فاتوره رقم : RINV/2025/01721 يوجد في حسابك : بنطلون حضرتك حابب …" at bounding box center [1047, 418] width 208 height 89
copy p "RINV/2025/01721"
click at [1046, 625] on textarea "**********" at bounding box center [771, 622] width 752 height 42
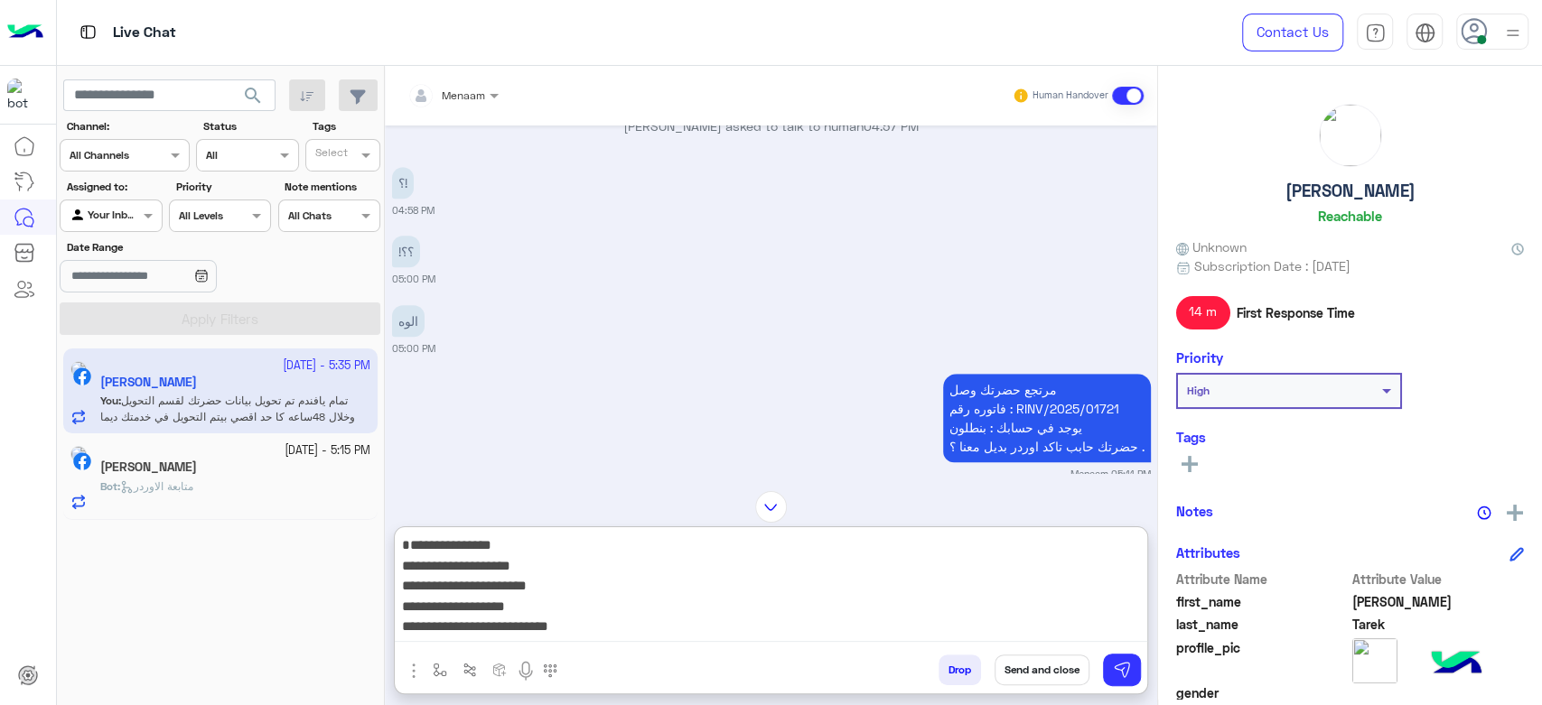
paste textarea "**********"
drag, startPoint x: 956, startPoint y: 576, endPoint x: 948, endPoint y: 566, distance: 12.3
click at [954, 575] on textarea "**********" at bounding box center [771, 588] width 752 height 108
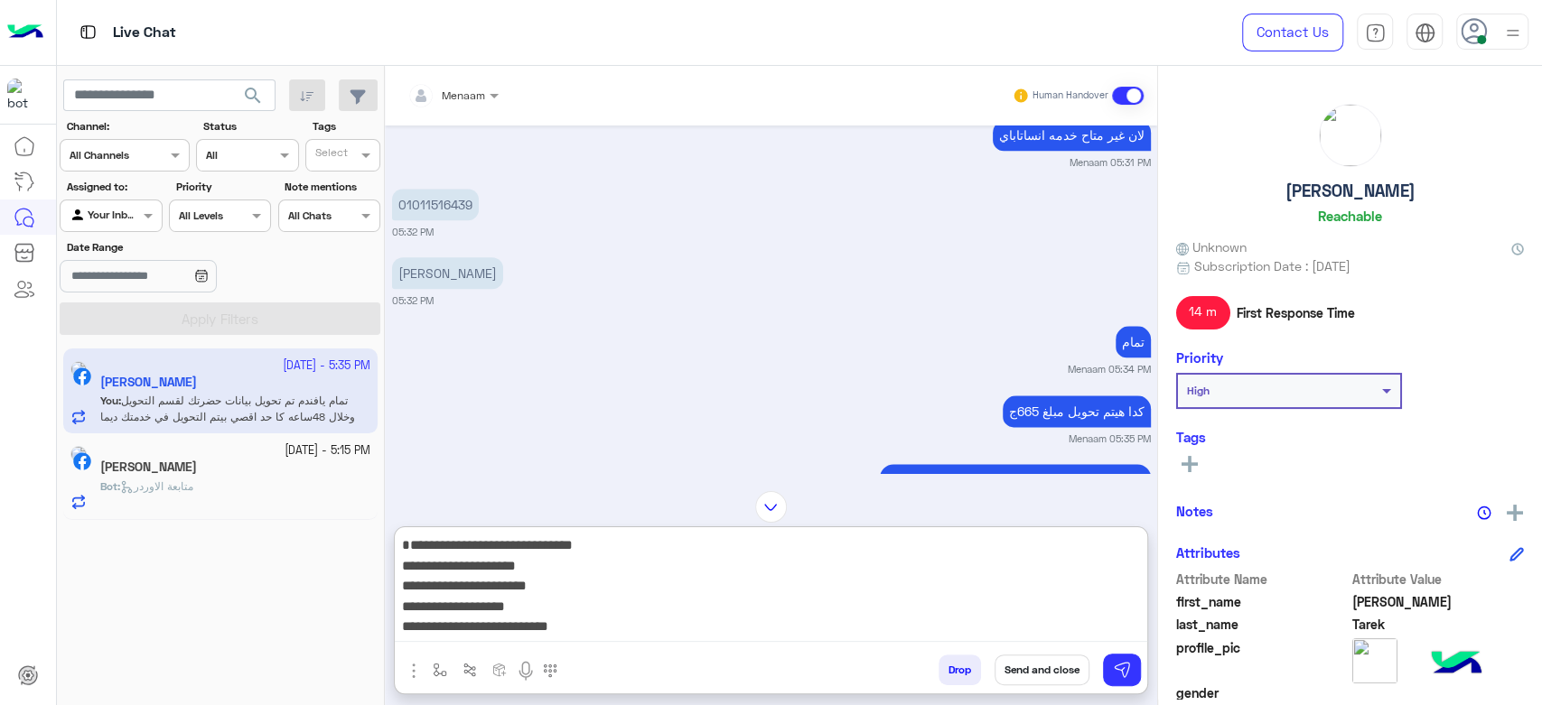
scroll to position [5867, 0]
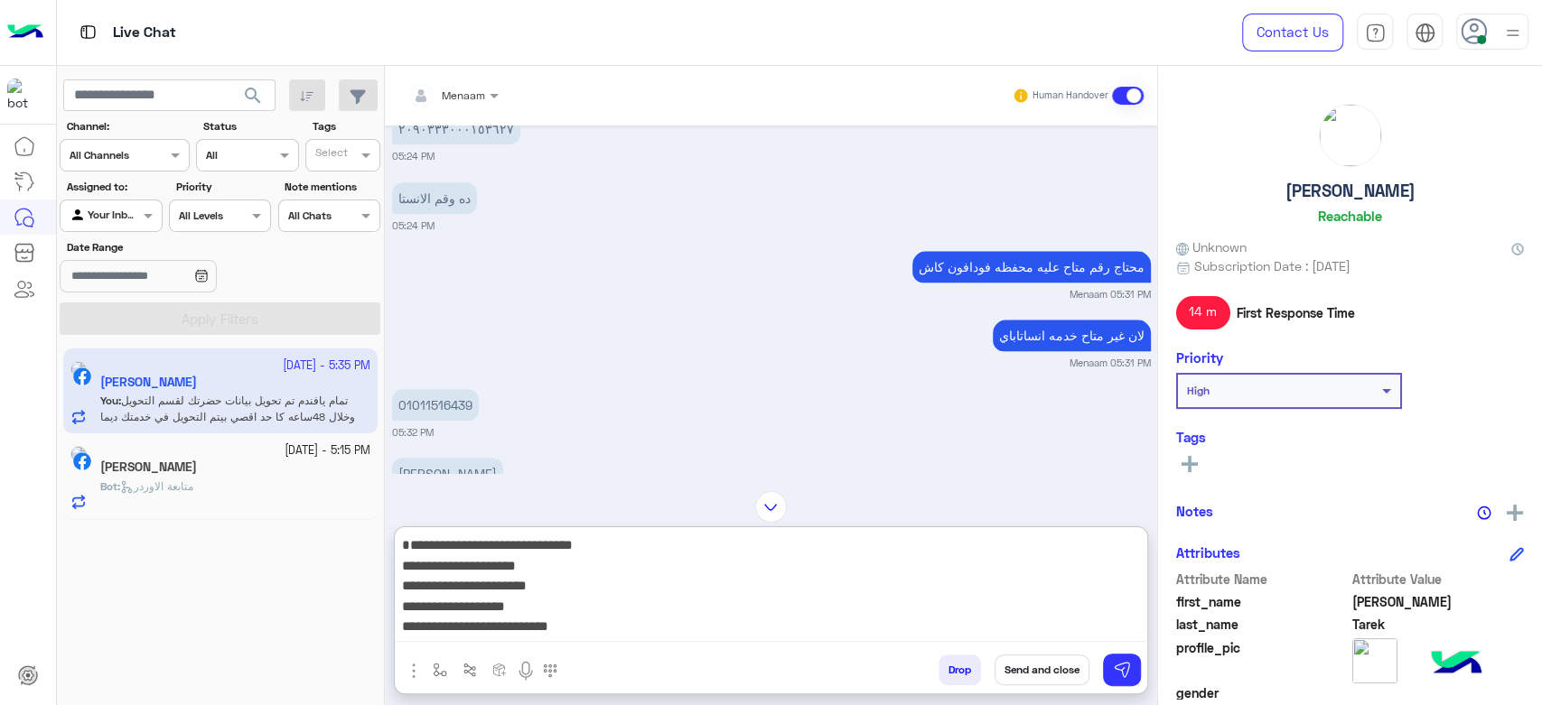
click at [434, 389] on p "01011516439" at bounding box center [435, 405] width 87 height 32
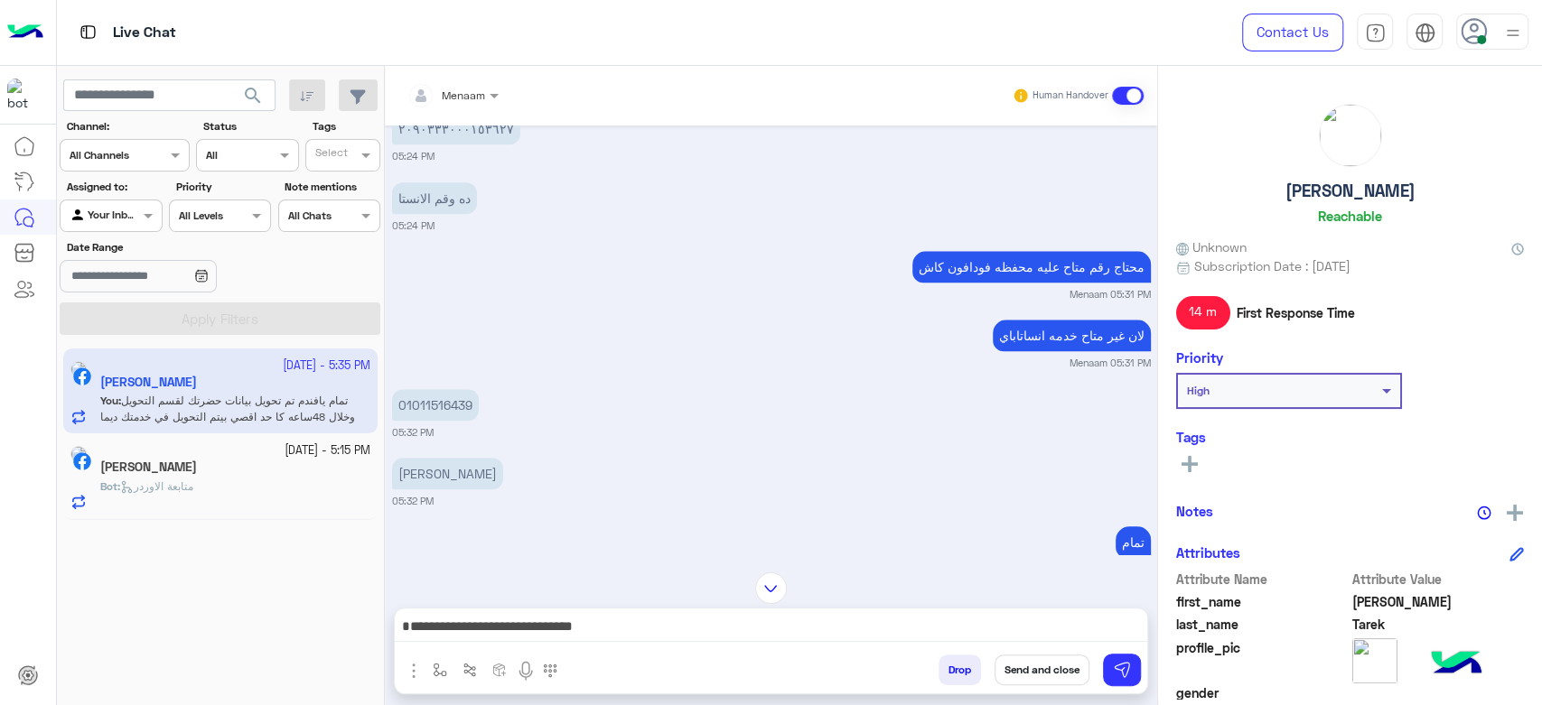
click at [434, 389] on p "01011516439" at bounding box center [435, 405] width 87 height 32
copy app-message "01011516439"
click at [780, 494] on small "05:32 PM" at bounding box center [771, 501] width 759 height 14
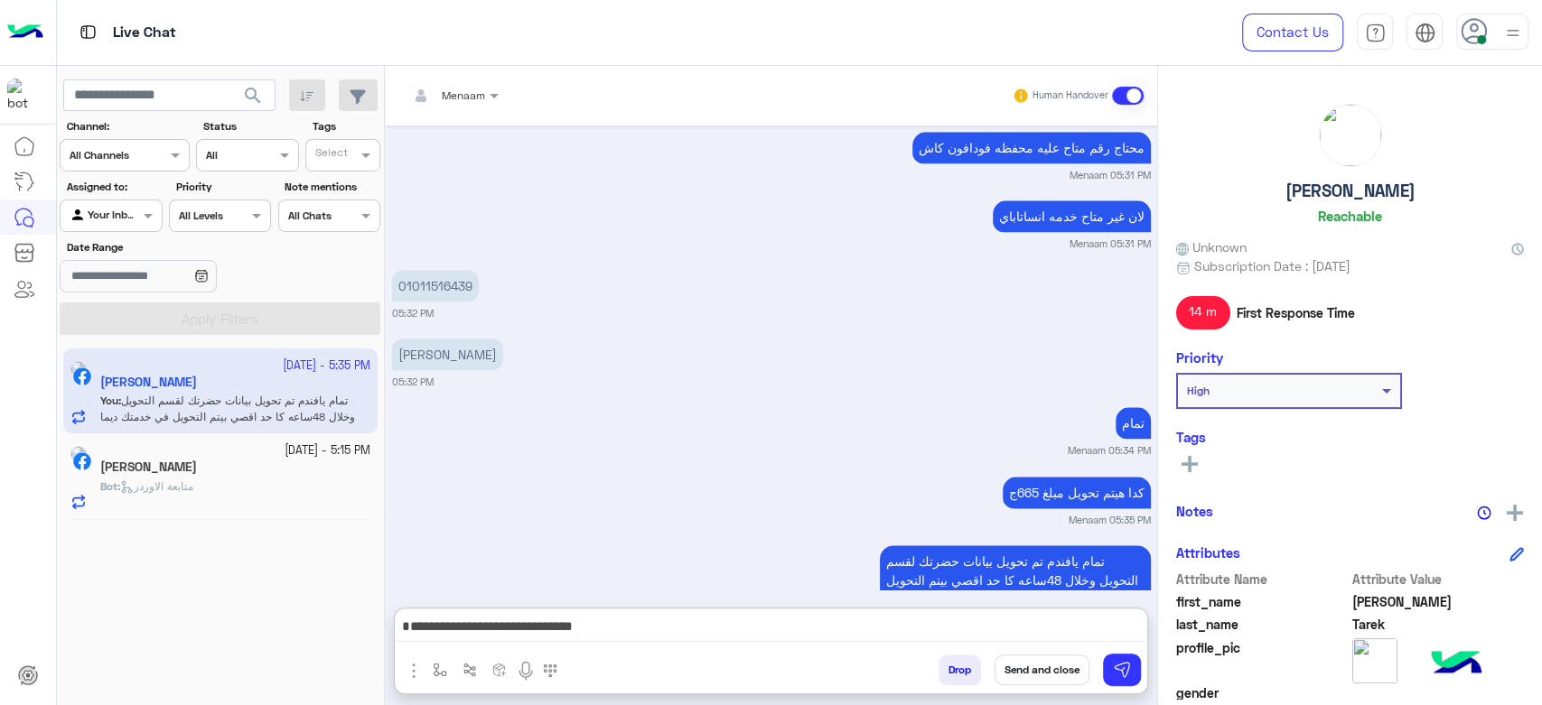
click at [890, 634] on textarea "**********" at bounding box center [771, 628] width 752 height 27
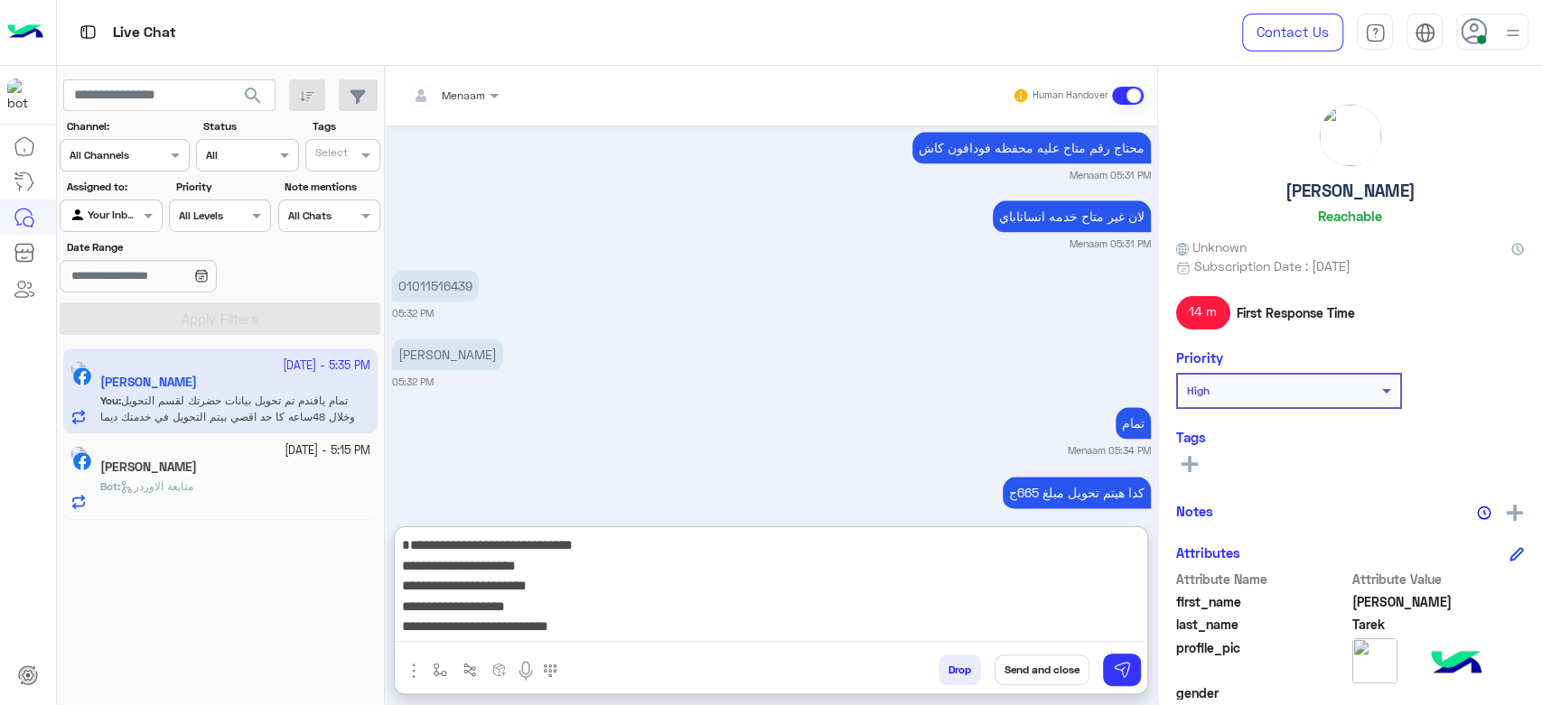
click at [997, 562] on textarea "**********" at bounding box center [771, 588] width 752 height 108
paste textarea "**********"
click at [953, 594] on textarea "**********" at bounding box center [771, 588] width 752 height 108
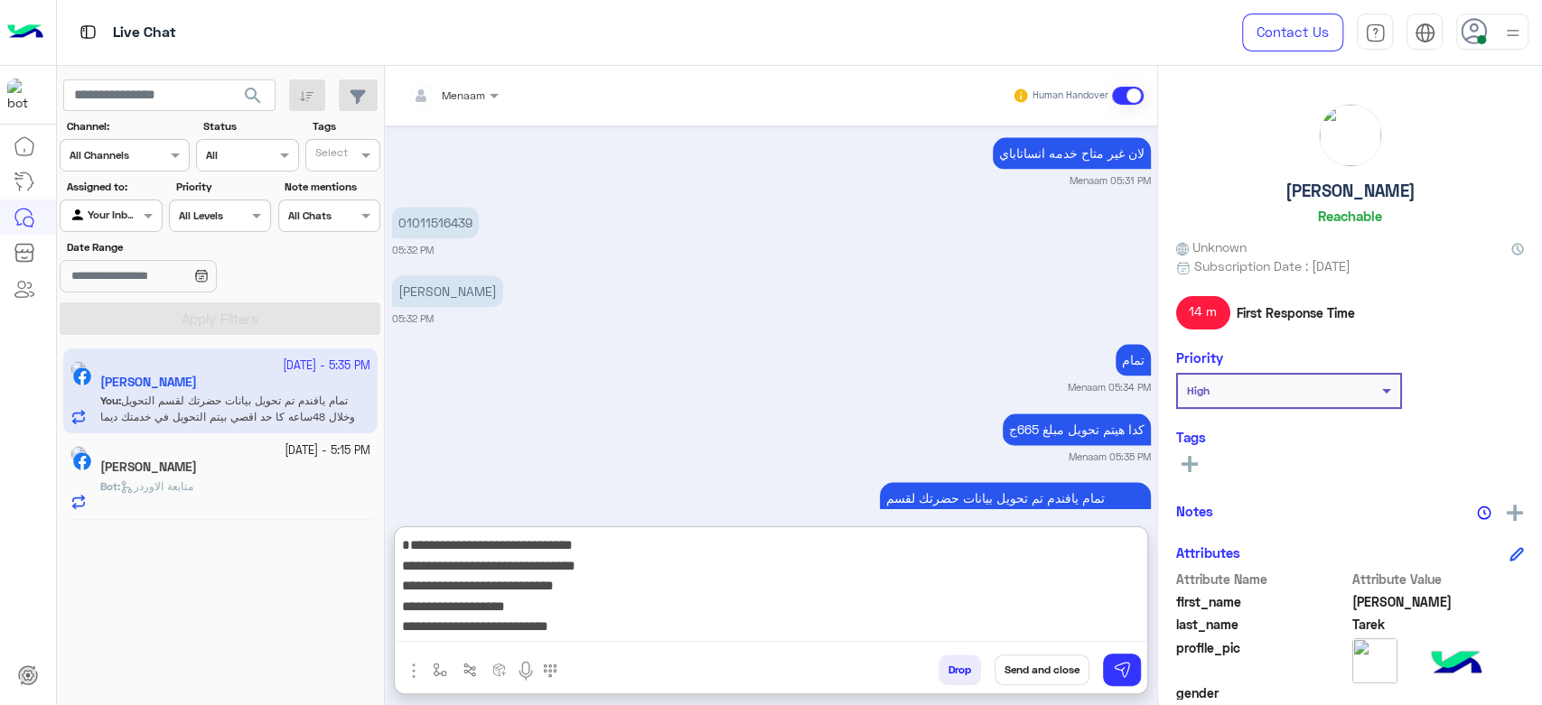
scroll to position [6067, 0]
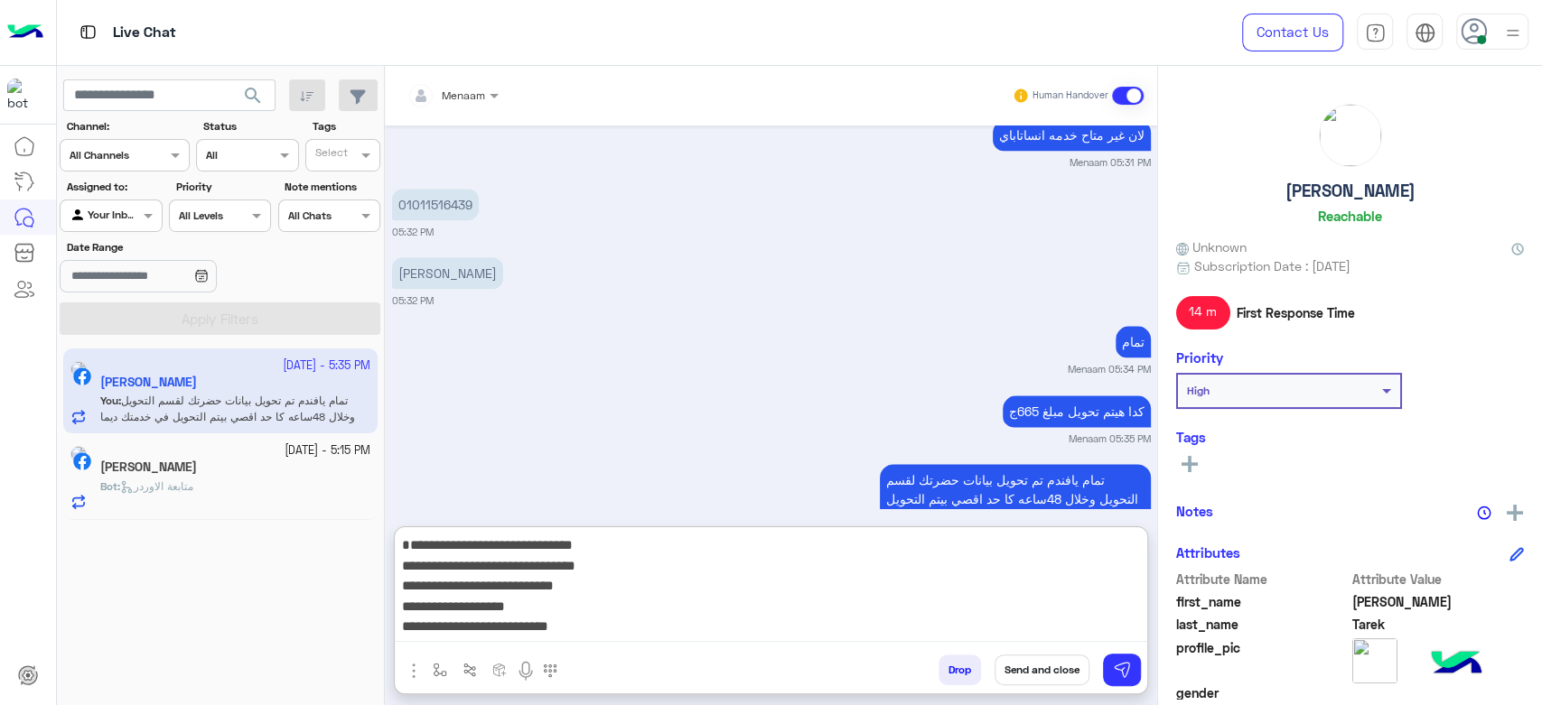
click at [976, 620] on textarea "**********" at bounding box center [771, 588] width 752 height 108
click at [975, 612] on textarea "**********" at bounding box center [771, 588] width 752 height 108
click at [927, 635] on textarea "**********" at bounding box center [771, 588] width 752 height 108
paste textarea "******"
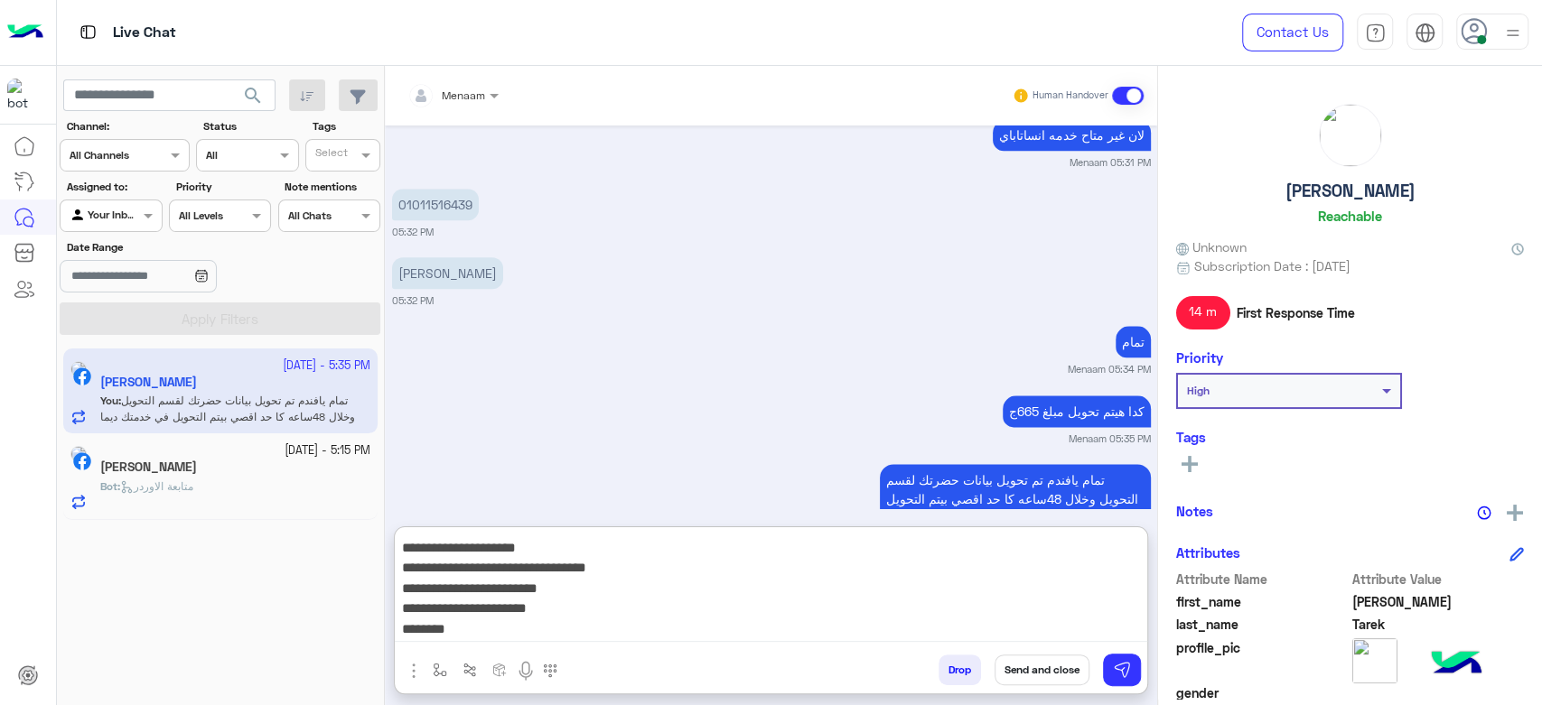
click at [944, 571] on textarea "**********" at bounding box center [771, 588] width 752 height 108
click at [997, 586] on textarea "**********" at bounding box center [771, 588] width 752 height 108
paste textarea "******"
click at [1074, 610] on textarea "**********" at bounding box center [771, 588] width 752 height 108
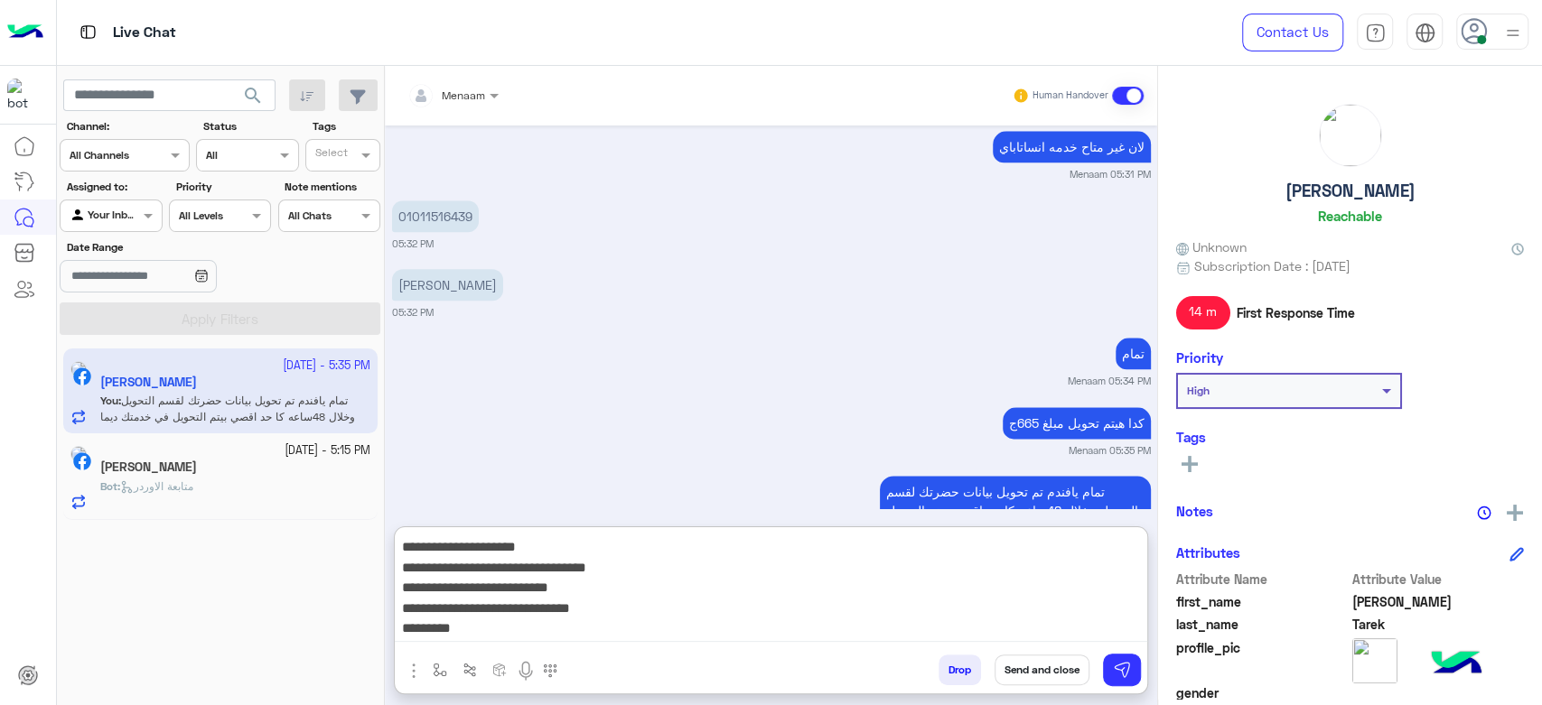
scroll to position [6067, 0]
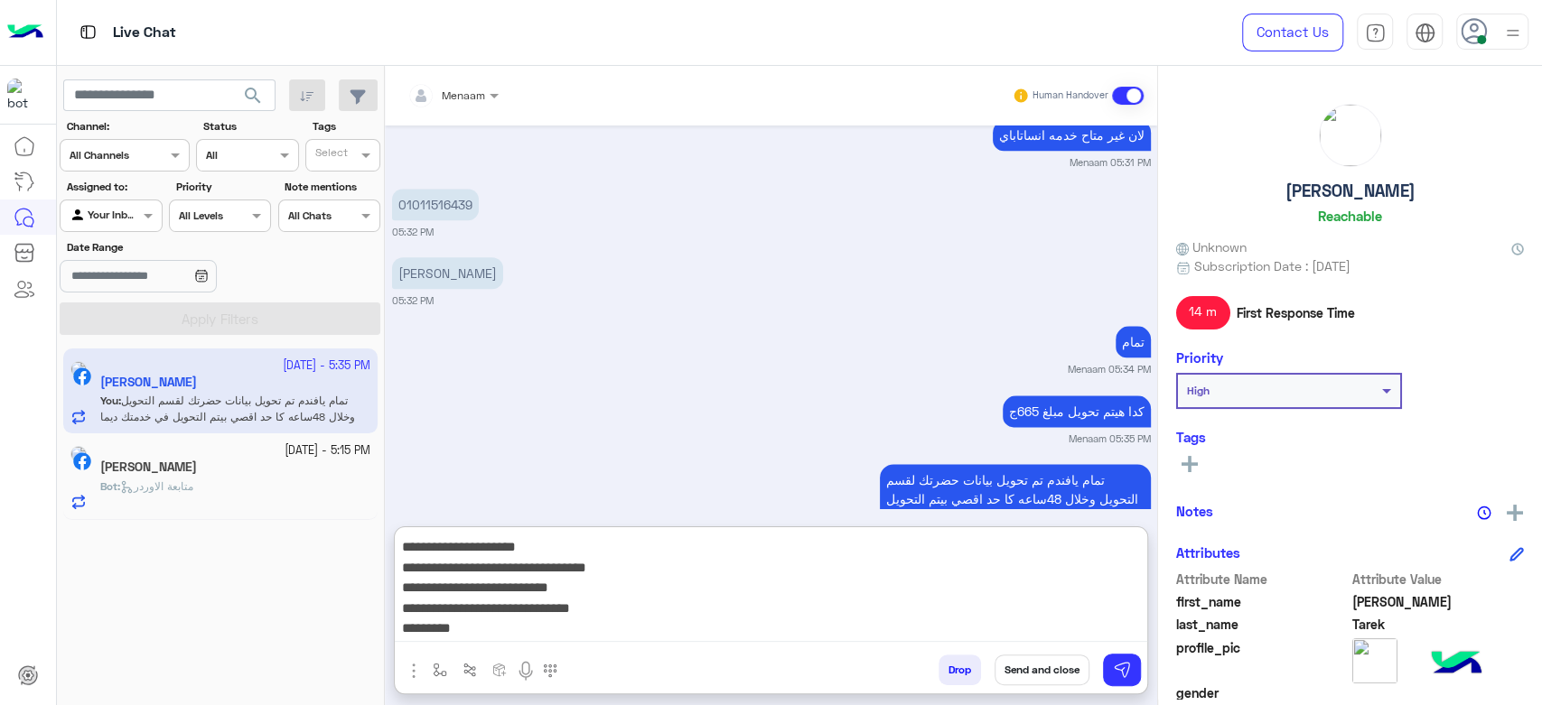
paste textarea "********"
type textarea "**********"
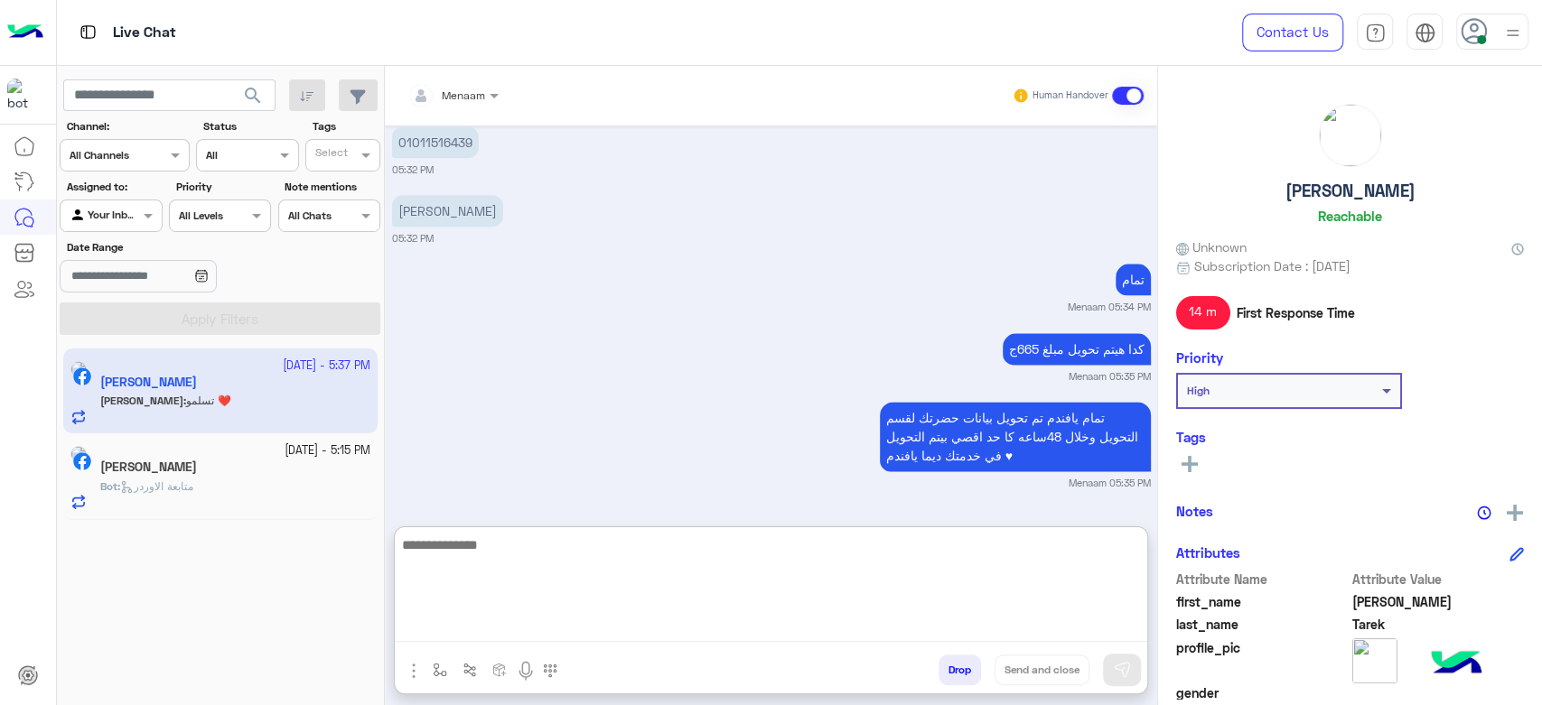
scroll to position [6136, 0]
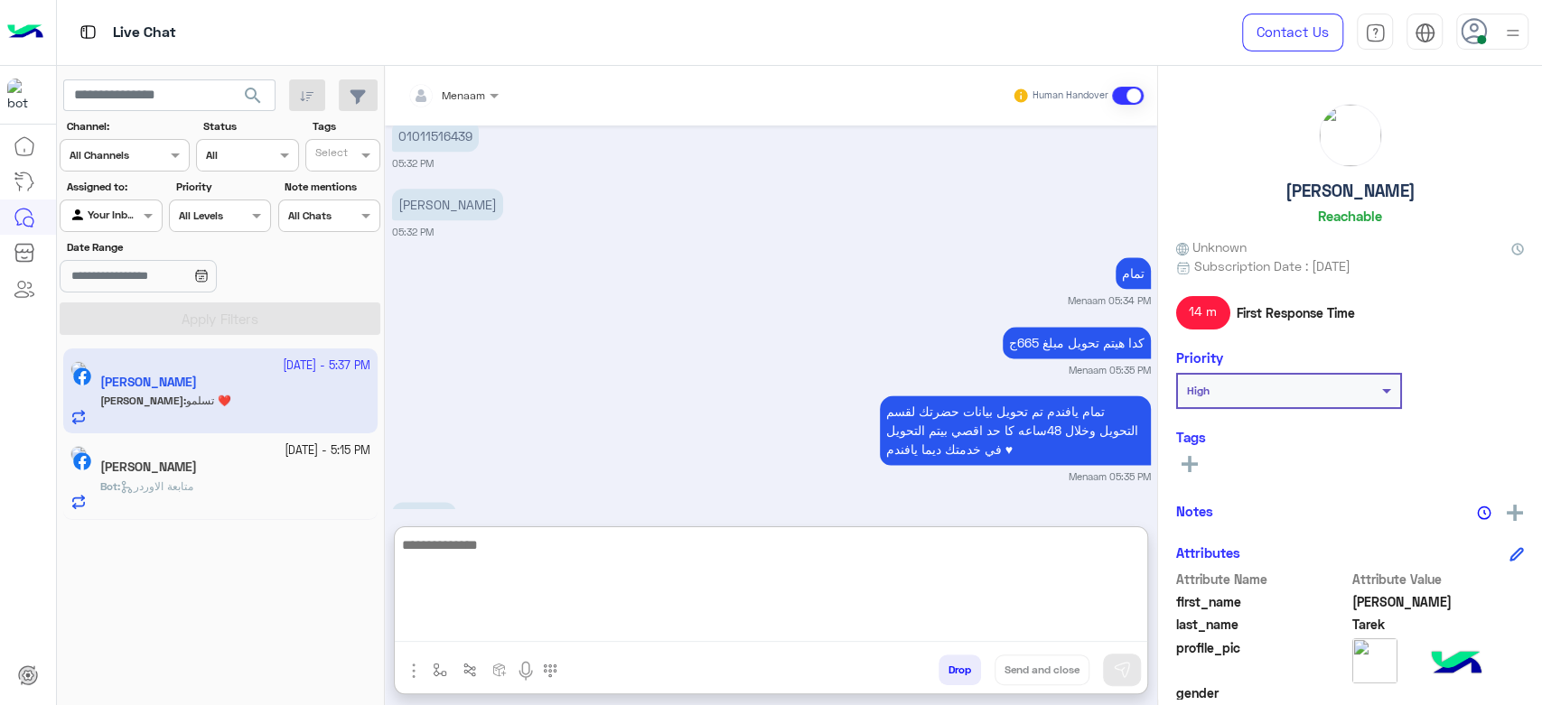
click at [531, 570] on textarea at bounding box center [771, 588] width 752 height 108
click at [245, 488] on div "Bot : متابعة الاوردر" at bounding box center [235, 495] width 270 height 32
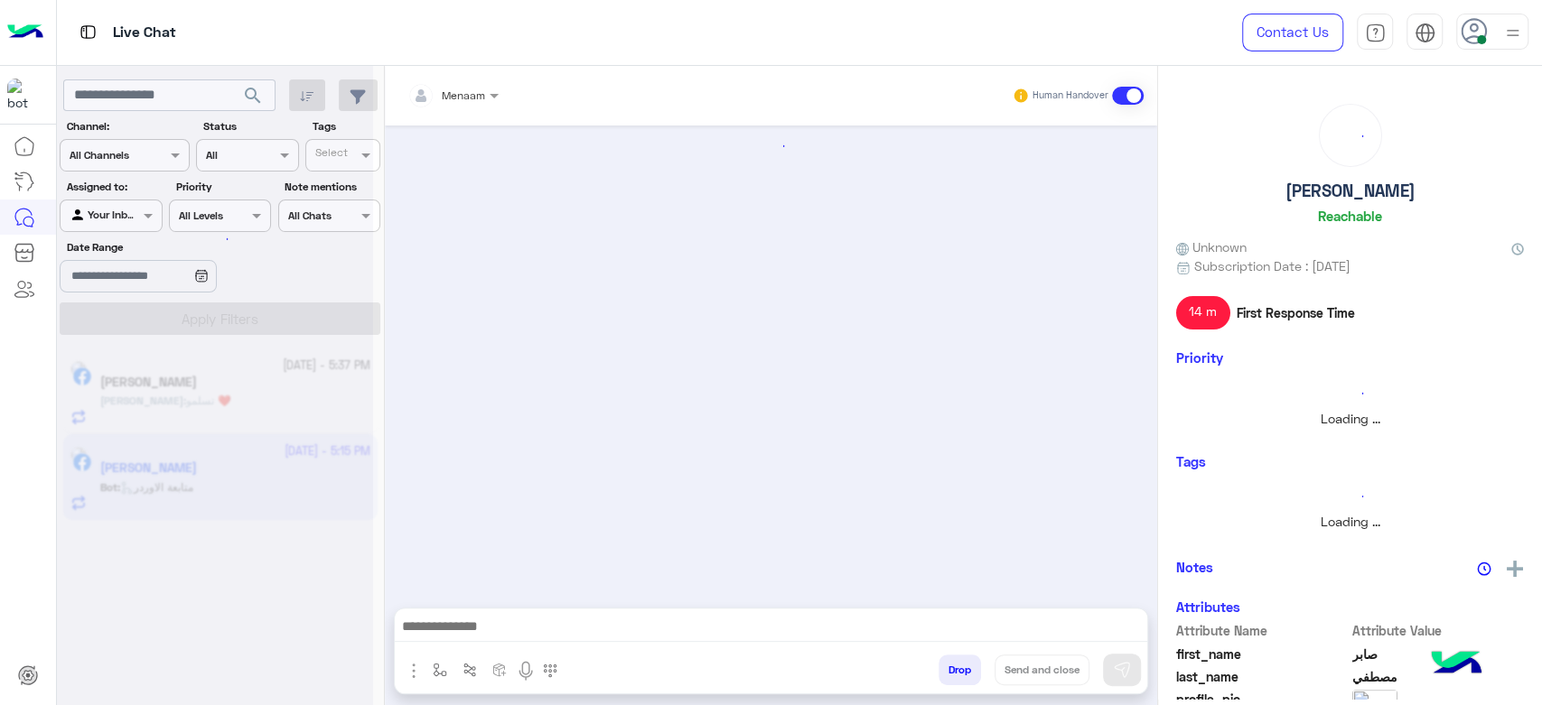
click at [206, 392] on div at bounding box center [215, 359] width 316 height 705
click at [229, 406] on div at bounding box center [215, 359] width 316 height 705
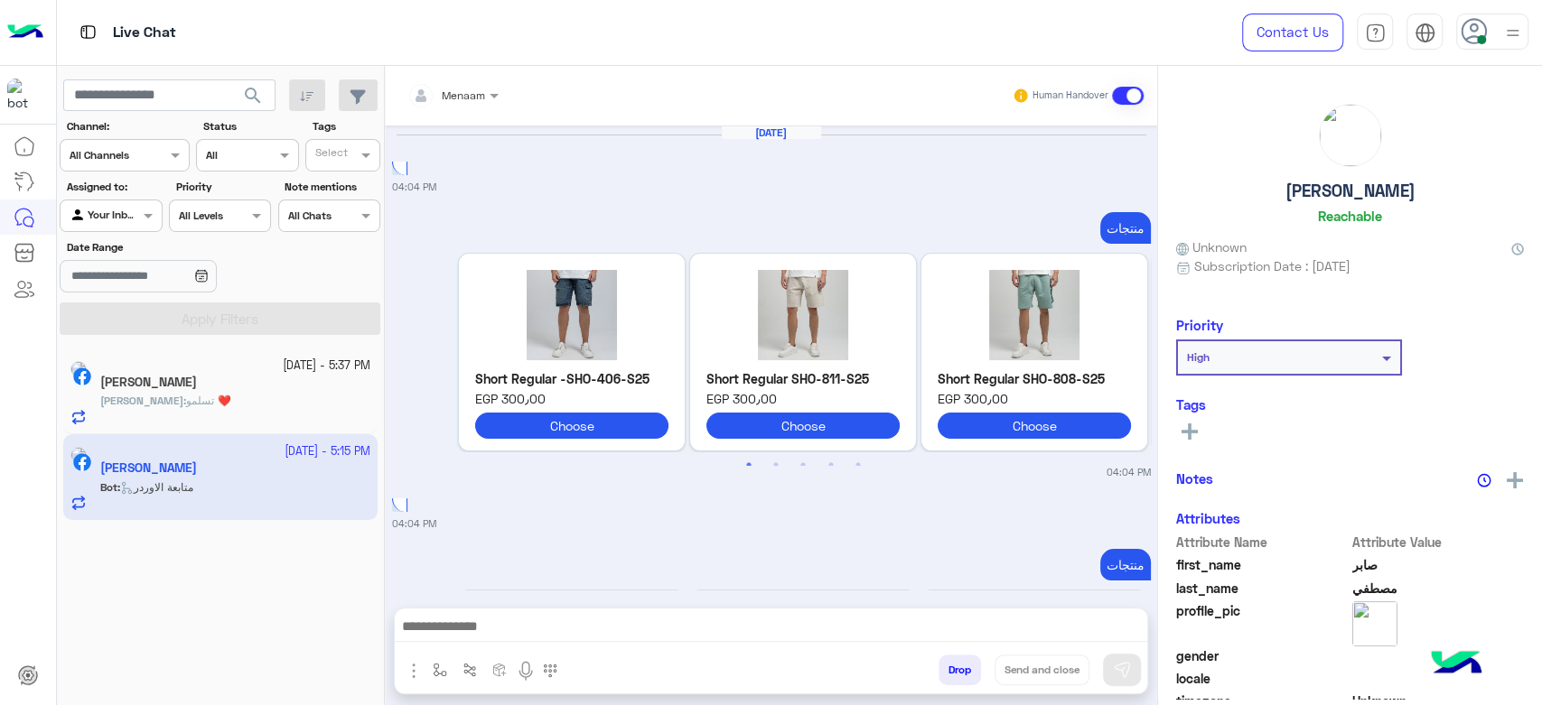
scroll to position [2568, 0]
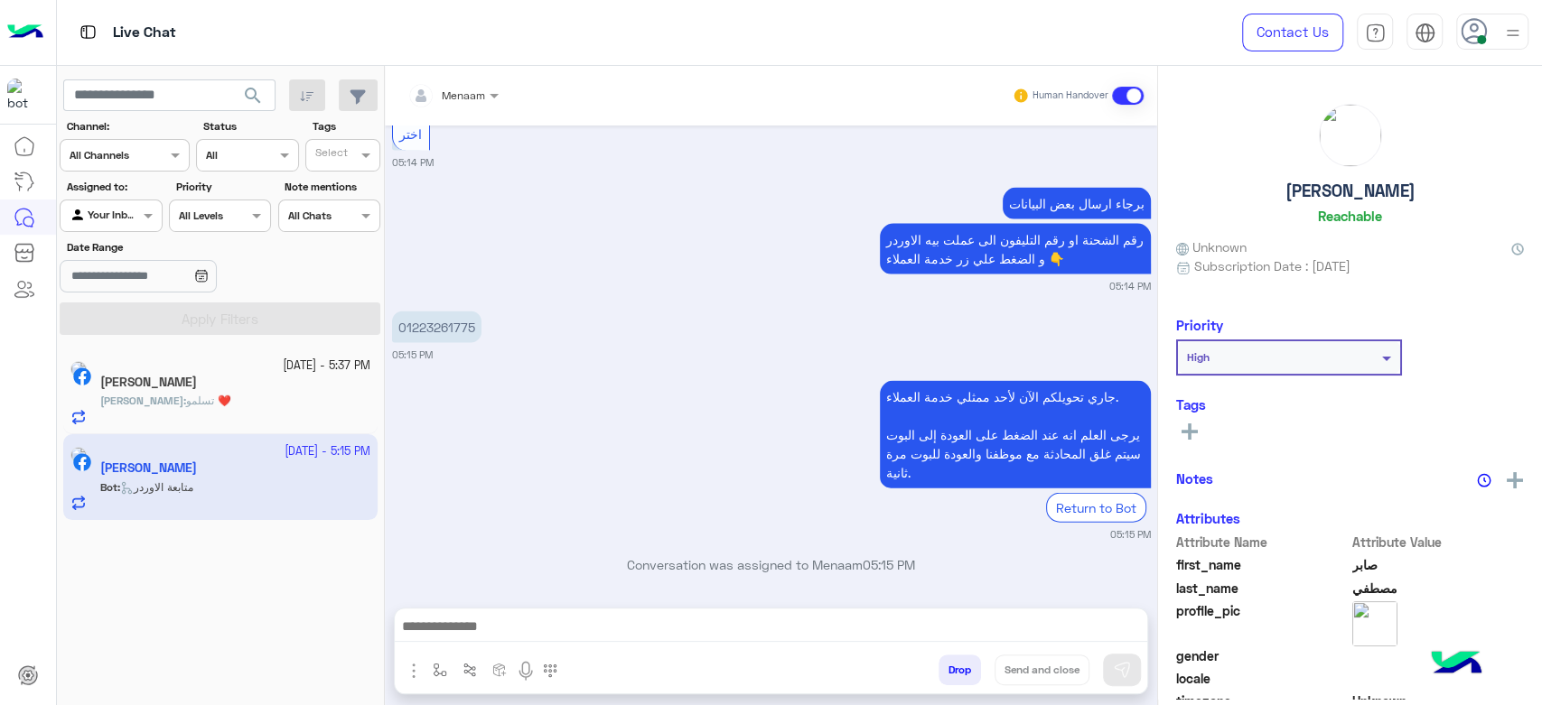
click at [216, 402] on div "Khalid : تسلمو ❤️" at bounding box center [235, 409] width 270 height 32
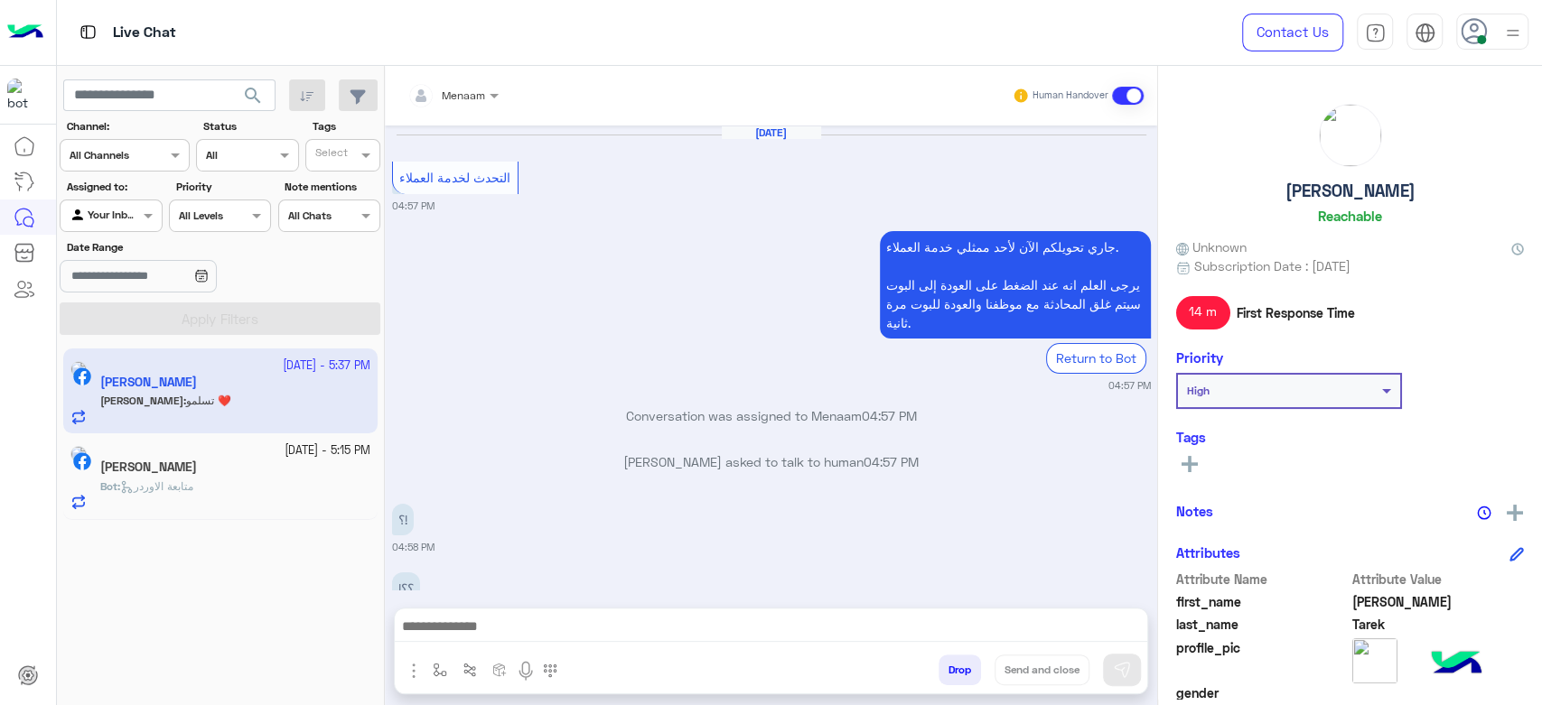
scroll to position [1084, 0]
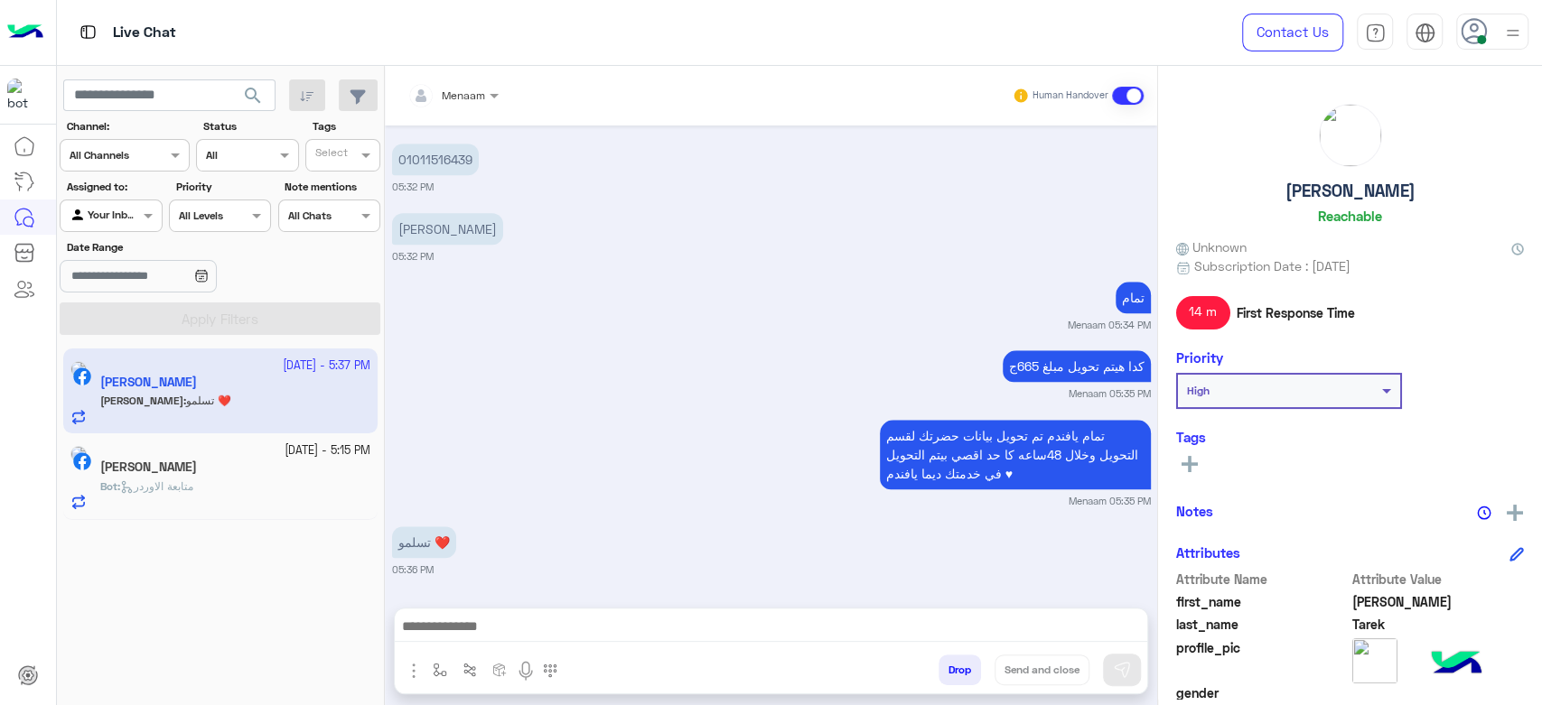
click at [970, 677] on button "Drop" at bounding box center [960, 670] width 42 height 31
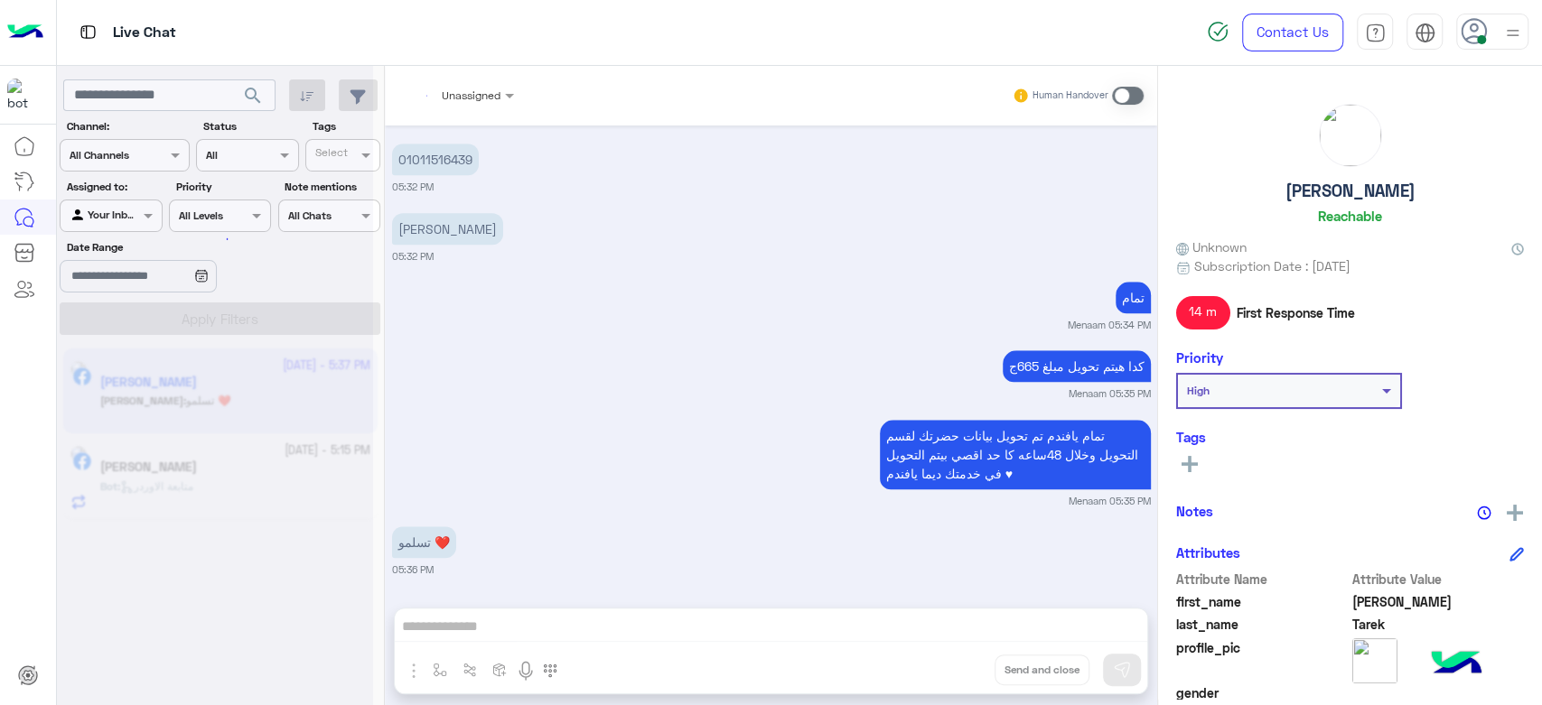
scroll to position [1131, 0]
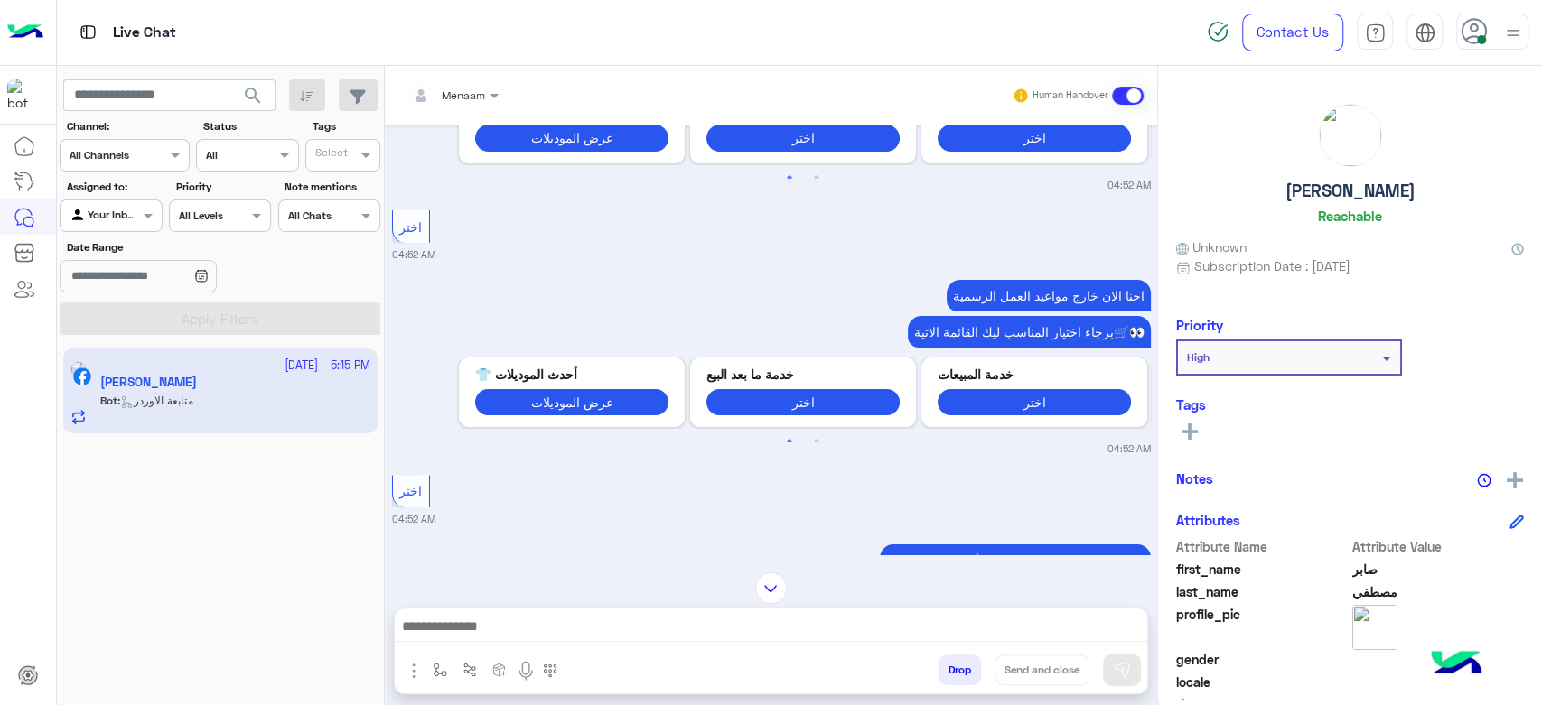
scroll to position [371, 0]
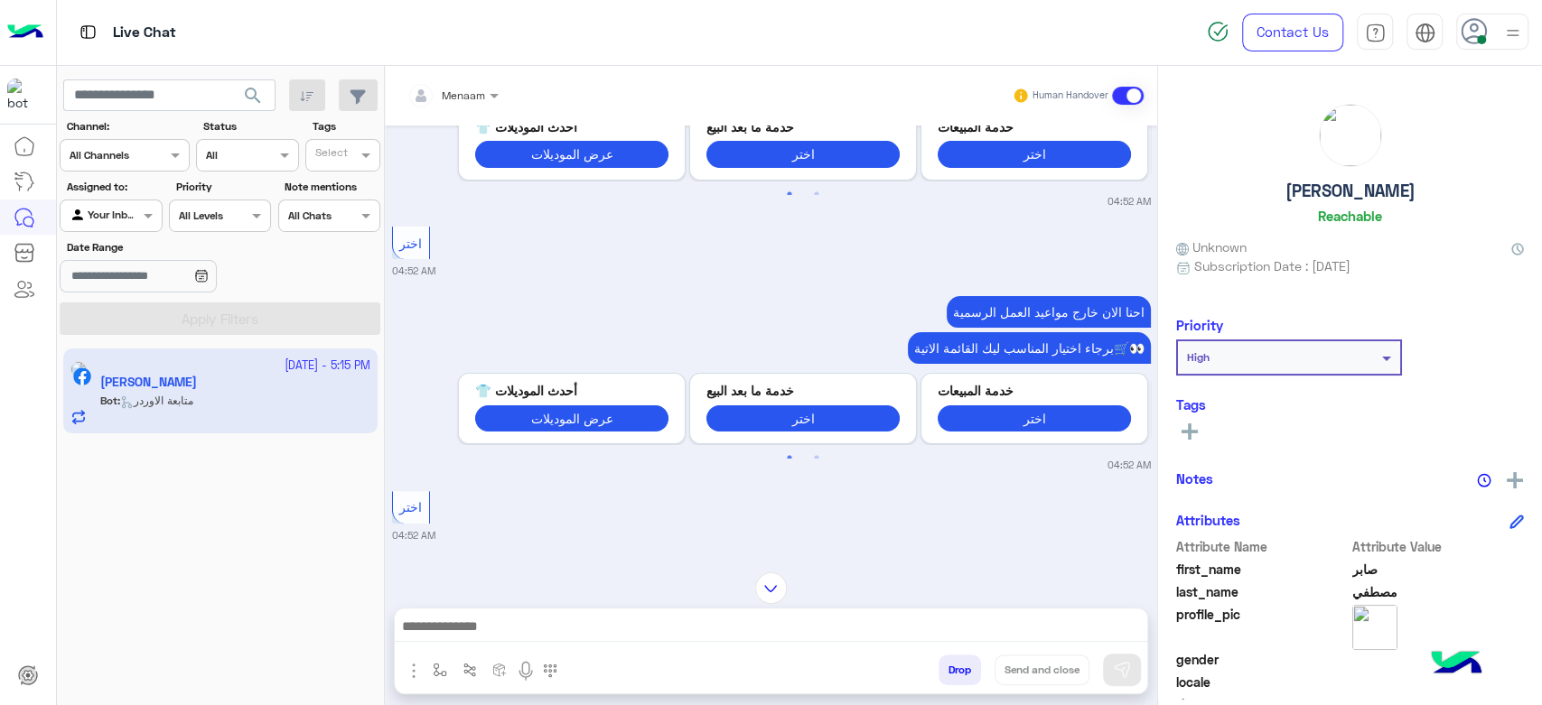
click at [492, 636] on textarea at bounding box center [771, 628] width 752 height 27
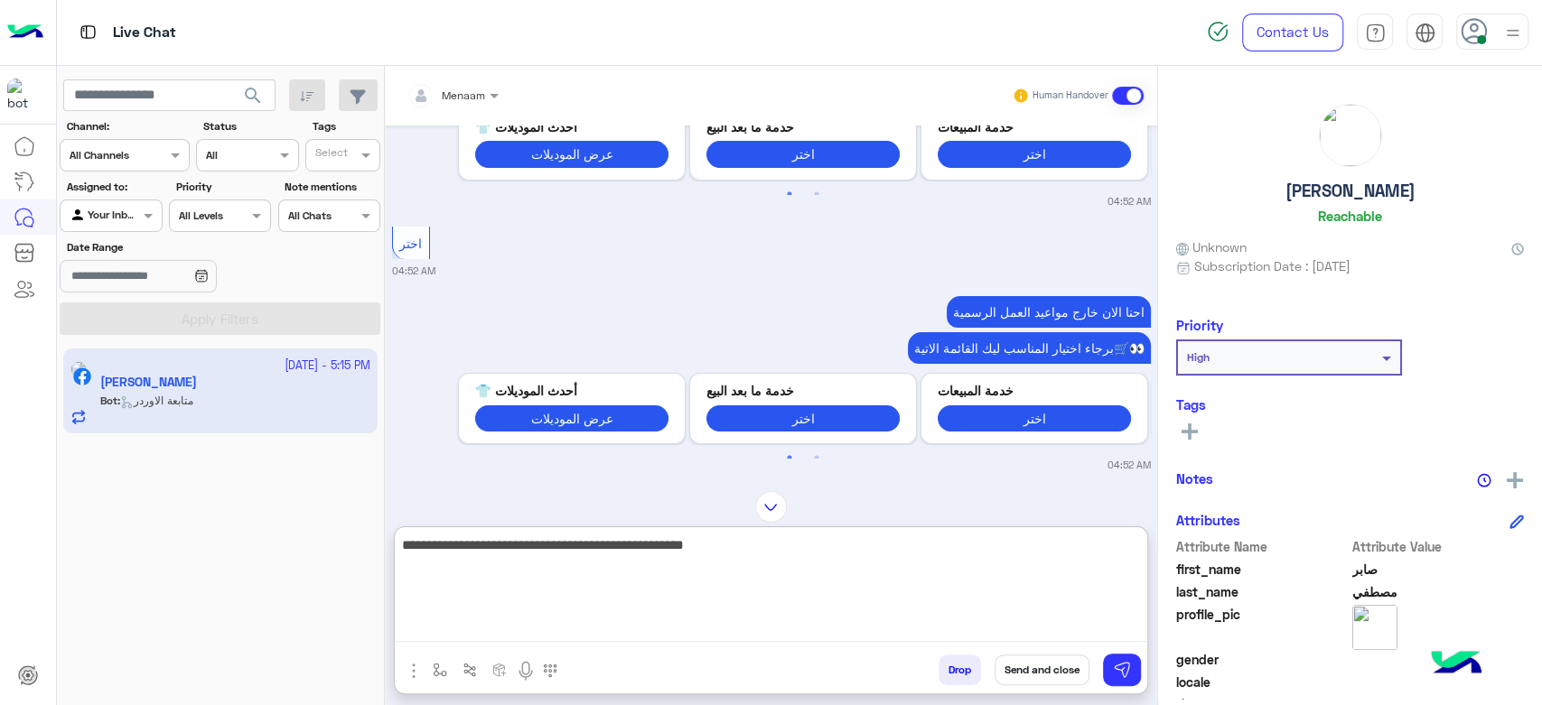
type textarea "**********"
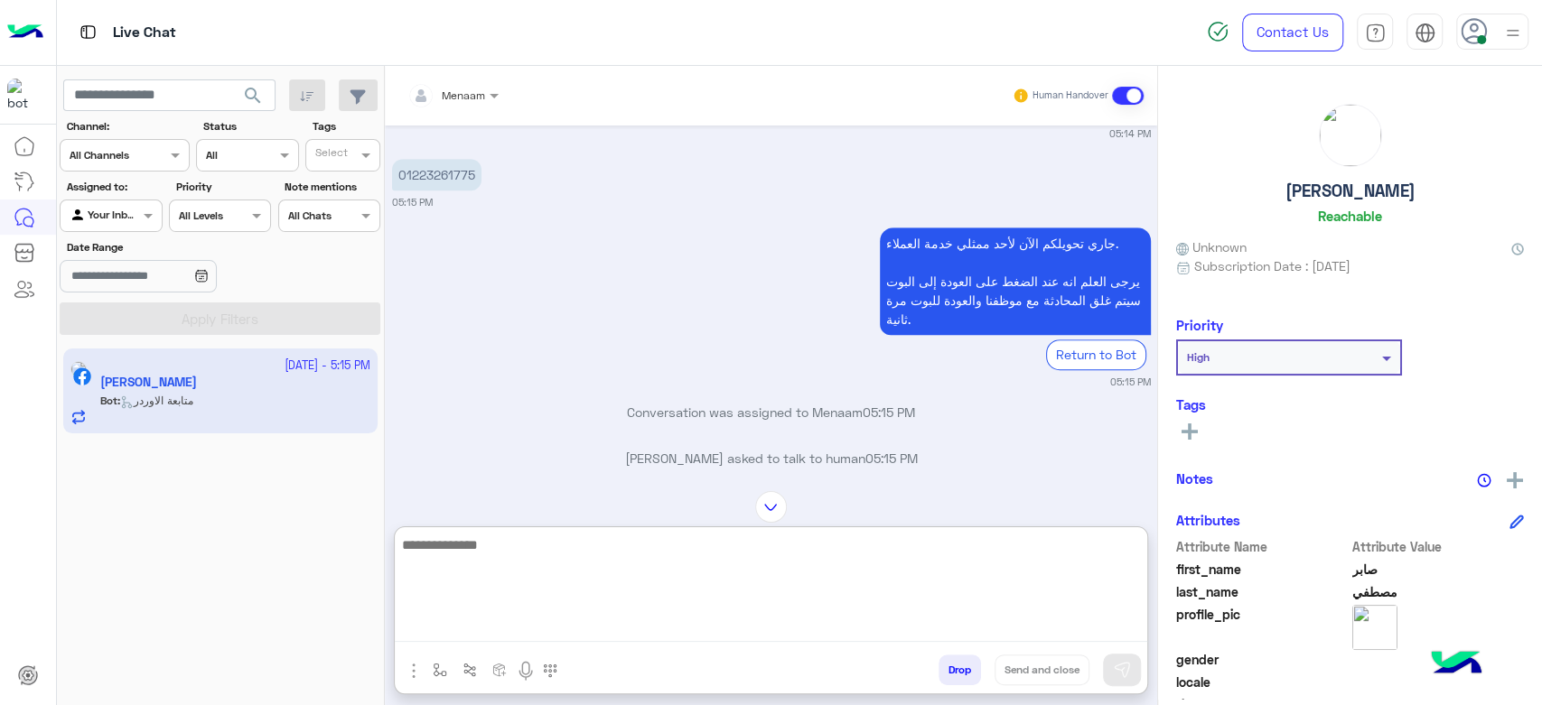
scroll to position [4755, 0]
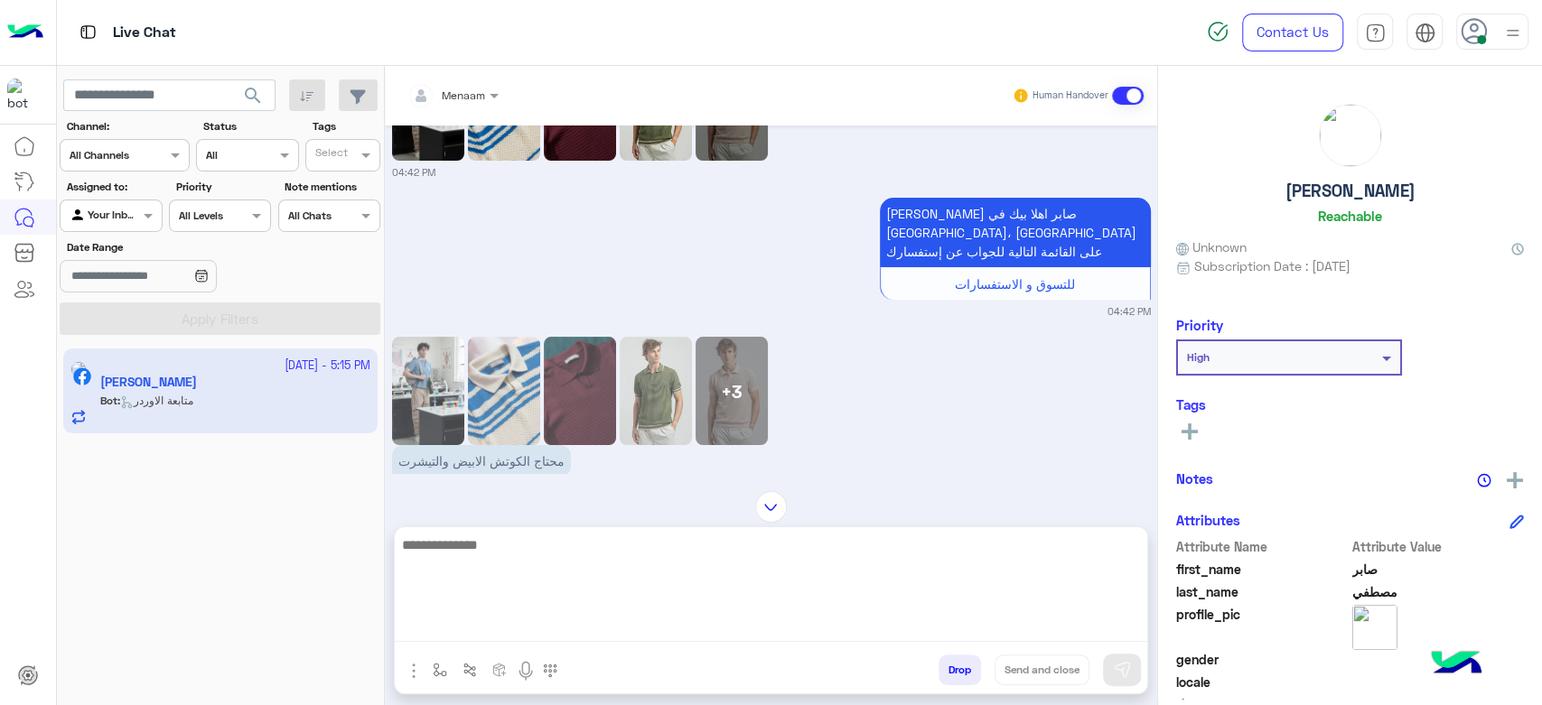
click at [1321, 199] on h5 "صابر مصطفي" at bounding box center [1350, 191] width 130 height 21
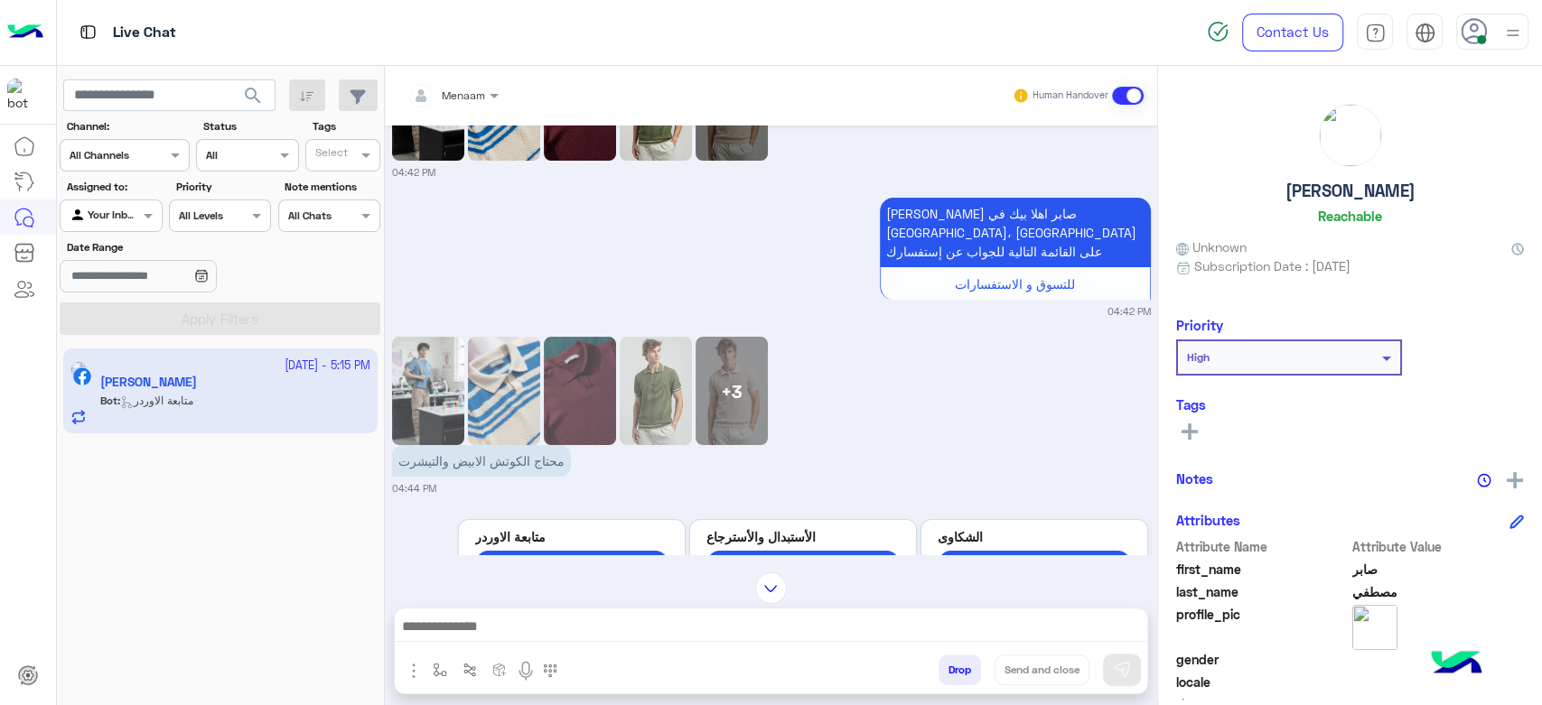
click at [1321, 199] on h5 "صابر مصطفي" at bounding box center [1350, 191] width 130 height 21
copy h5 "صابر مصطفي"
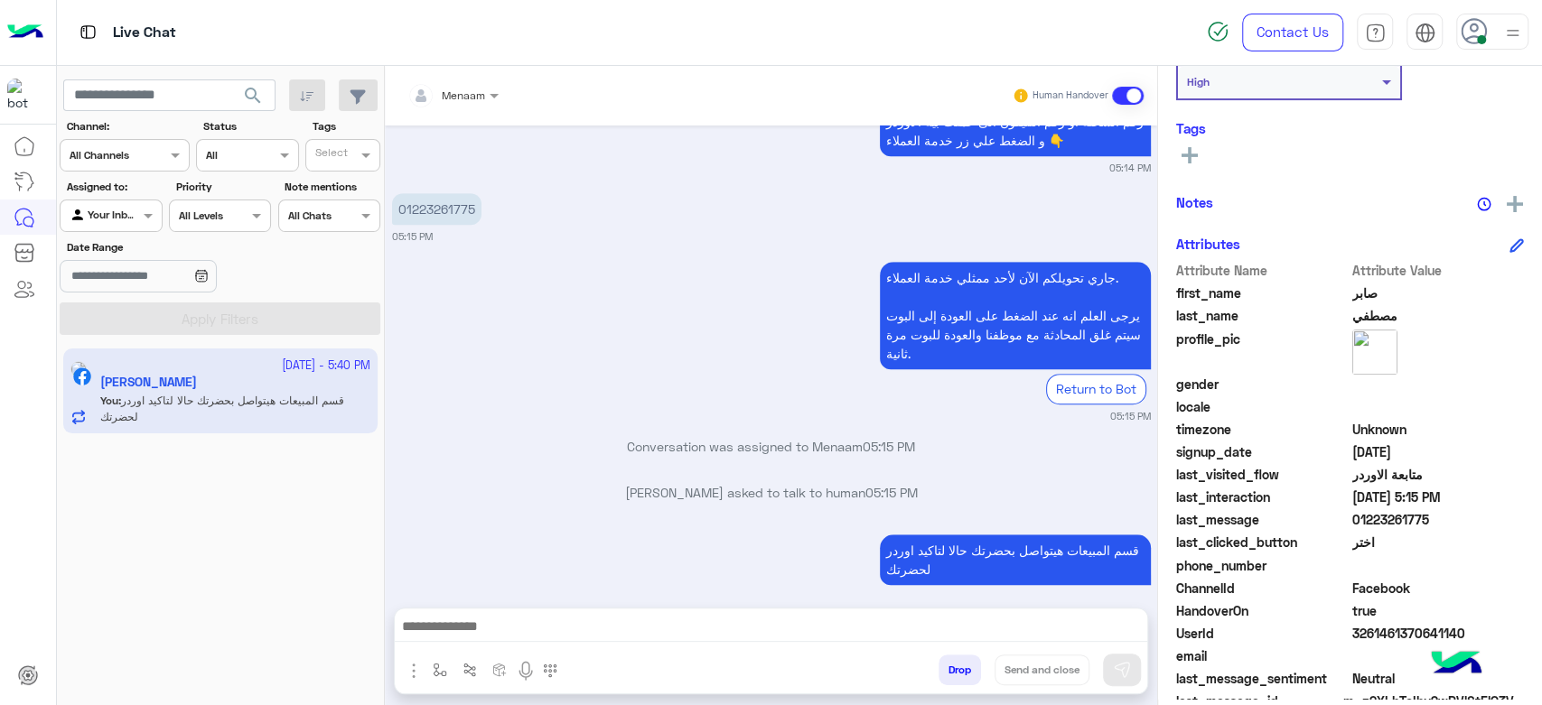
scroll to position [341, 0]
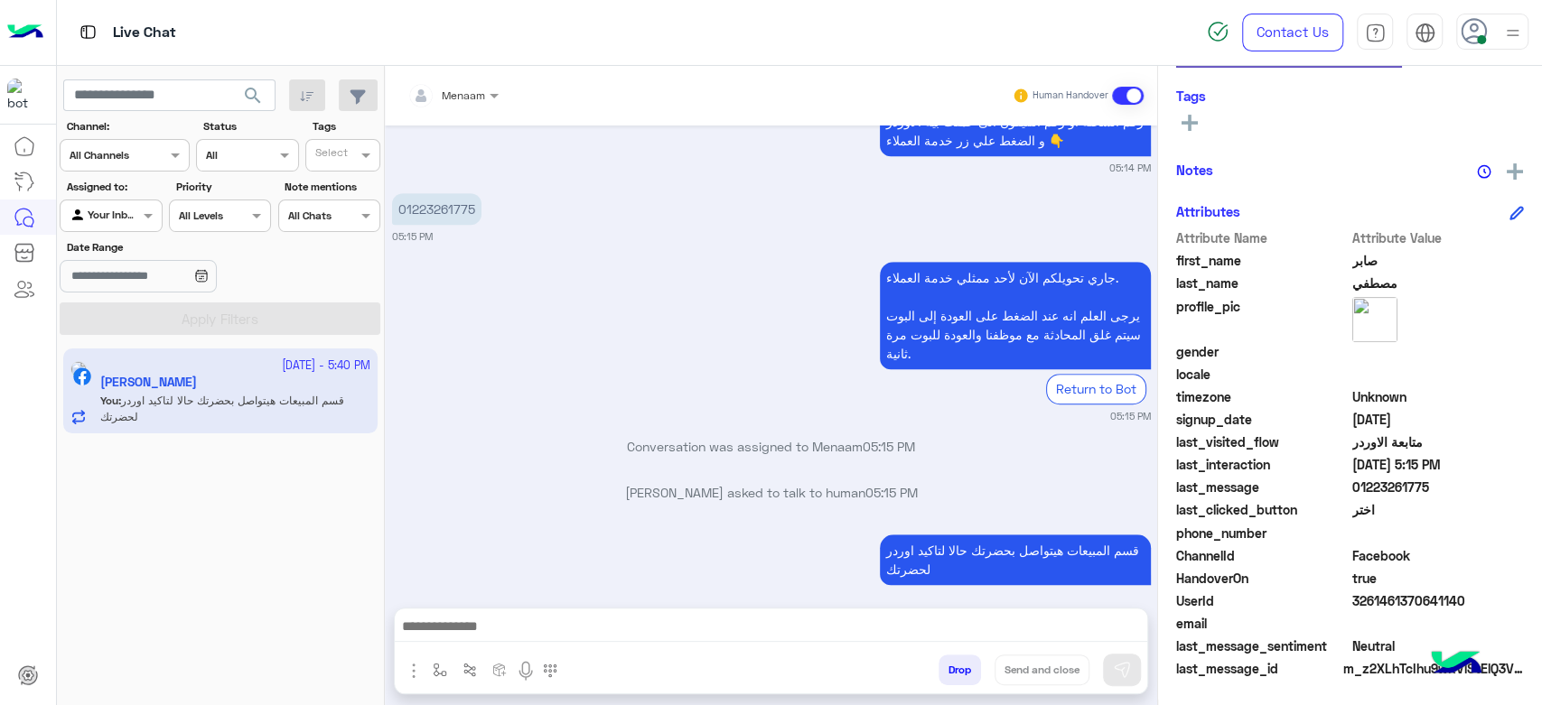
click at [1375, 597] on span "3261461370641140" at bounding box center [1438, 601] width 173 height 19
copy span "3261461370641140"
click at [502, 92] on span at bounding box center [496, 95] width 23 height 19
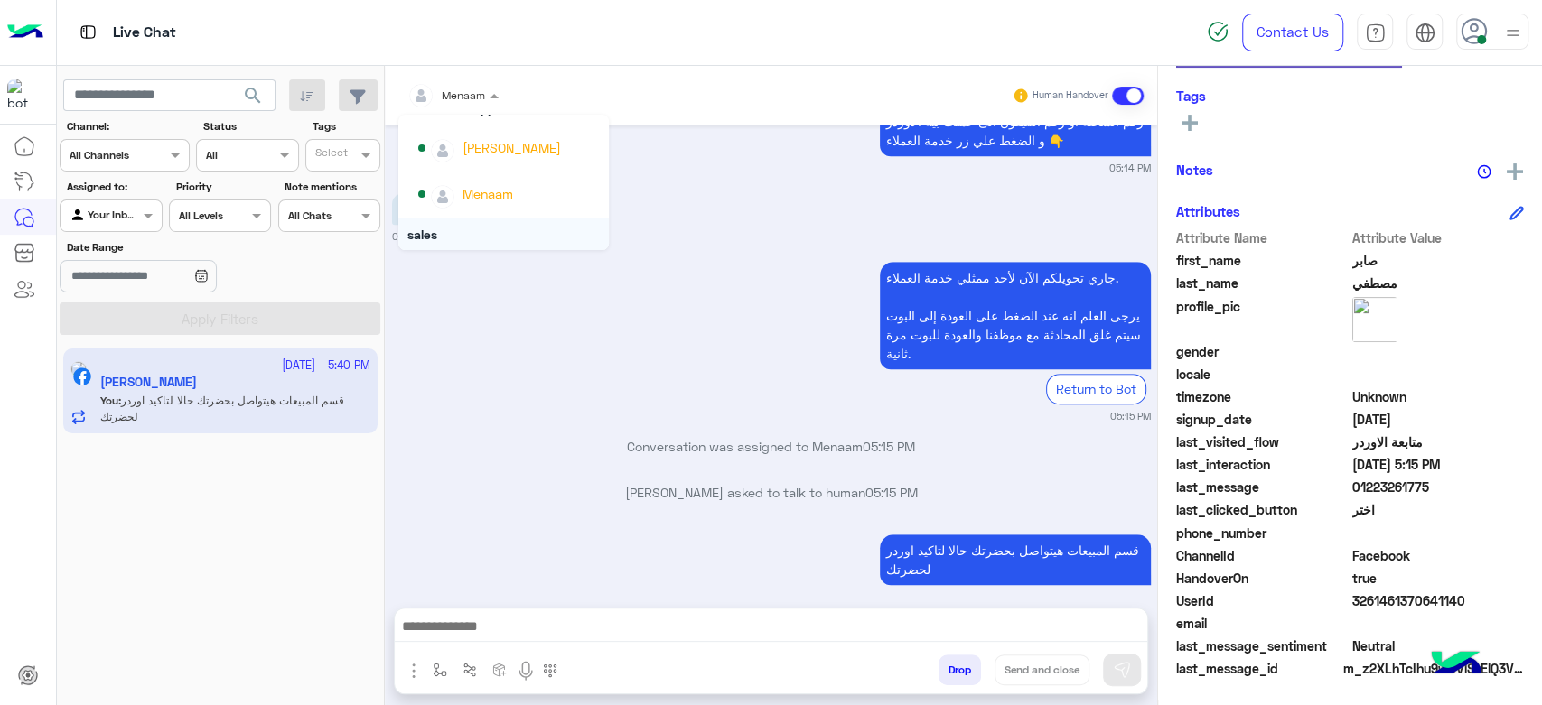
scroll to position [116, 0]
click at [518, 231] on div "Ahmed Ramadan" at bounding box center [530, 226] width 137 height 19
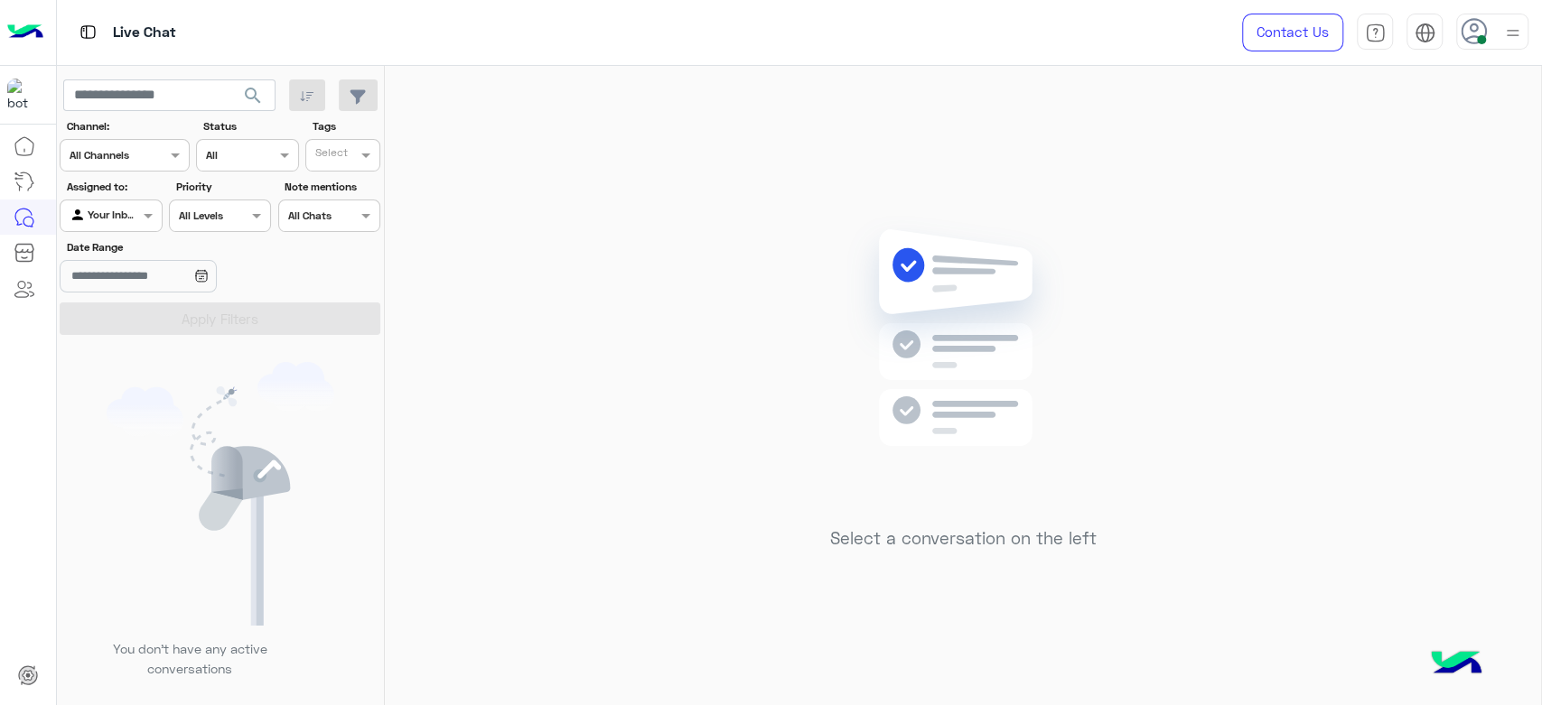
click at [1487, 39] on icon at bounding box center [1474, 31] width 27 height 27
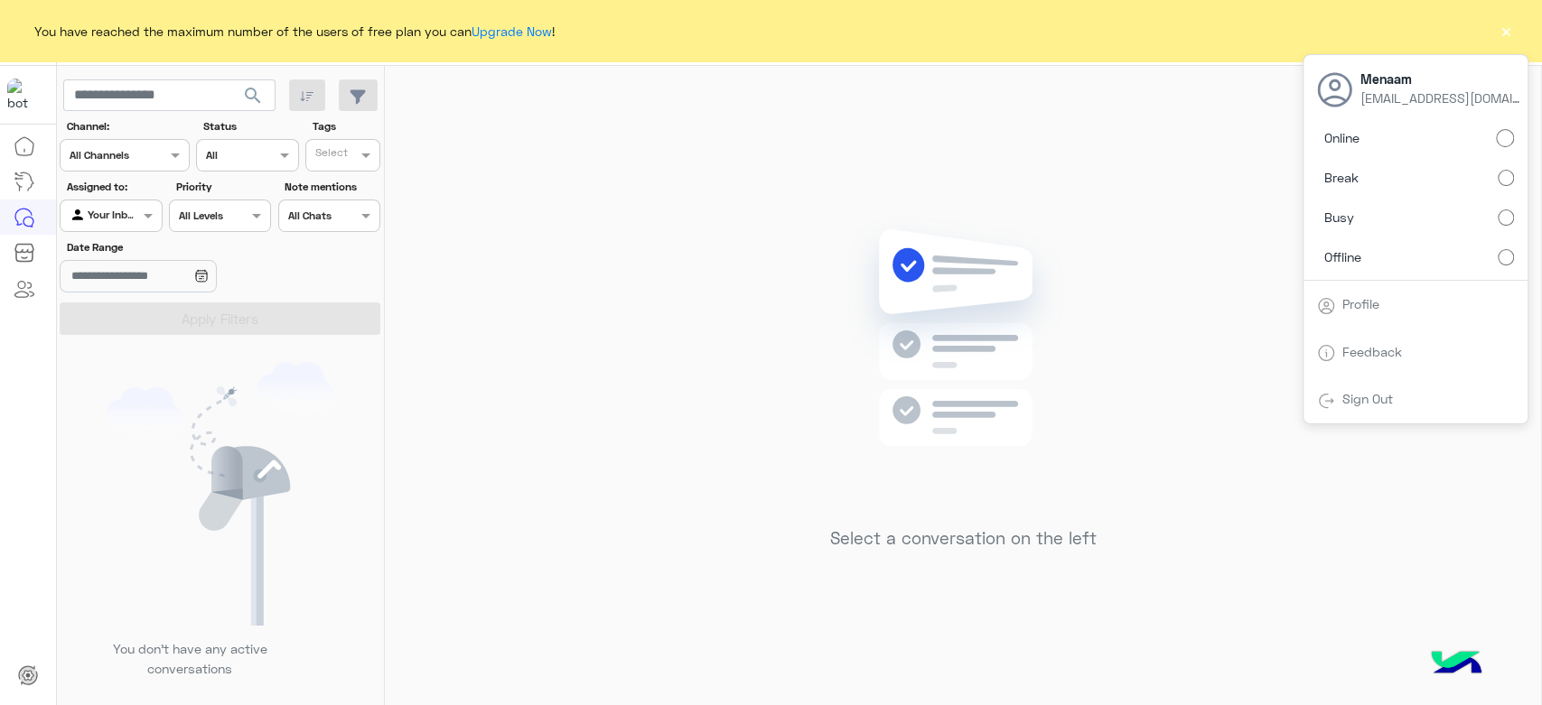
click at [1379, 264] on label "Offline" at bounding box center [1415, 256] width 197 height 33
click at [680, 354] on div "Select a conversation on the left" at bounding box center [963, 389] width 1156 height 647
click at [1510, 40] on button "×" at bounding box center [1506, 31] width 18 height 18
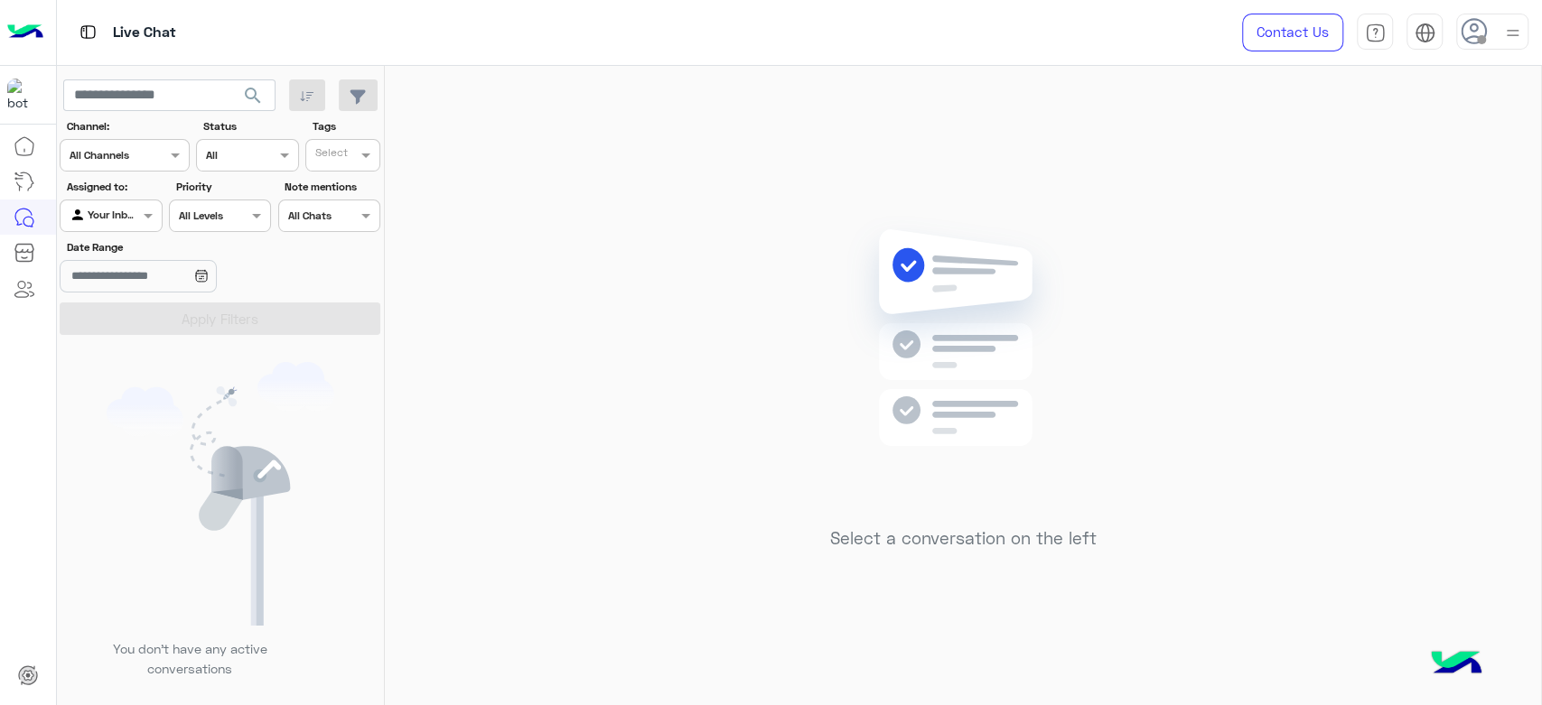
drag, startPoint x: 751, startPoint y: 108, endPoint x: 752, endPoint y: 119, distance: 10.9
click at [752, 108] on div "Select a conversation on the left" at bounding box center [963, 389] width 1156 height 647
